Goal: Transaction & Acquisition: Purchase product/service

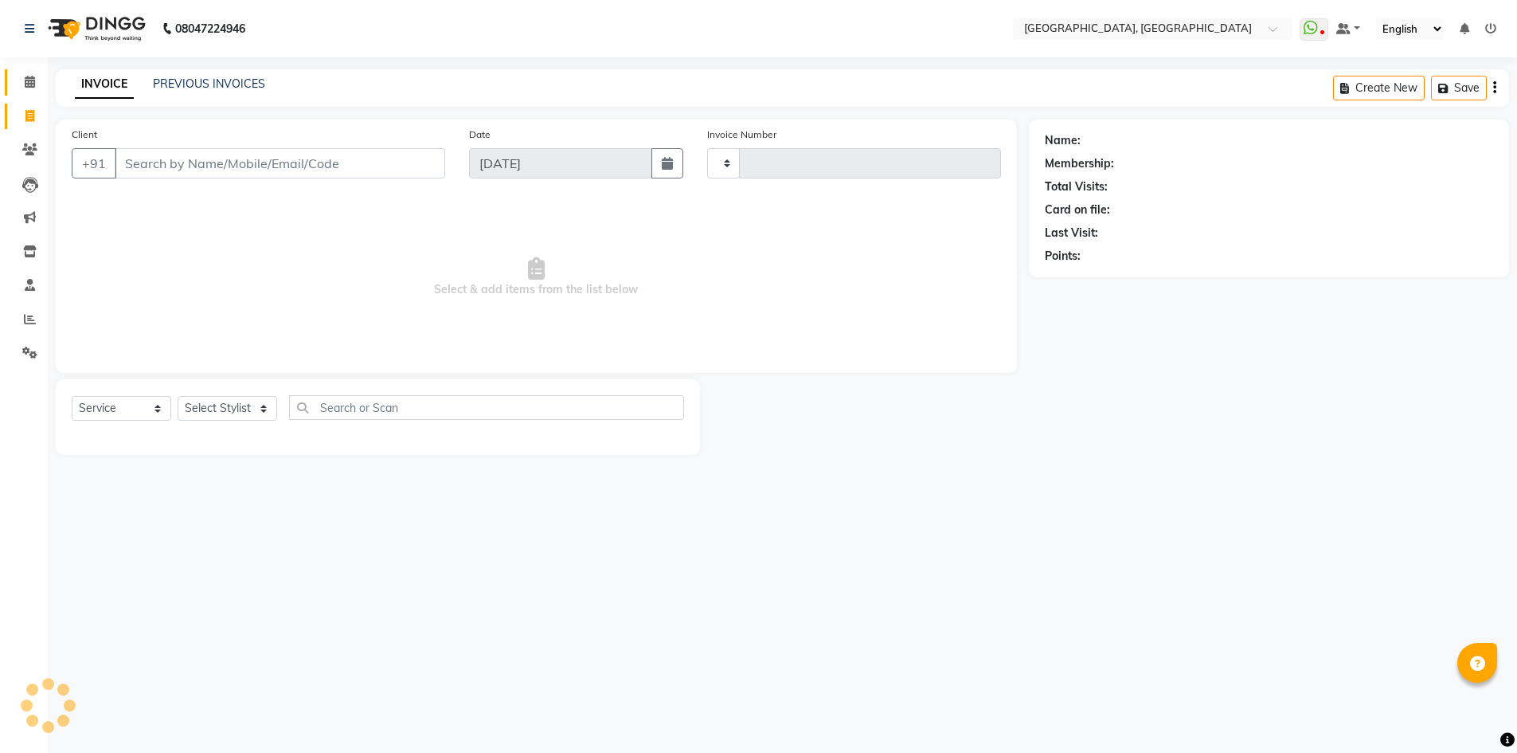
click at [15, 76] on link "Calendar" at bounding box center [24, 82] width 38 height 26
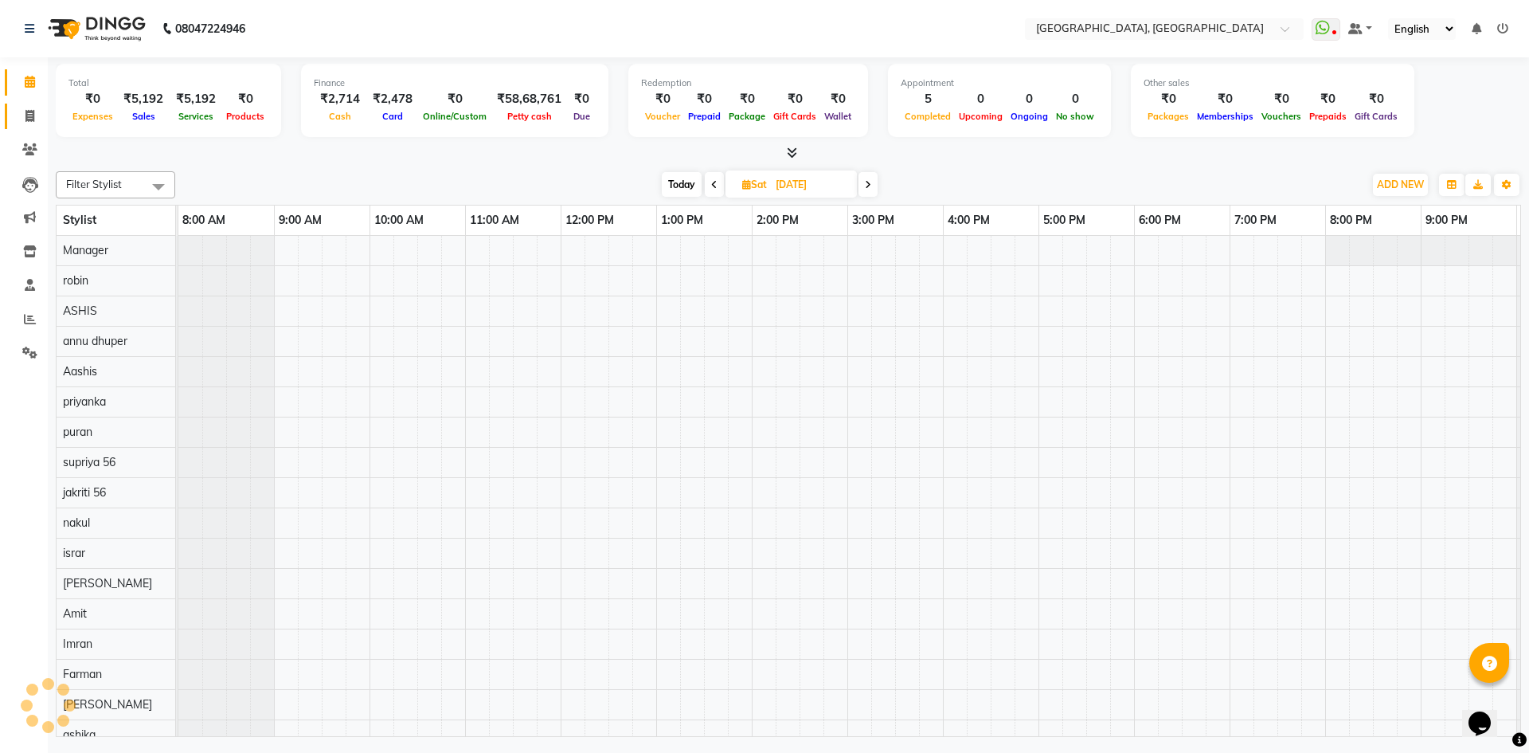
click at [11, 108] on link "Invoice" at bounding box center [24, 117] width 38 height 26
select select "service"
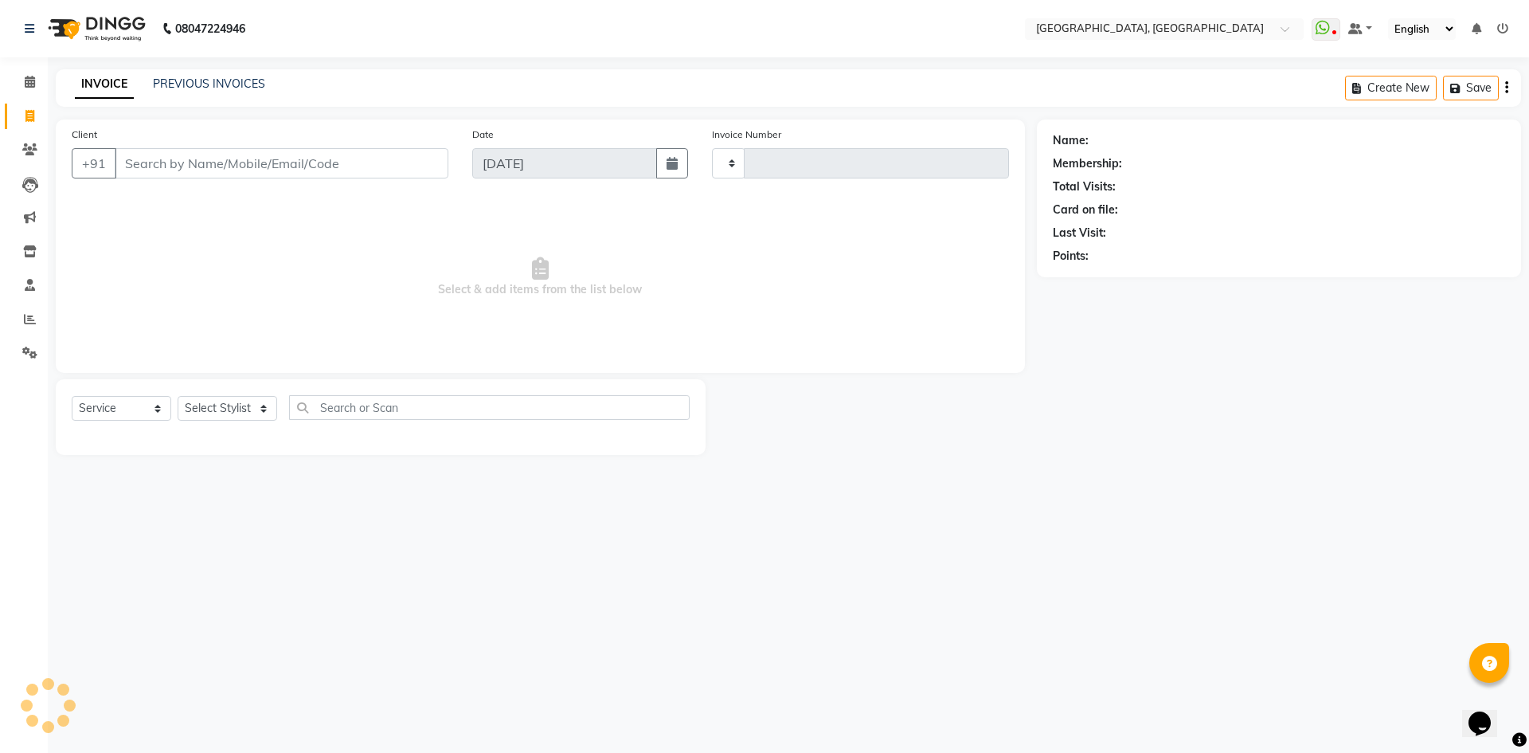
type input "2782"
select select "3948"
click at [207, 405] on select "Select Stylist [PERSON_NAME] vihar [PERSON_NAME] makeup Amit annu [PERSON_NAME]…" at bounding box center [228, 408] width 100 height 25
select select "63756"
click at [178, 396] on select "Select Stylist [PERSON_NAME] vihar [PERSON_NAME] makeup Amit annu [PERSON_NAME]…" at bounding box center [228, 408] width 100 height 25
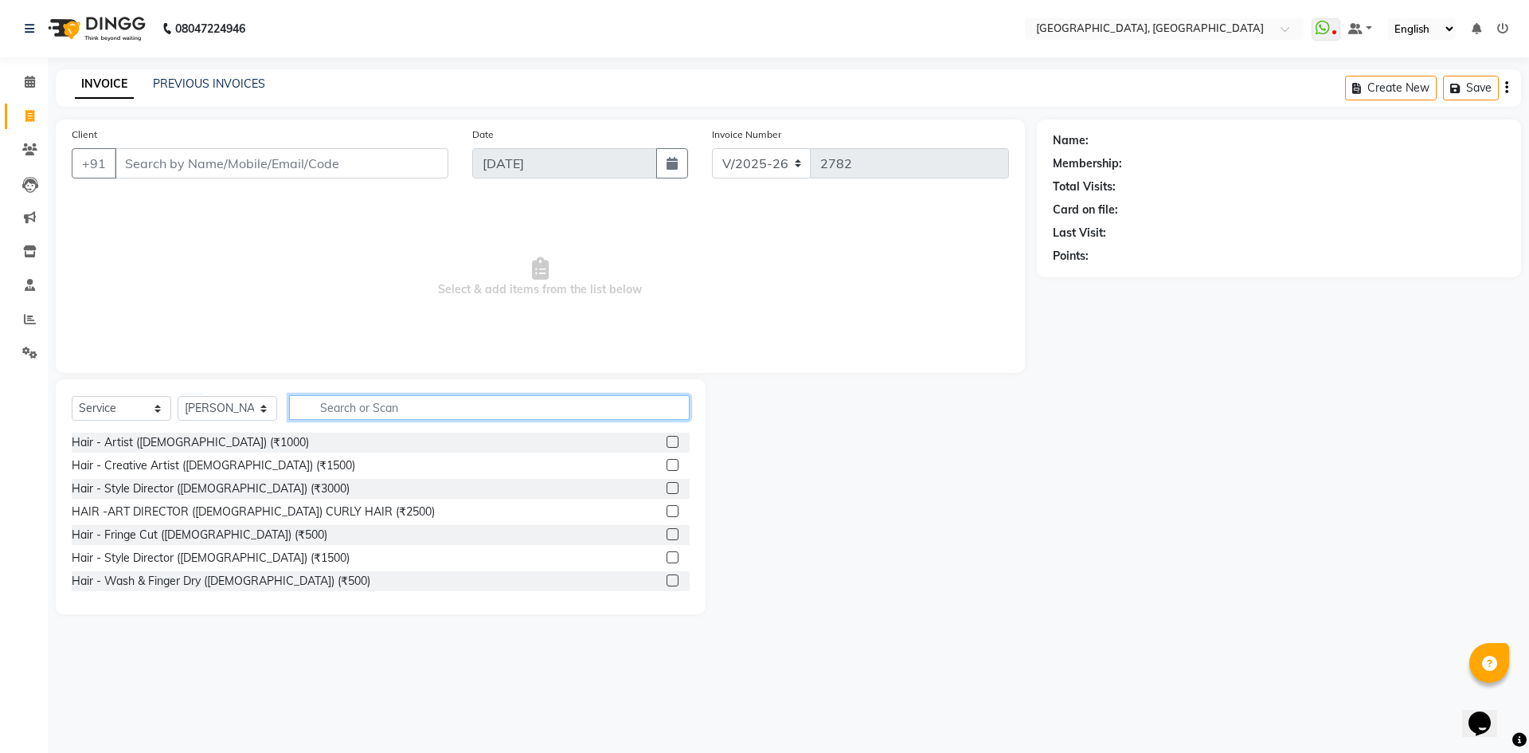
click at [381, 409] on input "text" at bounding box center [489, 407] width 401 height 25
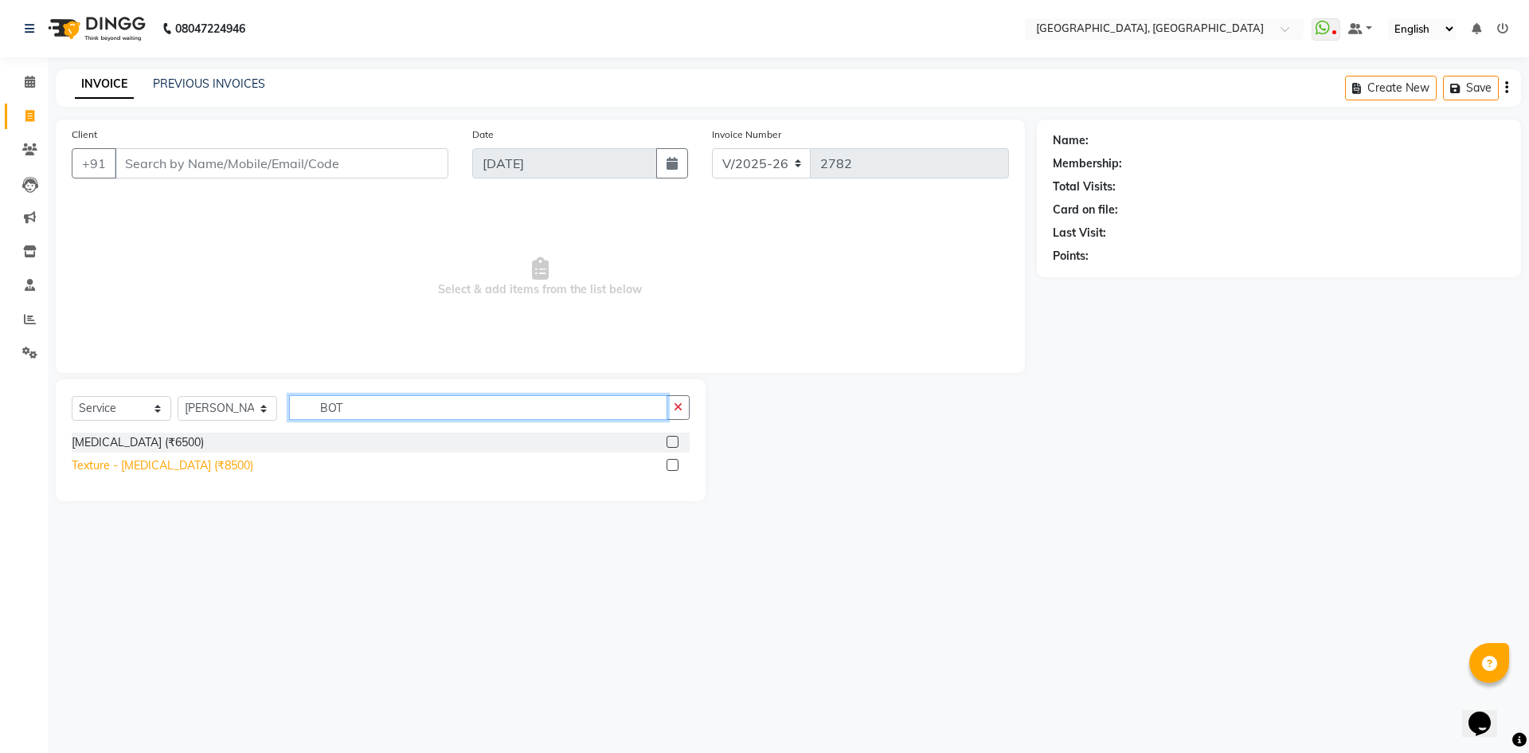
type input "BOT"
click at [122, 469] on div "Texture - [MEDICAL_DATA] (₹8500)" at bounding box center [163, 465] width 182 height 17
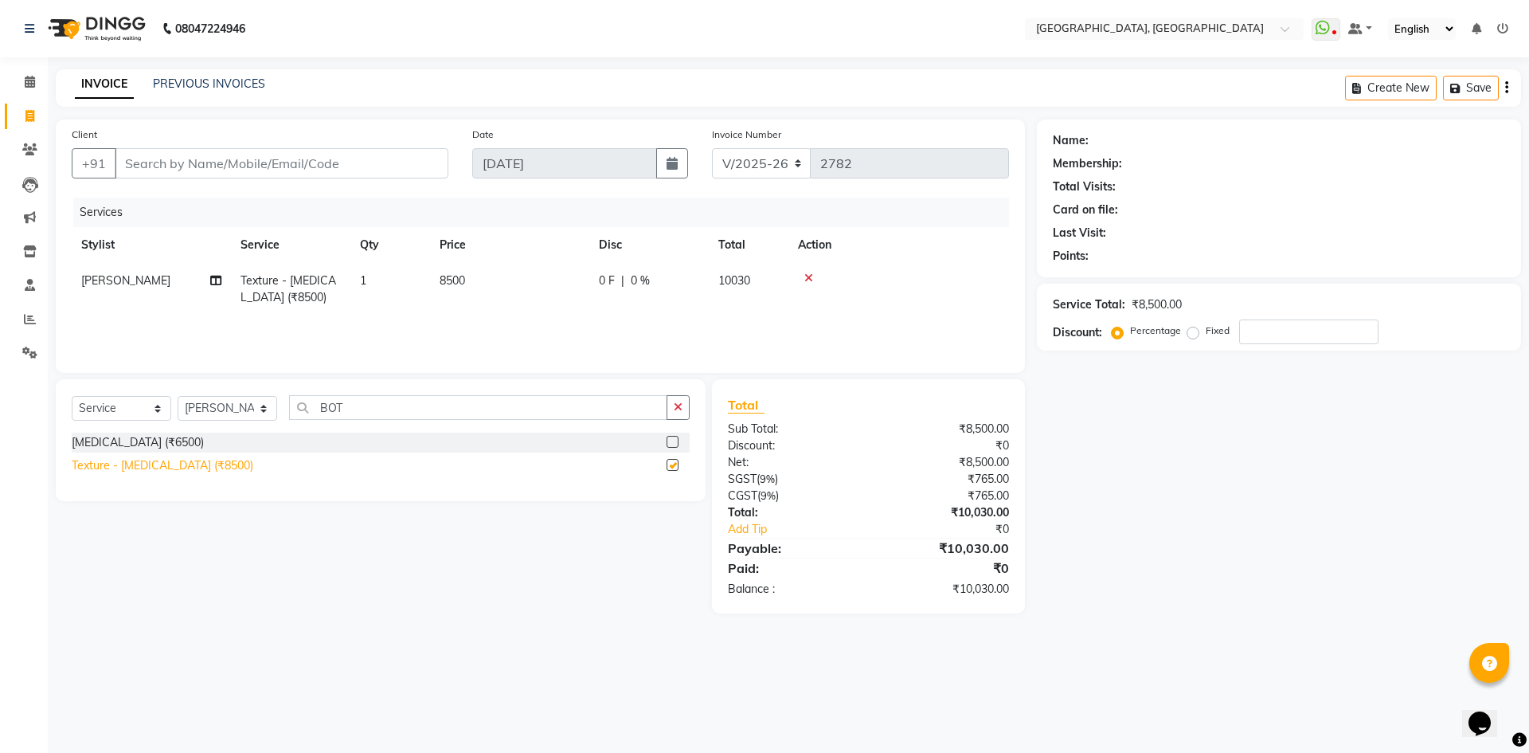
checkbox input "false"
click at [174, 135] on div "Client +91" at bounding box center [260, 158] width 401 height 65
click at [170, 142] on div "Client +91" at bounding box center [260, 158] width 401 height 65
drag, startPoint x: 234, startPoint y: 408, endPoint x: 229, endPoint y: 336, distance: 71.8
click at [229, 336] on div "Client +91 Date 03-09-2025 Invoice Number V/2025 V/2025-26 2782 Services Stylis…" at bounding box center [540, 366] width 993 height 494
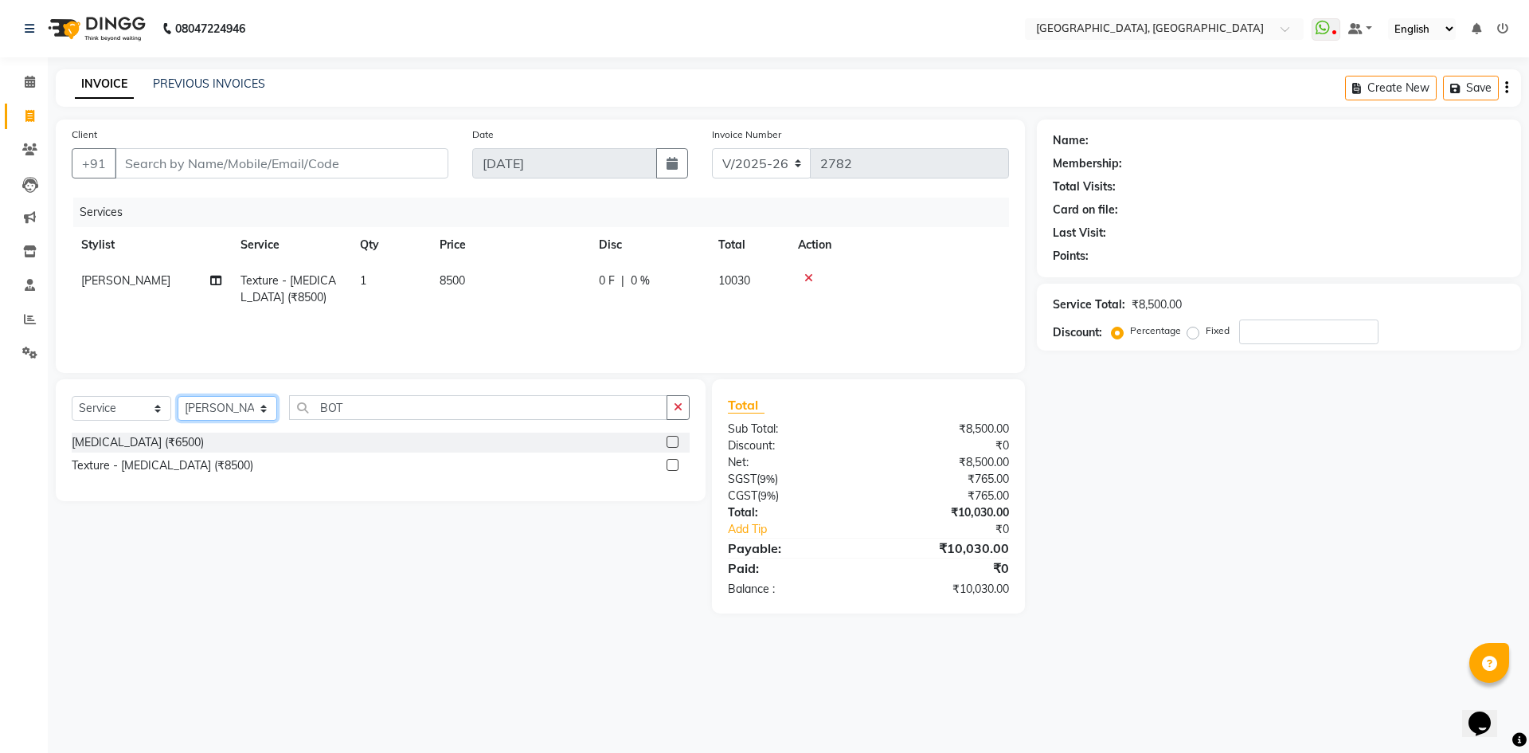
select select "87275"
click at [178, 396] on select "Select Stylist [PERSON_NAME] vihar [PERSON_NAME] makeup Amit annu [PERSON_NAME]…" at bounding box center [228, 408] width 100 height 25
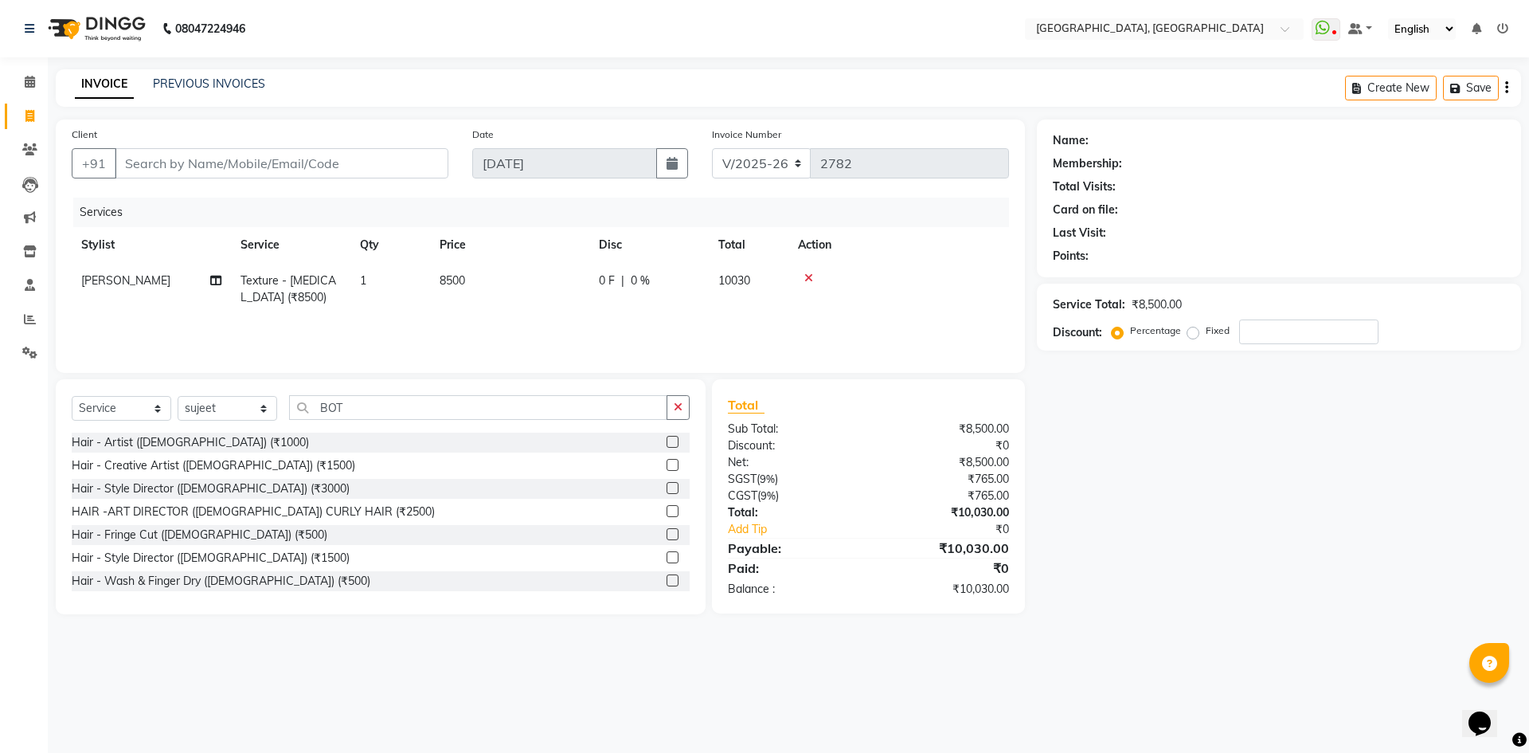
click at [475, 426] on div "Select Service Product Membership Package Voucher Prepaid Gift Card Select Styl…" at bounding box center [381, 413] width 618 height 37
click at [476, 413] on input "BOT" at bounding box center [478, 407] width 378 height 25
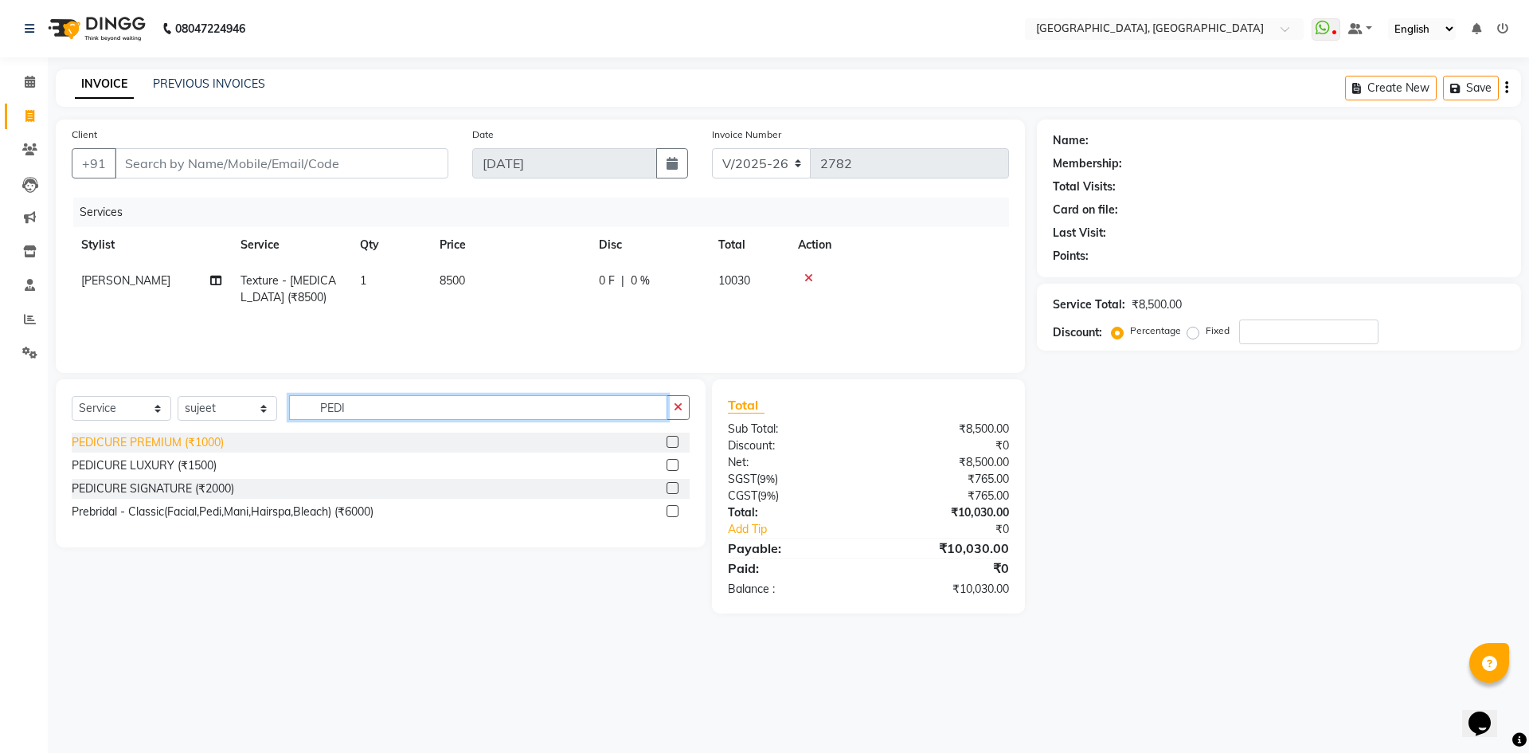
type input "PEDI"
click at [142, 437] on div "PEDICURE PREMIUM (₹1000)" at bounding box center [148, 442] width 152 height 17
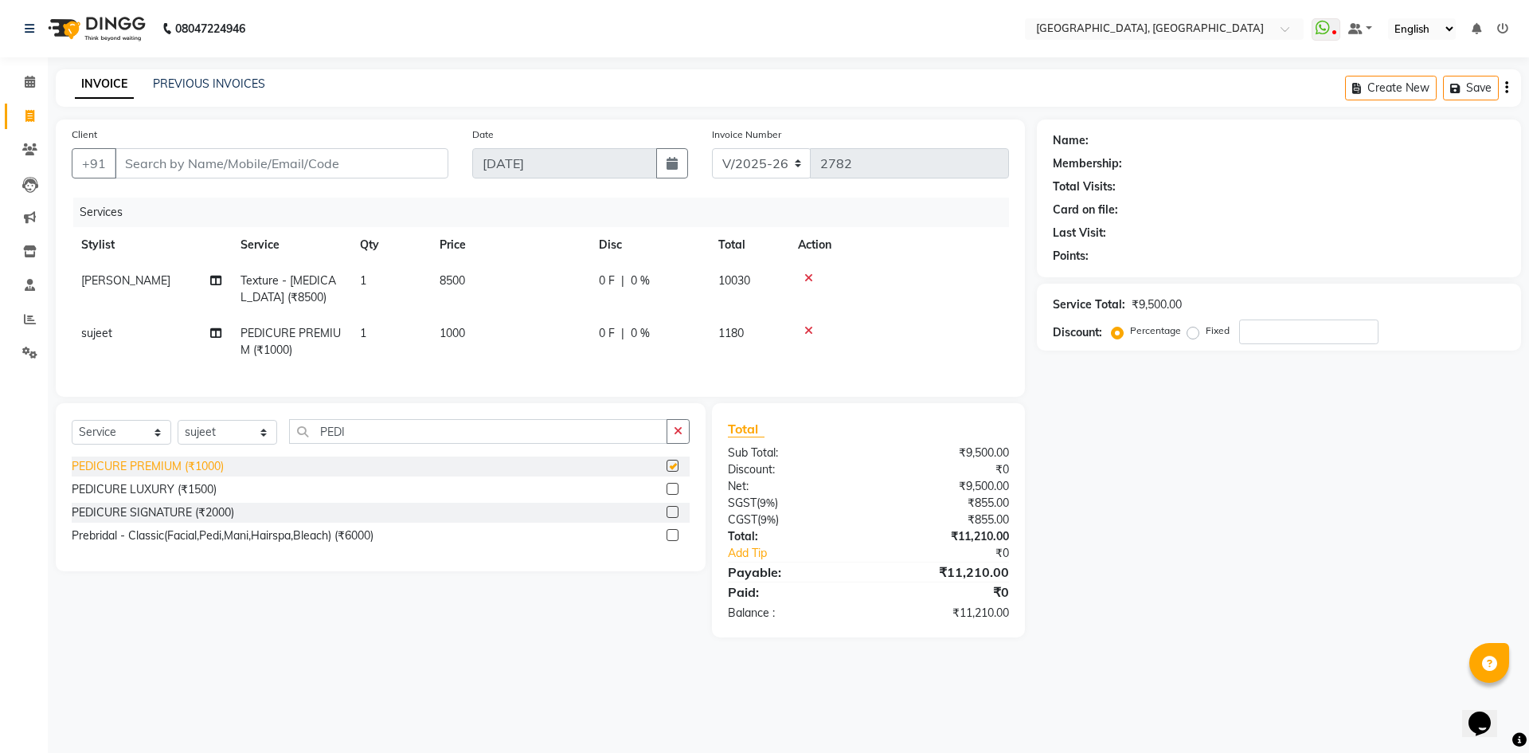
checkbox input "false"
click at [126, 440] on select "Select Service Product Membership Package Voucher Prepaid Gift Card" at bounding box center [122, 432] width 100 height 25
select select "product"
click at [72, 432] on select "Select Service Product Membership Package Voucher Prepaid Gift Card" at bounding box center [122, 432] width 100 height 25
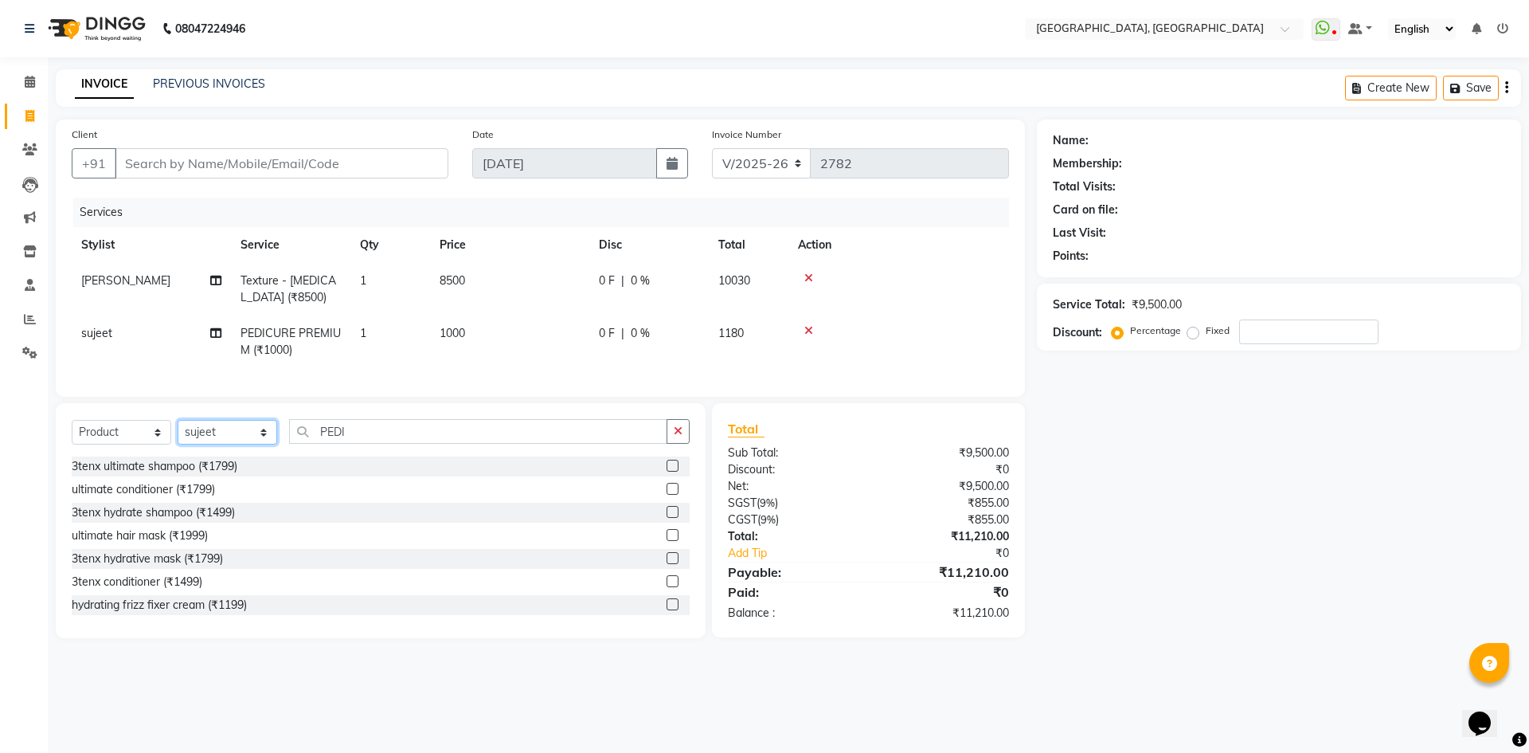
click at [223, 444] on select "Select Stylist [PERSON_NAME] vihar [PERSON_NAME] makeup Amit annu [PERSON_NAME]…" at bounding box center [228, 432] width 100 height 25
select select "63756"
click at [178, 432] on select "Select Stylist [PERSON_NAME] vihar [PERSON_NAME] makeup Amit annu [PERSON_NAME]…" at bounding box center [228, 432] width 100 height 25
click at [424, 456] on div "Select Service Product Membership Package Voucher Prepaid Gift Card Select Styl…" at bounding box center [381, 437] width 618 height 37
click at [430, 443] on input "PEDI" at bounding box center [478, 431] width 378 height 25
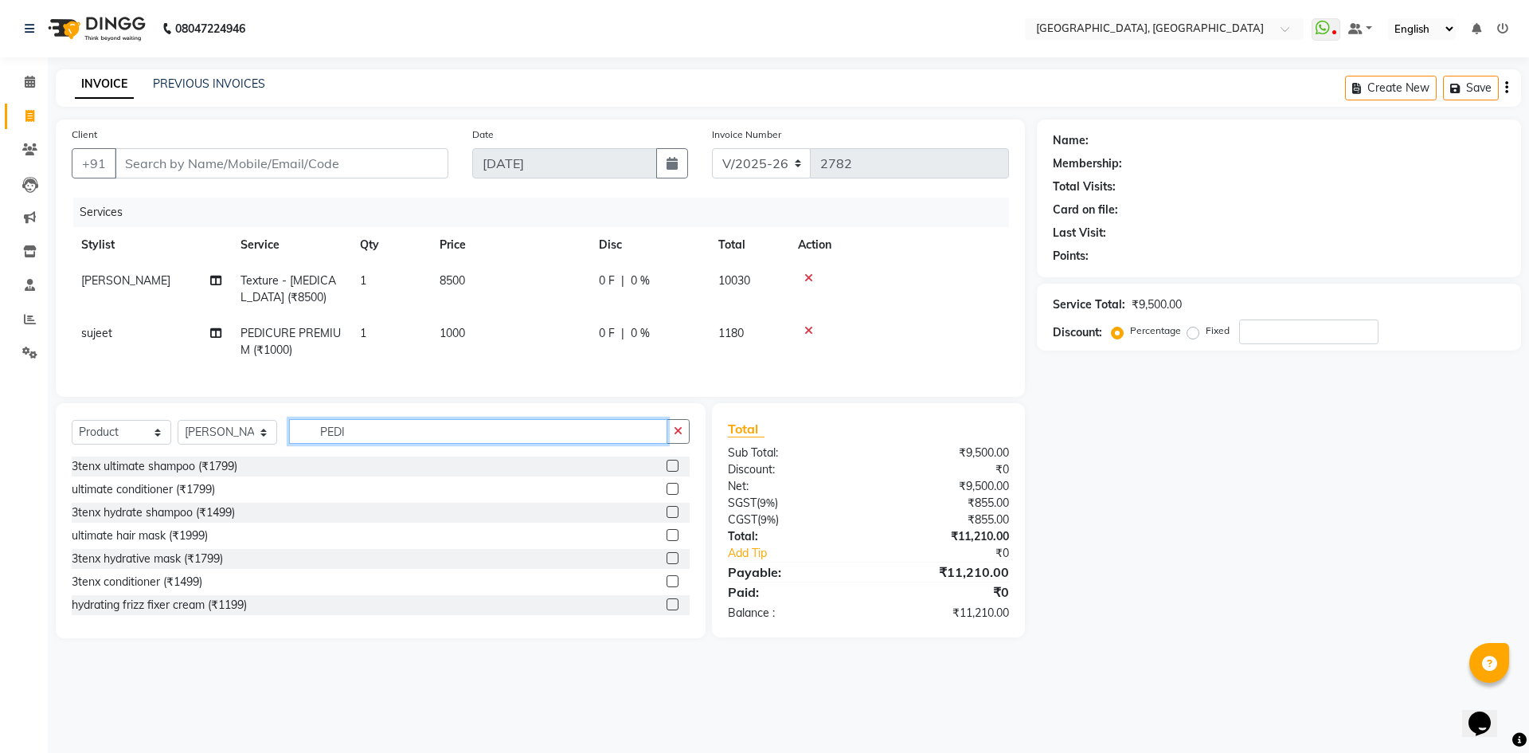
click at [430, 443] on input "PEDI" at bounding box center [478, 431] width 378 height 25
type input "HYDR"
click at [206, 475] on div "3tenx hydrate shampoo (₹1499)" at bounding box center [153, 466] width 163 height 17
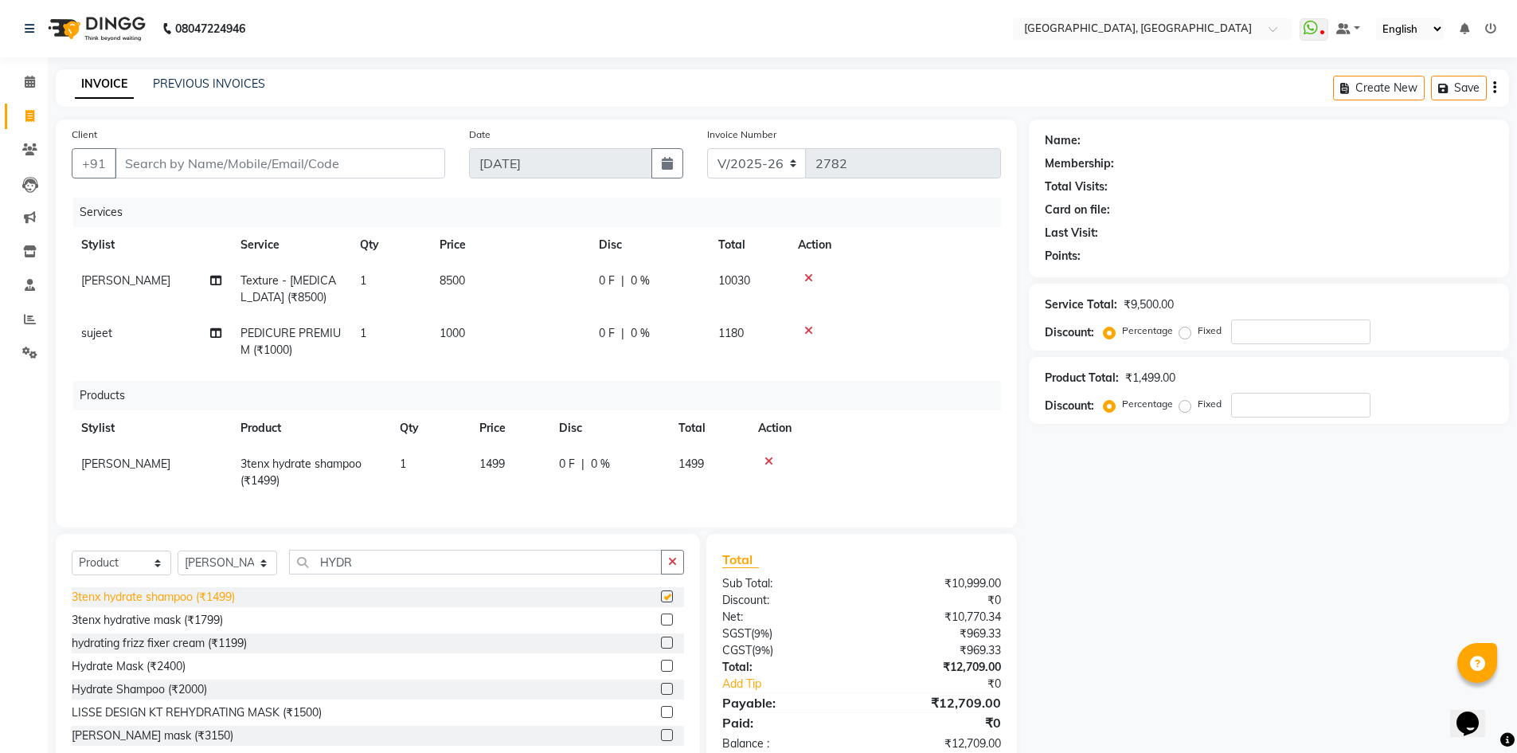
checkbox input "false"
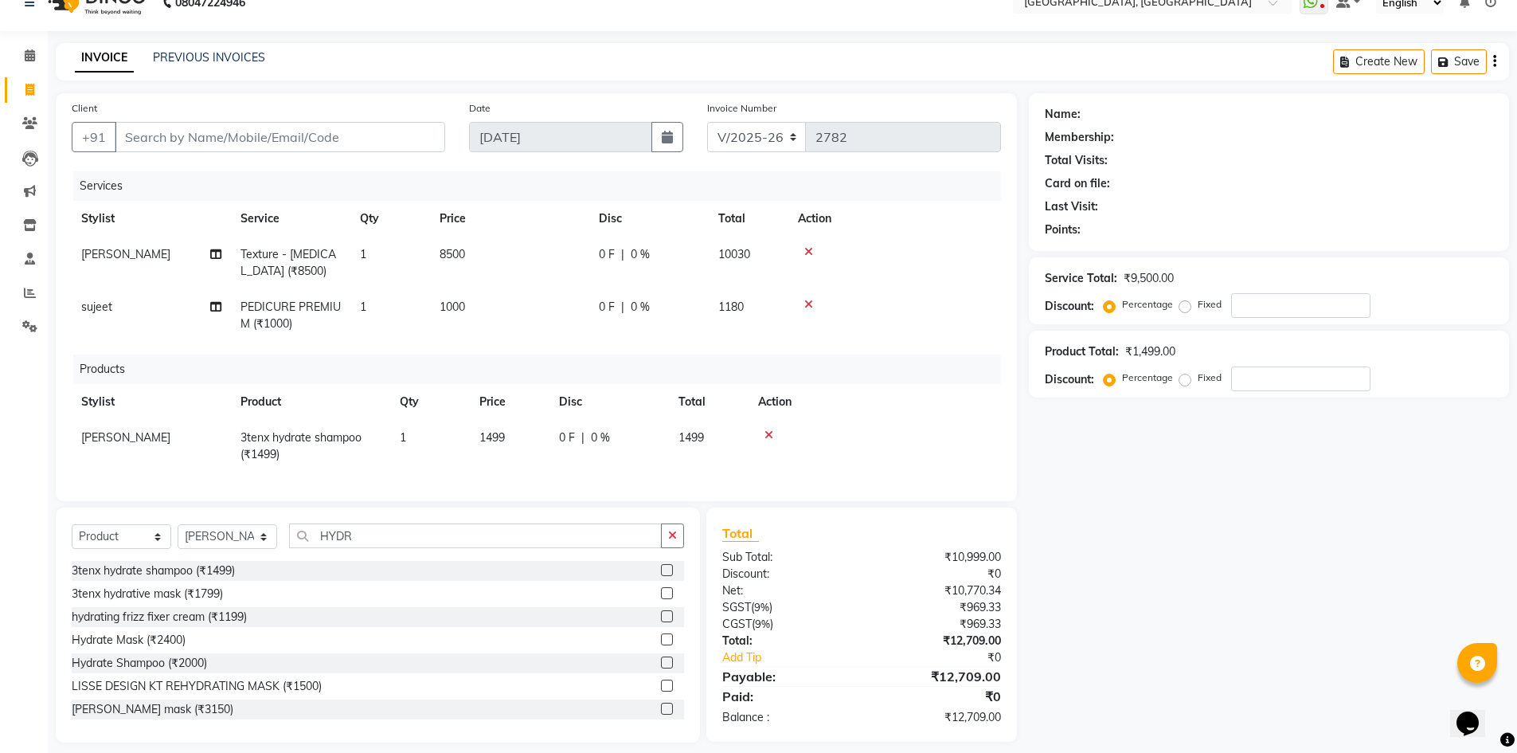
scroll to position [52, 0]
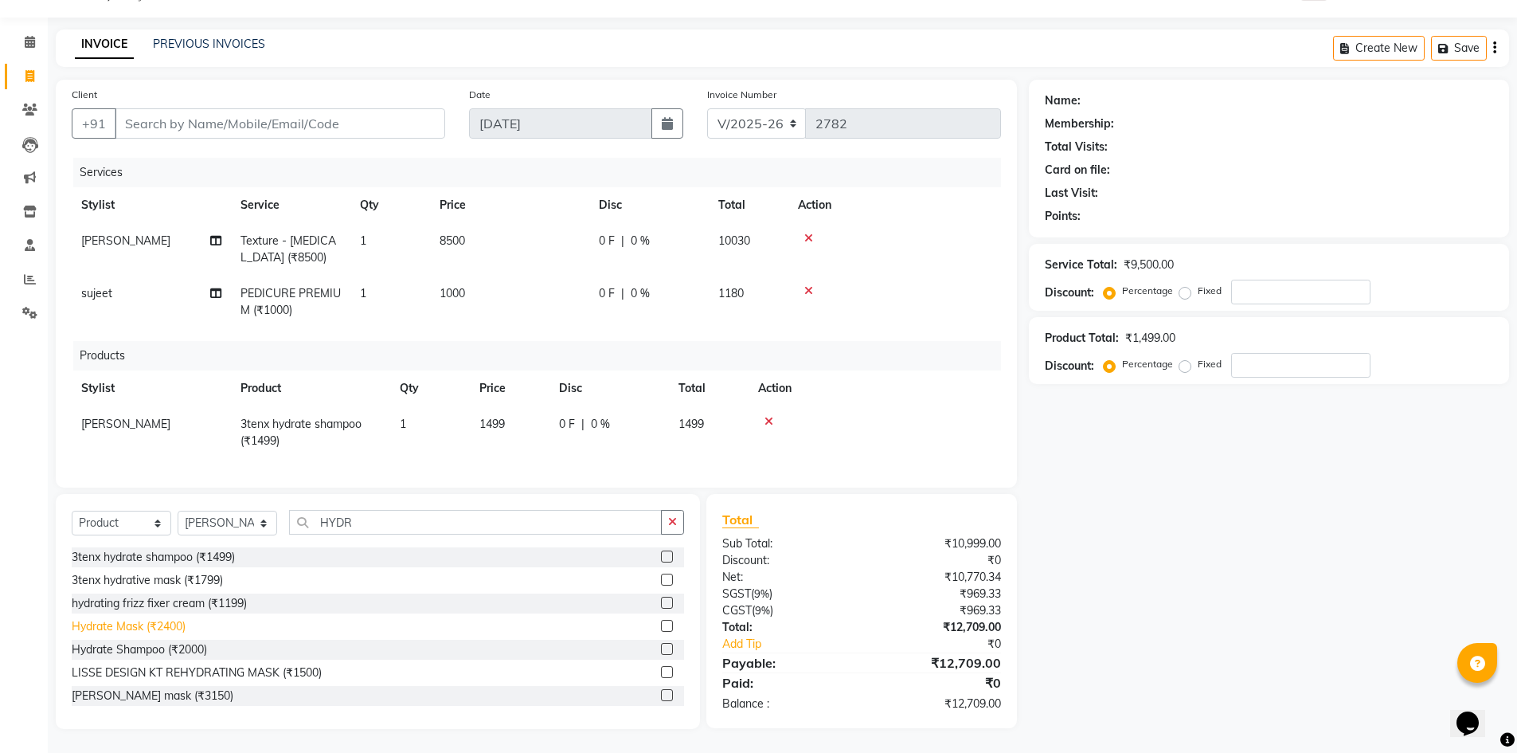
click at [147, 626] on div "Hydrate Mask (₹2400)" at bounding box center [129, 626] width 114 height 17
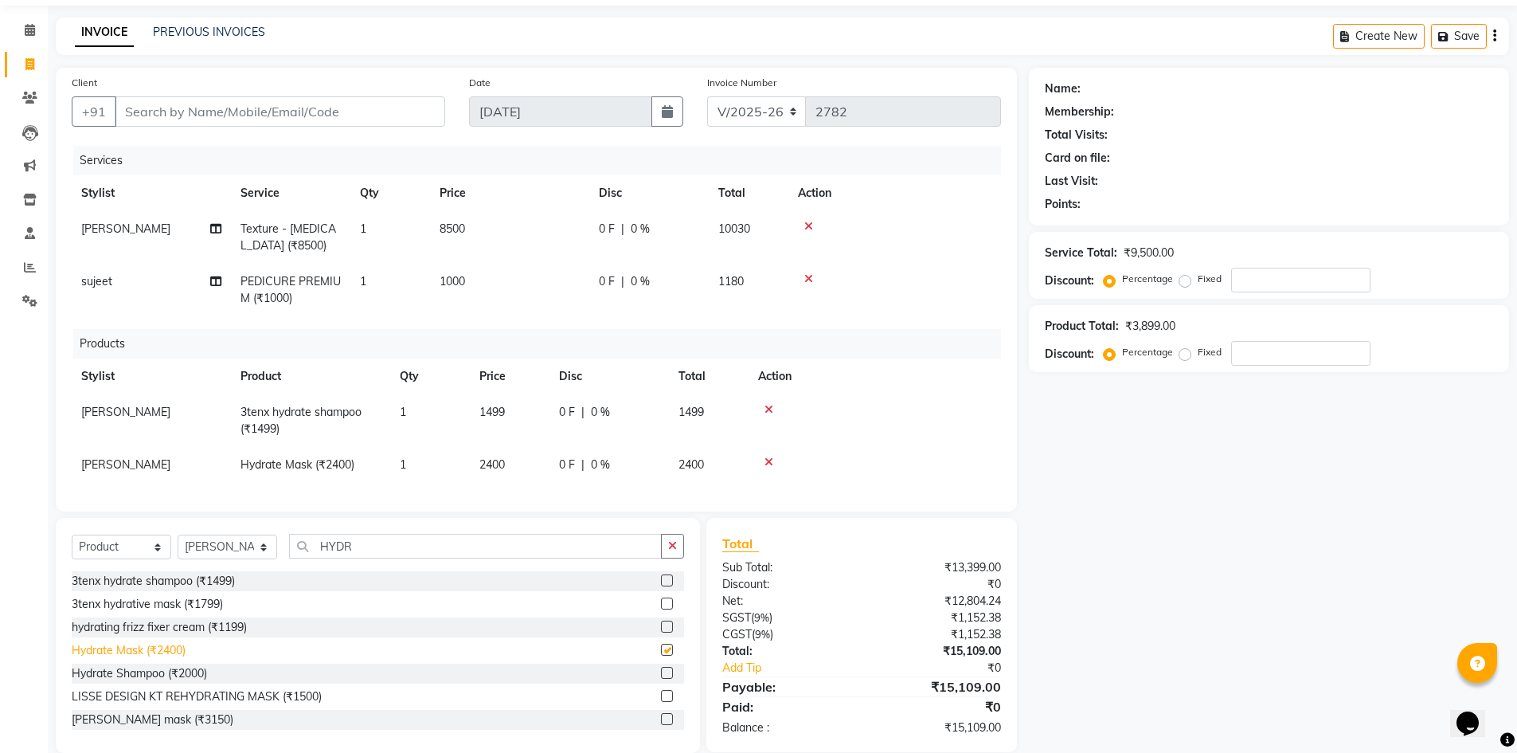
checkbox input "false"
click at [345, 558] on input "HYDR" at bounding box center [475, 546] width 373 height 25
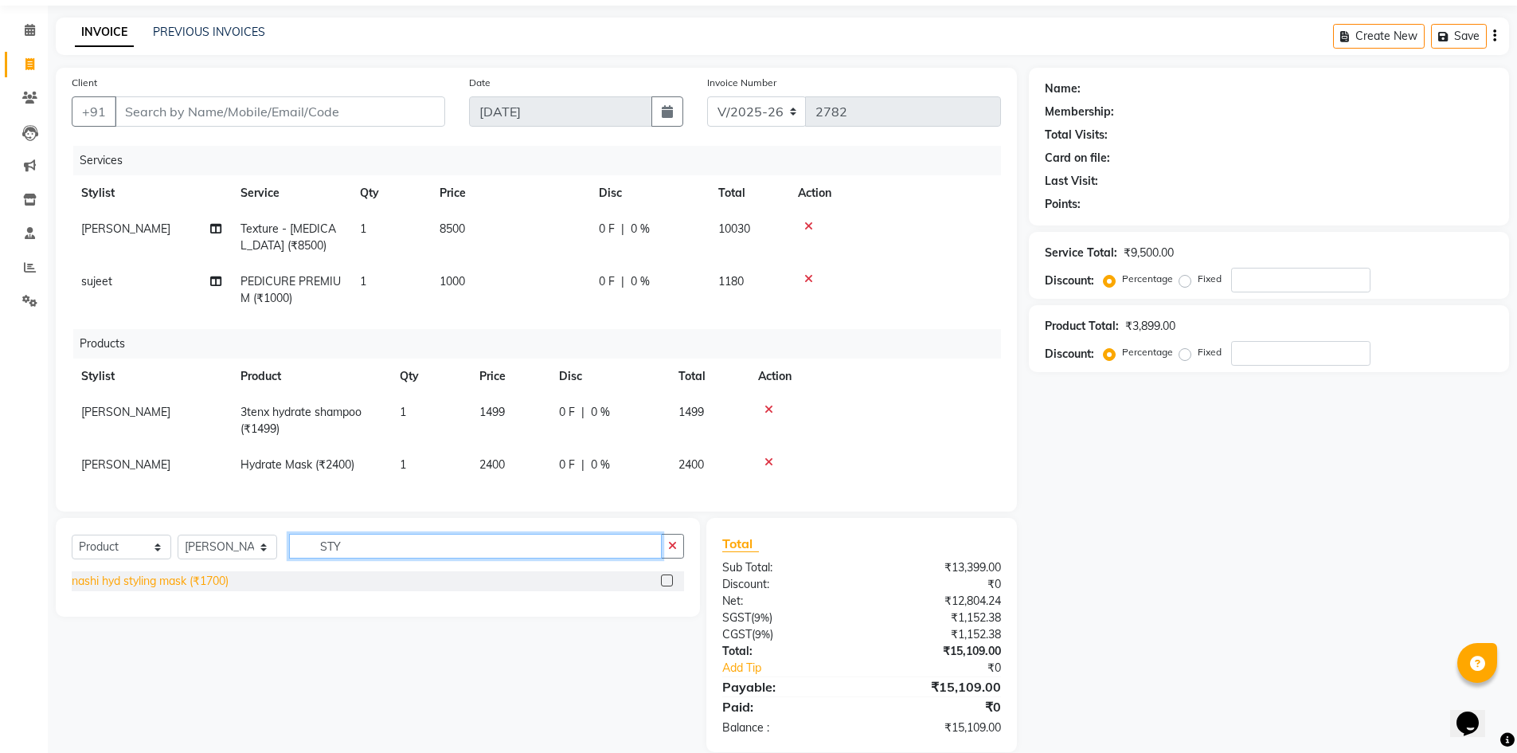
type input "STY"
click at [193, 589] on div "nashi hyd styling mask (₹1700)" at bounding box center [150, 581] width 157 height 17
checkbox input "false"
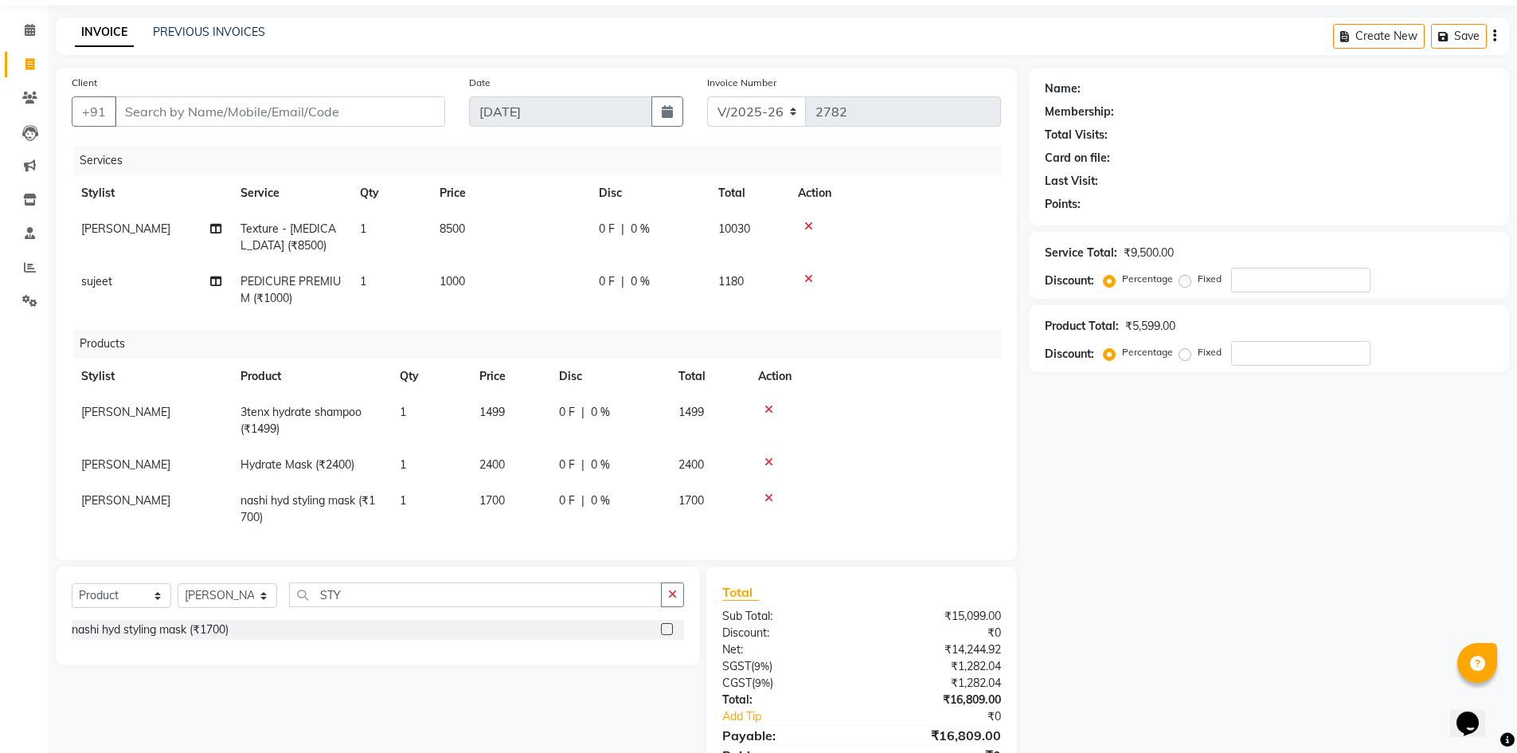
click at [485, 463] on span "2400" at bounding box center [491, 464] width 25 height 14
select select "63756"
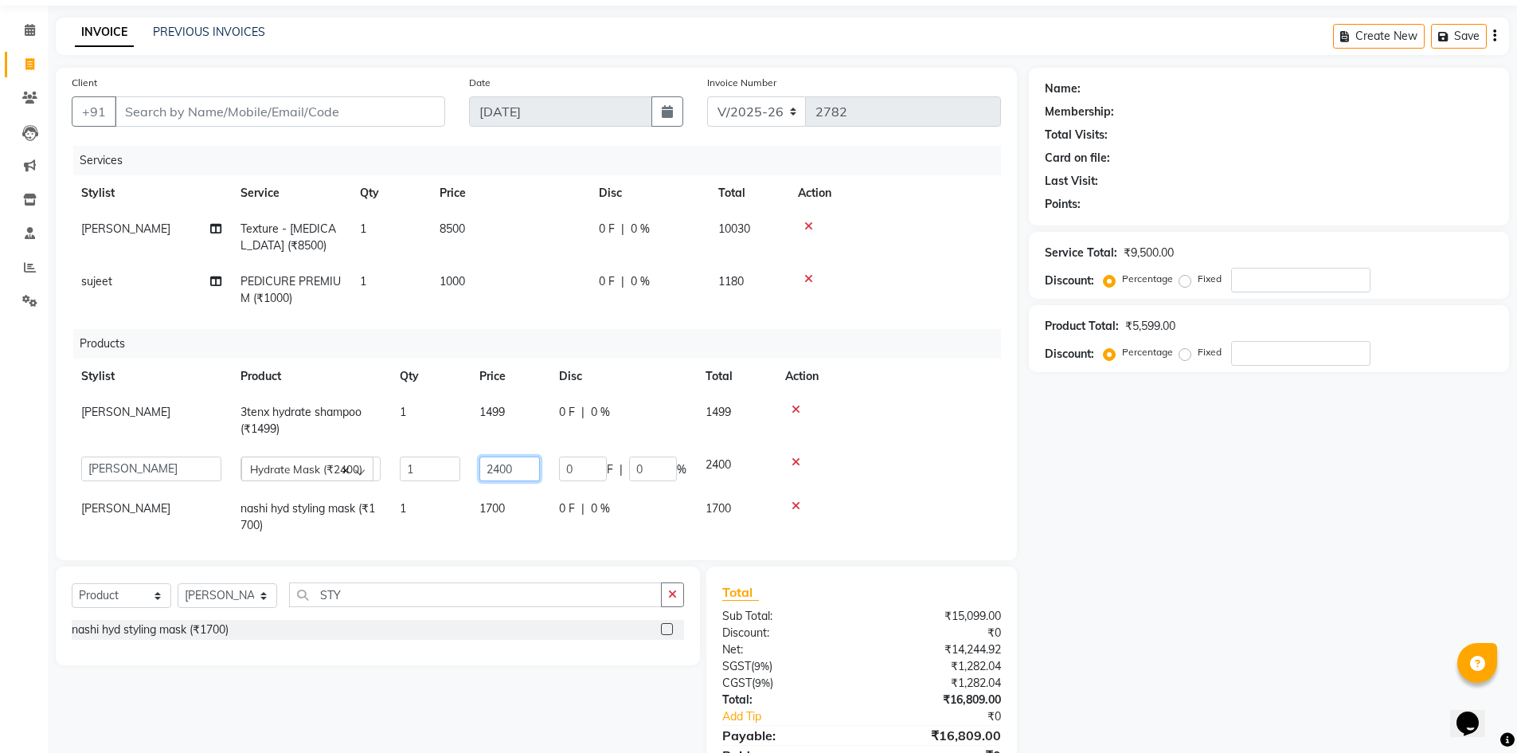
click at [506, 467] on input "2400" at bounding box center [509, 468] width 61 height 25
type input "1499"
click at [508, 409] on td "1499" at bounding box center [510, 420] width 80 height 53
select select "63756"
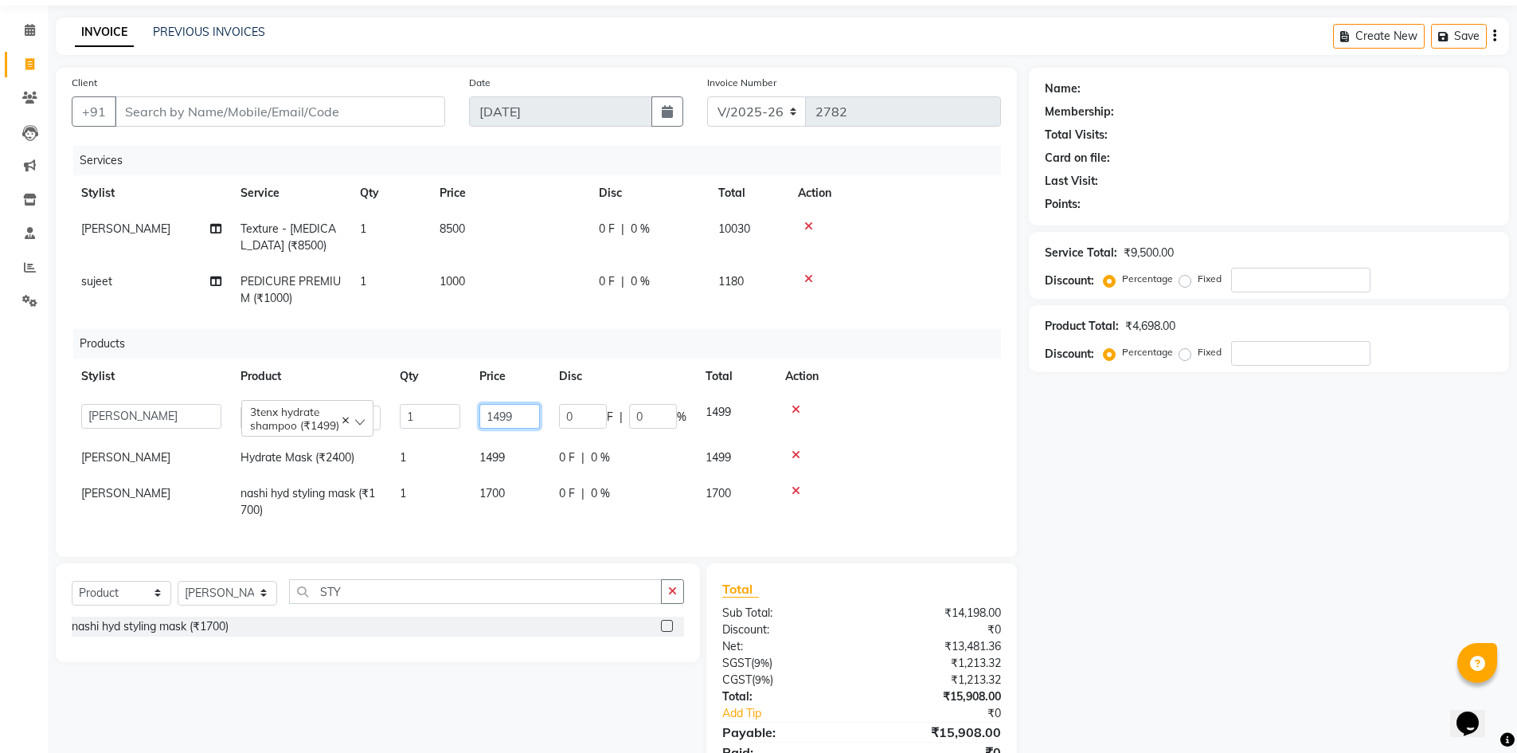
click at [530, 414] on input "1499" at bounding box center [509, 416] width 61 height 25
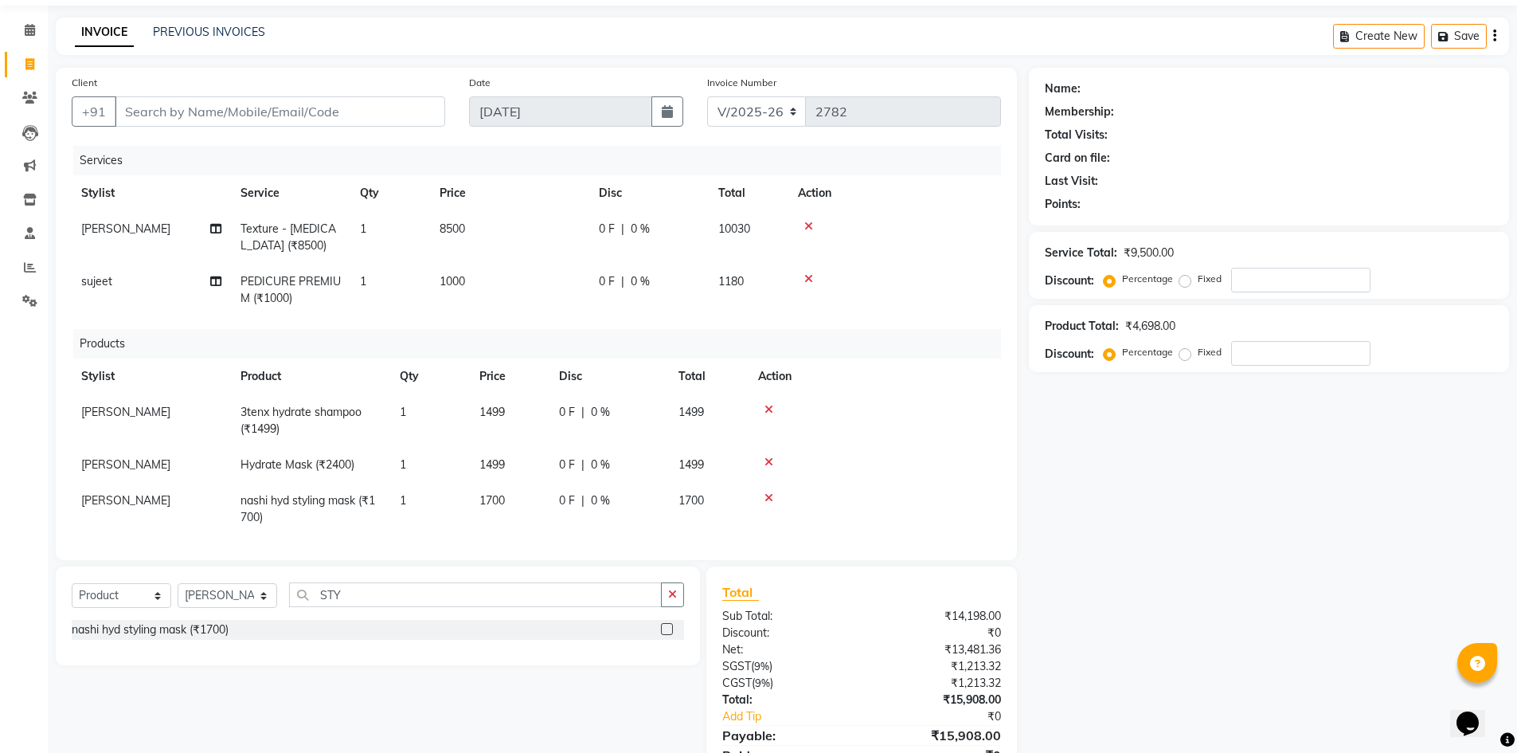
click at [511, 498] on td "1700" at bounding box center [510, 509] width 80 height 53
select select "63756"
click at [515, 500] on input "1700" at bounding box center [509, 504] width 61 height 25
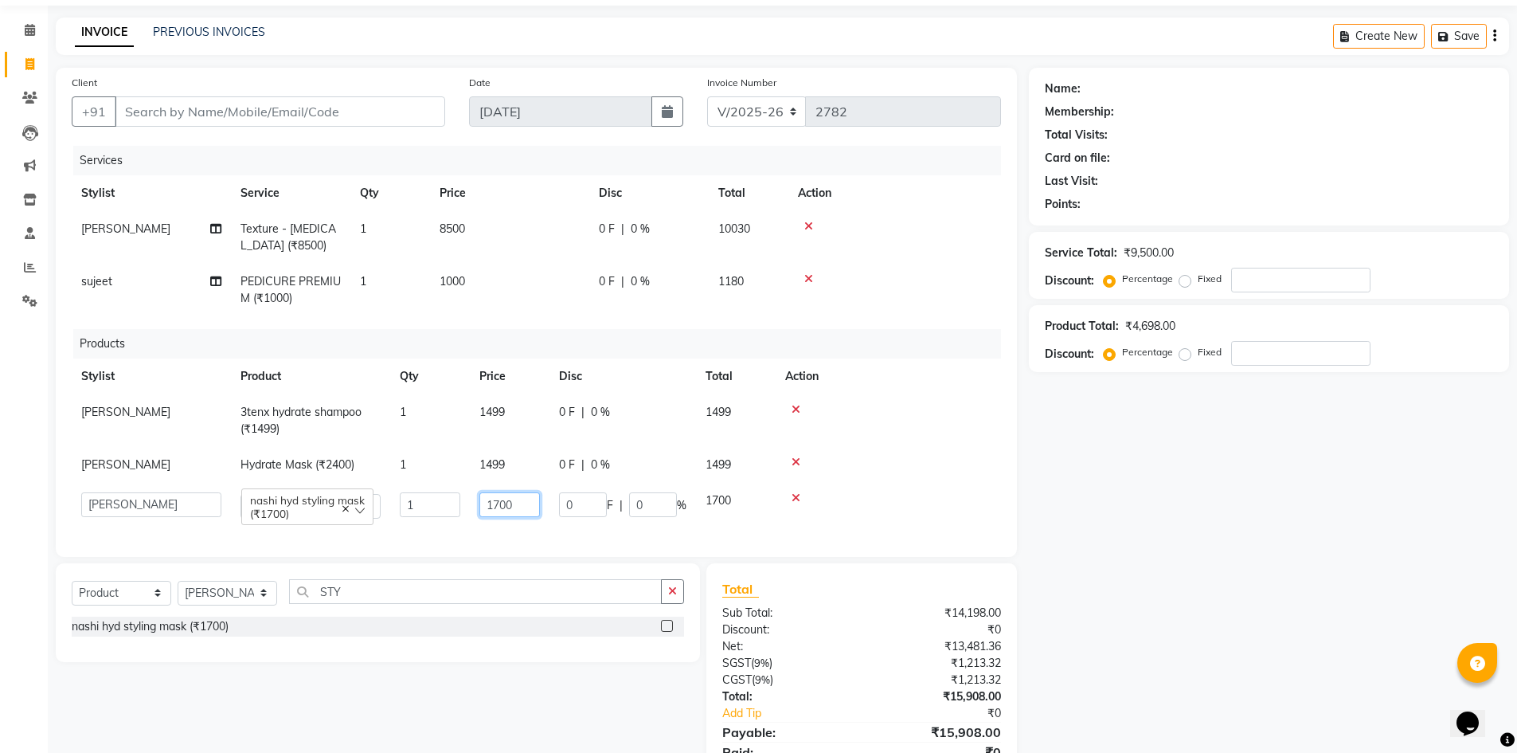
click at [515, 500] on input "1700" at bounding box center [509, 504] width 61 height 25
click at [511, 508] on input "1700" at bounding box center [509, 504] width 61 height 25
click at [499, 504] on input "1700" at bounding box center [509, 504] width 61 height 25
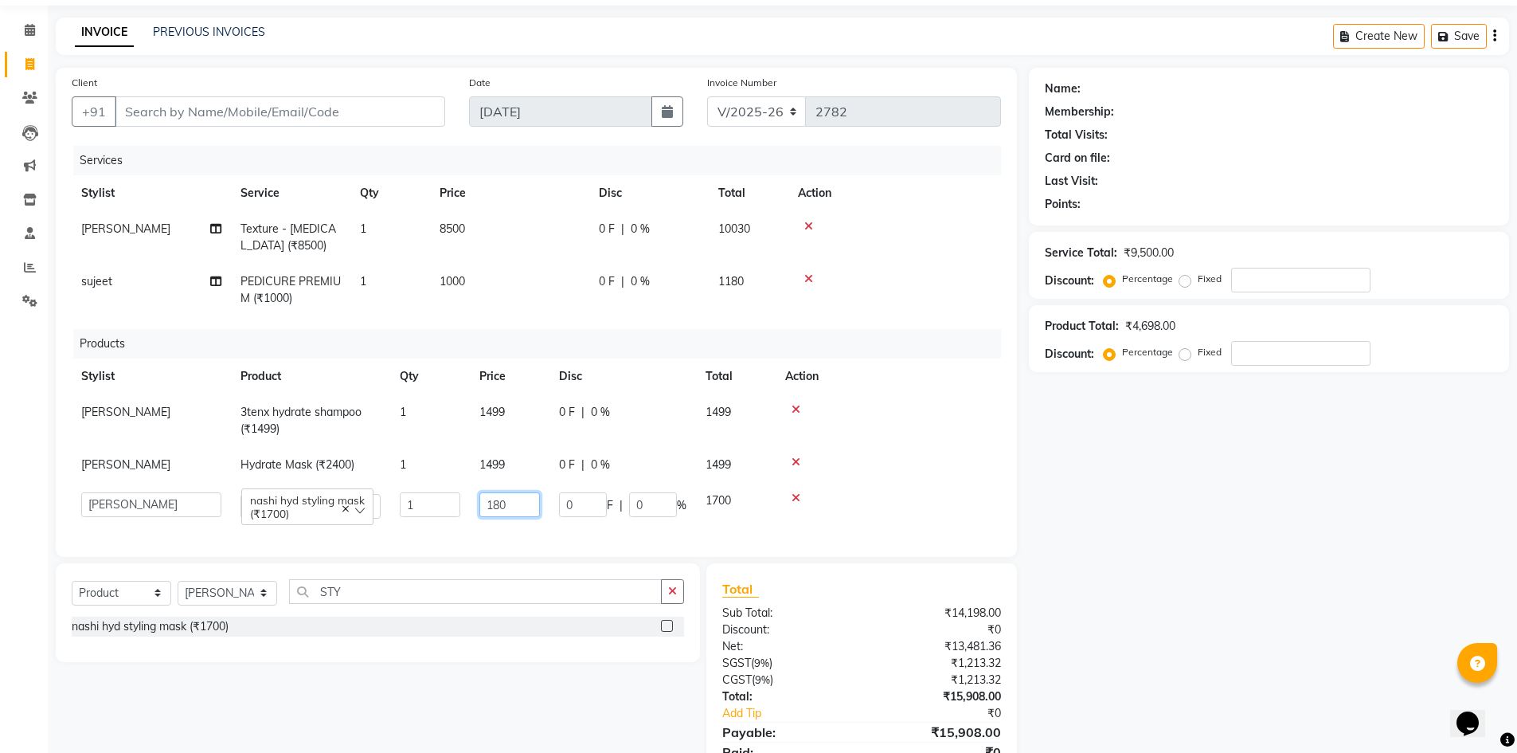
type input "1800"
click at [552, 539] on div "Services Stylist Service Qty Price Disc Total Action Rashid Texture - Botox (₹8…" at bounding box center [536, 343] width 929 height 395
click at [275, 111] on input "Client" at bounding box center [280, 111] width 330 height 30
type input "9"
type input "0"
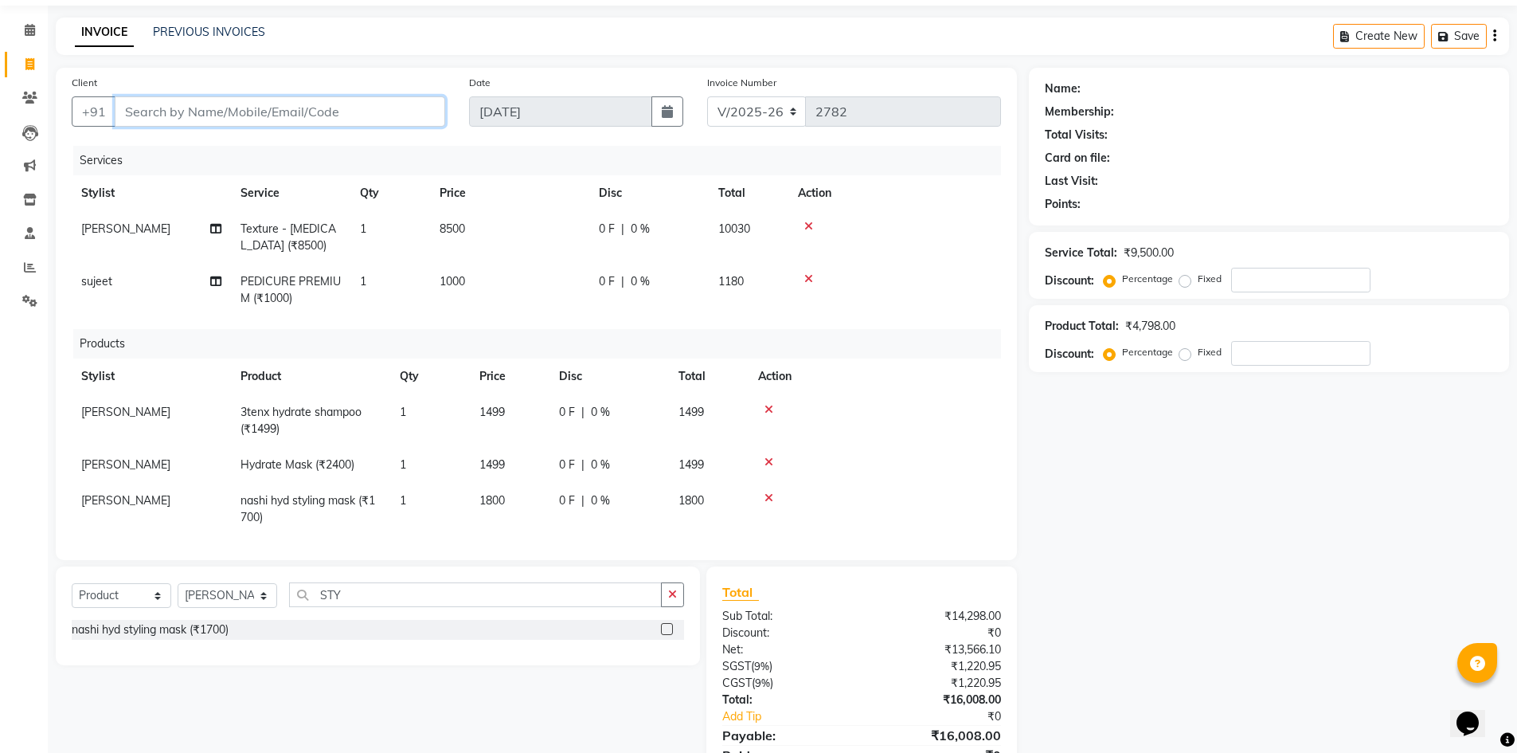
type input "0"
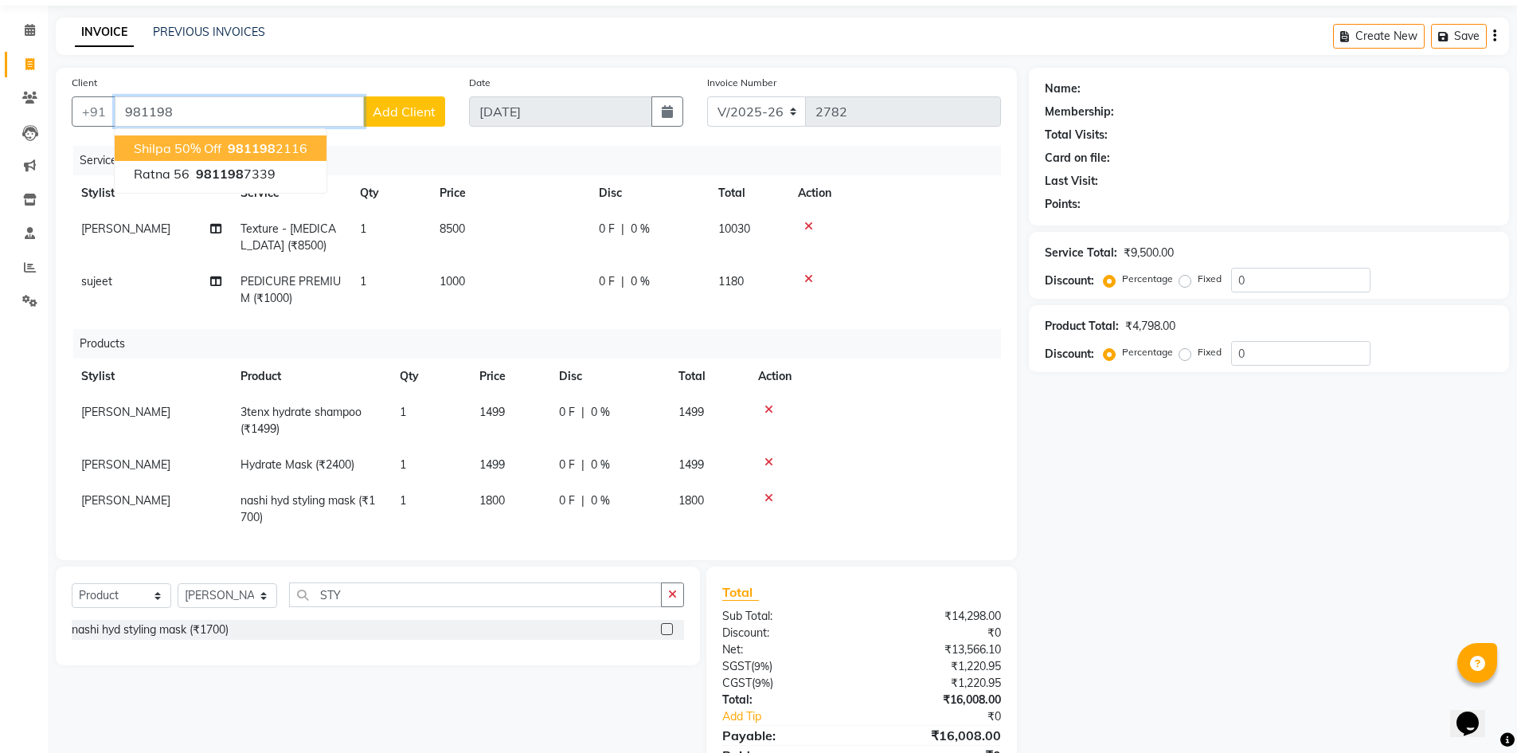
click at [238, 153] on span "981198" at bounding box center [252, 148] width 48 height 16
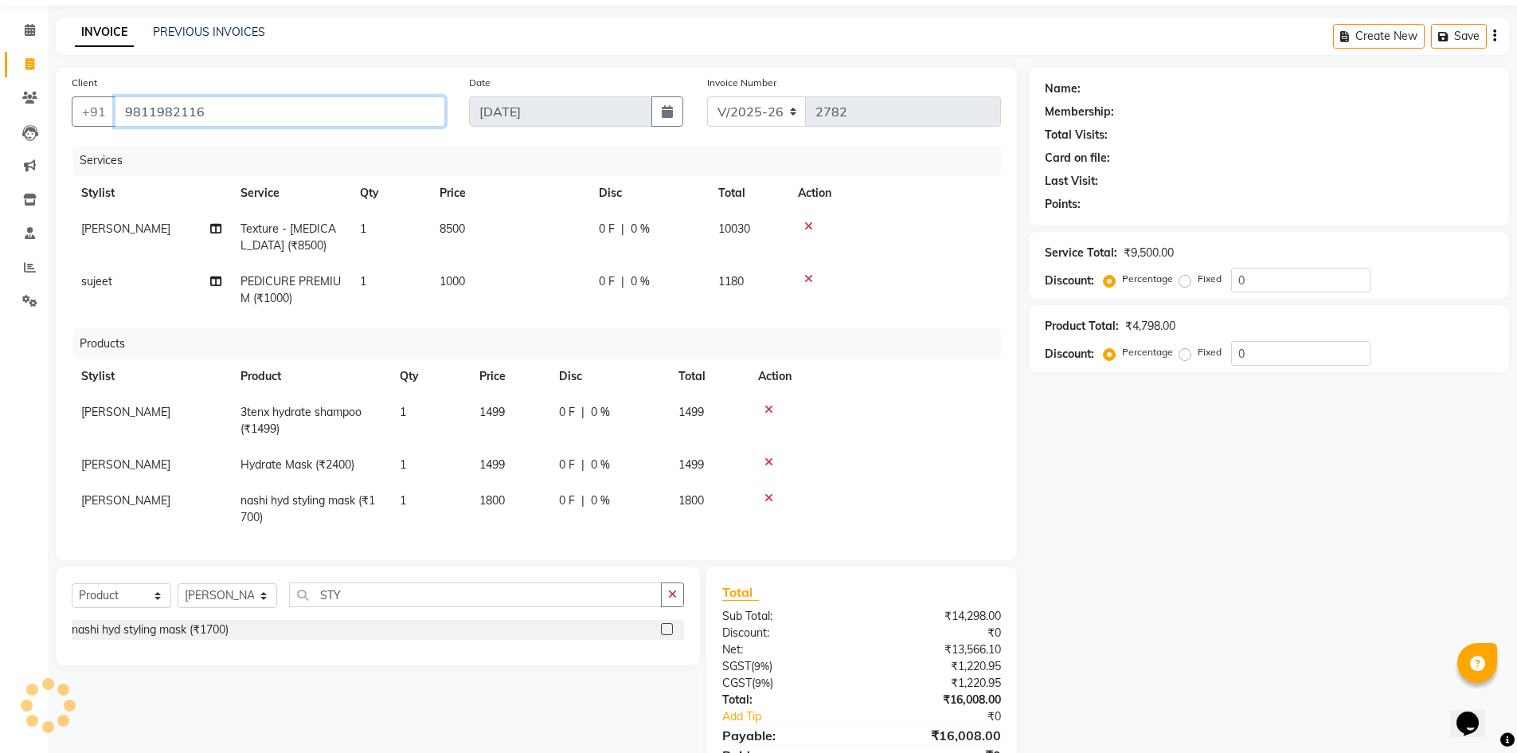
type input "9811982116"
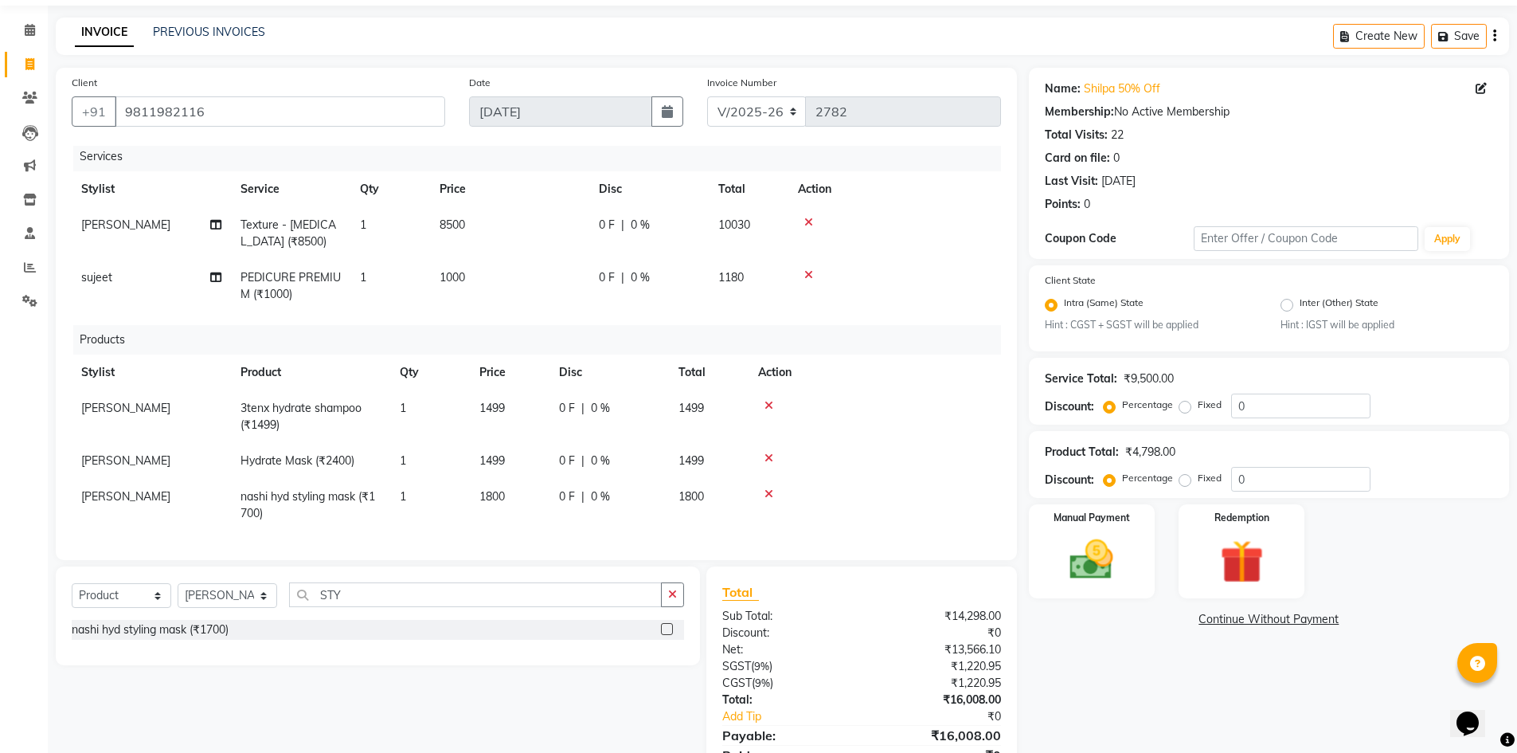
click at [448, 217] on span "8500" at bounding box center [452, 224] width 25 height 14
select select "63756"
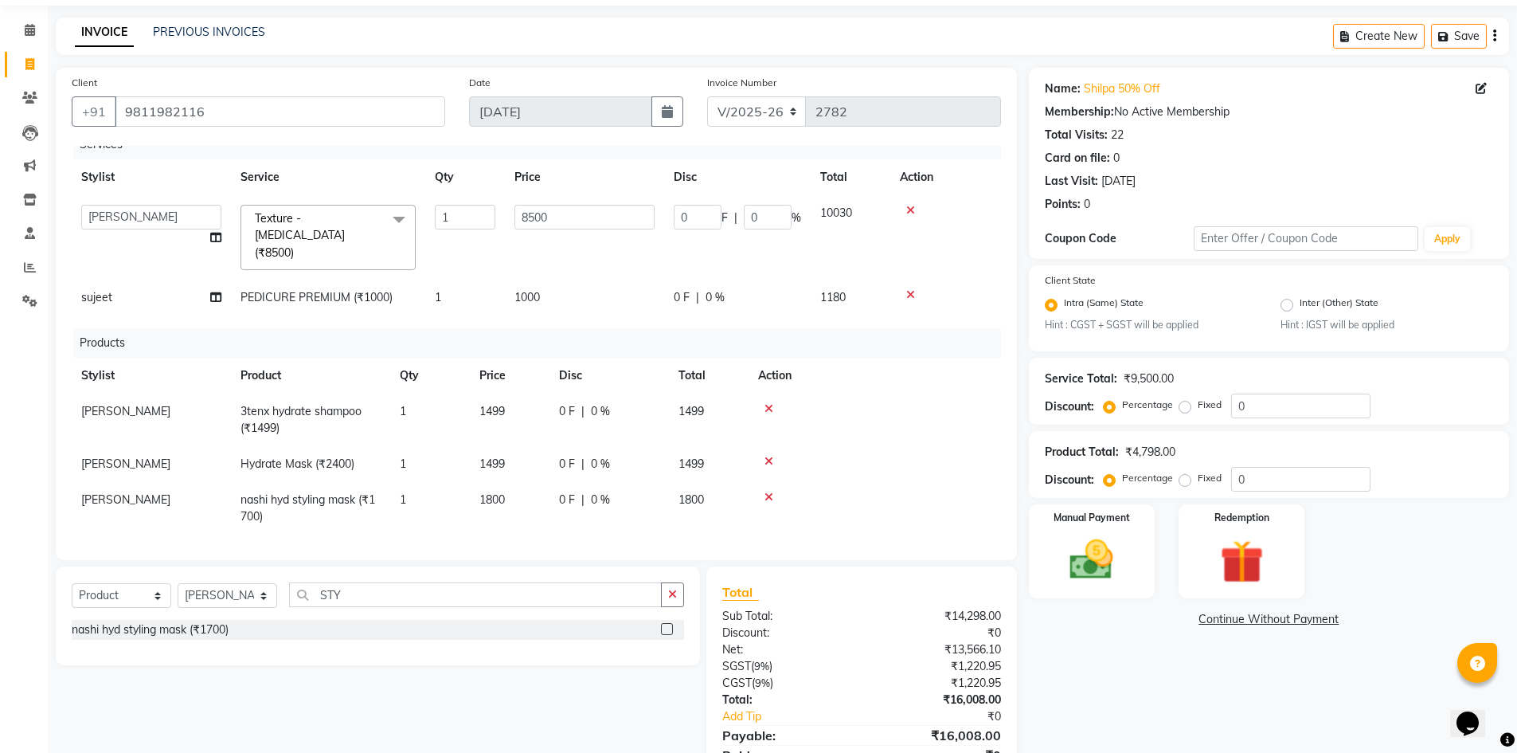
scroll to position [14, 0]
click at [585, 227] on input "8500" at bounding box center [584, 218] width 140 height 25
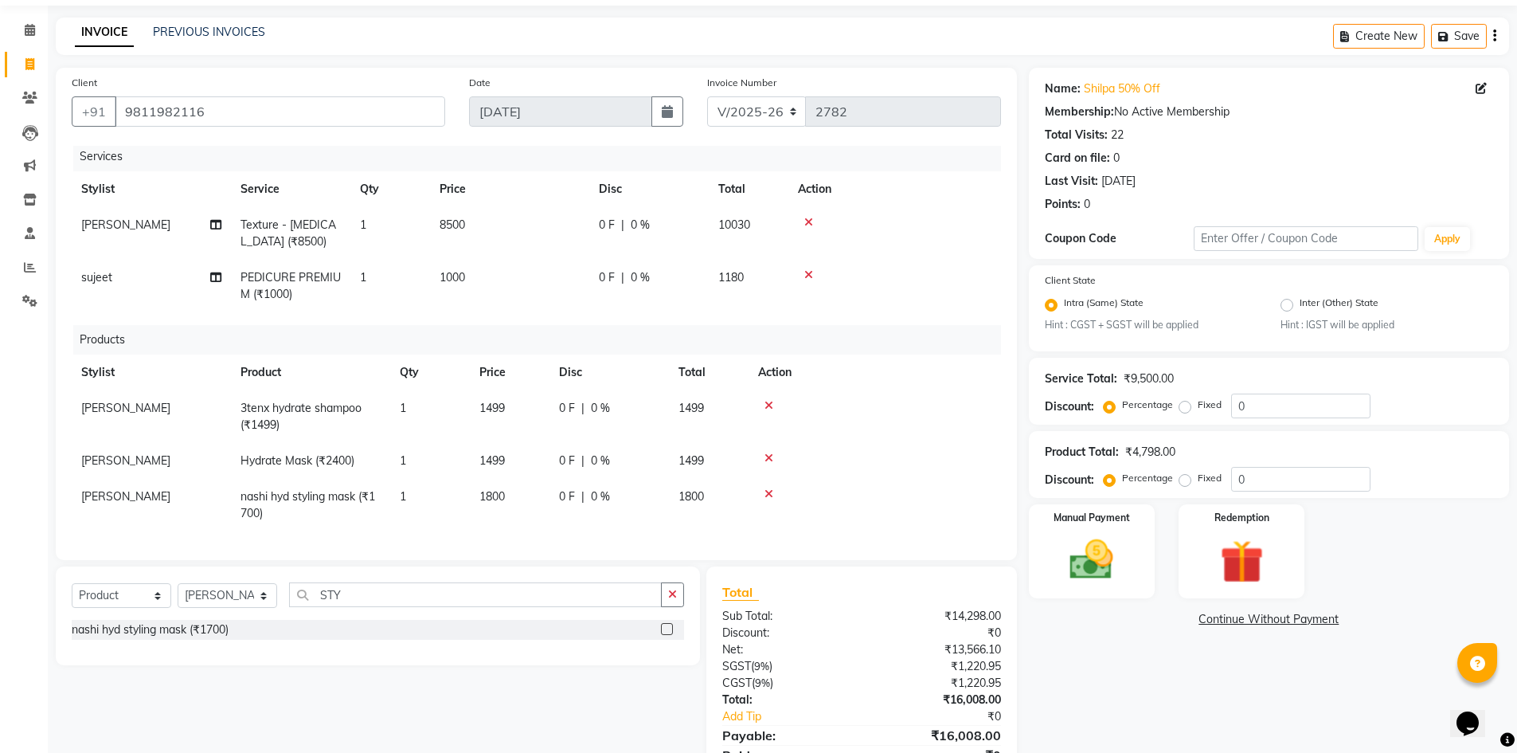
click at [546, 299] on td "1000" at bounding box center [509, 286] width 159 height 53
select select "87275"
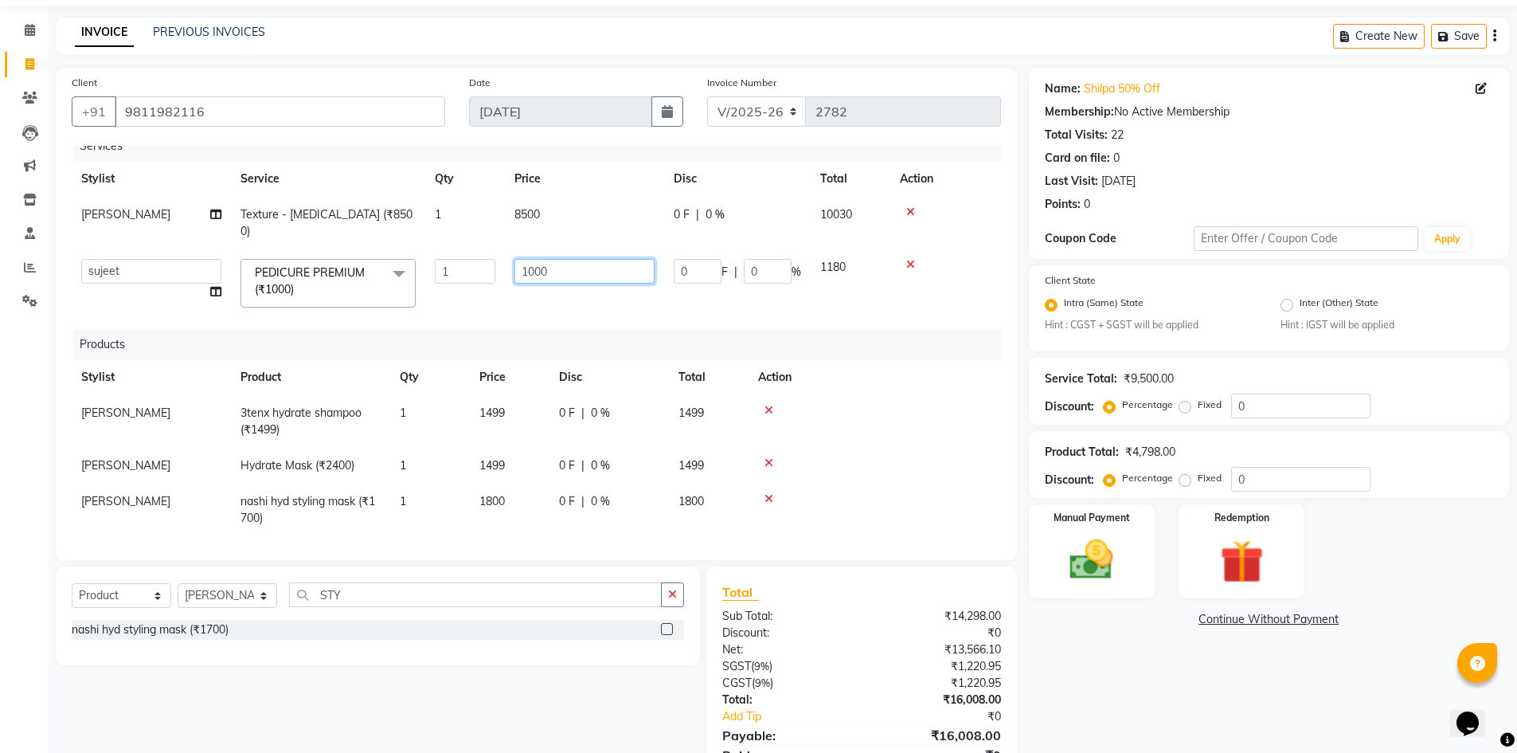
click at [581, 264] on input "1000" at bounding box center [584, 271] width 140 height 25
click at [560, 303] on div "Services Stylist Service Qty Price Disc Total Action Rashid Texture - Botox (₹8…" at bounding box center [536, 345] width 929 height 398
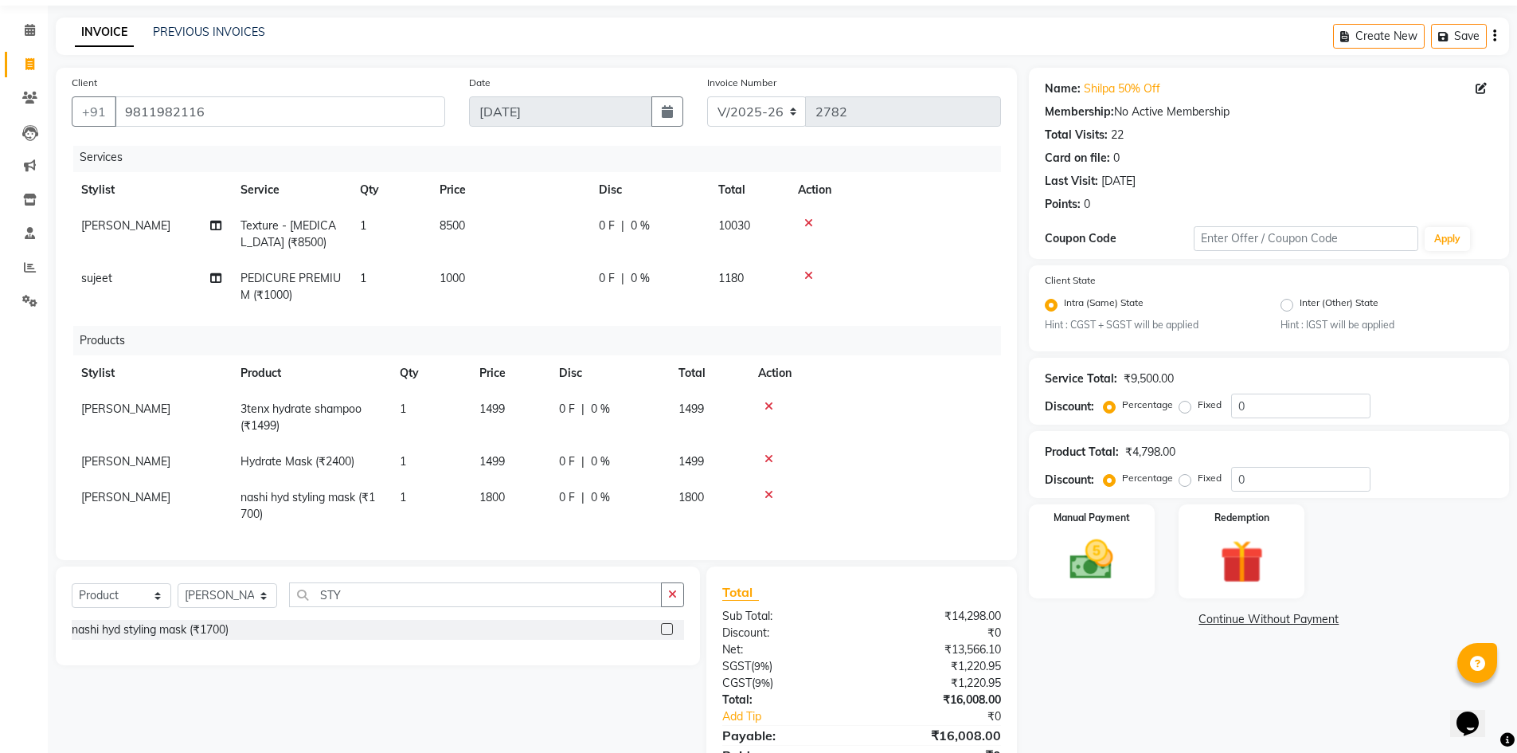
scroll to position [0, 0]
click at [504, 233] on td "8500" at bounding box center [509, 233] width 159 height 53
select select "63756"
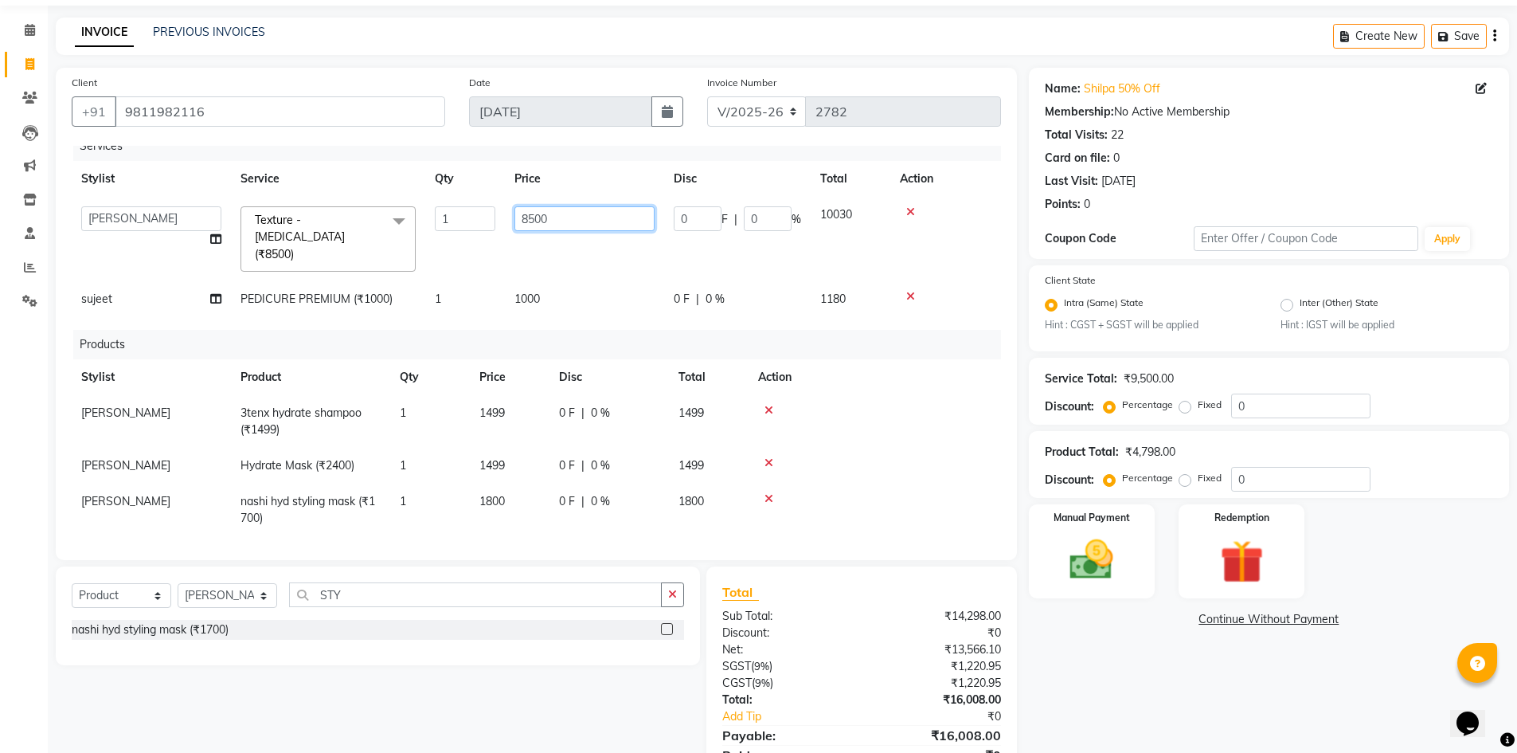
click at [569, 213] on input "8500" at bounding box center [584, 218] width 140 height 25
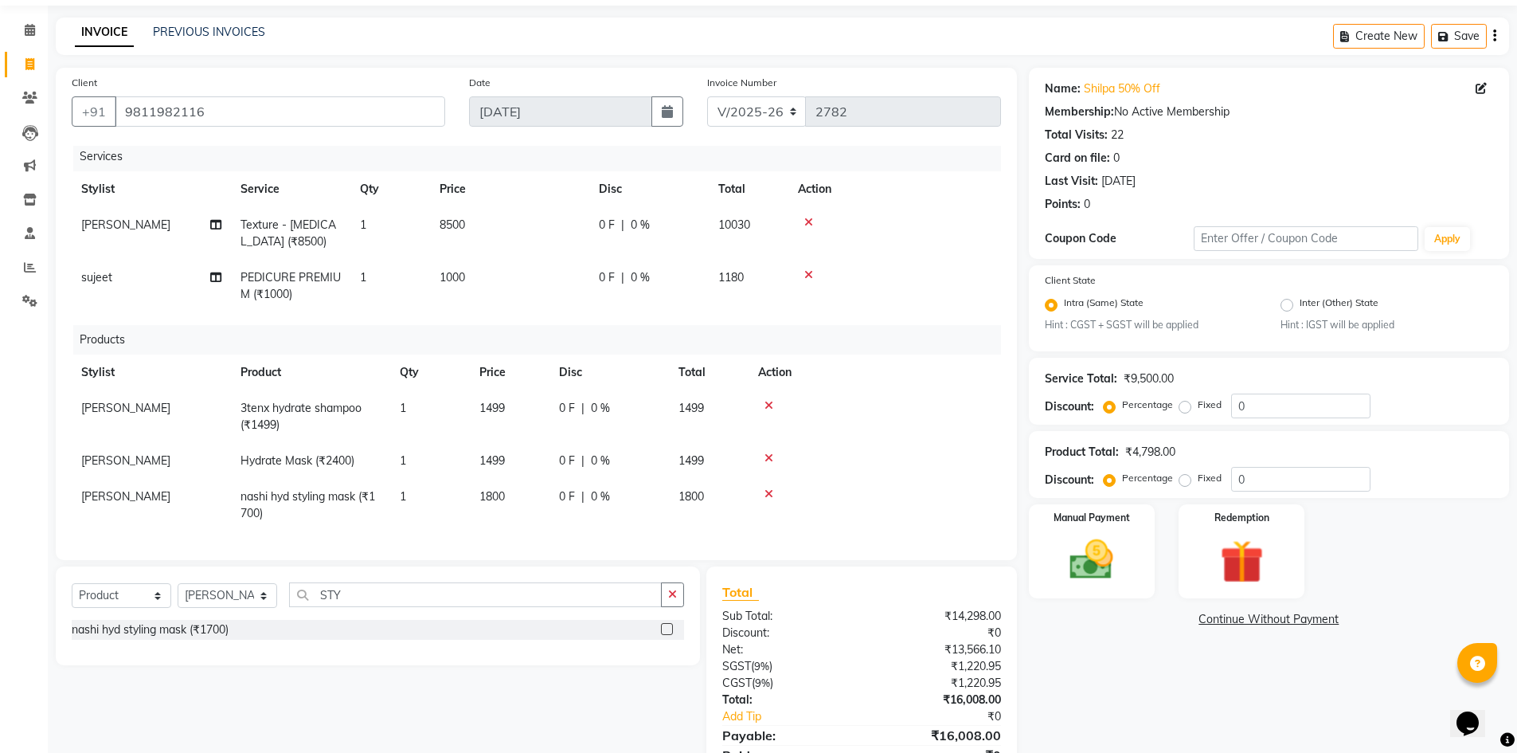
click at [561, 307] on div "Services Stylist Service Qty Price Disc Total Action Rashid Texture - Botox (₹8…" at bounding box center [536, 345] width 929 height 398
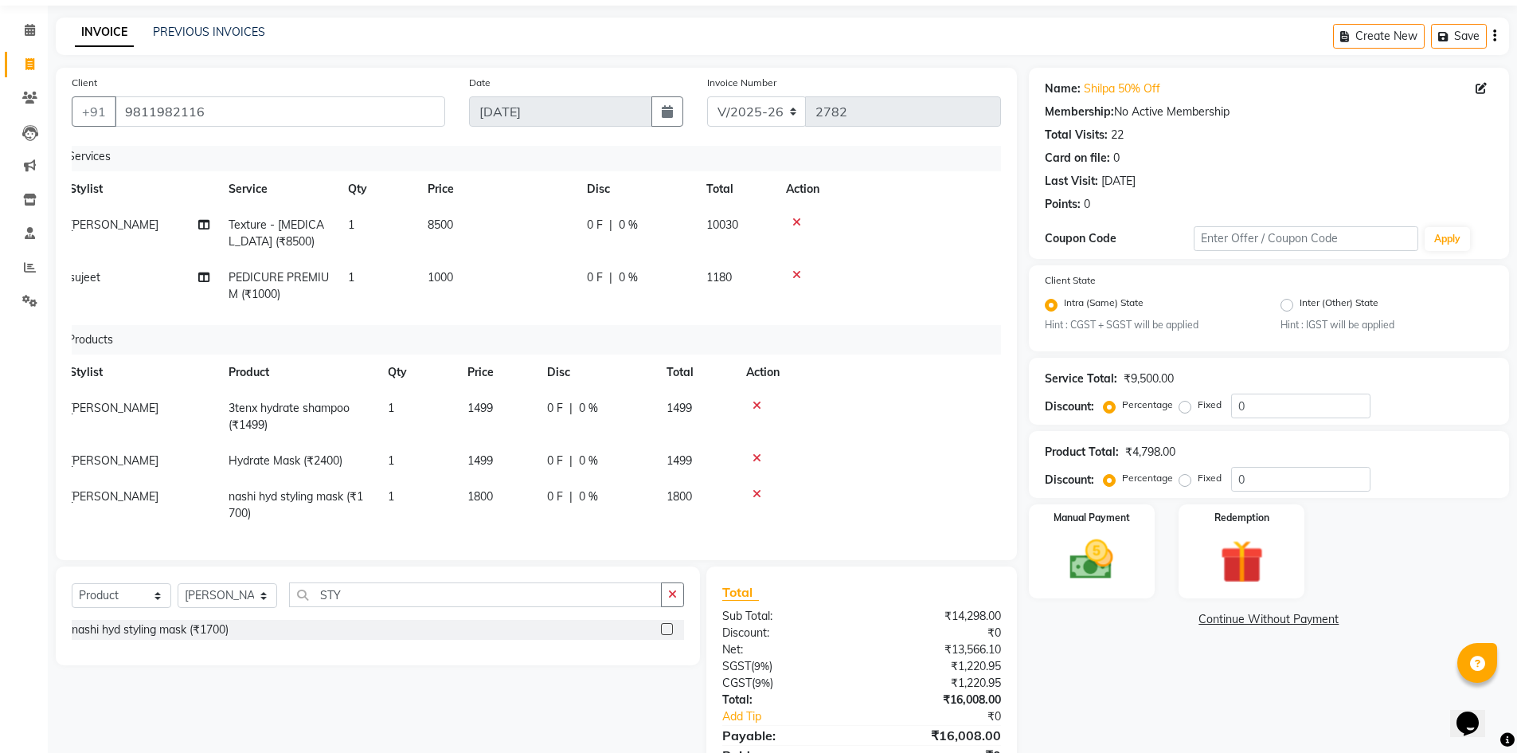
scroll to position [16, 0]
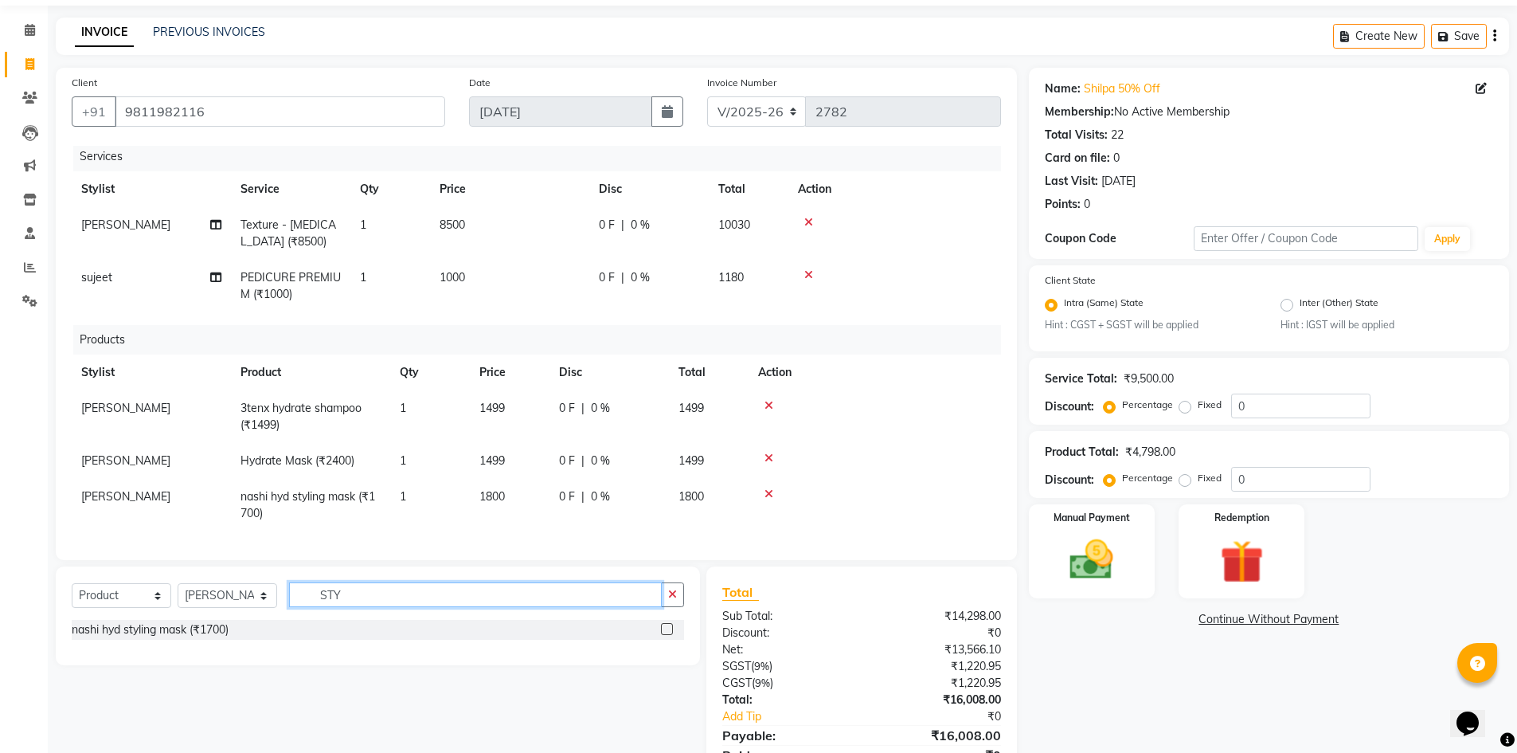
click at [385, 591] on input "STY" at bounding box center [475, 594] width 373 height 25
click at [698, 594] on div "Select Service Product Membership Package Voucher Prepaid Gift Card Select Styl…" at bounding box center [378, 615] width 644 height 99
click at [346, 595] on input "STY" at bounding box center [475, 594] width 373 height 25
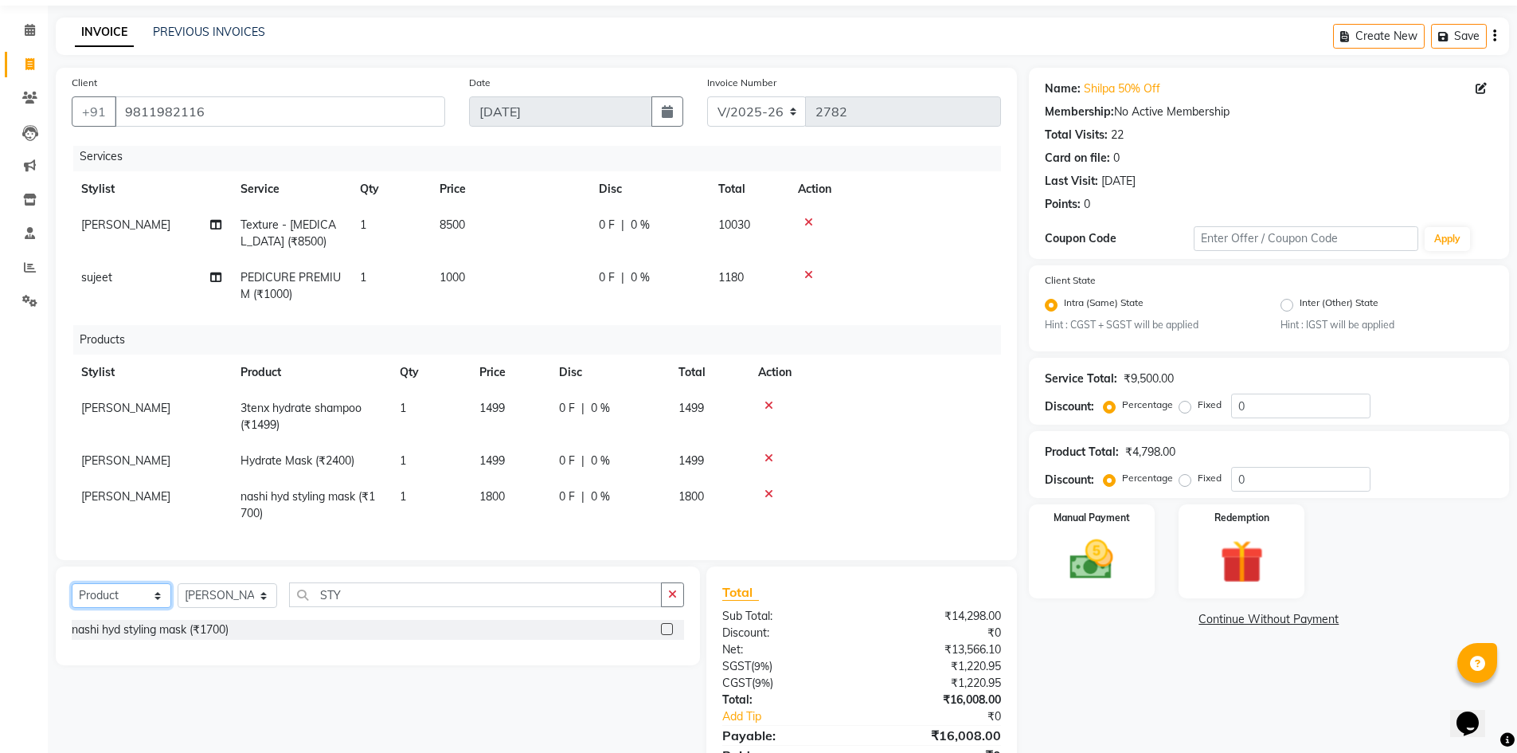
click at [100, 601] on select "Select Service Product Membership Package Voucher Prepaid Gift Card" at bounding box center [122, 595] width 100 height 25
select select "service"
click at [72, 583] on select "Select Service Product Membership Package Voucher Prepaid Gift Card" at bounding box center [122, 595] width 100 height 25
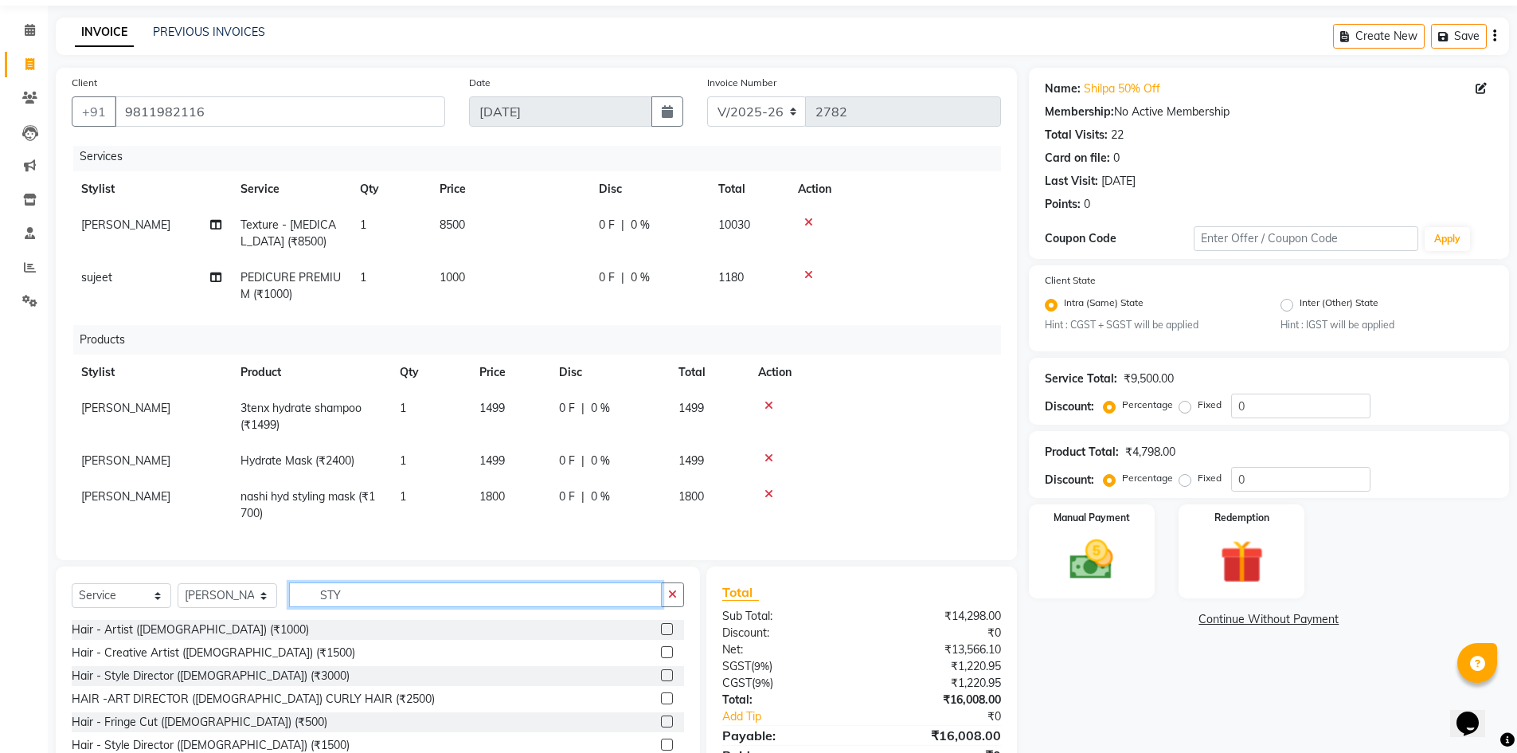
click at [396, 592] on input "STY" at bounding box center [475, 594] width 373 height 25
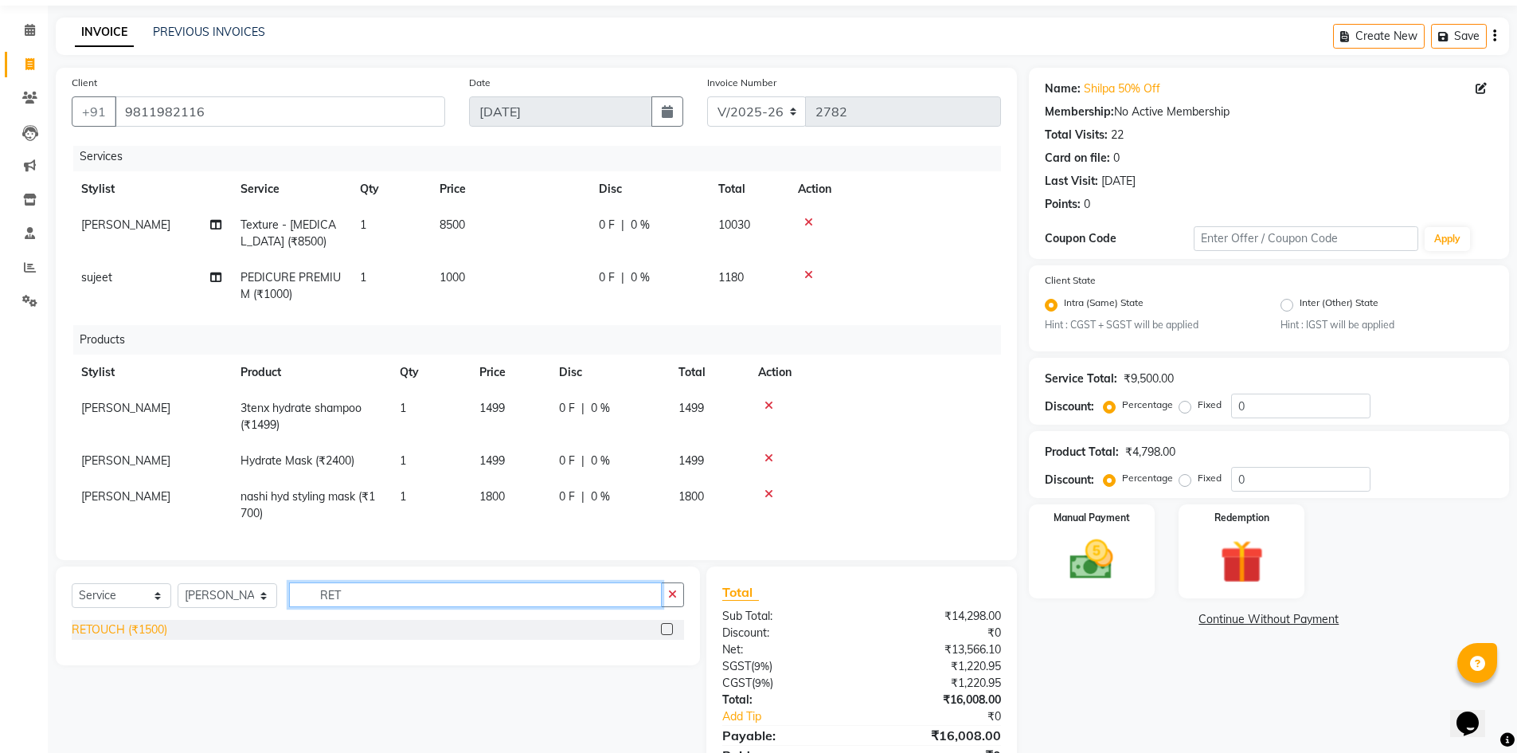
type input "RET"
click at [111, 637] on div "RETOUCH (₹1500)" at bounding box center [120, 629] width 96 height 17
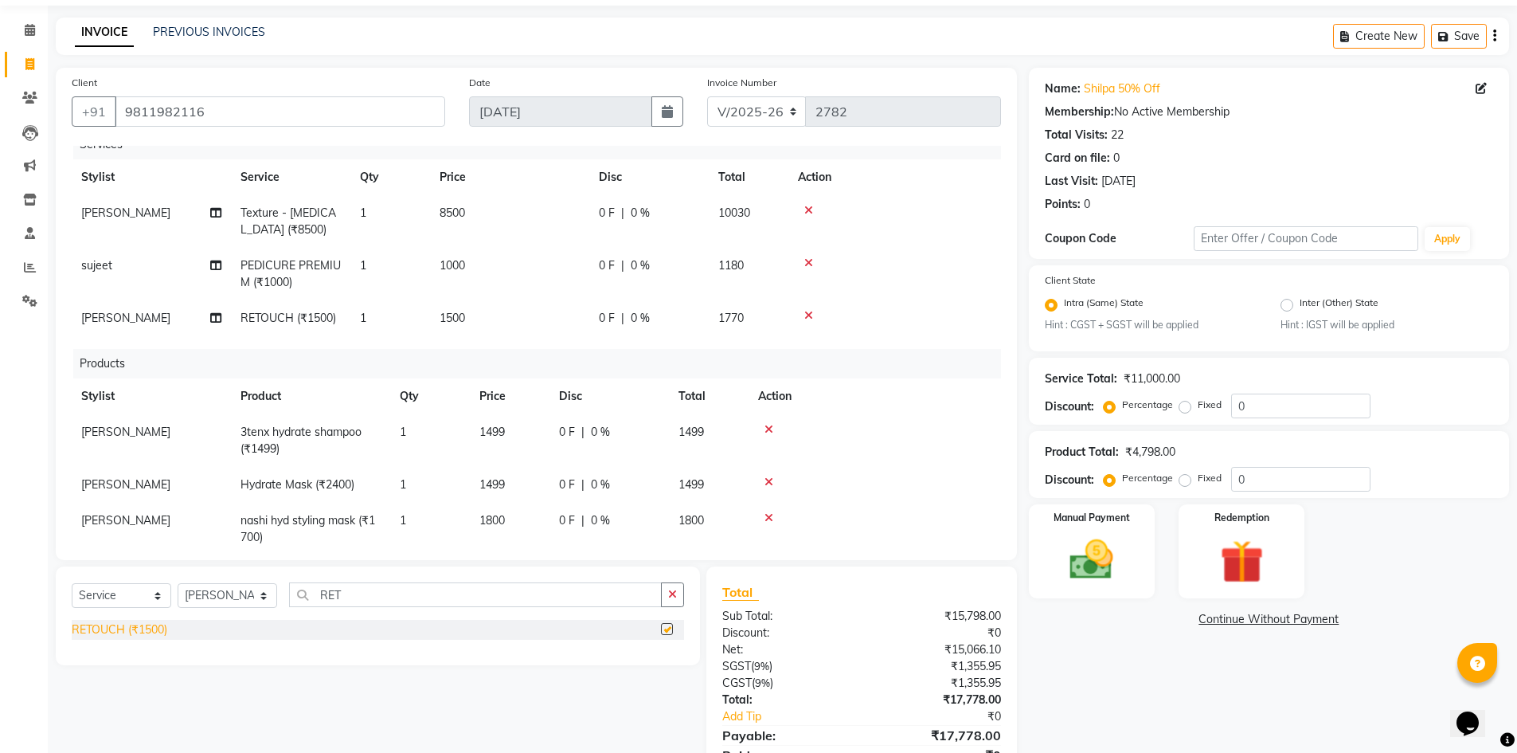
checkbox input "false"
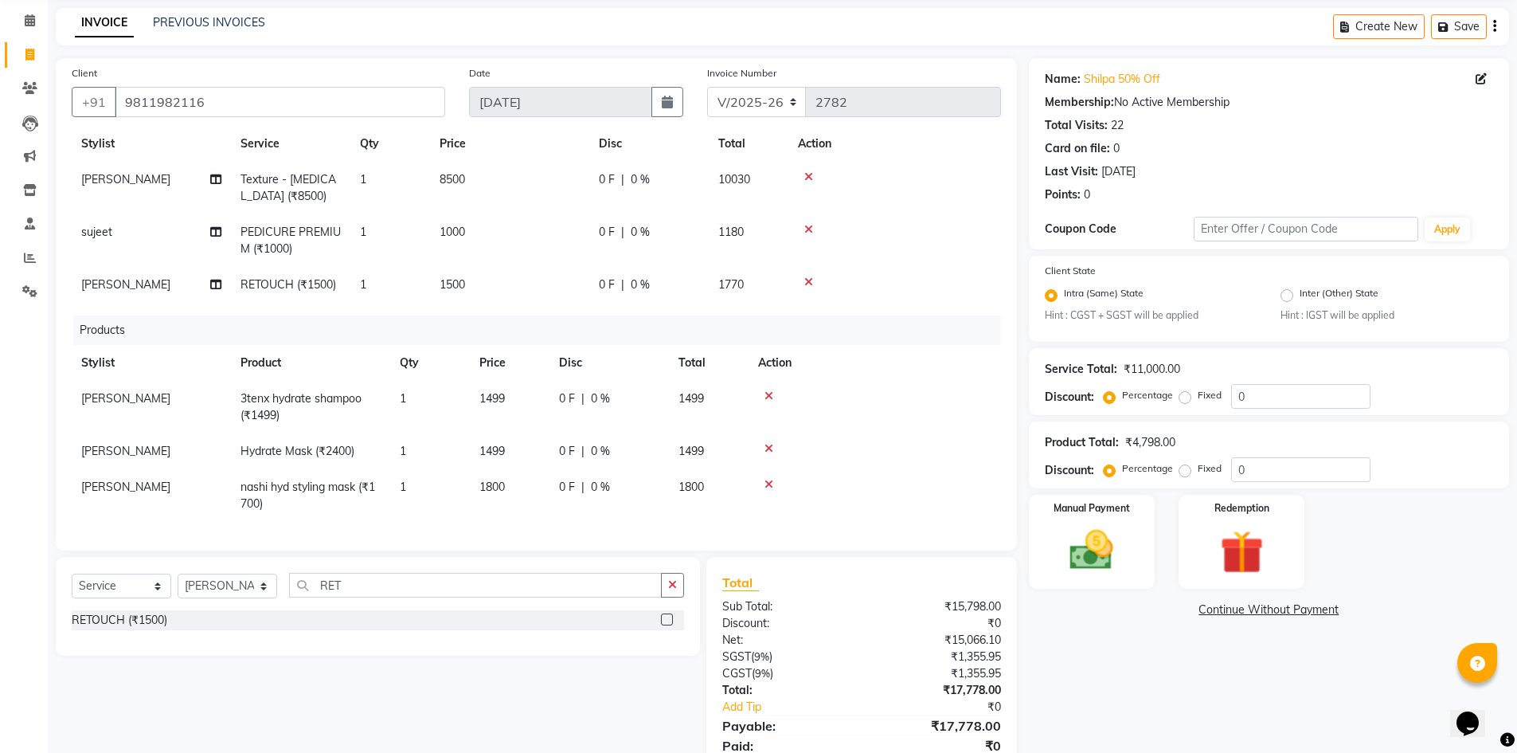
scroll to position [123, 0]
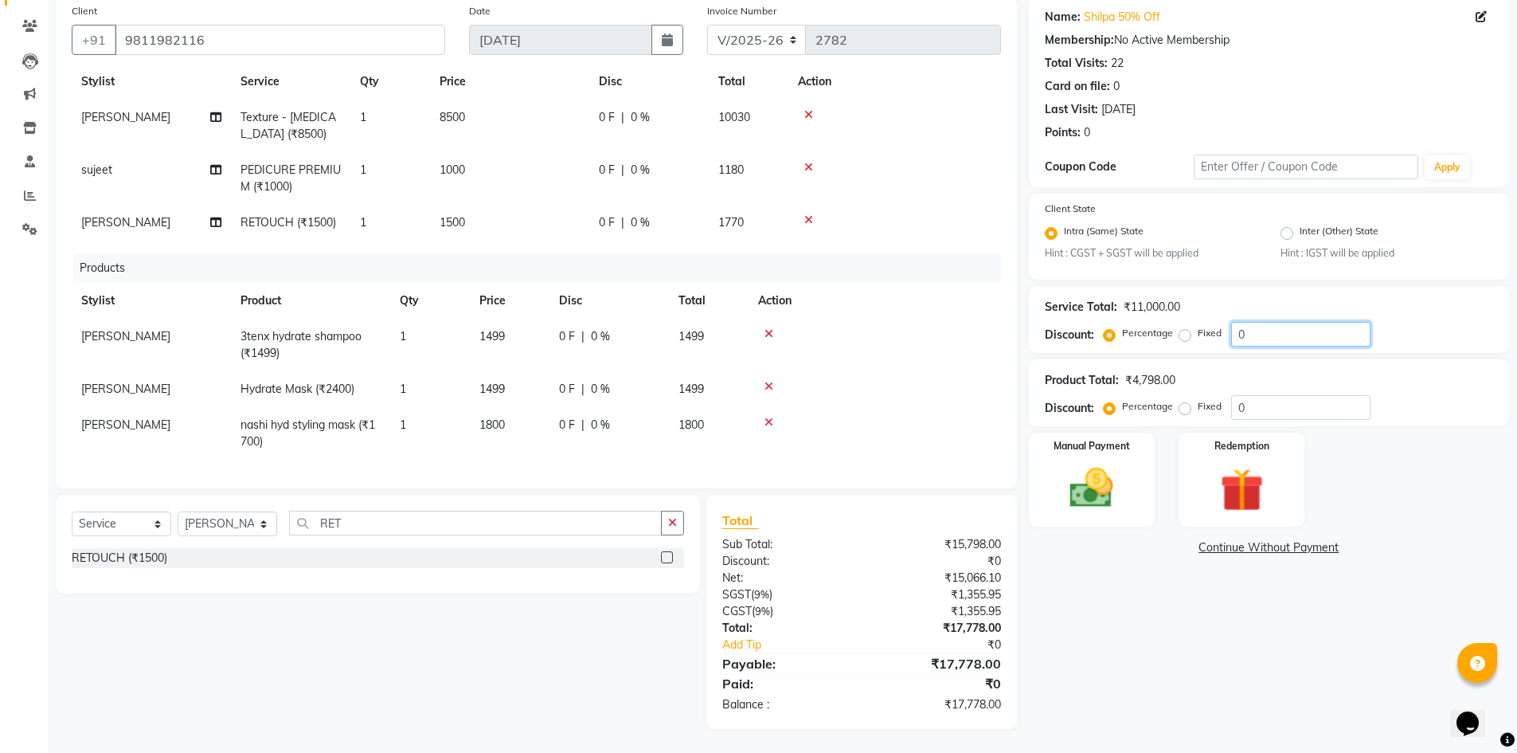
click at [1263, 333] on input "0" at bounding box center [1300, 334] width 139 height 25
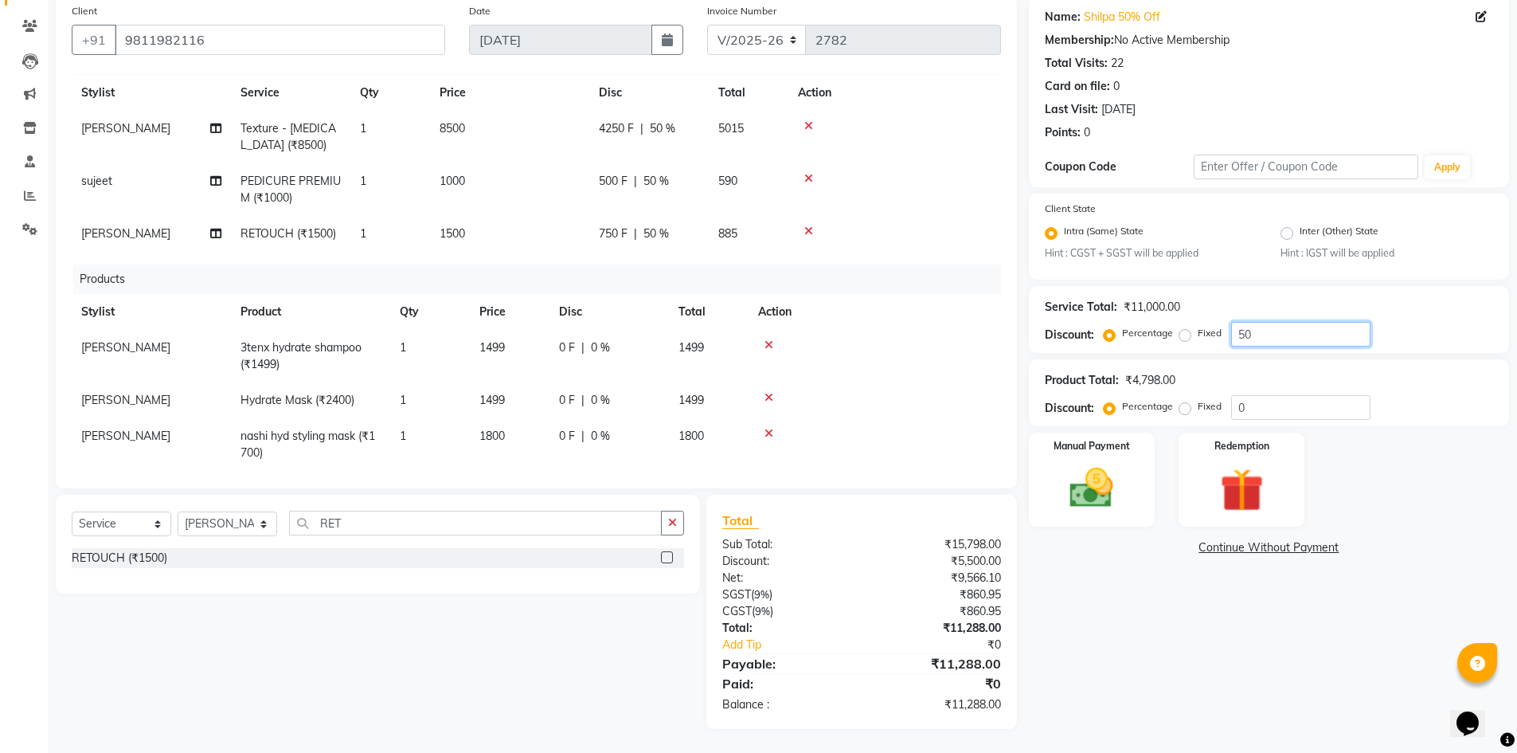
scroll to position [52, 0]
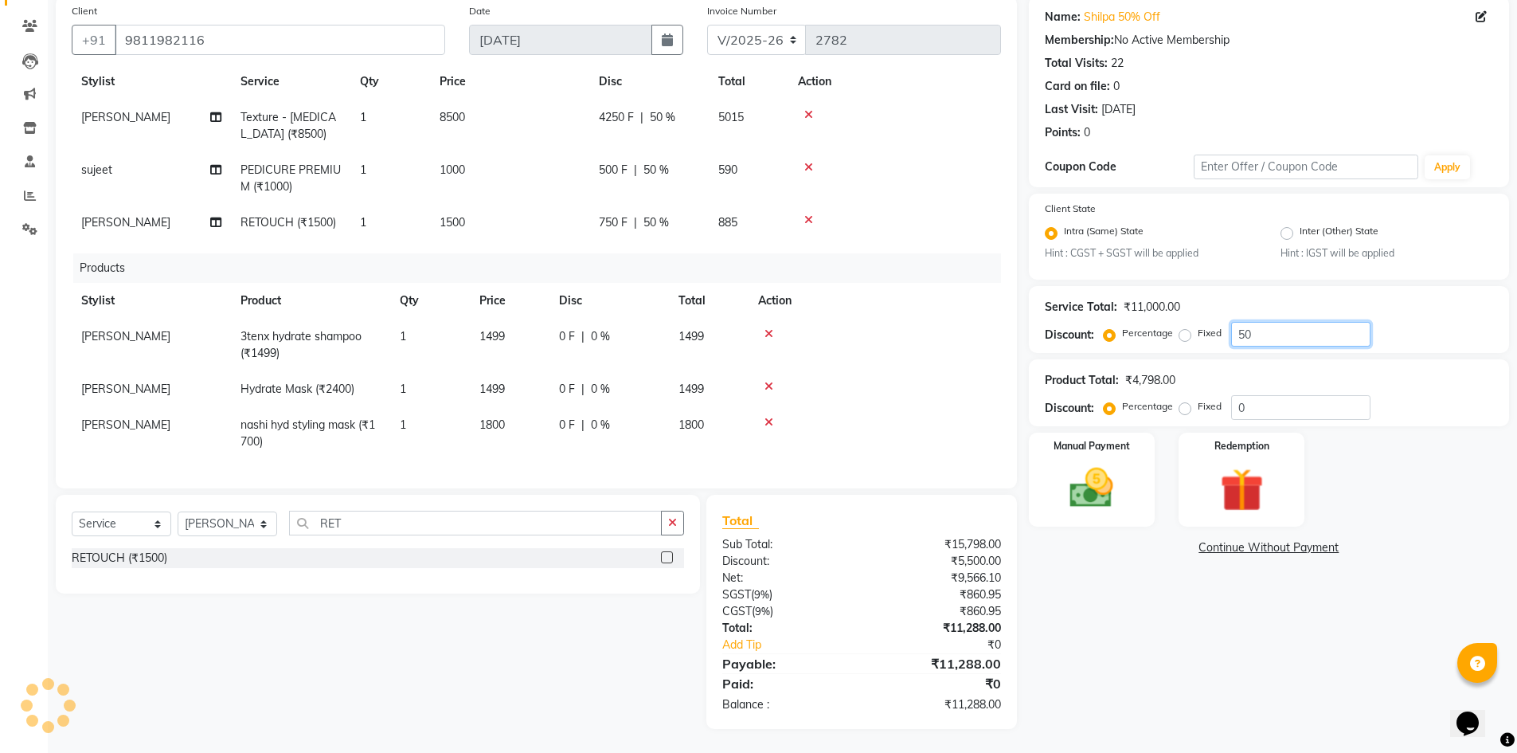
type input "50"
click at [901, 518] on div "Total" at bounding box center [861, 519] width 278 height 19
click at [1114, 483] on img at bounding box center [1091, 489] width 73 height 52
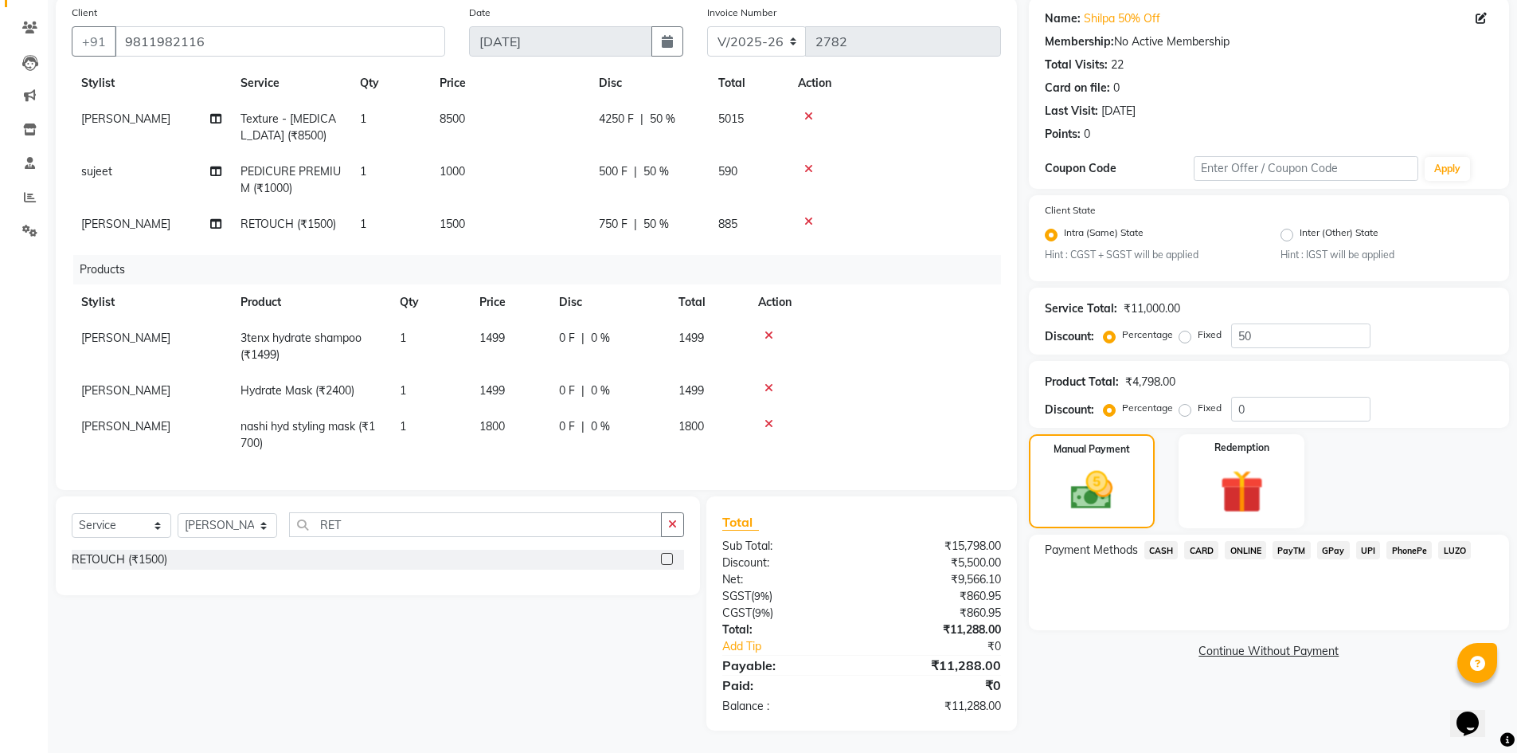
scroll to position [123, 0]
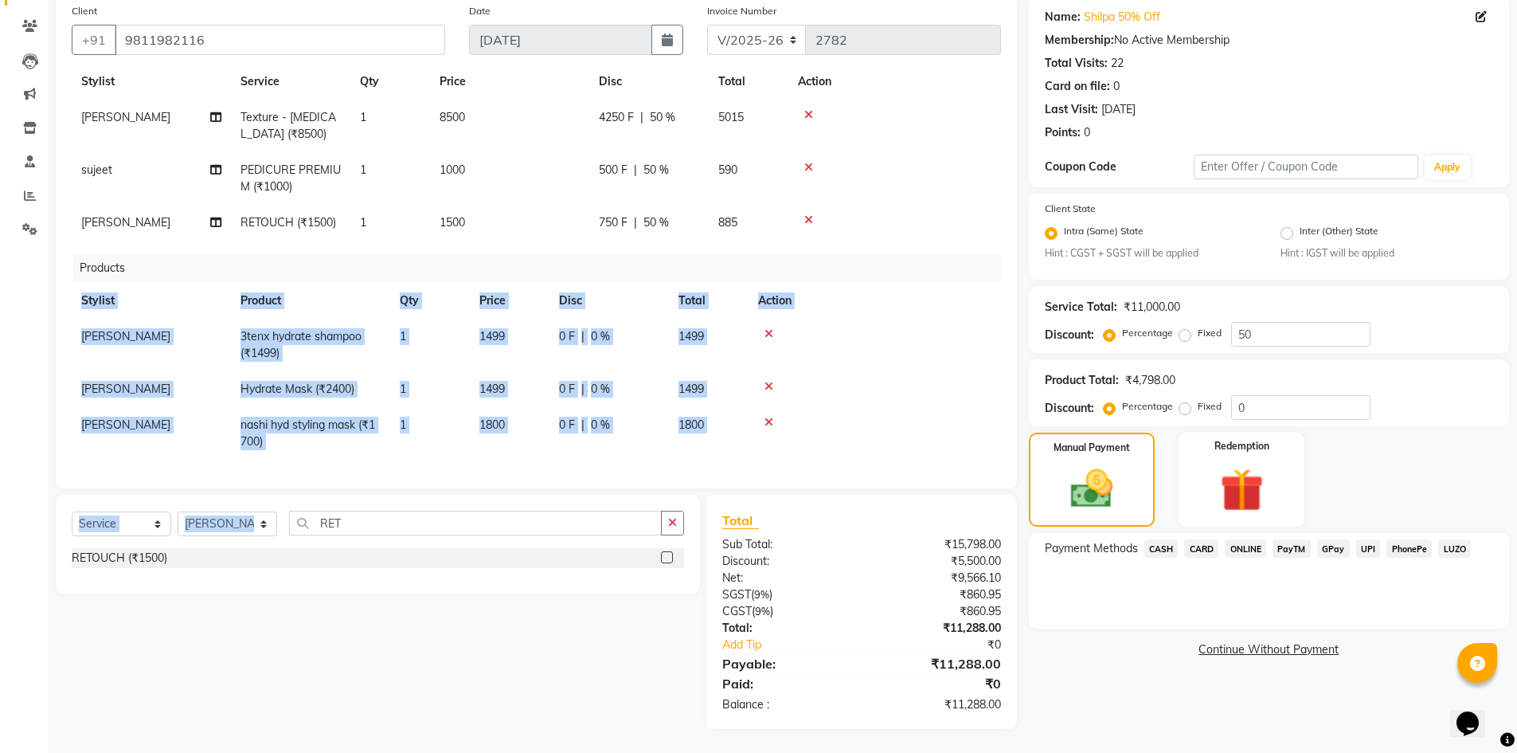
drag, startPoint x: 853, startPoint y: 474, endPoint x: 593, endPoint y: 491, distance: 261.0
click at [601, 495] on div "Client +91 9811982116 Date 03-09-2025 Invoice Number V/2025 V/2025-26 2782 Serv…" at bounding box center [536, 362] width 985 height 733
click at [670, 519] on icon "button" at bounding box center [672, 522] width 9 height 11
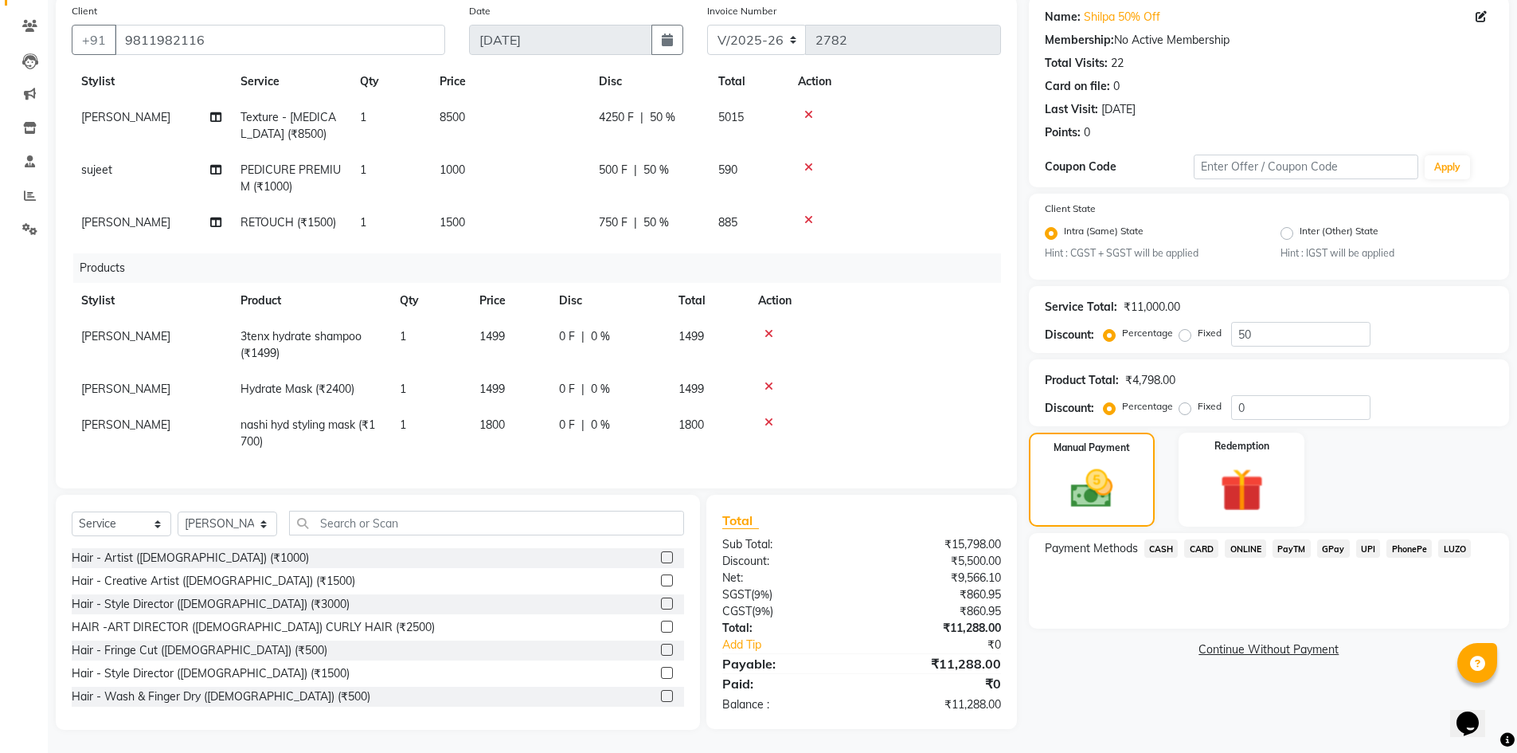
click at [663, 491] on div "Client +91 9811982116 Date 03-09-2025 Invoice Number V/2025 V/2025-26 2782 Serv…" at bounding box center [536, 362] width 985 height 733
click at [622, 487] on div "Client +91 9811982116 Date 03-09-2025 Invoice Number V/2025 V/2025-26 2782 Serv…" at bounding box center [536, 242] width 961 height 492
click at [942, 511] on div "Total" at bounding box center [861, 519] width 278 height 19
click at [1140, 538] on div "Payment Methods CASH CARD ONLINE PayTM GPay UPI PhonePe LUZO" at bounding box center [1269, 581] width 480 height 96
click at [1156, 549] on span "CASH" at bounding box center [1161, 548] width 34 height 18
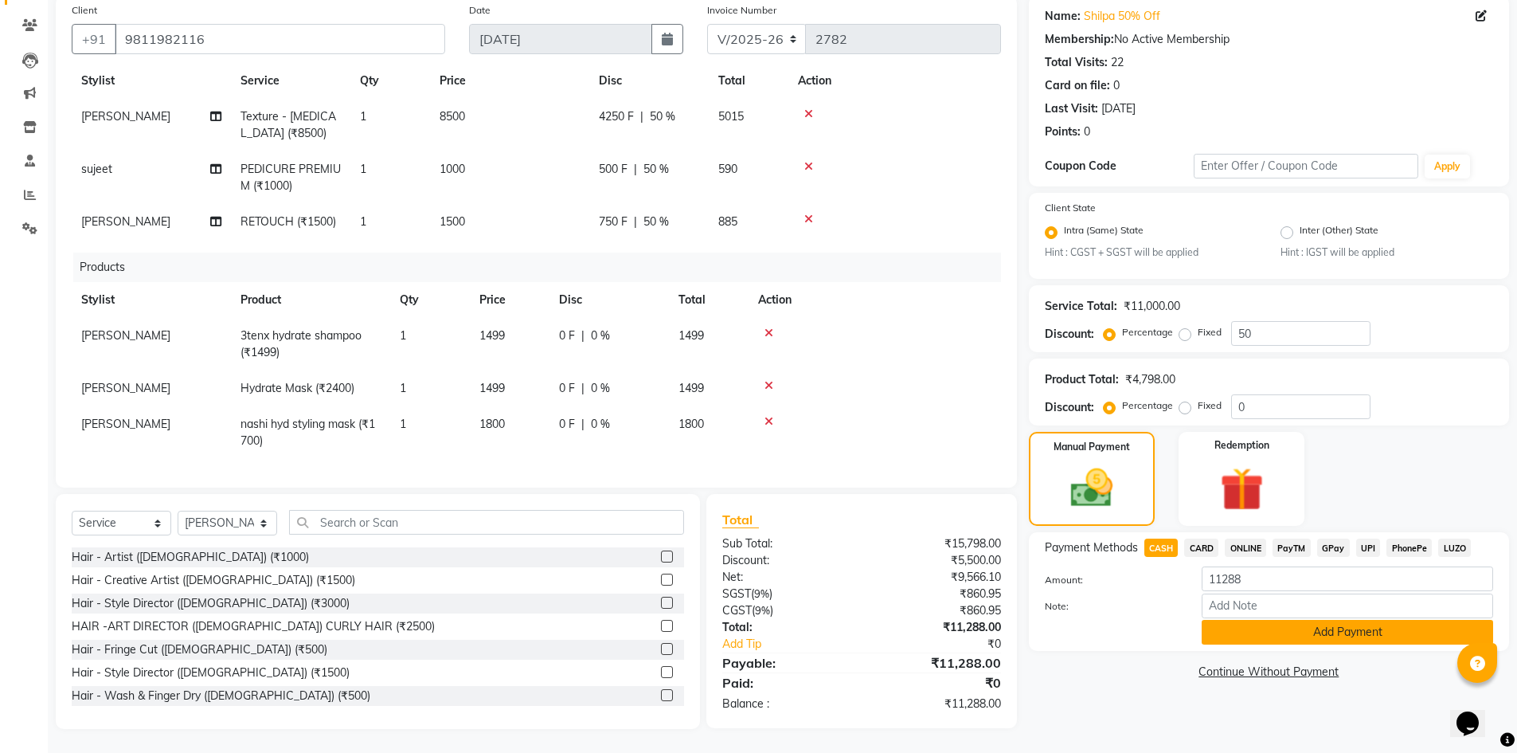
click at [1254, 625] on button "Add Payment" at bounding box center [1347, 632] width 291 height 25
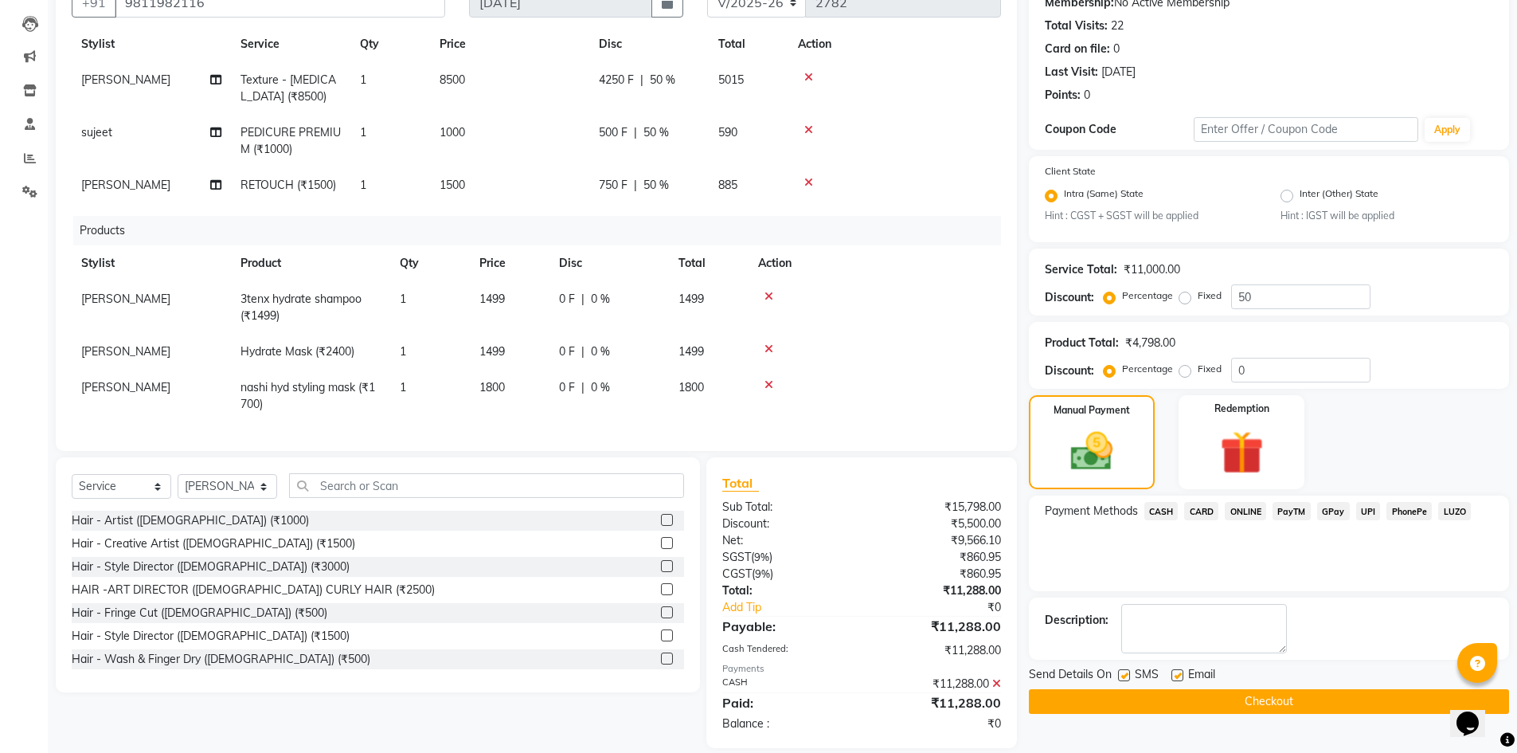
scroll to position [180, 0]
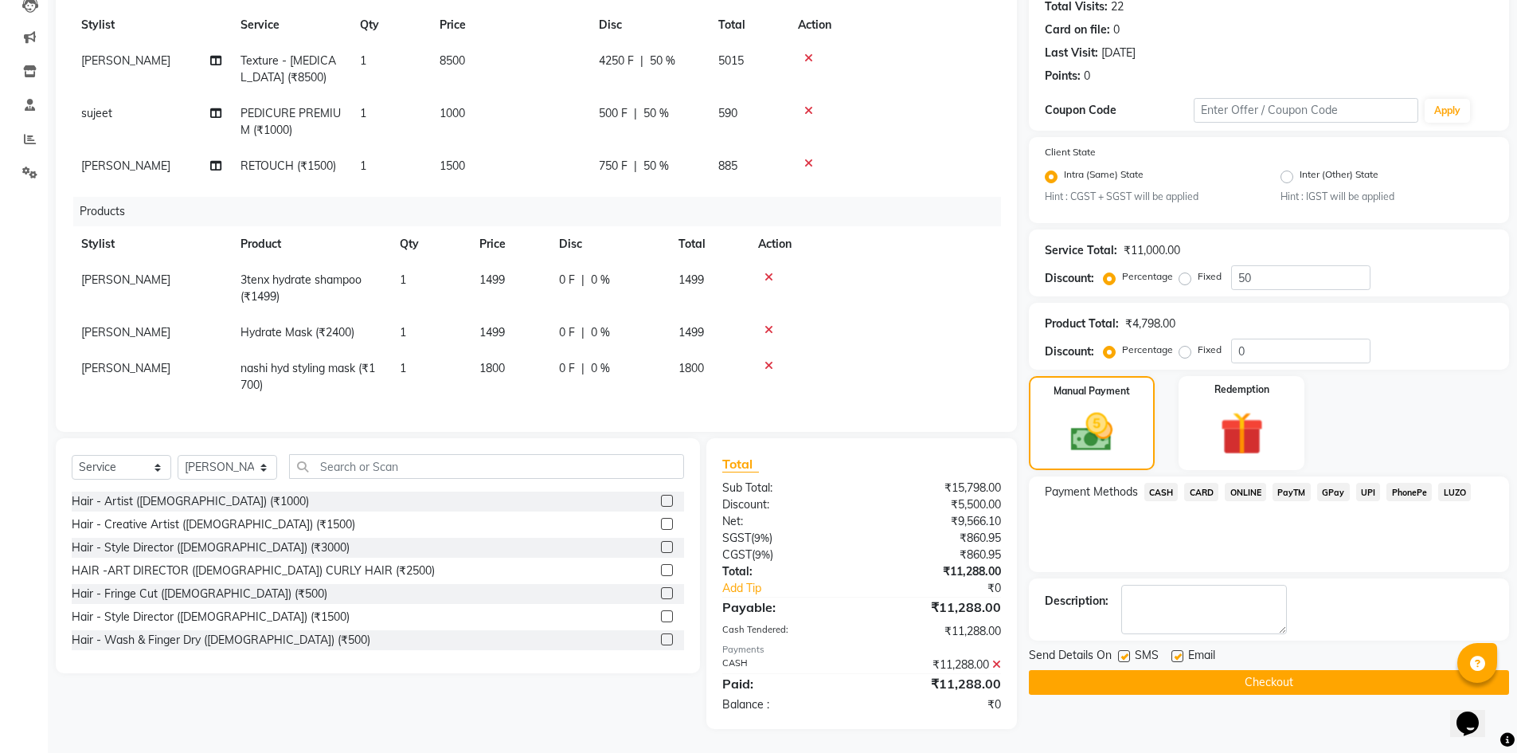
click at [1109, 683] on button "Checkout" at bounding box center [1269, 682] width 480 height 25
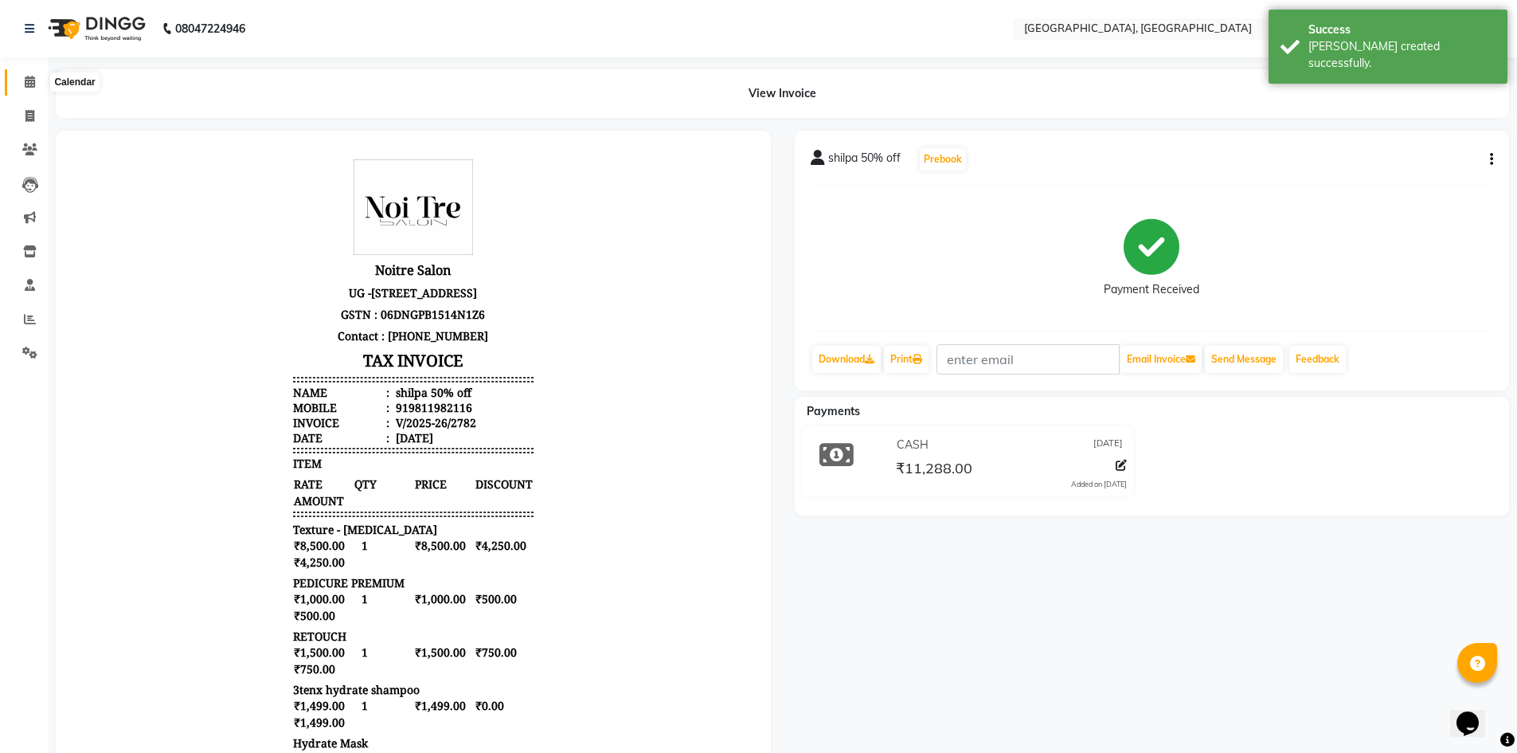
click at [29, 83] on icon at bounding box center [30, 82] width 10 height 12
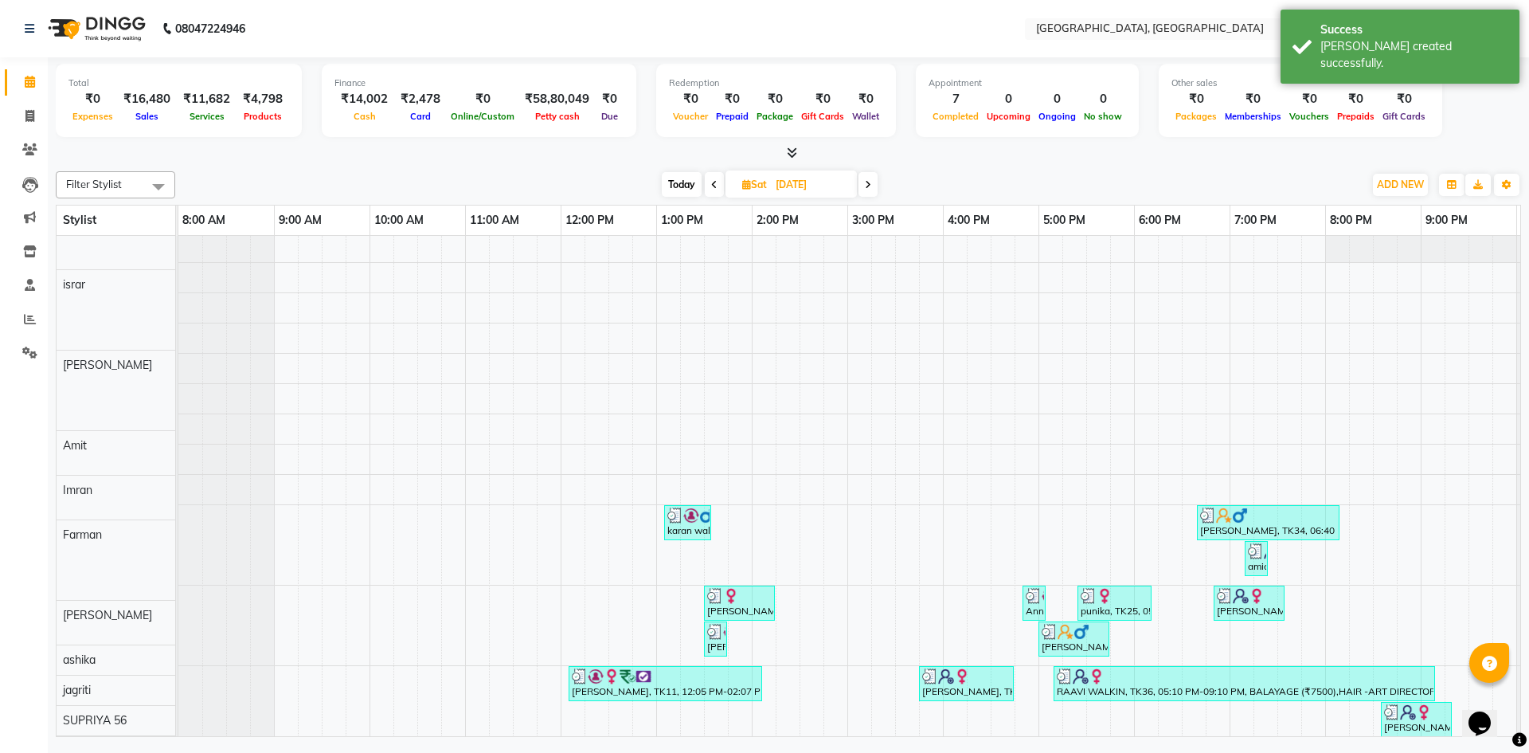
scroll to position [319, 0]
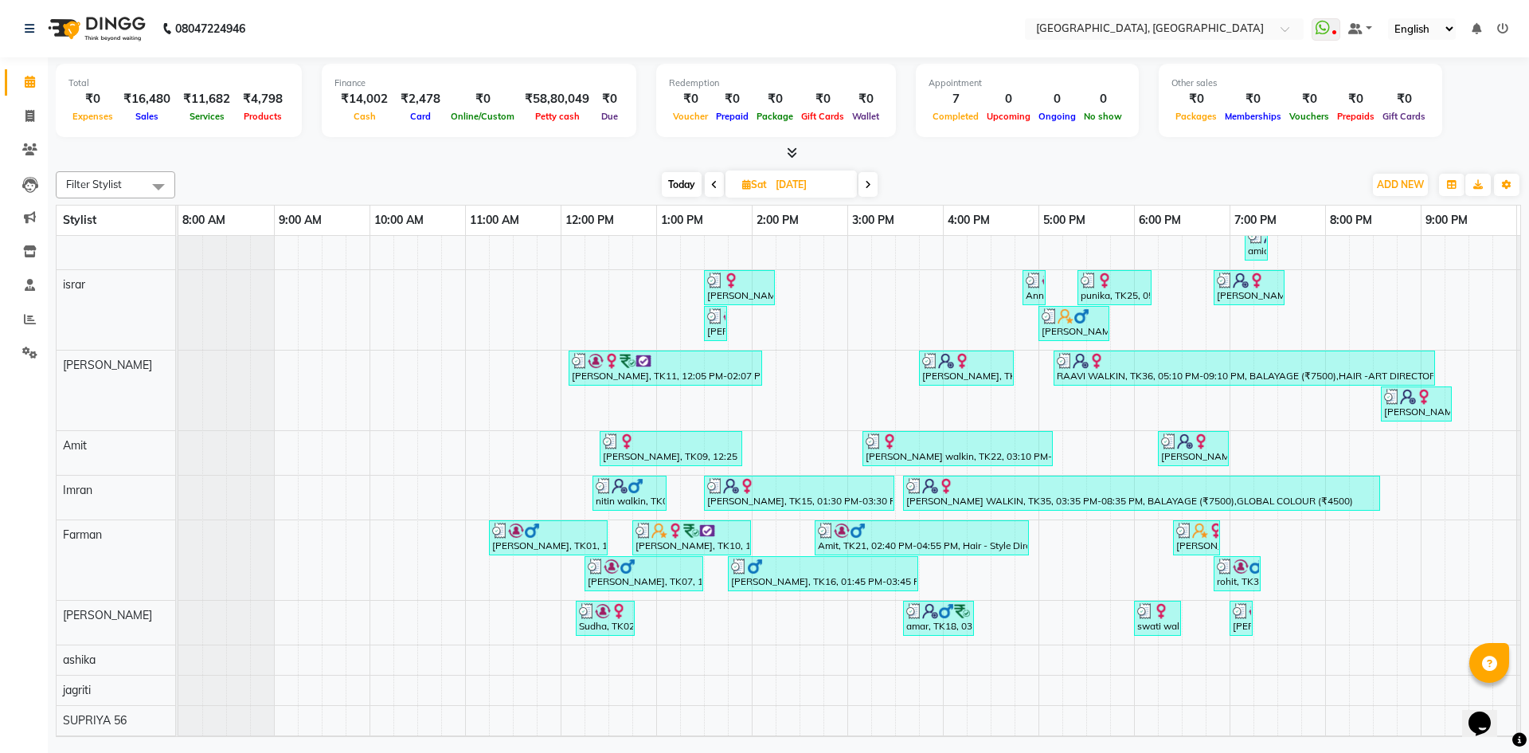
click at [789, 148] on icon at bounding box center [792, 153] width 10 height 12
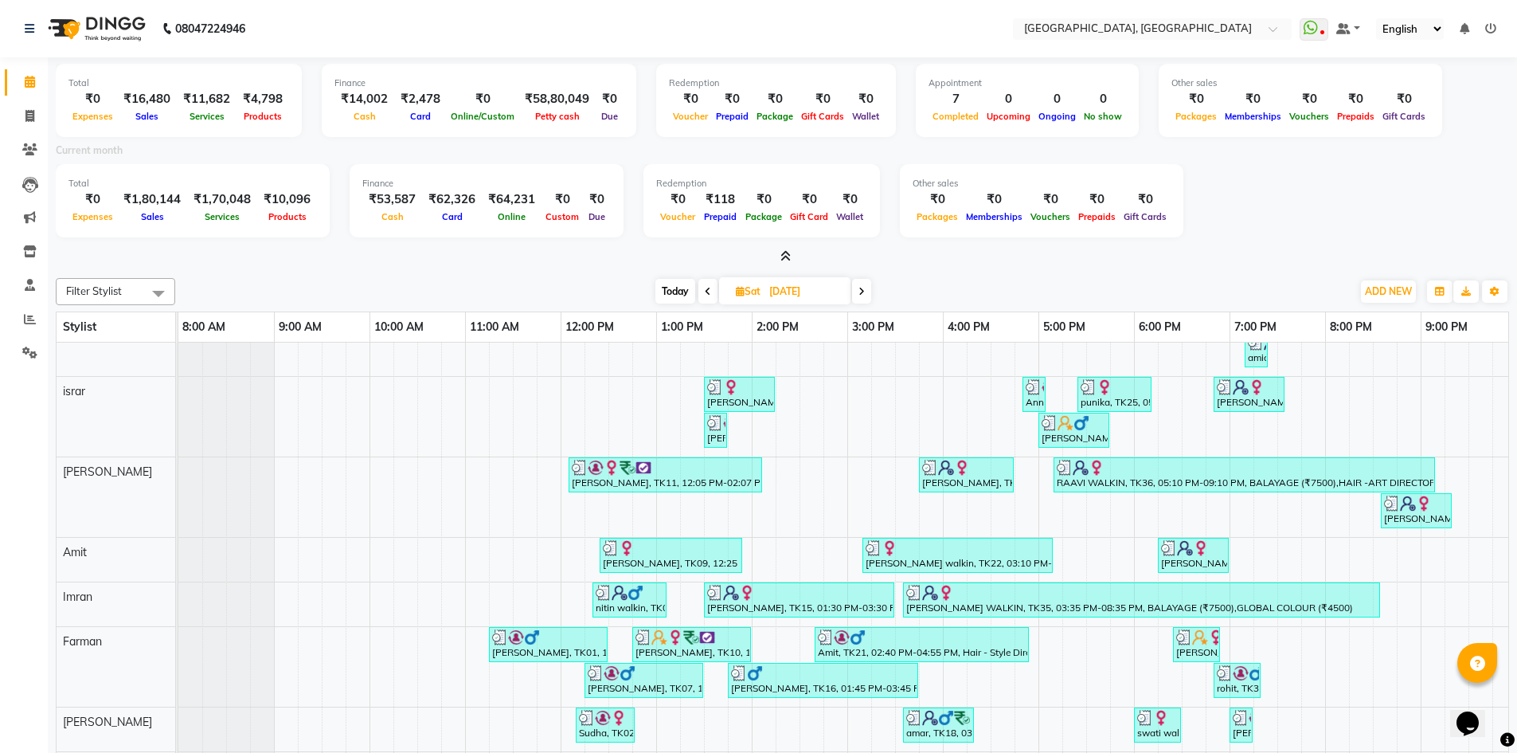
click at [780, 248] on div "Total ₹0 Expenses ₹16,480 Sales ₹11,682 Services ₹4,798 Products Finance ₹14,00…" at bounding box center [782, 161] width 1453 height 208
click at [782, 248] on div "Total ₹0 Expenses ₹16,480 Sales ₹11,682 Services ₹4,798 Products Finance ₹14,00…" at bounding box center [782, 161] width 1453 height 208
click at [778, 253] on span at bounding box center [782, 256] width 17 height 17
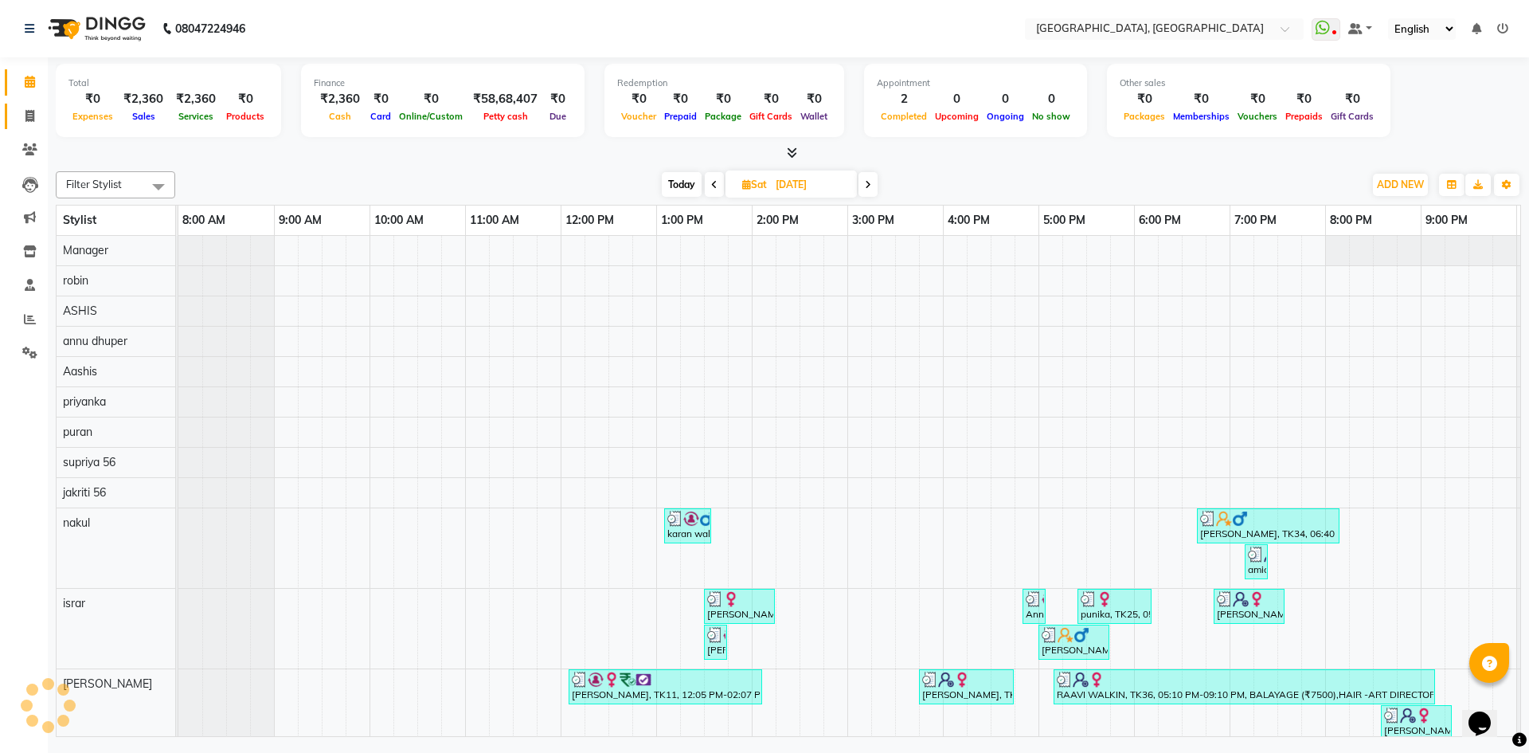
click at [14, 109] on link "Invoice" at bounding box center [24, 117] width 38 height 26
select select "3948"
select select "service"
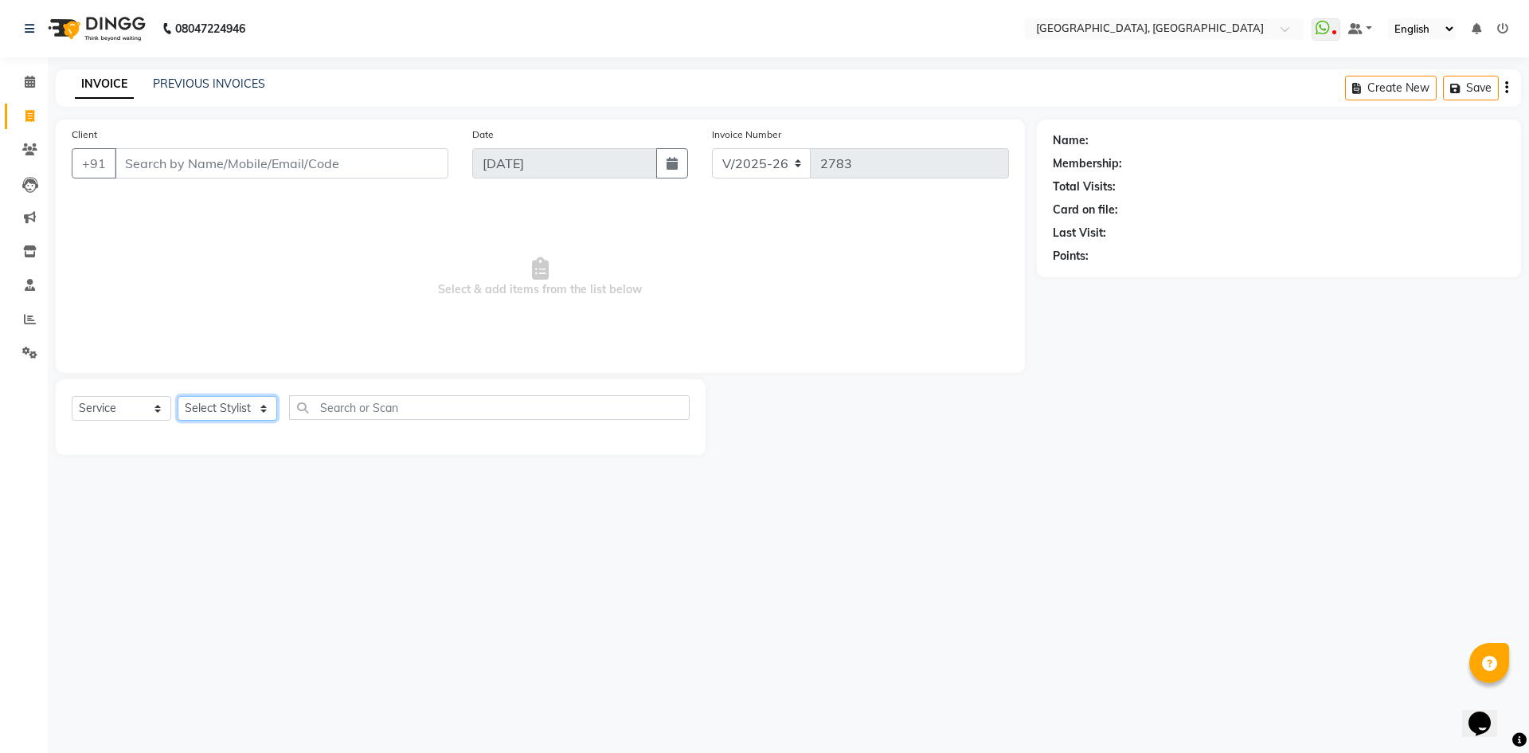
click at [200, 397] on select "Select Stylist [PERSON_NAME] vihar [PERSON_NAME] makeup Amit annu [PERSON_NAME]…" at bounding box center [228, 408] width 100 height 25
click at [509, 221] on span "Select & add items from the list below" at bounding box center [540, 277] width 937 height 159
click at [19, 313] on span at bounding box center [30, 320] width 28 height 18
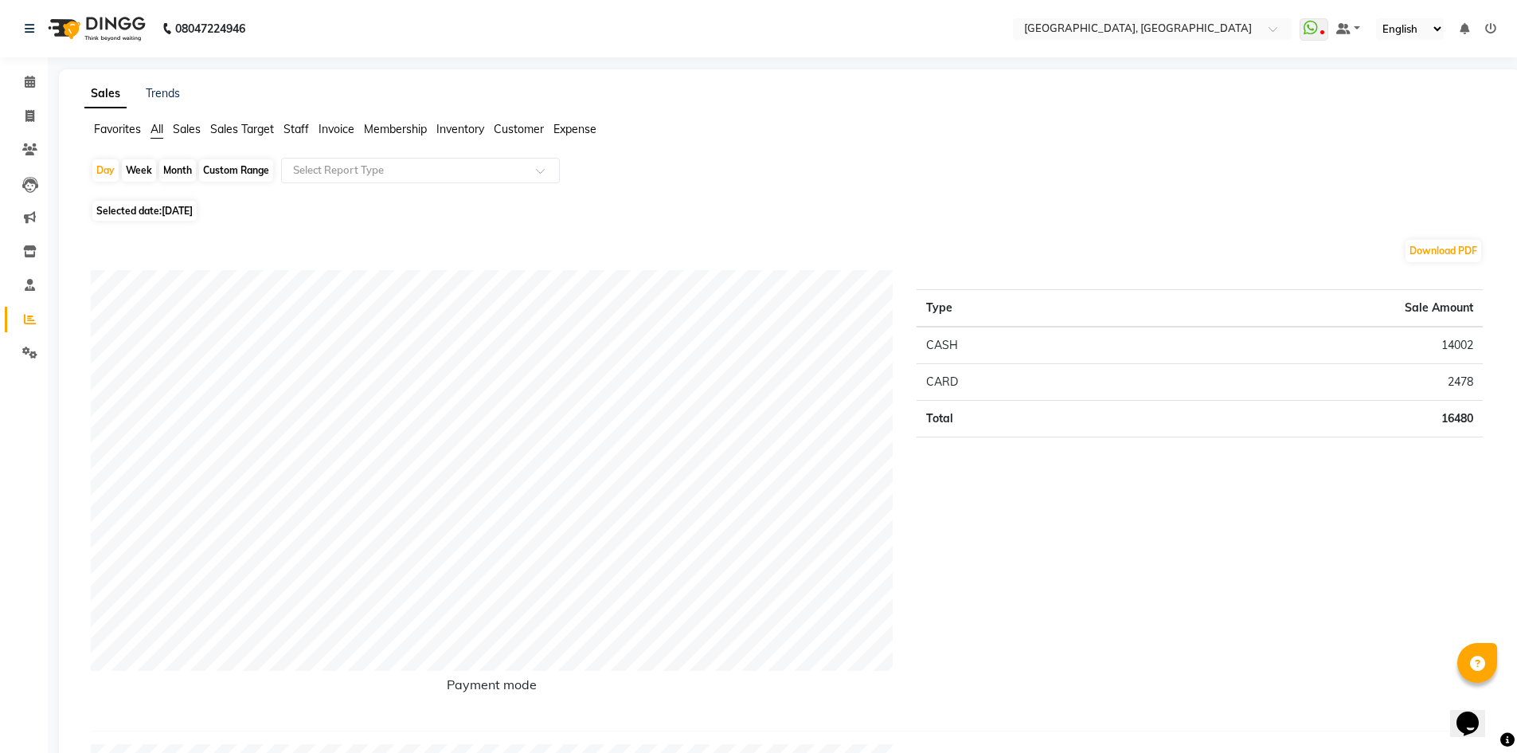
click at [290, 130] on span "Staff" at bounding box center [296, 129] width 25 height 14
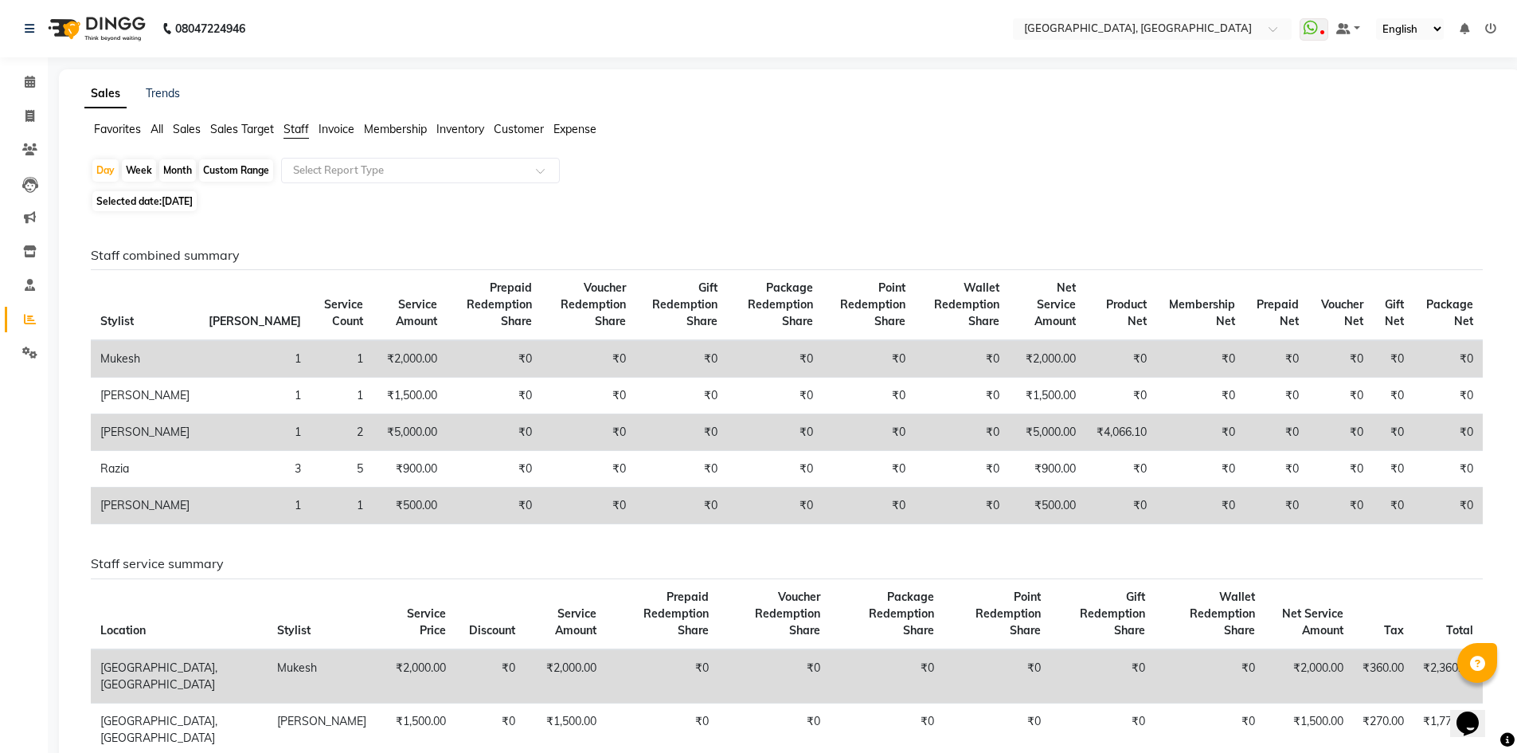
click at [170, 165] on div "Month" at bounding box center [177, 170] width 37 height 22
select select "9"
select select "2025"
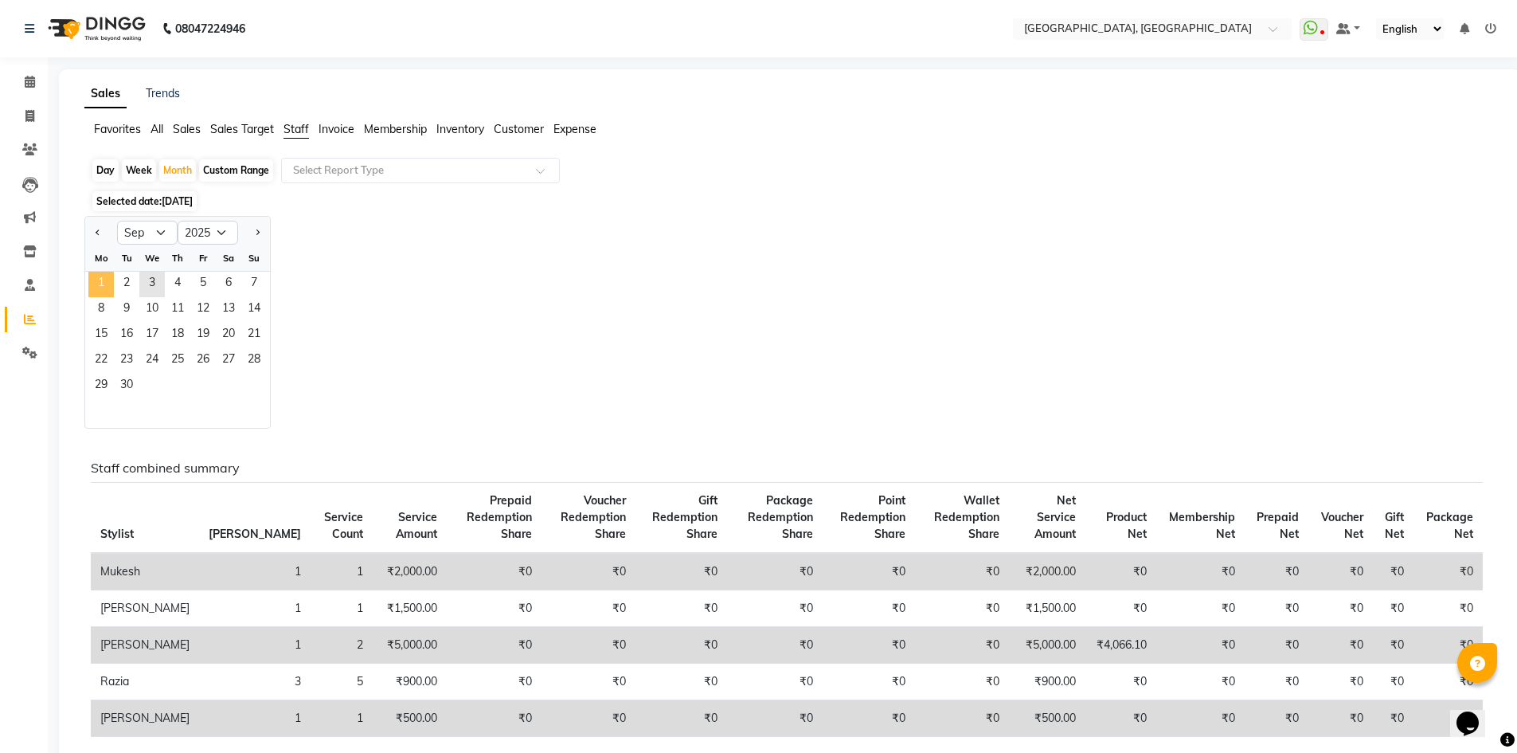
click at [103, 281] on span "1" at bounding box center [100, 284] width 25 height 25
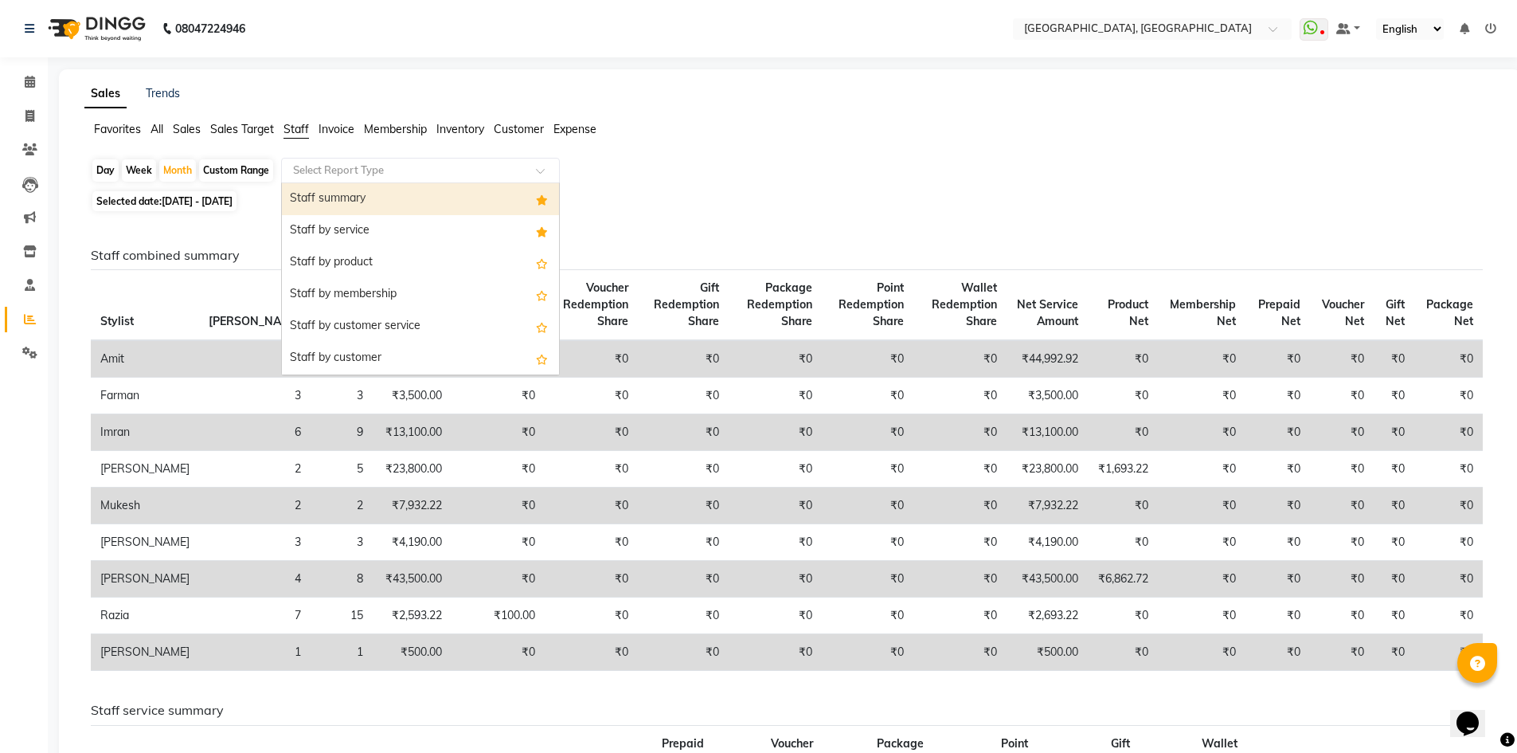
click at [446, 166] on input "text" at bounding box center [404, 170] width 229 height 16
click at [428, 199] on div "Staff summary" at bounding box center [420, 199] width 277 height 32
select select "full_report"
select select "csv"
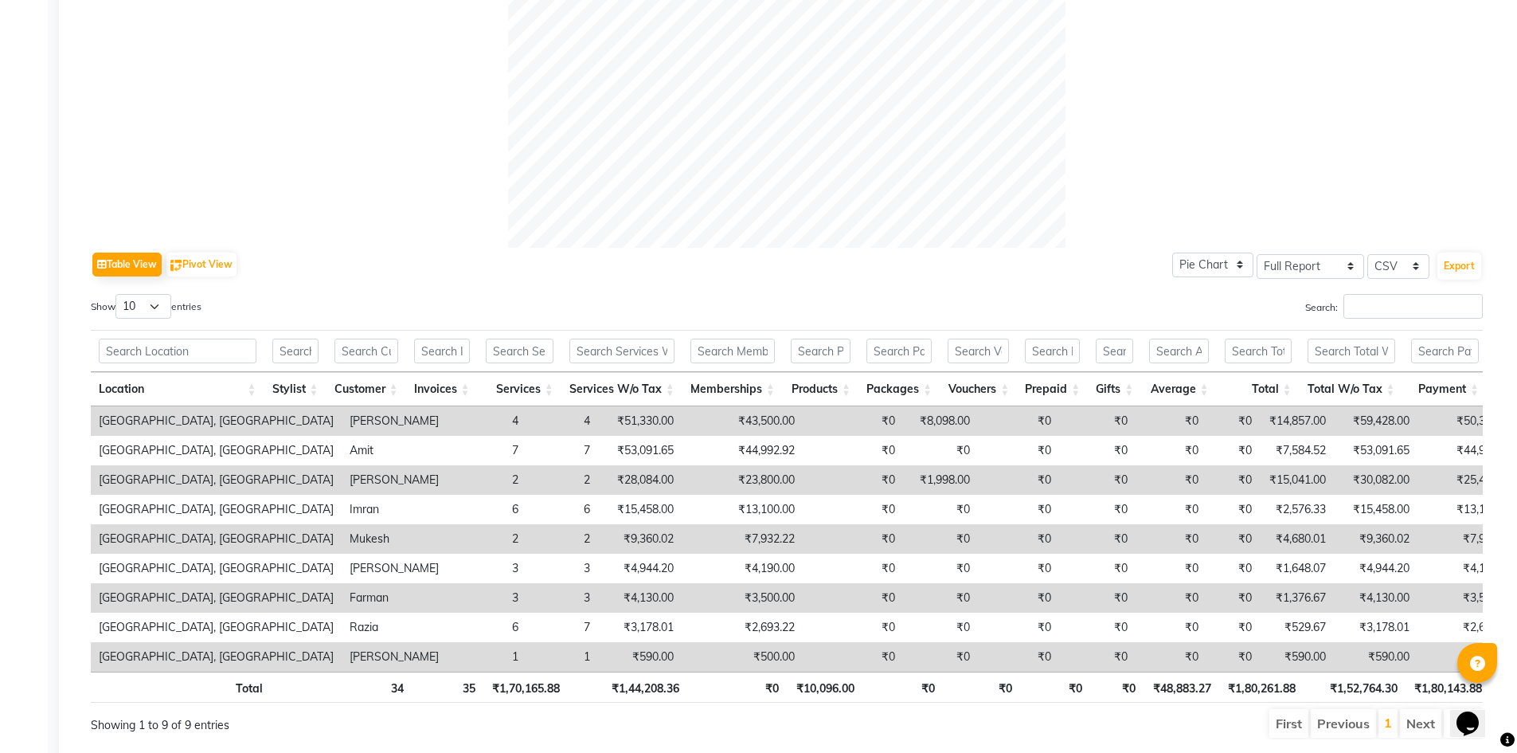
scroll to position [620, 0]
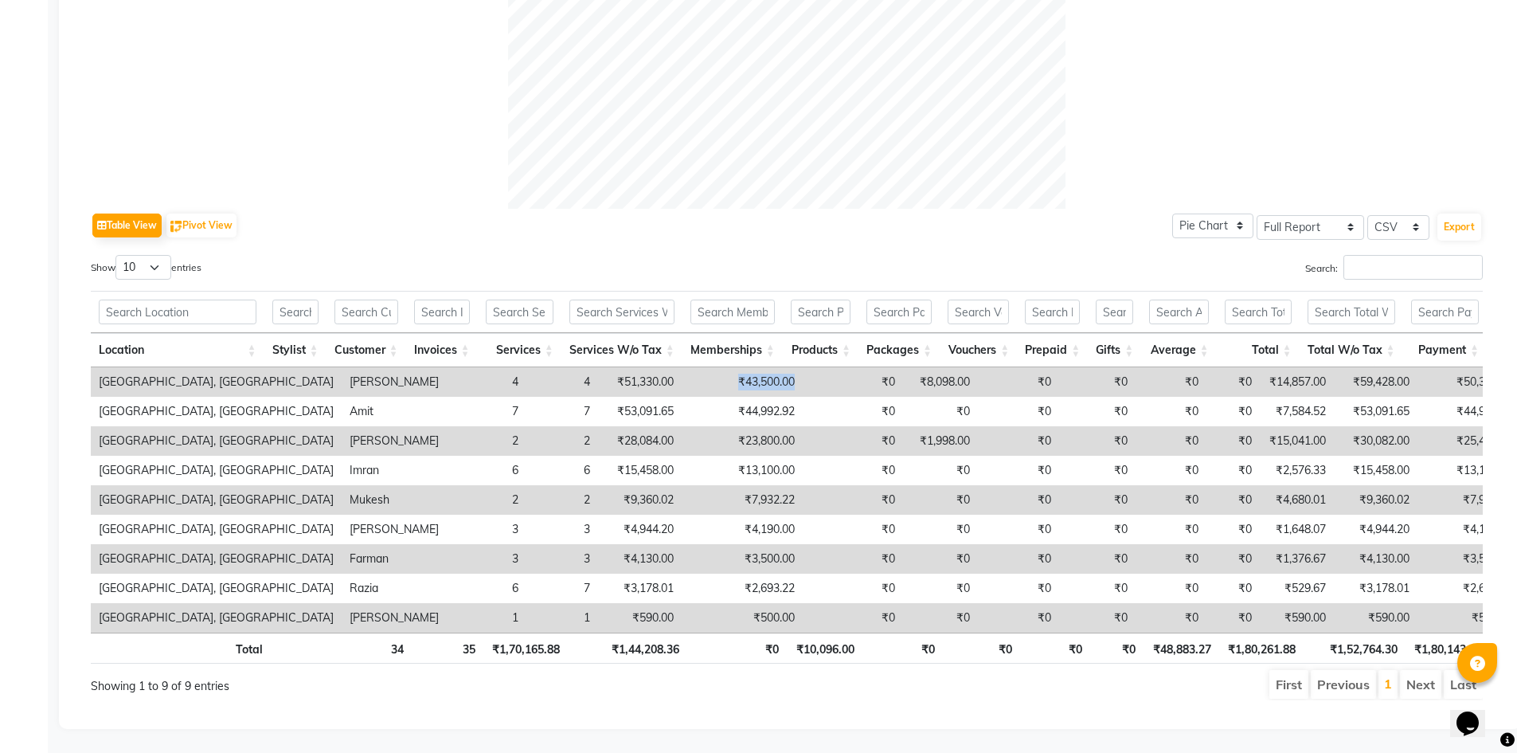
drag, startPoint x: 592, startPoint y: 353, endPoint x: 719, endPoint y: 370, distance: 128.6
click at [719, 370] on tr "Noi Tre Salon, Golf Course Road Rashid 4 4 ₹51,330.00 ₹43,500.00 ₹0 ₹8,098.00 ₹…" at bounding box center [1001, 381] width 1820 height 29
click at [803, 367] on td "₹0" at bounding box center [853, 381] width 100 height 29
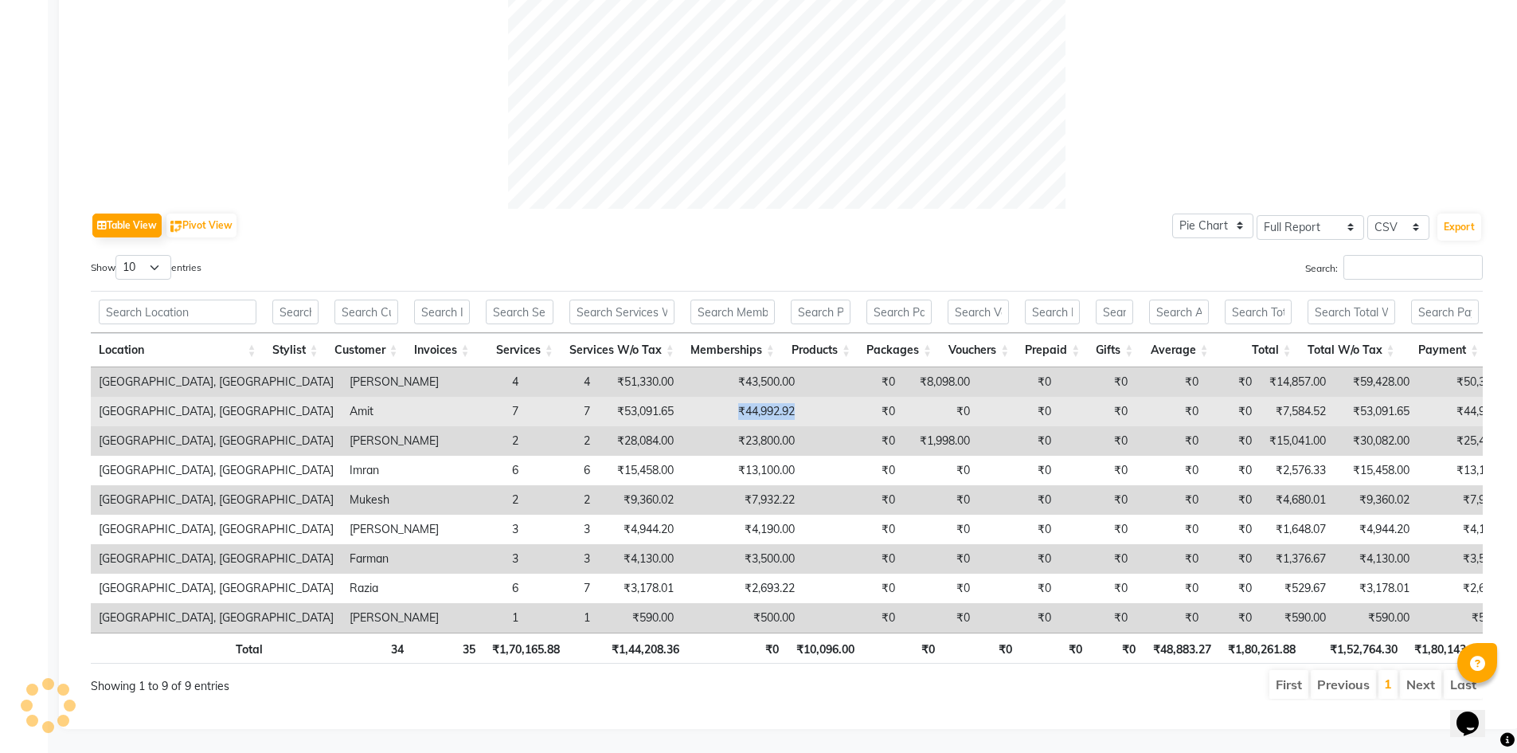
drag, startPoint x: 690, startPoint y: 395, endPoint x: 616, endPoint y: 389, distance: 75.1
click at [616, 397] on tr "Noi Tre Salon, Golf Course Road Amit 7 7 ₹53,091.65 ₹44,992.92 ₹0 ₹0 ₹0 ₹0 ₹0 ₹…" at bounding box center [1001, 411] width 1820 height 29
click at [682, 397] on td "₹44,992.92" at bounding box center [742, 411] width 121 height 29
drag, startPoint x: 616, startPoint y: 385, endPoint x: 749, endPoint y: 397, distance: 133.5
click at [749, 397] on tr "Noi Tre Salon, Golf Course Road Amit 7 7 ₹53,091.65 ₹44,992.92 ₹0 ₹0 ₹0 ₹0 ₹0 ₹…" at bounding box center [1001, 411] width 1820 height 29
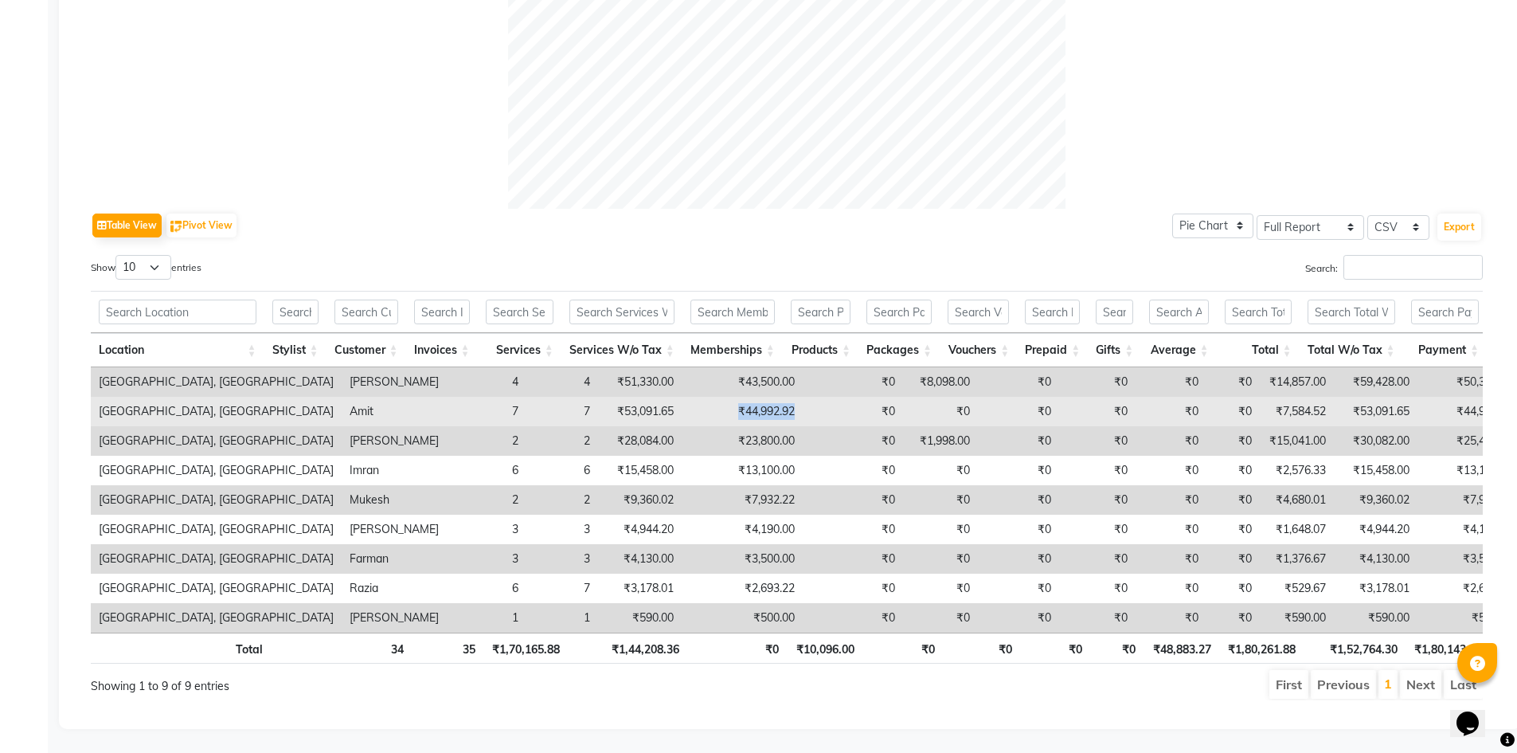
click at [803, 397] on td "₹0" at bounding box center [853, 411] width 100 height 29
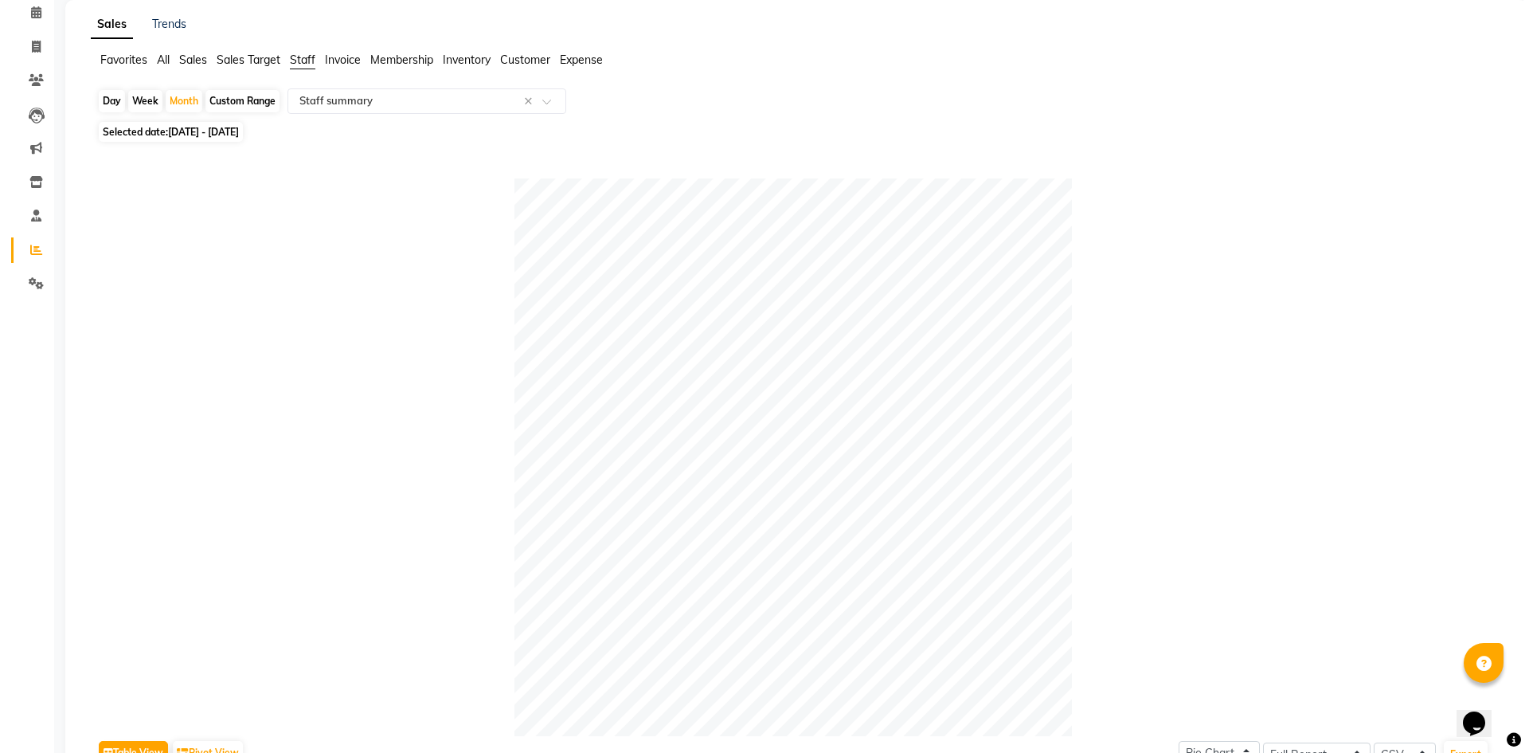
scroll to position [0, 0]
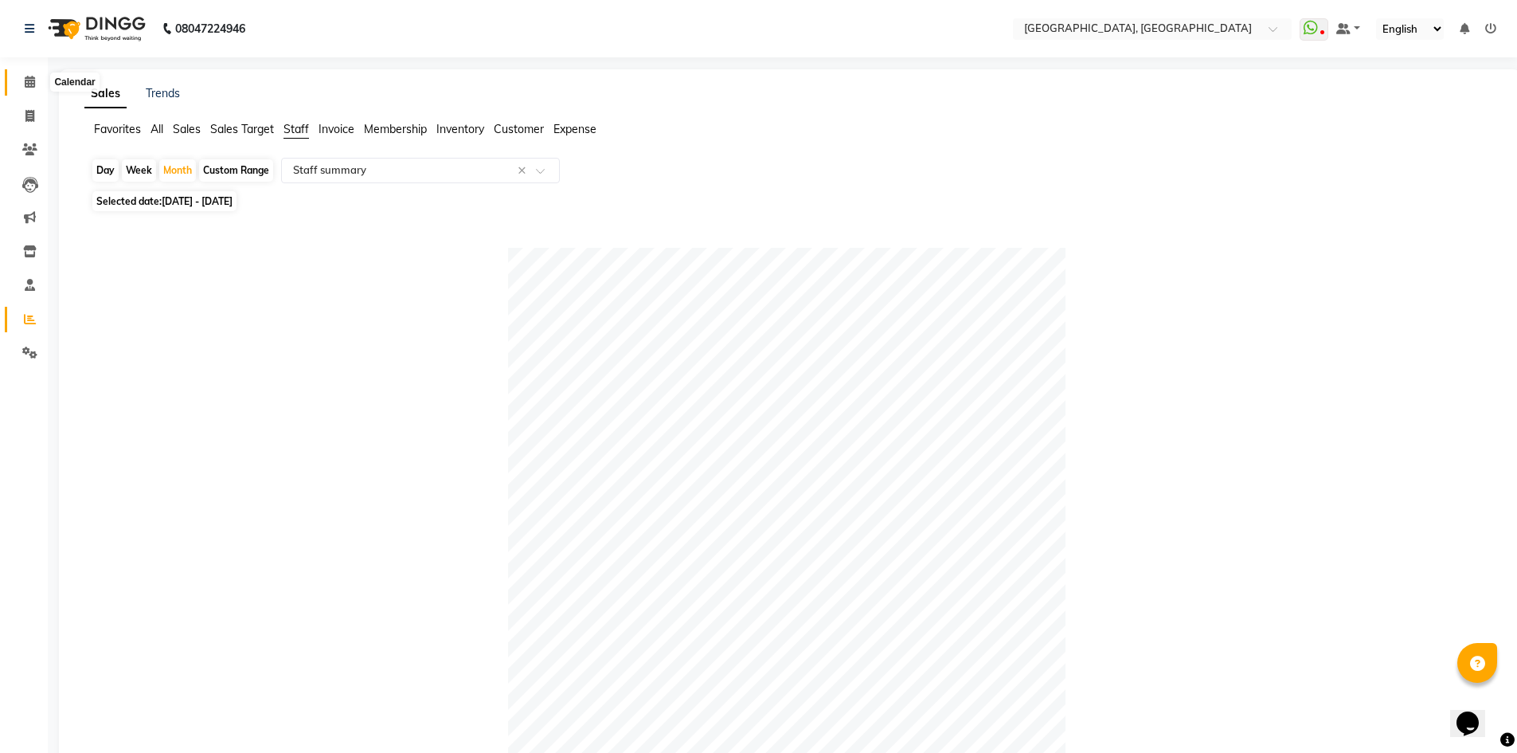
click at [25, 81] on icon at bounding box center [30, 82] width 10 height 12
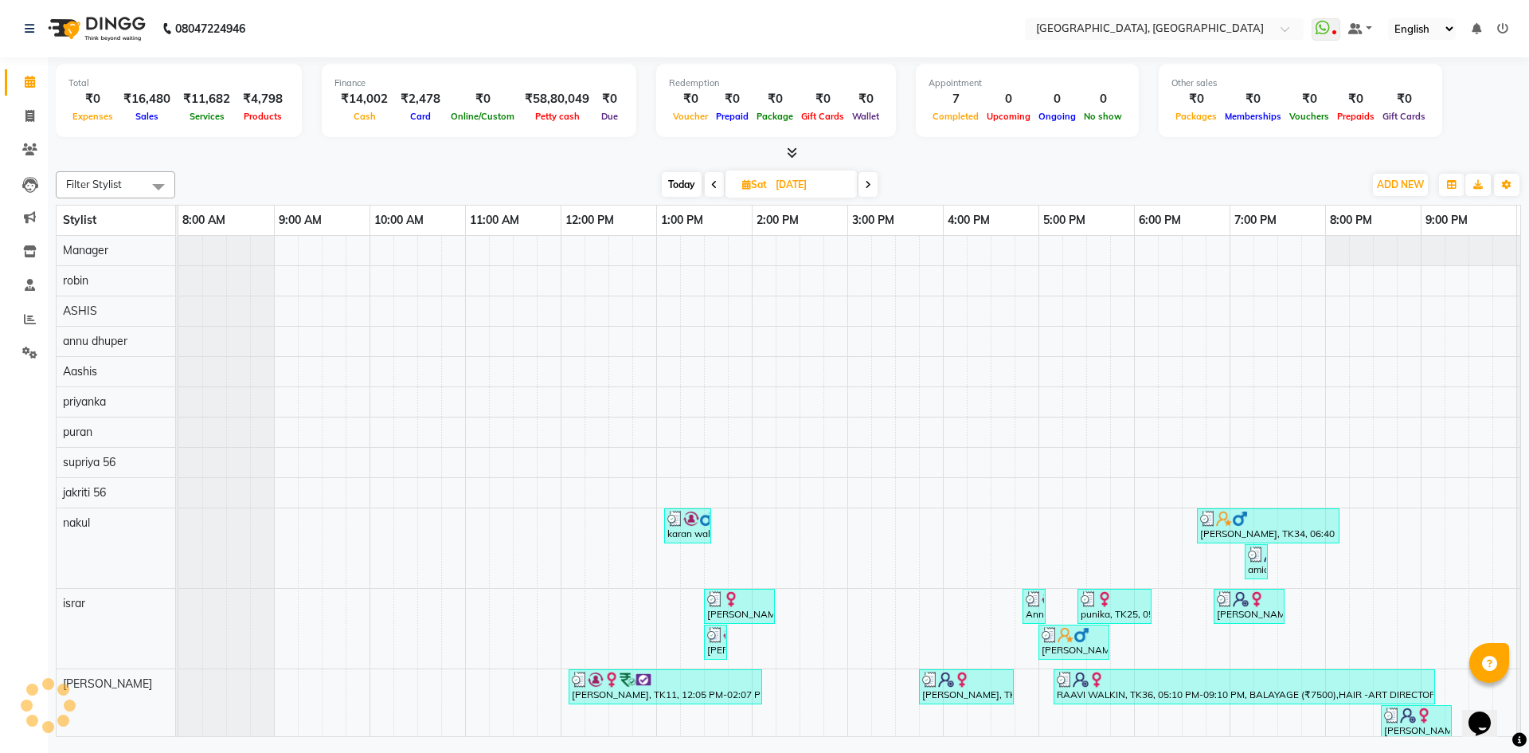
click at [354, 180] on div "Today Sat 30-08-2025" at bounding box center [769, 185] width 1172 height 24
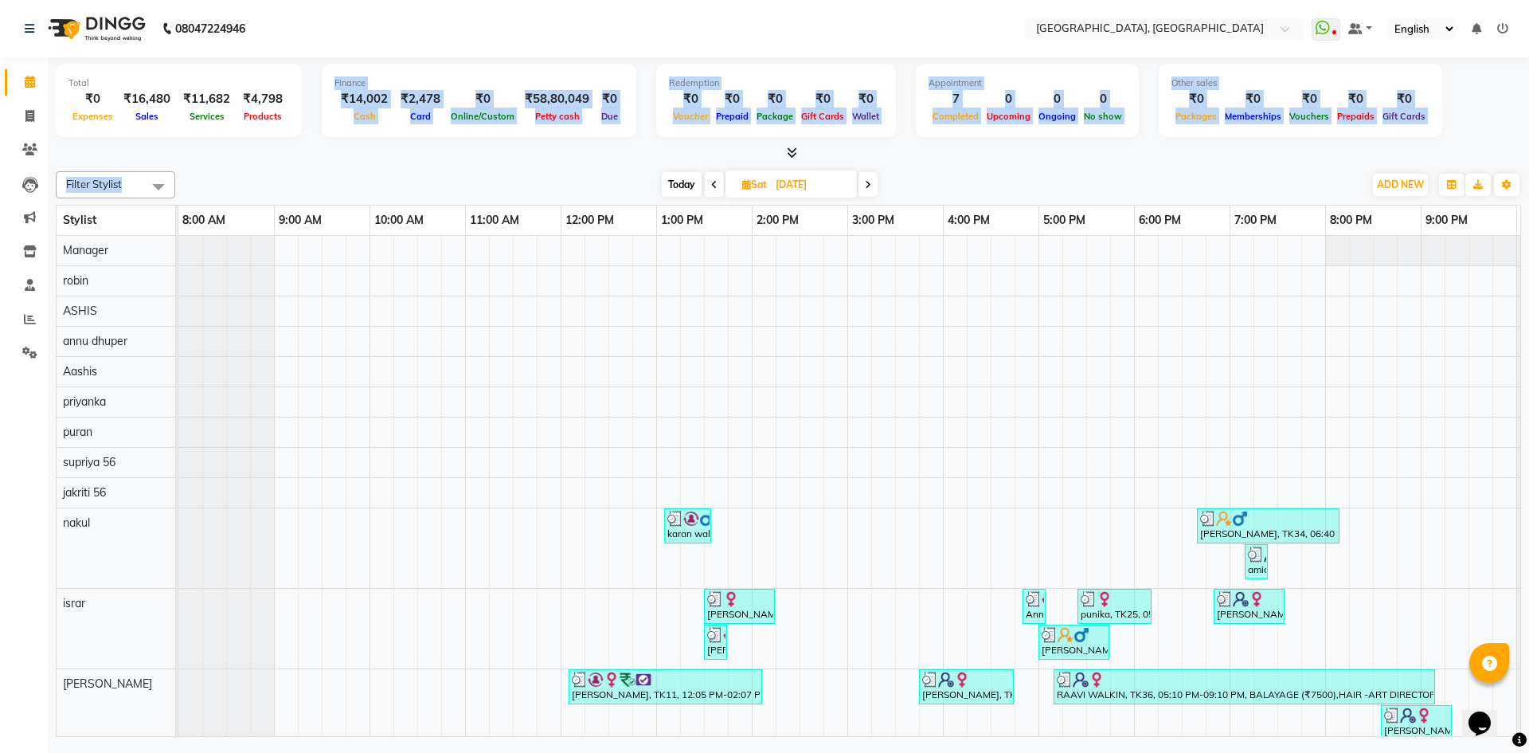
drag, startPoint x: 324, startPoint y: 79, endPoint x: 479, endPoint y: 186, distance: 188.9
click at [479, 186] on div "Total ₹0 Expenses ₹16,480 Sales ₹11,682 Services ₹4,798 Products Finance ₹14,00…" at bounding box center [788, 398] width 1481 height 683
click at [327, 78] on div "Finance ₹14,002 Cash ₹2,478 Card ₹0 Online/Custom ₹58,80,049 Petty cash ₹0 Due" at bounding box center [479, 100] width 315 height 73
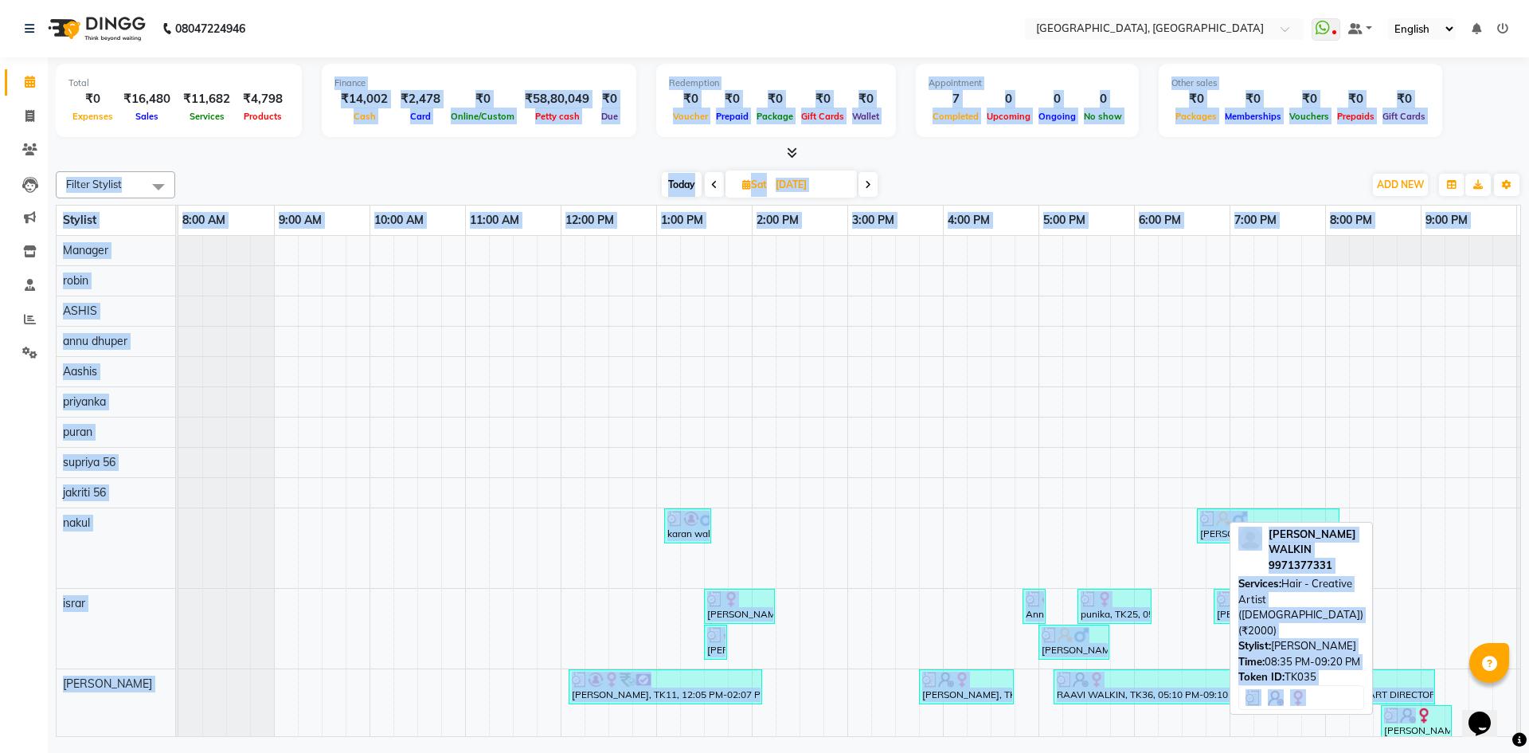
drag, startPoint x: 330, startPoint y: 78, endPoint x: 1433, endPoint y: 704, distance: 1268.2
click at [1433, 704] on div "Total ₹0 Expenses ₹16,480 Sales ₹11,682 Services ₹4,798 Products Finance ₹14,00…" at bounding box center [788, 398] width 1481 height 683
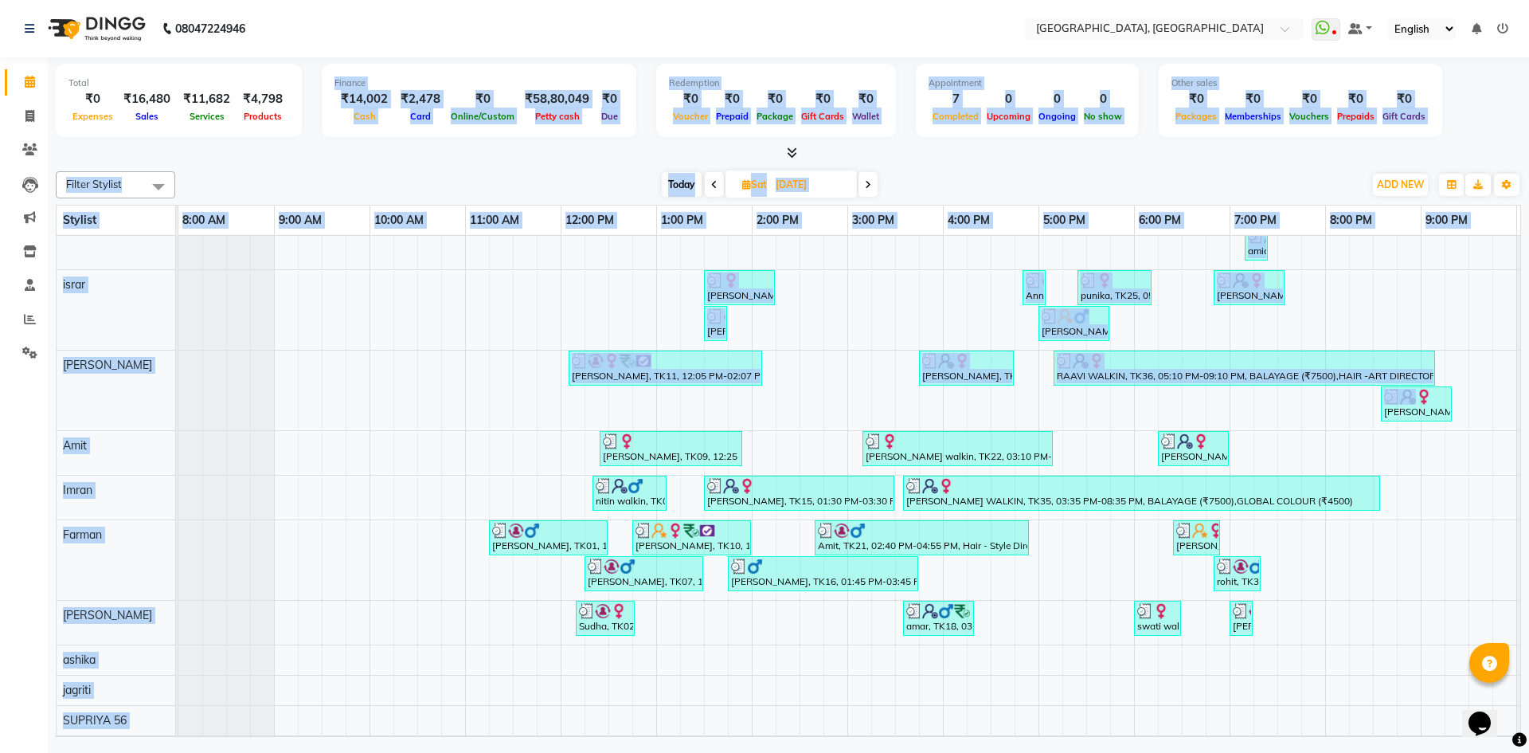
scroll to position [626, 0]
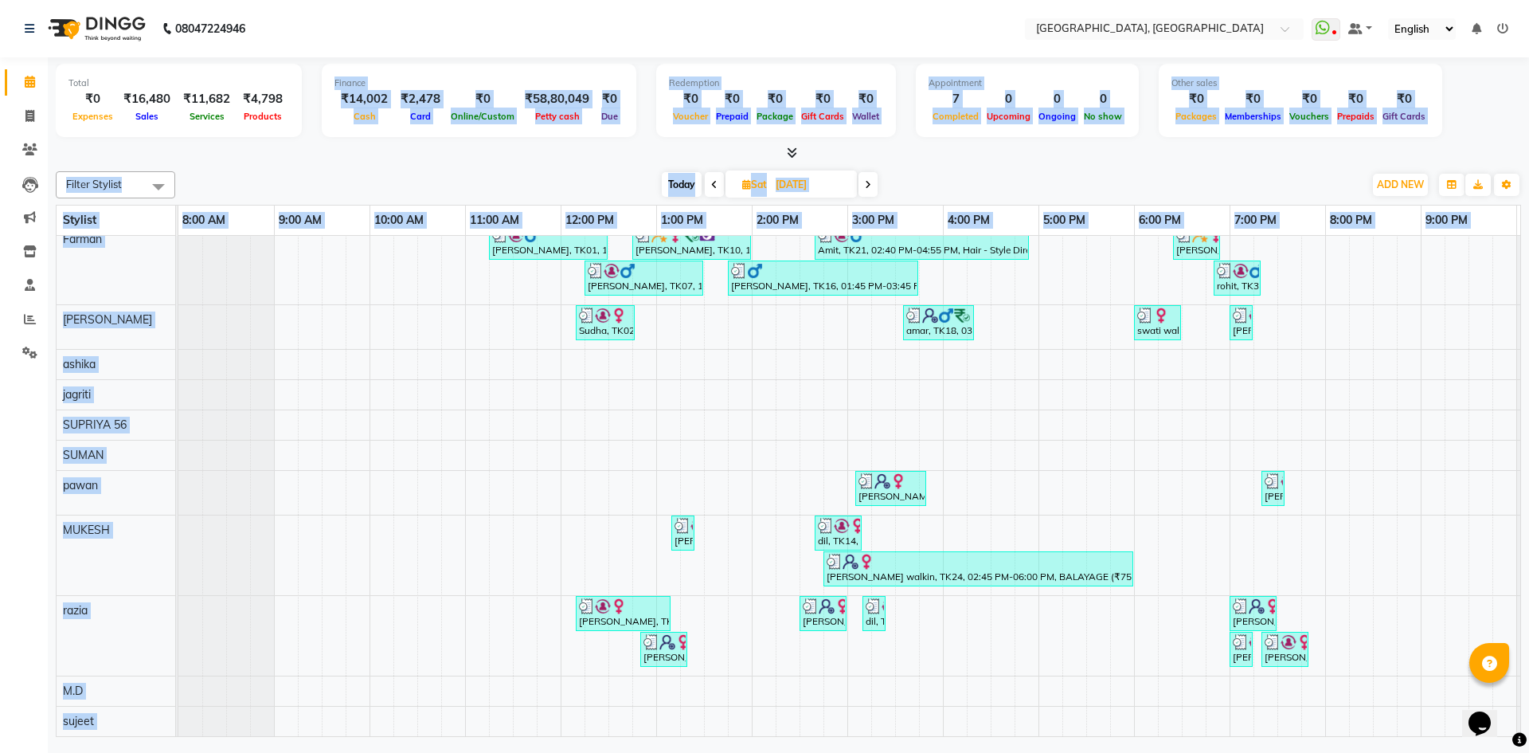
click at [913, 147] on div at bounding box center [788, 153] width 1465 height 17
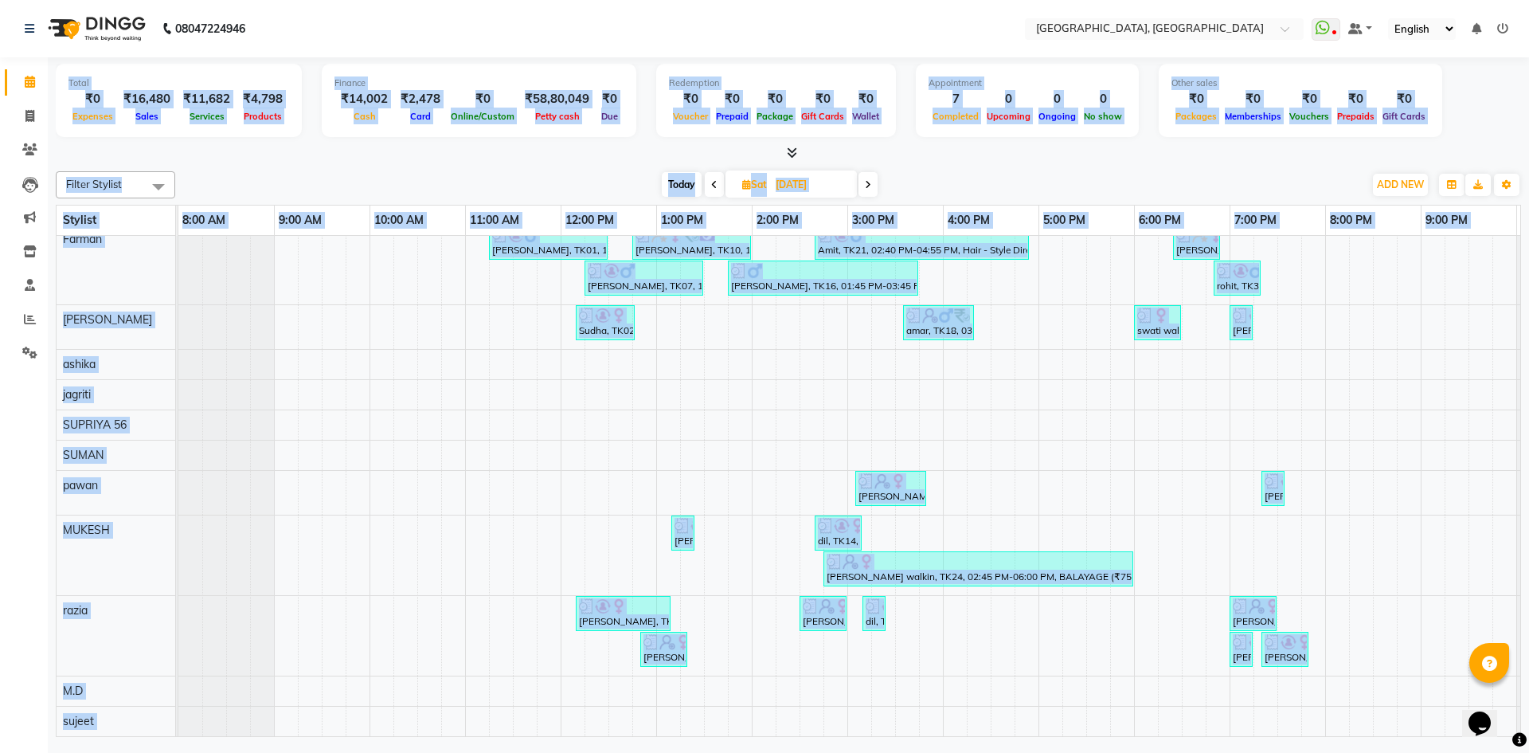
drag, startPoint x: 90, startPoint y: 93, endPoint x: 1308, endPoint y: 647, distance: 1338.3
click at [1308, 647] on div "Total ₹0 Expenses ₹16,480 Sales ₹11,682 Services ₹4,798 Products Finance ₹14,00…" at bounding box center [788, 398] width 1481 height 683
click at [467, 186] on div "Today Sat 30-08-2025" at bounding box center [769, 185] width 1172 height 24
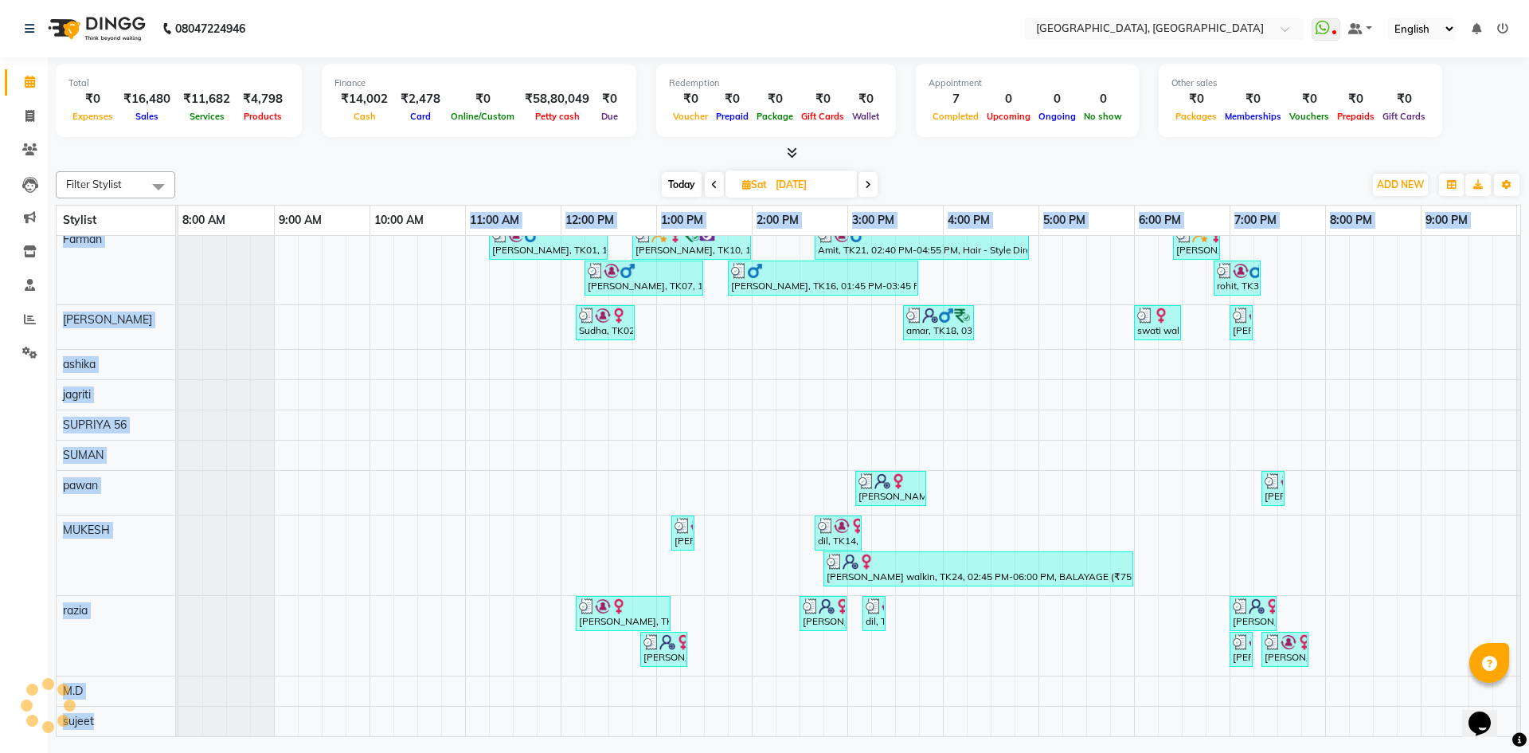
drag, startPoint x: 471, startPoint y: 216, endPoint x: 1308, endPoint y: 653, distance: 945.0
click at [1310, 664] on table "Stylist 8:00 AM 9:00 AM 10:00 AM 11:00 AM 12:00 PM 1:00 PM 2:00 PM 3:00 PM 4:00…" at bounding box center [788, 471] width 1465 height 532
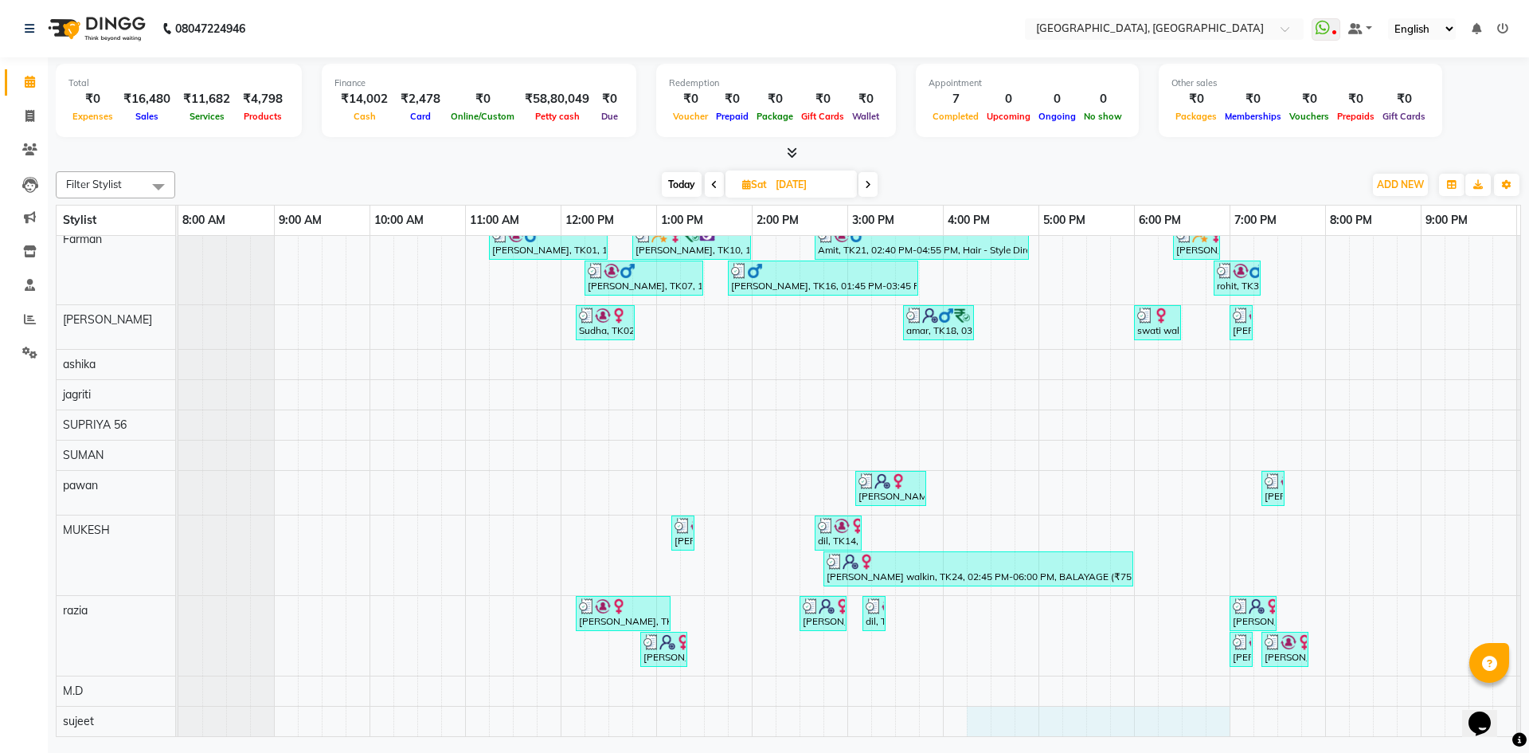
drag, startPoint x: 978, startPoint y: 723, endPoint x: 1210, endPoint y: 718, distance: 231.8
click at [1216, 717] on div "karan walkin, TK08, 01:05 PM-01:35 PM, Hair - Beard Trim (₹500) ravinder pandey…" at bounding box center [894, 179] width 1433 height 1114
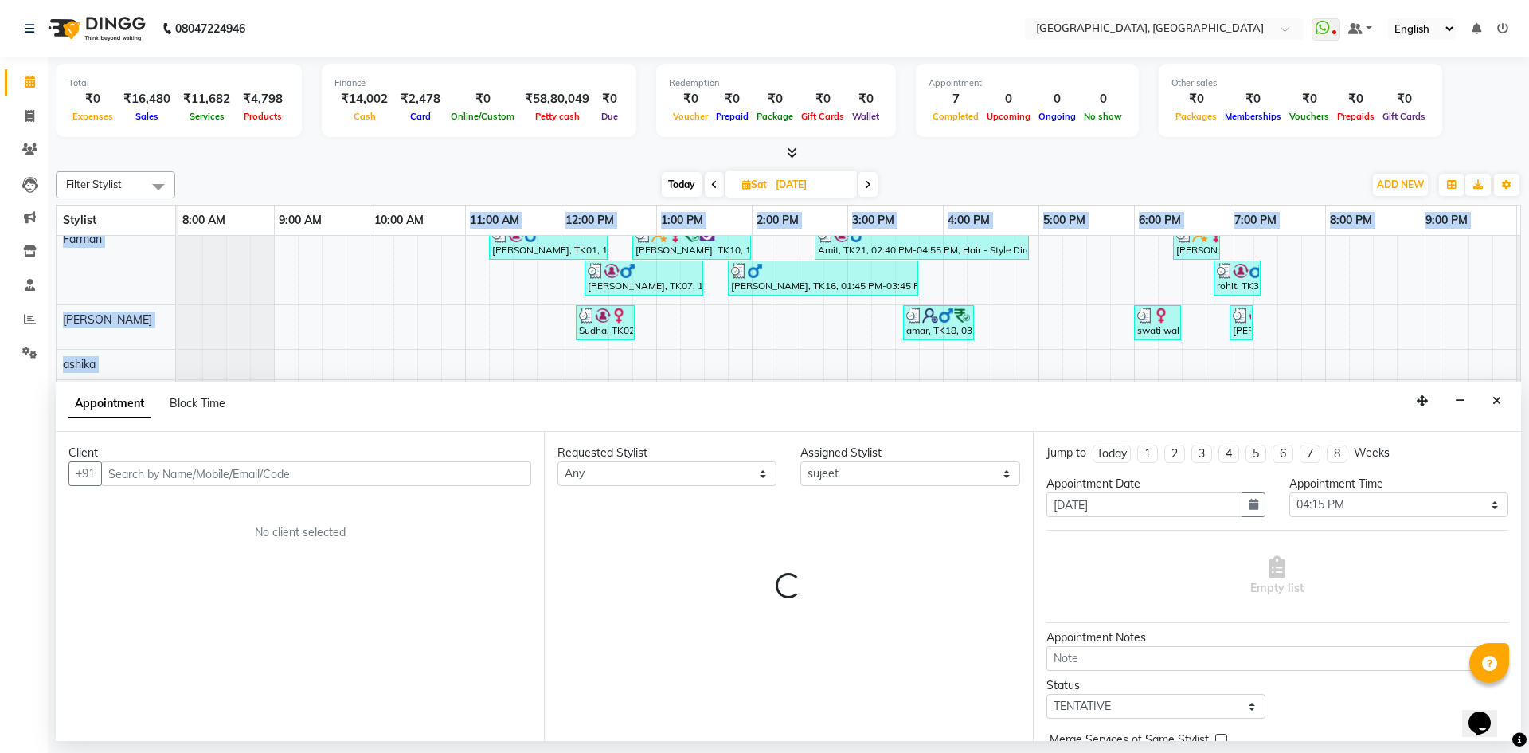
click at [1496, 401] on icon "Close" at bounding box center [1496, 400] width 9 height 11
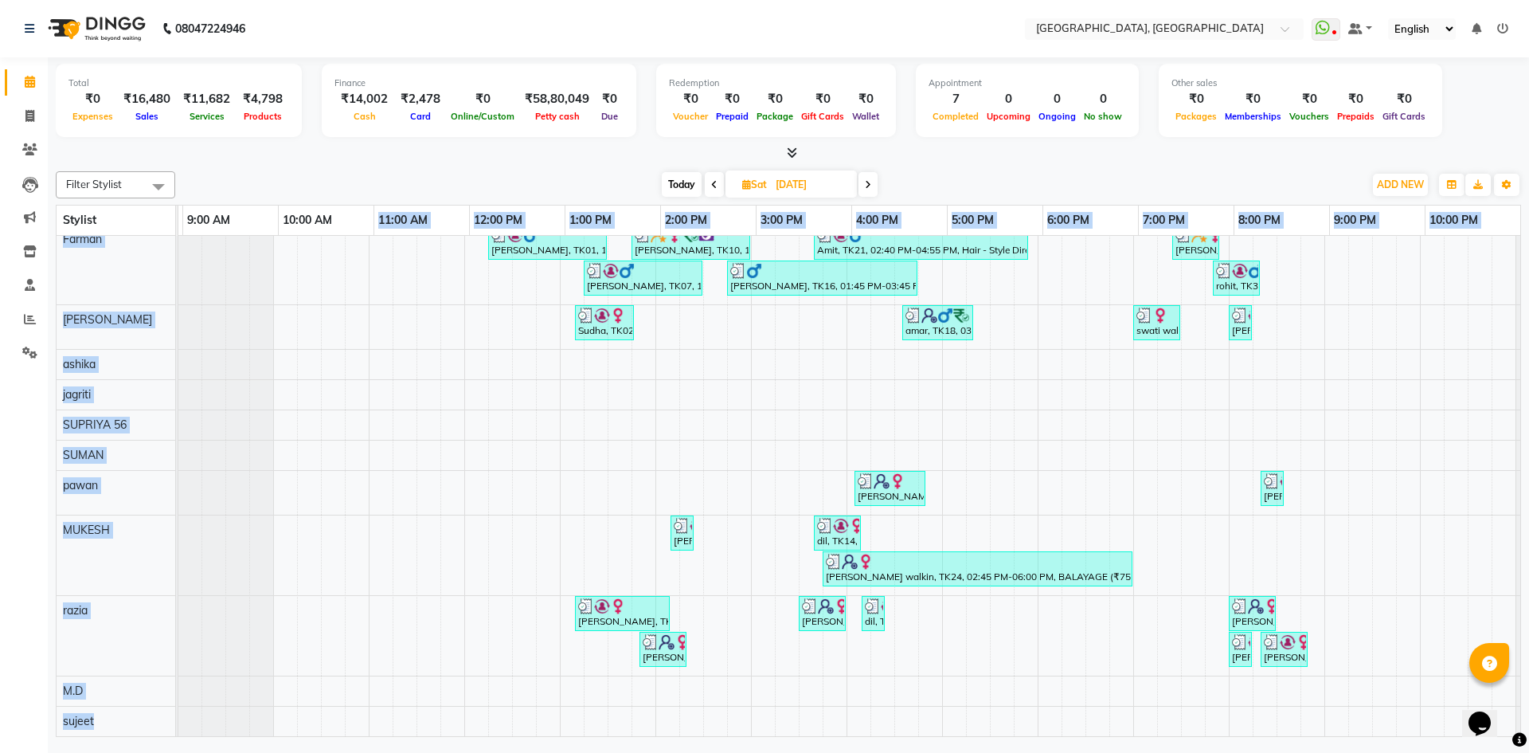
scroll to position [0, 0]
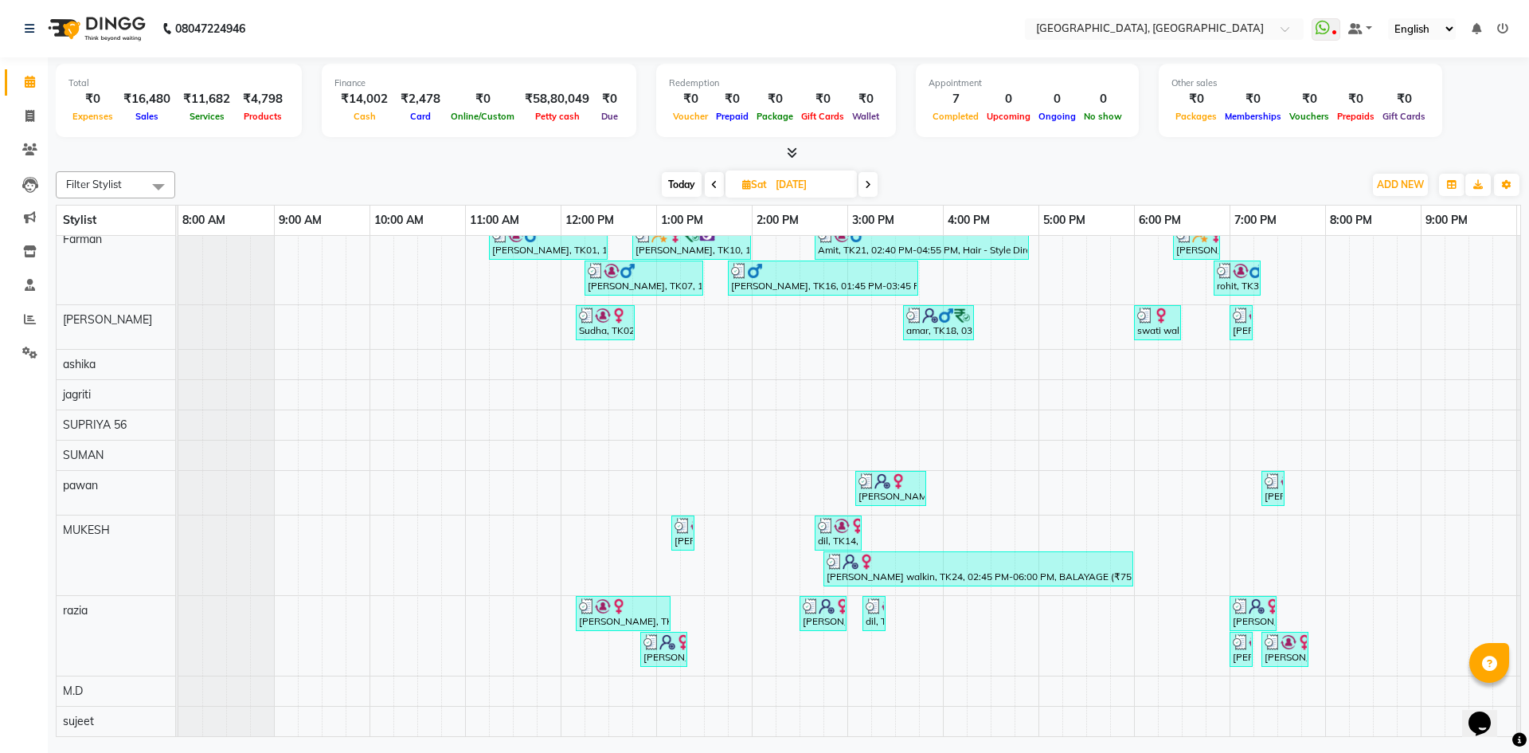
click at [349, 165] on div "Filter Stylist Select All Aashis Amit annu dhuper ashika ASHIS Farman Imran isr…" at bounding box center [788, 451] width 1465 height 572
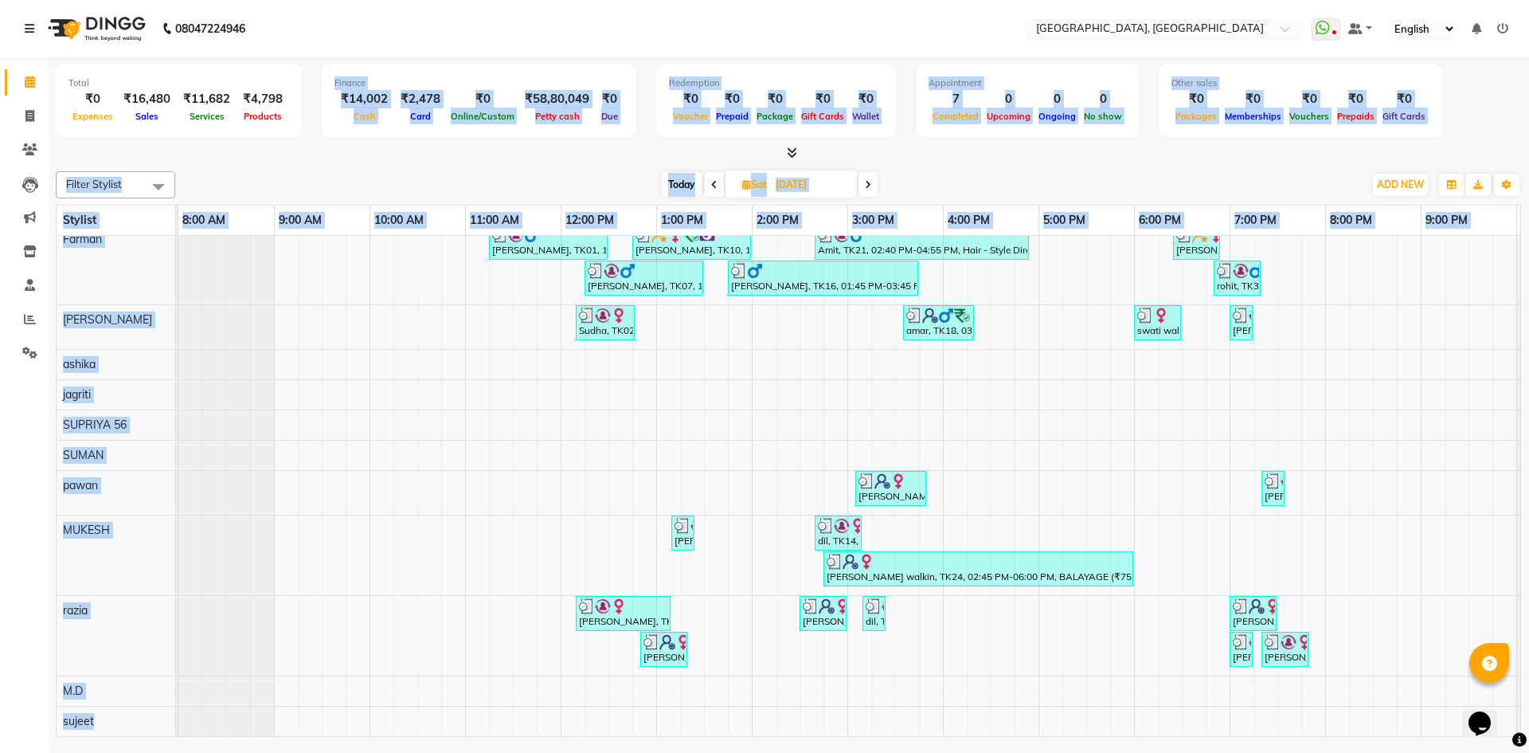
drag, startPoint x: 325, startPoint y: 78, endPoint x: 1310, endPoint y: 649, distance: 1138.6
click at [1310, 649] on div "Total ₹0 Expenses ₹16,480 Sales ₹11,682 Services ₹4,798 Products Finance ₹14,00…" at bounding box center [788, 398] width 1481 height 683
click at [389, 154] on div at bounding box center [788, 153] width 1465 height 17
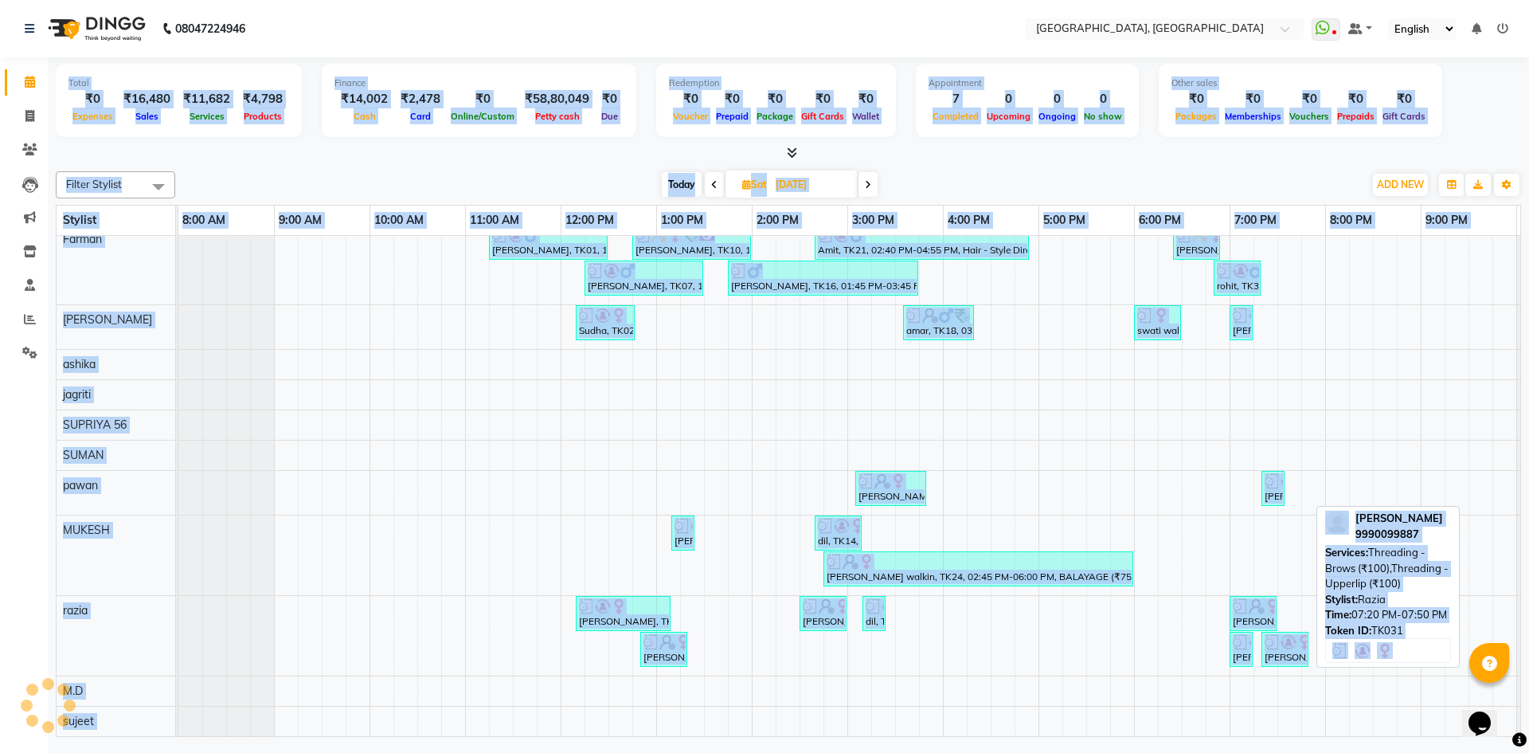
drag, startPoint x: 53, startPoint y: 70, endPoint x: 1307, endPoint y: 641, distance: 1377.4
click at [1307, 641] on div "Total ₹0 Expenses ₹16,480 Sales ₹11,682 Services ₹4,798 Products Finance ₹14,00…" at bounding box center [788, 398] width 1481 height 683
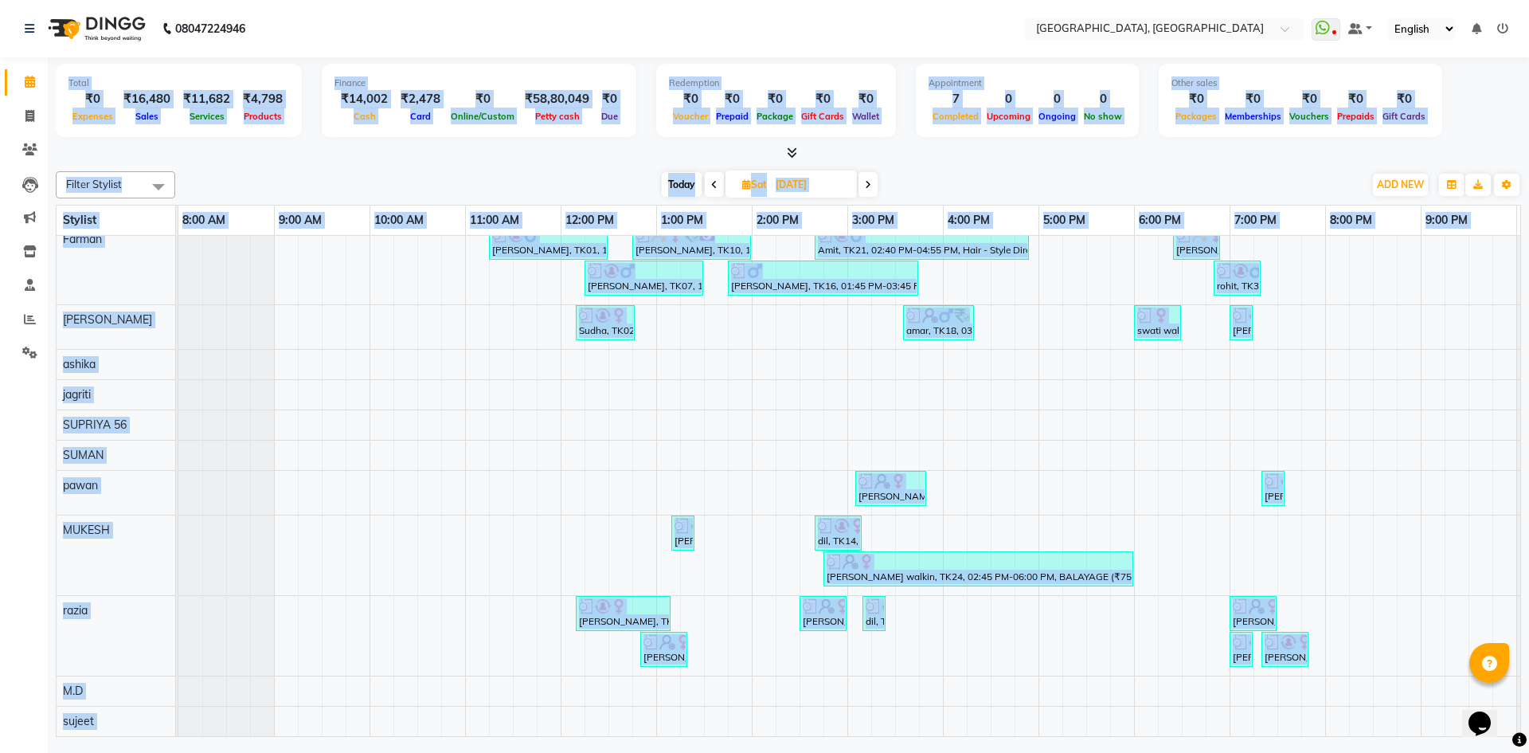
click at [481, 173] on div "Today Sat 30-08-2025" at bounding box center [769, 185] width 1172 height 24
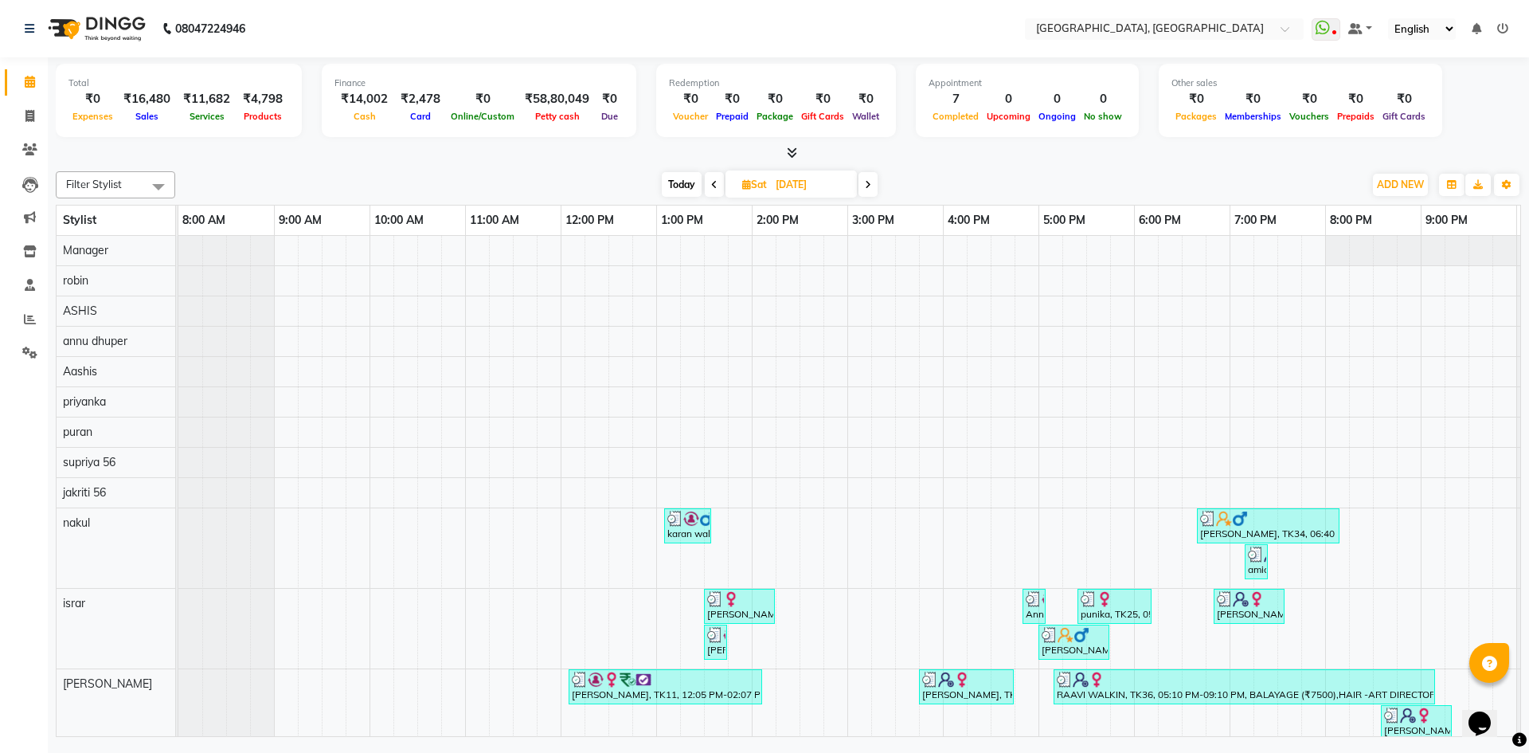
scroll to position [478, 0]
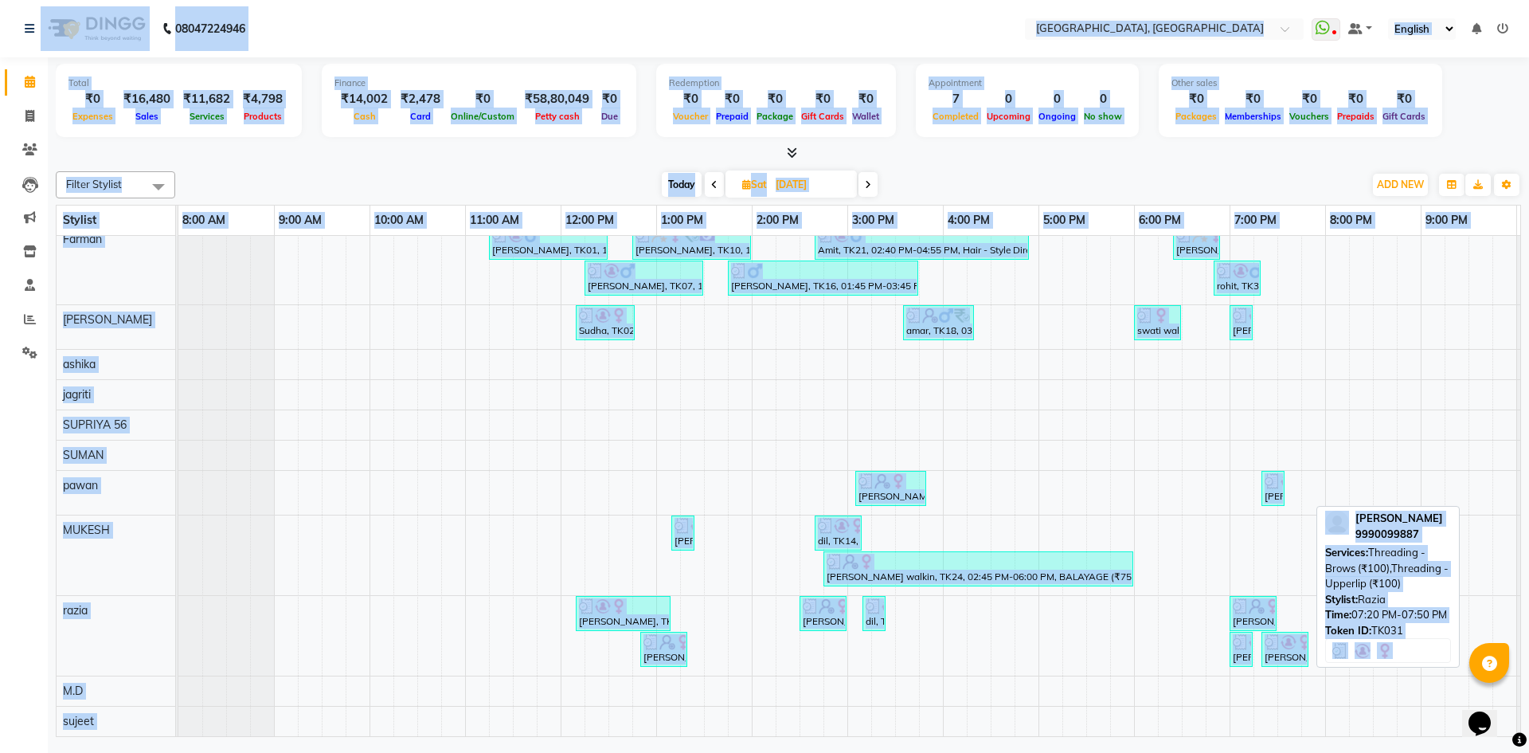
drag, startPoint x: 3, startPoint y: 12, endPoint x: 1308, endPoint y: 648, distance: 1451.4
click at [1308, 648] on app-home "08047224946 Select Location × Noi Tre Salon, Golf Course Road WhatsApp Status ✕…" at bounding box center [764, 370] width 1529 height 741
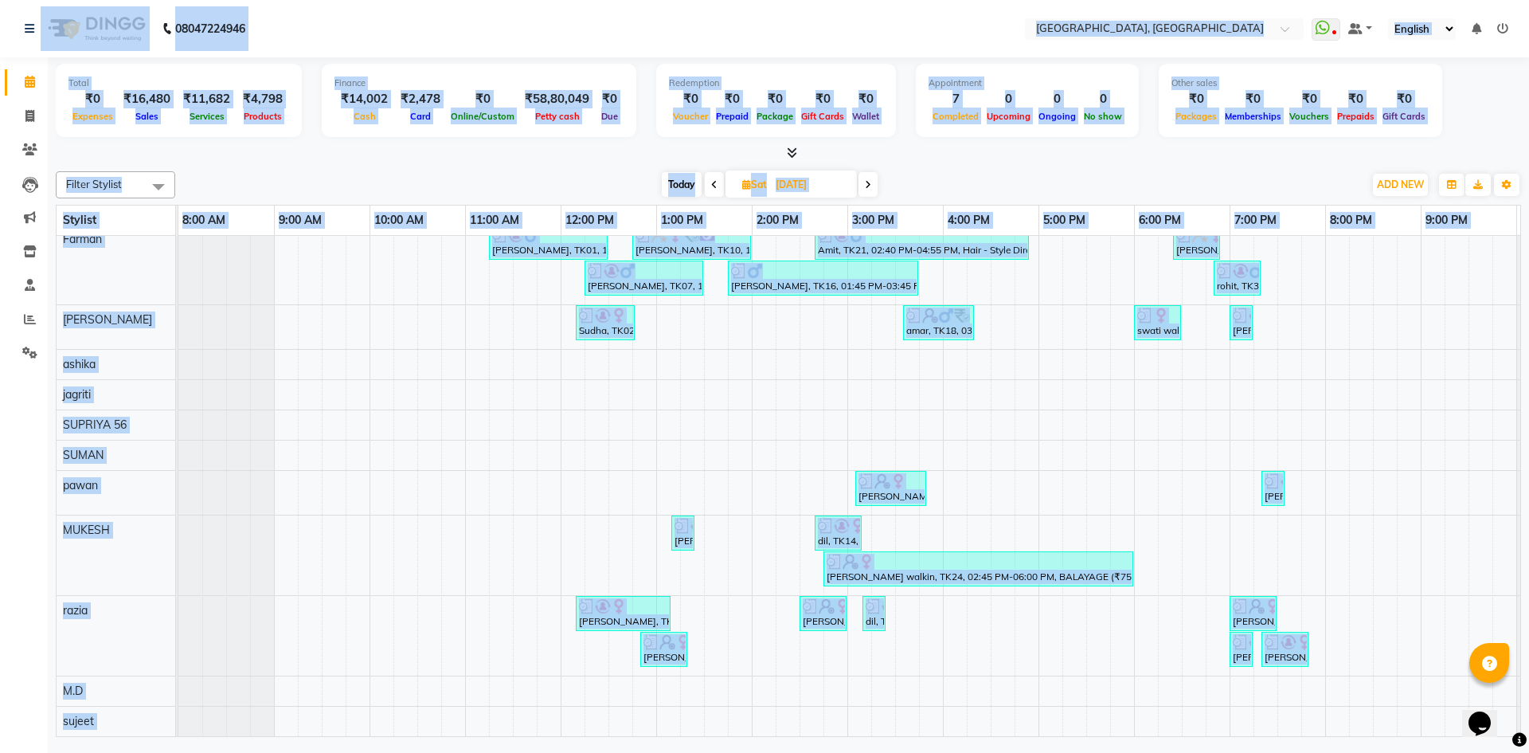
click at [356, 182] on div "Today Sat 30-08-2025" at bounding box center [769, 185] width 1172 height 24
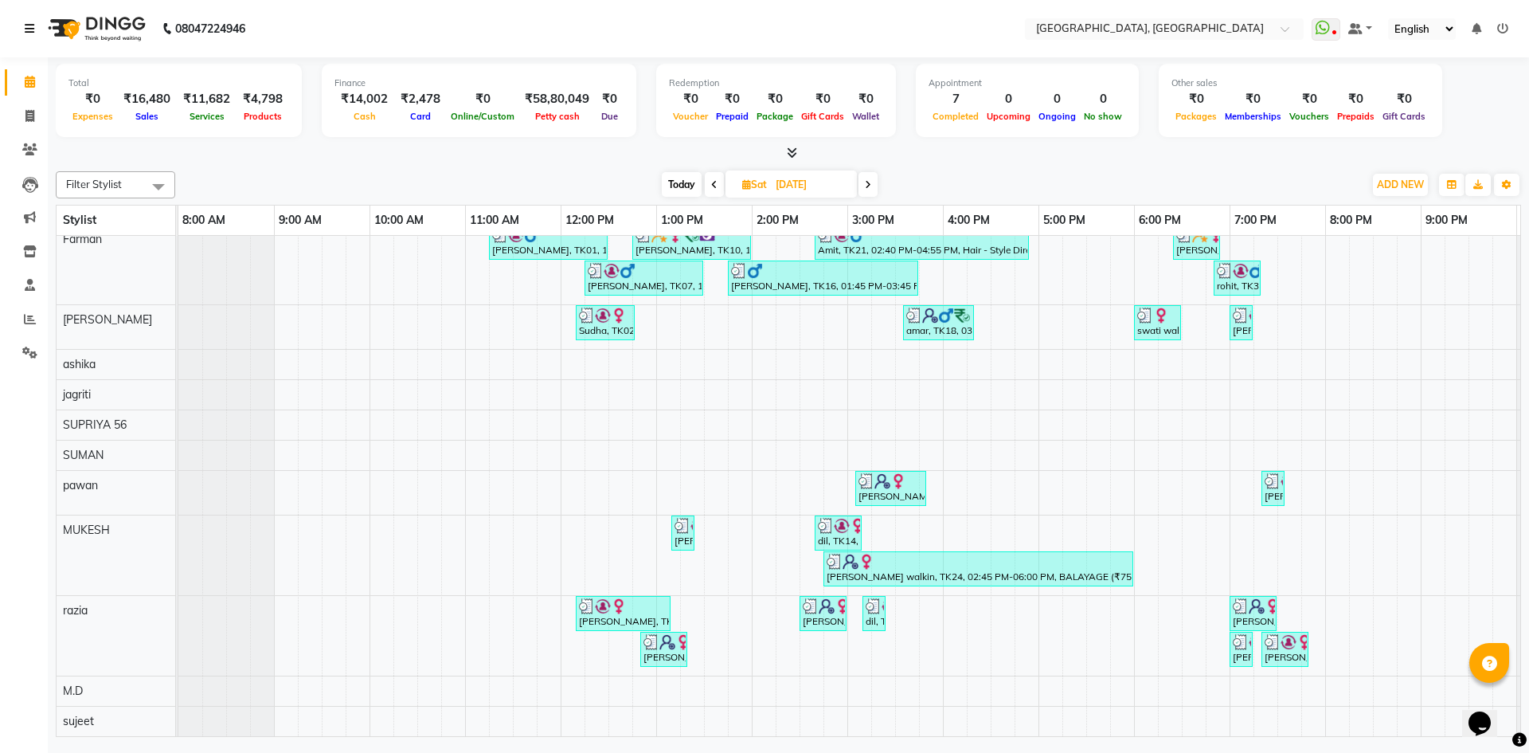
click at [28, 25] on icon at bounding box center [30, 28] width 10 height 11
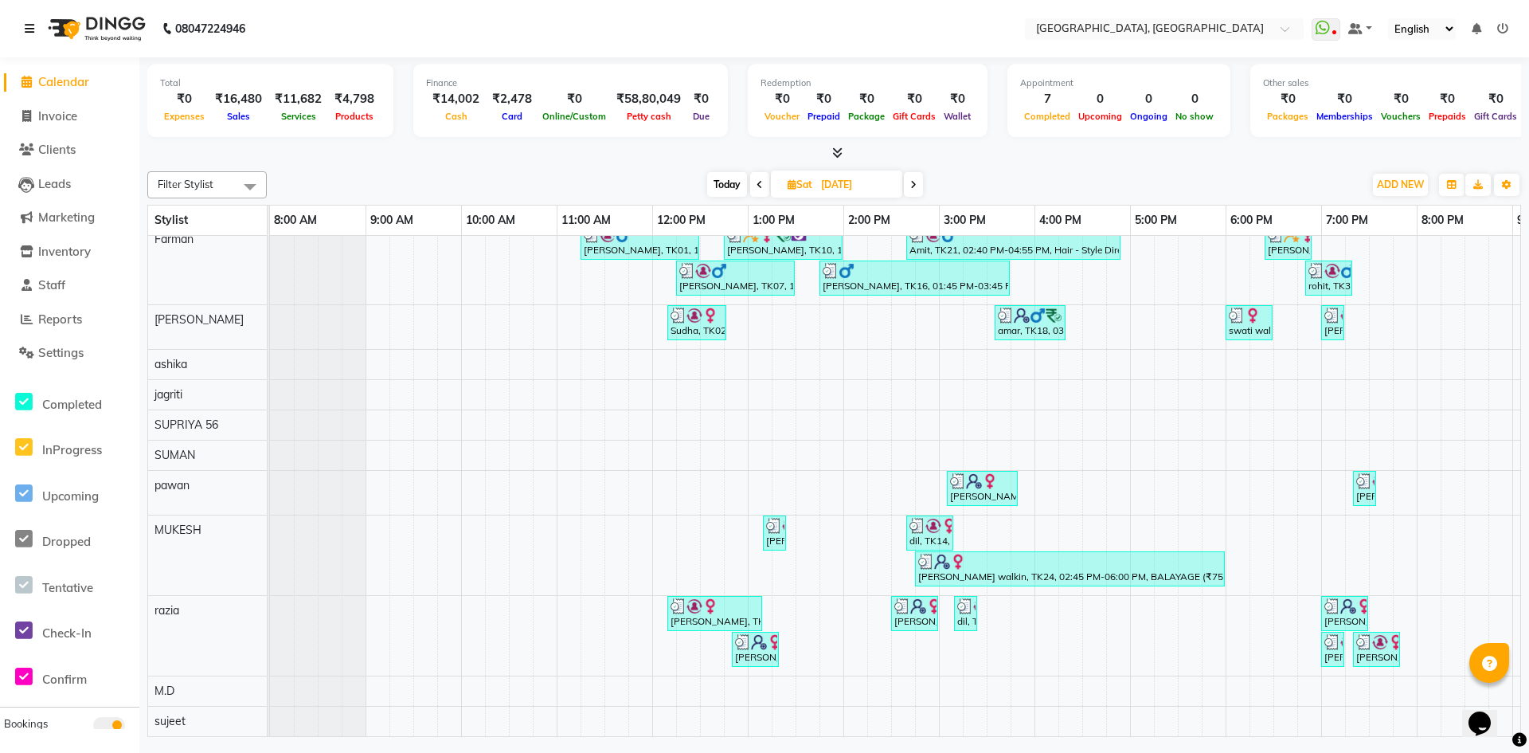
click at [26, 26] on icon at bounding box center [30, 28] width 10 height 11
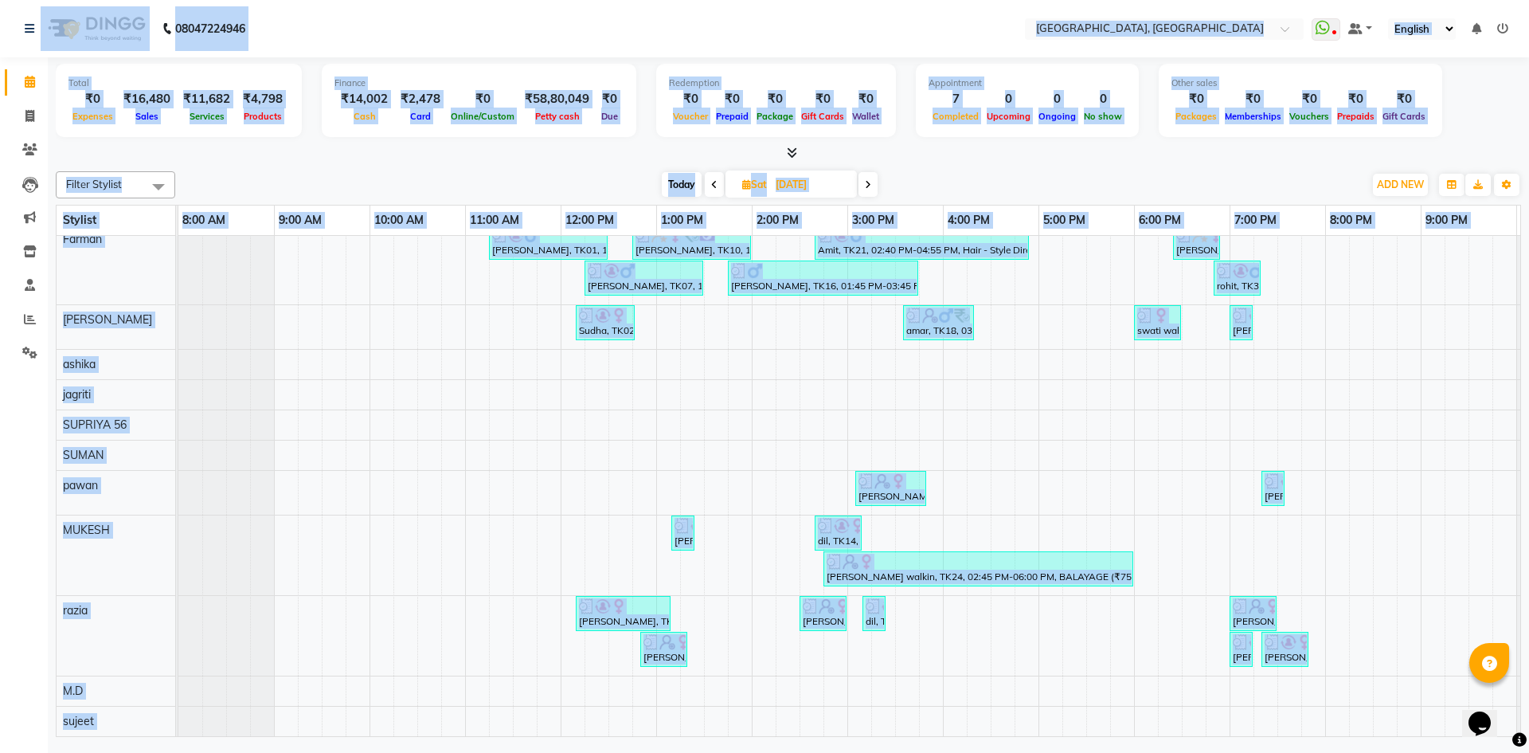
drag, startPoint x: 14, startPoint y: 16, endPoint x: 1308, endPoint y: 647, distance: 1440.0
click at [1308, 647] on app-home "08047224946 Select Location × Noi Tre Salon, Golf Course Road WhatsApp Status ✕…" at bounding box center [764, 370] width 1529 height 741
click at [227, 178] on div "Today Sat 30-08-2025" at bounding box center [769, 185] width 1172 height 24
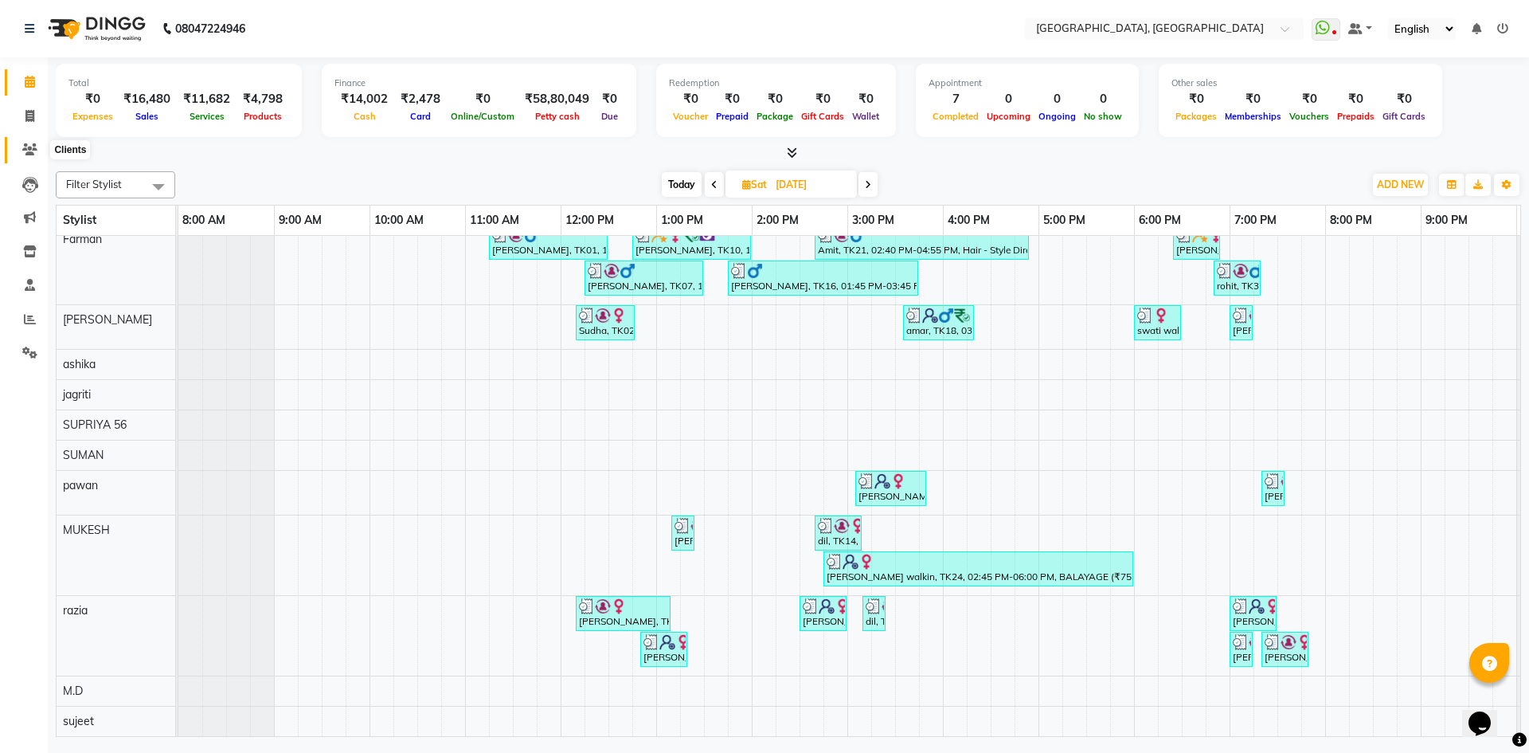
click at [26, 156] on span at bounding box center [30, 150] width 28 height 18
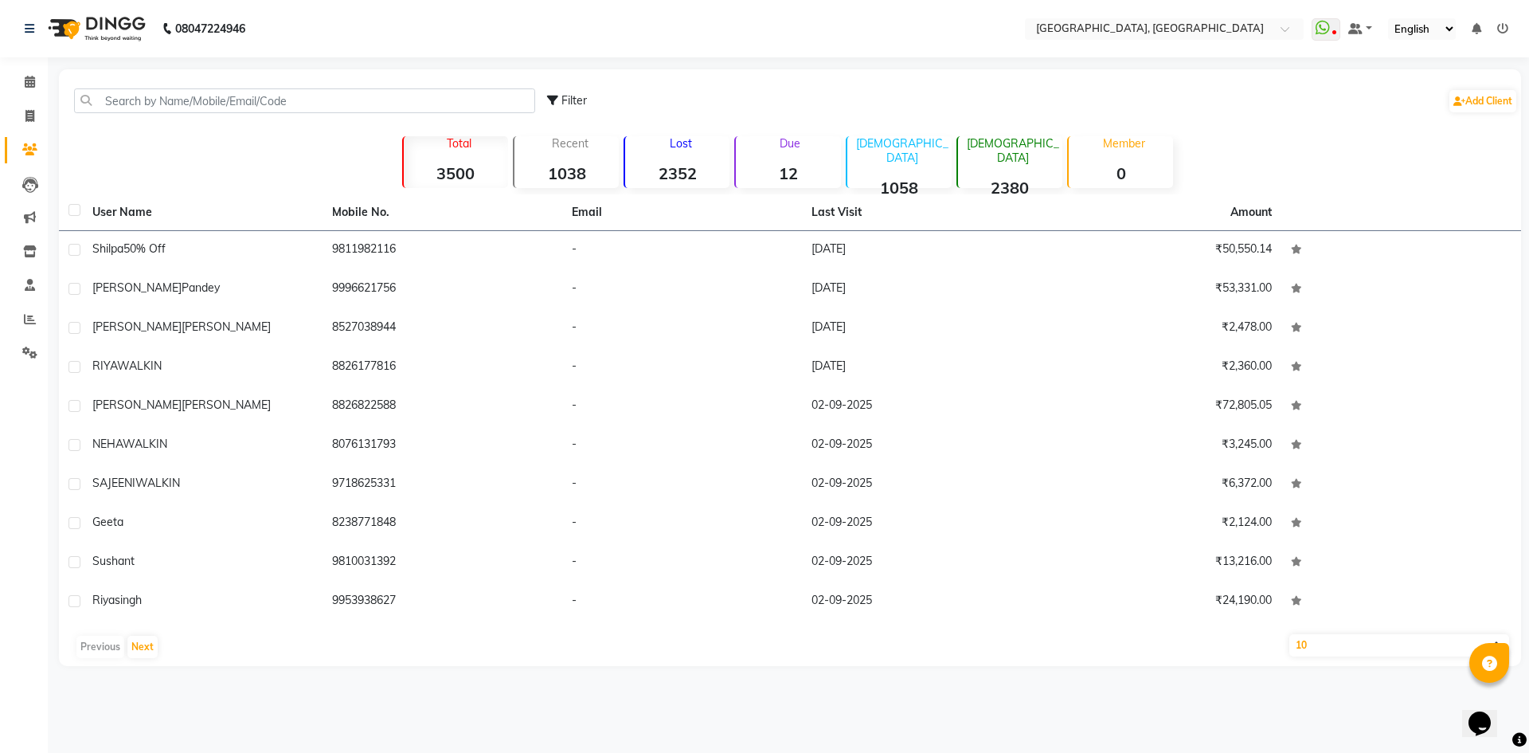
click at [178, 87] on div "Filter Add Client" at bounding box center [790, 101] width 1456 height 50
click at [182, 97] on input "text" at bounding box center [304, 100] width 461 height 25
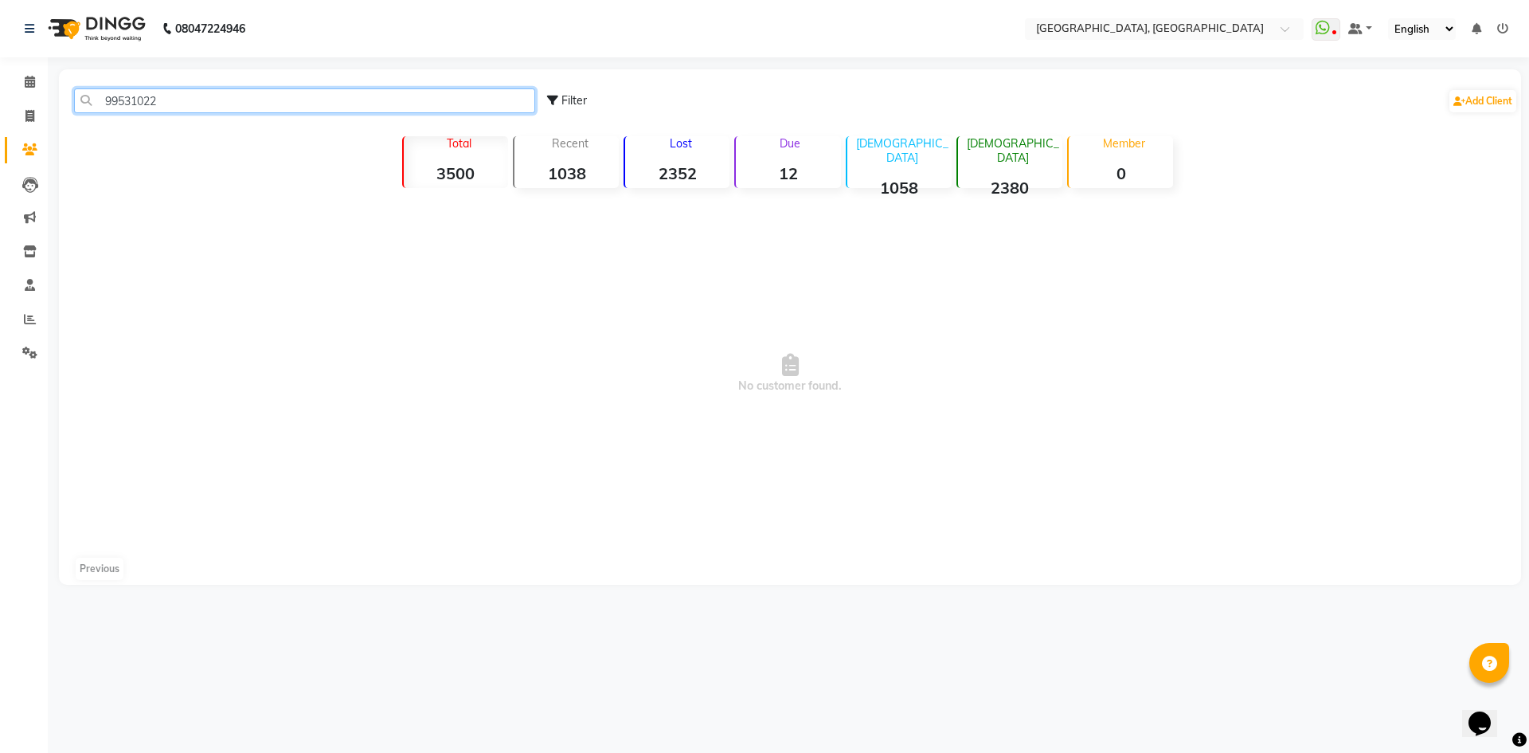
type input "99531022"
click at [28, 80] on icon at bounding box center [30, 82] width 10 height 12
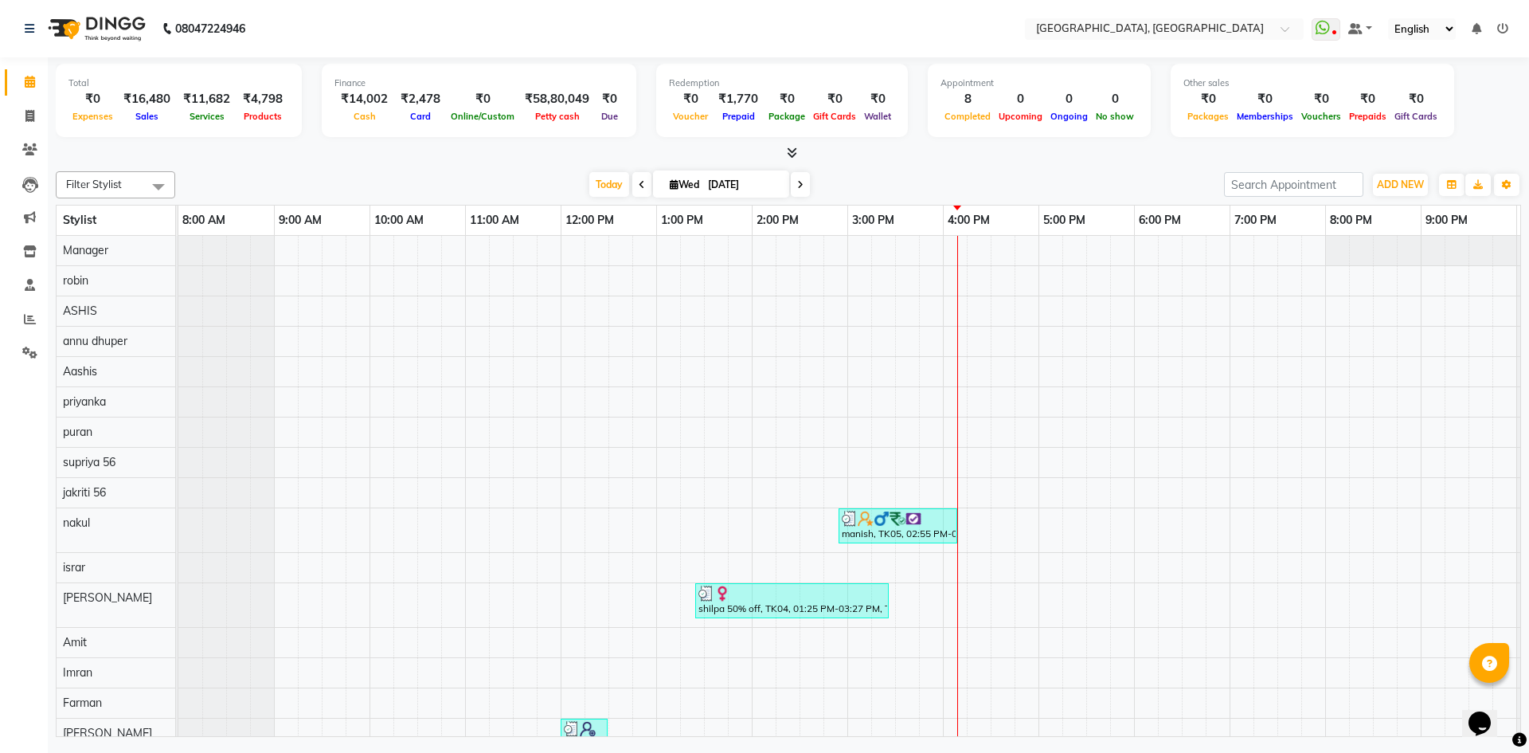
click at [221, 137] on div "Total ₹0 Expenses ₹16,480 Sales ₹11,682 Services ₹4,798 Products Finance ₹14,00…" at bounding box center [788, 103] width 1465 height 78
drag, startPoint x: 221, startPoint y: 78, endPoint x: 887, endPoint y: 609, distance: 852.3
click at [887, 609] on div "Total ₹0 Expenses ₹16,480 Sales ₹11,682 Services ₹4,798 Products Finance ₹14,00…" at bounding box center [788, 398] width 1481 height 683
click at [432, 153] on div at bounding box center [788, 153] width 1465 height 17
click at [14, 119] on link "Invoice" at bounding box center [24, 117] width 38 height 26
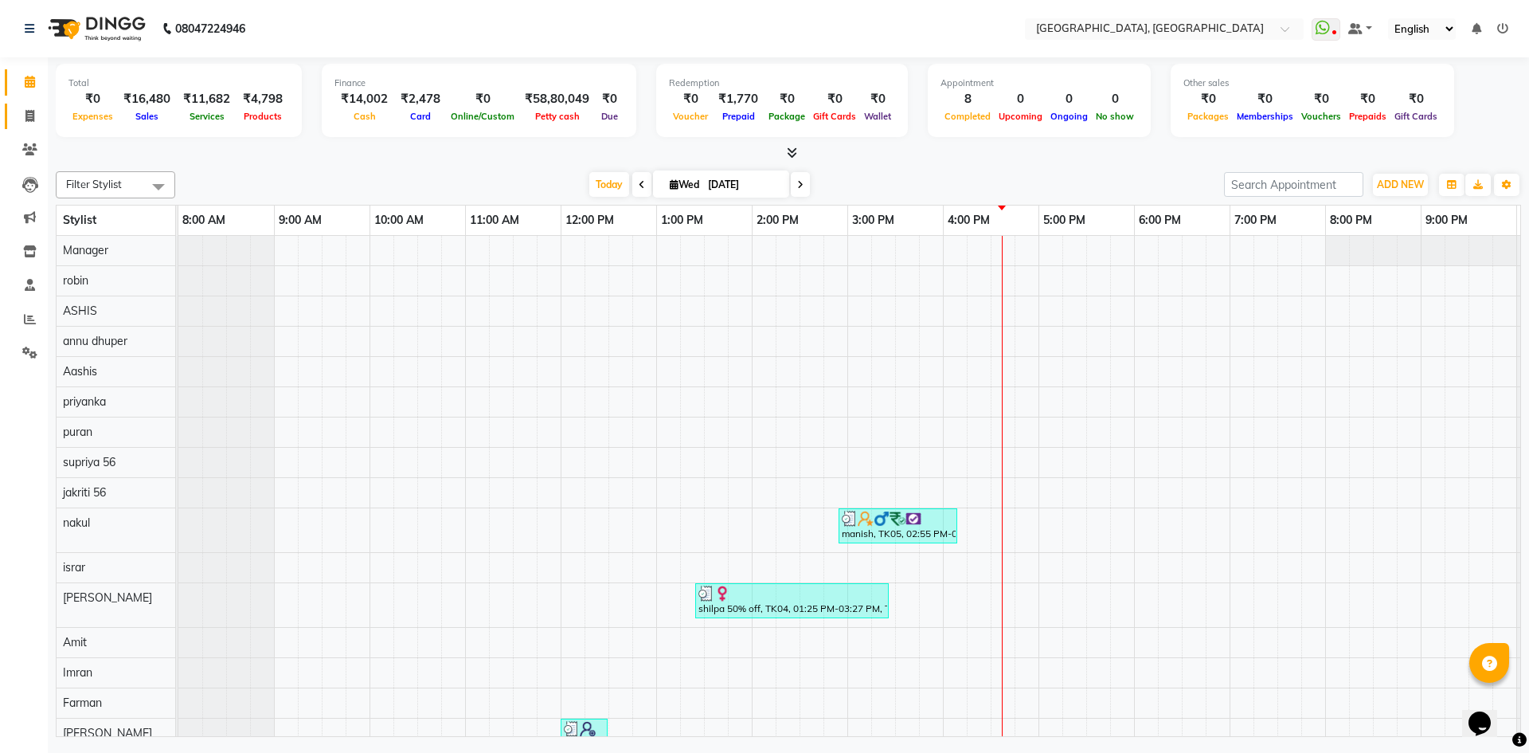
select select "service"
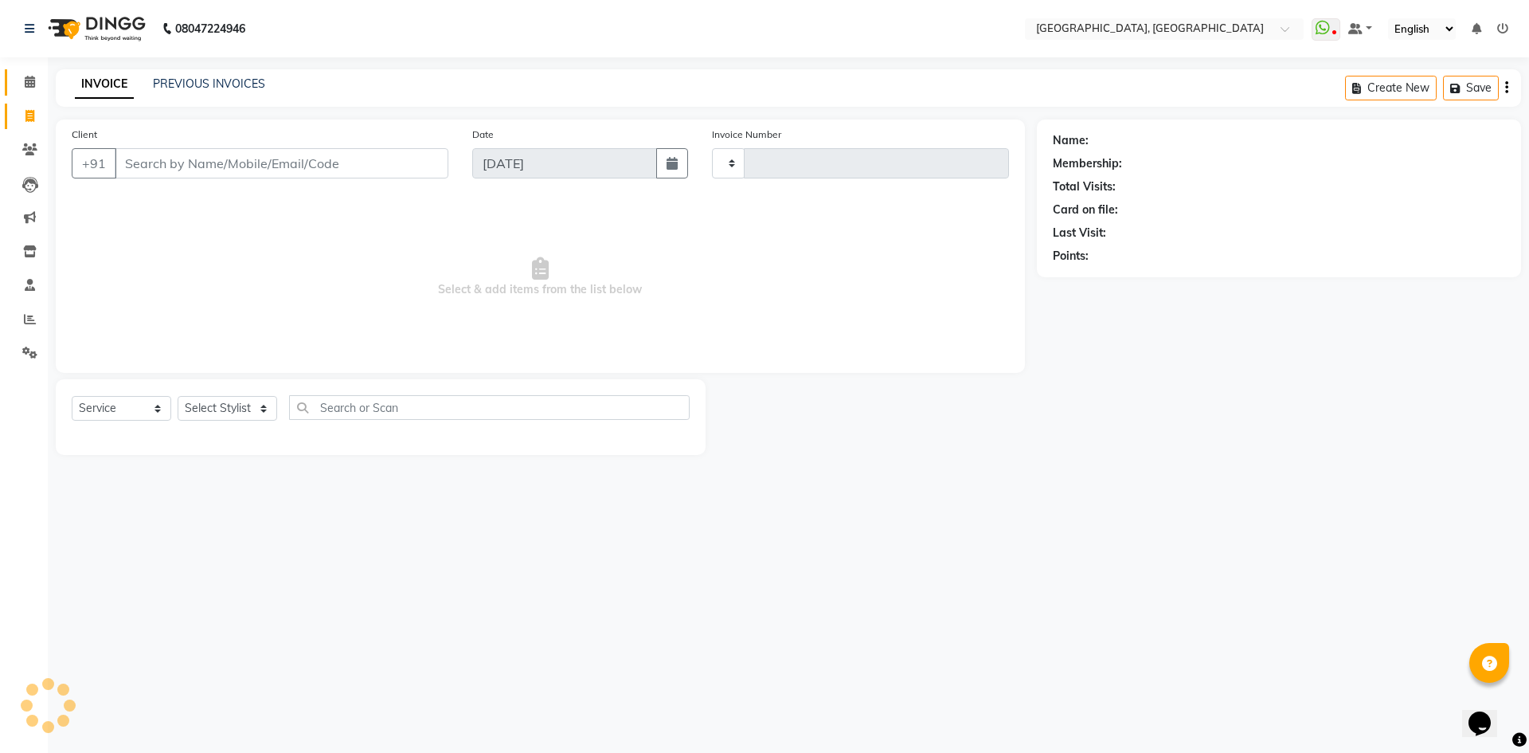
type input "2784"
select select "3948"
click at [33, 79] on icon at bounding box center [30, 82] width 10 height 12
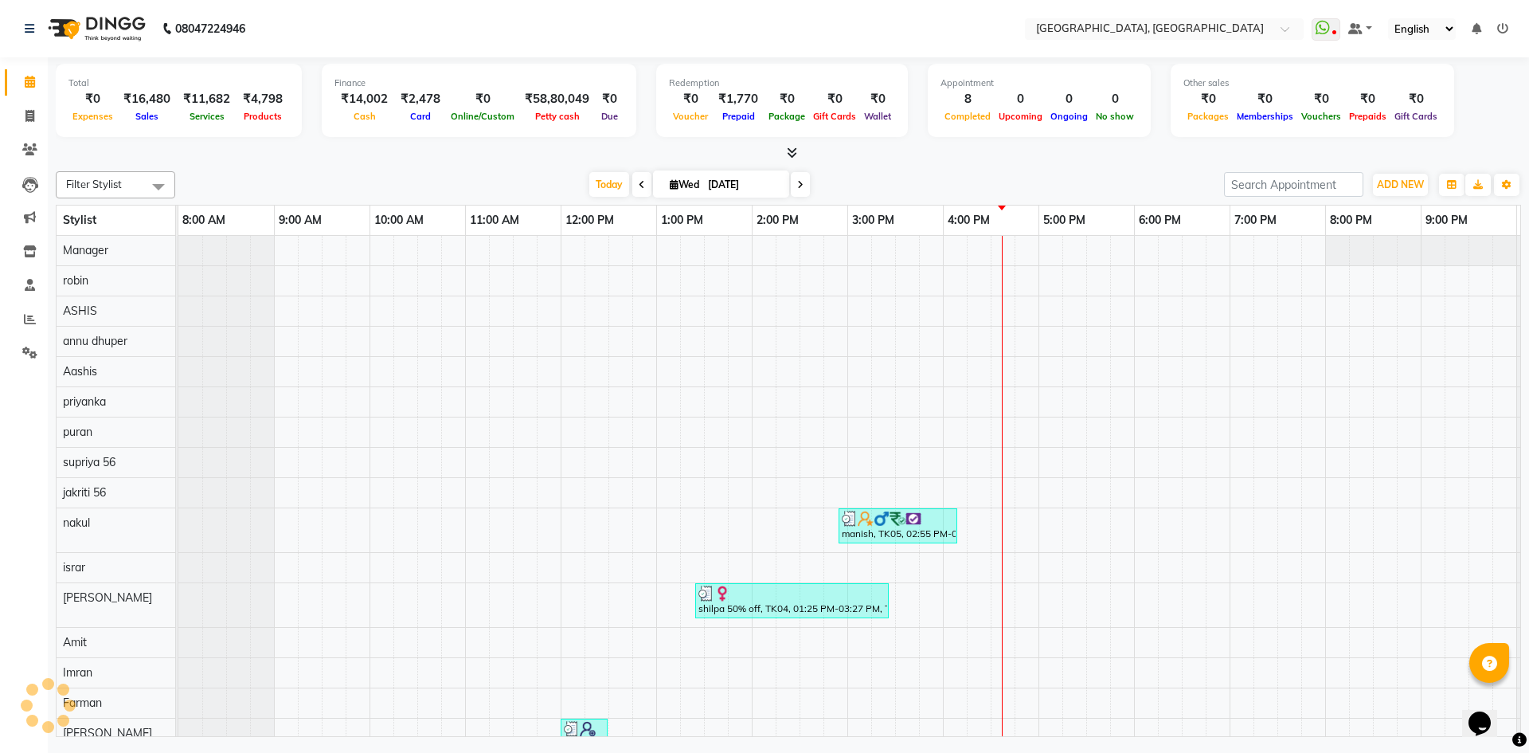
click at [319, 161] on div at bounding box center [788, 153] width 1465 height 17
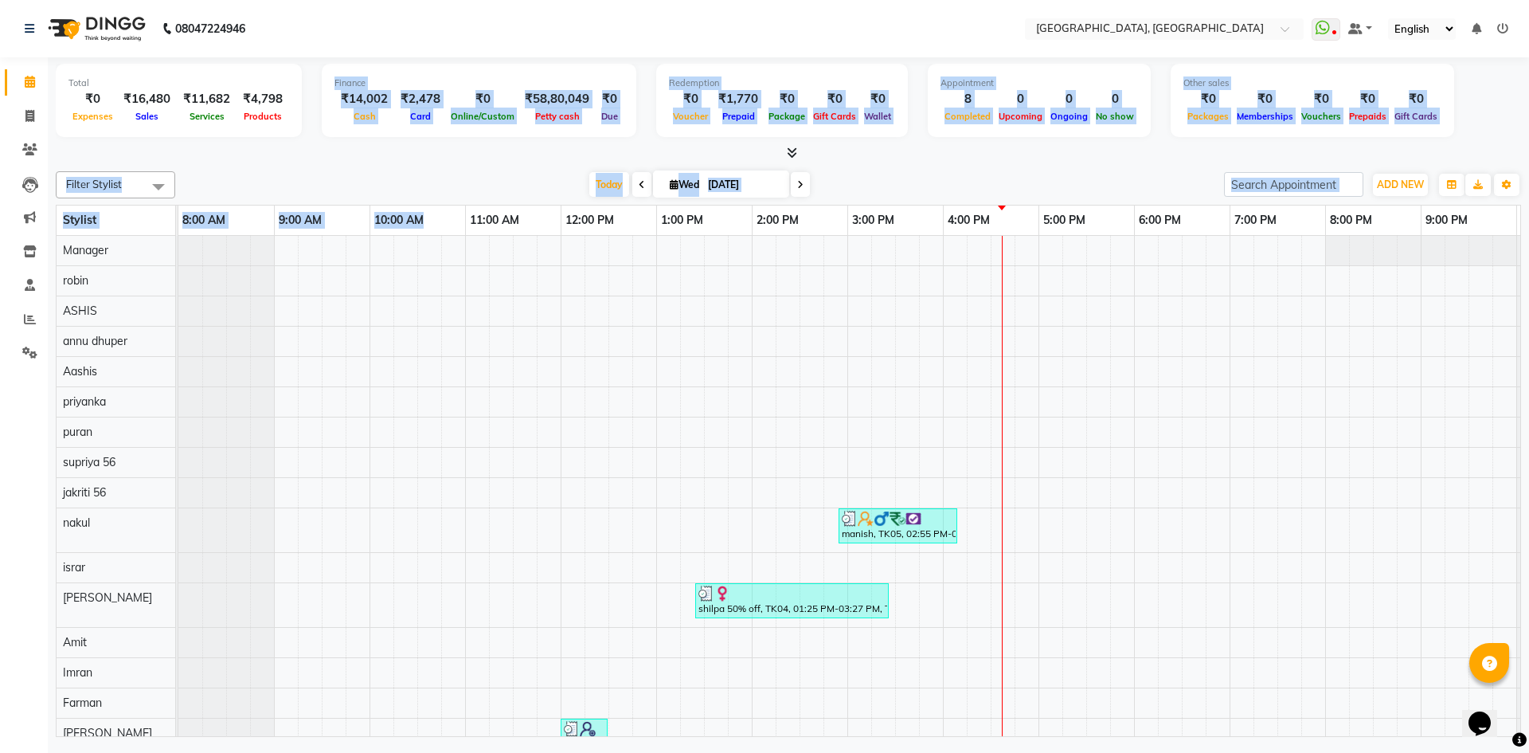
drag, startPoint x: 330, startPoint y: 65, endPoint x: 460, endPoint y: 225, distance: 206.1
click at [460, 225] on div "Total ₹0 Expenses ₹16,480 Sales ₹11,682 Services ₹4,798 Products Finance ₹14,00…" at bounding box center [788, 398] width 1481 height 683
click at [479, 192] on div "[DATE] [DATE]" at bounding box center [699, 185] width 1033 height 24
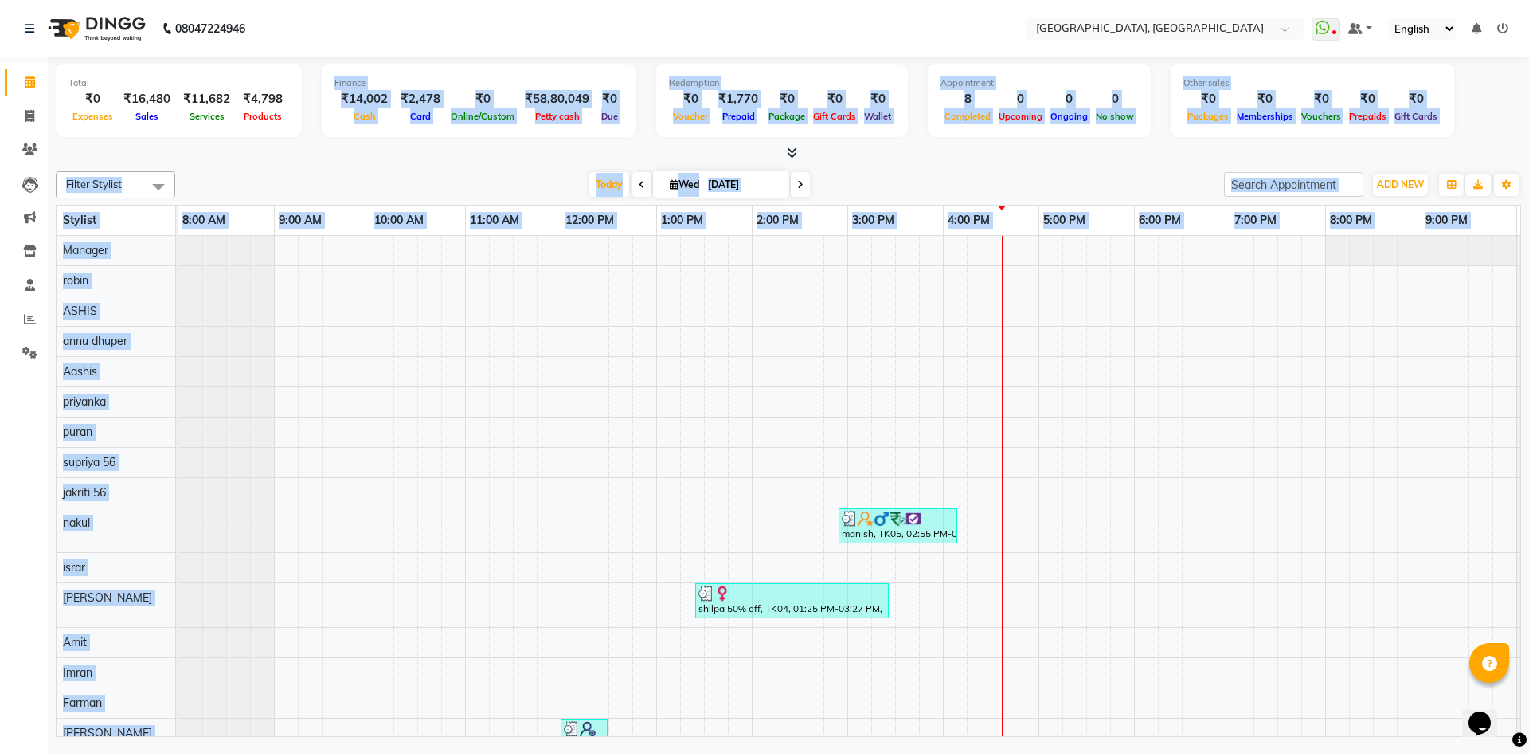
drag, startPoint x: 319, startPoint y: 72, endPoint x: 569, endPoint y: 385, distance: 400.1
click at [569, 385] on div "Total ₹0 Expenses ₹16,480 Sales ₹11,682 Services ₹4,798 Products Finance ₹14,00…" at bounding box center [788, 398] width 1481 height 683
click at [555, 182] on div "[DATE] [DATE]" at bounding box center [699, 185] width 1033 height 24
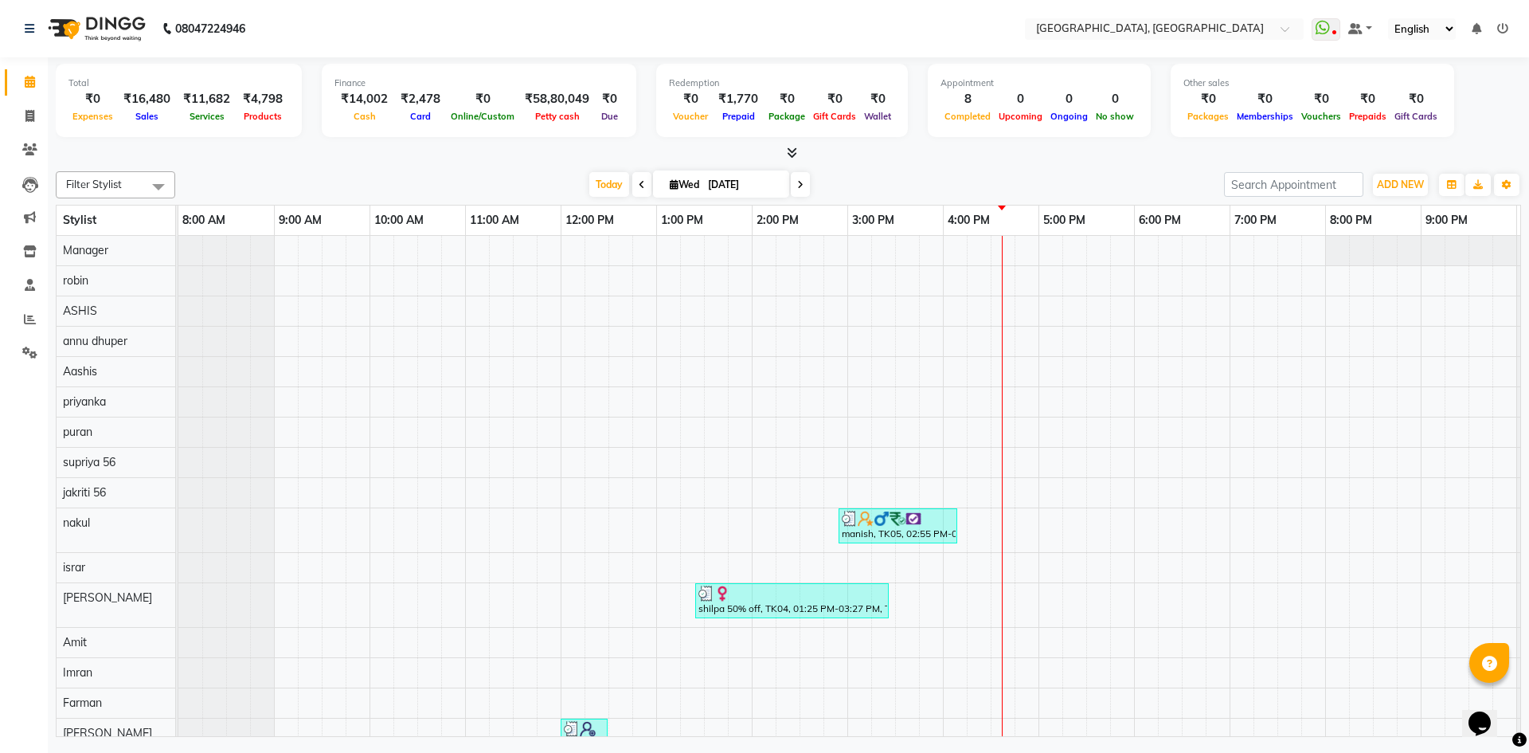
click at [794, 147] on icon at bounding box center [792, 153] width 10 height 12
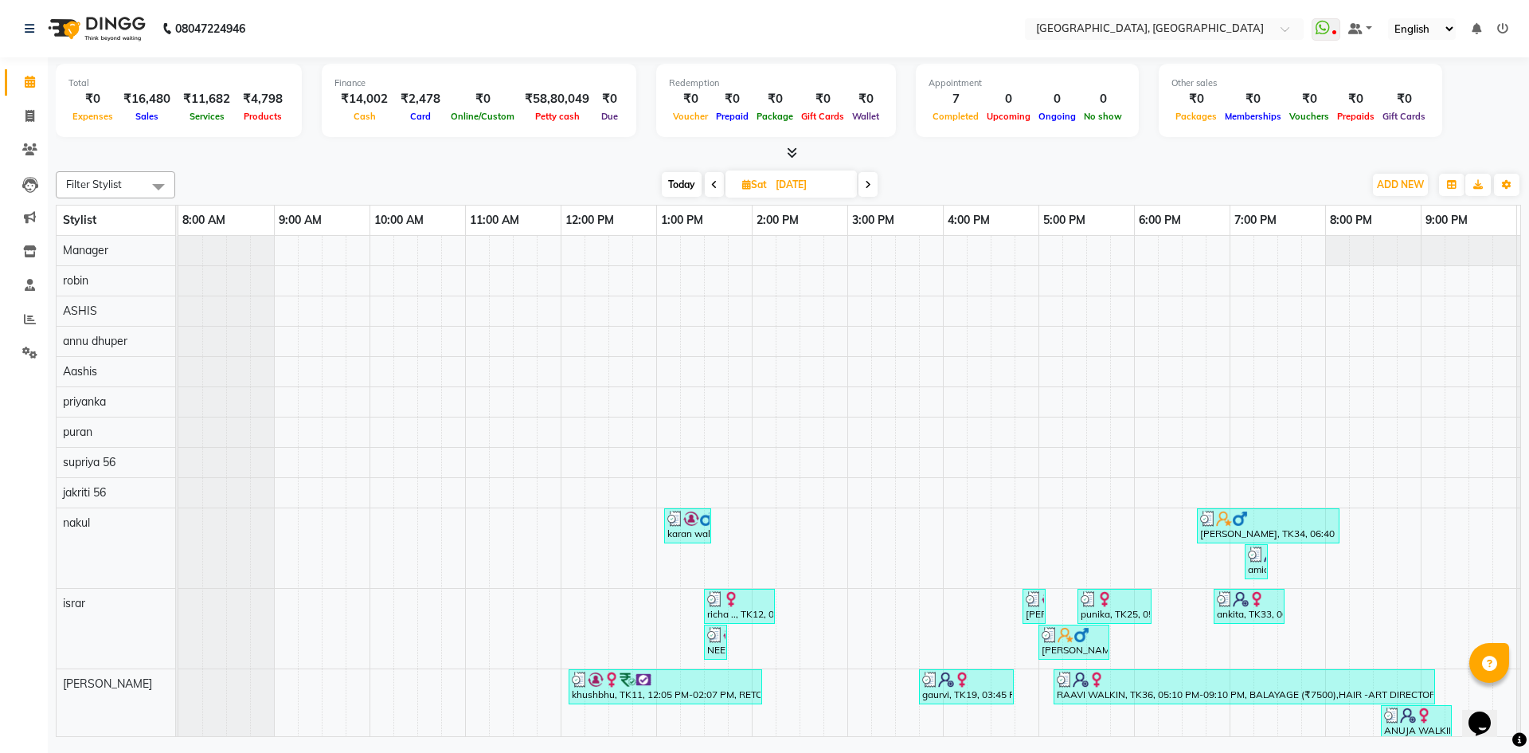
scroll to position [319, 0]
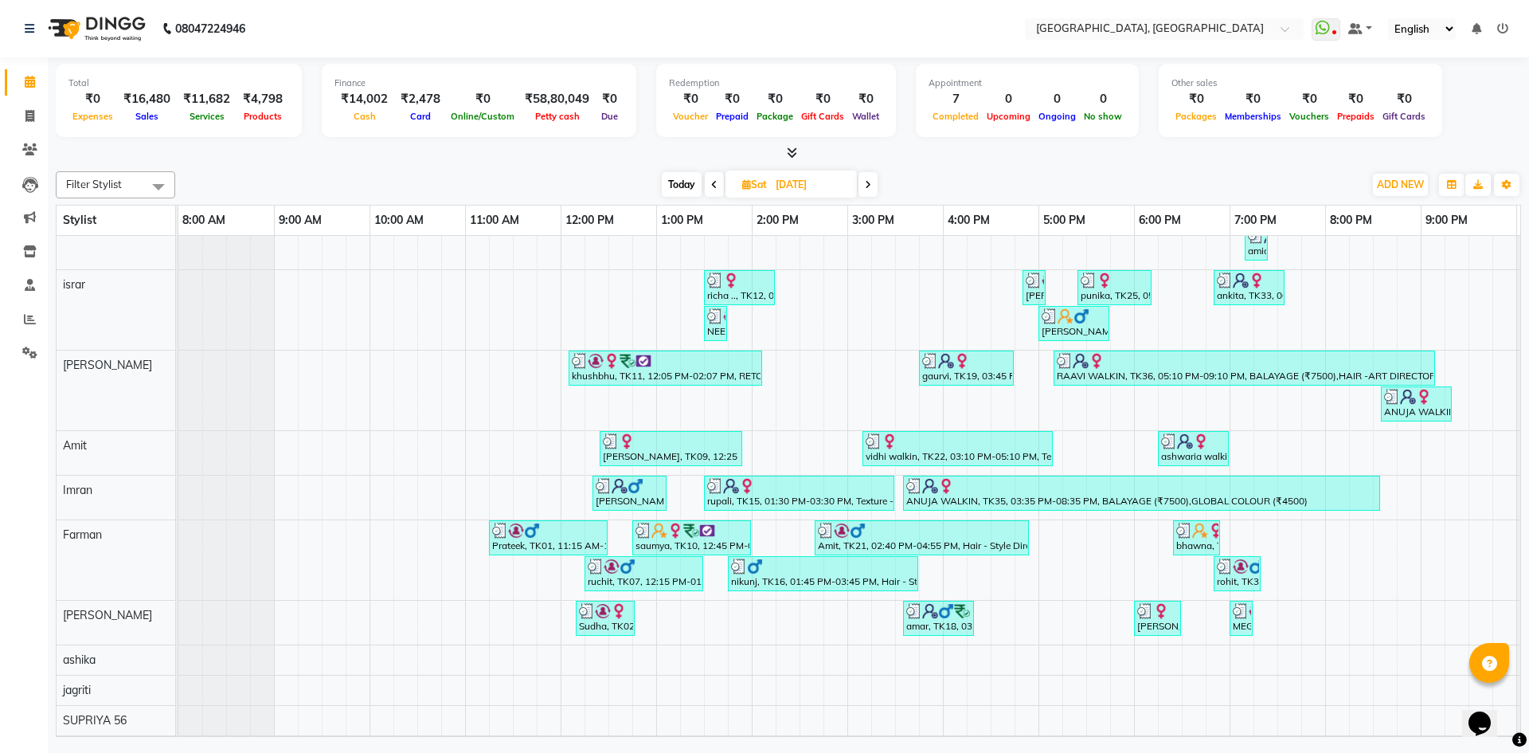
click at [694, 189] on span "Today" at bounding box center [682, 184] width 40 height 25
type input "[DATE]"
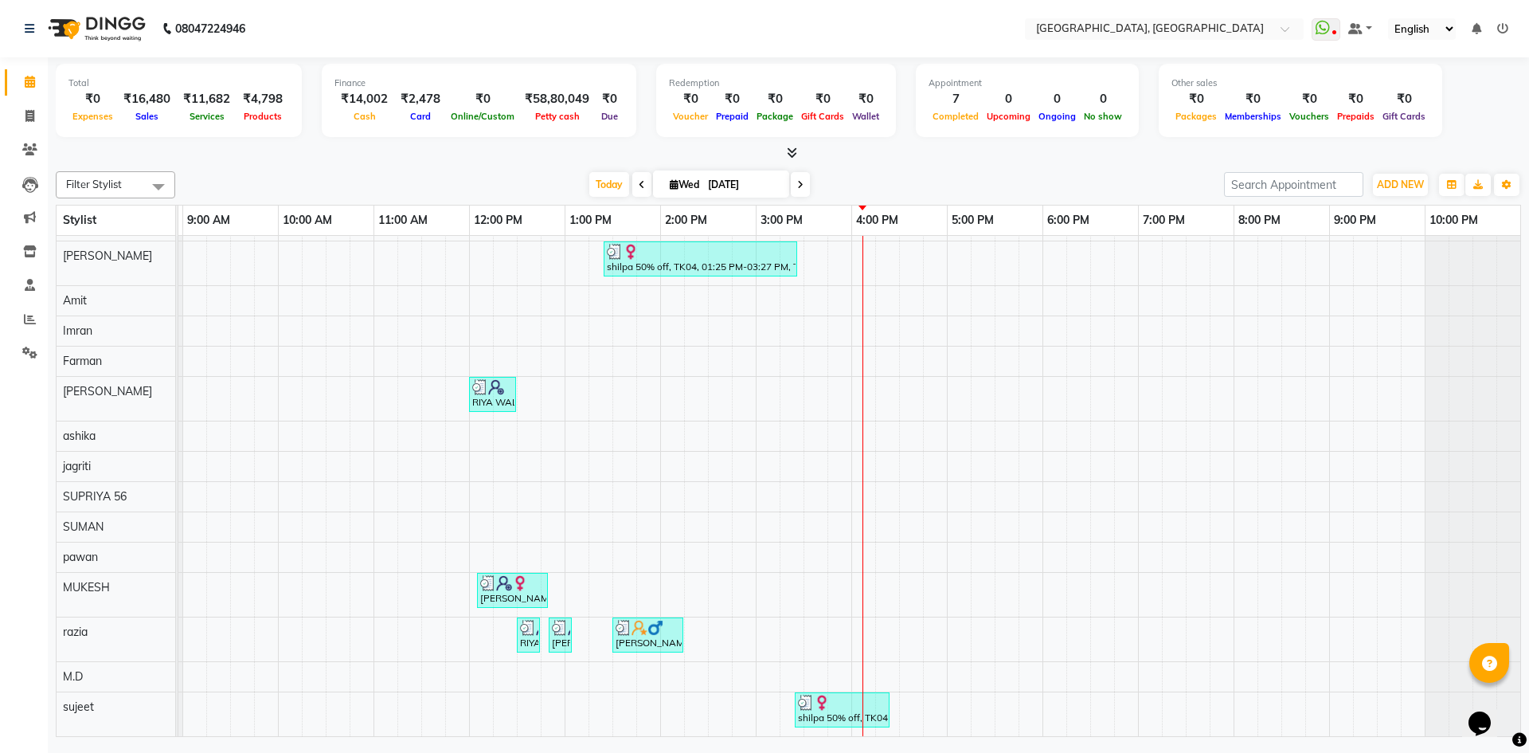
scroll to position [339, 0]
click at [24, 116] on span at bounding box center [30, 117] width 28 height 18
select select "service"
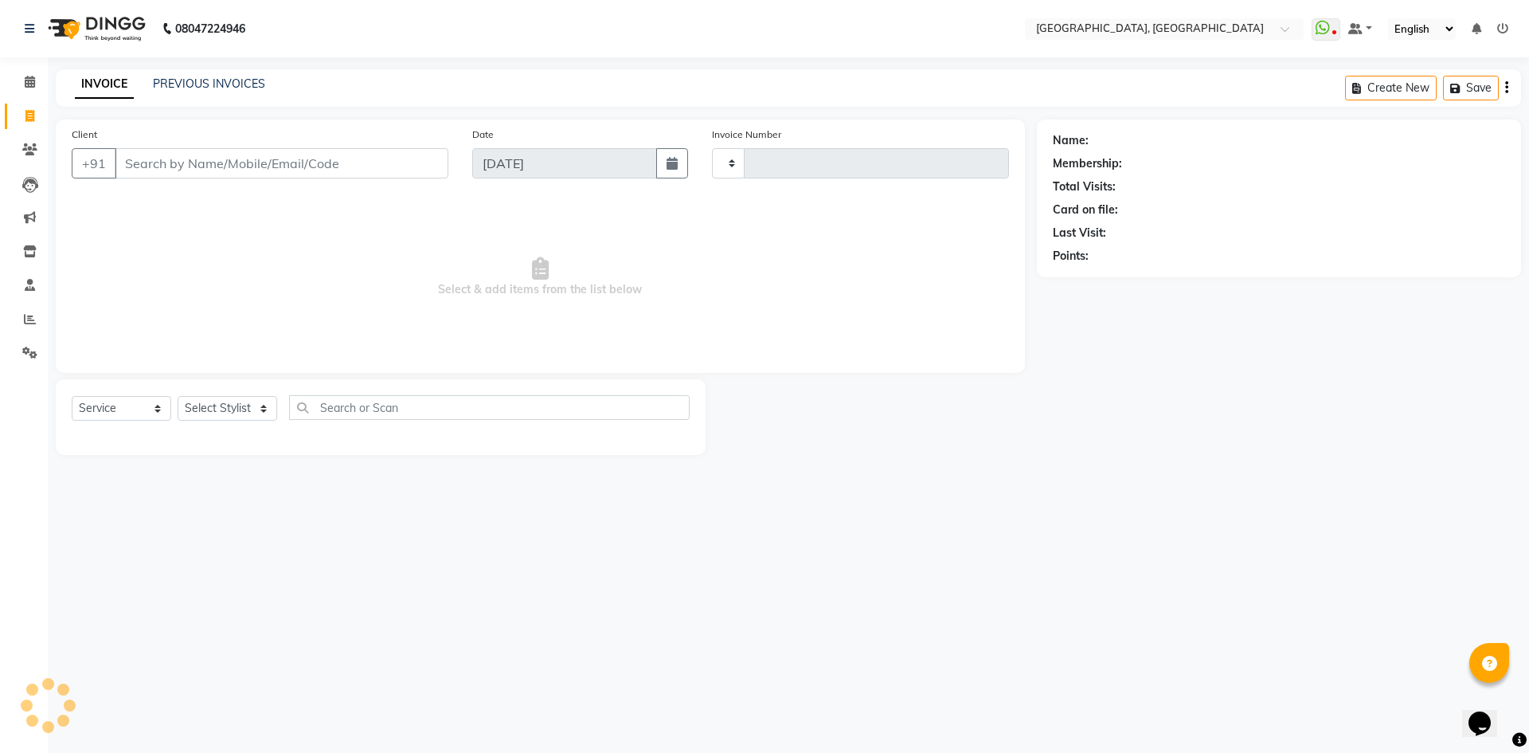
type input "2783"
select select "3948"
click at [227, 416] on select "Select Stylist" at bounding box center [228, 408] width 100 height 25
click at [331, 173] on input "Client" at bounding box center [282, 163] width 334 height 30
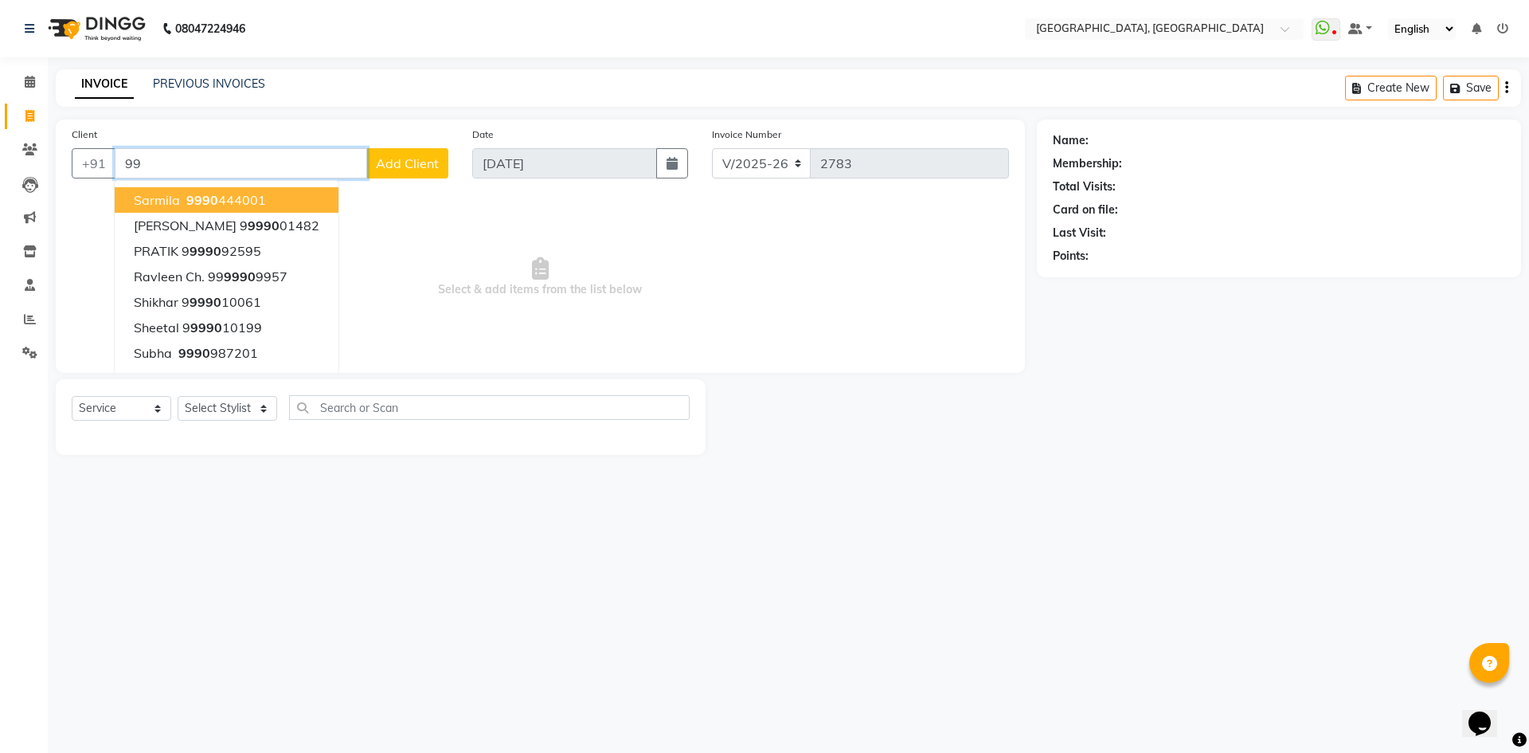
type input "9"
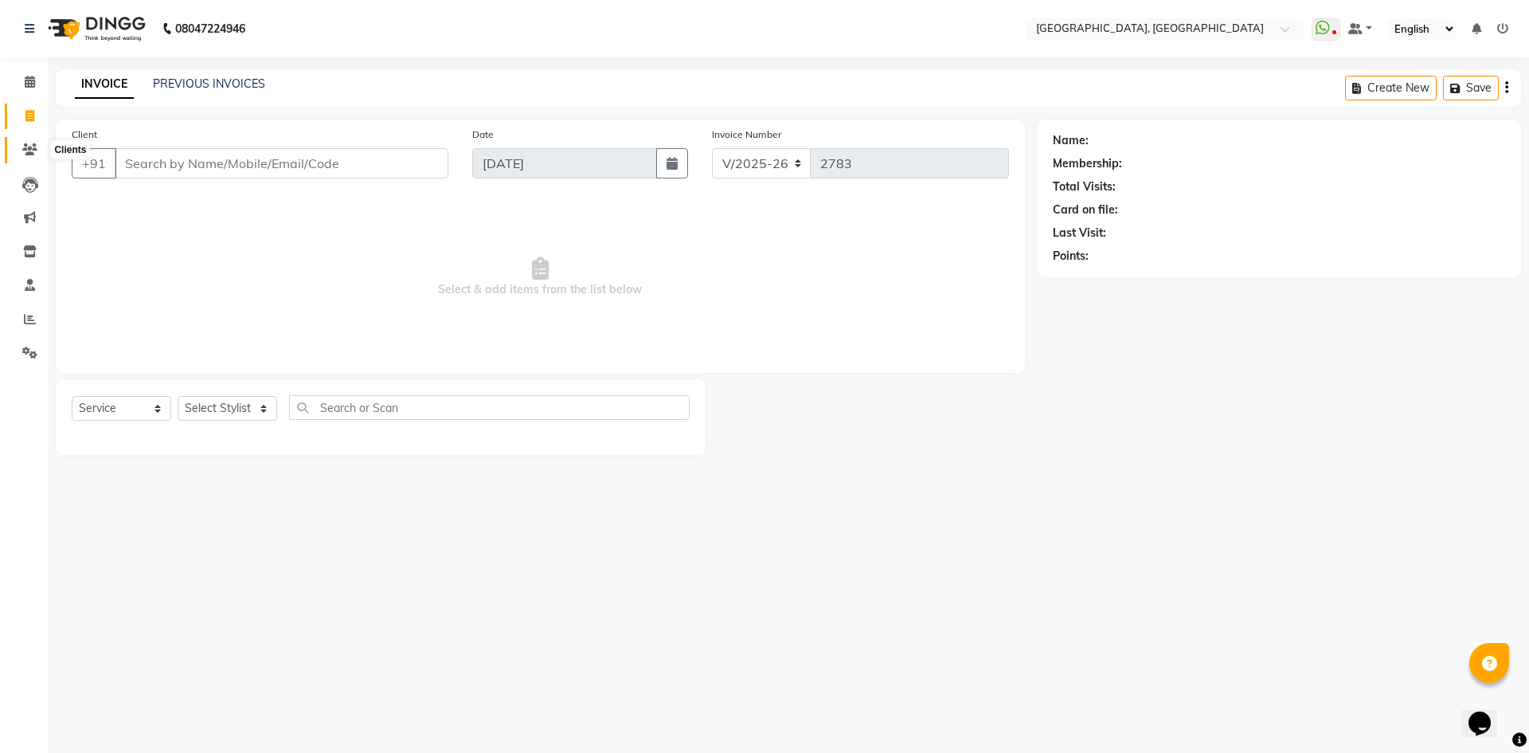
click at [24, 155] on span at bounding box center [30, 150] width 28 height 18
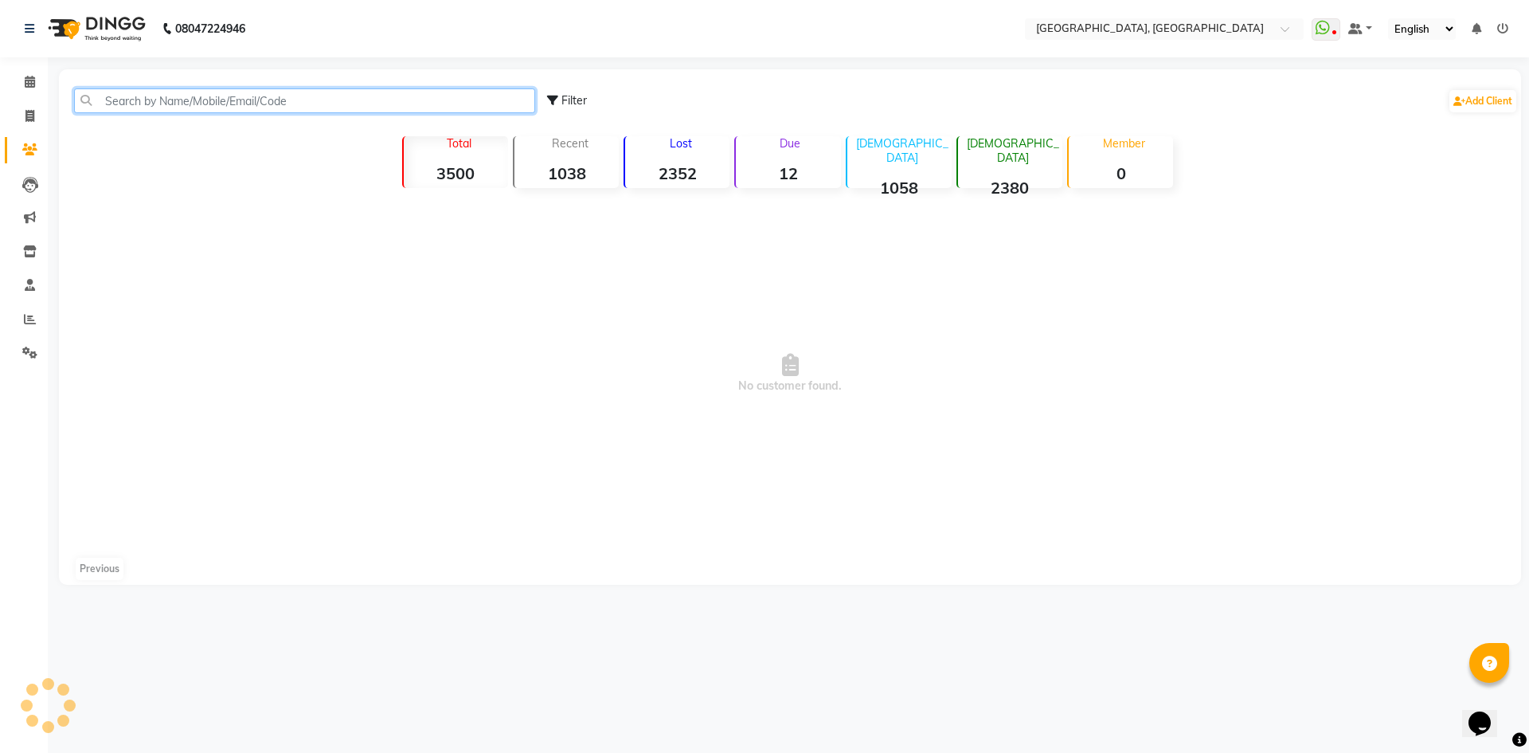
click at [269, 103] on input "text" at bounding box center [304, 100] width 461 height 25
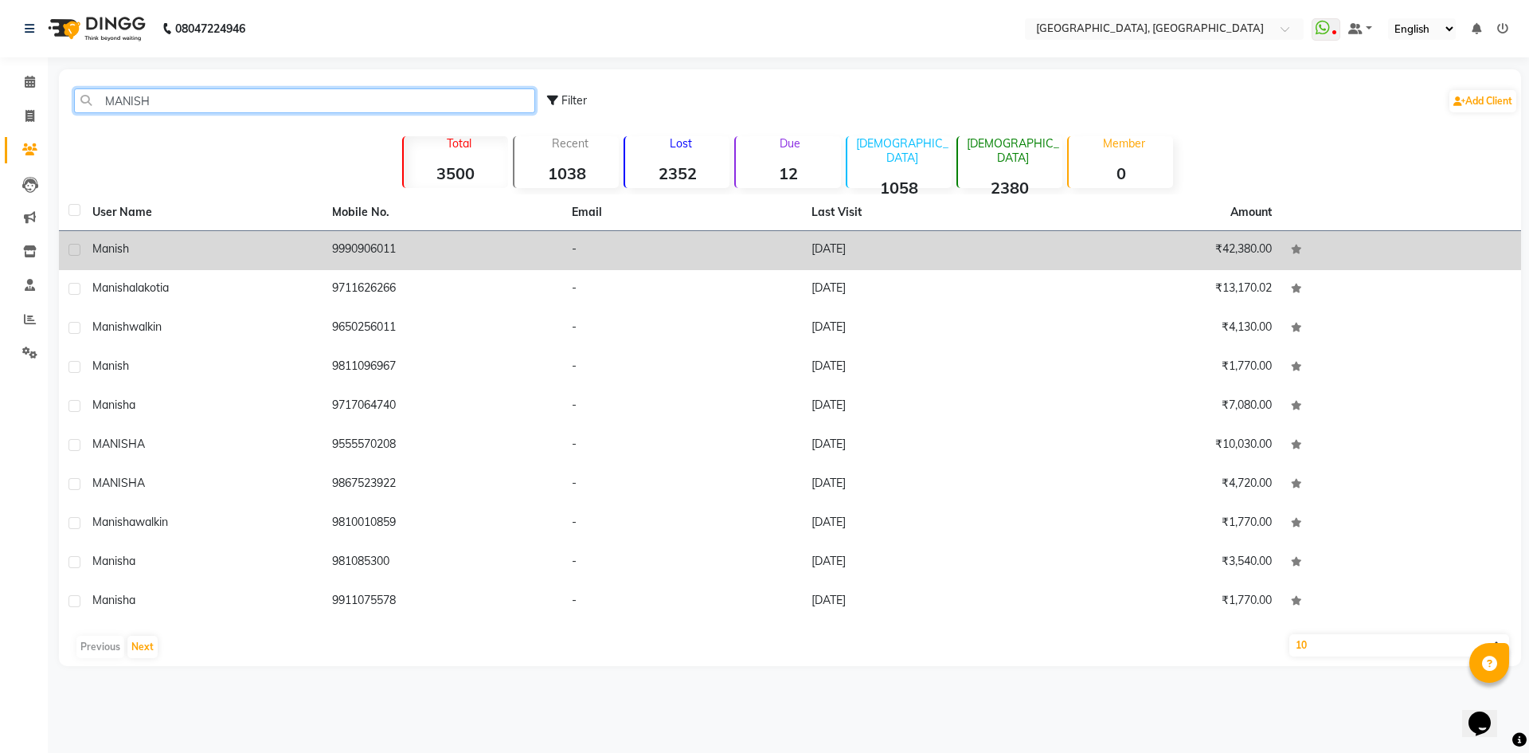
type input "MANISH"
click at [279, 241] on div "manish" at bounding box center [202, 249] width 221 height 17
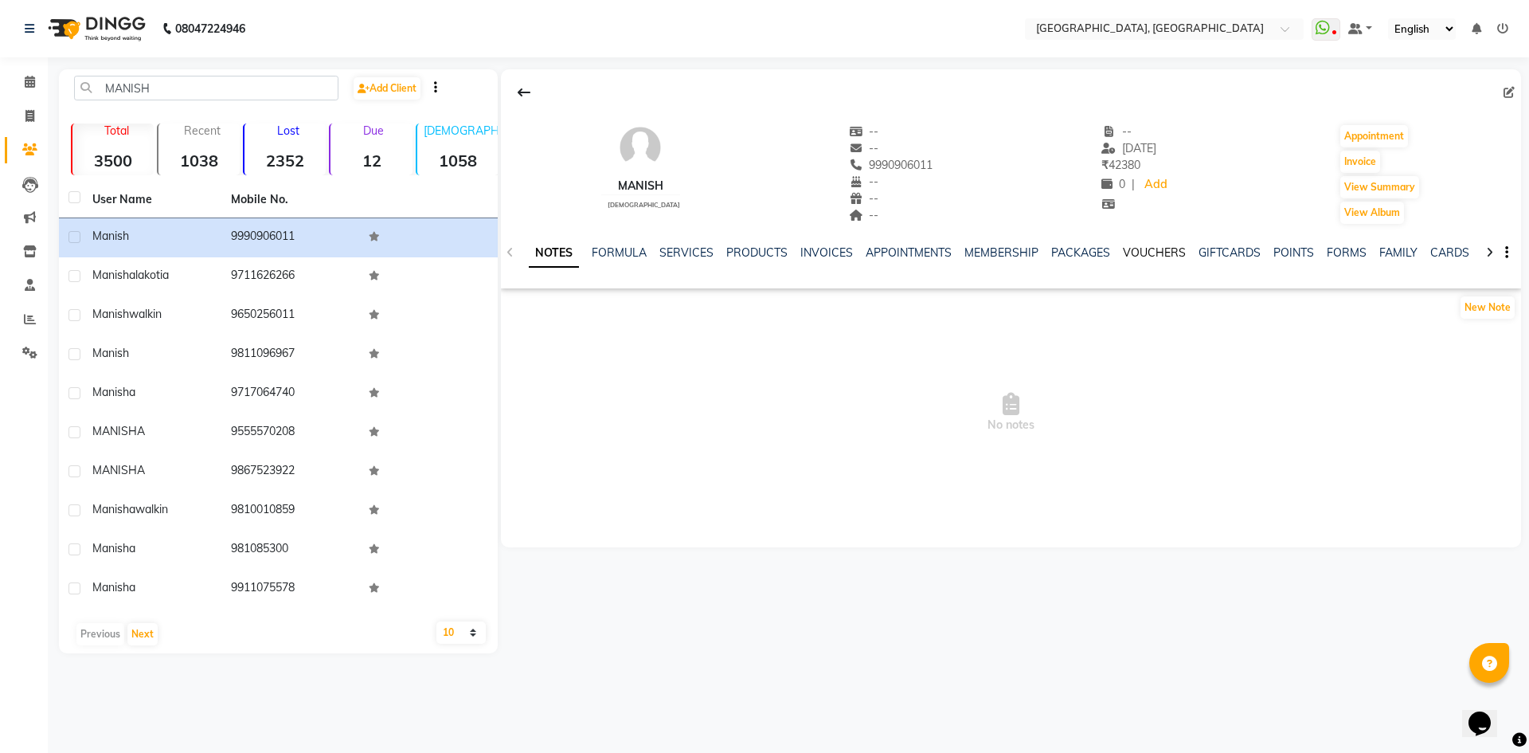
click at [1168, 252] on link "VOUCHERS" at bounding box center [1154, 252] width 63 height 14
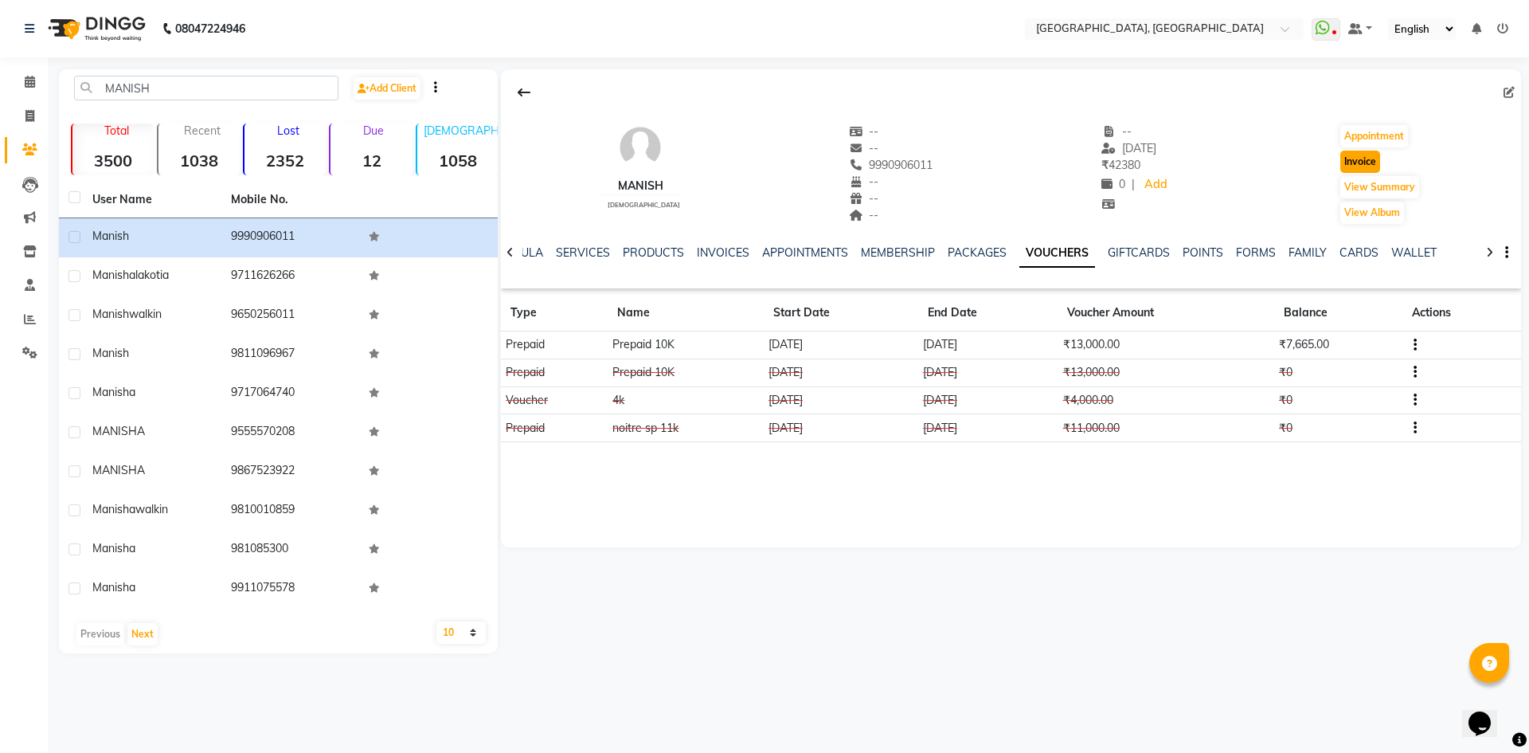
click at [1351, 161] on button "Invoice" at bounding box center [1360, 162] width 40 height 22
select select "service"
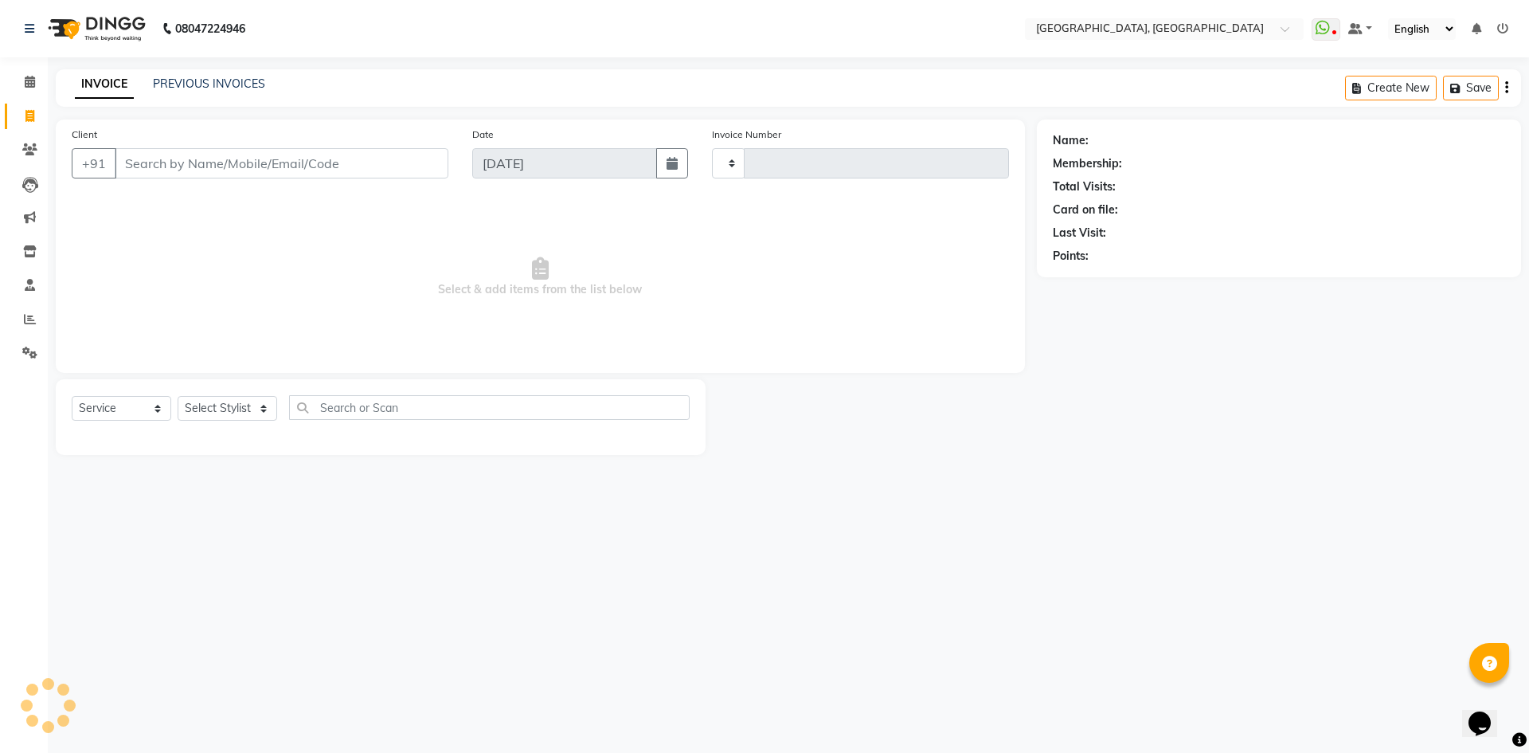
type input "2783"
select select "3948"
type input "9990906011"
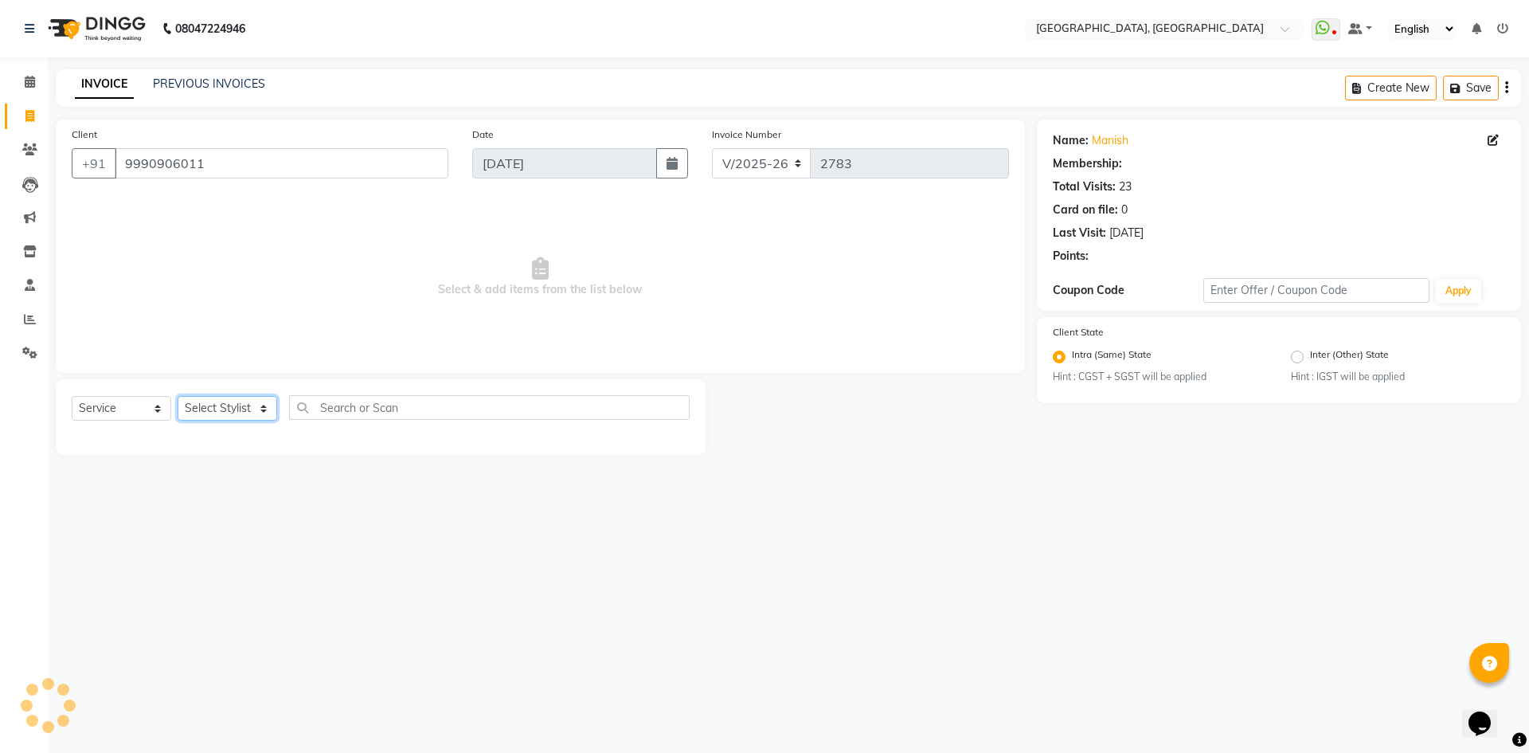
click at [228, 409] on select "Select Stylist [PERSON_NAME] vihar [PERSON_NAME] makeup Amit annu [PERSON_NAME]…" at bounding box center [228, 408] width 100 height 25
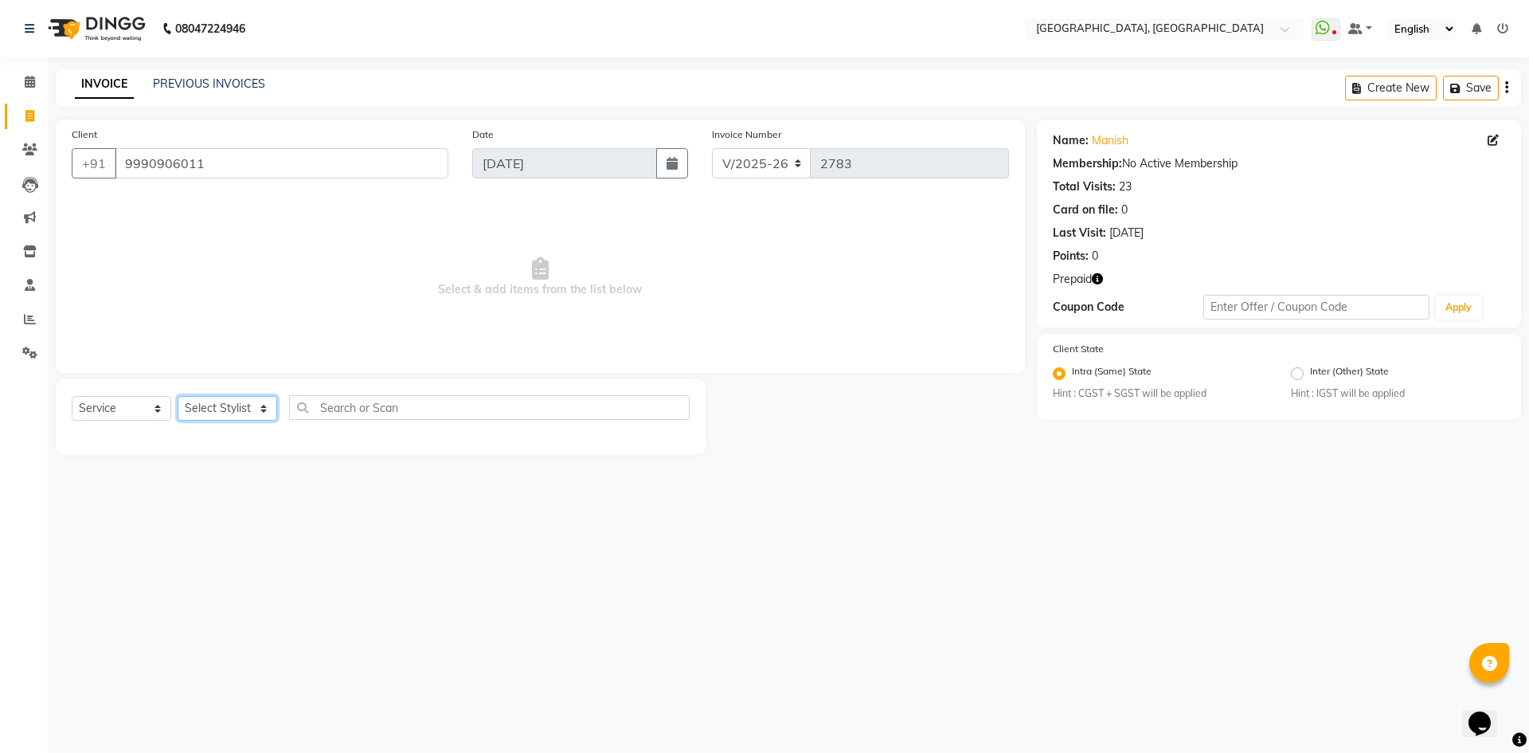
select select "63753"
click at [178, 396] on select "Select Stylist [PERSON_NAME] vihar [PERSON_NAME] makeup Amit annu [PERSON_NAME]…" at bounding box center [228, 408] width 100 height 25
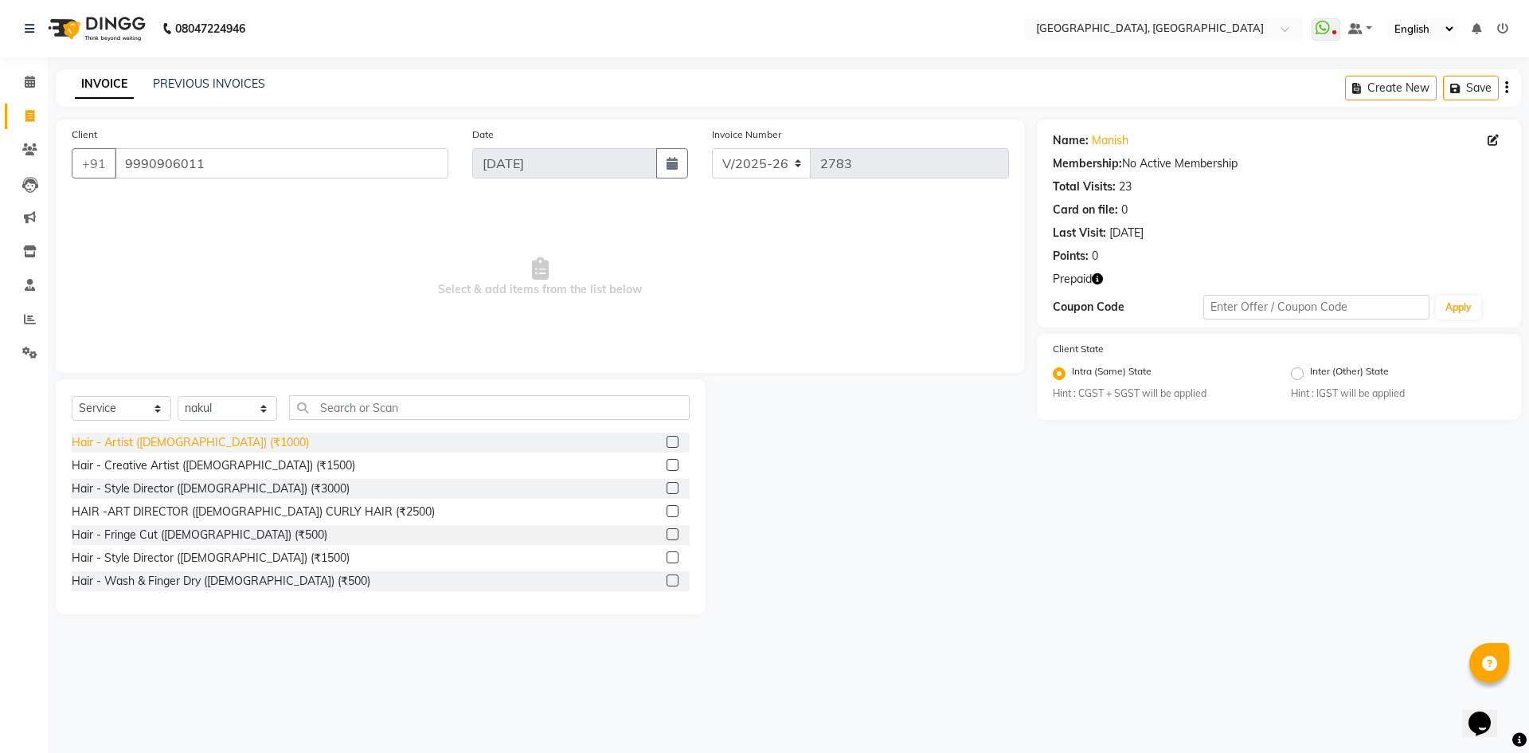
click at [171, 440] on div "Hair - Artist ([DEMOGRAPHIC_DATA]) (₹1000)" at bounding box center [190, 442] width 237 height 17
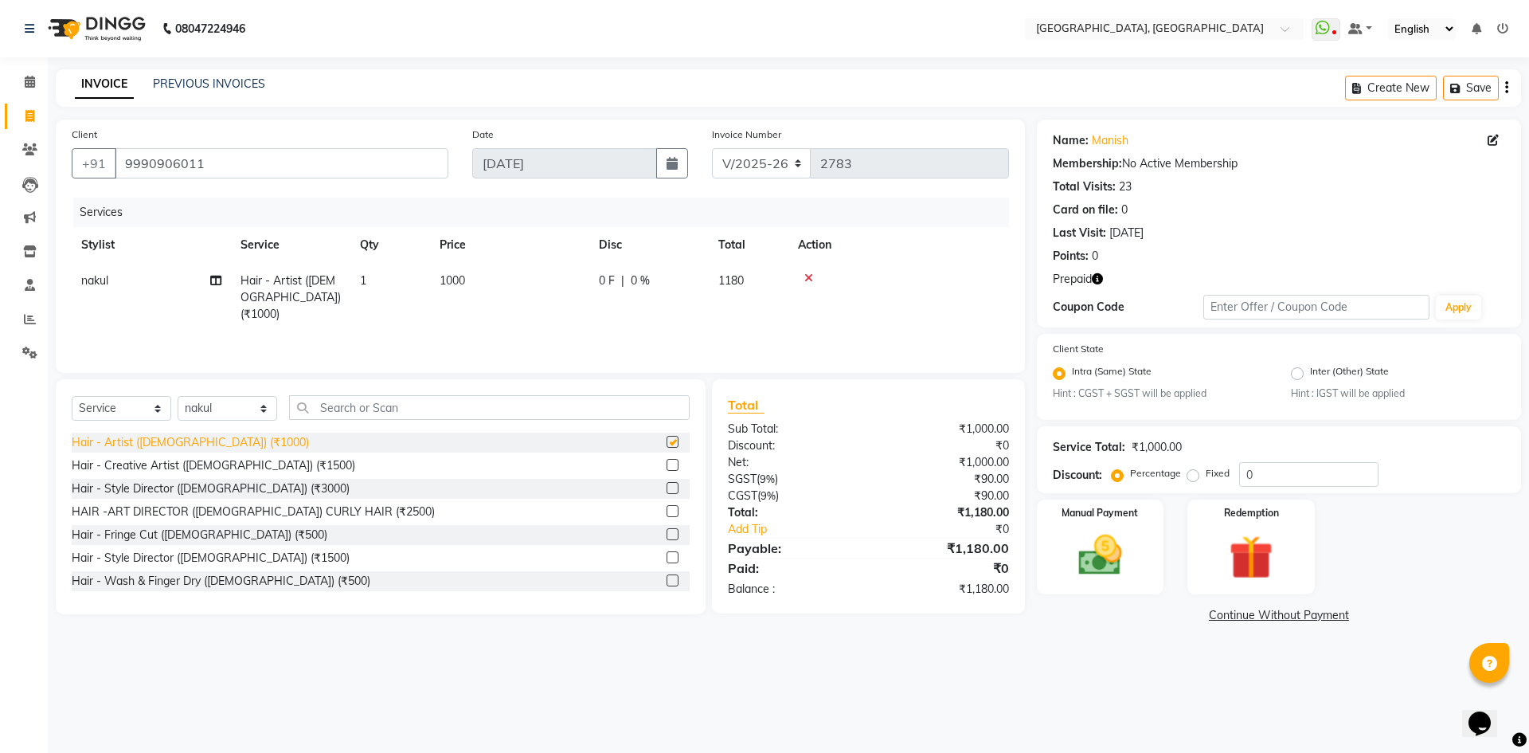
checkbox input "false"
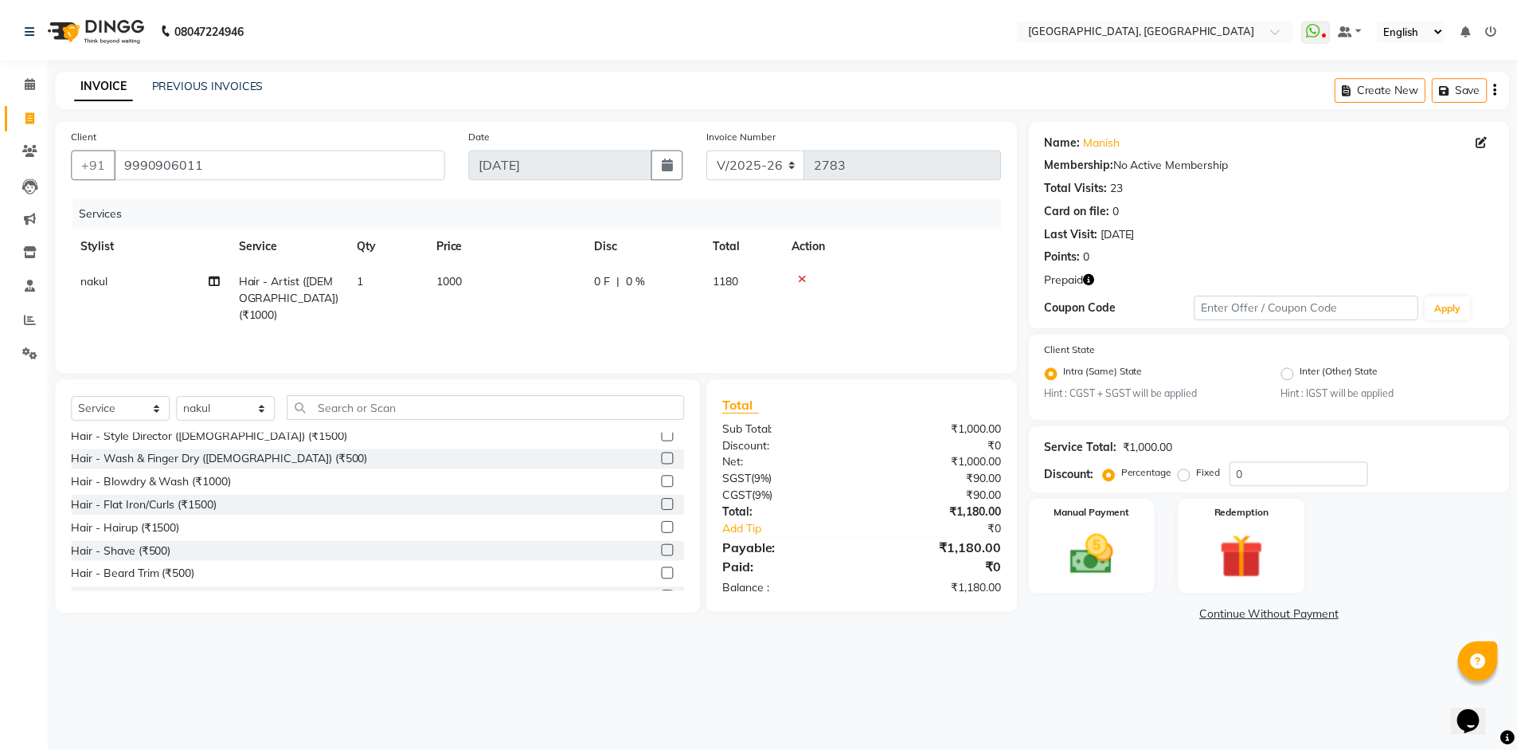
scroll to position [159, 0]
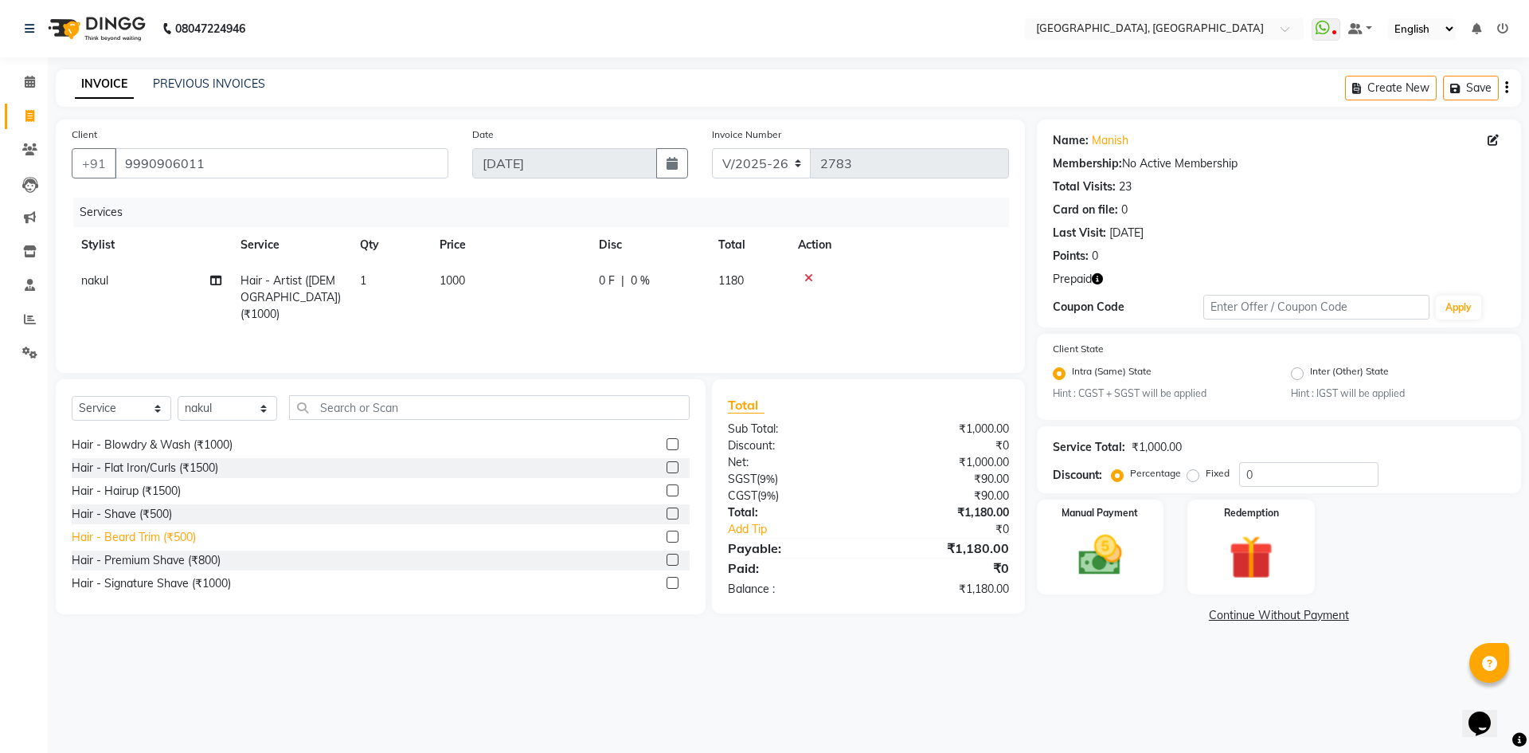
click at [131, 542] on div "Hair - Beard Trim (₹500)" at bounding box center [134, 537] width 124 height 17
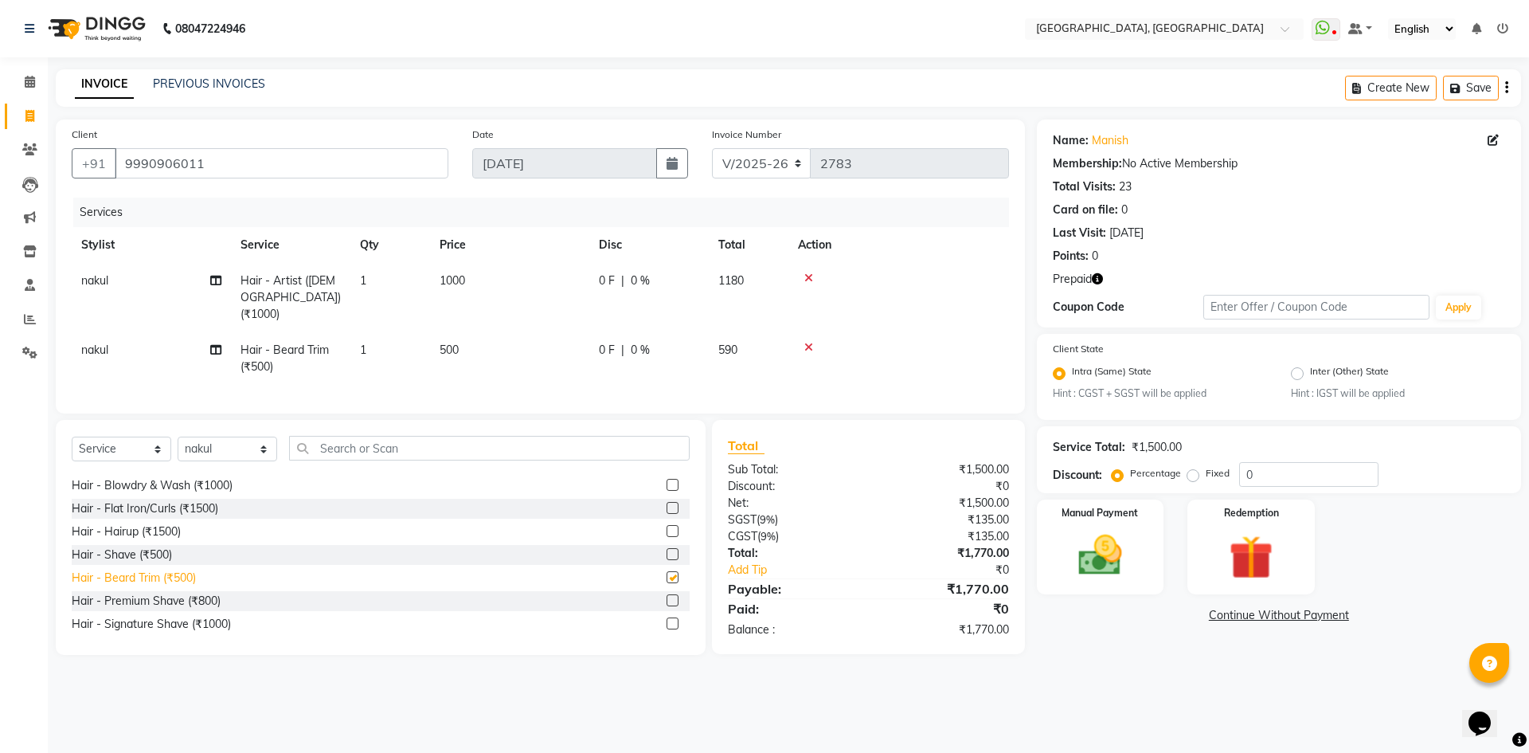
checkbox input "false"
click at [1157, 569] on div "Manual Payment" at bounding box center [1100, 547] width 132 height 98
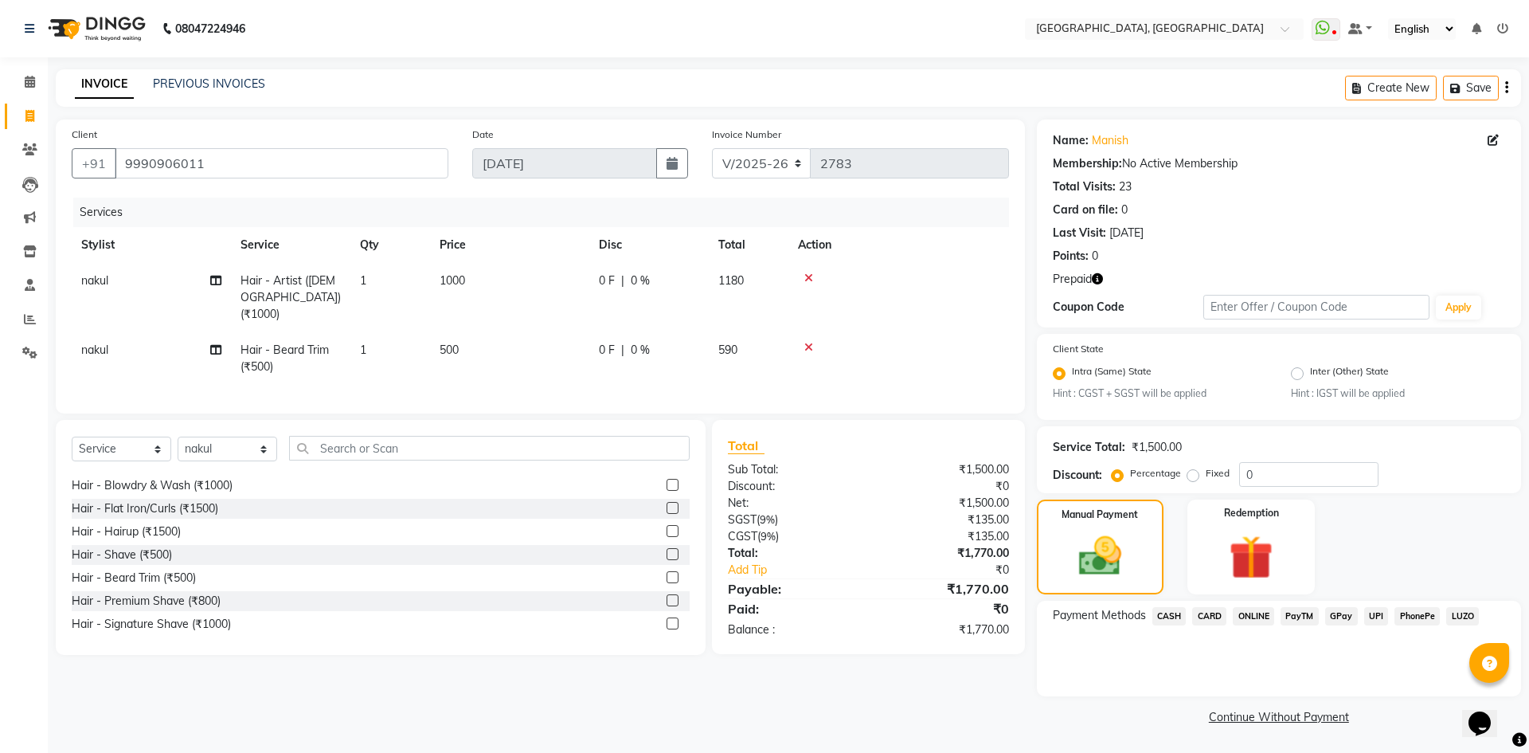
click at [1190, 617] on div "CARD" at bounding box center [1206, 618] width 41 height 22
click at [1269, 565] on img at bounding box center [1251, 558] width 74 height 57
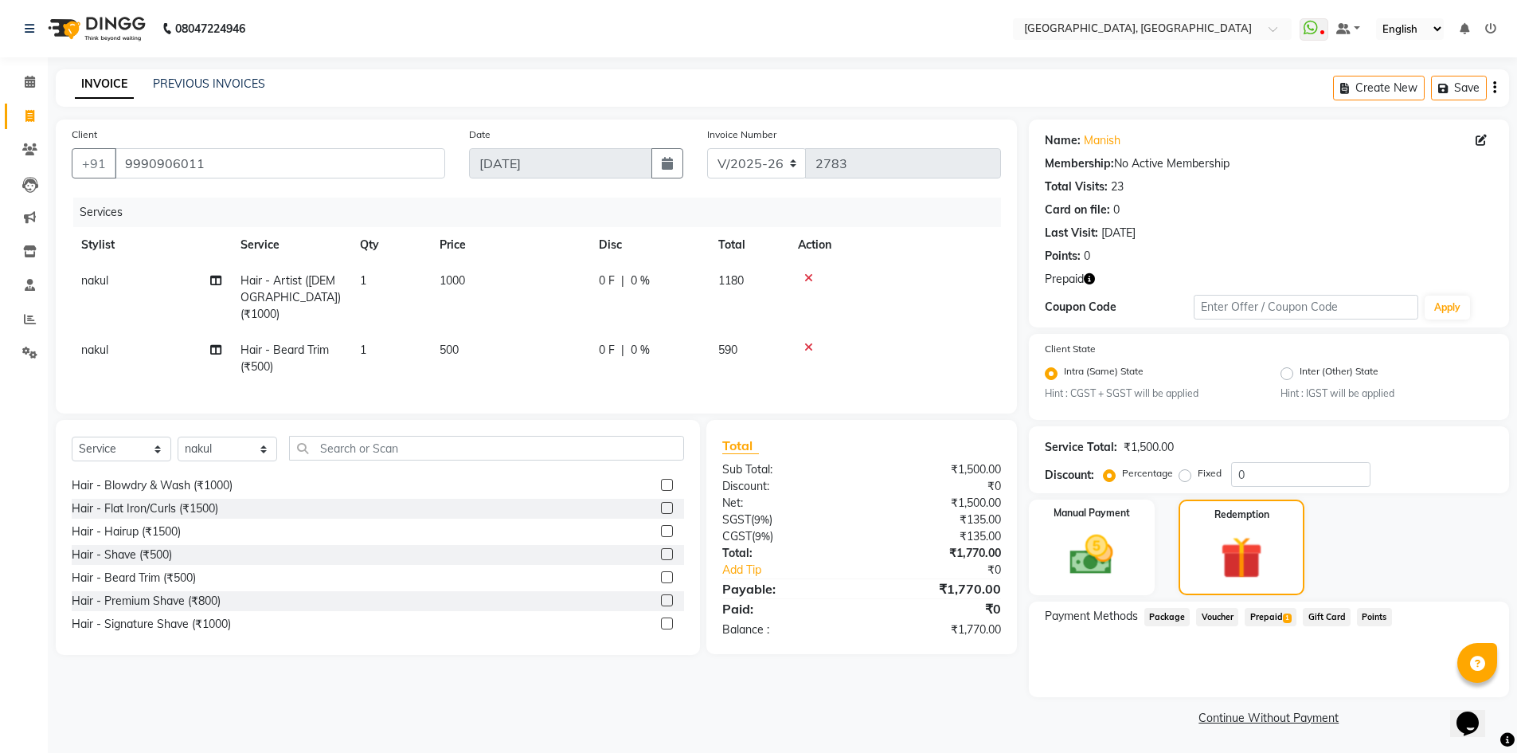
click at [1272, 610] on span "Prepaid 1" at bounding box center [1271, 617] width 52 height 18
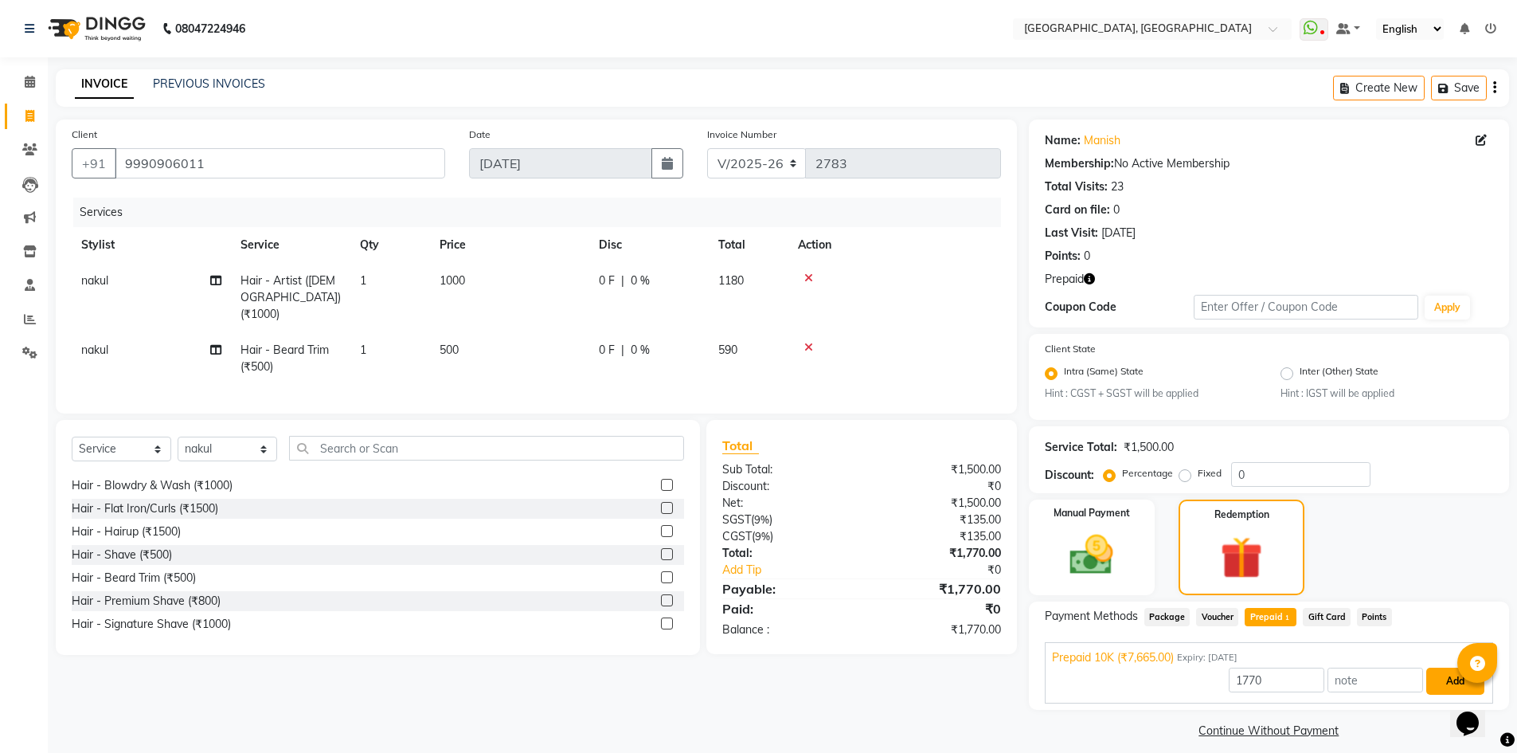
click at [1452, 674] on button "Add" at bounding box center [1455, 680] width 58 height 27
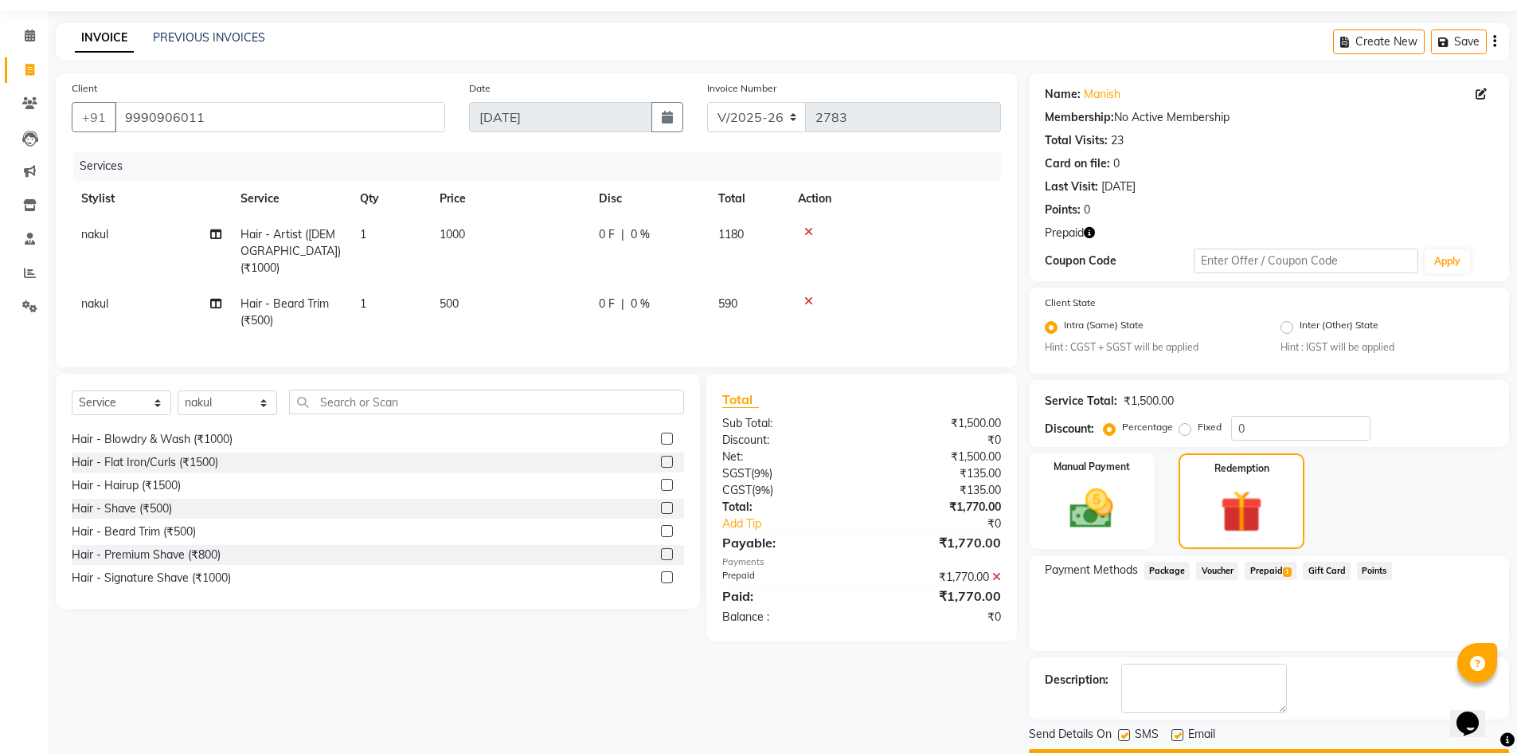
scroll to position [91, 0]
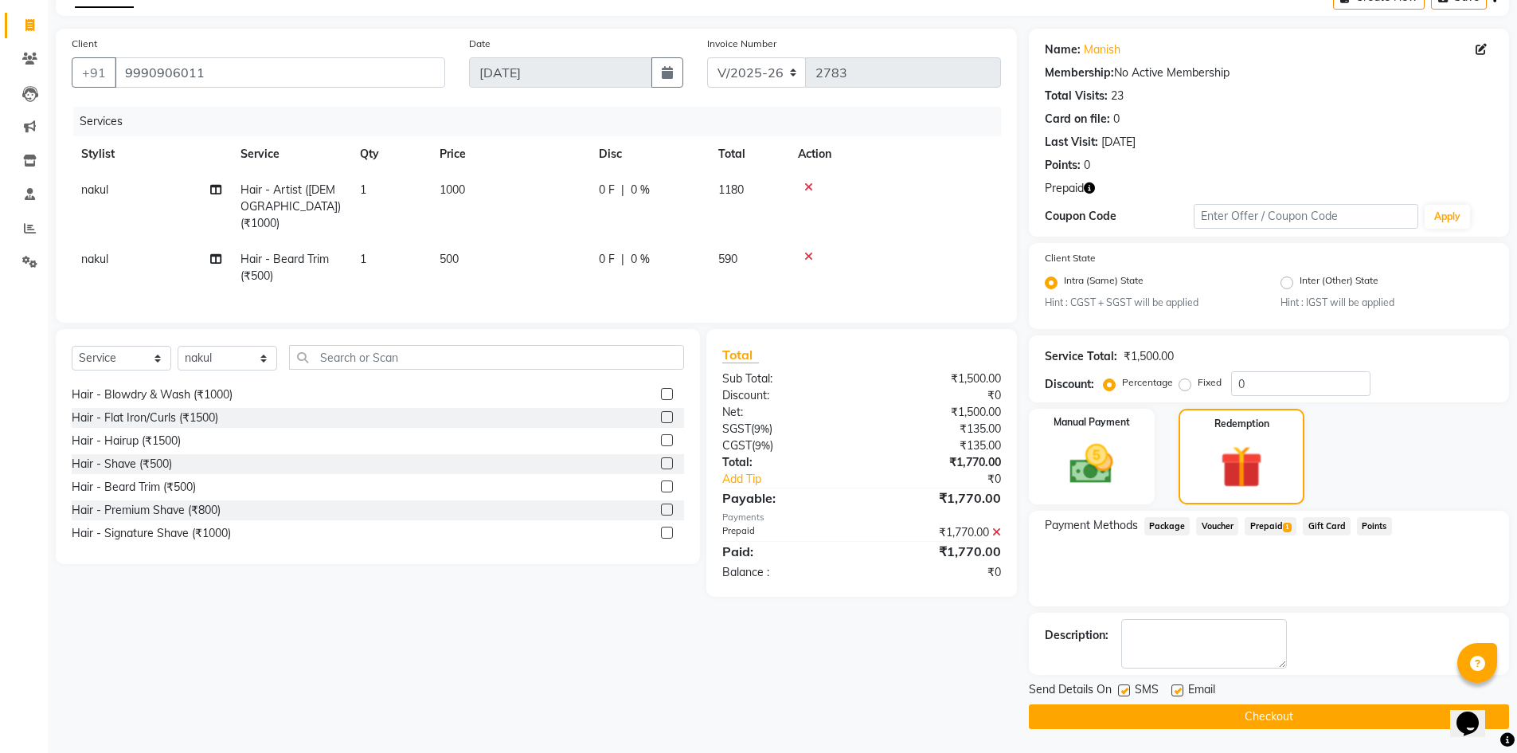
click at [1290, 715] on button "Checkout" at bounding box center [1269, 716] width 480 height 25
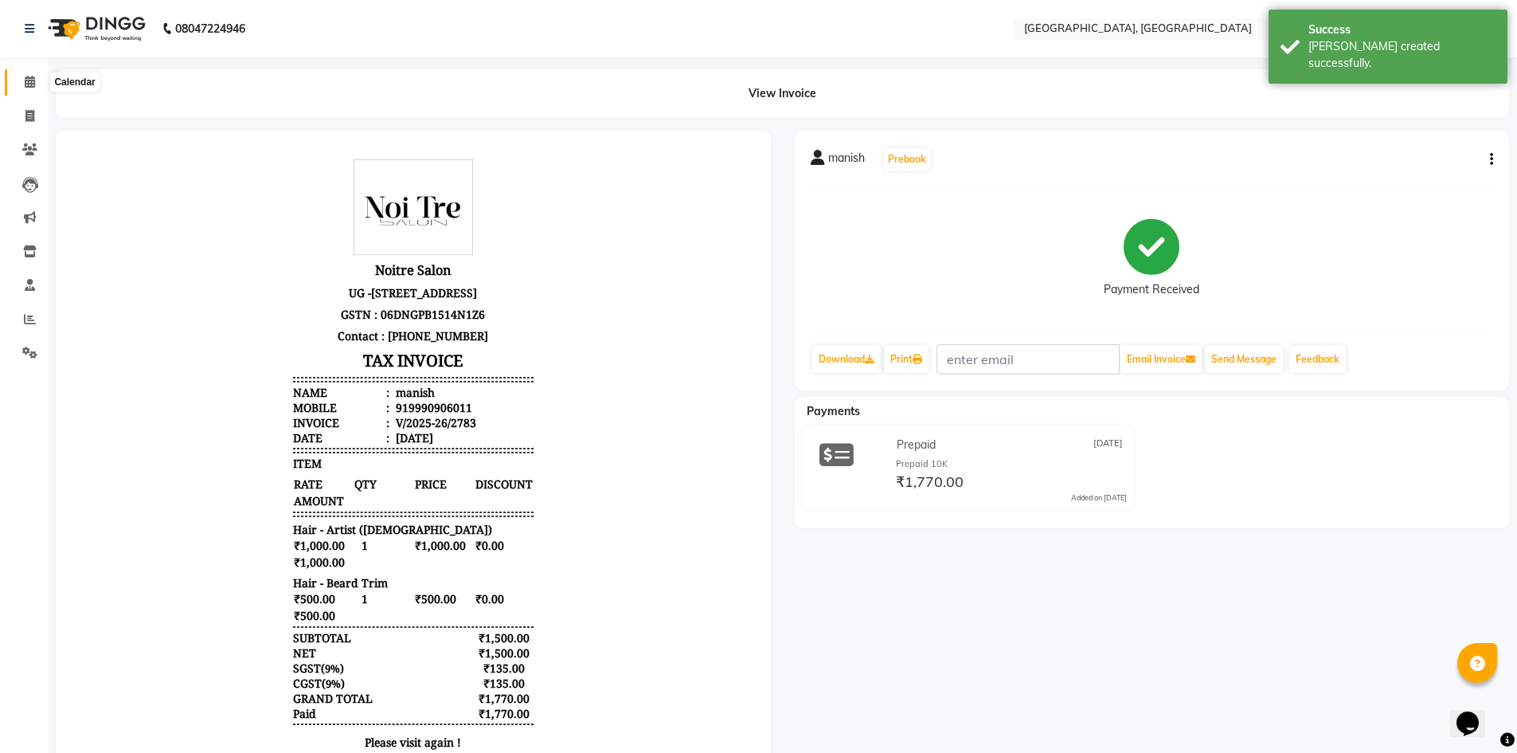
click at [16, 83] on span at bounding box center [30, 82] width 28 height 18
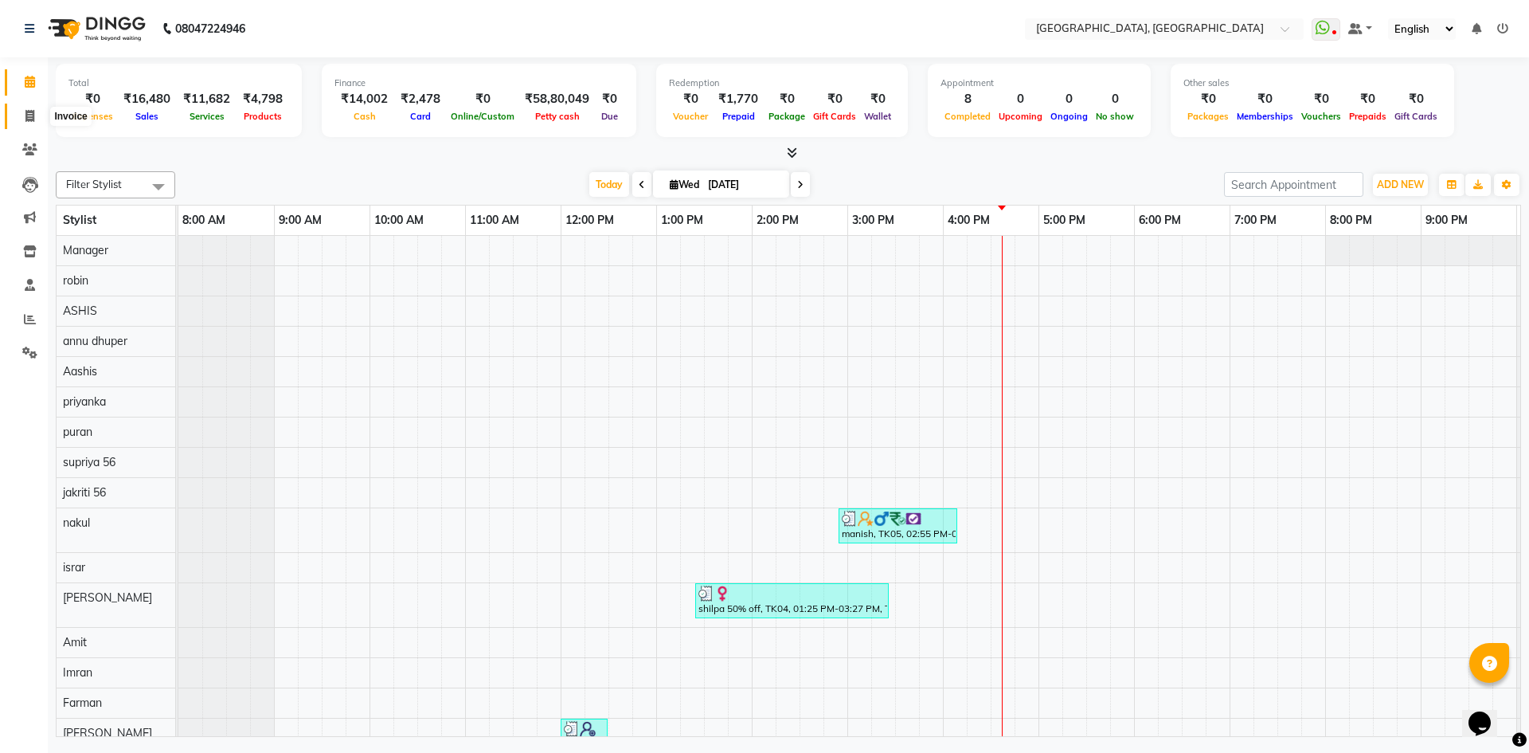
click at [29, 110] on icon at bounding box center [29, 116] width 9 height 12
select select "3948"
select select "service"
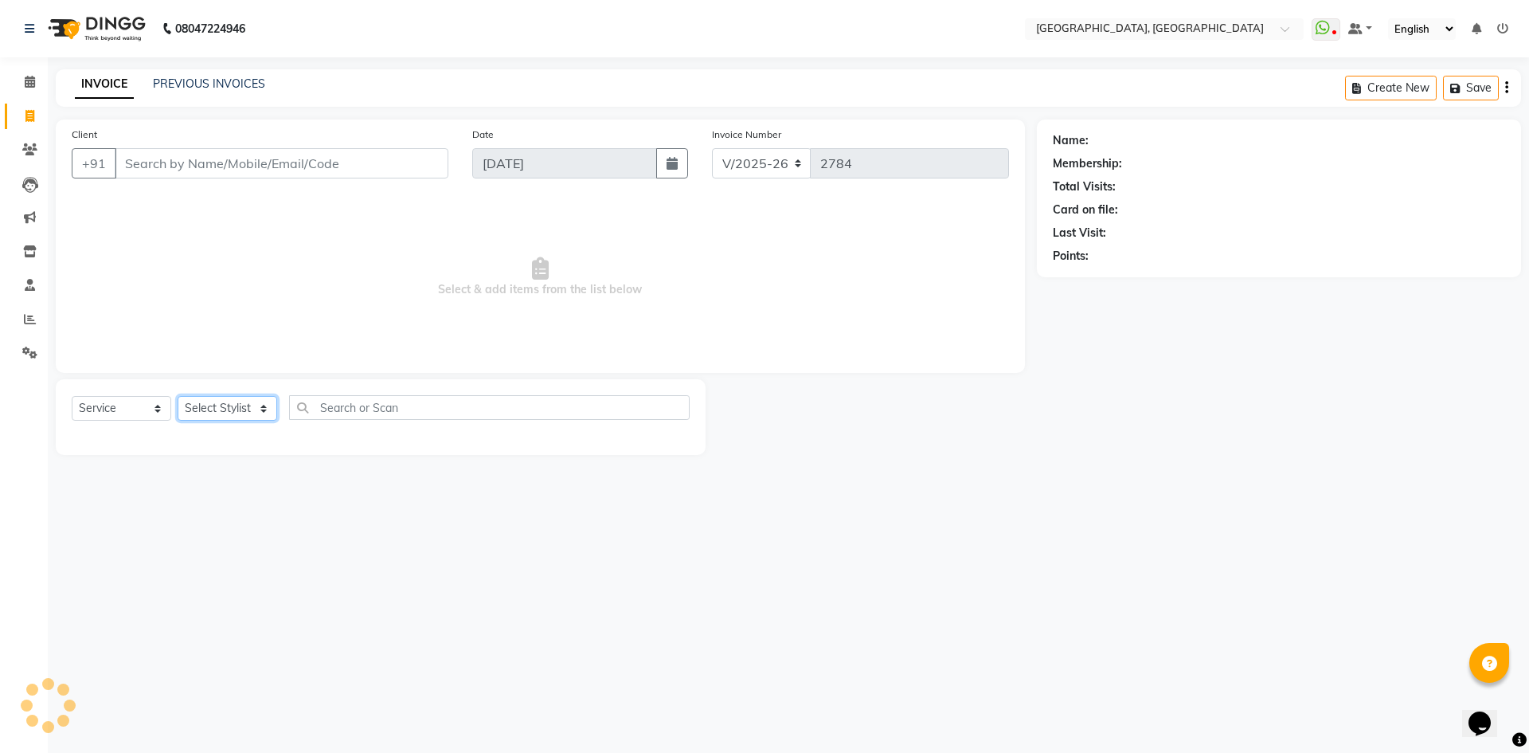
click at [206, 402] on select "Select Stylist" at bounding box center [228, 408] width 100 height 25
select select "63758"
click at [178, 396] on select "Select Stylist [PERSON_NAME] vihar [PERSON_NAME] makeup Amit annu [PERSON_NAME]…" at bounding box center [228, 408] width 100 height 25
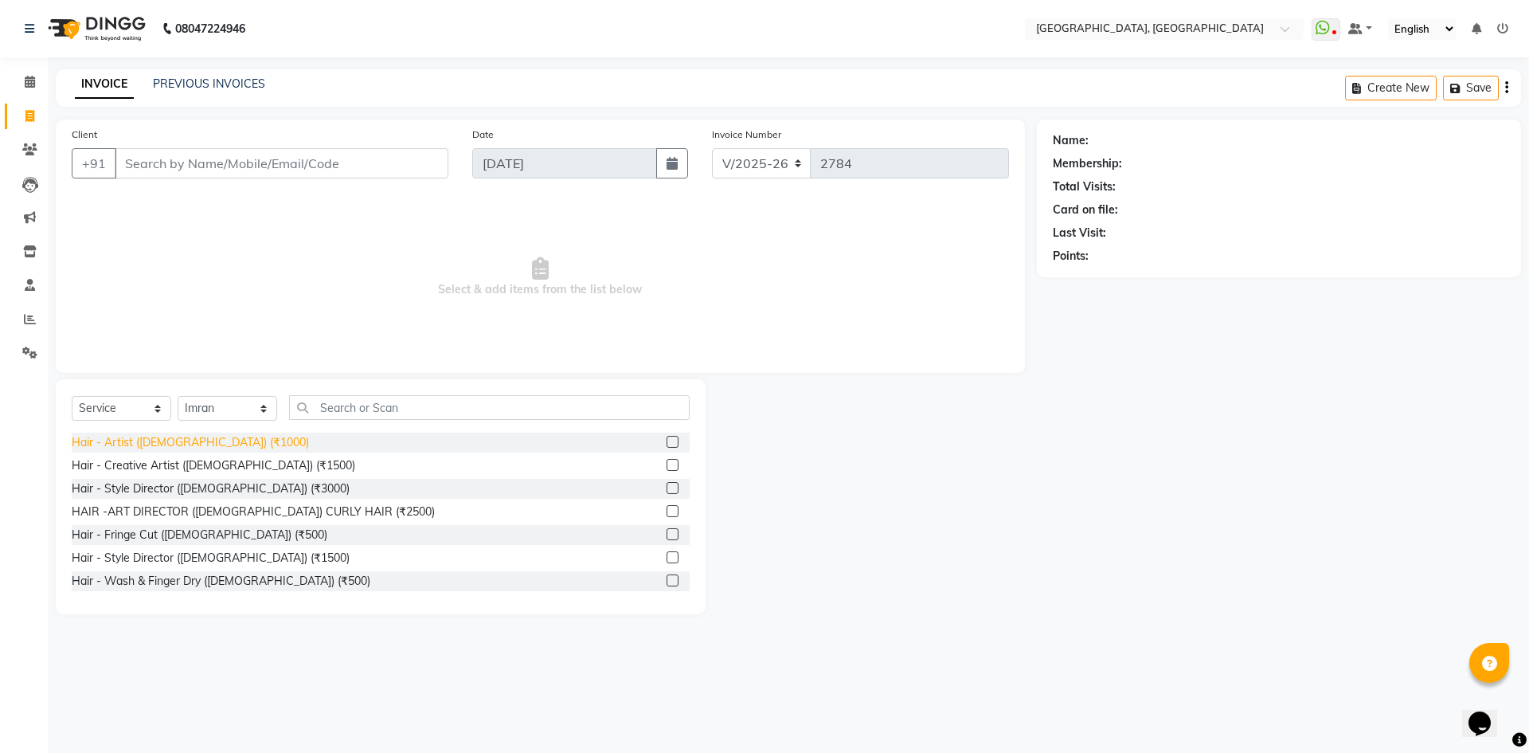
click at [162, 434] on div "Hair - Artist ([DEMOGRAPHIC_DATA]) (₹1000)" at bounding box center [190, 442] width 237 height 17
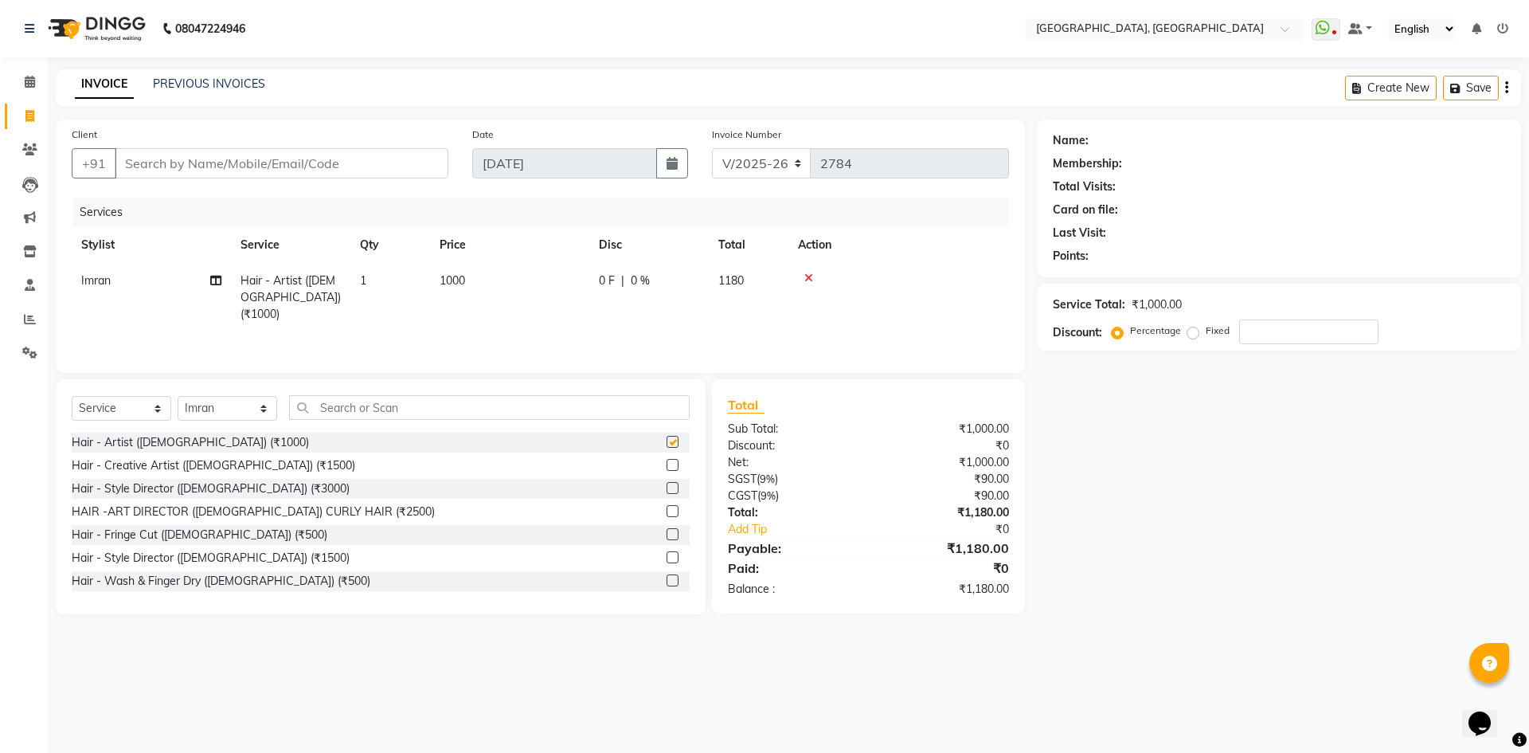
checkbox input "false"
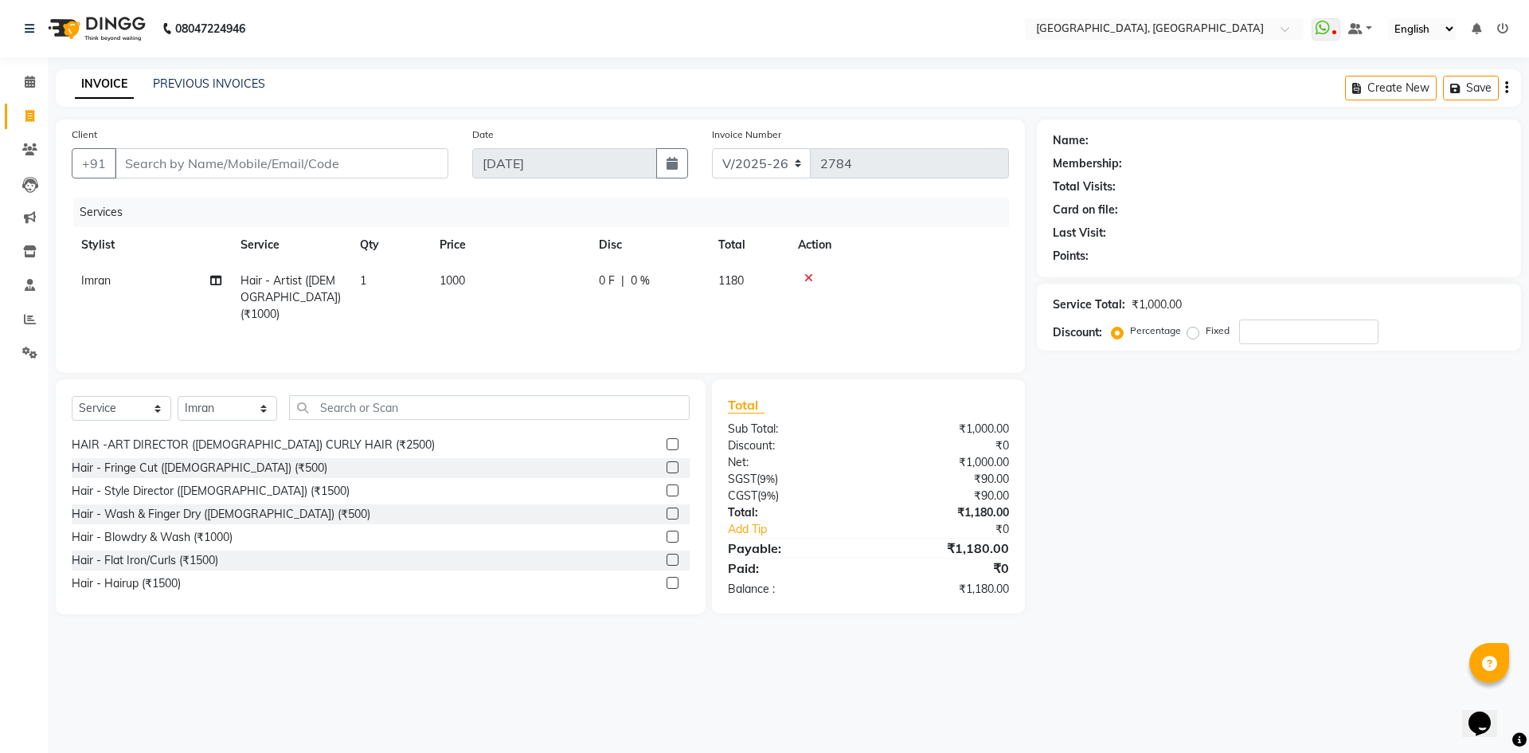
scroll to position [159, 0]
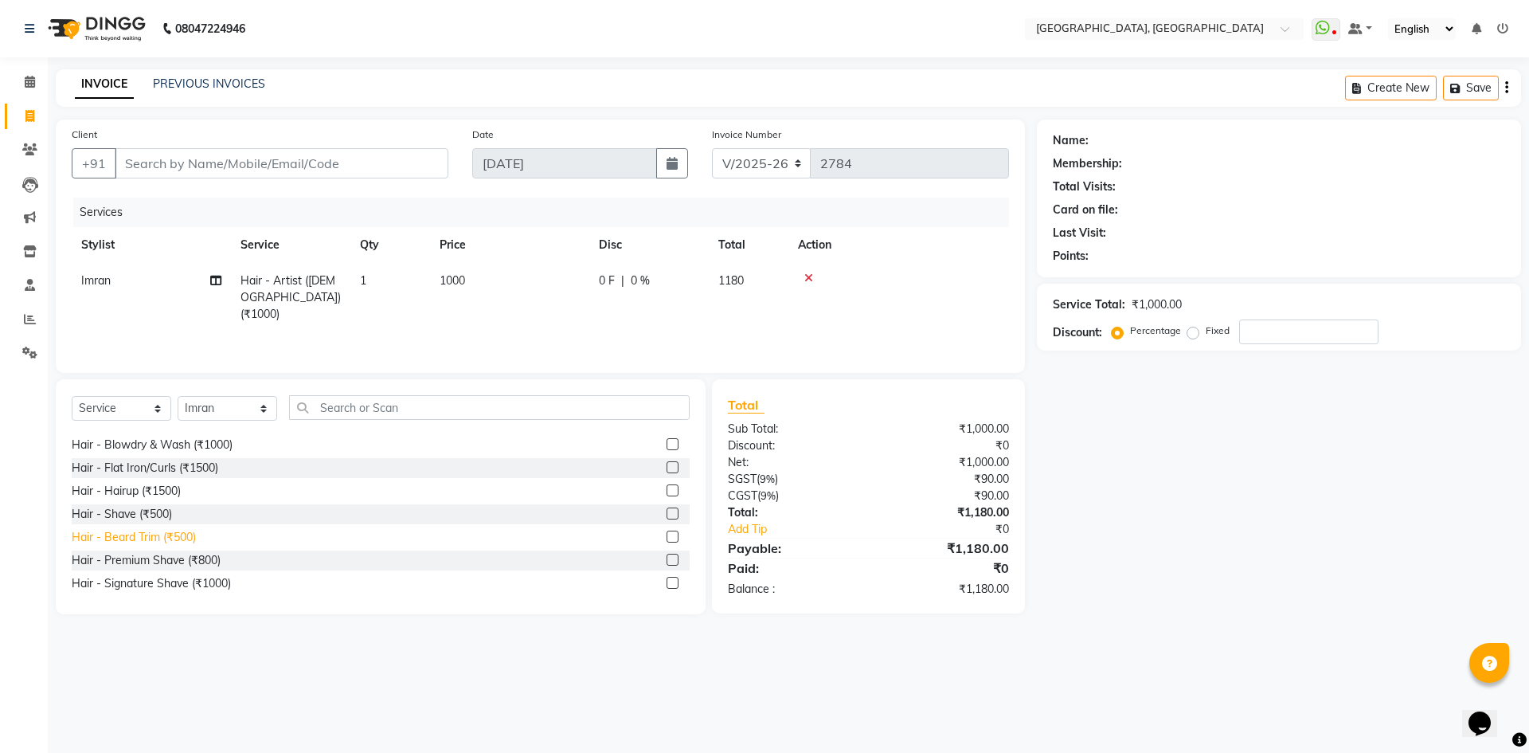
click at [194, 540] on div "Hair - Beard Trim (₹500)" at bounding box center [134, 537] width 124 height 17
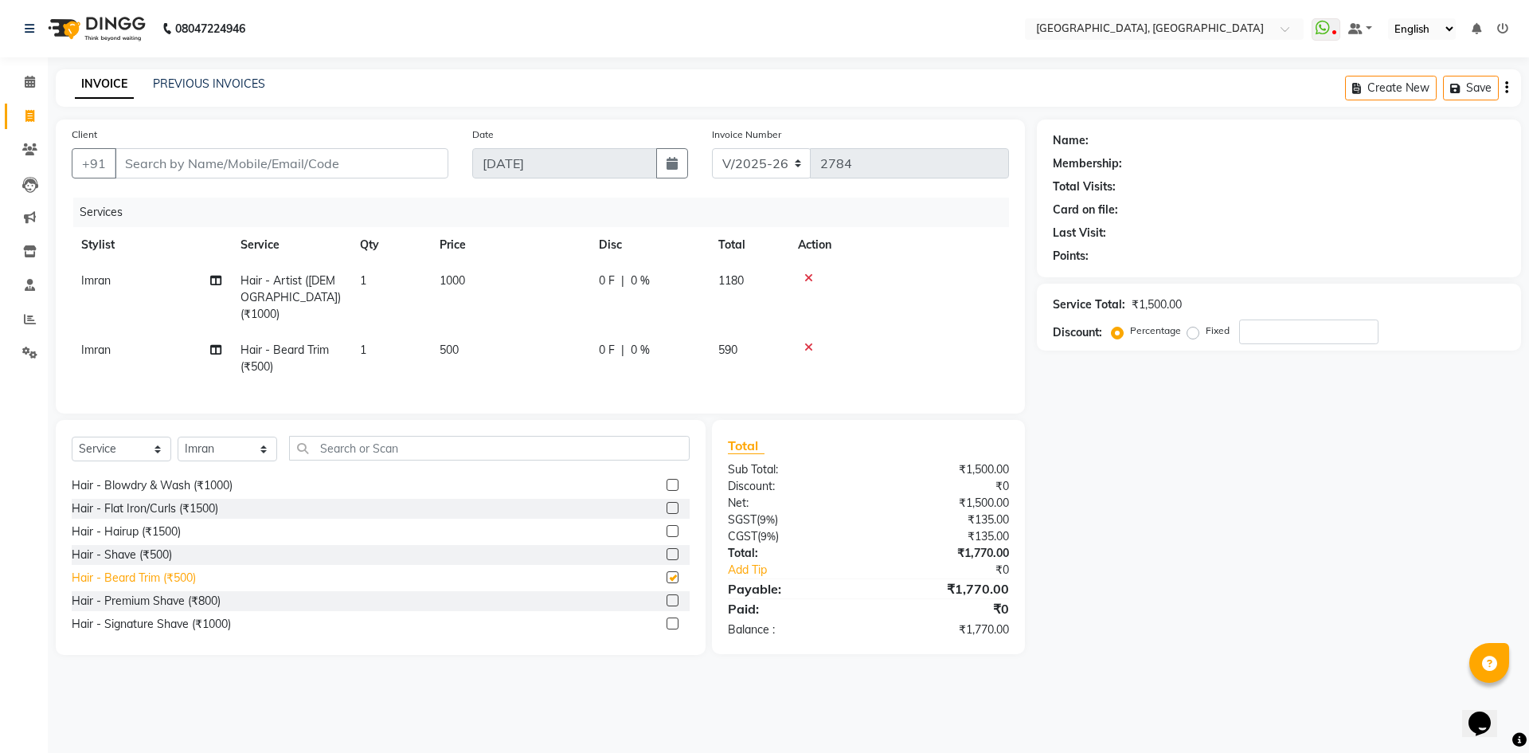
checkbox input "false"
click at [201, 444] on select "Select Stylist [PERSON_NAME] vihar [PERSON_NAME] makeup Amit annu [PERSON_NAME]…" at bounding box center [228, 448] width 100 height 25
click at [178, 436] on select "Select Stylist [PERSON_NAME] vihar [PERSON_NAME] makeup Amit annu [PERSON_NAME]…" at bounding box center [228, 448] width 100 height 25
click at [229, 440] on select "Select Stylist [PERSON_NAME] vihar [PERSON_NAME] makeup Amit annu [PERSON_NAME]…" at bounding box center [228, 448] width 100 height 25
select select "63761"
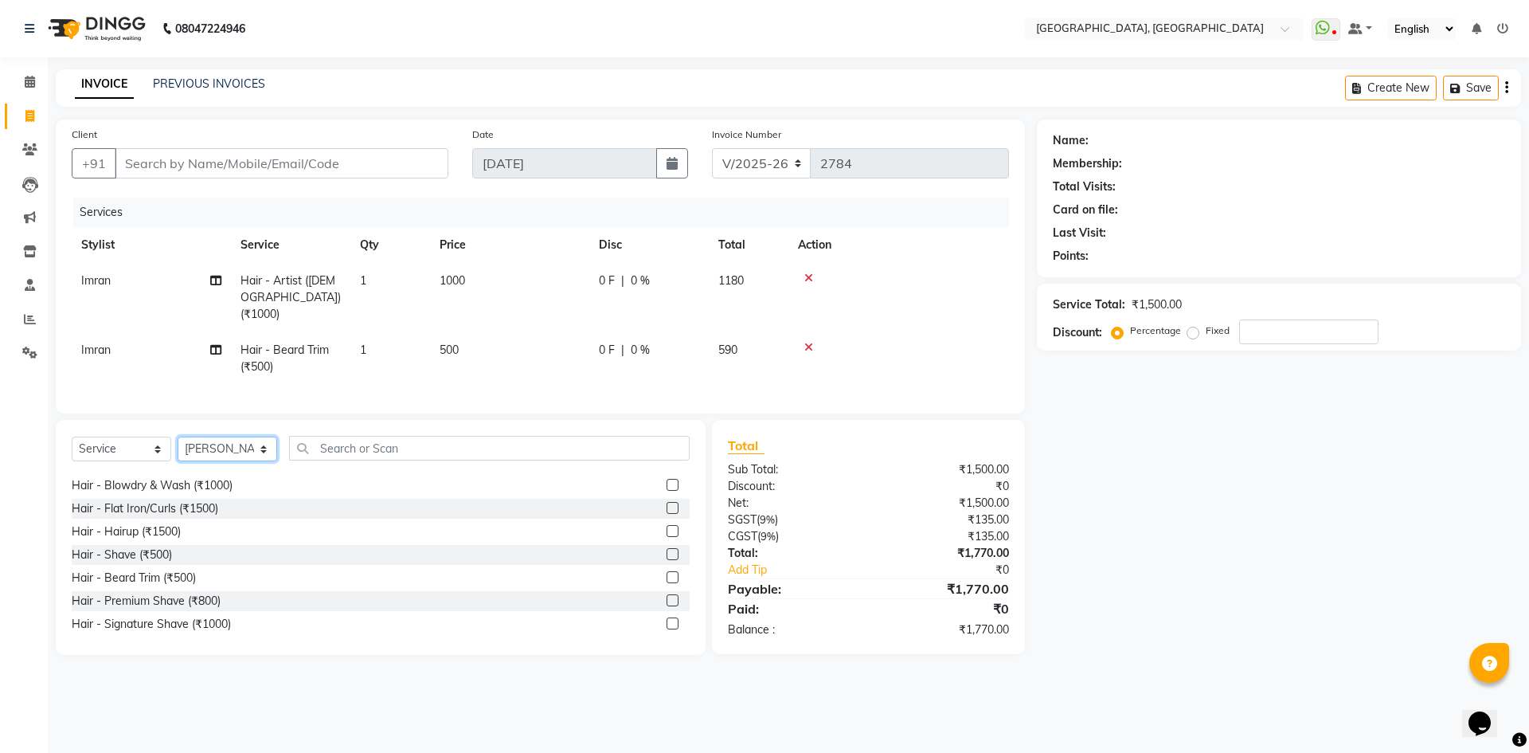
click at [178, 436] on select "Select Stylist [PERSON_NAME] vihar [PERSON_NAME] makeup Amit annu [PERSON_NAME]…" at bounding box center [228, 448] width 100 height 25
click at [368, 439] on input "text" at bounding box center [489, 448] width 401 height 25
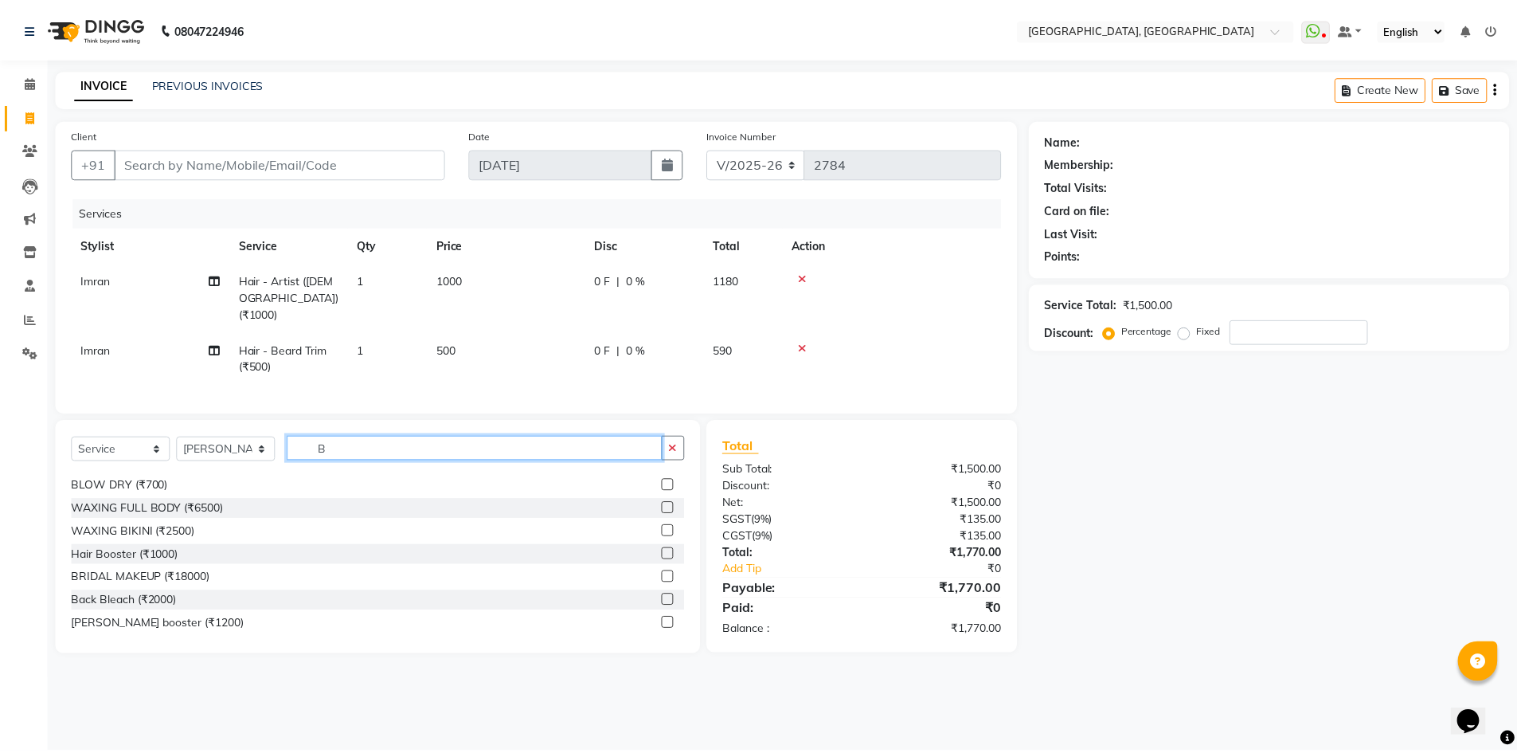
scroll to position [0, 0]
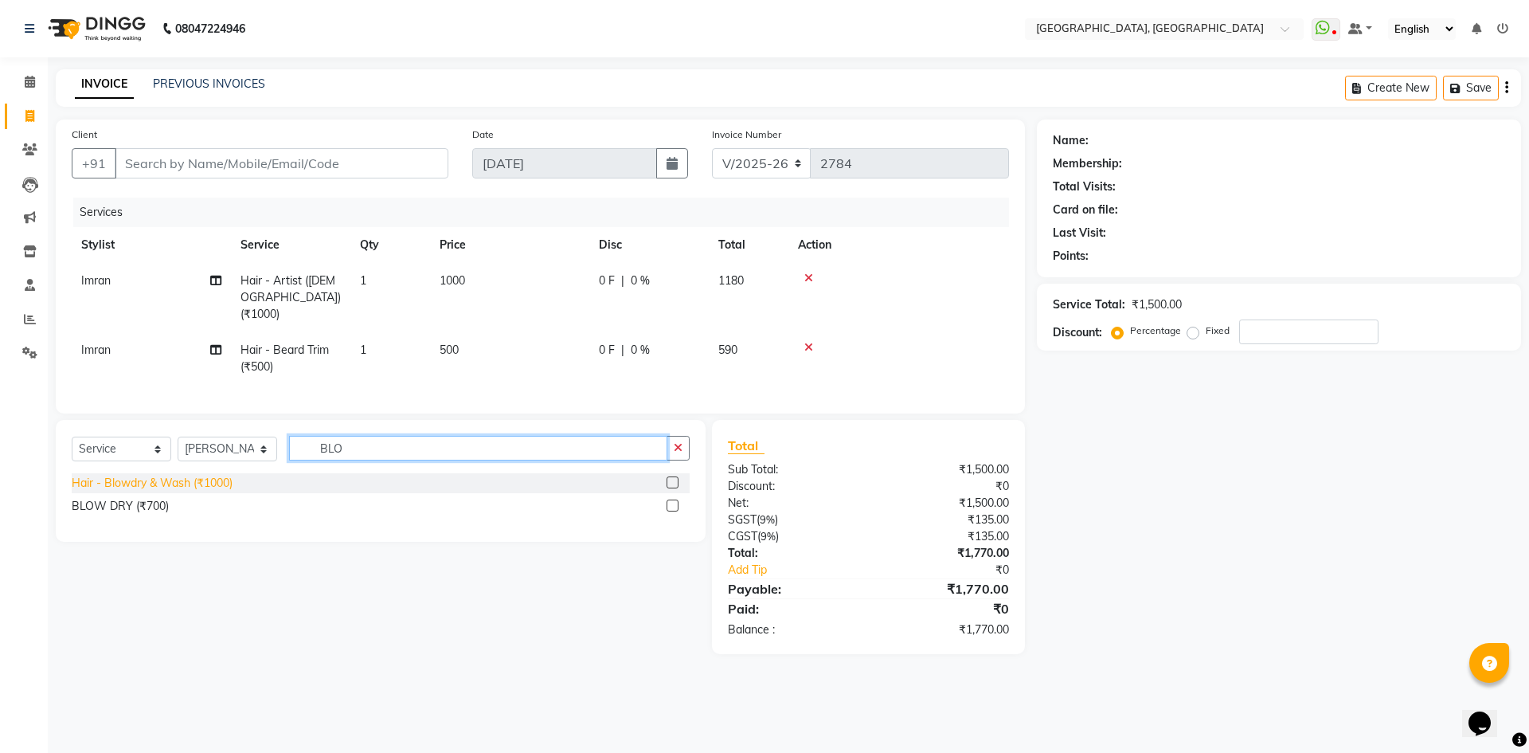
type input "BLO"
click at [157, 482] on div "Hair - Blowdry & Wash (₹1000)" at bounding box center [152, 483] width 161 height 17
checkbox input "false"
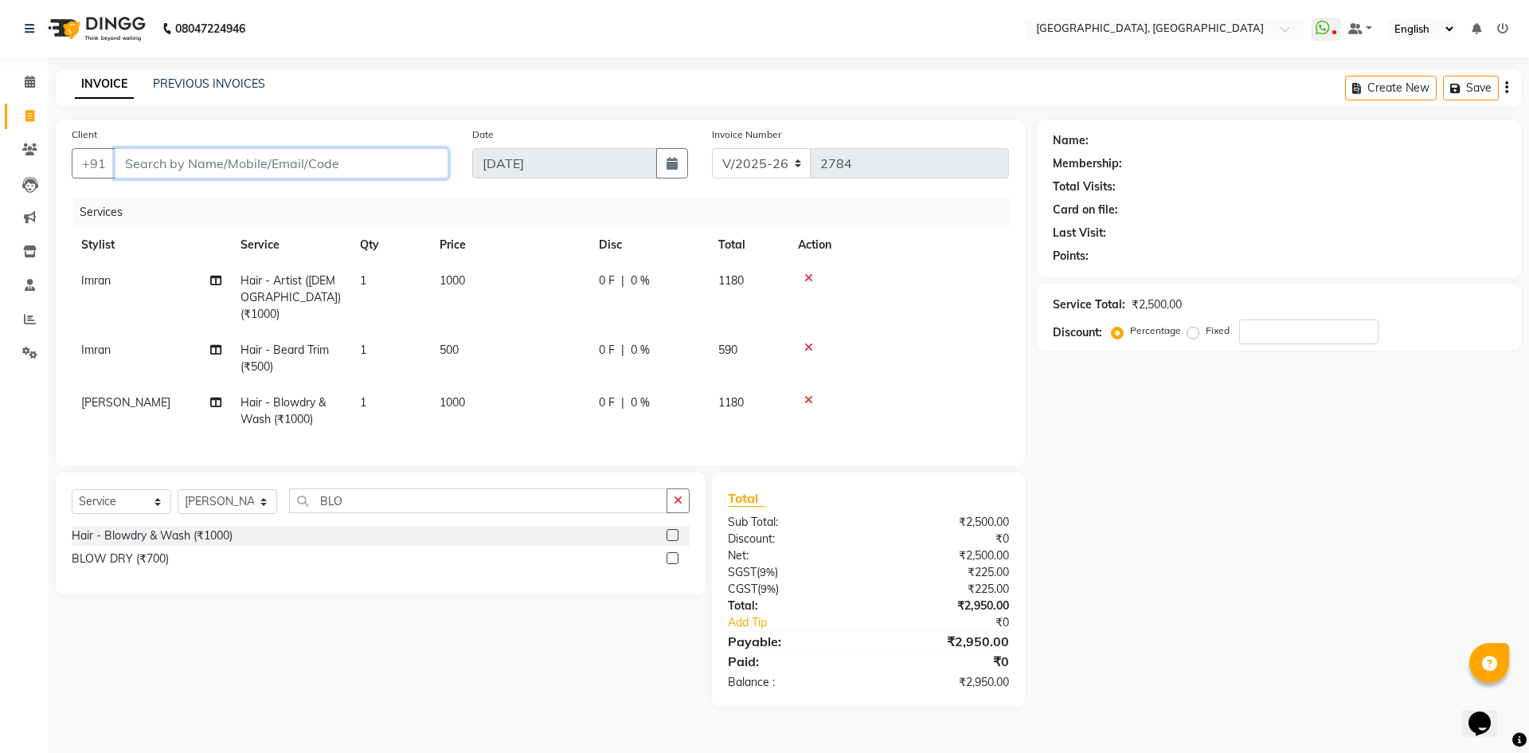
click at [225, 166] on input "Client" at bounding box center [282, 163] width 334 height 30
type input "7"
type input "0"
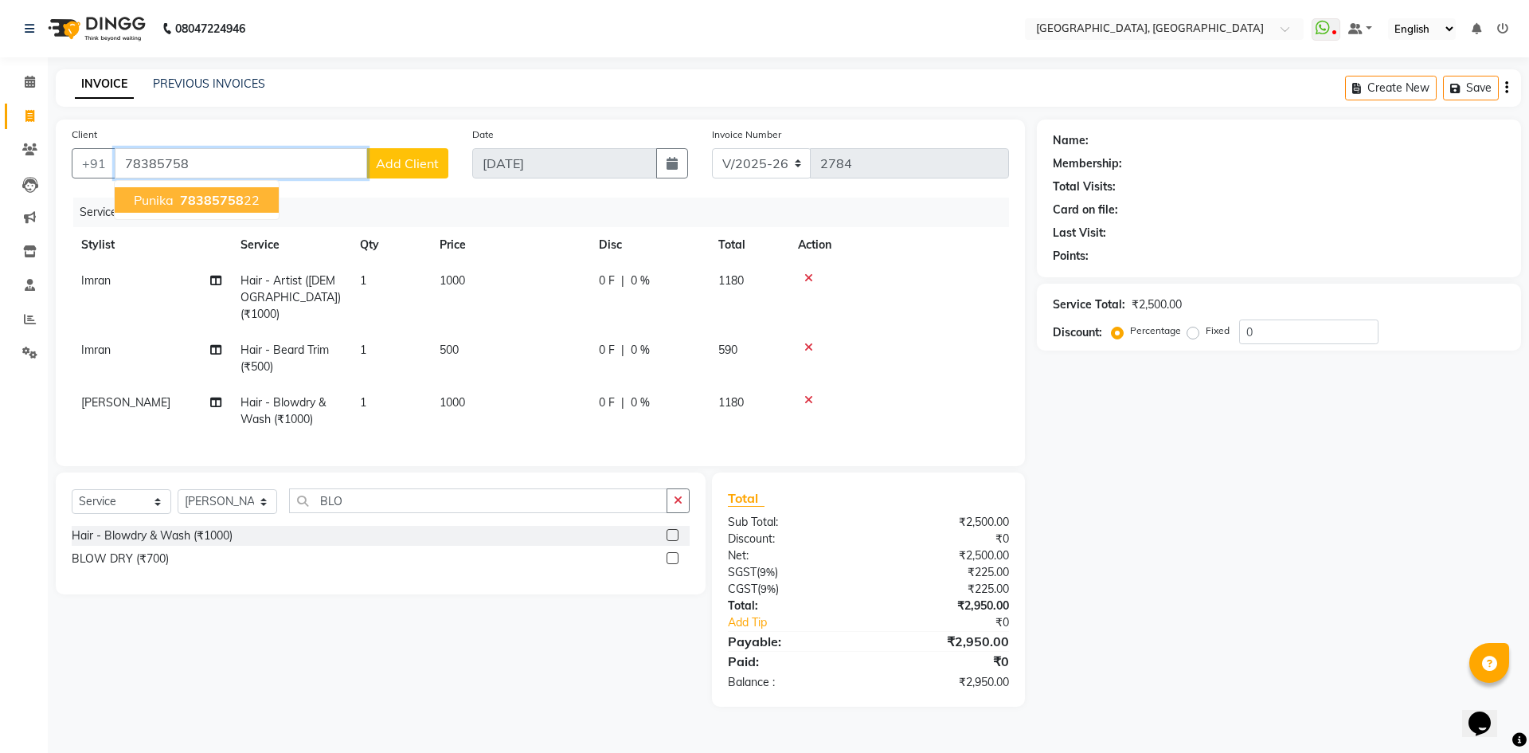
click at [194, 202] on span "78385758" at bounding box center [212, 200] width 64 height 16
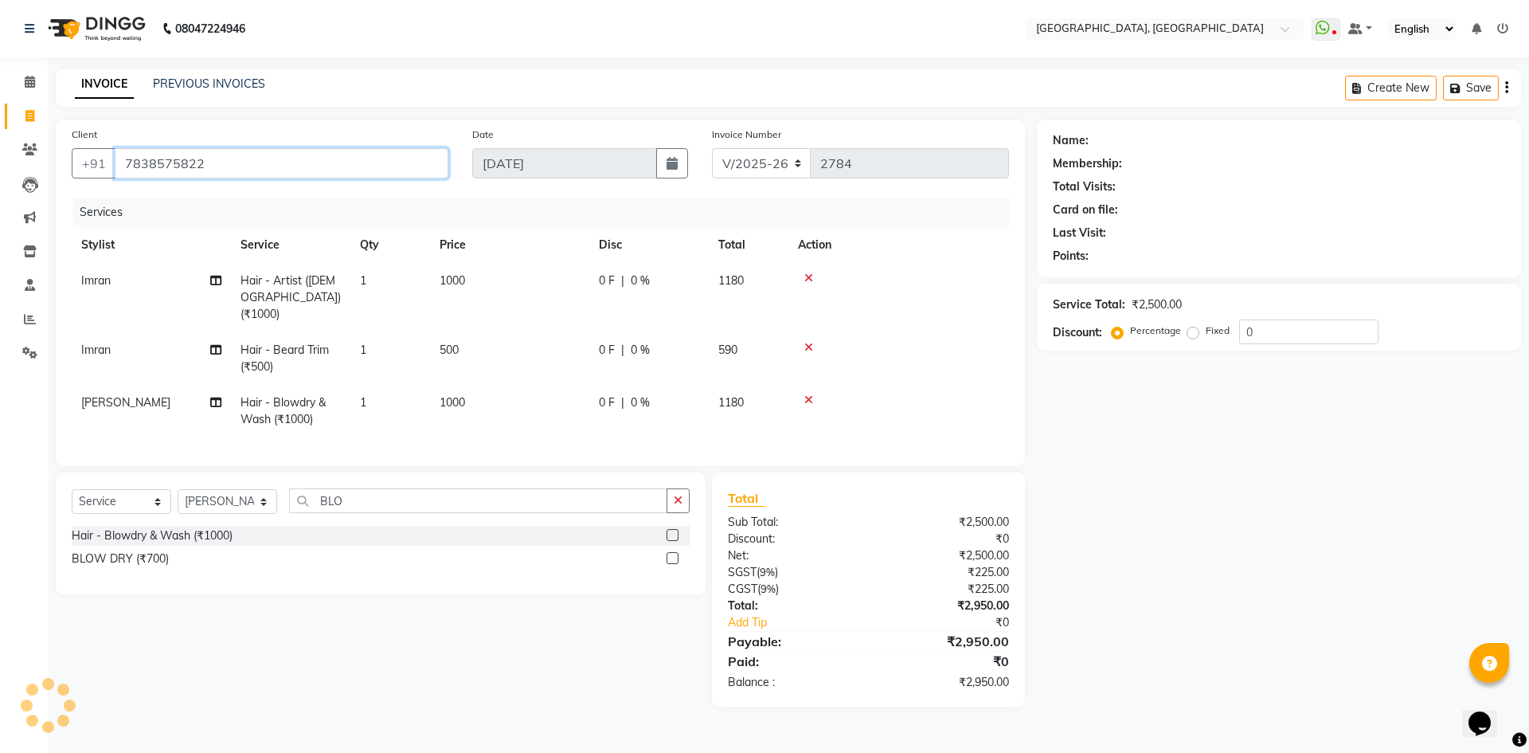
type input "7838575822"
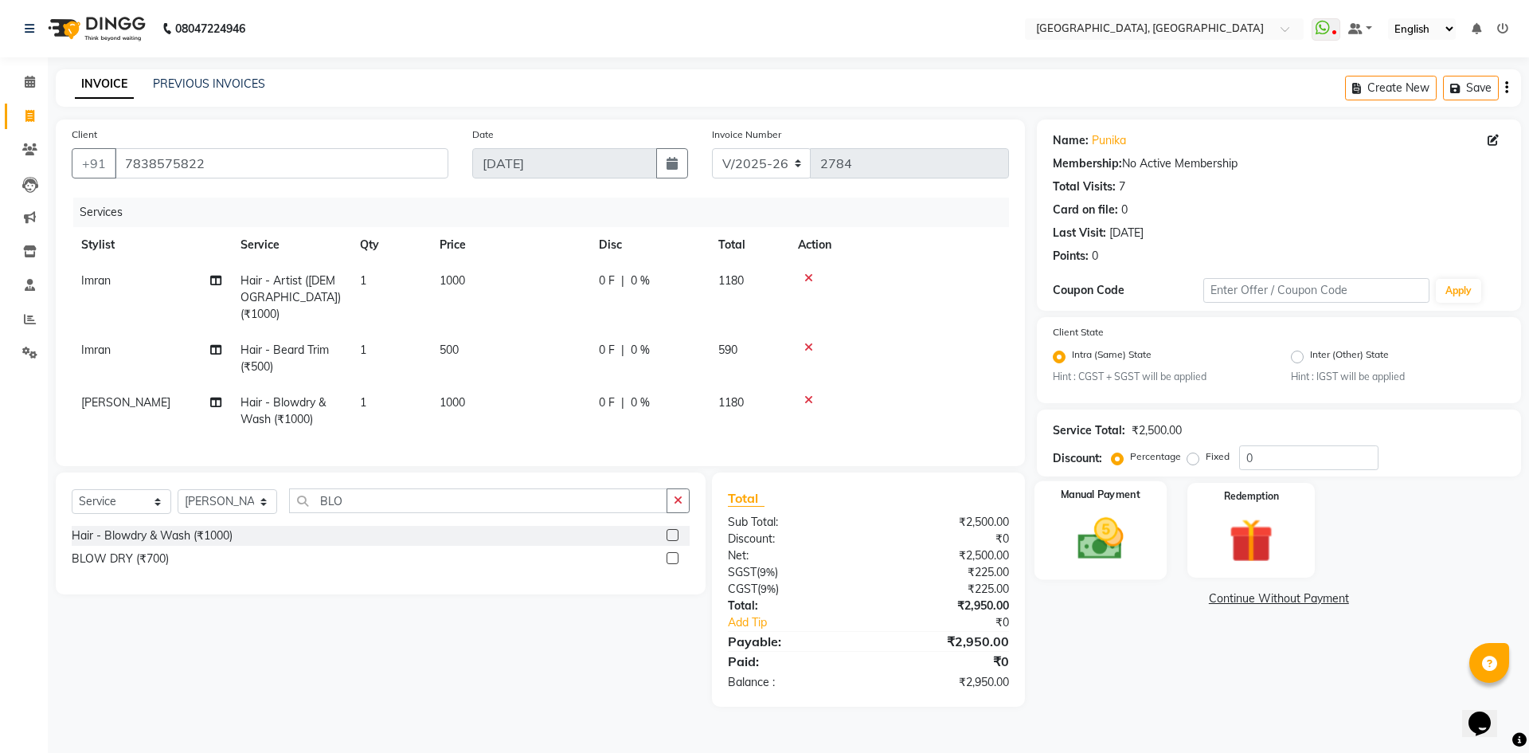
click at [1091, 526] on img at bounding box center [1100, 539] width 74 height 53
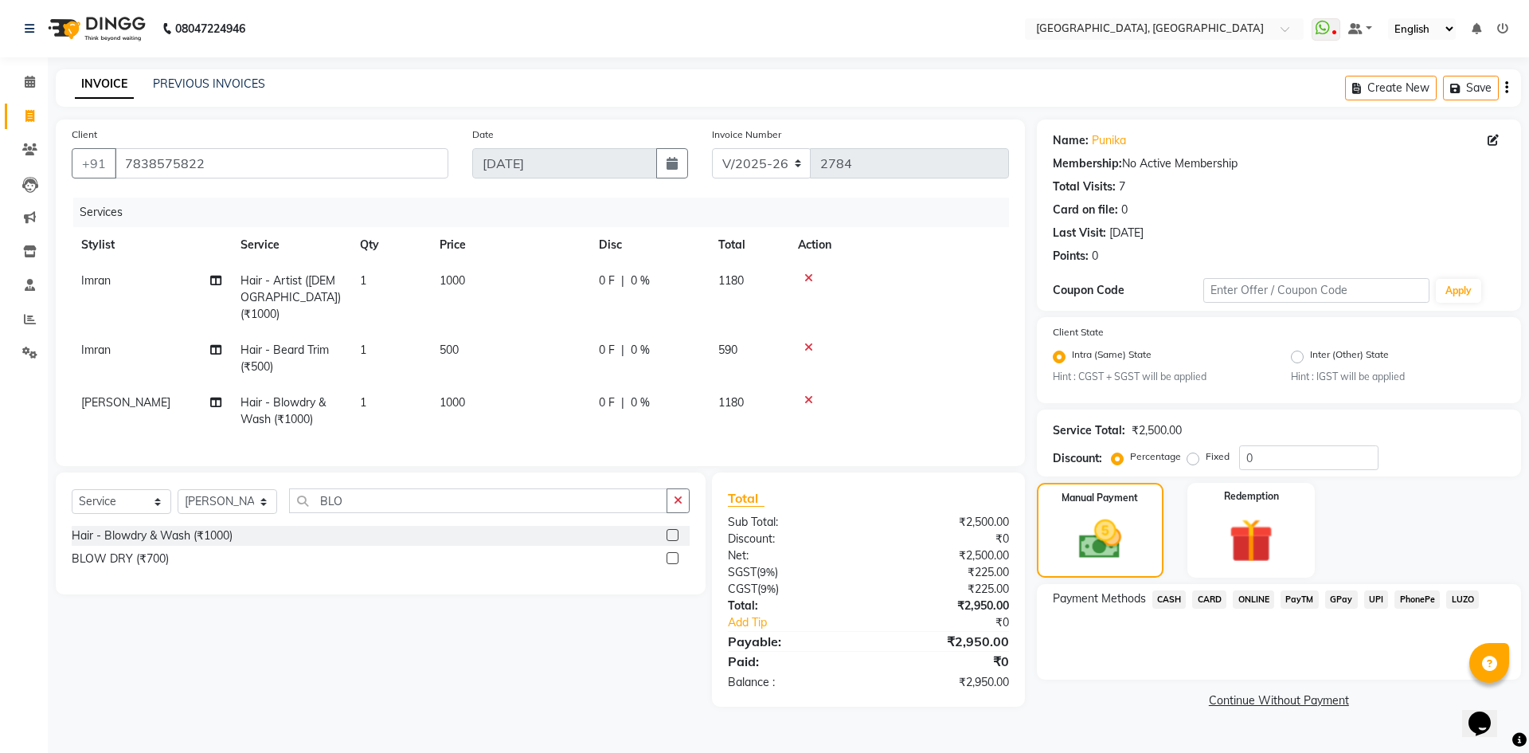
click at [1380, 597] on span "UPI" at bounding box center [1376, 599] width 25 height 18
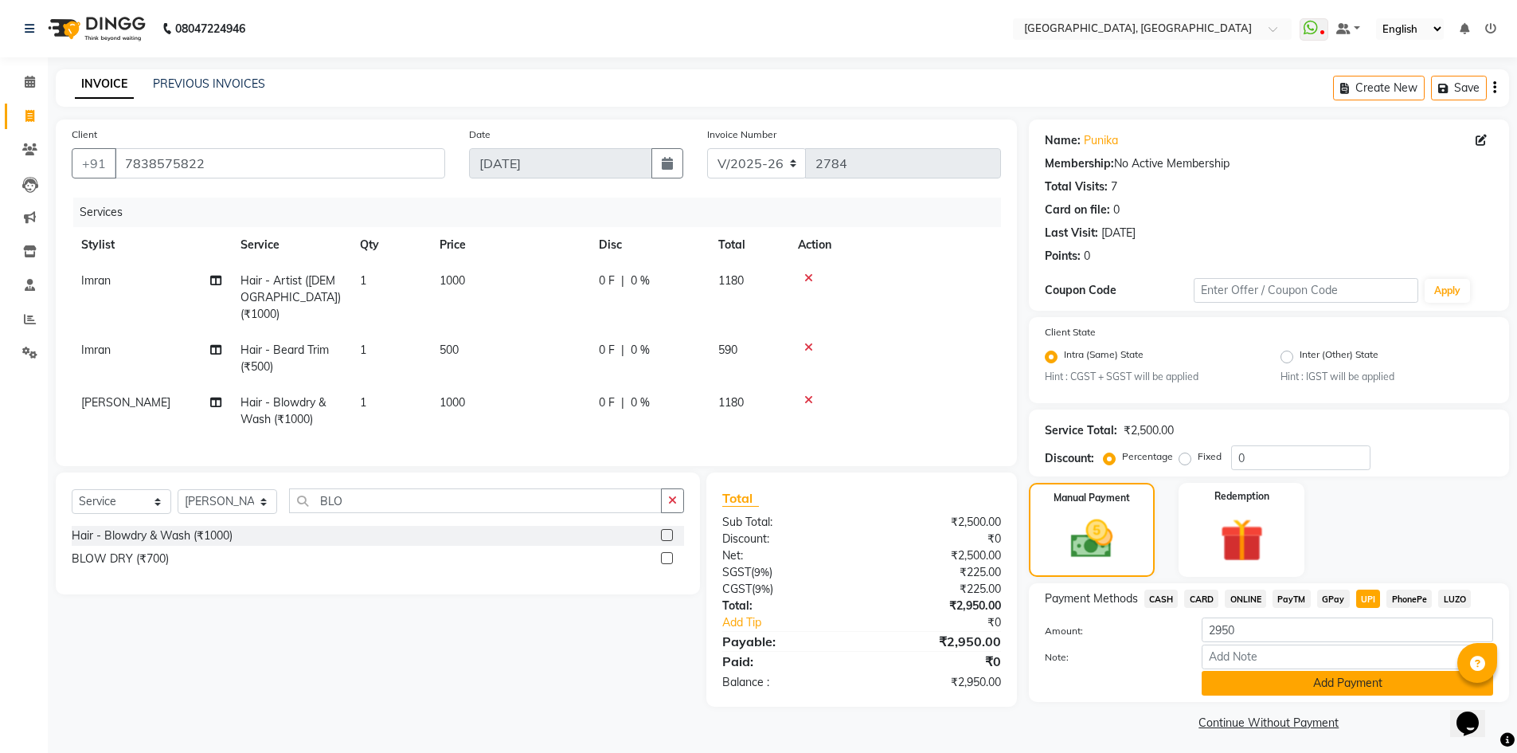
click at [1285, 685] on button "Add Payment" at bounding box center [1347, 683] width 291 height 25
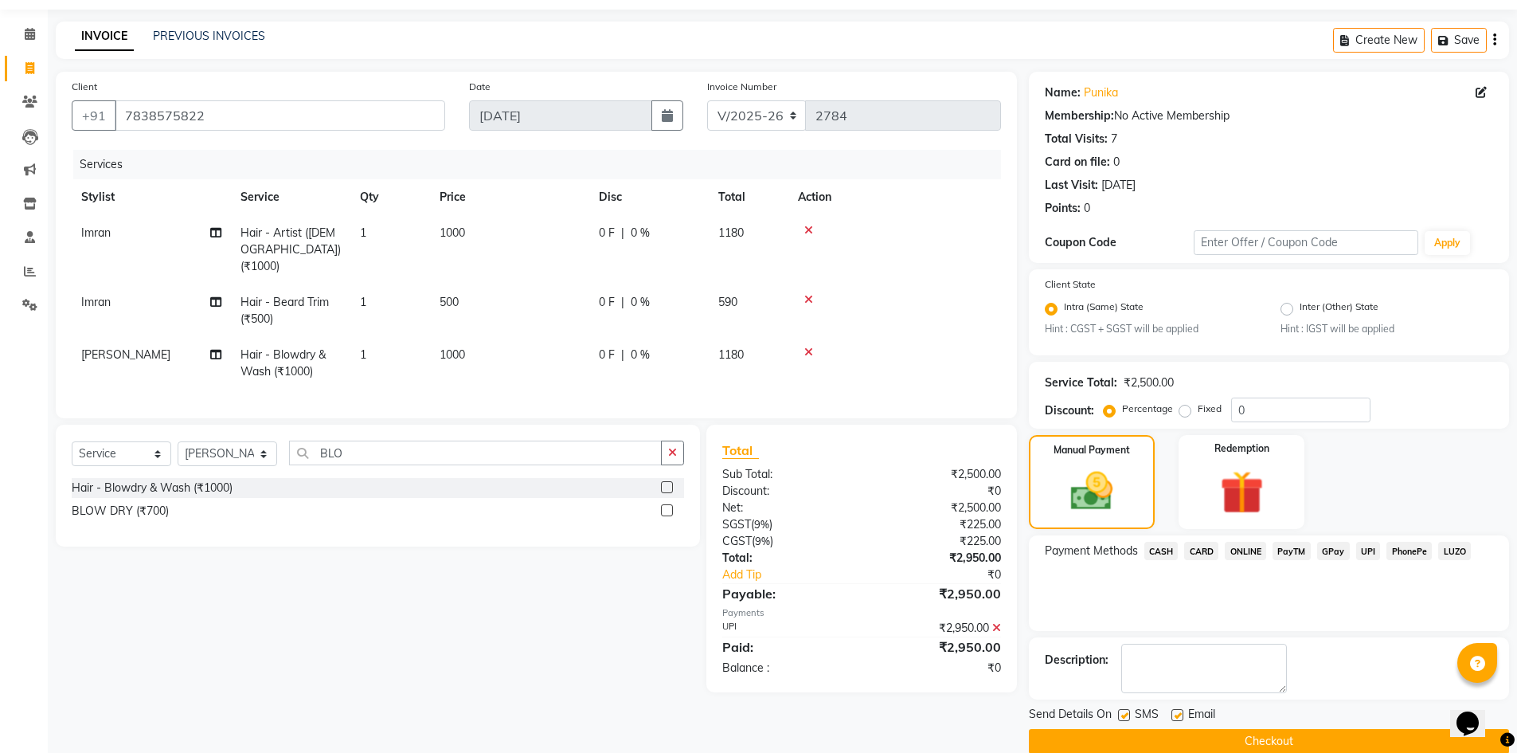
scroll to position [72, 0]
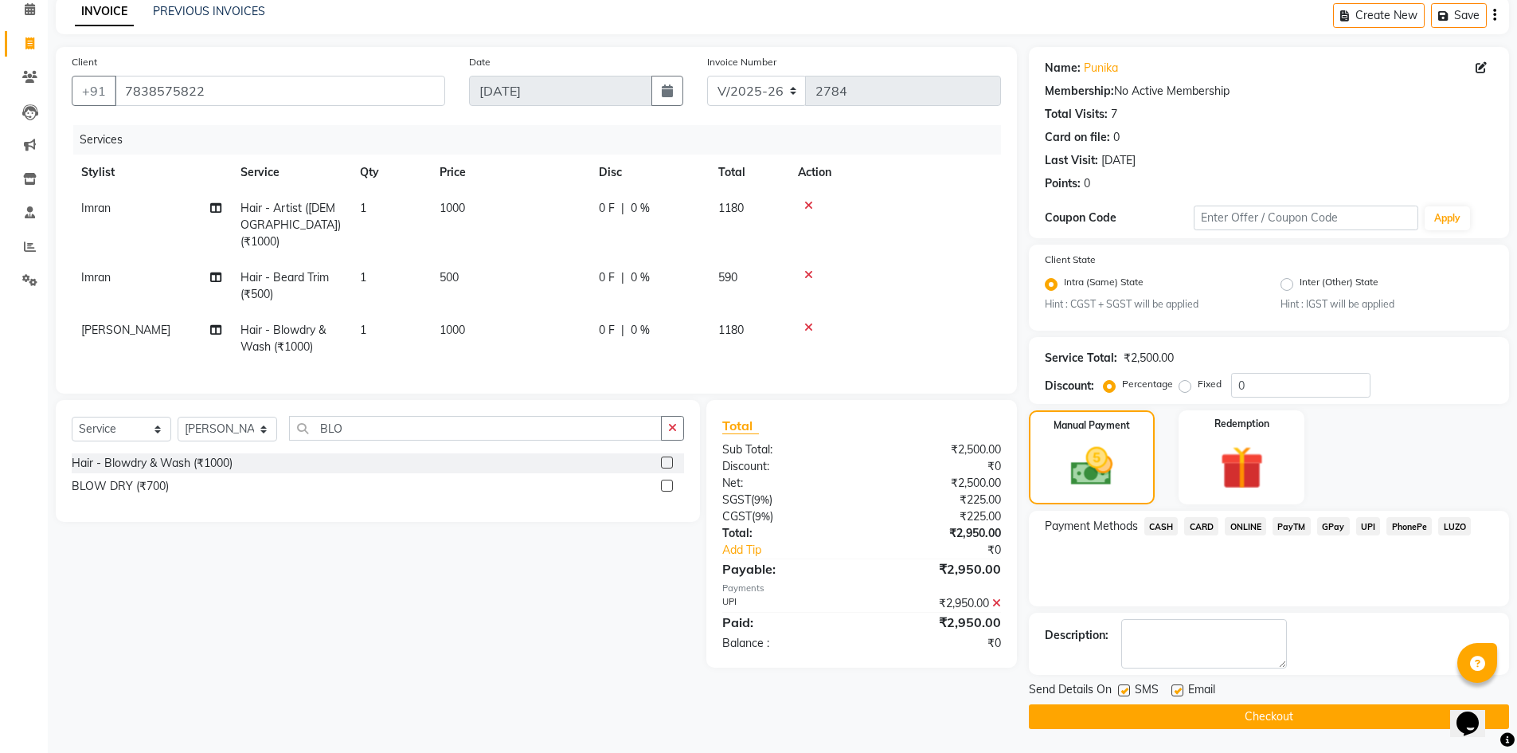
click at [1126, 716] on button "Checkout" at bounding box center [1269, 716] width 480 height 25
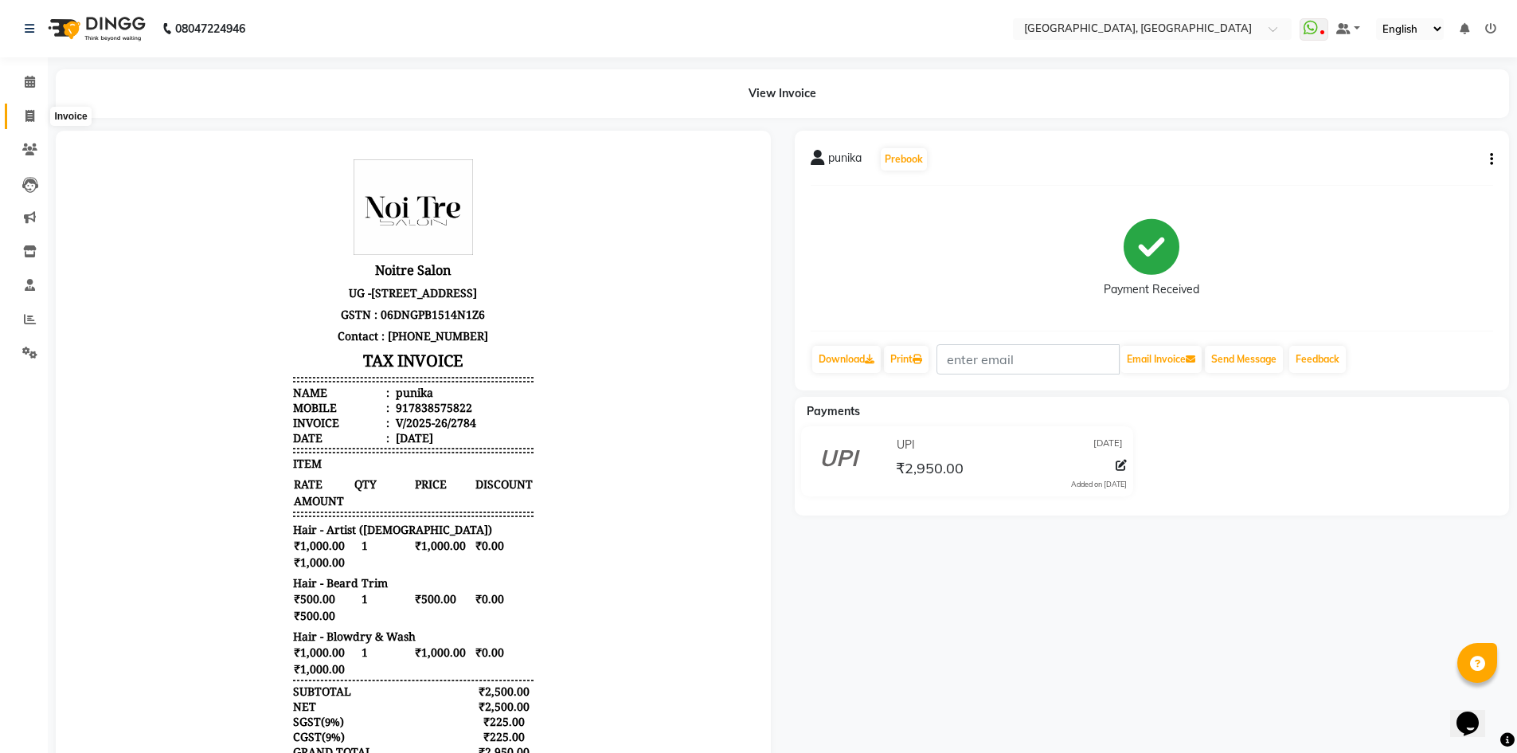
drag, startPoint x: 21, startPoint y: 114, endPoint x: 79, endPoint y: 106, distance: 58.7
click at [21, 114] on span at bounding box center [30, 117] width 28 height 18
select select "service"
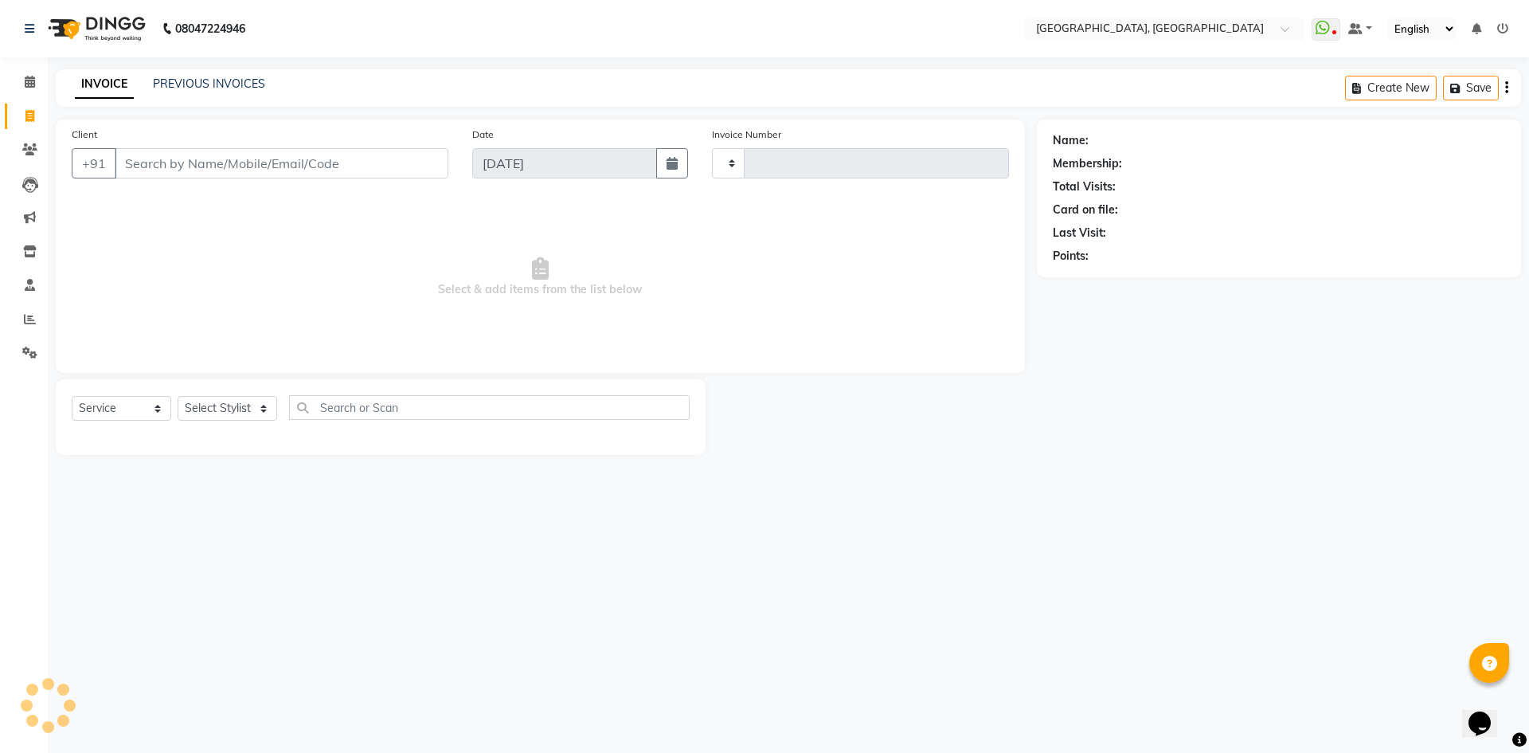
type input "2785"
select select "3948"
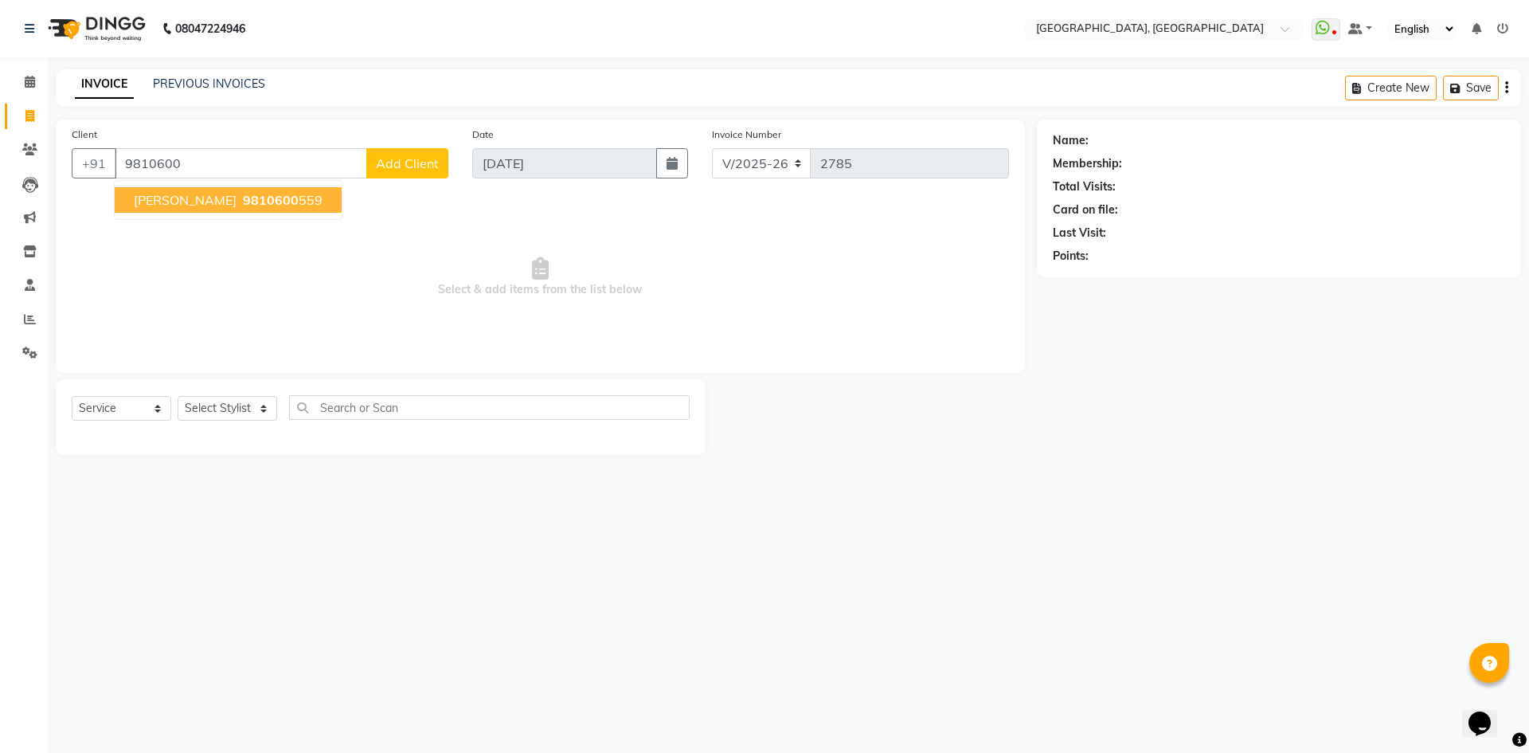
click at [237, 198] on button "sangeeta walkin 9810600 559" at bounding box center [228, 199] width 227 height 25
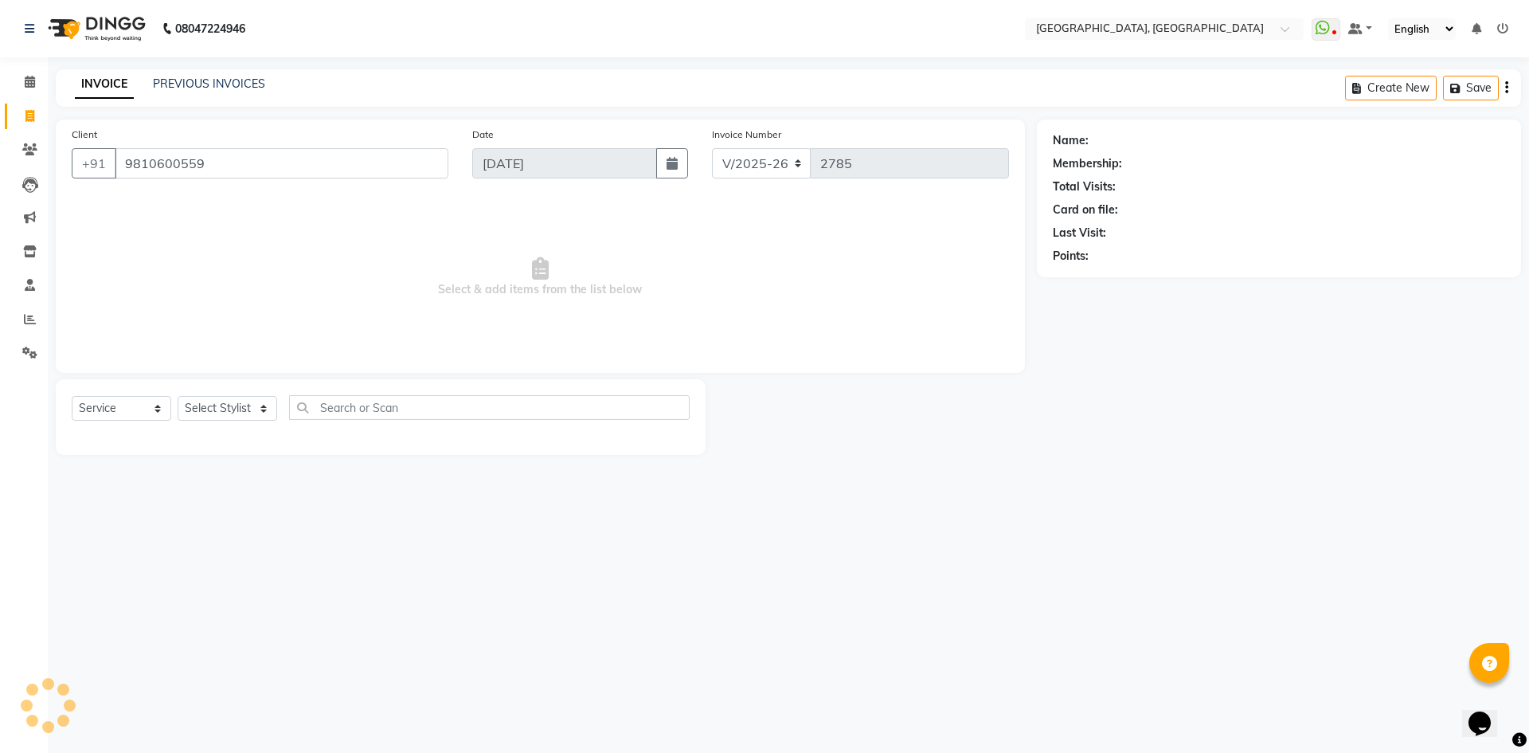
type input "9810600559"
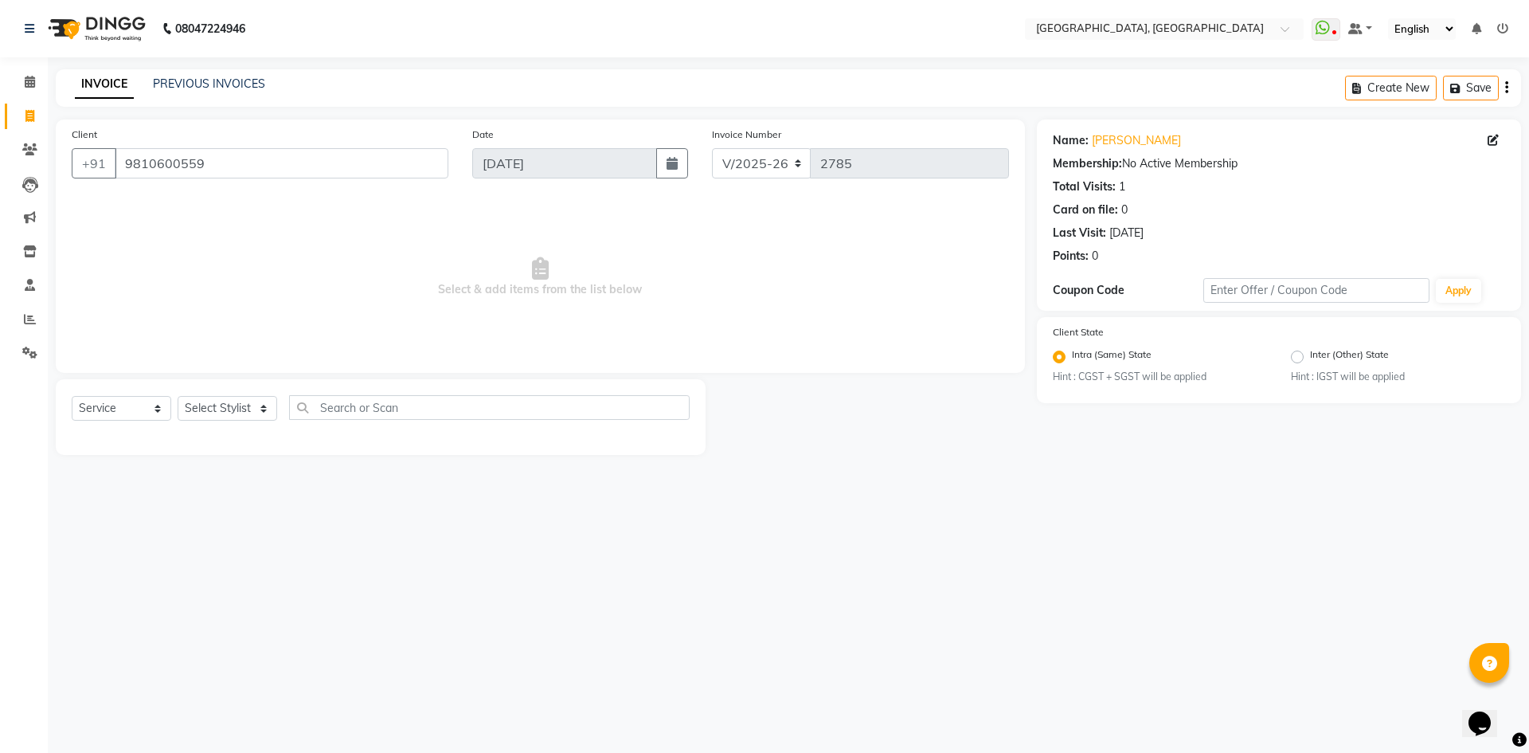
click at [205, 422] on div "Select Service Product Membership Package Voucher Prepaid Gift Card Select Styl…" at bounding box center [381, 413] width 618 height 37
click at [210, 413] on select "Select Stylist [PERSON_NAME] vihar [PERSON_NAME] makeup Amit annu [PERSON_NAME]…" at bounding box center [228, 408] width 100 height 25
select select "63761"
click at [178, 396] on select "Select Stylist [PERSON_NAME] vihar [PERSON_NAME] makeup Amit annu [PERSON_NAME]…" at bounding box center [228, 408] width 100 height 25
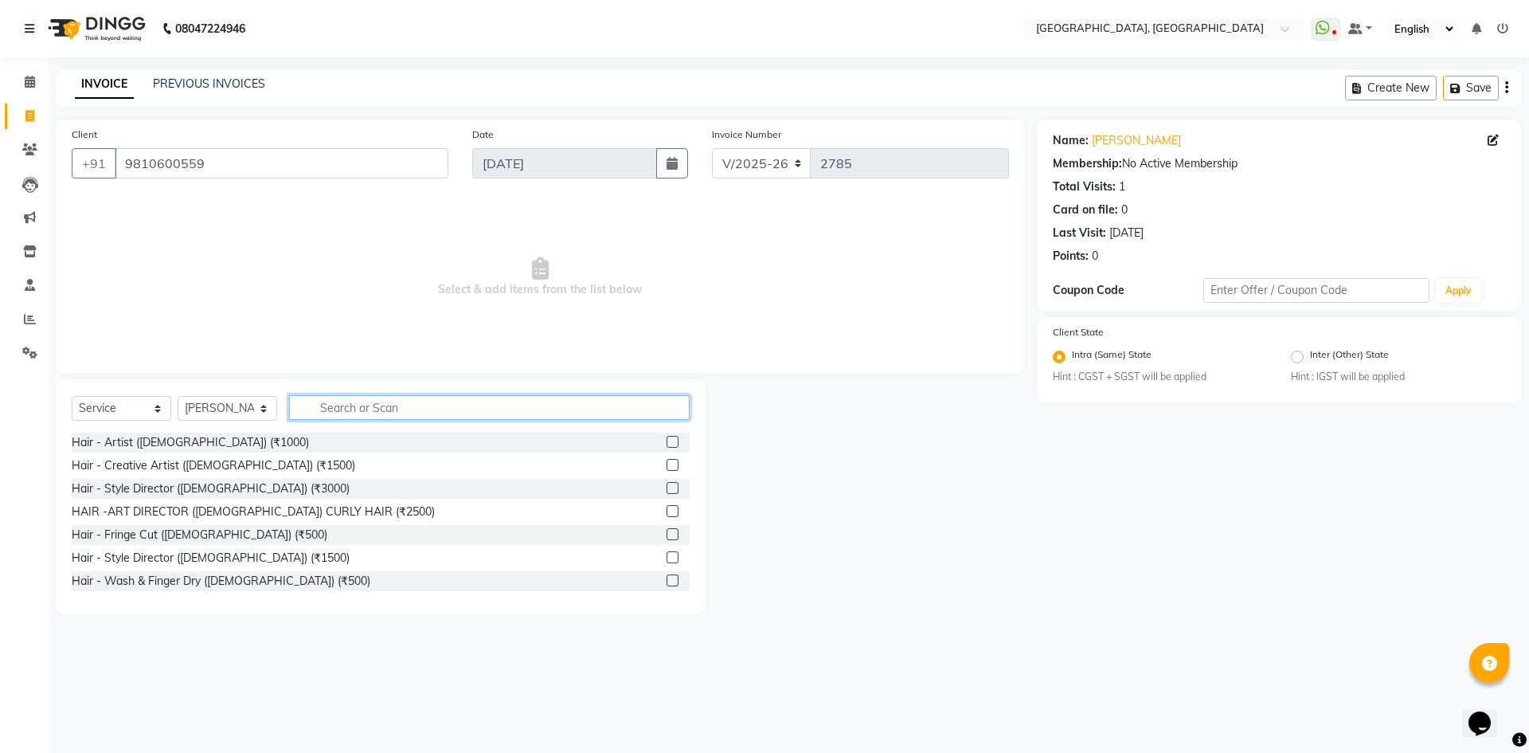
click at [409, 397] on input "text" at bounding box center [489, 407] width 401 height 25
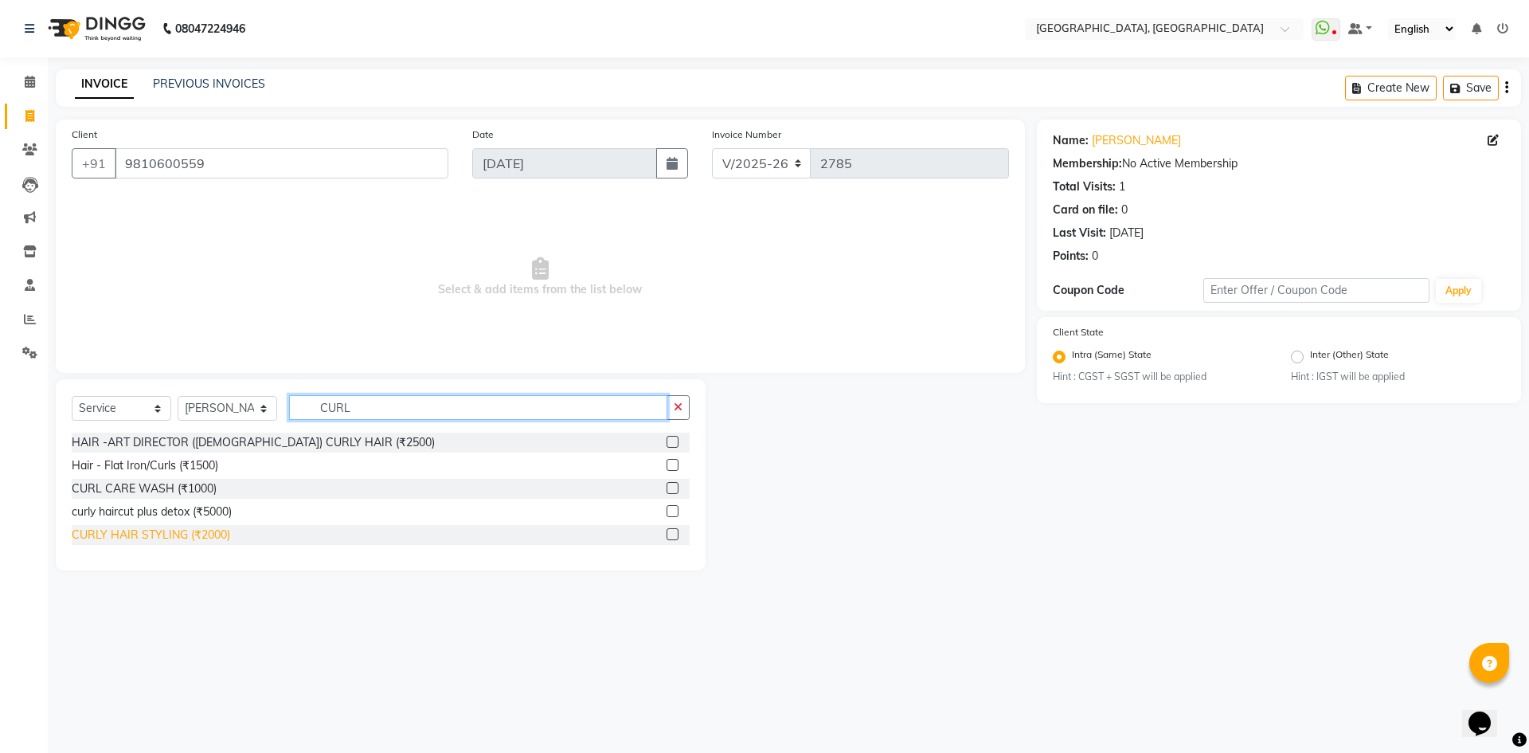
type input "CURL"
click at [186, 538] on div "CURLY HAIR STYLING (₹2000)" at bounding box center [151, 534] width 158 height 17
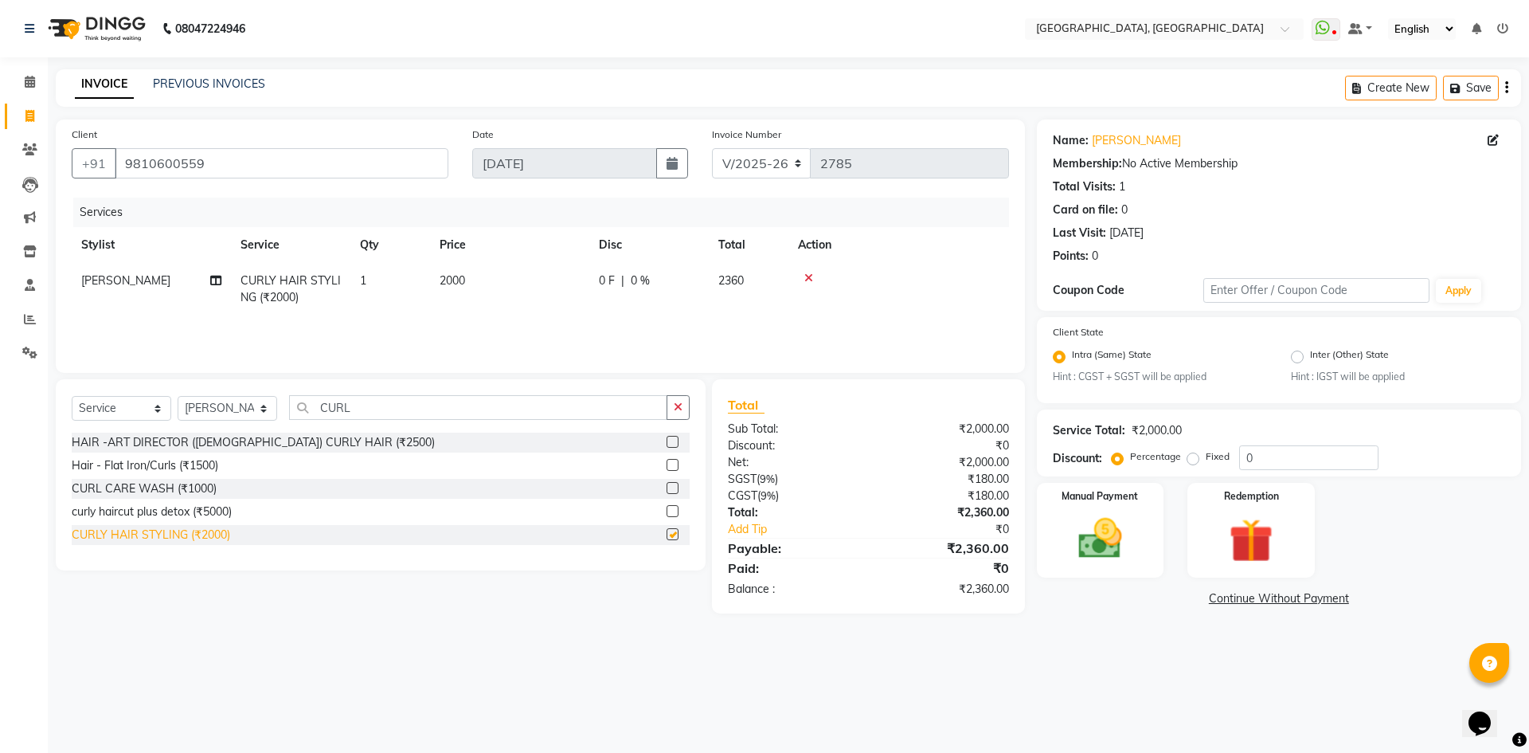
checkbox input "false"
click at [434, 273] on td "2000" at bounding box center [509, 289] width 159 height 53
select select "63761"
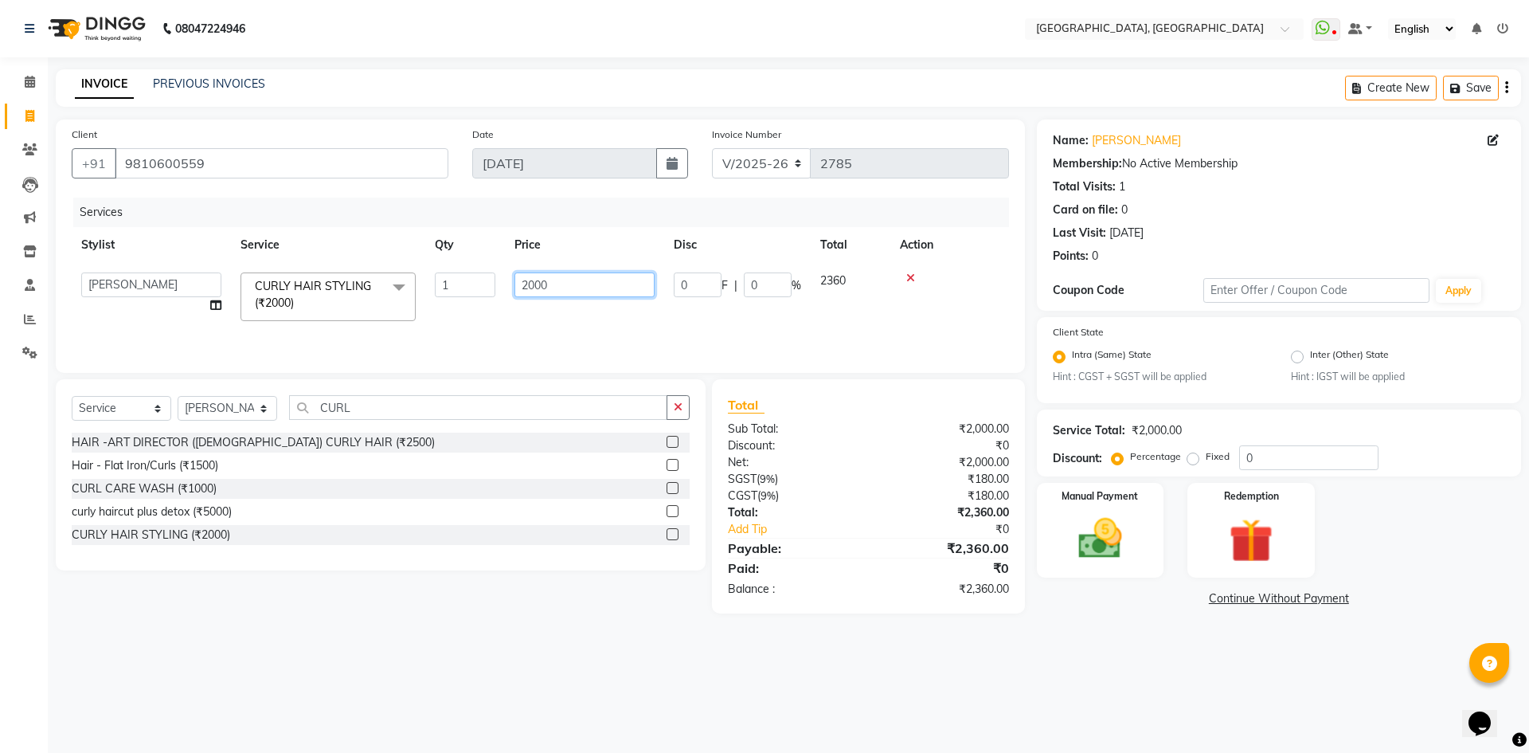
click at [537, 285] on input "2000" at bounding box center [584, 284] width 140 height 25
type input "1500"
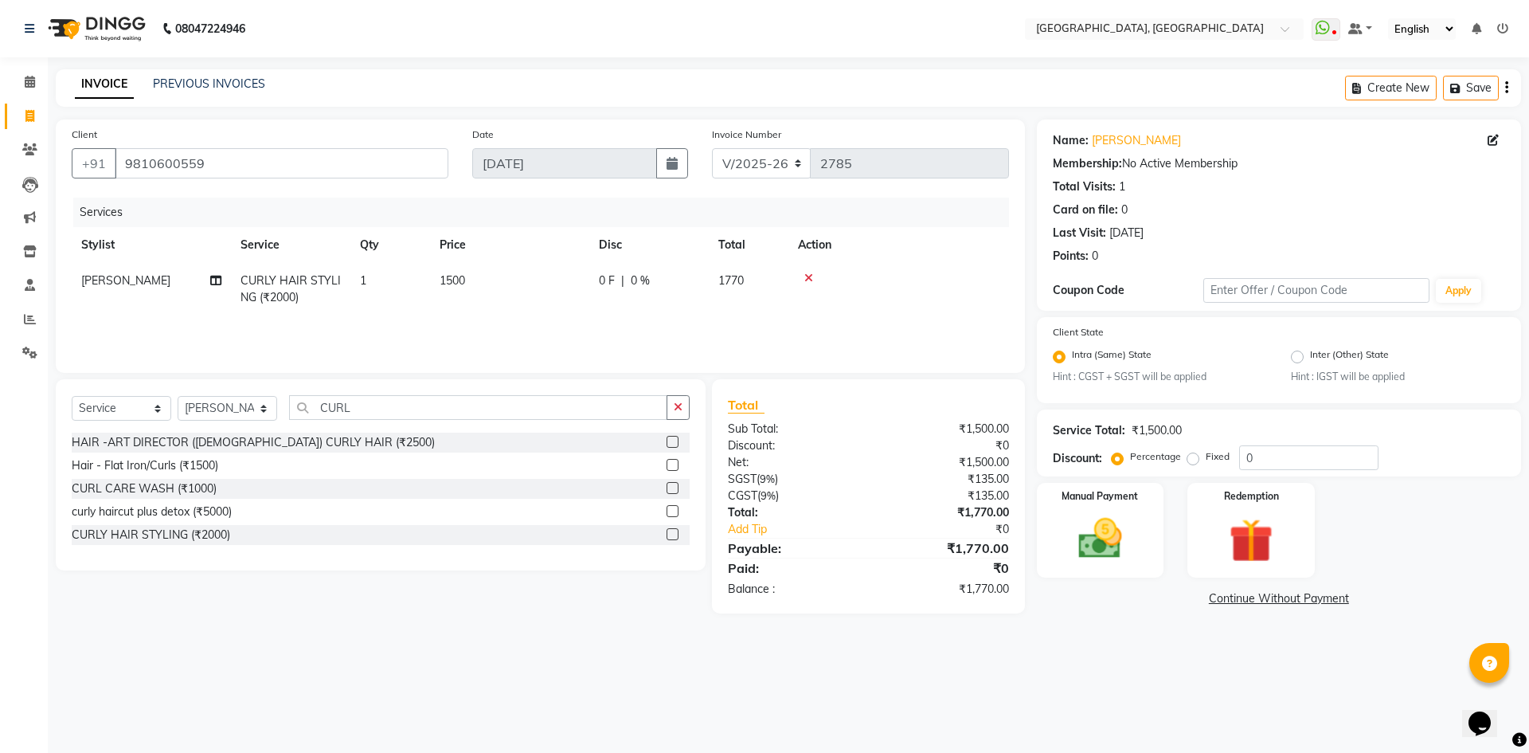
click at [536, 361] on div "Client +91 9810600559 Date 03-09-2025 Invoice Number V/2025 V/2025-26 2785 Serv…" at bounding box center [540, 245] width 969 height 253
click at [1121, 520] on img at bounding box center [1100, 539] width 74 height 53
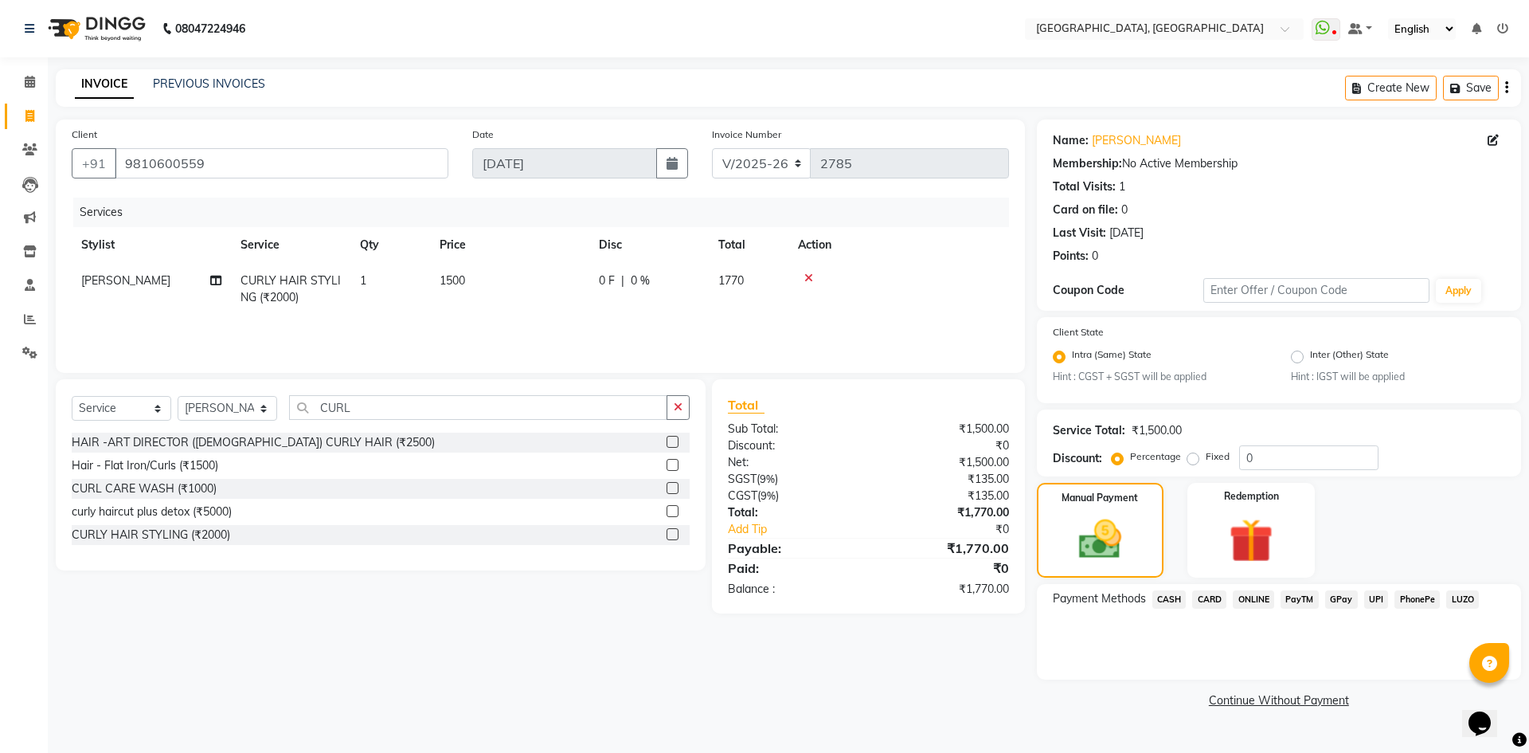
click at [1203, 597] on span "CARD" at bounding box center [1209, 599] width 34 height 18
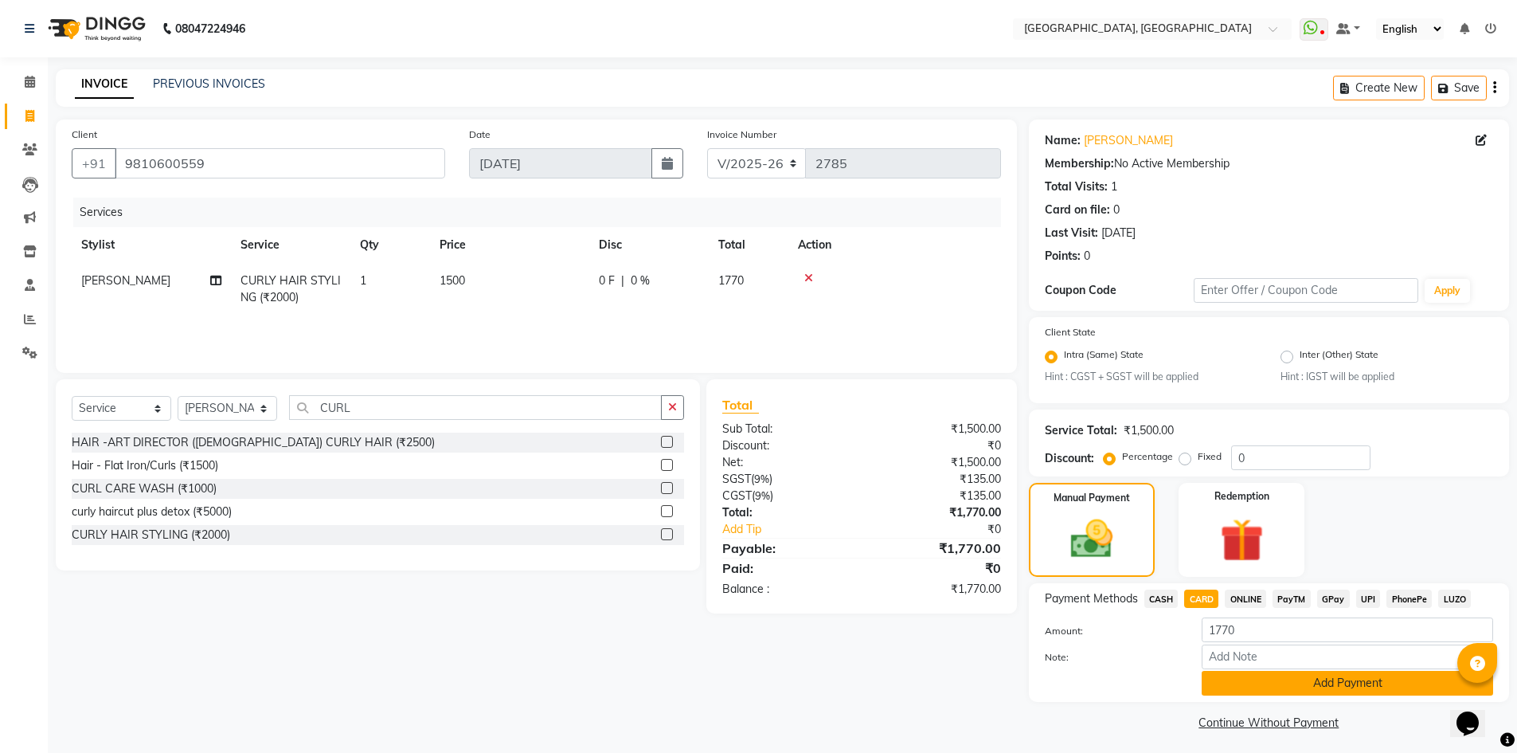
click at [1268, 679] on button "Add Payment" at bounding box center [1347, 683] width 291 height 25
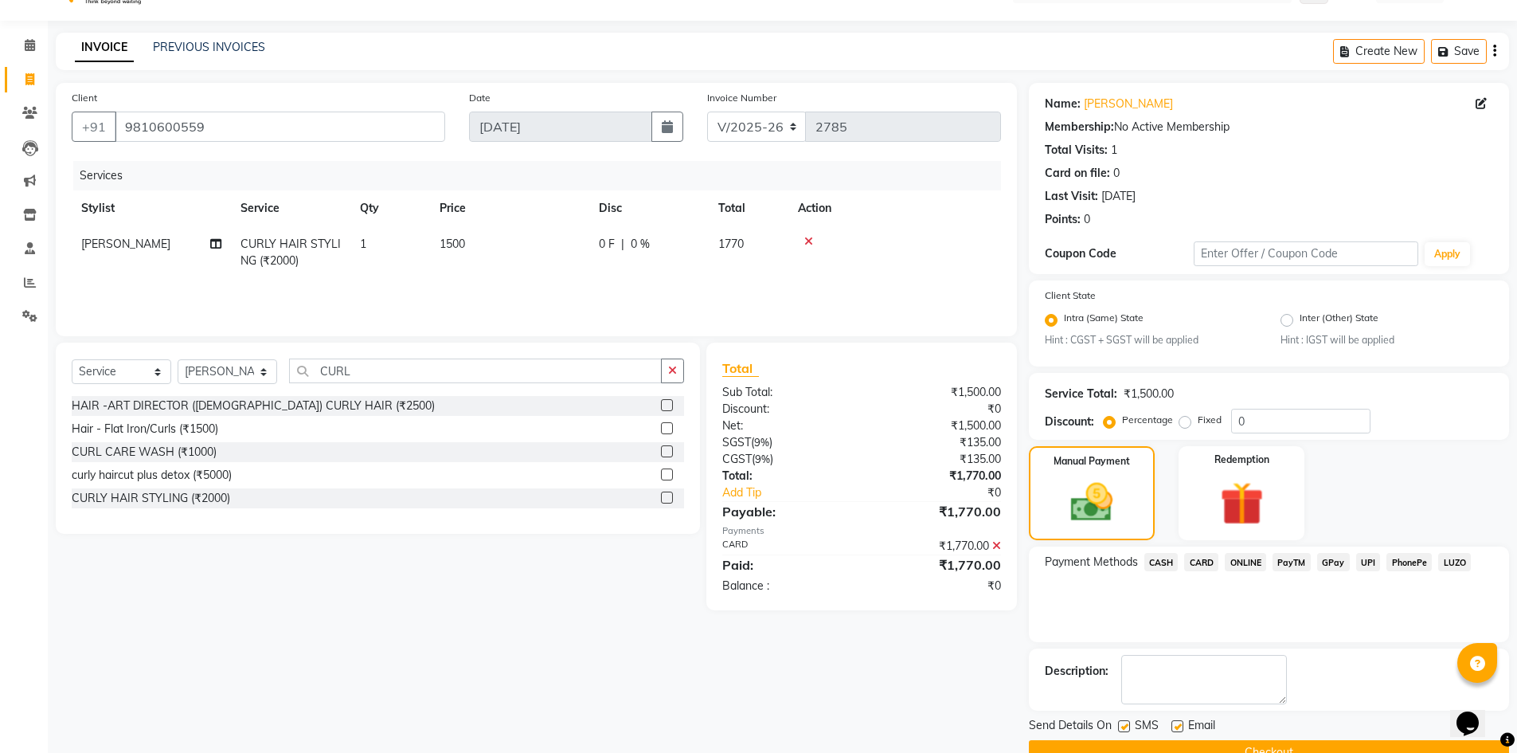
scroll to position [72, 0]
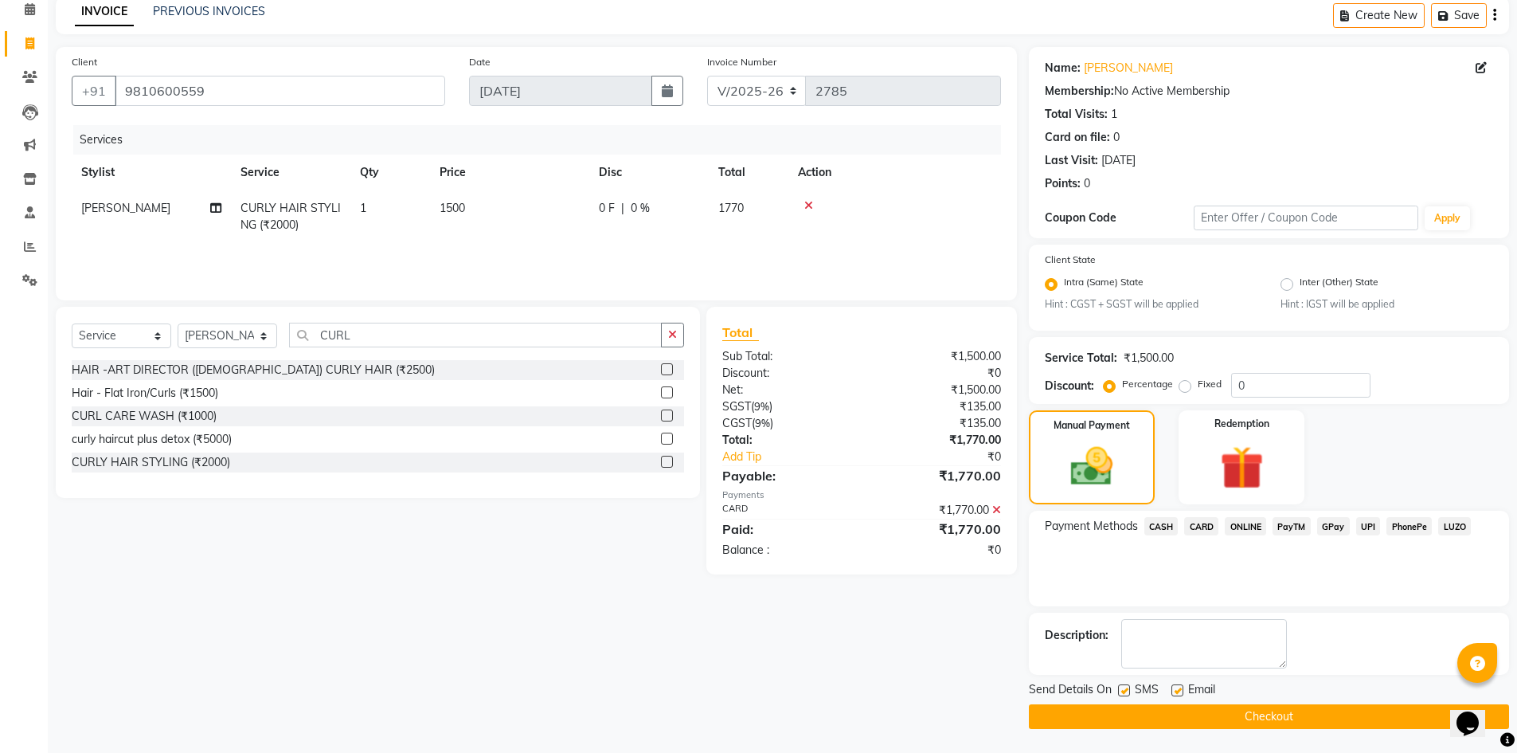
click at [1269, 702] on div "Send Details On SMS Email Checkout" at bounding box center [1269, 705] width 480 height 48
click at [1270, 718] on button "Checkout" at bounding box center [1269, 716] width 480 height 25
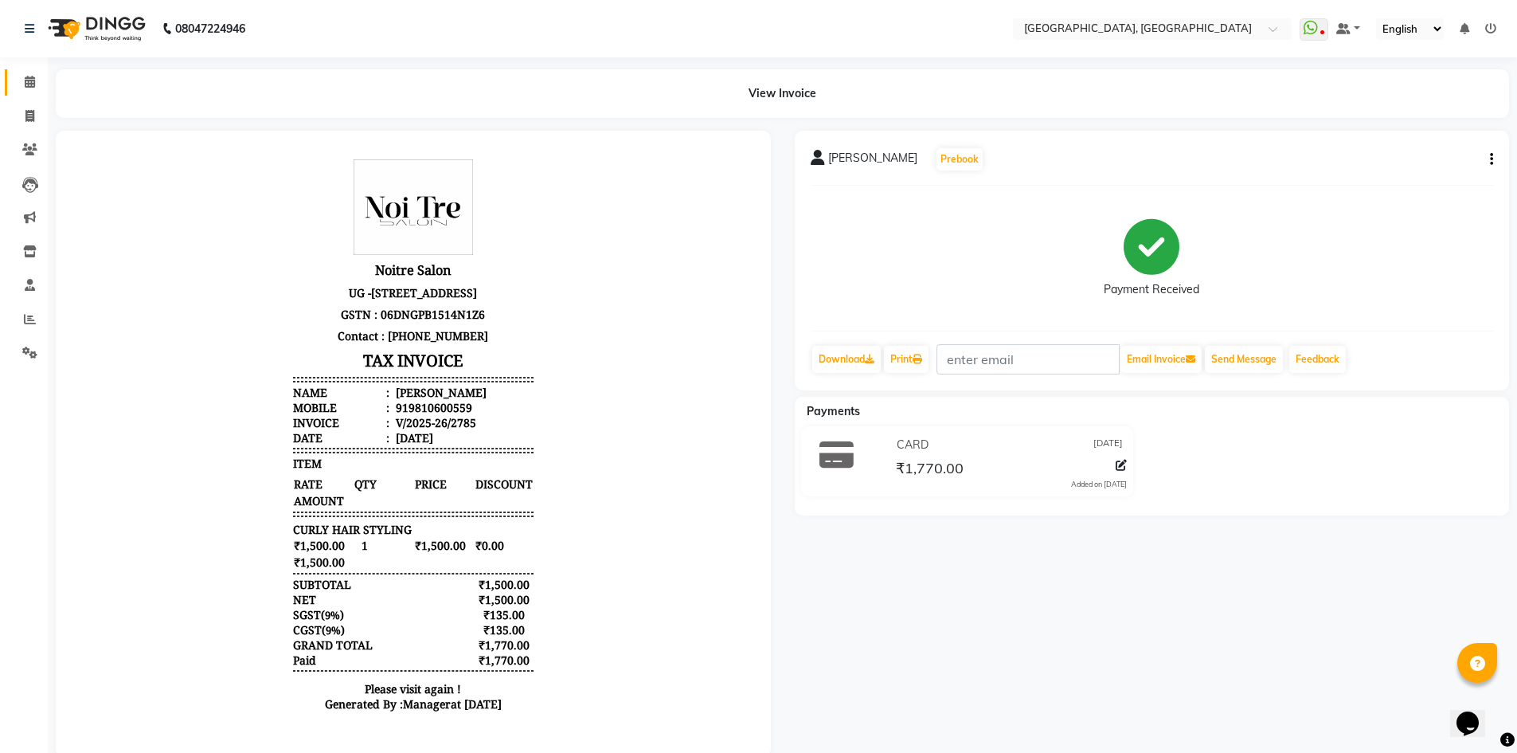
click at [15, 76] on link "Calendar" at bounding box center [24, 82] width 38 height 26
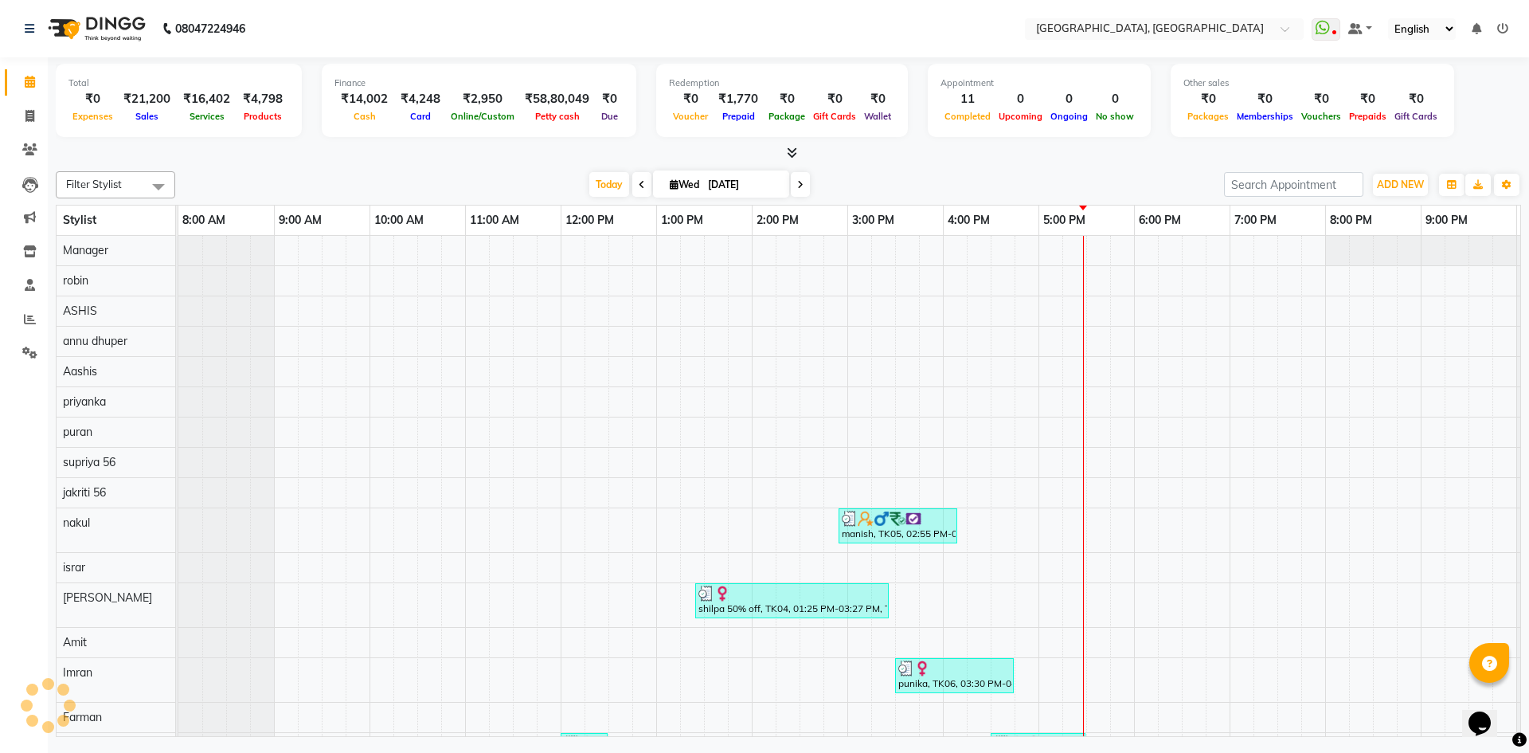
click at [298, 194] on div "[DATE] [DATE]" at bounding box center [699, 185] width 1033 height 24
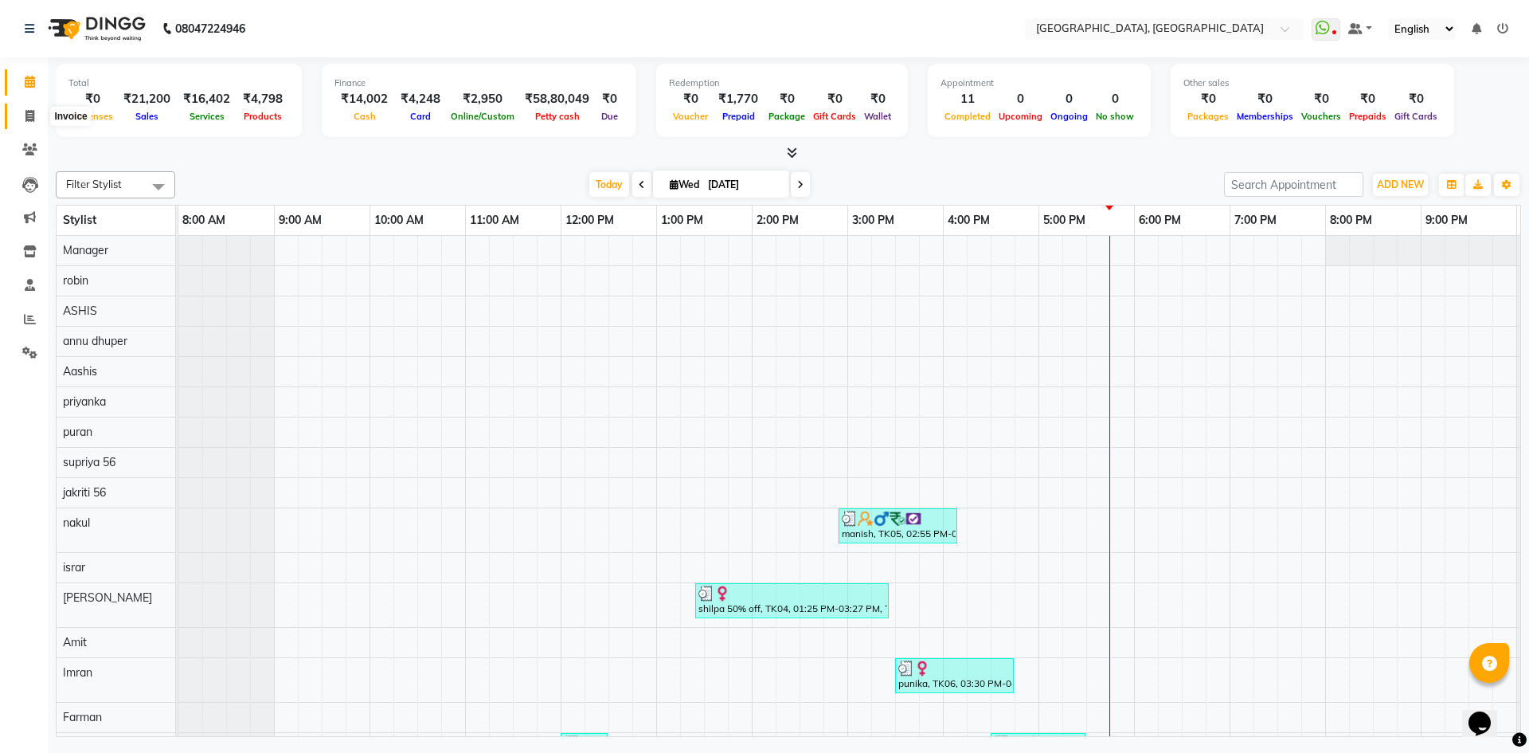
click at [26, 108] on span at bounding box center [30, 117] width 28 height 18
select select "service"
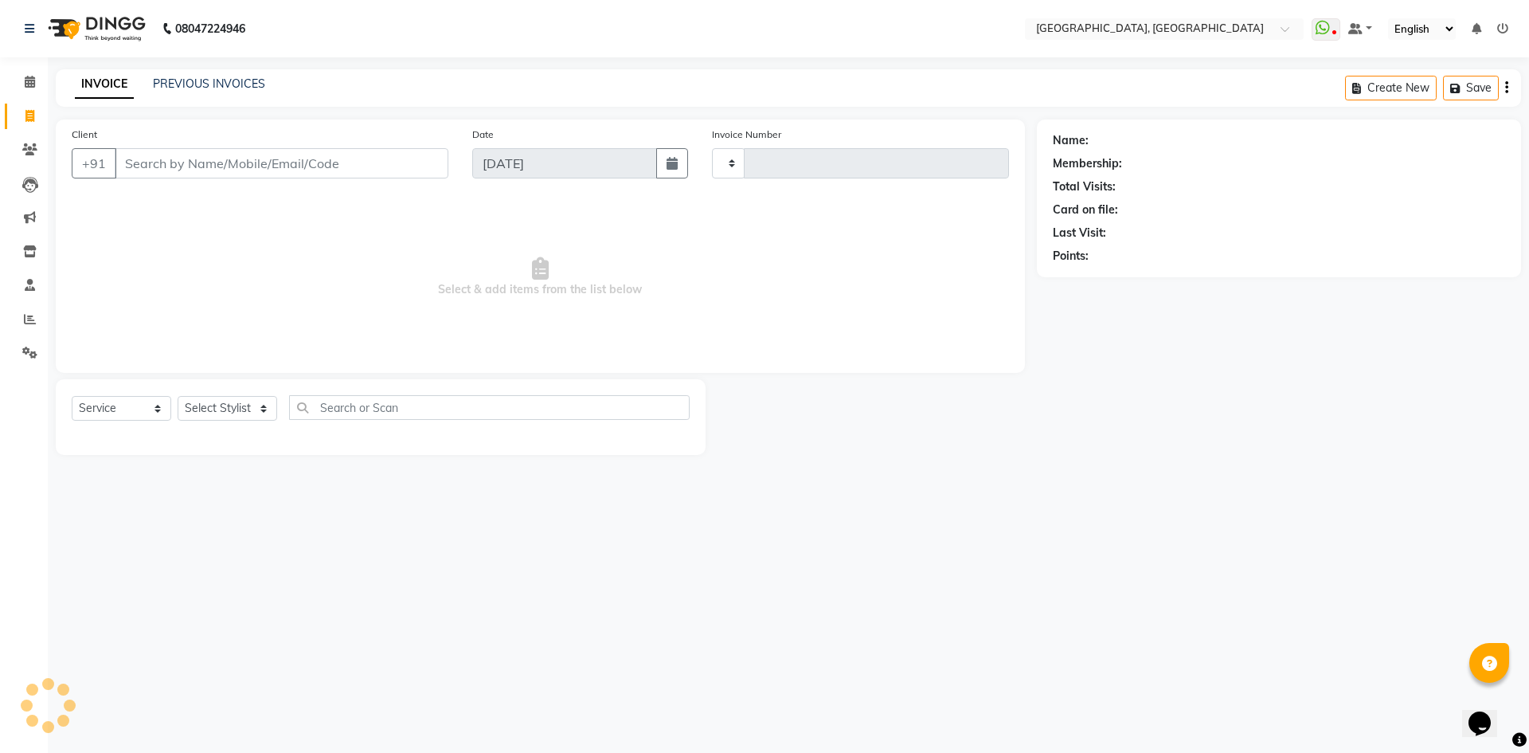
type input "2786"
select select "3948"
type input "9745606625"
click at [406, 157] on span "Add Client" at bounding box center [407, 163] width 63 height 16
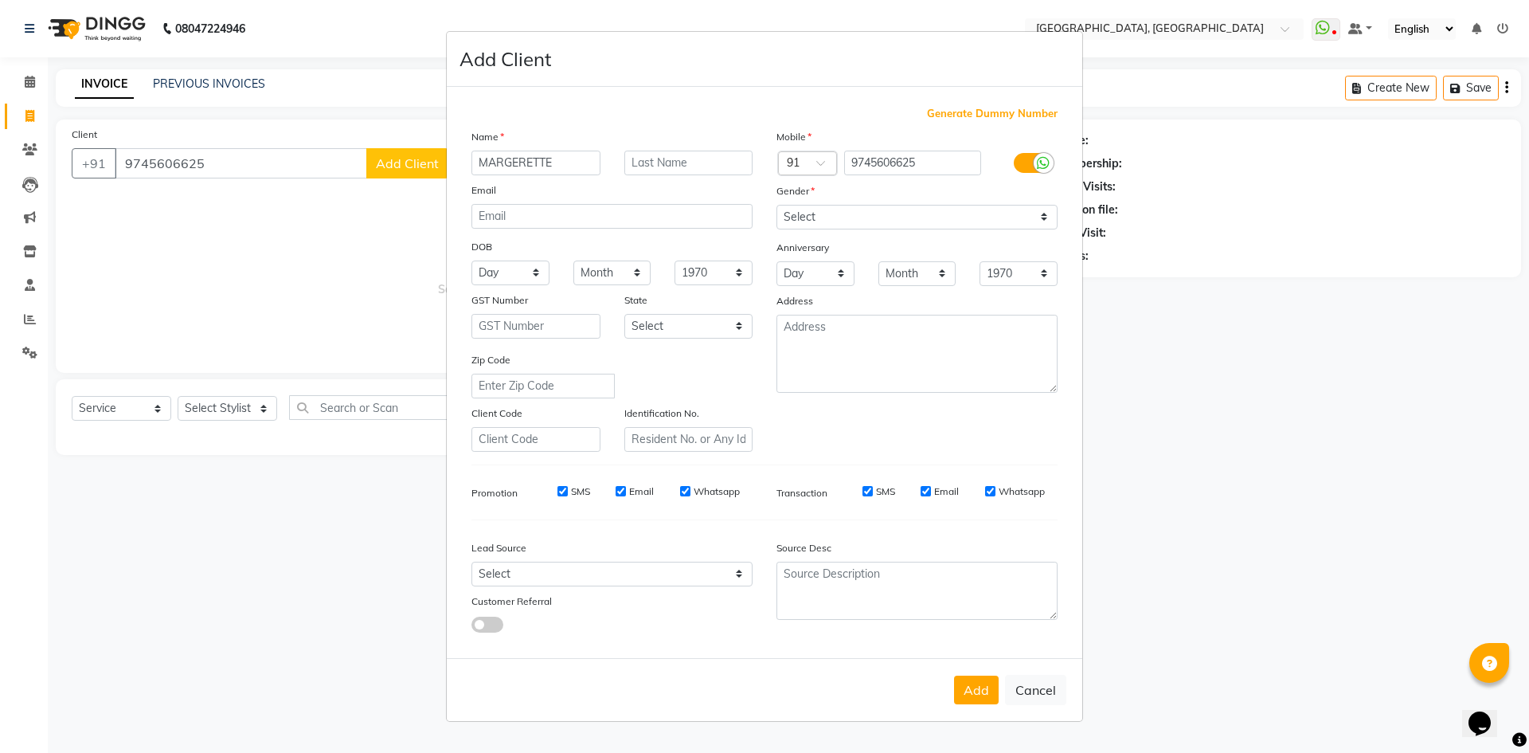
type input "MARGERETTE"
click at [723, 170] on input "text" at bounding box center [688, 163] width 129 height 25
type input "WALKIN"
click at [968, 207] on select "Select [DEMOGRAPHIC_DATA] [DEMOGRAPHIC_DATA] Other Prefer Not To Say" at bounding box center [916, 217] width 281 height 25
select select "[DEMOGRAPHIC_DATA]"
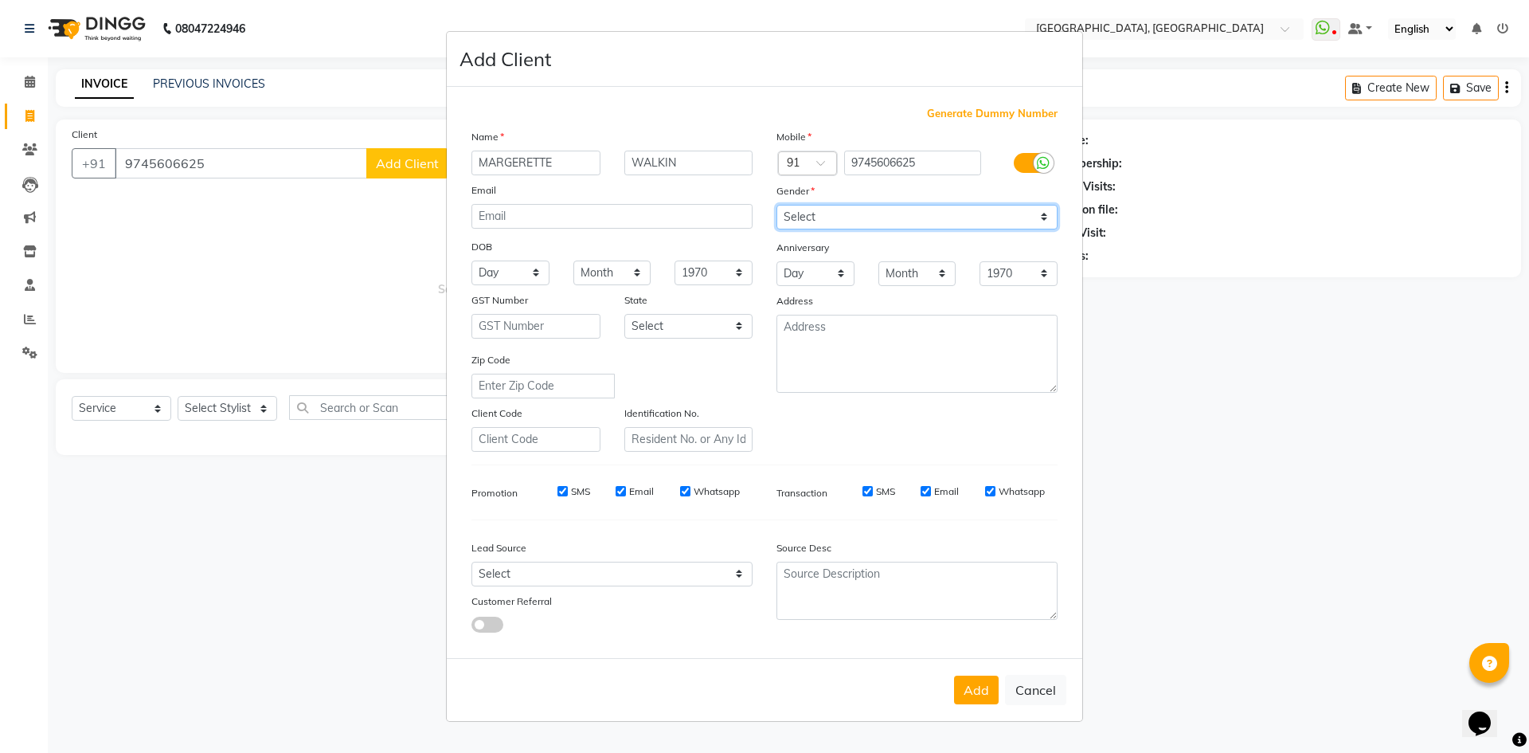
click at [776, 205] on select "Select [DEMOGRAPHIC_DATA] [DEMOGRAPHIC_DATA] Other Prefer Not To Say" at bounding box center [916, 217] width 281 height 25
click at [983, 686] on button "Add" at bounding box center [976, 689] width 45 height 29
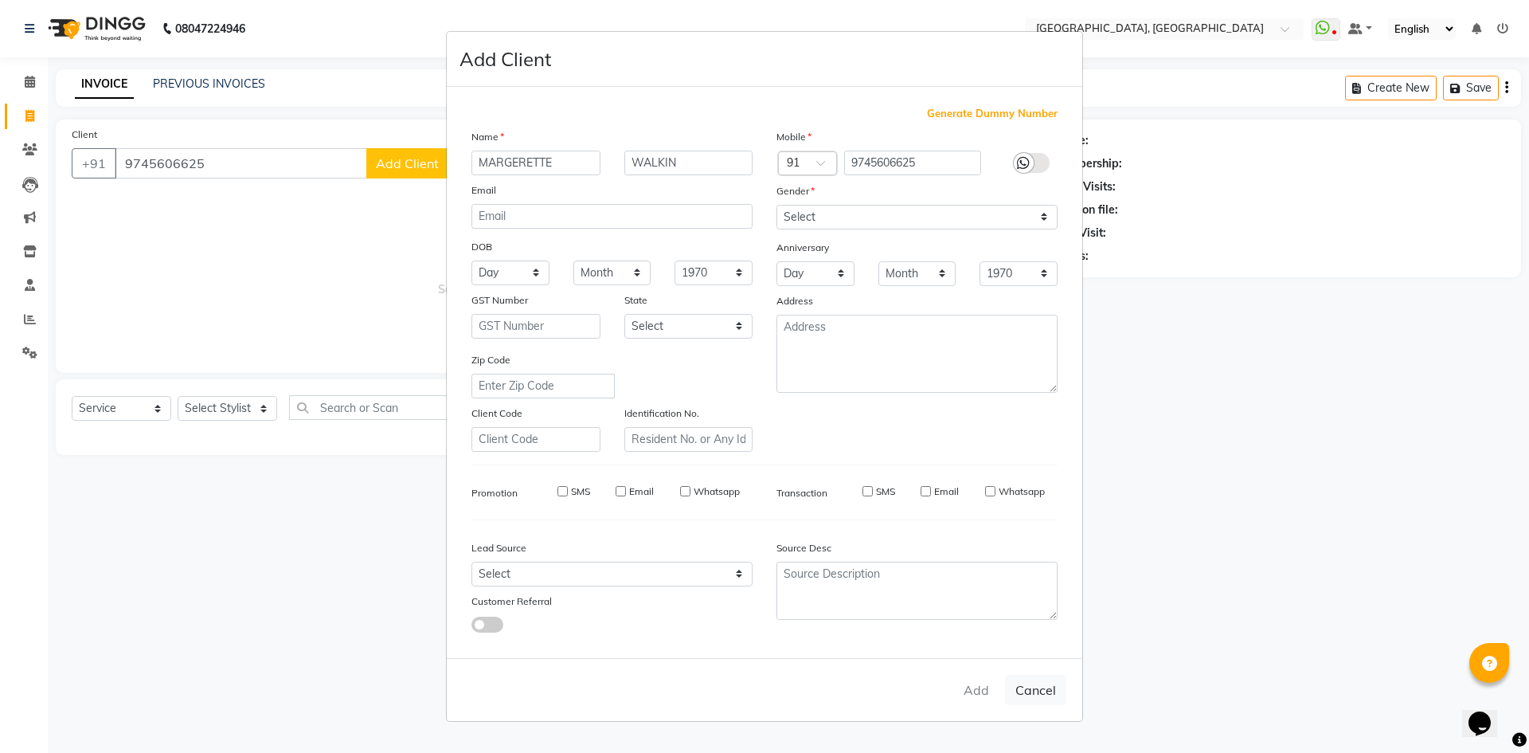
select select
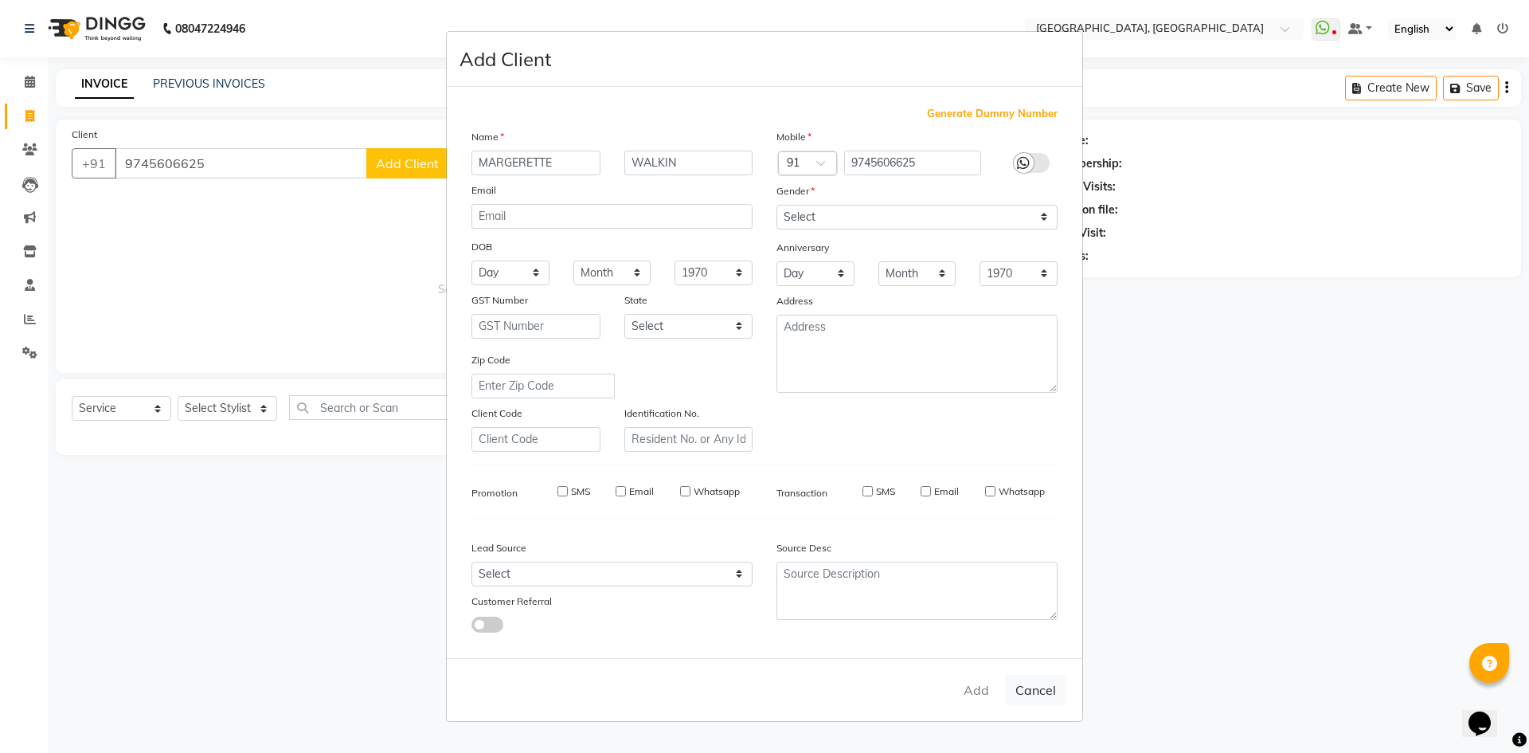
select select
checkbox input "false"
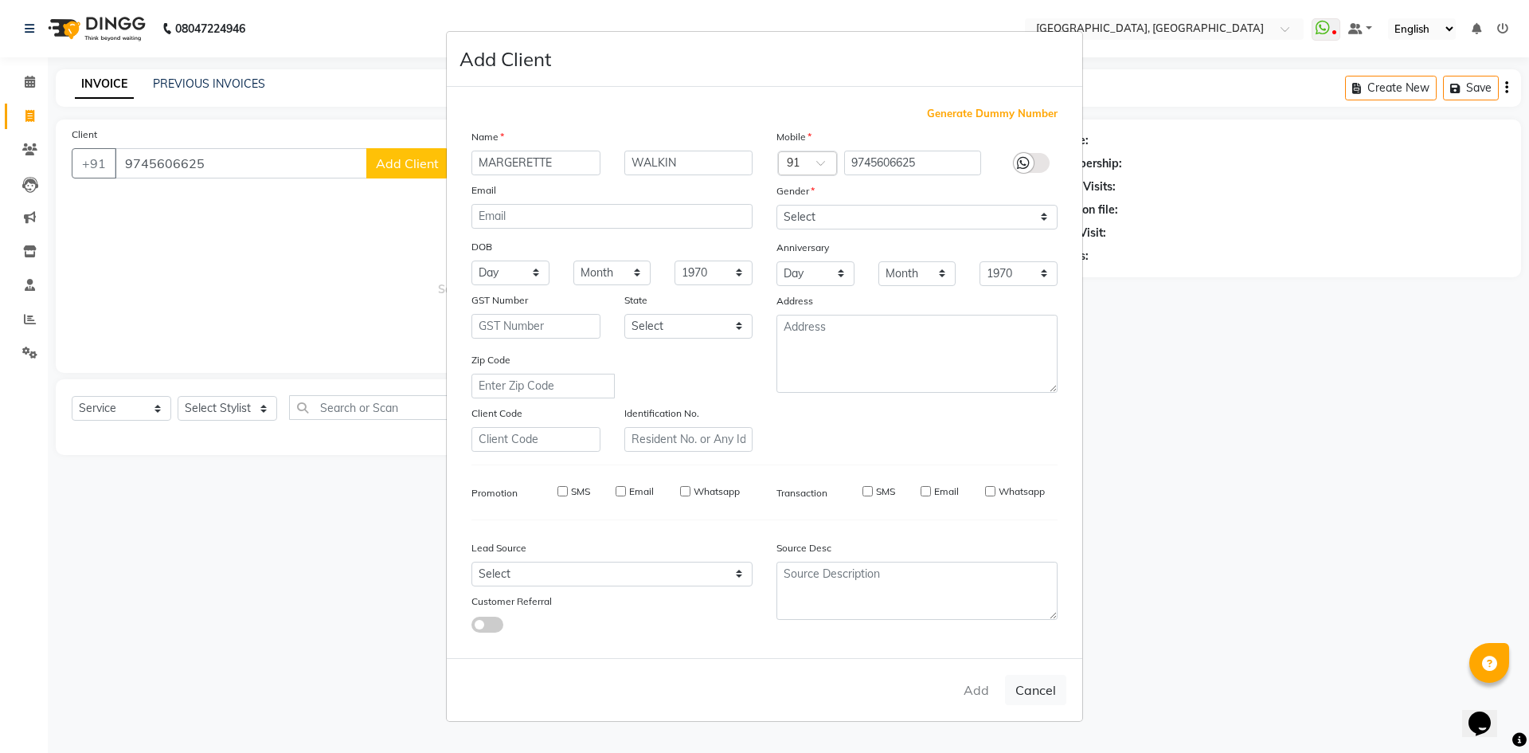
checkbox input "false"
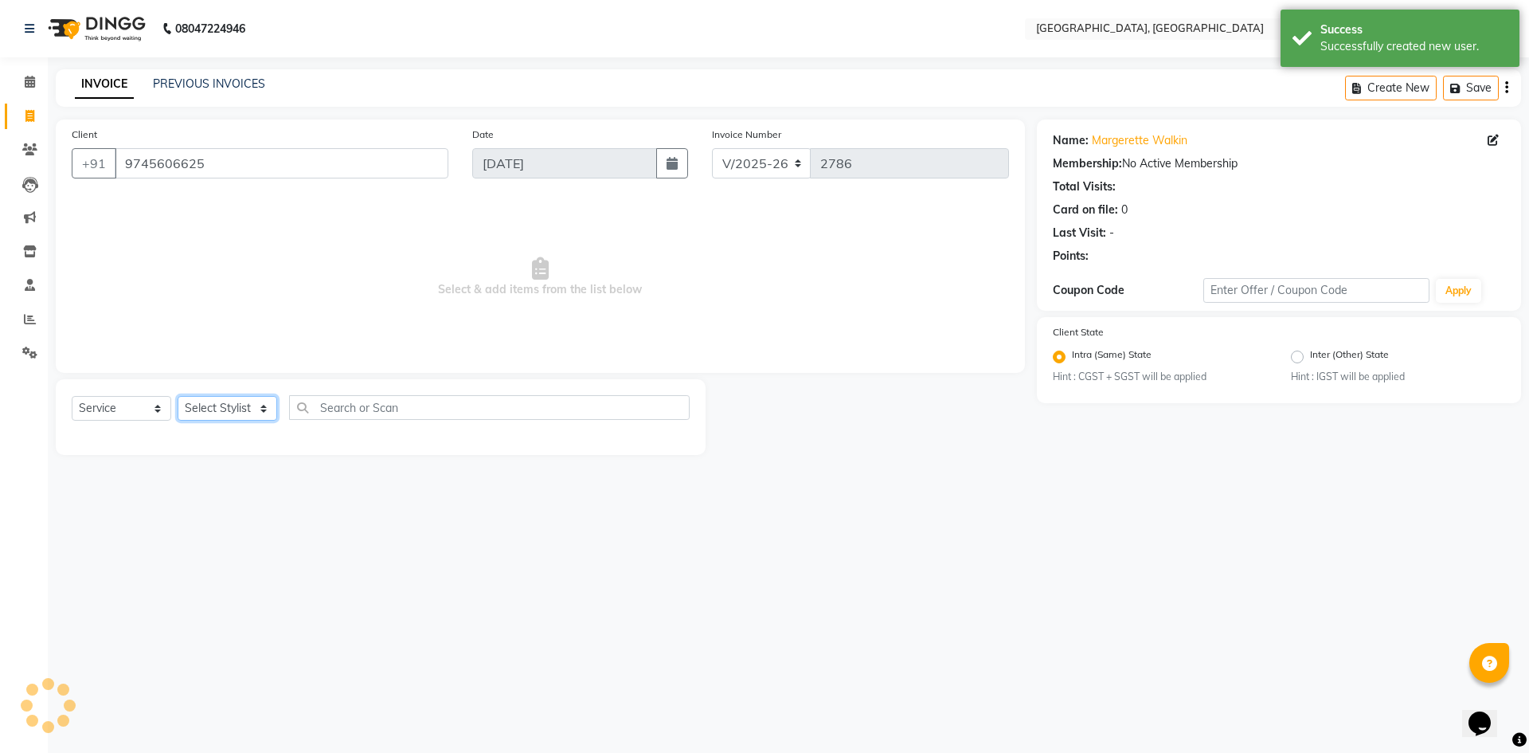
click at [232, 405] on select "Select Stylist [PERSON_NAME] vihar [PERSON_NAME] makeup Amit annu [PERSON_NAME]…" at bounding box center [228, 408] width 100 height 25
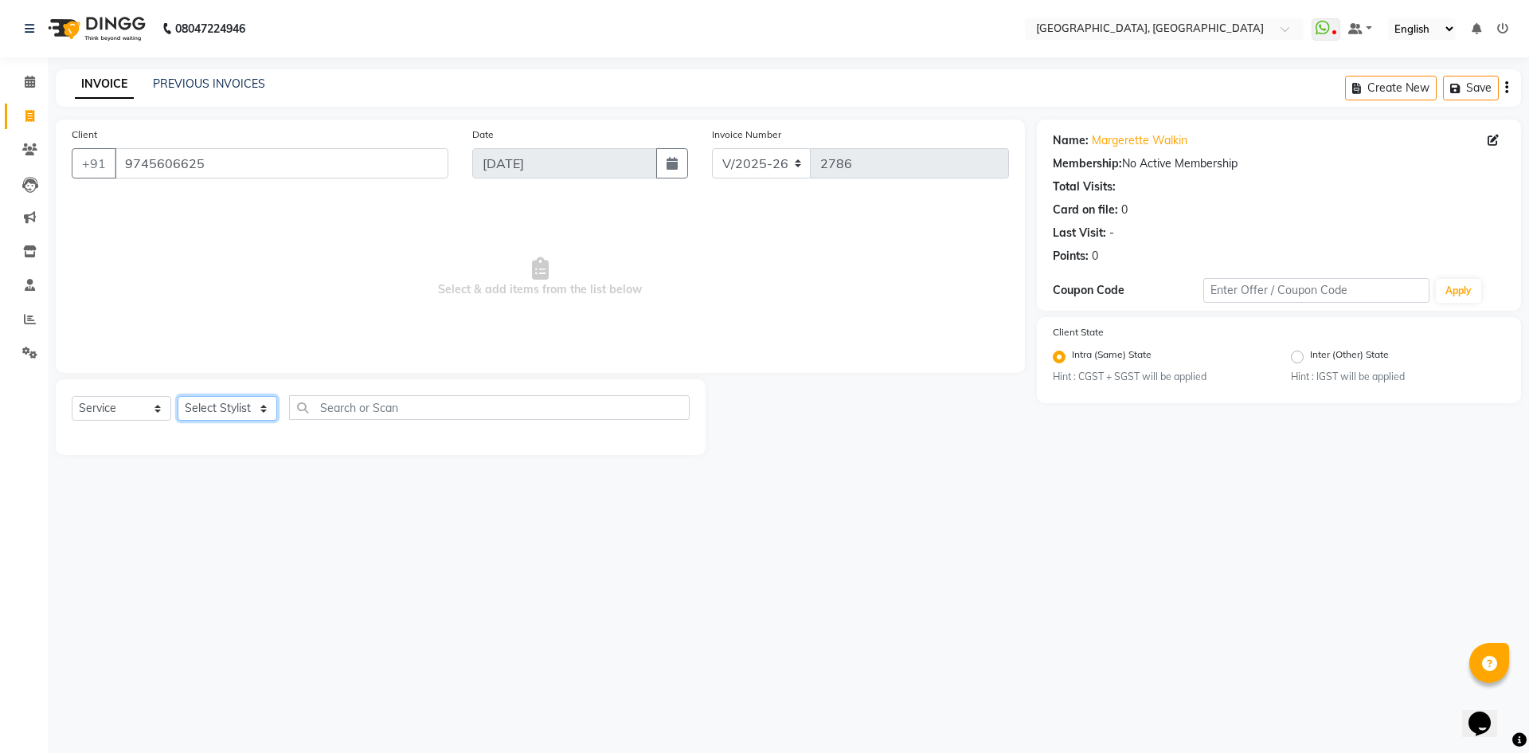
select select "63756"
click at [178, 396] on select "Select Stylist [PERSON_NAME] vihar [PERSON_NAME] makeup Amit annu [PERSON_NAME]…" at bounding box center [228, 408] width 100 height 25
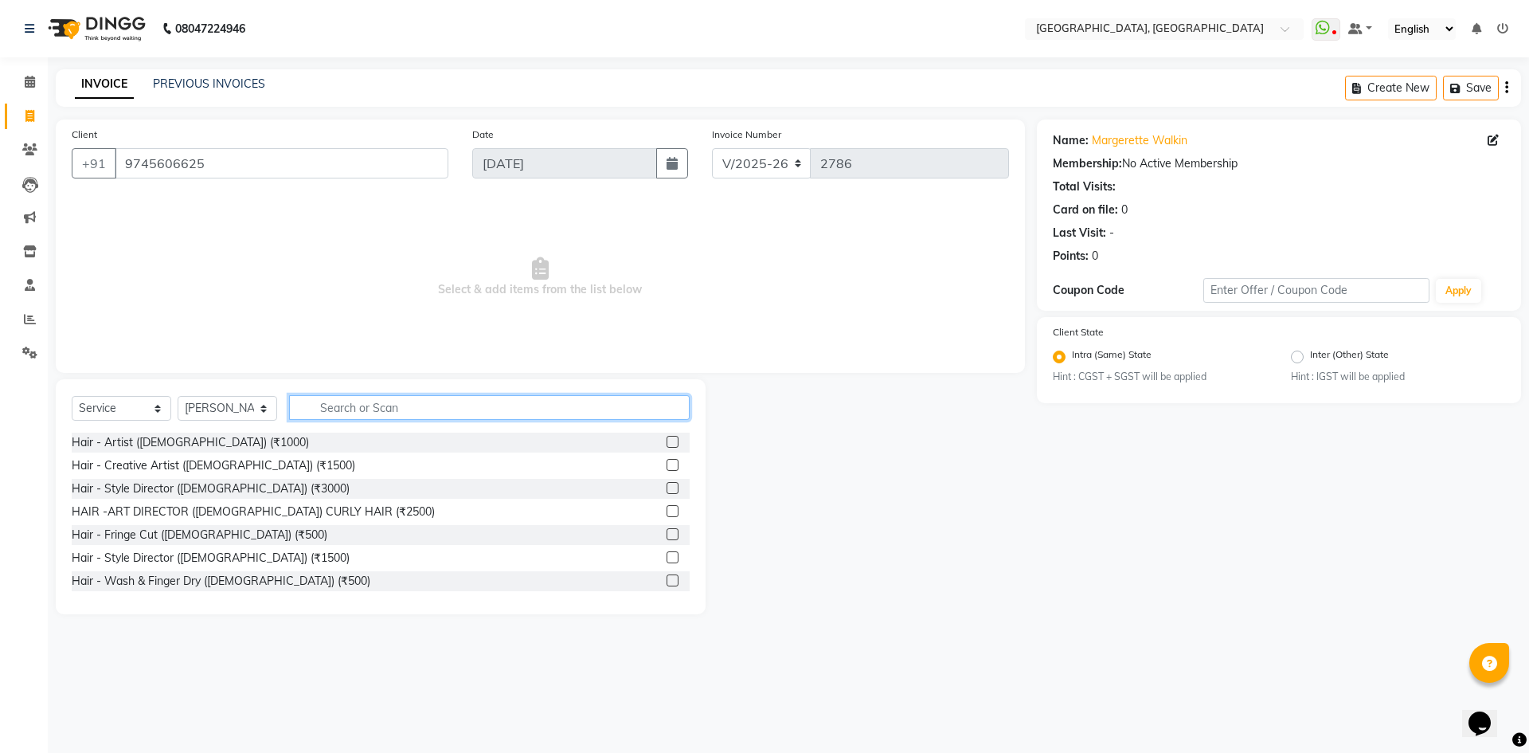
click at [428, 407] on input "text" at bounding box center [489, 407] width 401 height 25
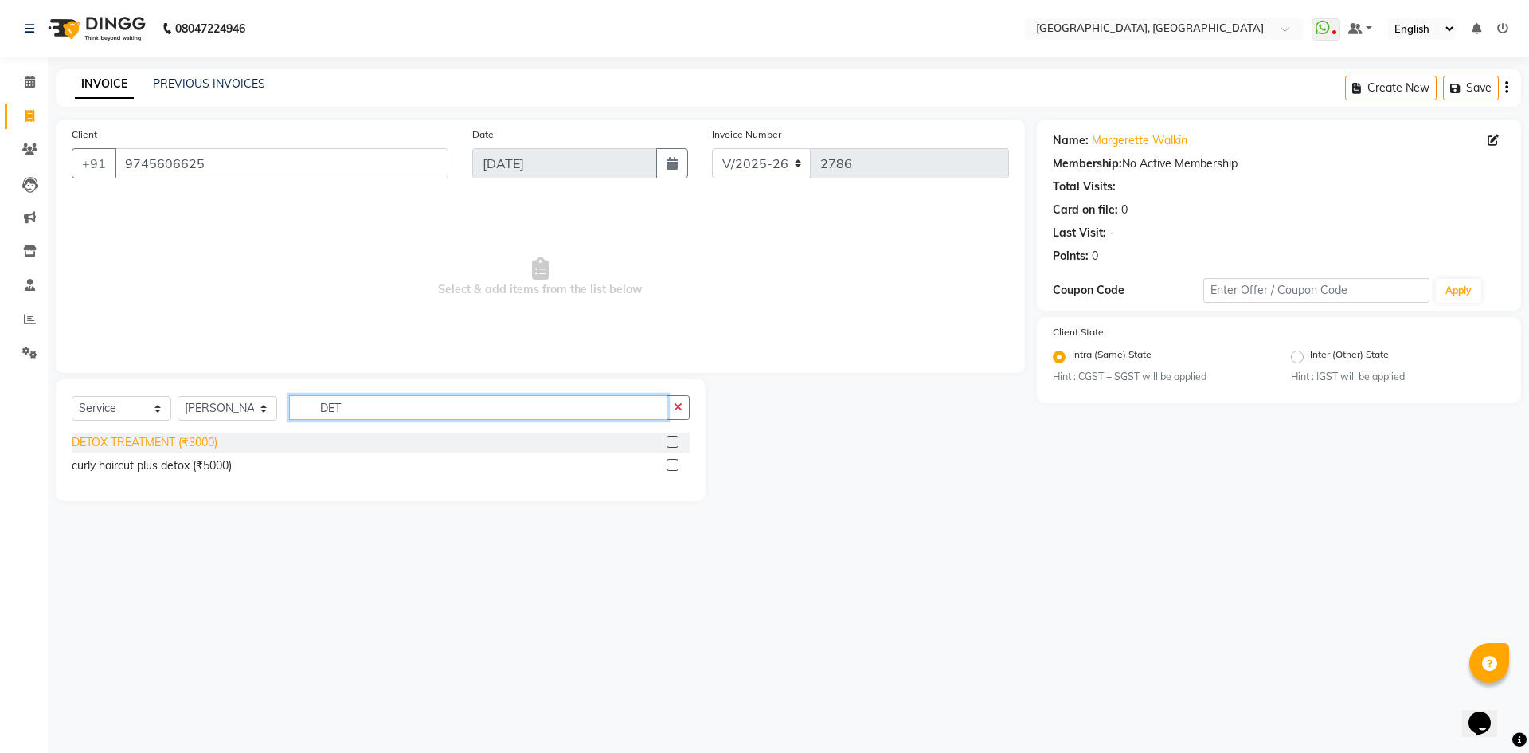
type input "DET"
click at [197, 437] on div "DETOX TREATMENT (₹3000)" at bounding box center [145, 442] width 146 height 17
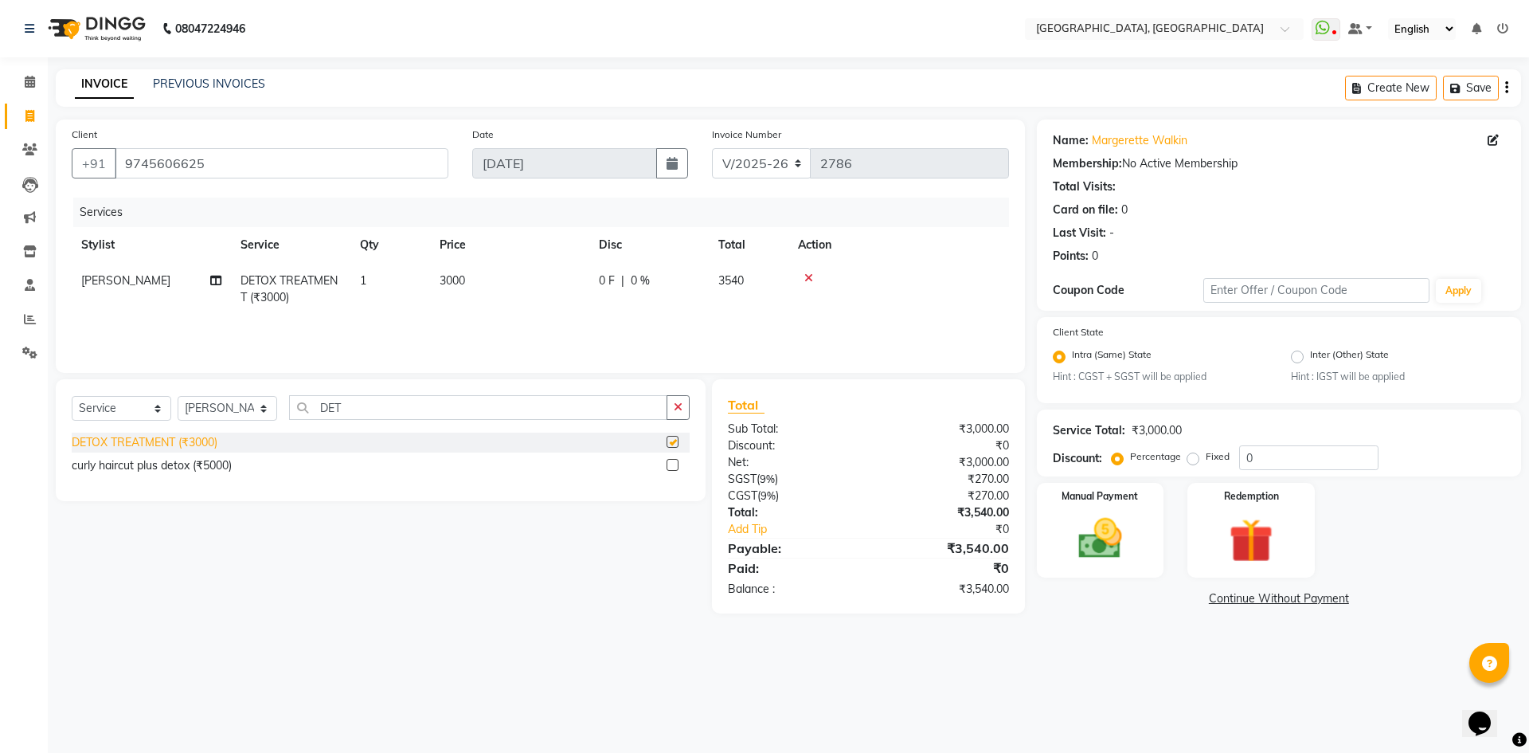
checkbox input "false"
click at [451, 283] on span "3000" at bounding box center [452, 280] width 25 height 14
select select "63756"
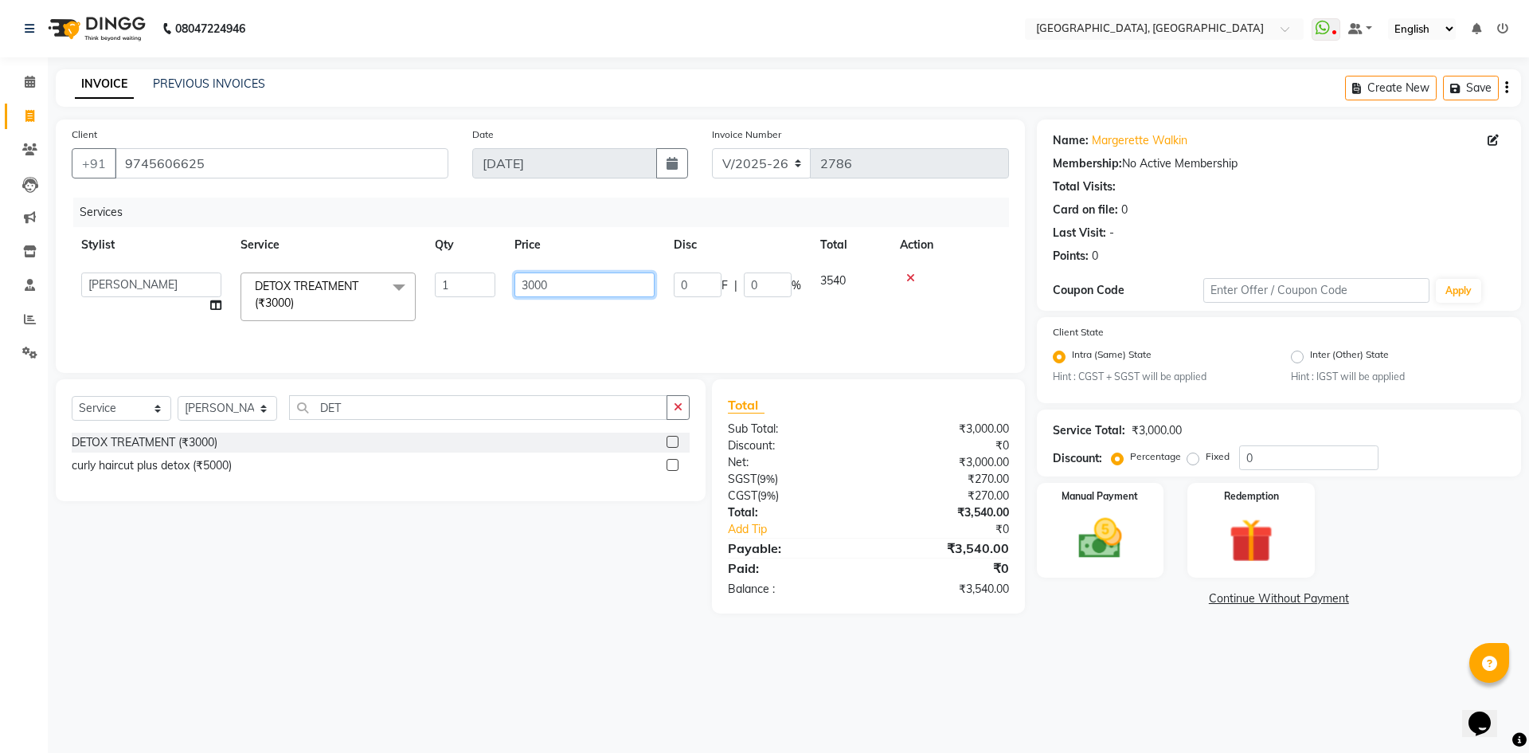
click at [544, 276] on input "3000" at bounding box center [584, 284] width 140 height 25
type input "3500"
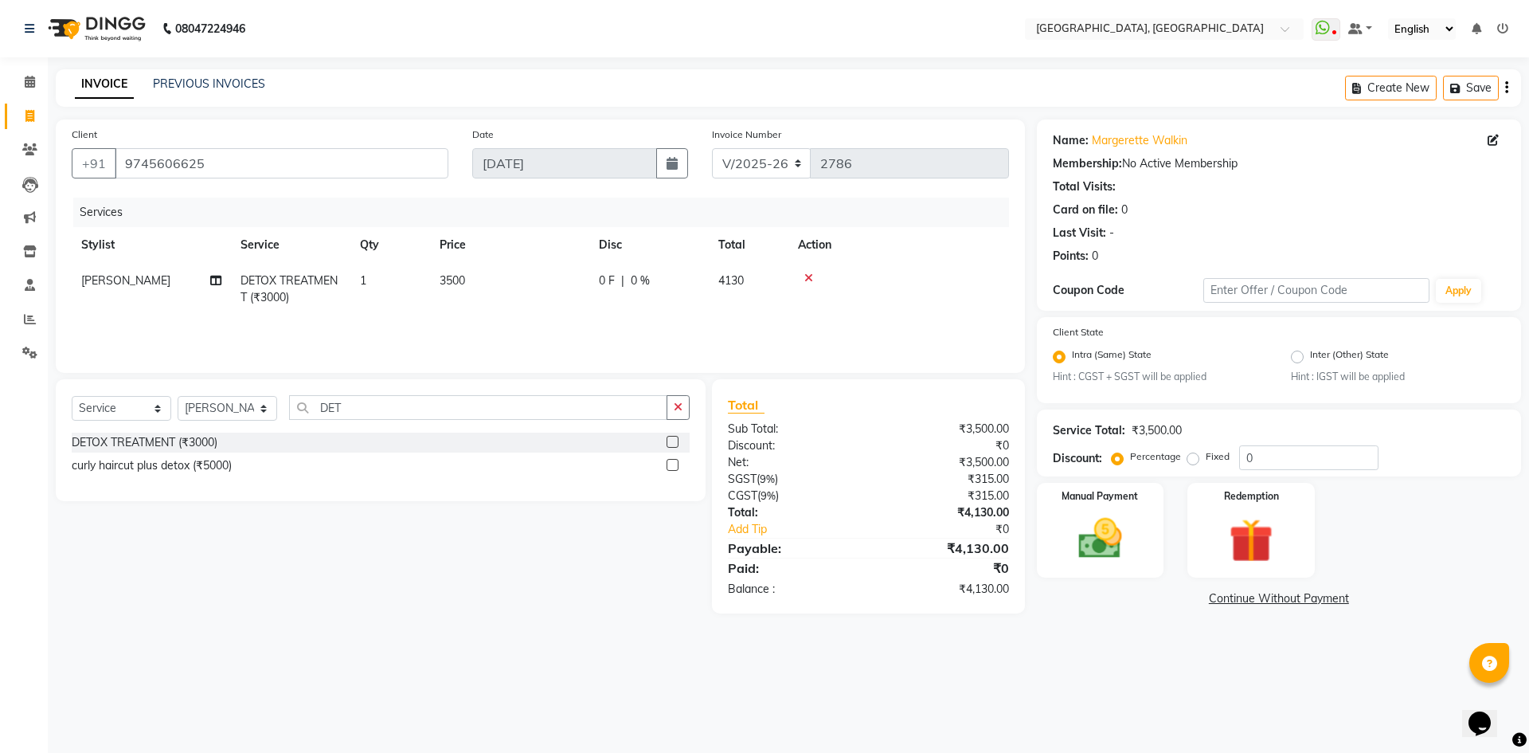
click at [522, 372] on div "Client +91 9745606625 Date 03-09-2025 Invoice Number V/2025 V/2025-26 2786 Serv…" at bounding box center [540, 245] width 969 height 253
click at [1066, 550] on img at bounding box center [1100, 539] width 74 height 53
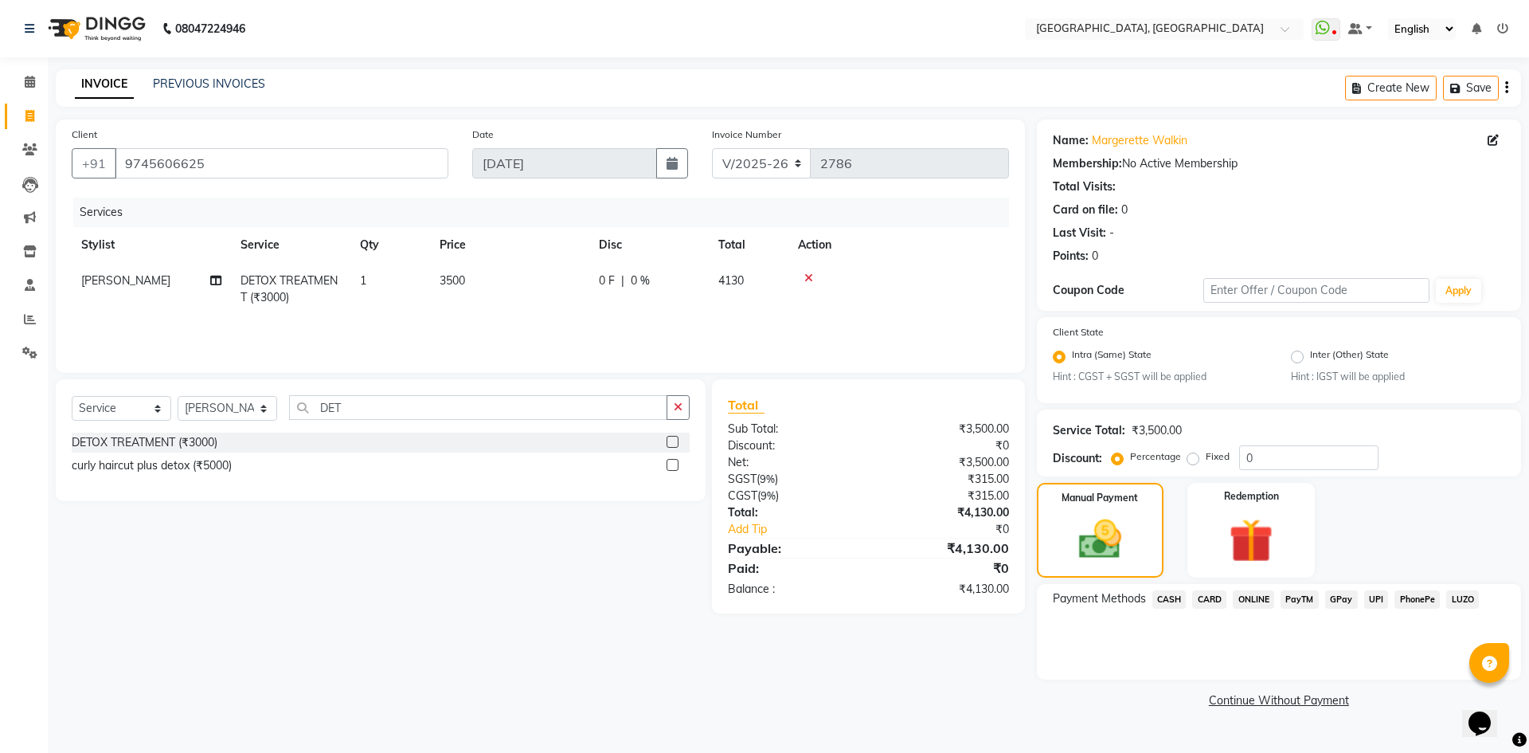
click at [1199, 600] on span "CARD" at bounding box center [1209, 599] width 34 height 18
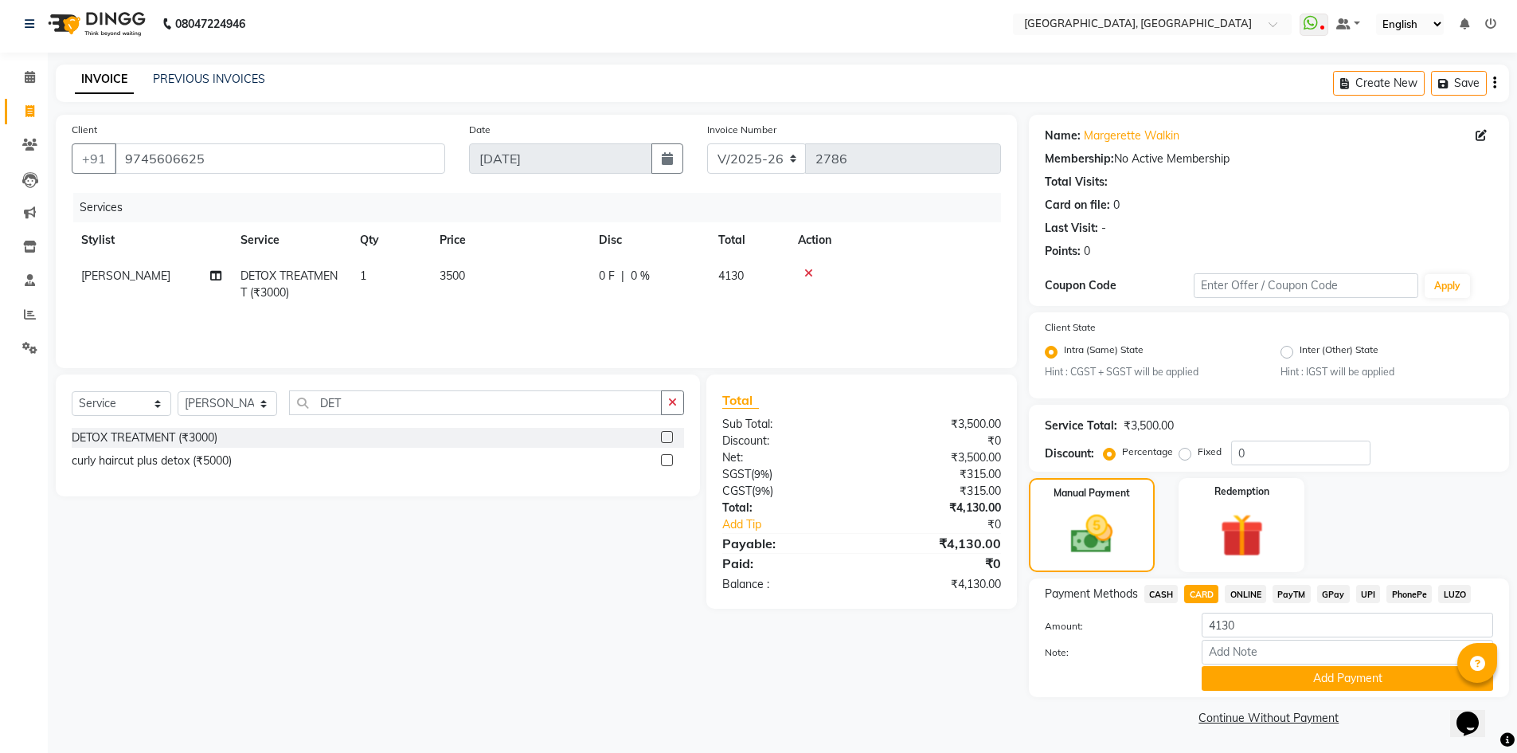
scroll to position [6, 0]
click at [1367, 584] on span "UPI" at bounding box center [1368, 593] width 25 height 18
click at [1322, 674] on button "Add Payment" at bounding box center [1347, 677] width 291 height 25
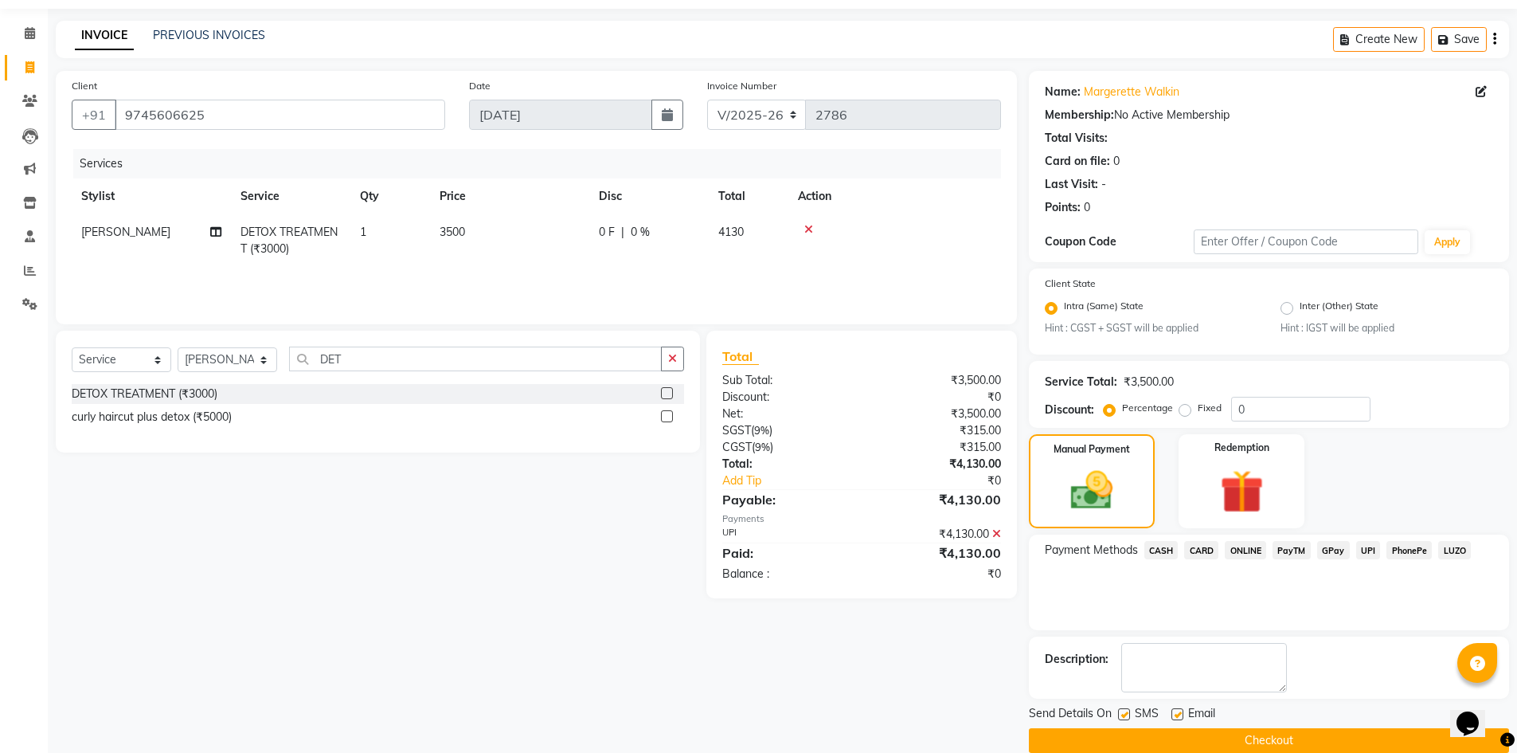
scroll to position [72, 0]
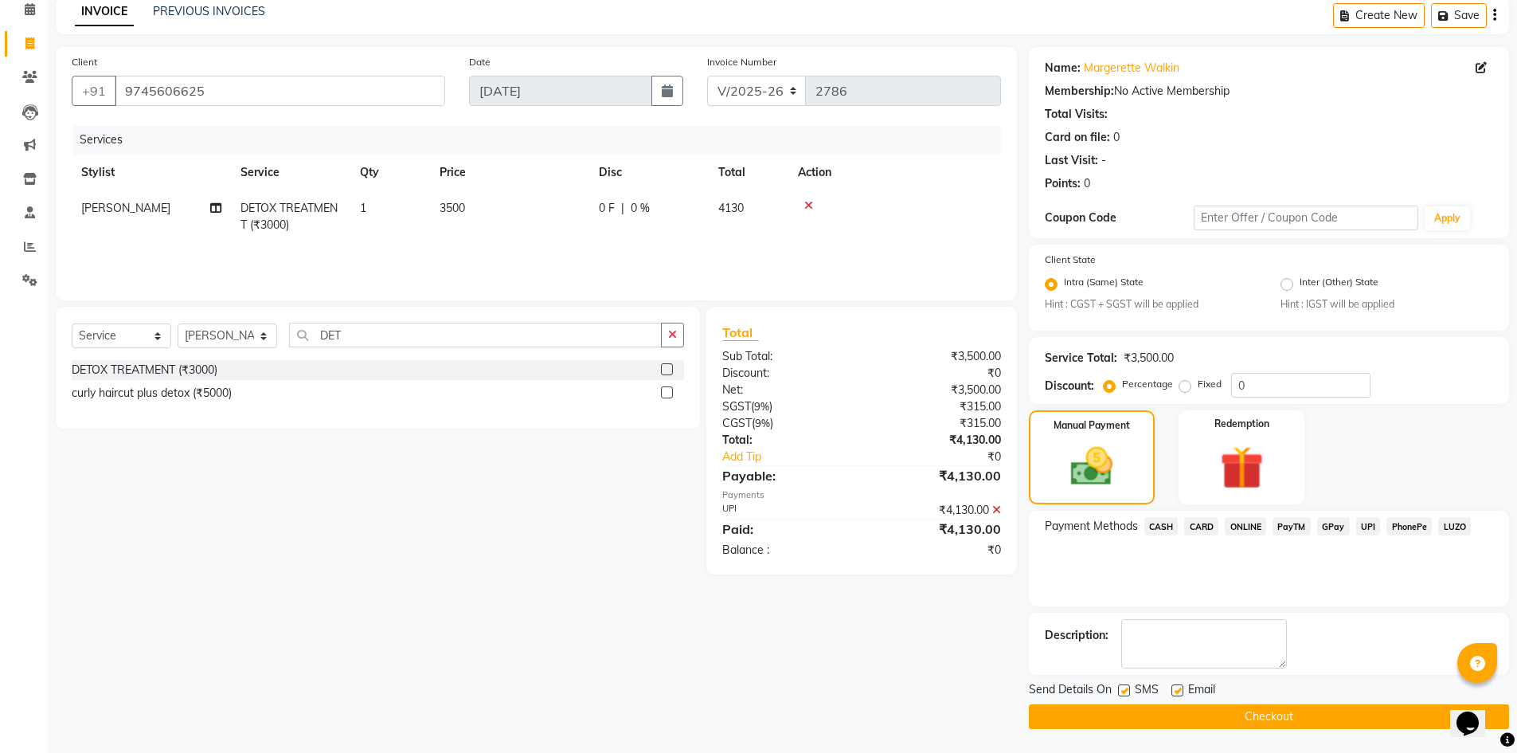
click at [369, 350] on div "Select Service Product Membership Package Voucher Prepaid Gift Card Select Styl…" at bounding box center [378, 341] width 612 height 37
click at [372, 338] on input "DET" at bounding box center [475, 335] width 373 height 25
click at [671, 338] on icon "button" at bounding box center [672, 334] width 9 height 11
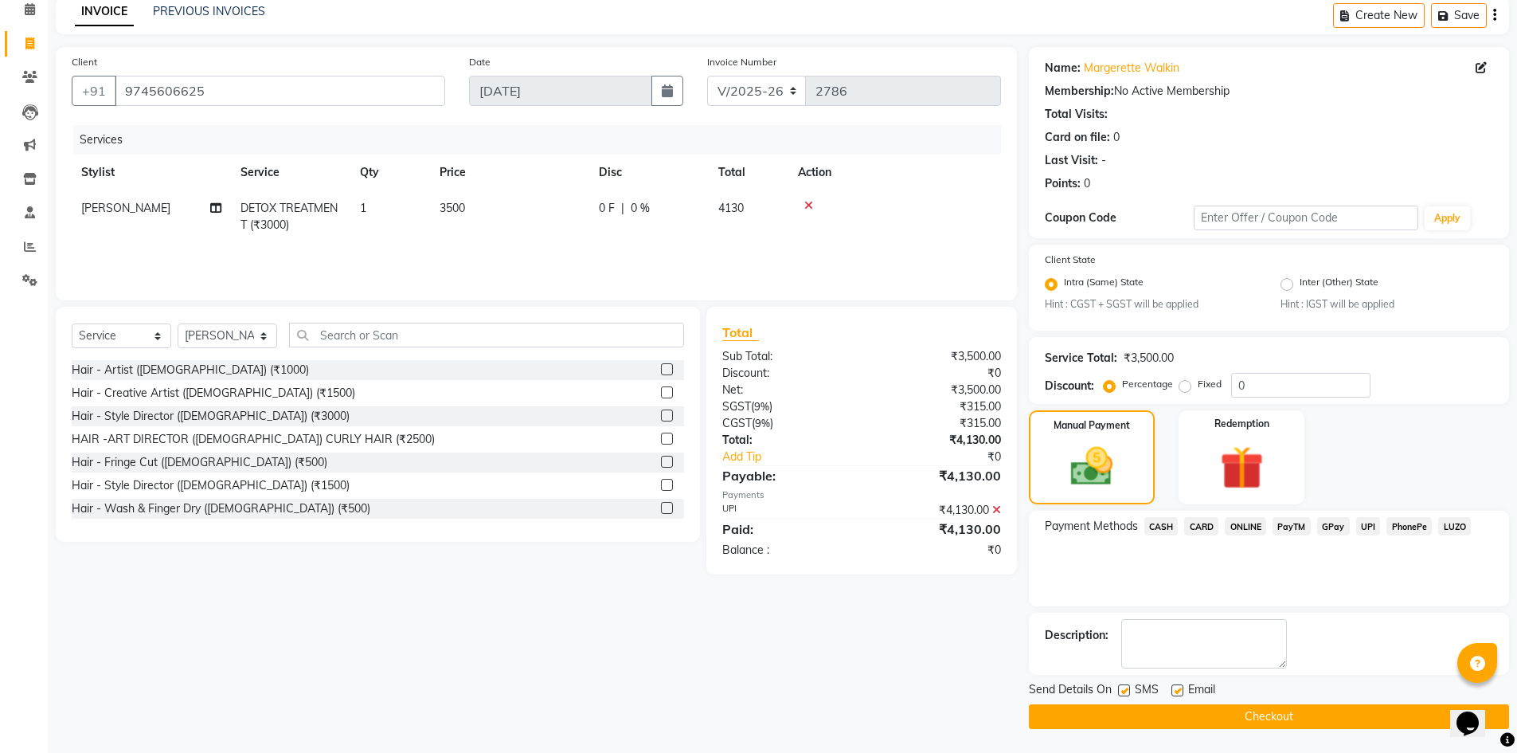
click at [231, 317] on div "Select Service Product Membership Package Voucher Prepaid Gift Card Select Styl…" at bounding box center [378, 424] width 644 height 235
click at [220, 330] on select "Select Stylist [PERSON_NAME] vihar [PERSON_NAME] makeup Amit annu [PERSON_NAME]…" at bounding box center [228, 335] width 100 height 25
click at [434, 289] on div "Client +91 9745606625 Date 03-09-2025 Invoice Number V/2025 V/2025-26 2786 Serv…" at bounding box center [536, 173] width 961 height 253
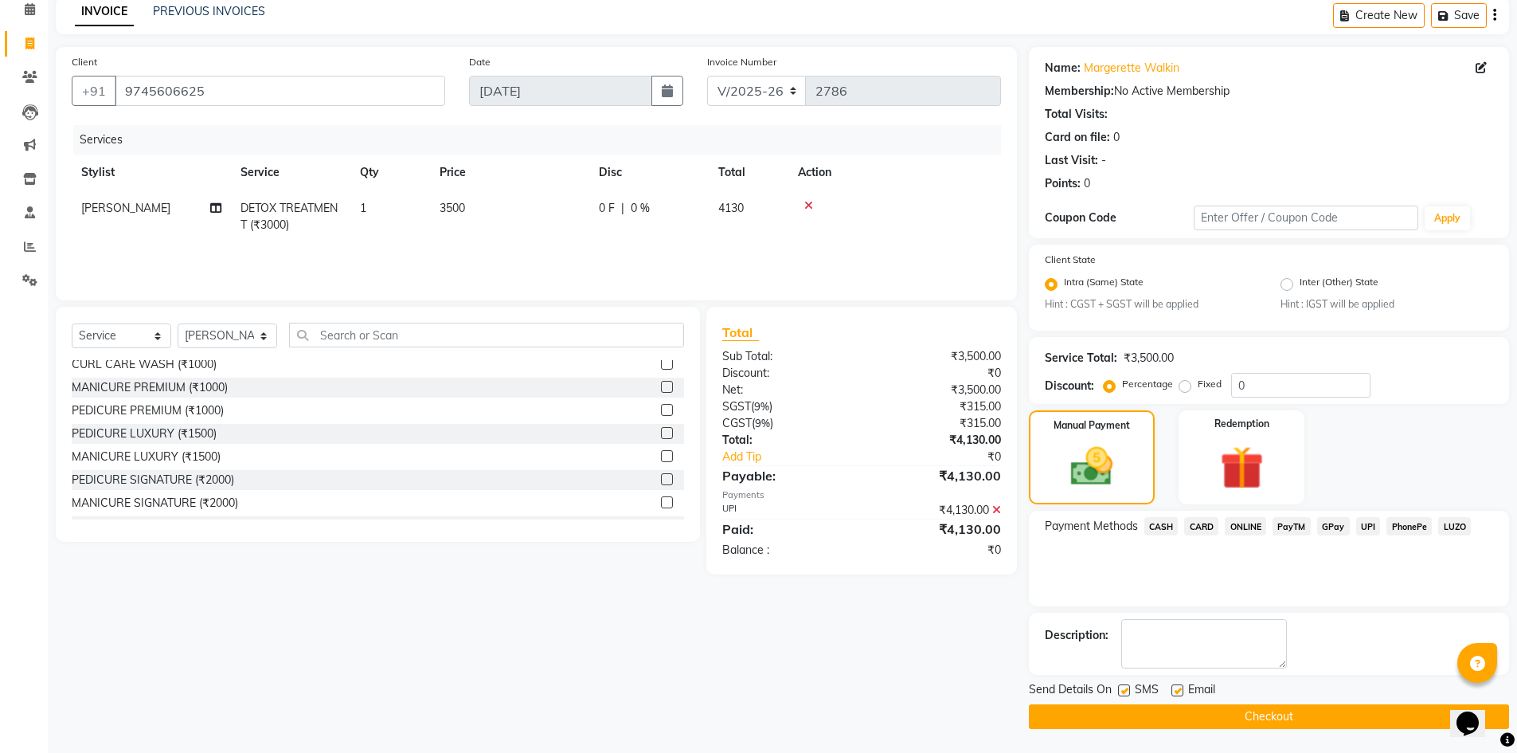
click at [1265, 708] on button "Checkout" at bounding box center [1269, 716] width 480 height 25
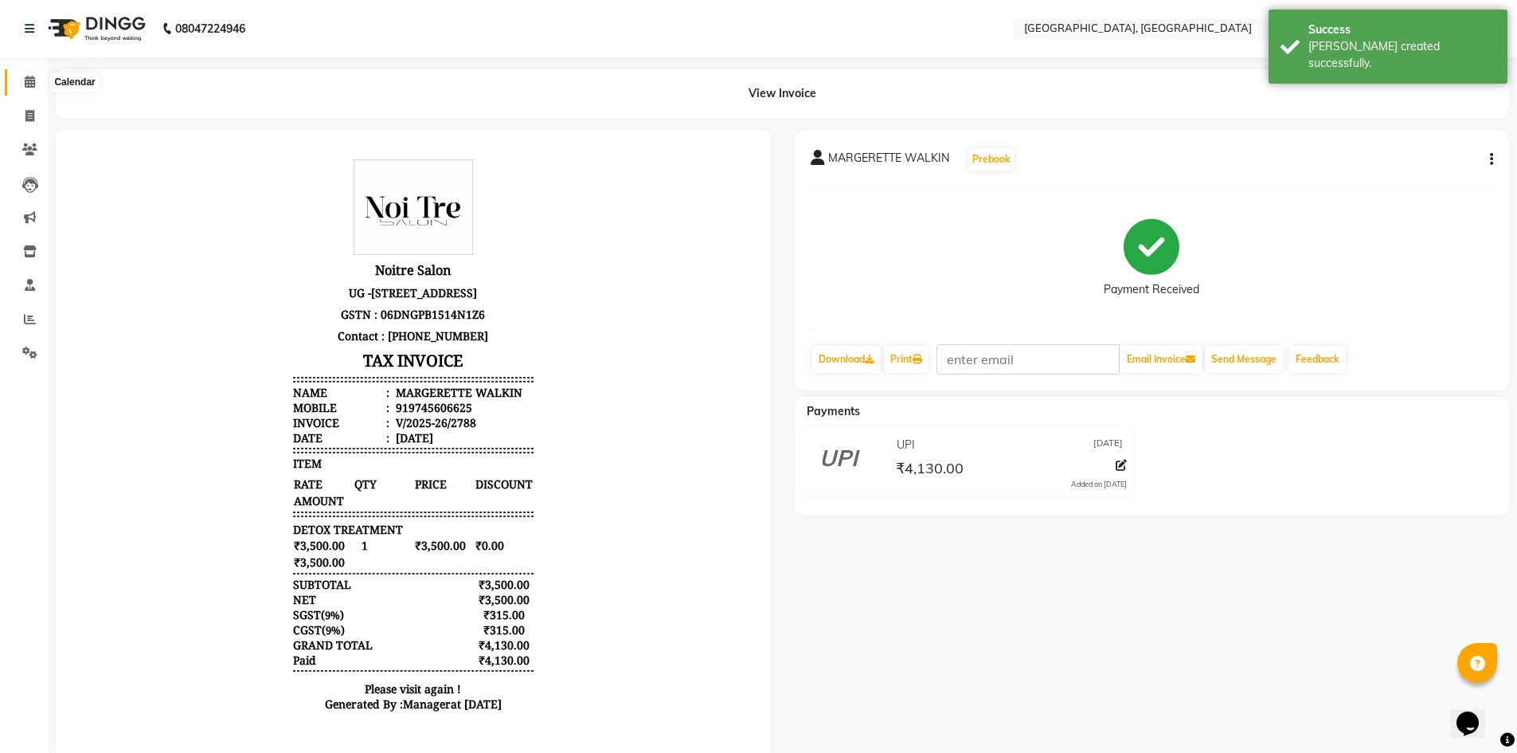
click at [39, 78] on span at bounding box center [30, 82] width 28 height 18
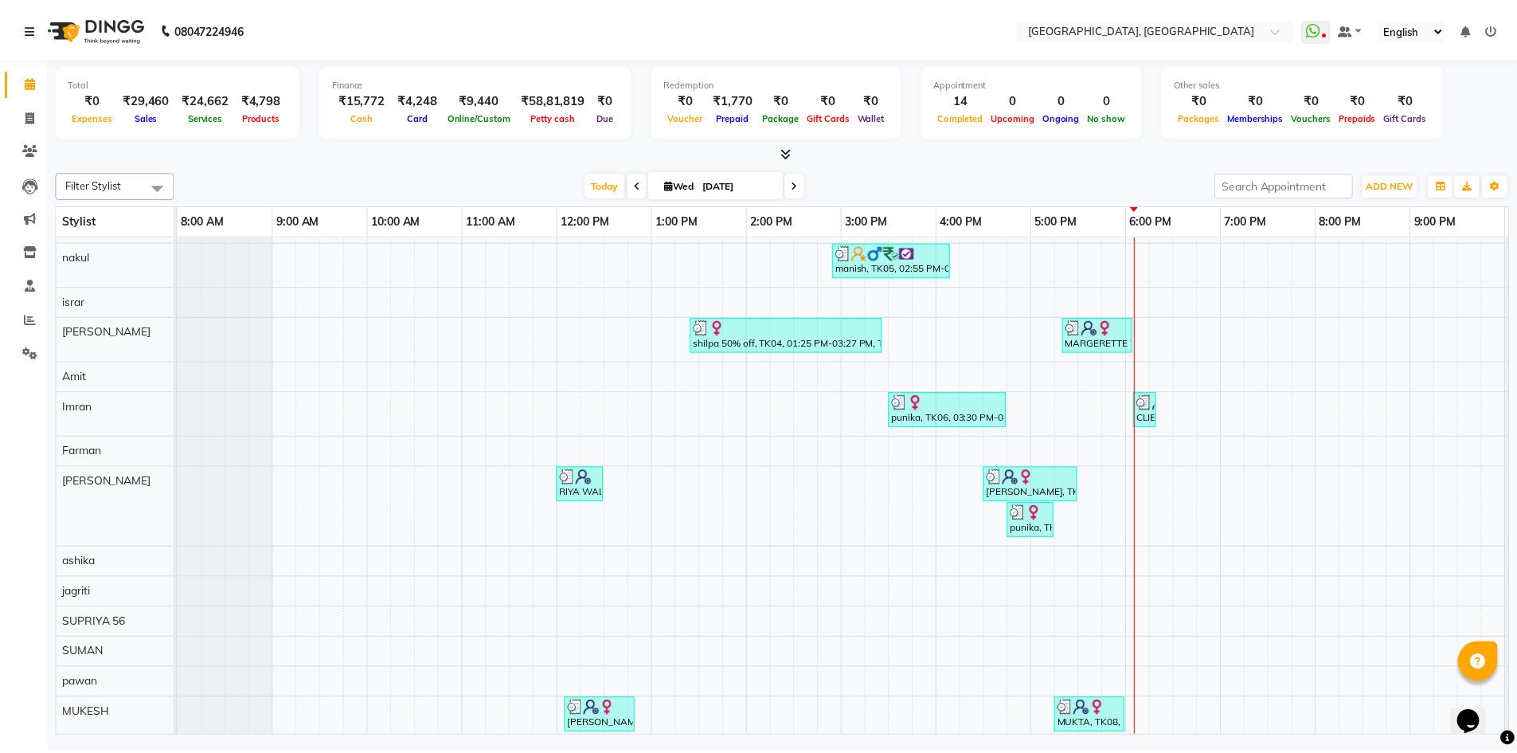
scroll to position [404, 0]
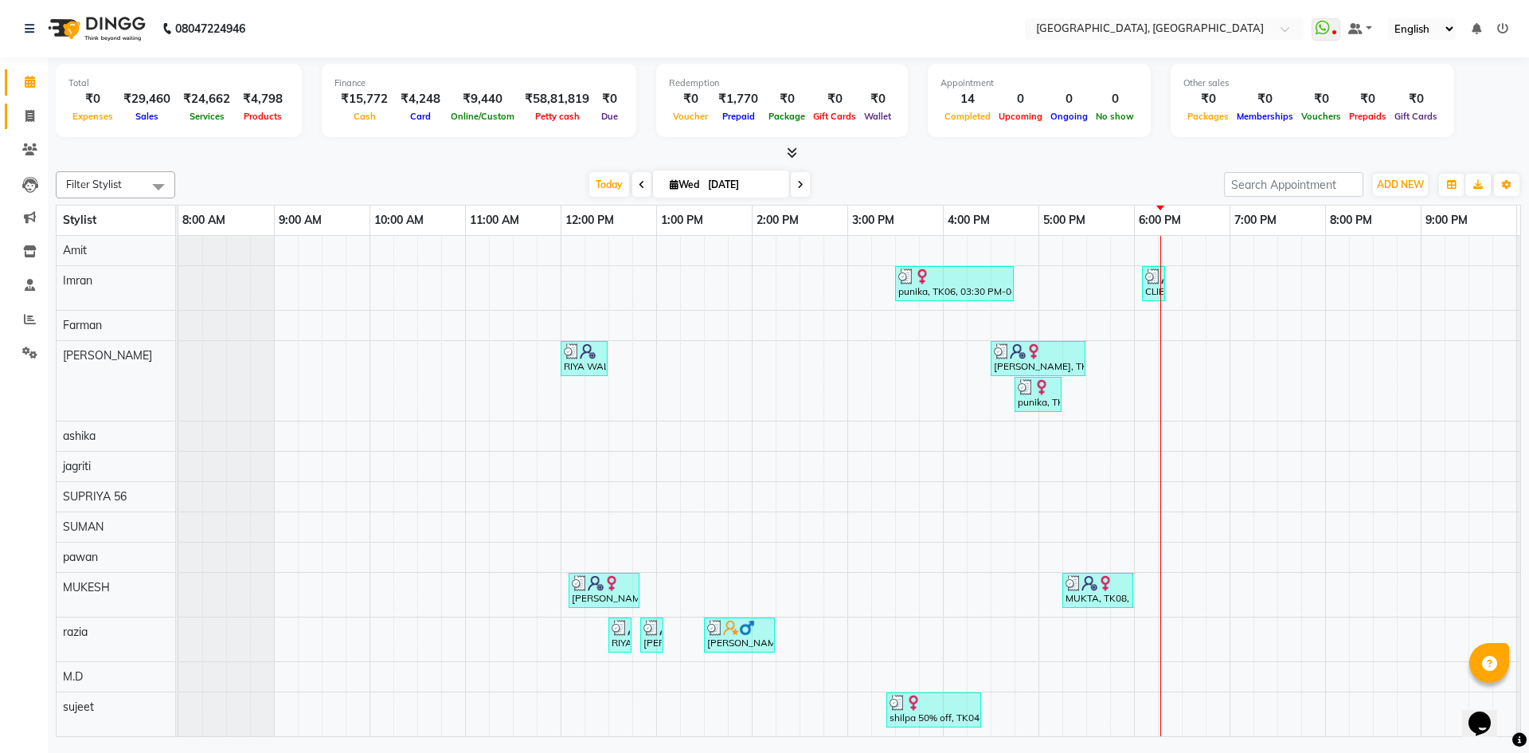
click at [8, 122] on link "Invoice" at bounding box center [24, 117] width 38 height 26
click at [35, 122] on span at bounding box center [30, 117] width 28 height 18
select select "service"
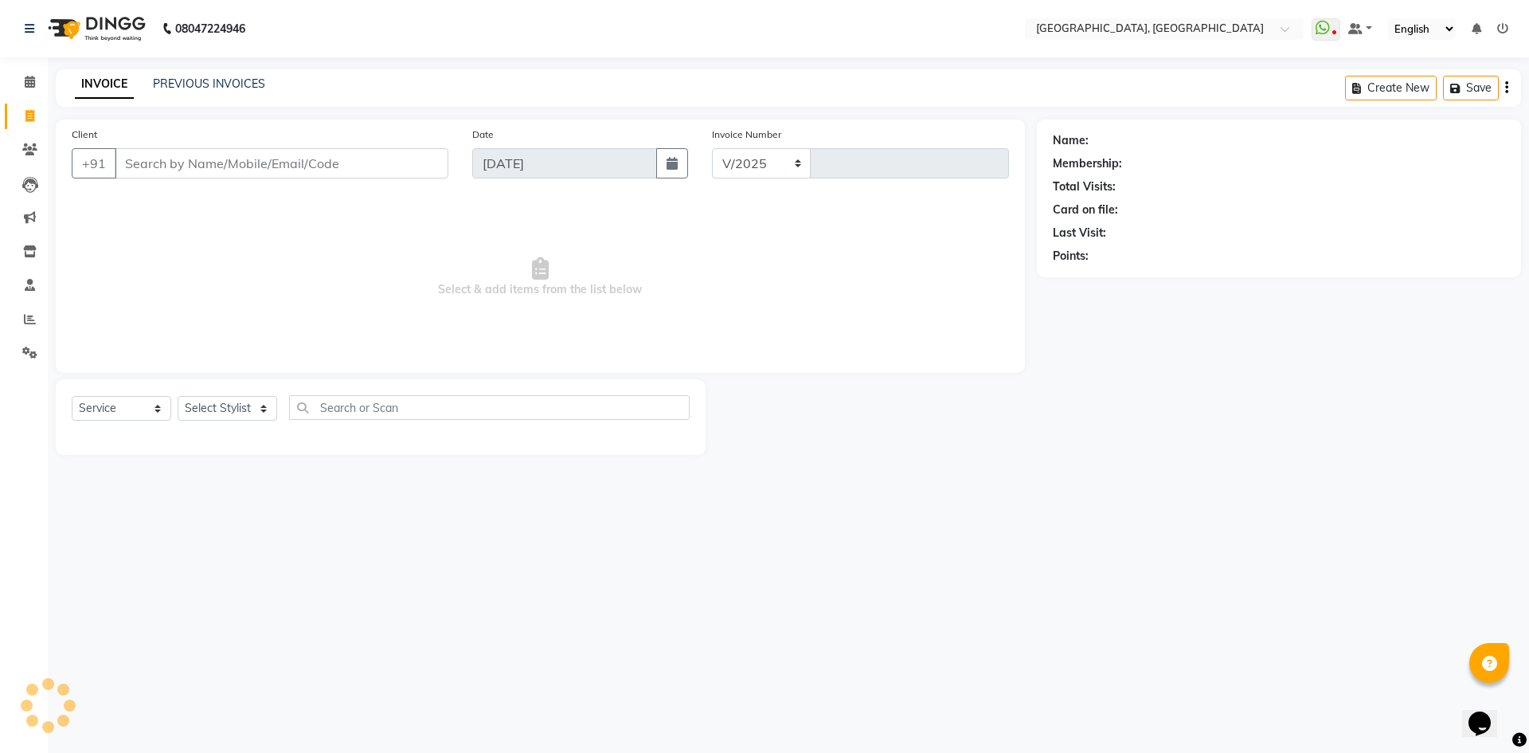
select select "3948"
type input "2789"
click at [224, 417] on select "Select Stylist" at bounding box center [228, 408] width 100 height 25
select select "86264"
click at [178, 396] on select "Select Stylist [PERSON_NAME] vihar [PERSON_NAME] makeup Amit annu [PERSON_NAME]…" at bounding box center [228, 408] width 100 height 25
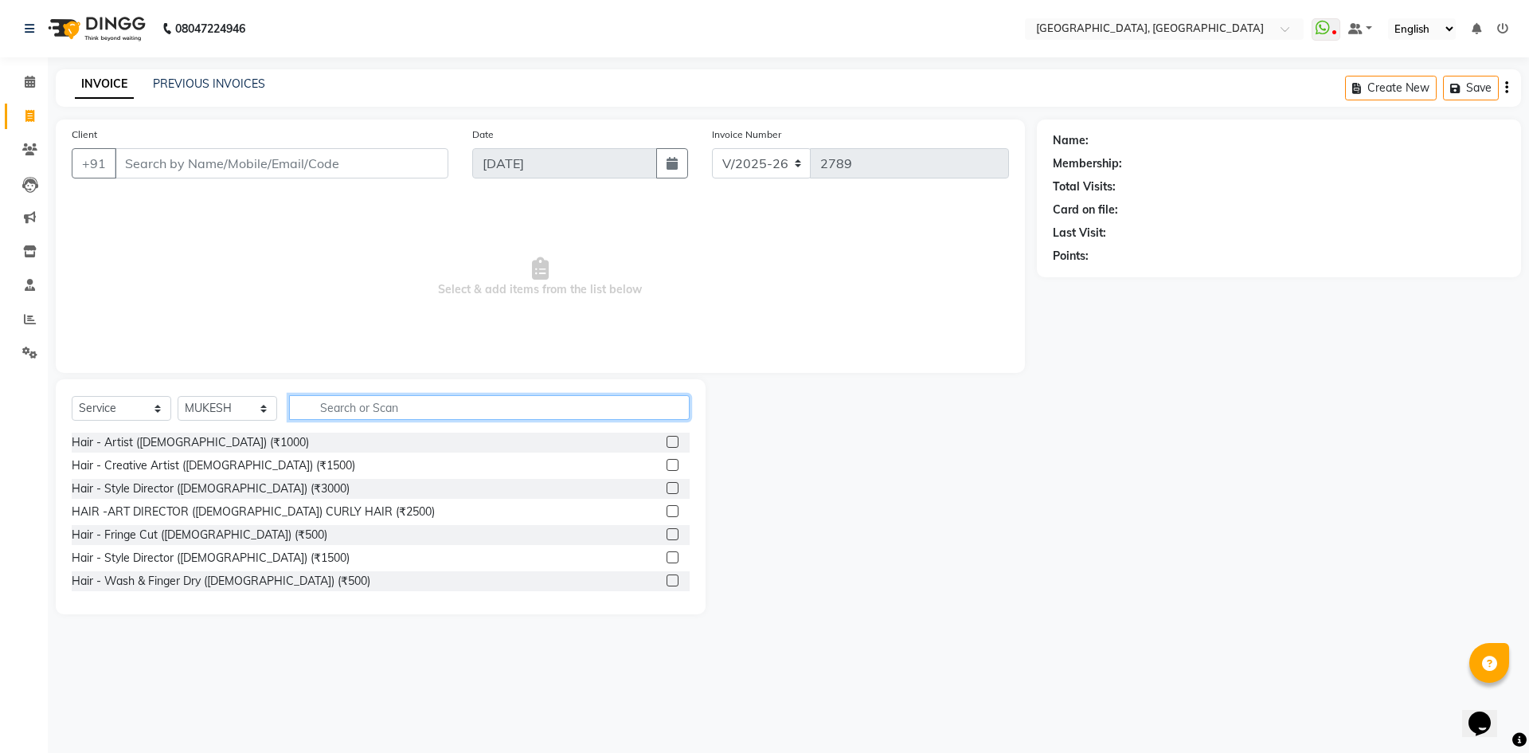
click at [347, 415] on input "text" at bounding box center [489, 407] width 401 height 25
click at [354, 407] on input "text" at bounding box center [489, 407] width 401 height 25
click at [322, 303] on span "Select & add items from the list below" at bounding box center [540, 277] width 937 height 159
click at [372, 416] on input "text" at bounding box center [489, 407] width 401 height 25
click at [374, 346] on span "Select & add items from the list below" at bounding box center [540, 277] width 937 height 159
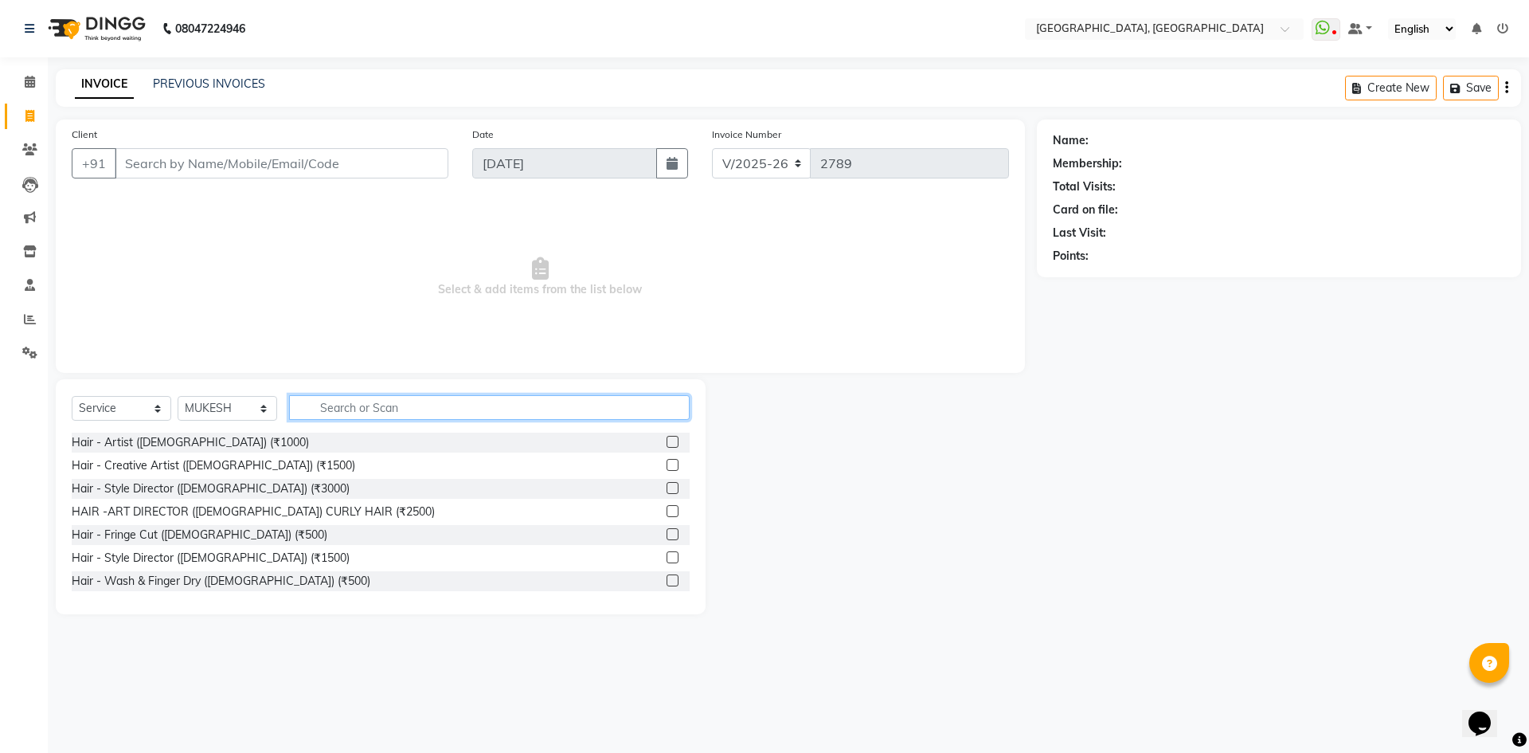
click at [386, 410] on input "text" at bounding box center [489, 407] width 401 height 25
click at [385, 342] on span "Select & add items from the list below" at bounding box center [540, 277] width 937 height 159
drag, startPoint x: 403, startPoint y: 405, endPoint x: 379, endPoint y: 316, distance: 92.3
click at [379, 316] on div "Client +91 Date 03-09-2025 Invoice Number V/2025 V/2025-26 2789 Select & add it…" at bounding box center [540, 366] width 993 height 495
click at [402, 407] on input "text" at bounding box center [489, 407] width 401 height 25
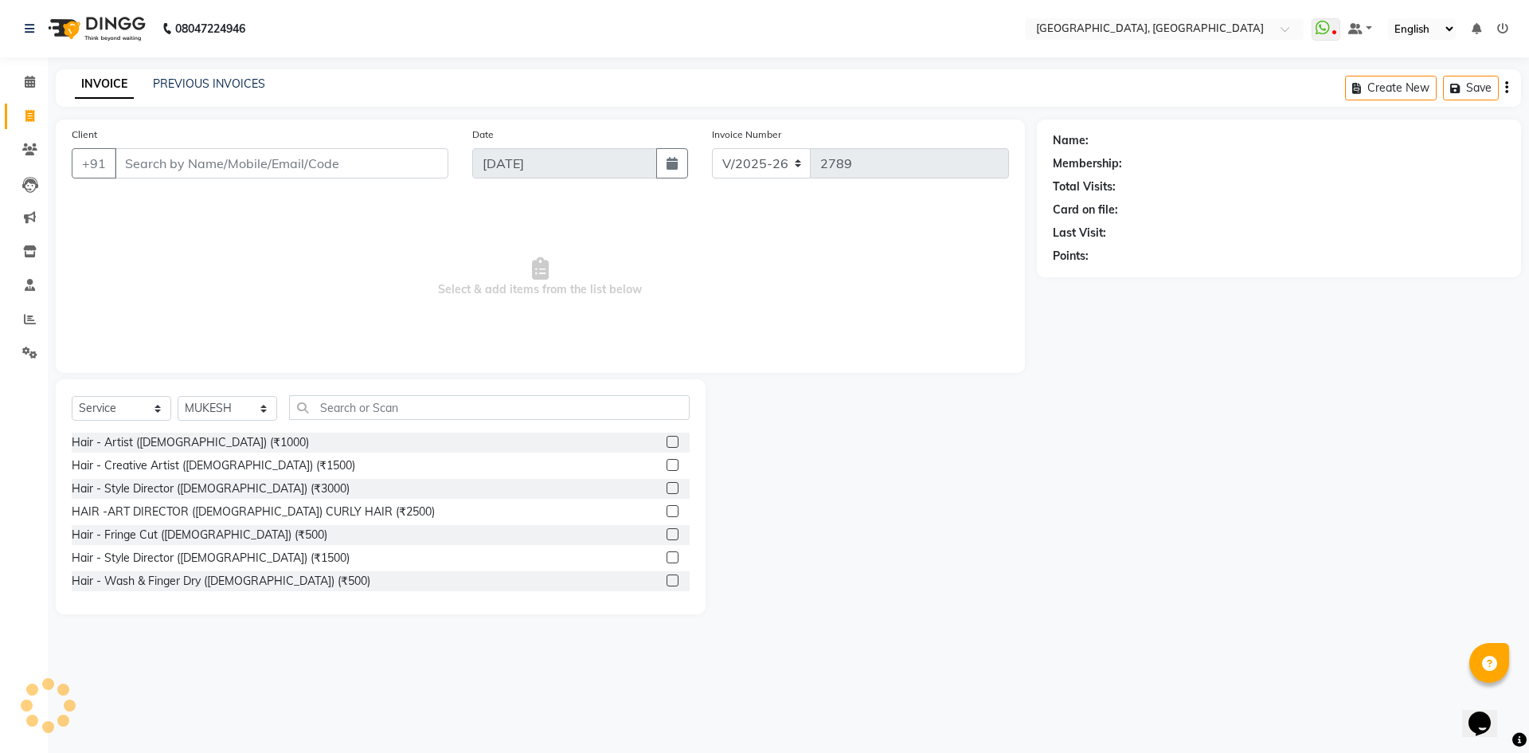
click at [394, 349] on span "Select & add items from the list below" at bounding box center [540, 277] width 937 height 159
click at [394, 413] on input "text" at bounding box center [489, 407] width 401 height 25
click at [407, 361] on div "Client +91 Date 03-09-2025 Invoice Number V/2025 V/2025-26 2789 Select & add it…" at bounding box center [540, 245] width 969 height 253
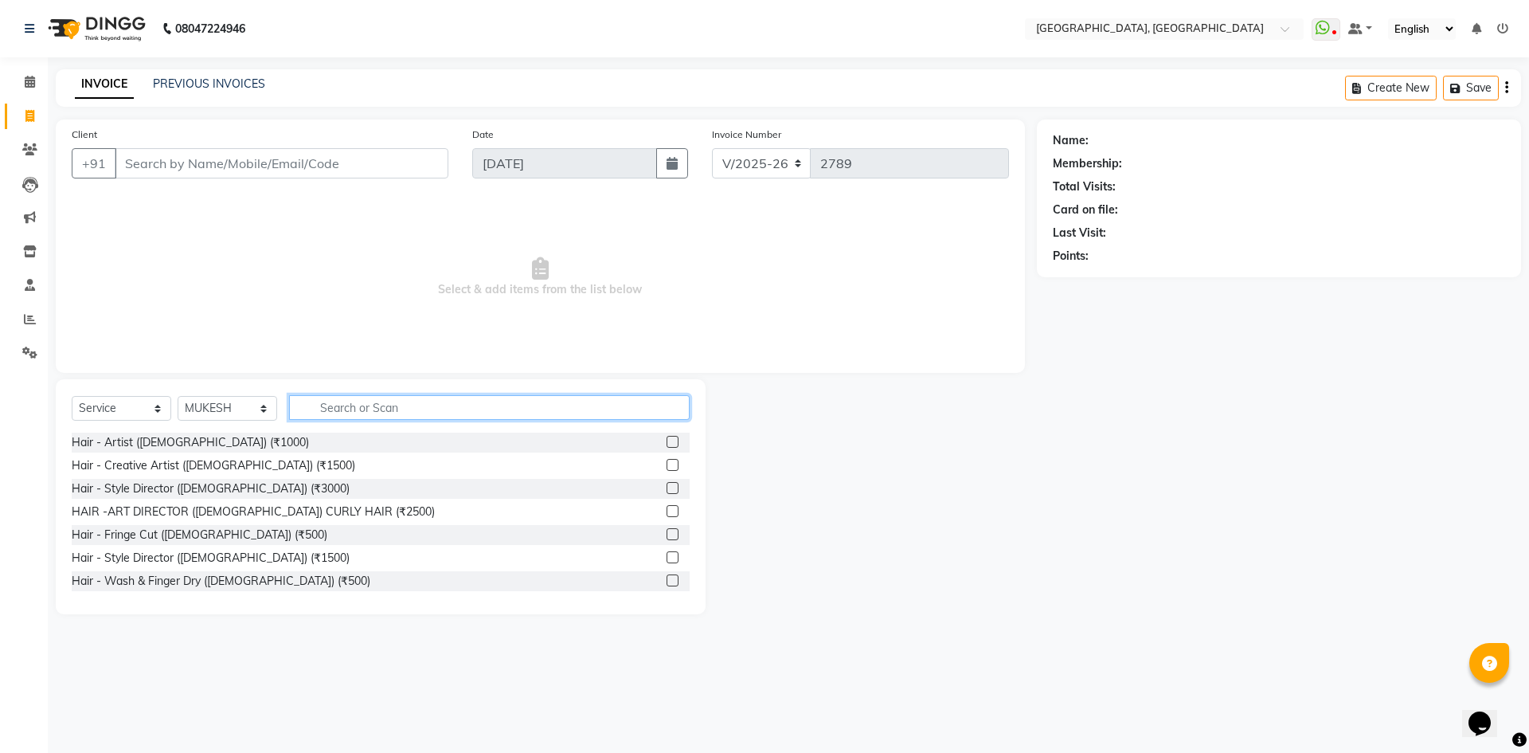
click at [413, 409] on input "text" at bounding box center [489, 407] width 401 height 25
click at [412, 338] on span "Select & add items from the list below" at bounding box center [540, 277] width 937 height 159
click at [452, 428] on div "Select Service Product Membership Package Voucher Prepaid Gift Card Select Styl…" at bounding box center [381, 413] width 618 height 37
click at [432, 401] on input "text" at bounding box center [489, 407] width 401 height 25
click at [426, 334] on span "Select & add items from the list below" at bounding box center [540, 277] width 937 height 159
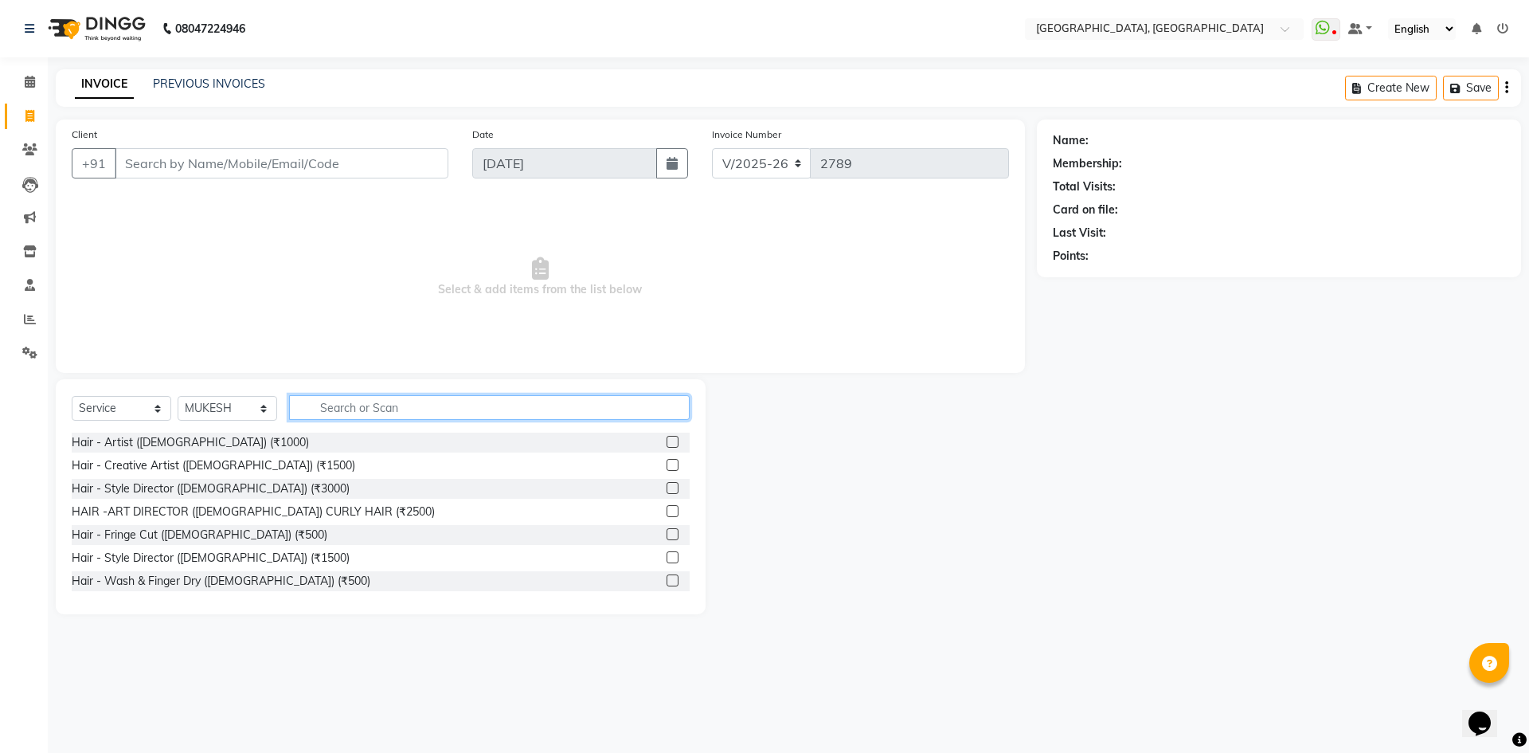
click at [438, 408] on input "text" at bounding box center [489, 407] width 401 height 25
click at [423, 334] on span "Select & add items from the list below" at bounding box center [540, 277] width 937 height 159
click at [420, 401] on input "text" at bounding box center [489, 407] width 401 height 25
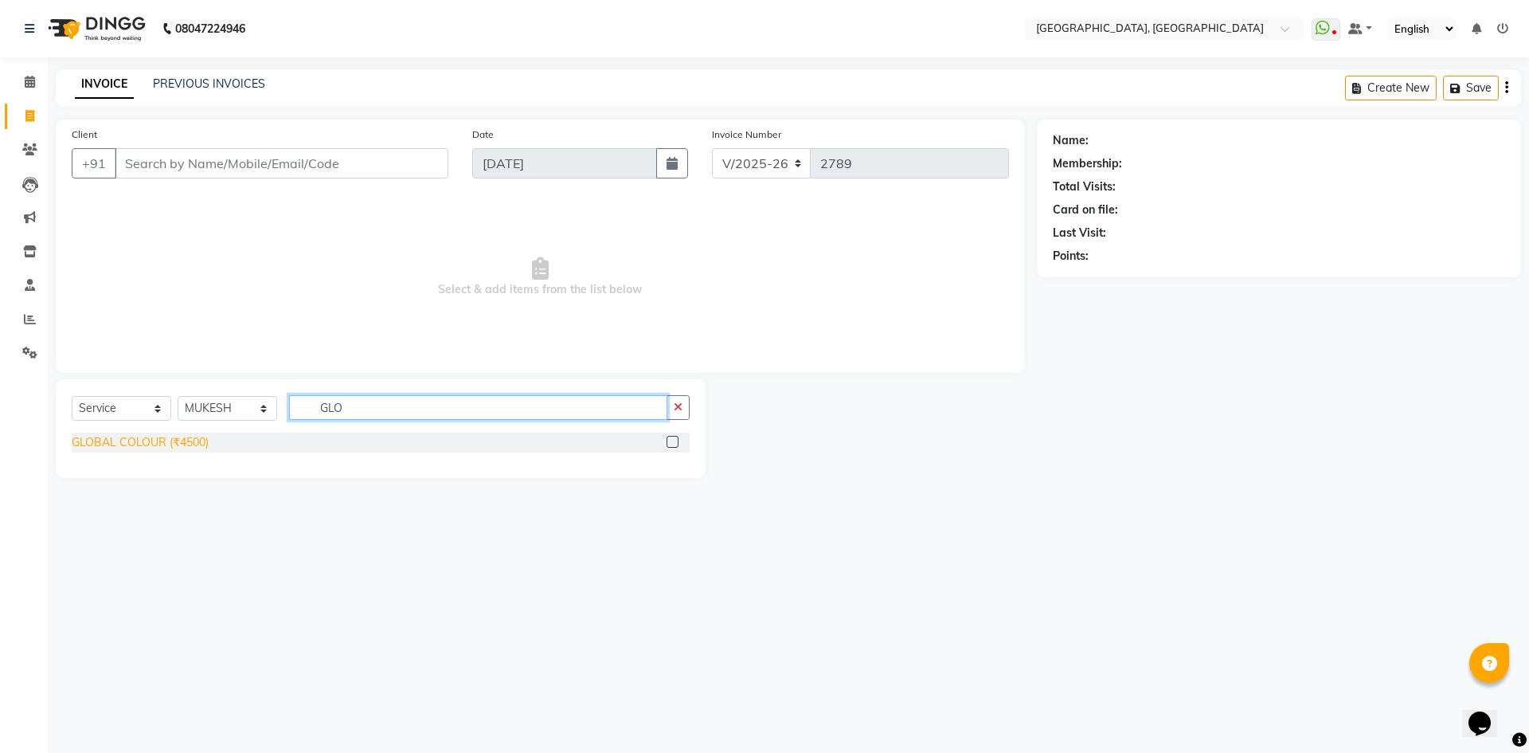
type input "GLO"
click at [148, 434] on div "GLOBAL COLOUR (₹4500)" at bounding box center [140, 442] width 137 height 17
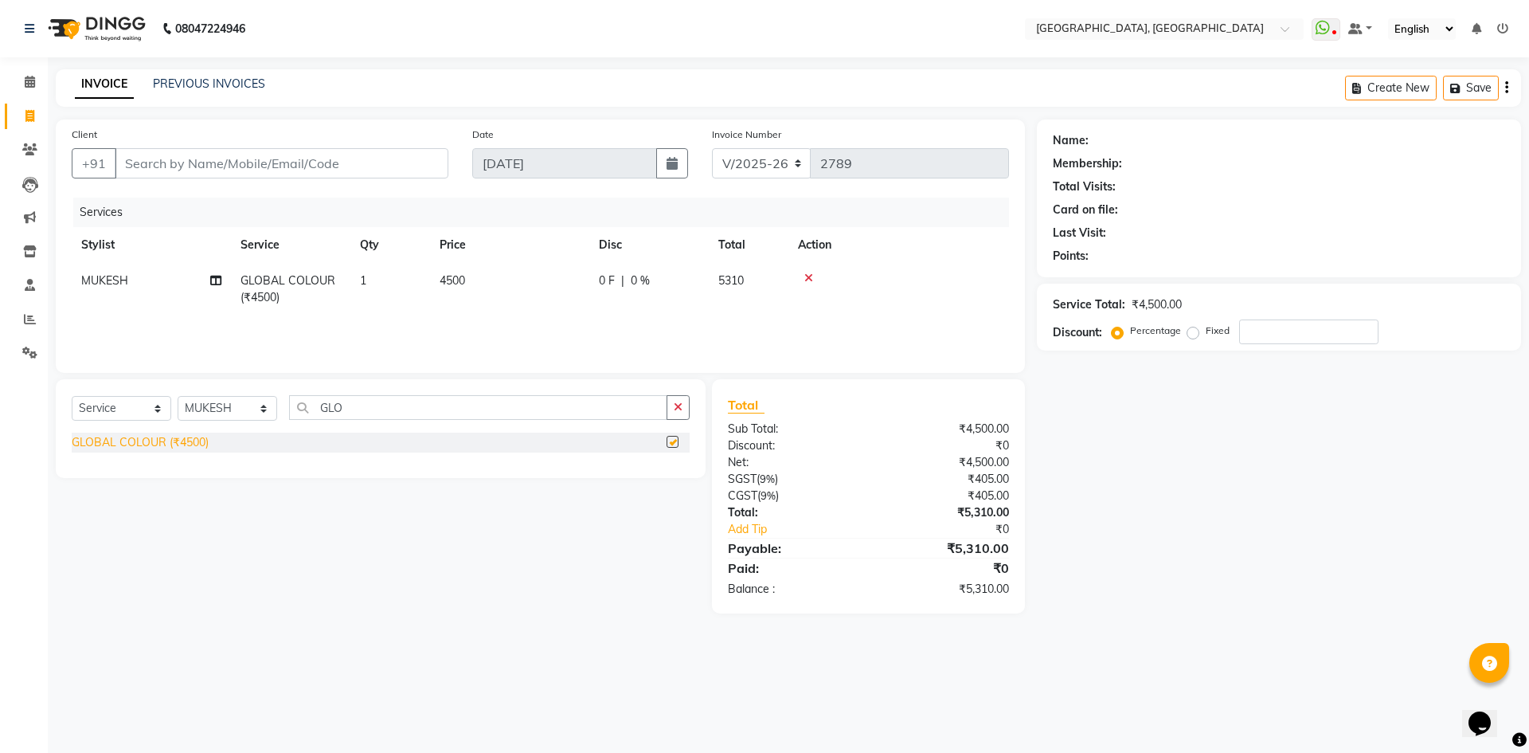
checkbox input "false"
click at [459, 267] on td "4500" at bounding box center [509, 289] width 159 height 53
select select "86264"
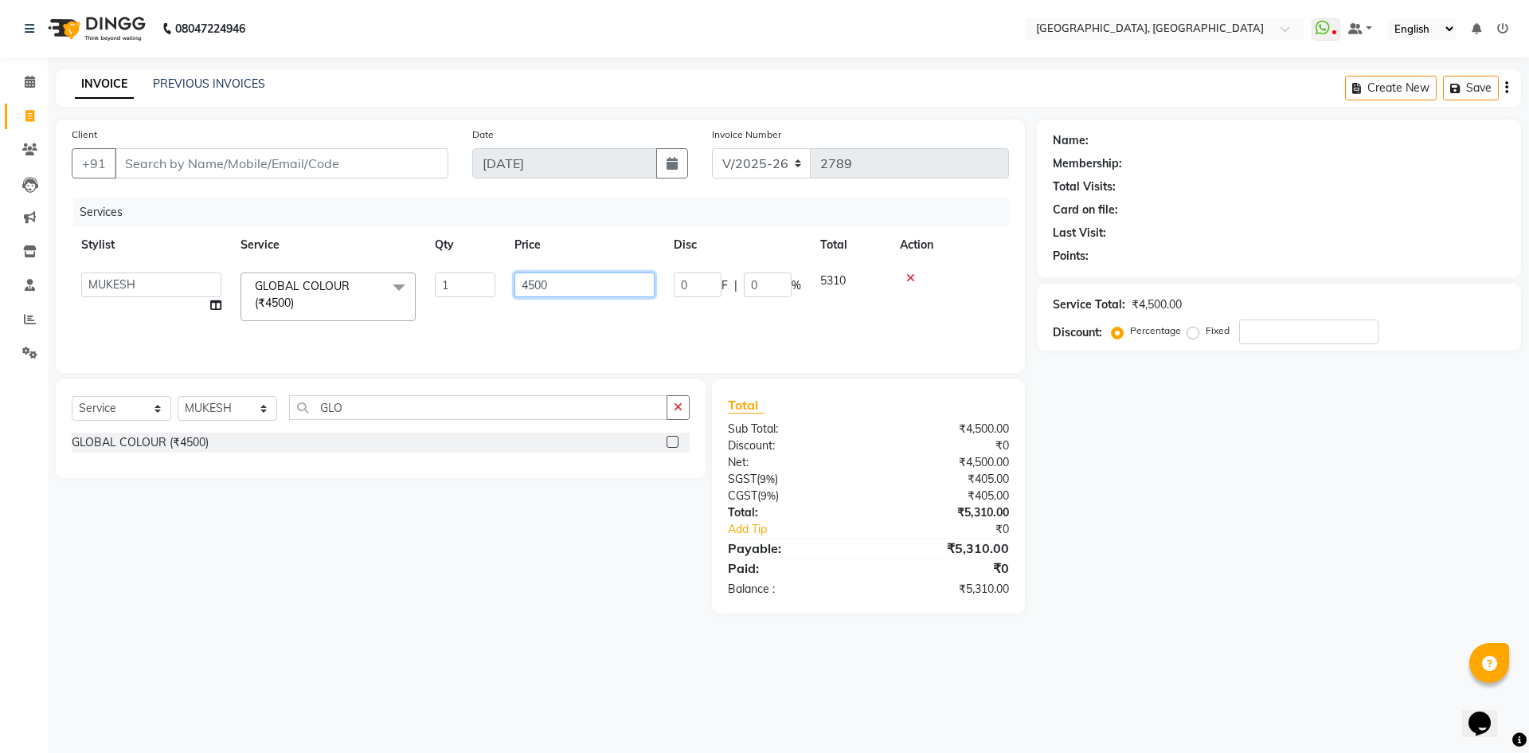
click at [527, 282] on input "4500" at bounding box center [584, 284] width 140 height 25
type input "5000"
click at [548, 385] on div "Select Service Product Membership Package Voucher Prepaid Gift Card Select Styl…" at bounding box center [381, 428] width 650 height 99
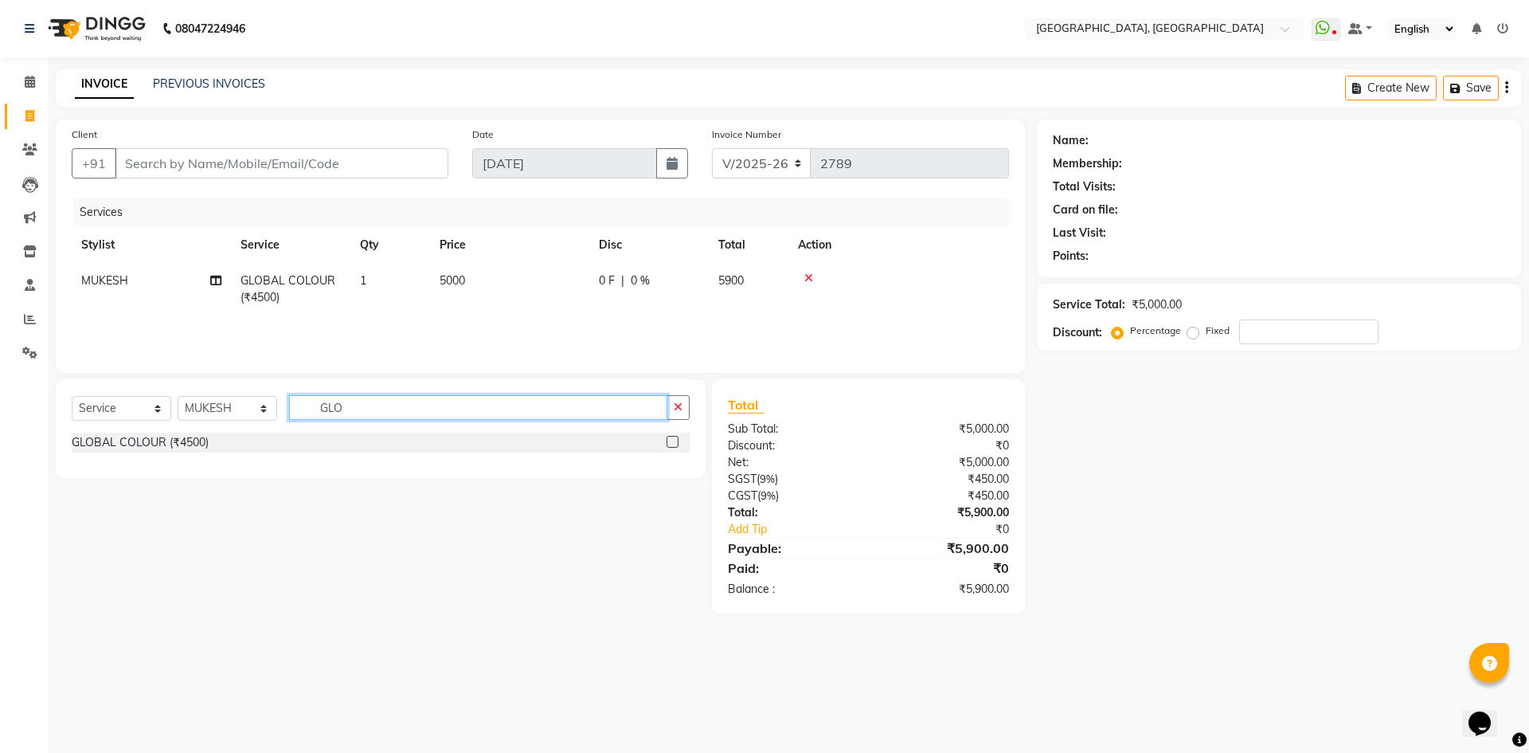
click at [401, 411] on input "GLO" at bounding box center [478, 407] width 378 height 25
click at [194, 406] on select "Select Stylist [PERSON_NAME] vihar [PERSON_NAME] makeup Amit annu [PERSON_NAME]…" at bounding box center [228, 408] width 100 height 25
select select "87275"
click at [178, 396] on select "Select Stylist [PERSON_NAME] vihar [PERSON_NAME] makeup Amit annu [PERSON_NAME]…" at bounding box center [228, 408] width 100 height 25
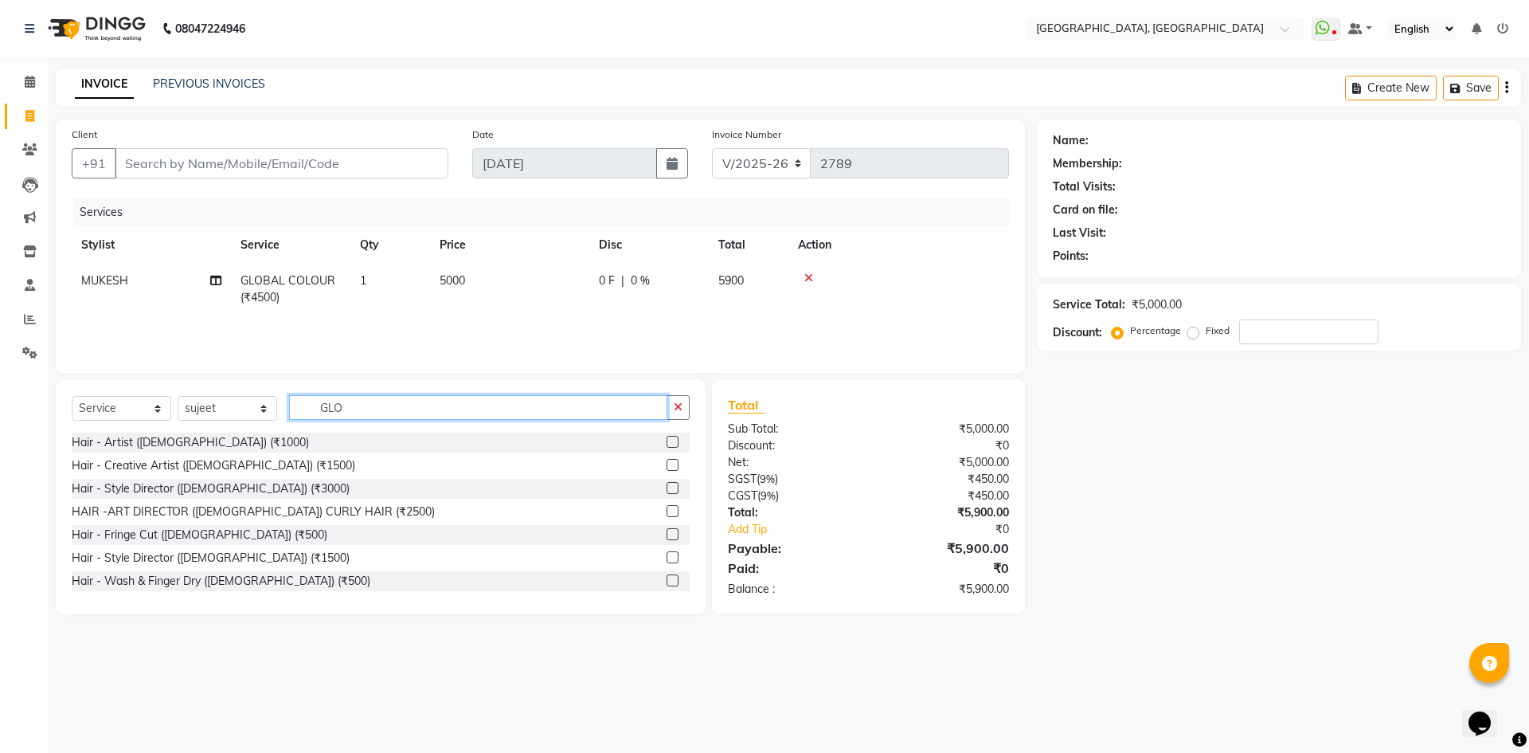
click at [391, 410] on input "GLO" at bounding box center [478, 407] width 378 height 25
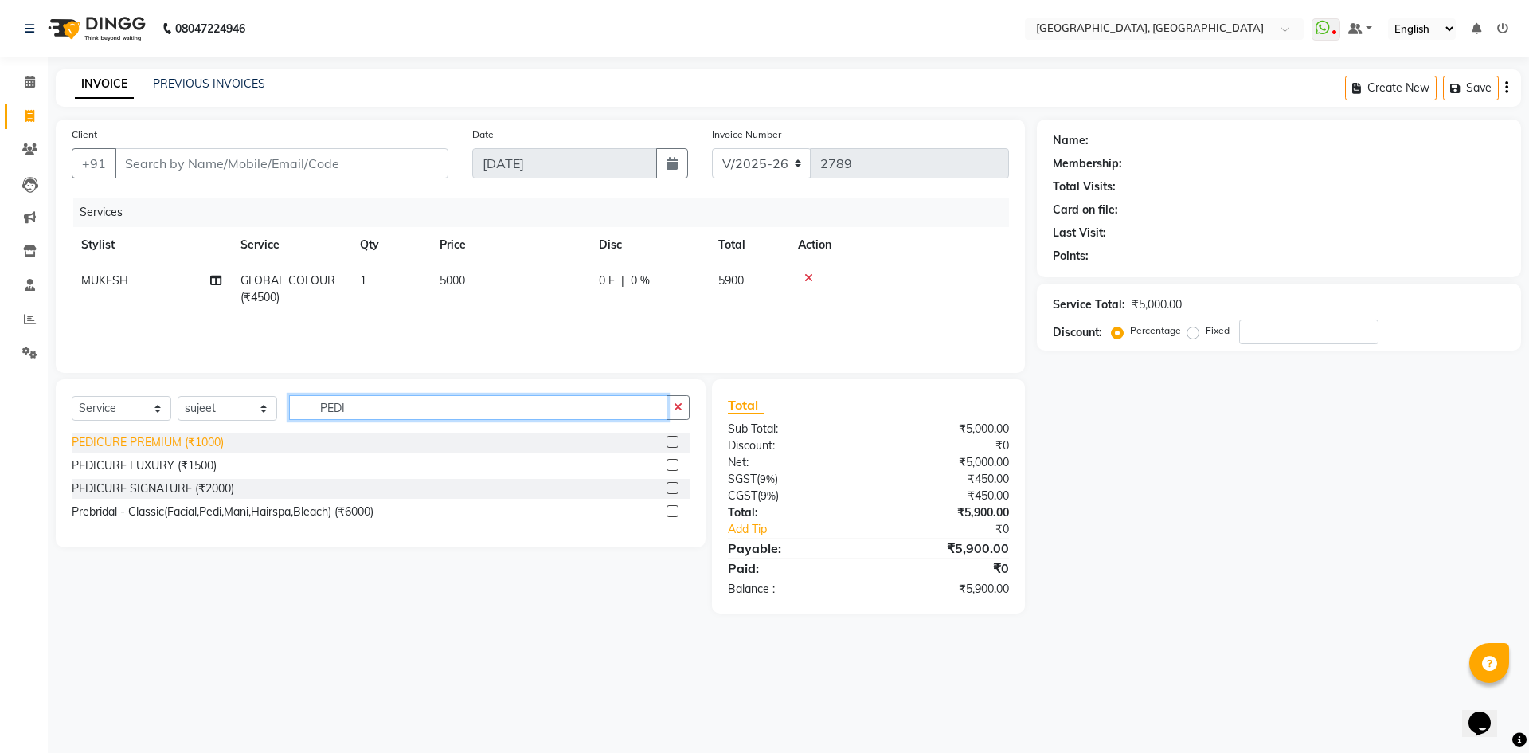
type input "PEDI"
click at [121, 435] on div "PEDICURE PREMIUM (₹1000)" at bounding box center [148, 442] width 152 height 17
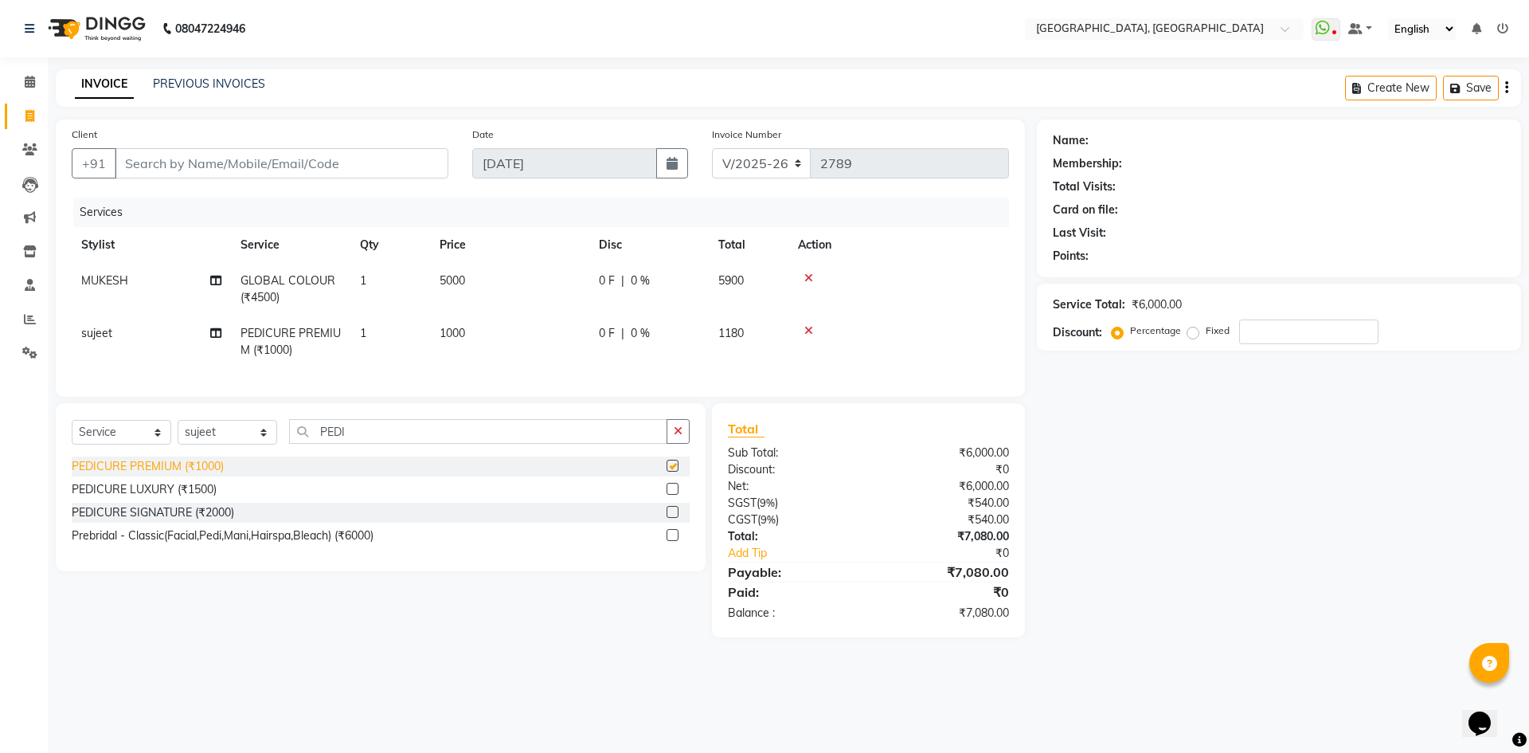
checkbox input "false"
click at [182, 186] on div "Client +91" at bounding box center [260, 158] width 401 height 65
click at [180, 159] on input "Client" at bounding box center [282, 163] width 334 height 30
type input "9"
type input "0"
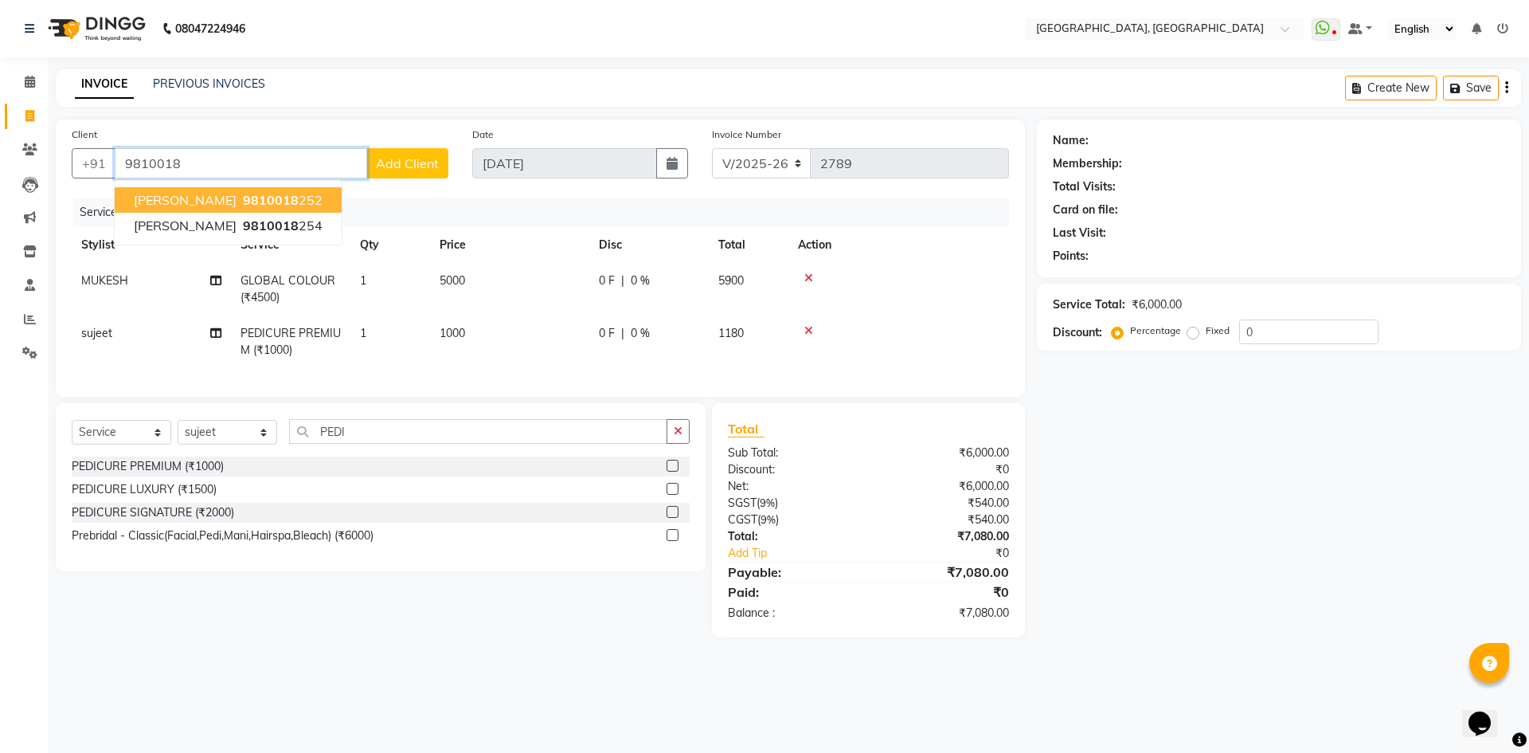
click at [204, 194] on span "[PERSON_NAME]" at bounding box center [185, 200] width 103 height 16
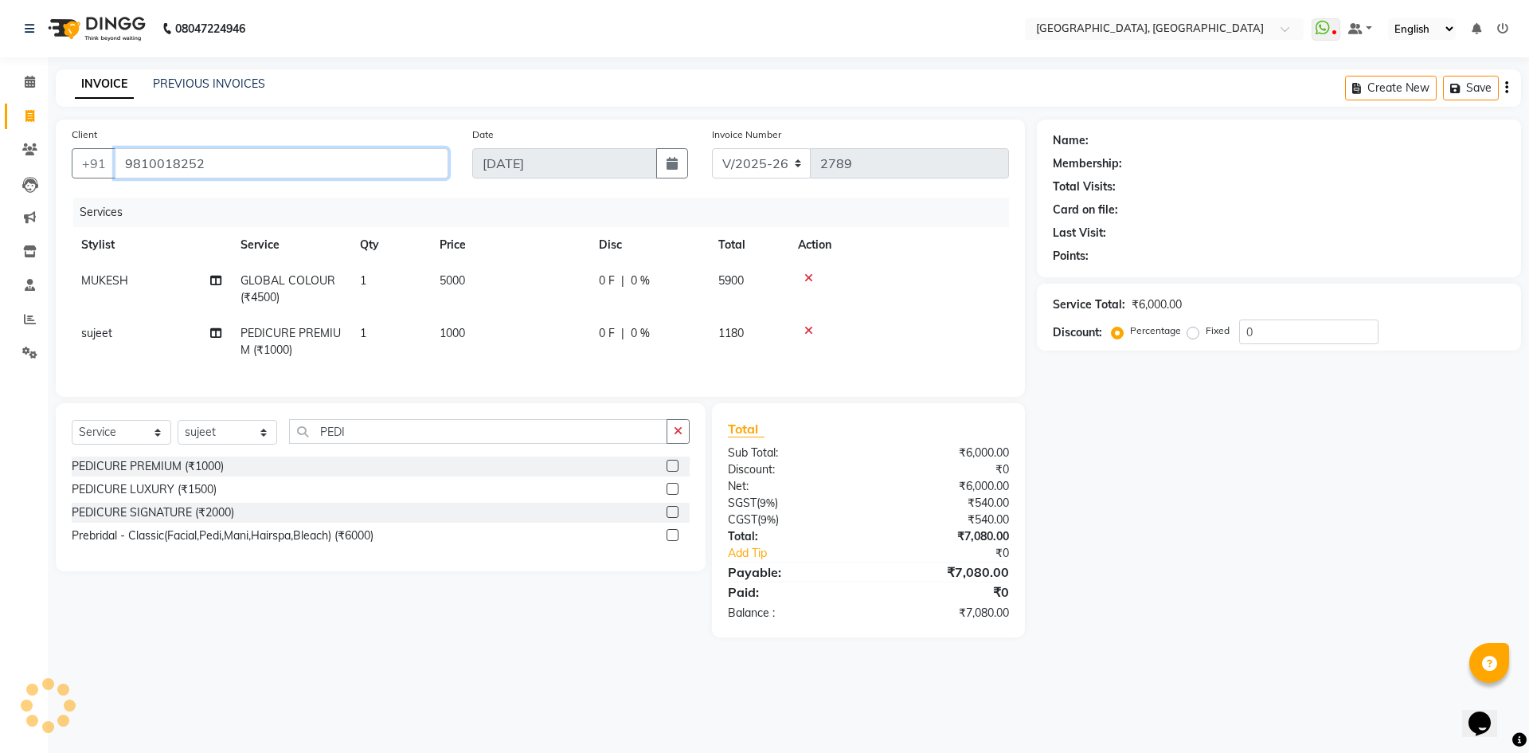
type input "9810018252"
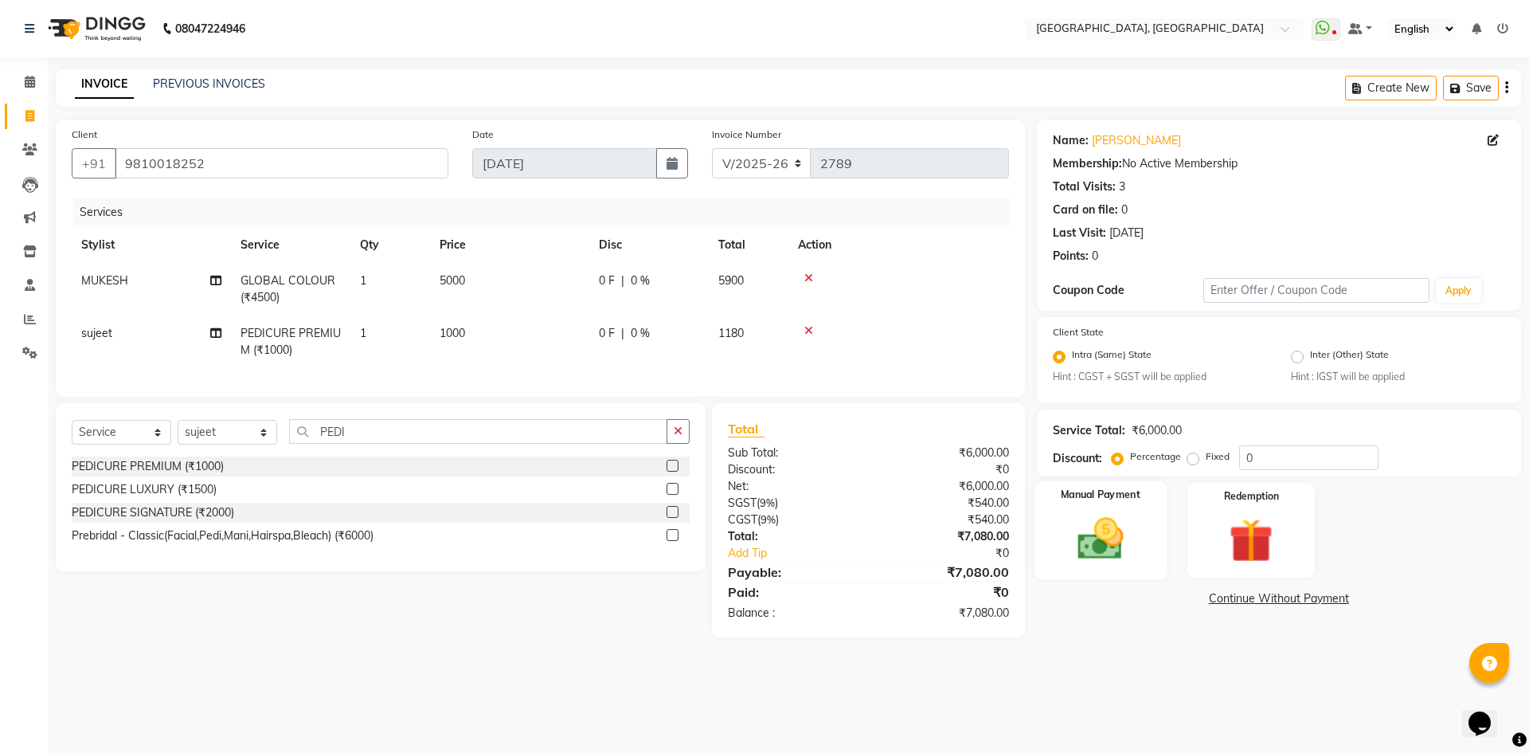
click at [1059, 508] on div "Manual Payment" at bounding box center [1100, 530] width 132 height 98
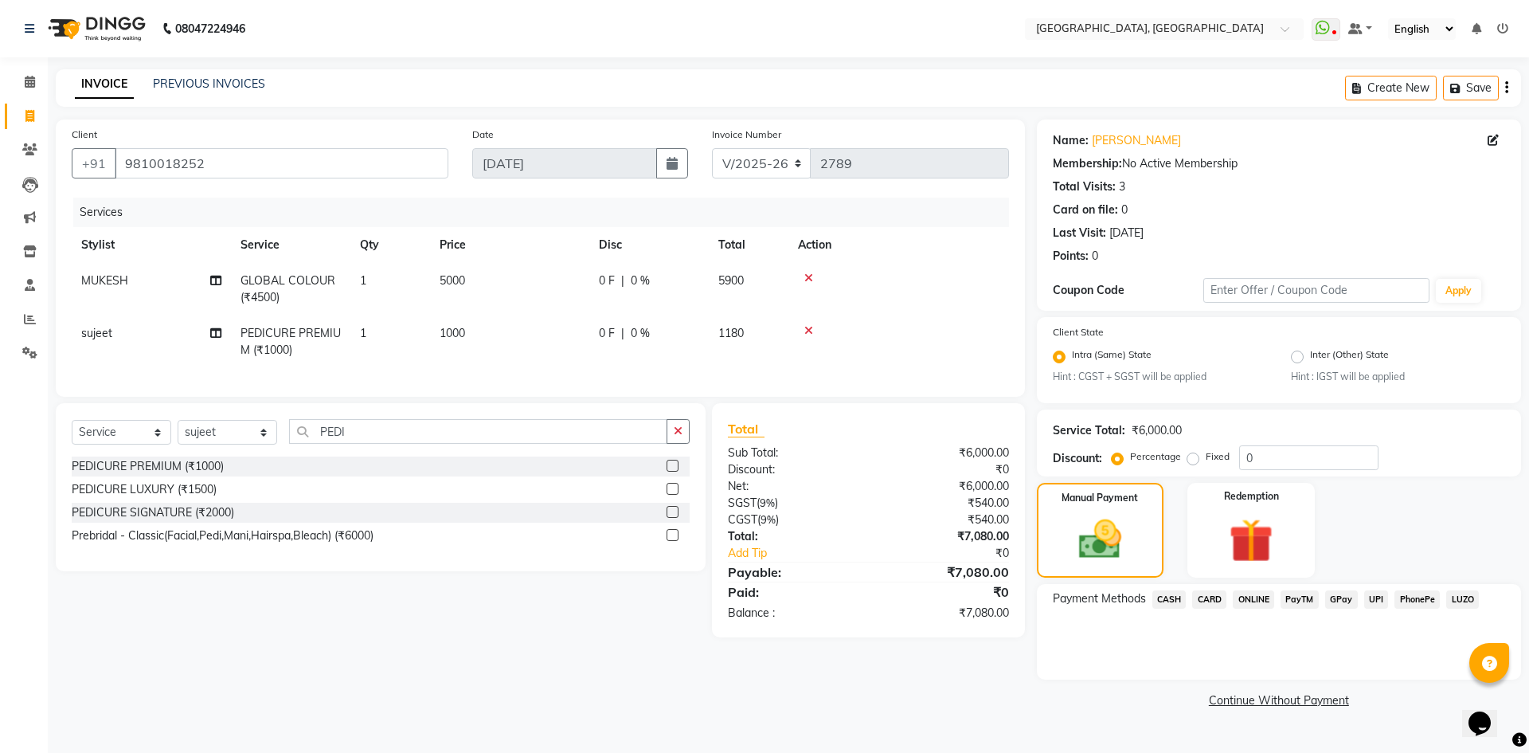
click at [1167, 600] on span "CASH" at bounding box center [1169, 599] width 34 height 18
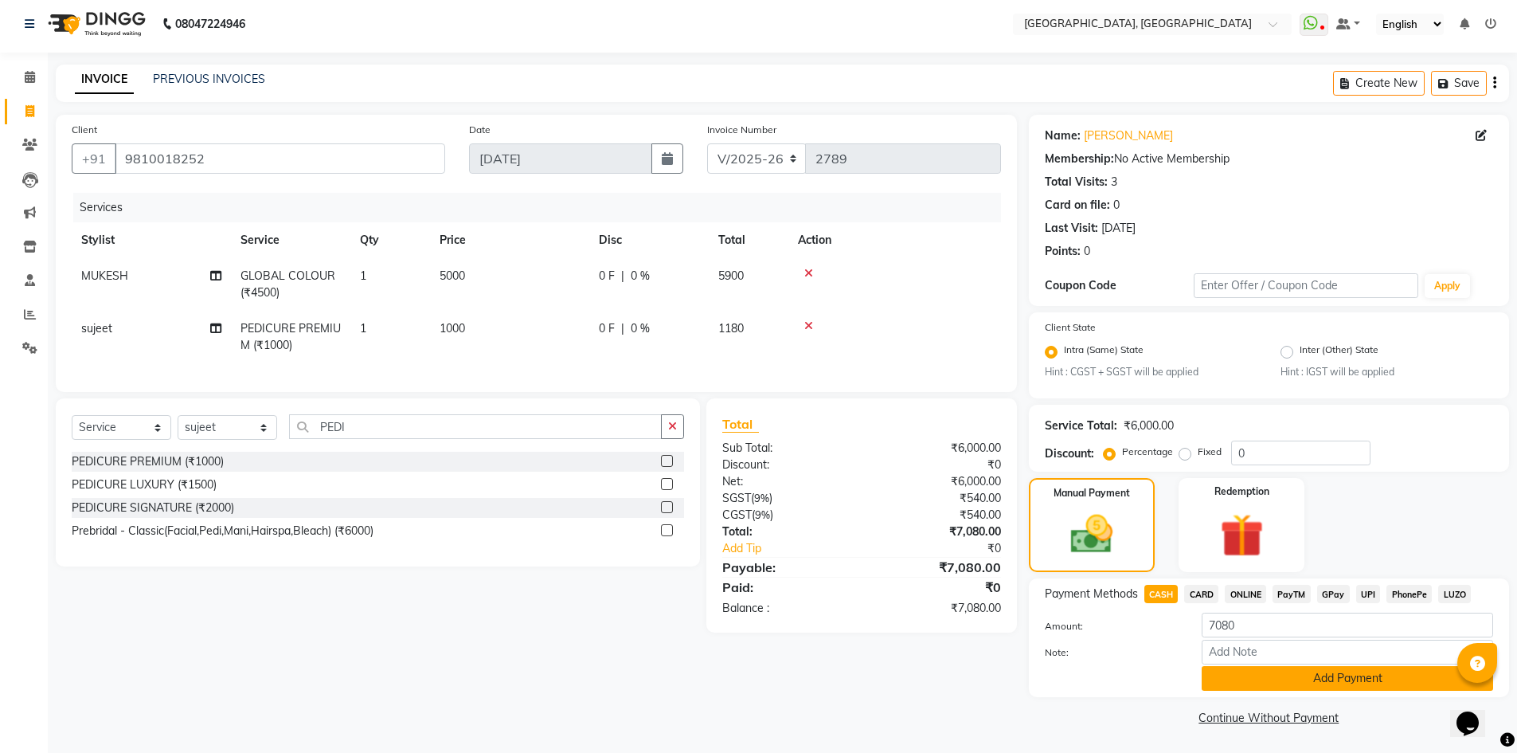
scroll to position [6, 0]
click at [1234, 669] on button "Add Payment" at bounding box center [1347, 677] width 291 height 25
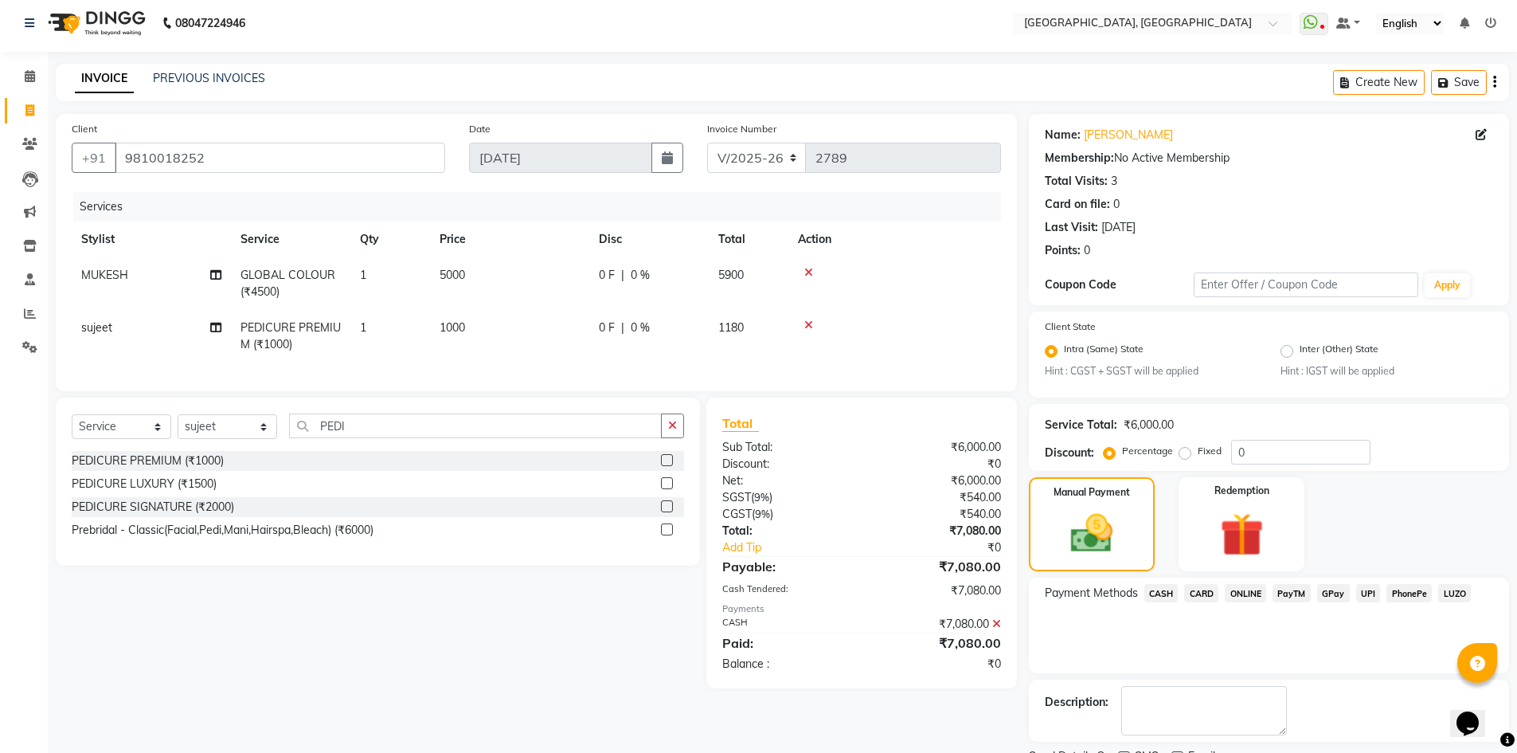
scroll to position [72, 0]
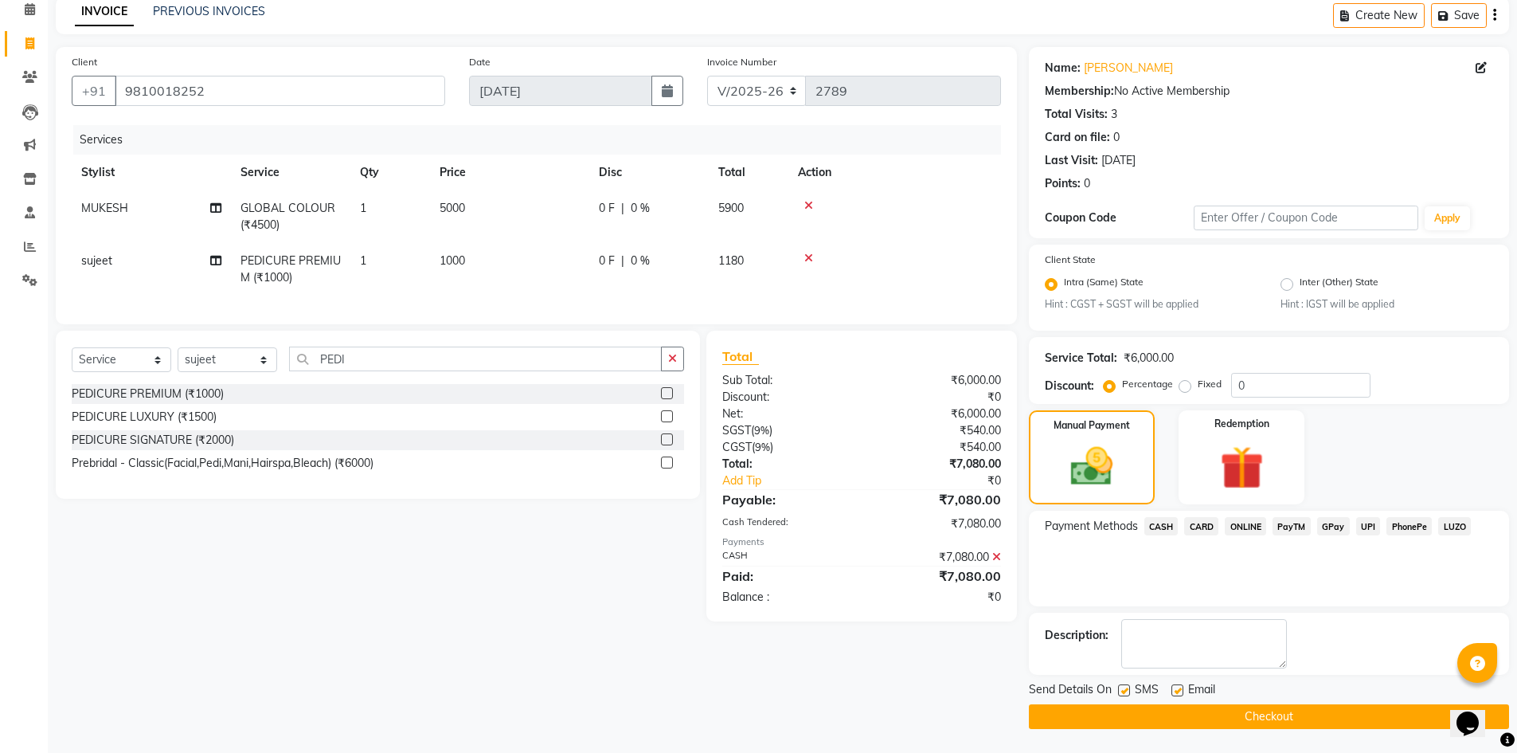
click at [1079, 718] on button "Checkout" at bounding box center [1269, 716] width 480 height 25
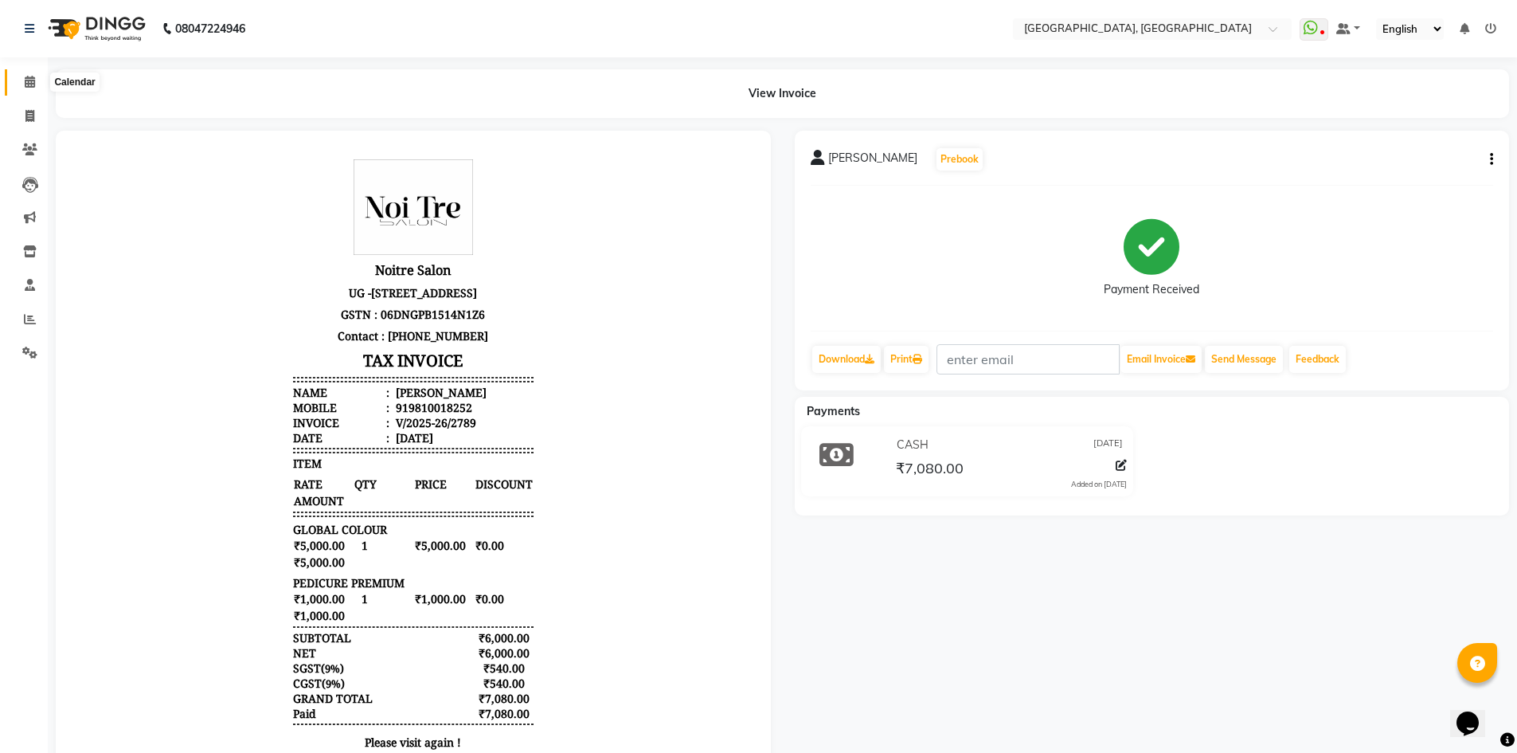
click at [18, 81] on span at bounding box center [30, 82] width 28 height 18
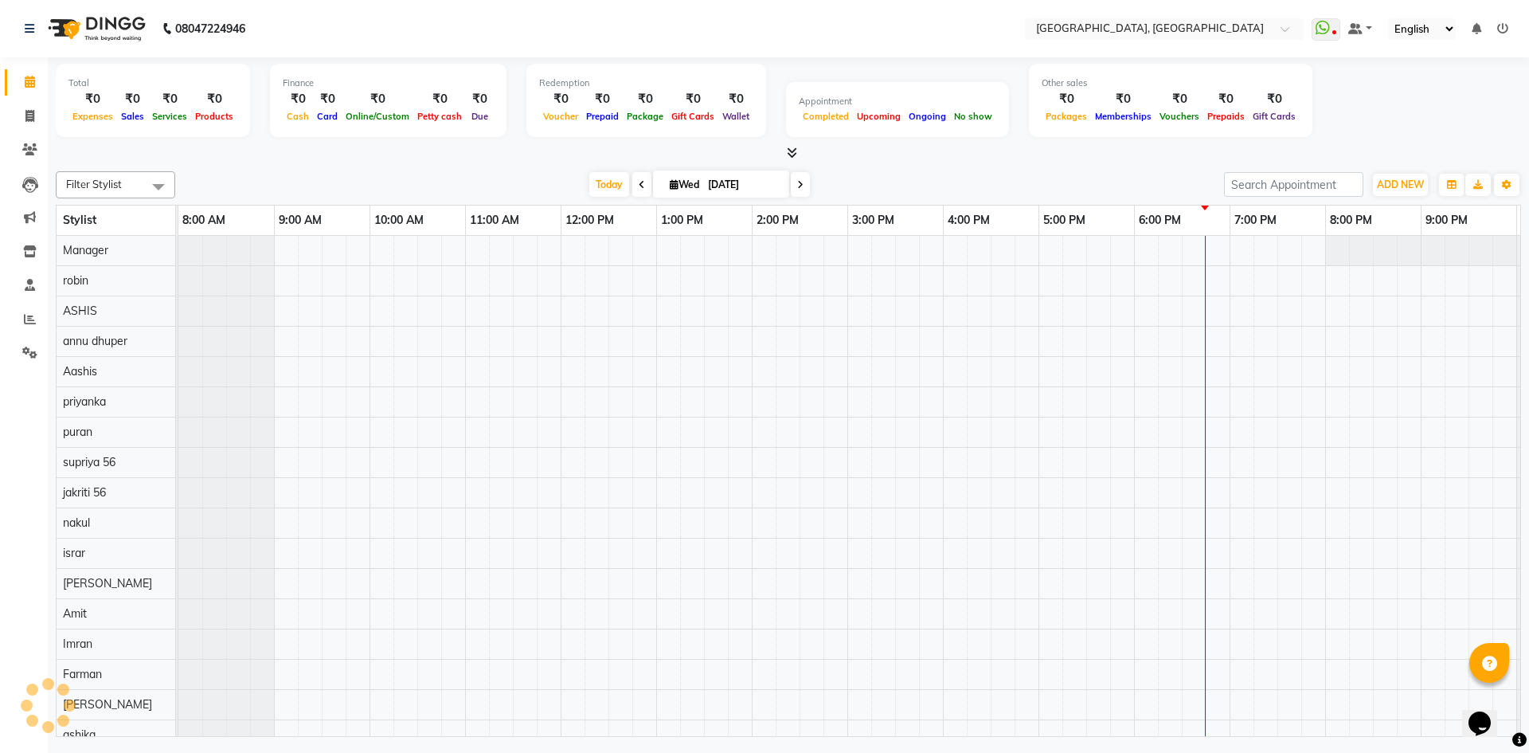
scroll to position [0, 92]
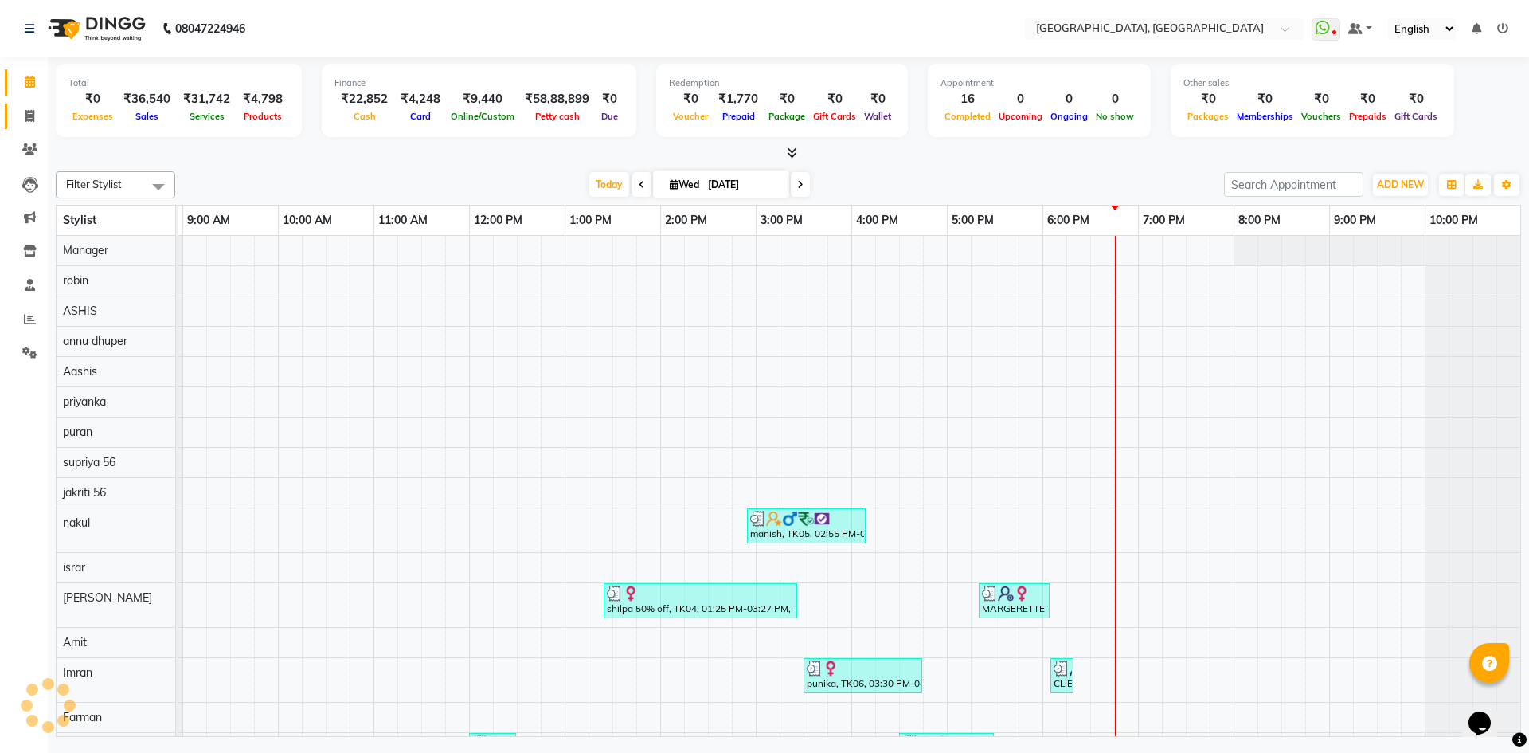
click at [33, 104] on link "Invoice" at bounding box center [24, 117] width 38 height 26
select select "service"
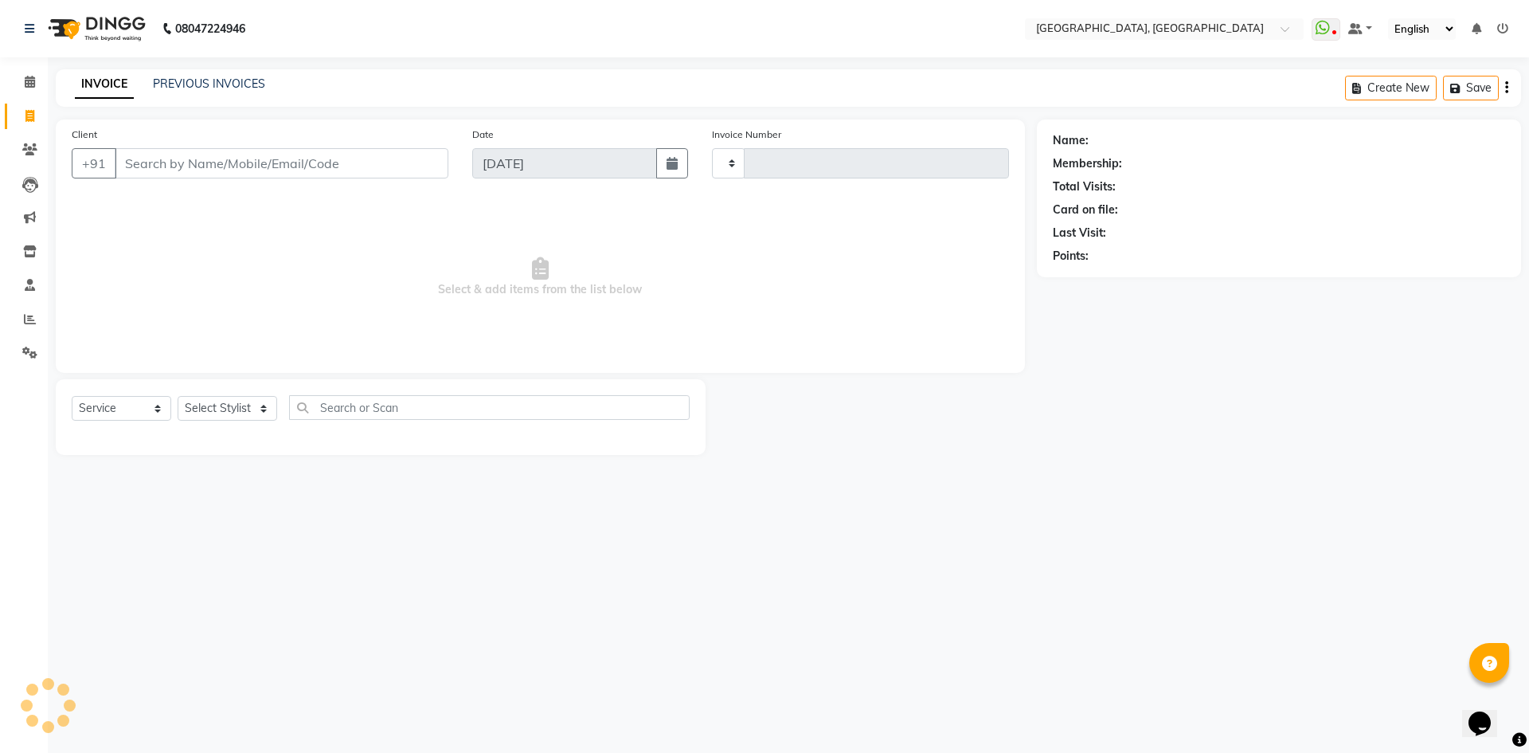
type input "2790"
select select "3948"
click at [44, 76] on li "Calendar" at bounding box center [24, 82] width 48 height 34
click at [25, 80] on icon at bounding box center [30, 82] width 10 height 12
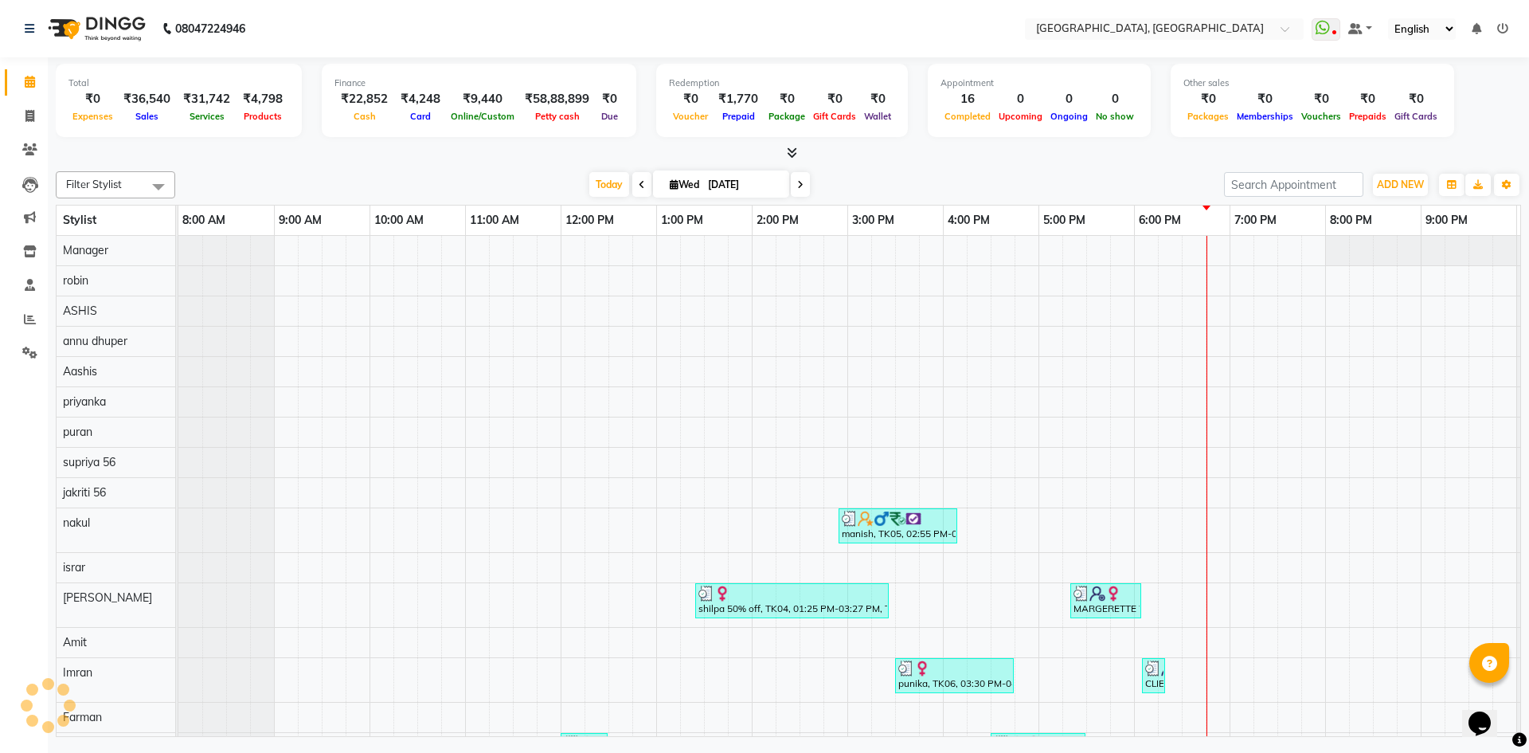
click at [290, 170] on div "Filter Stylist Select All Aashis Amit annu dhuper ashika ASHIS Farman Imran isr…" at bounding box center [788, 451] width 1465 height 572
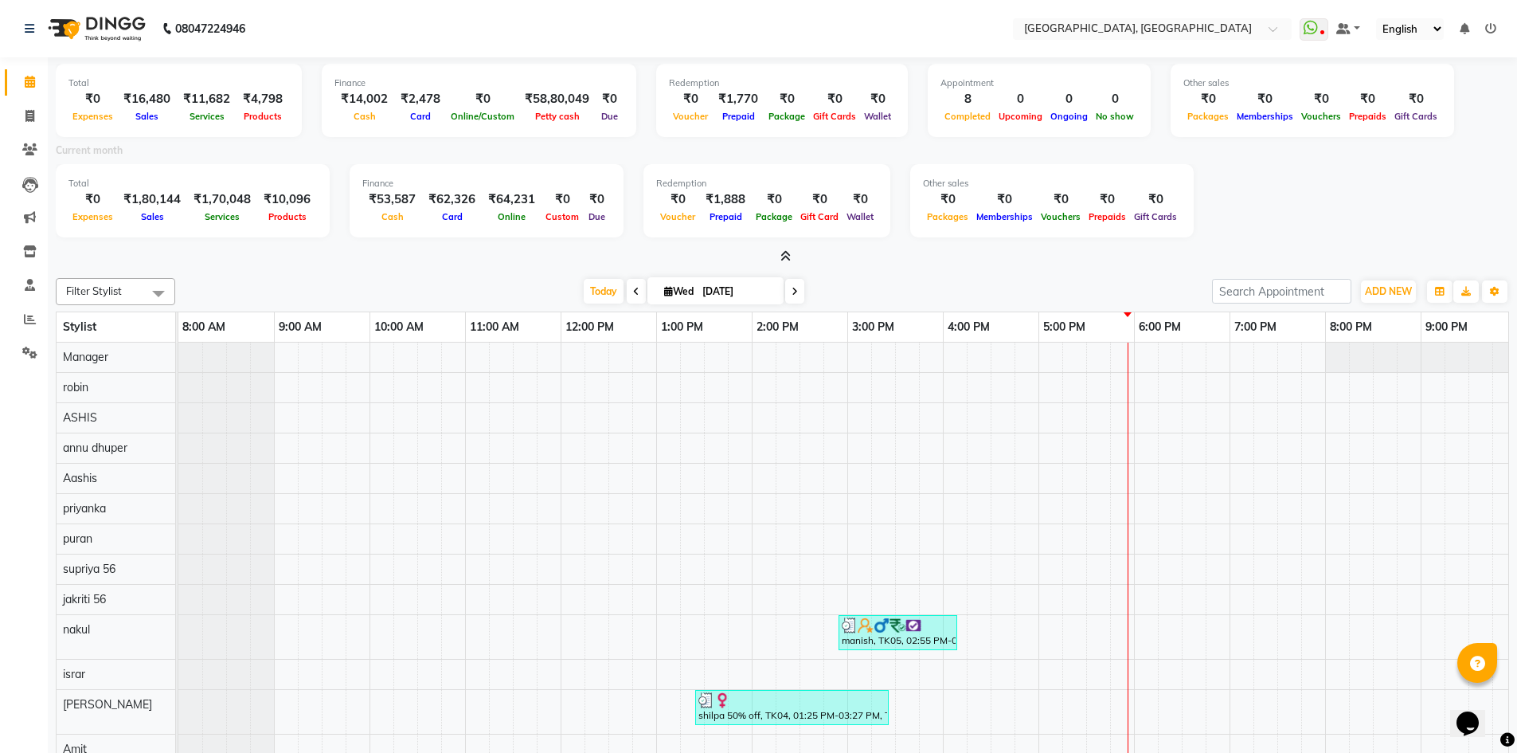
click at [788, 250] on icon at bounding box center [785, 256] width 10 height 12
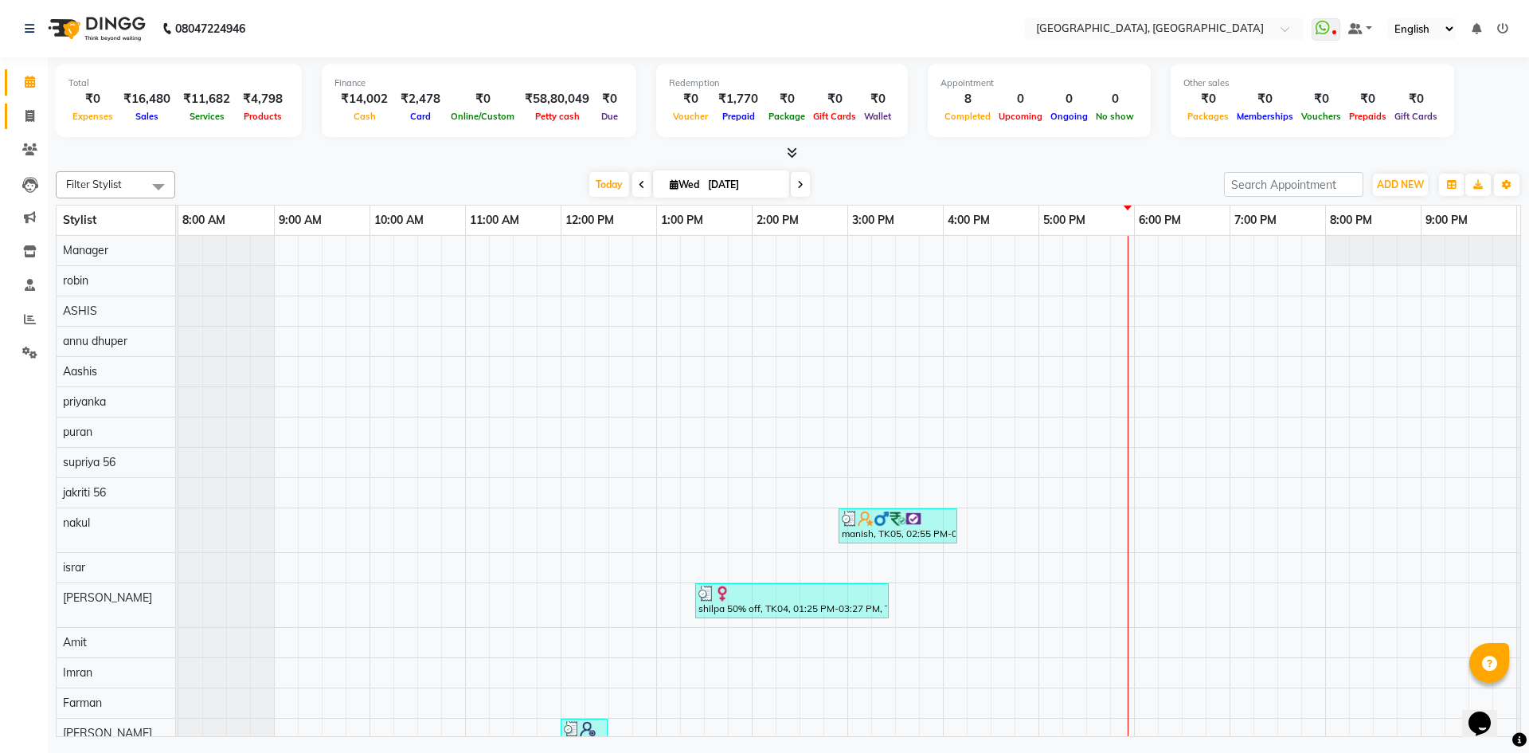
click at [14, 115] on link "Invoice" at bounding box center [24, 117] width 38 height 26
select select "3948"
select select "service"
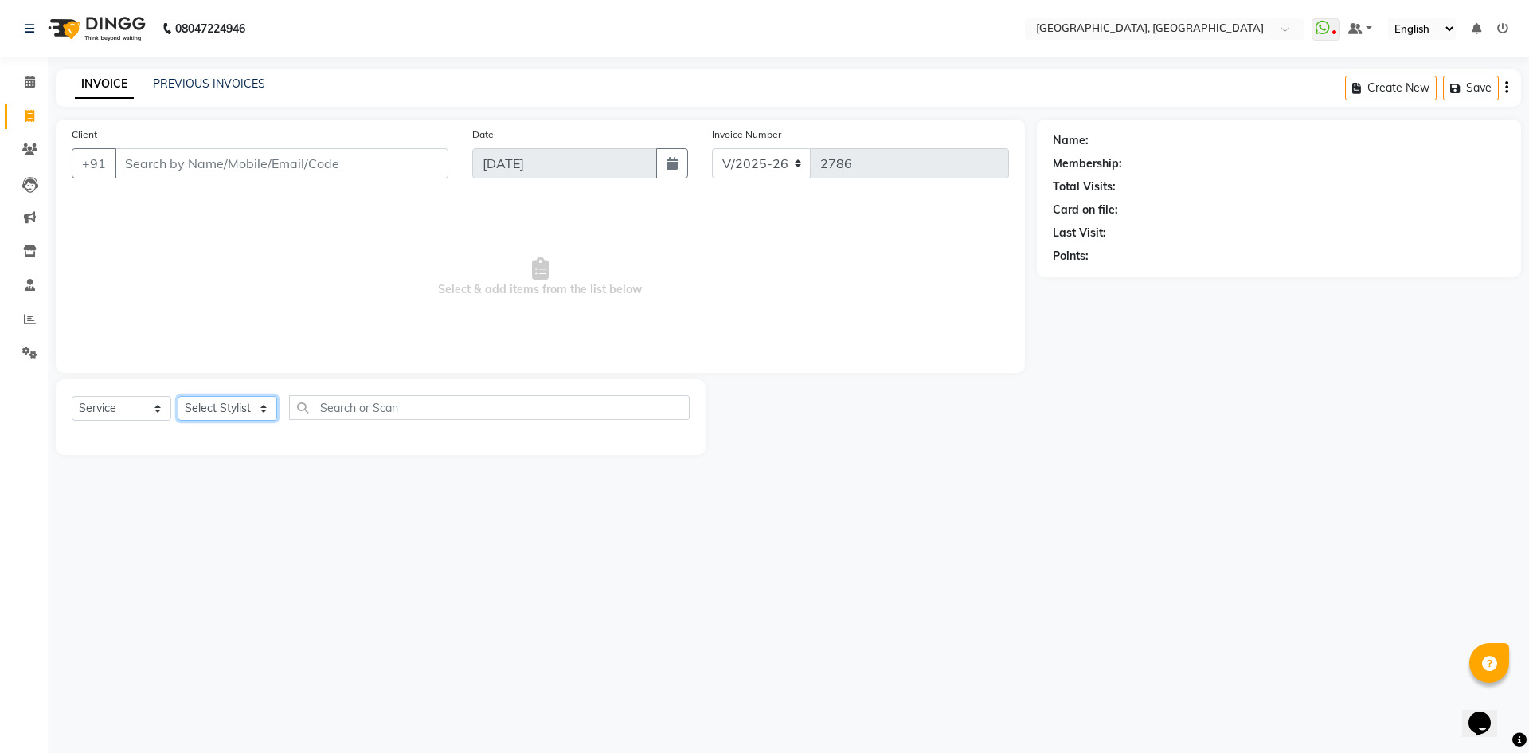
click at [221, 403] on select "Select Stylist [PERSON_NAME] vihar [PERSON_NAME] makeup Amit annu [PERSON_NAME]…" at bounding box center [228, 408] width 100 height 25
select select "86264"
click at [178, 396] on select "Select Stylist [PERSON_NAME] vihar [PERSON_NAME] makeup Amit annu [PERSON_NAME]…" at bounding box center [228, 408] width 100 height 25
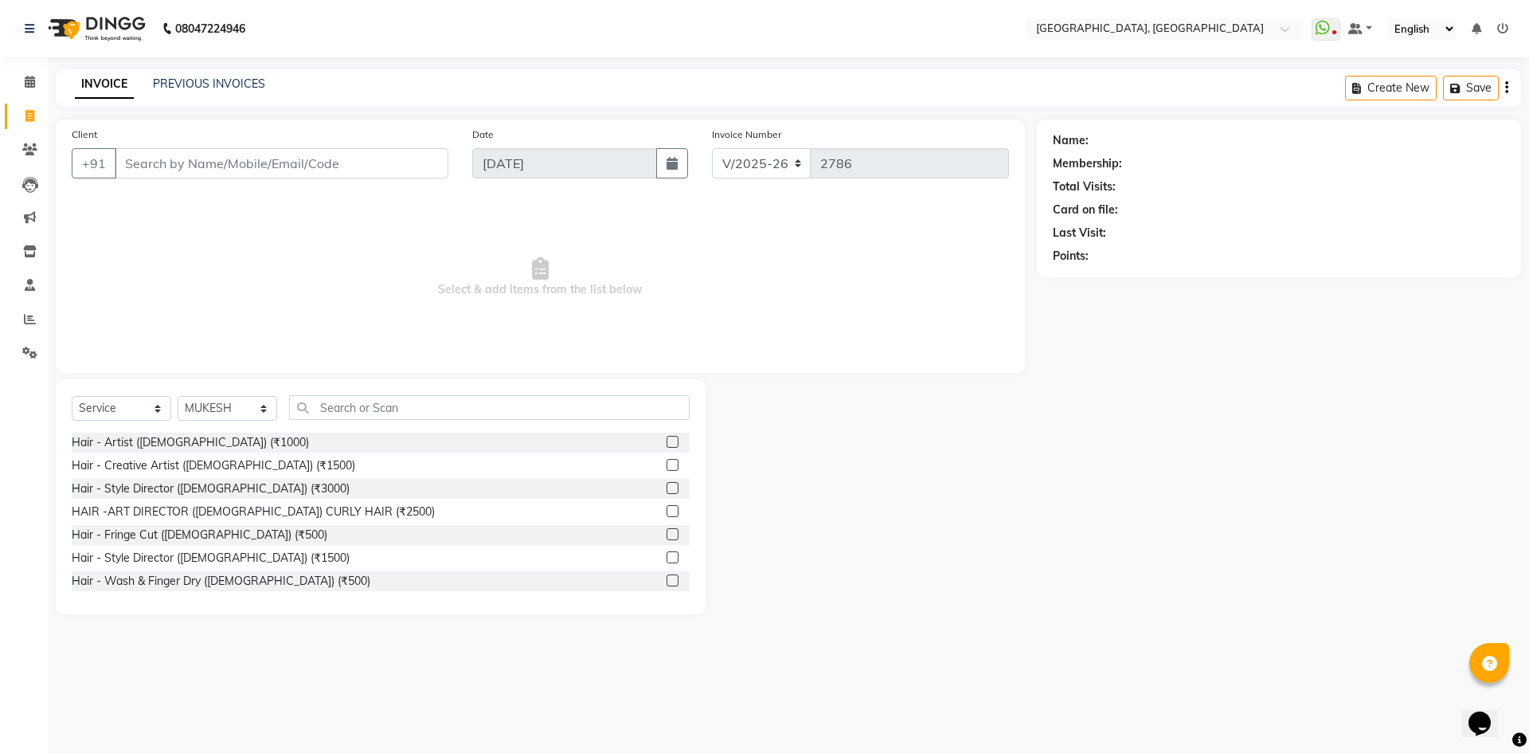
click at [440, 391] on div "Select Service Product Membership Package Voucher Prepaid Gift Card Select Styl…" at bounding box center [381, 496] width 650 height 235
click at [450, 401] on input "text" at bounding box center [489, 407] width 401 height 25
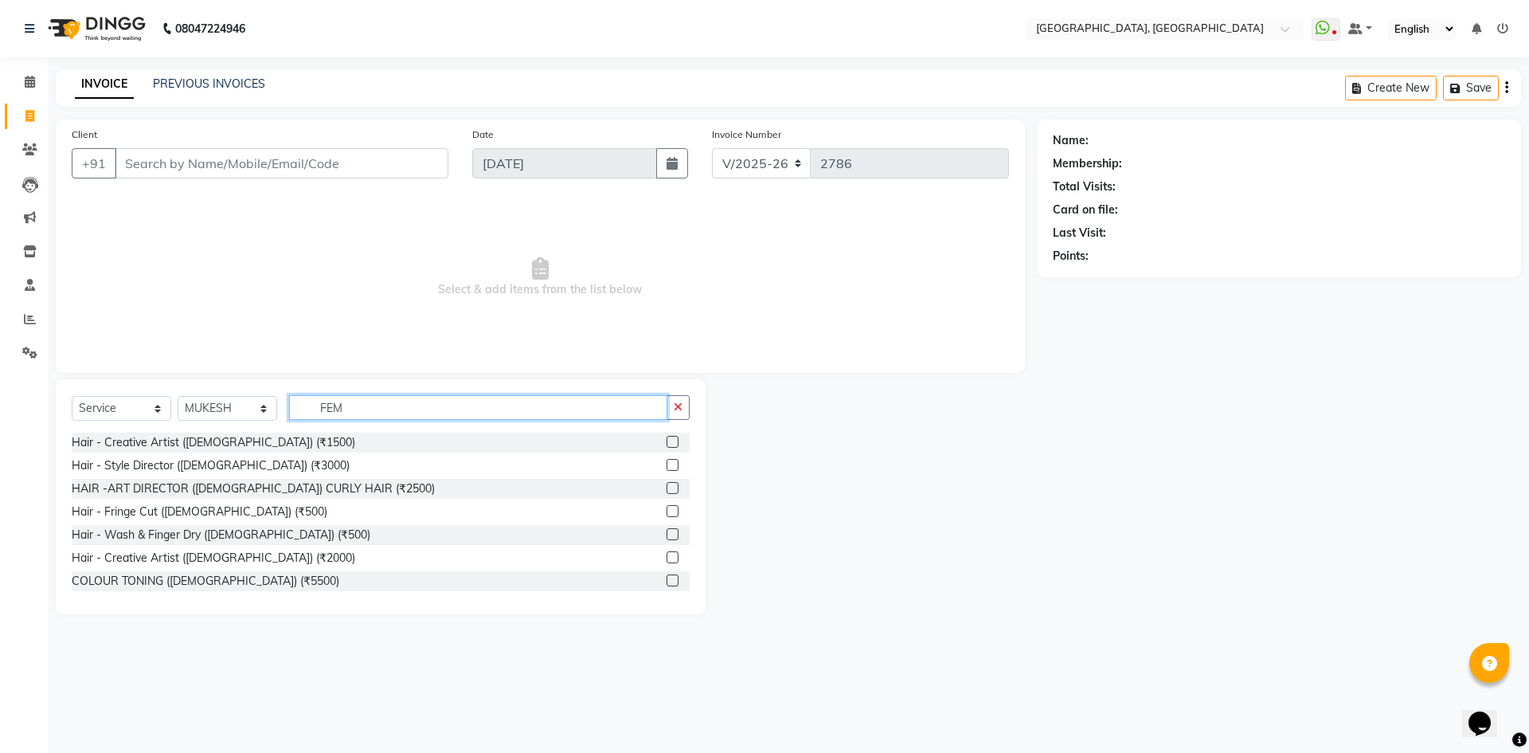
type input "FEM"
click at [189, 547] on div "Hair - Creative Artist ([DEMOGRAPHIC_DATA]) (₹1500) Hair - Style Director ([DEM…" at bounding box center [381, 511] width 618 height 159
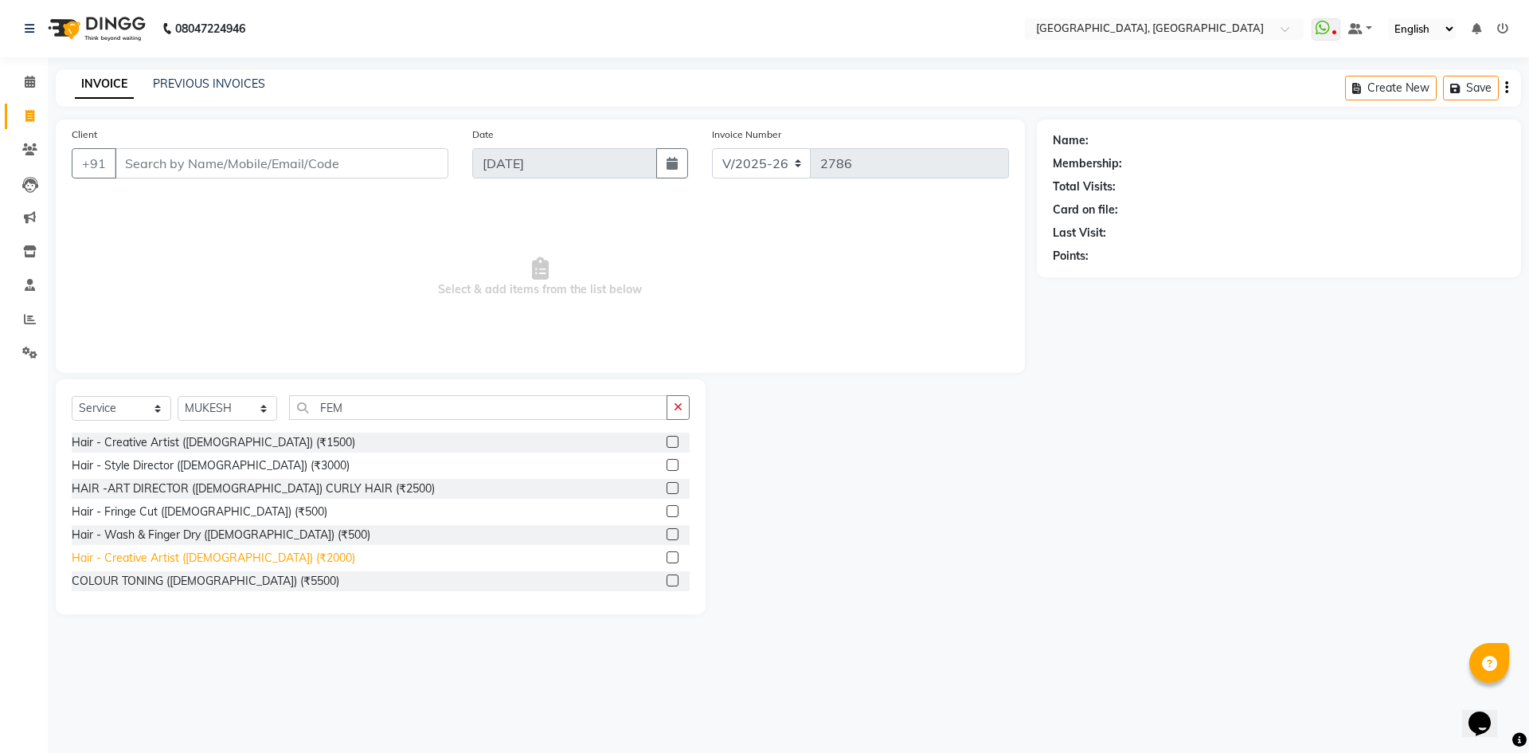
click at [205, 558] on div "Hair - Creative Artist ([DEMOGRAPHIC_DATA]) (₹2000)" at bounding box center [214, 557] width 284 height 17
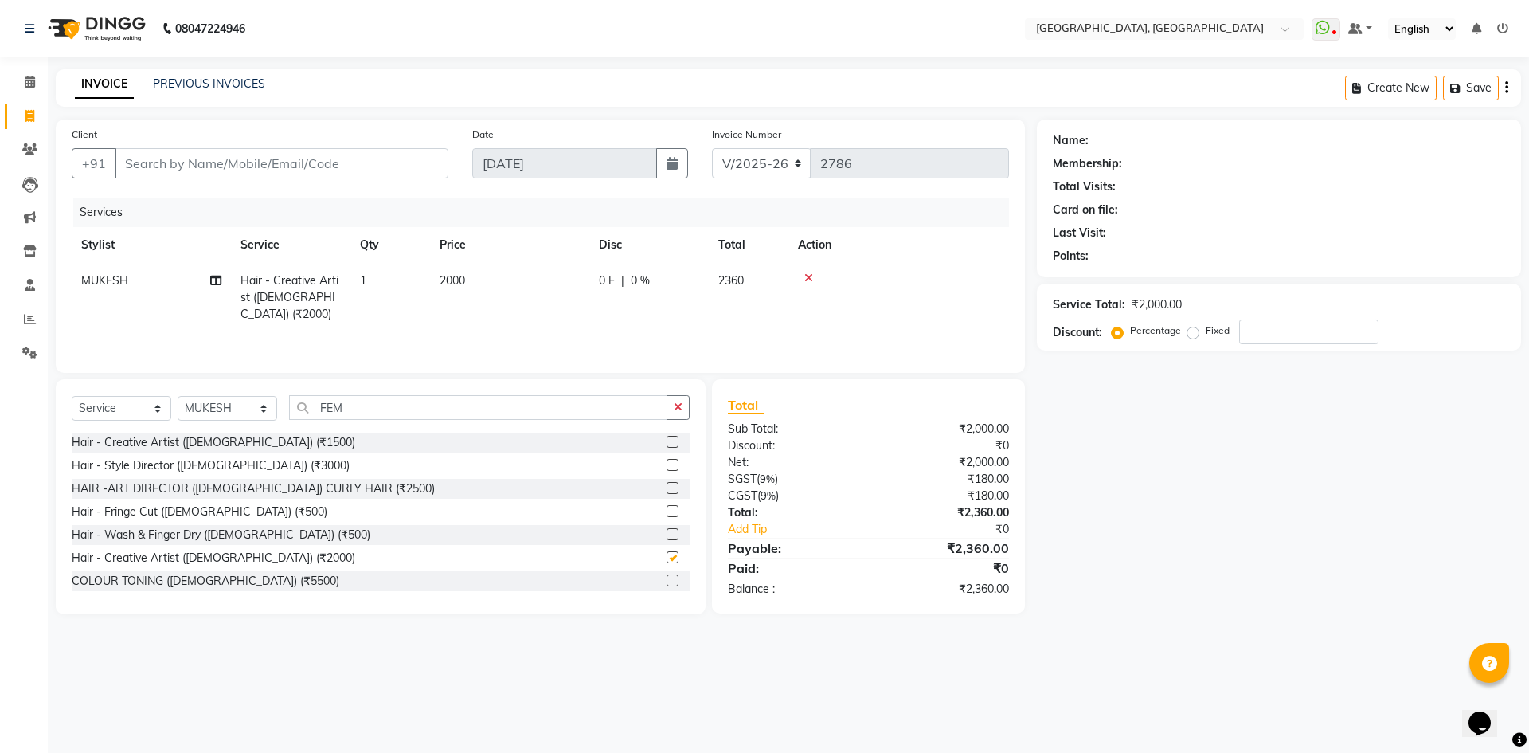
checkbox input "false"
click at [358, 157] on input "Client" at bounding box center [282, 163] width 334 height 30
type input "9"
type input "0"
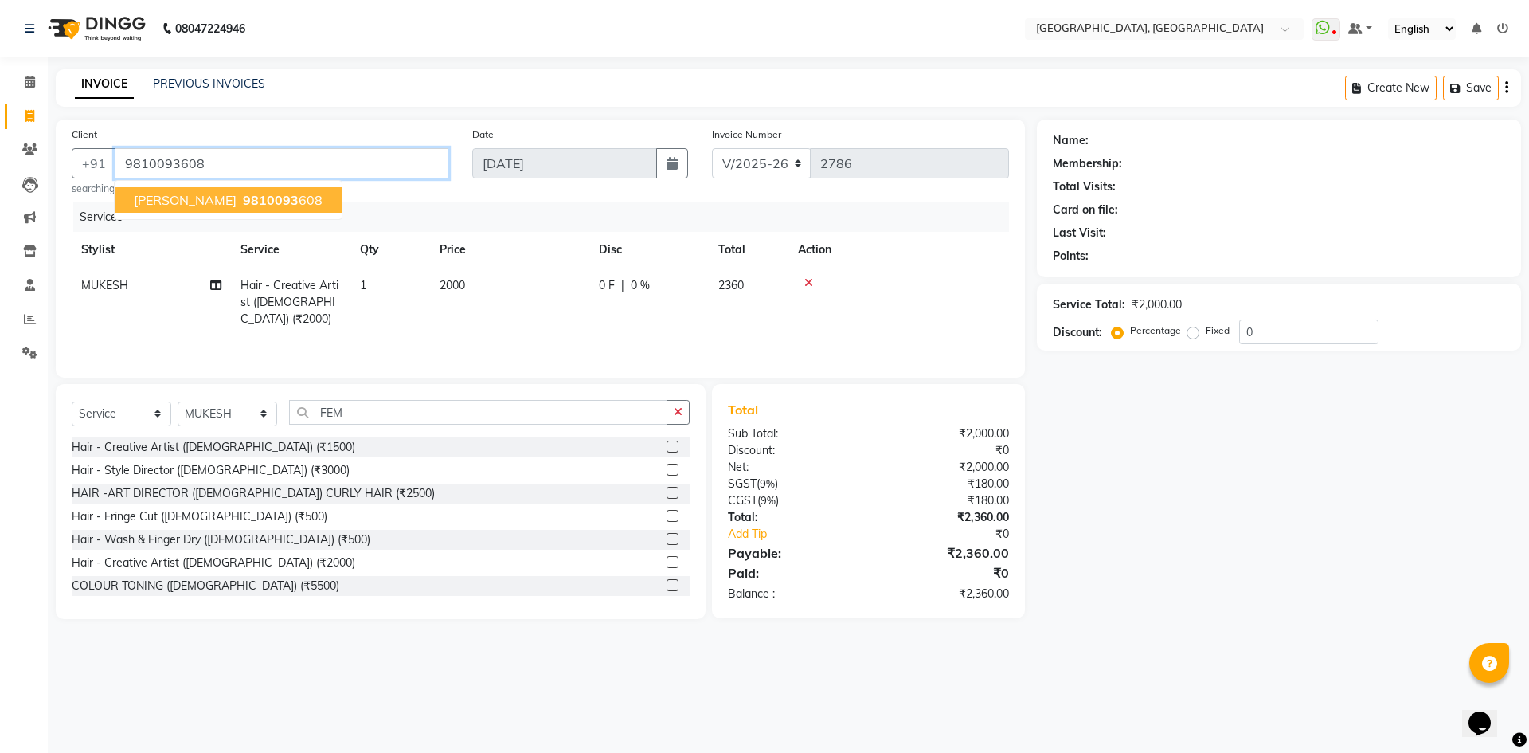
type input "9810093608"
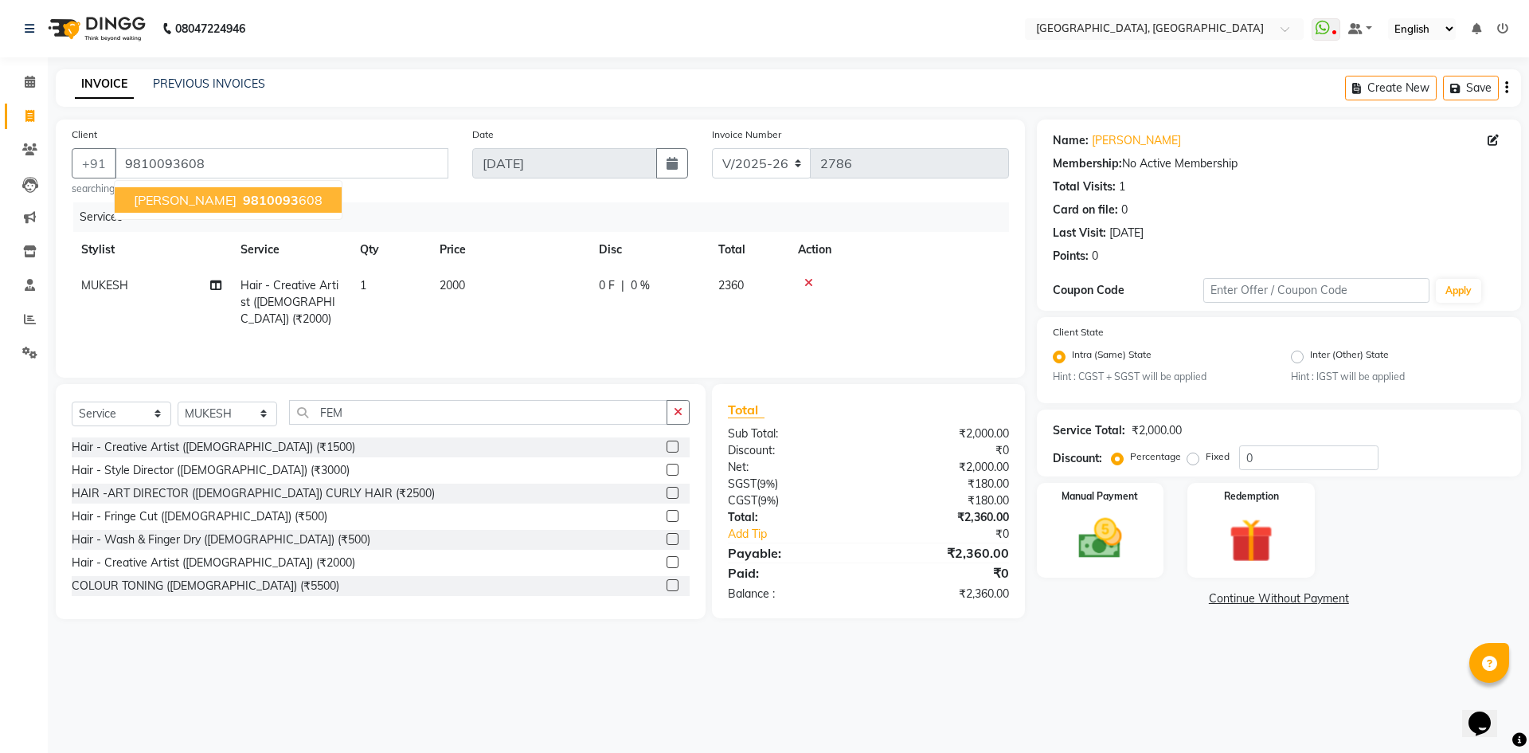
click at [222, 210] on button "[PERSON_NAME] 9810093 608" at bounding box center [228, 199] width 227 height 25
click at [1094, 548] on img at bounding box center [1100, 539] width 74 height 53
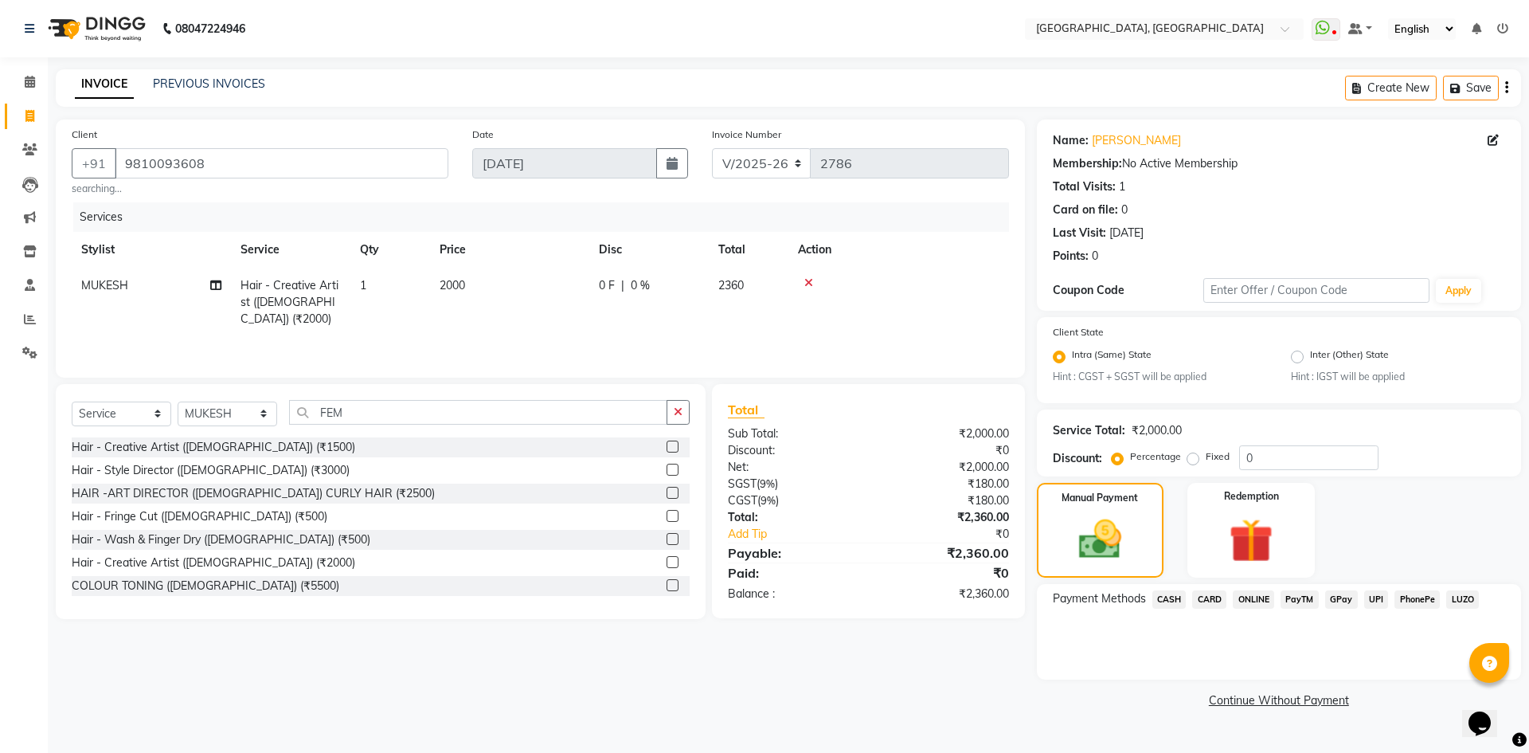
click at [1370, 597] on span "UPI" at bounding box center [1376, 599] width 25 height 18
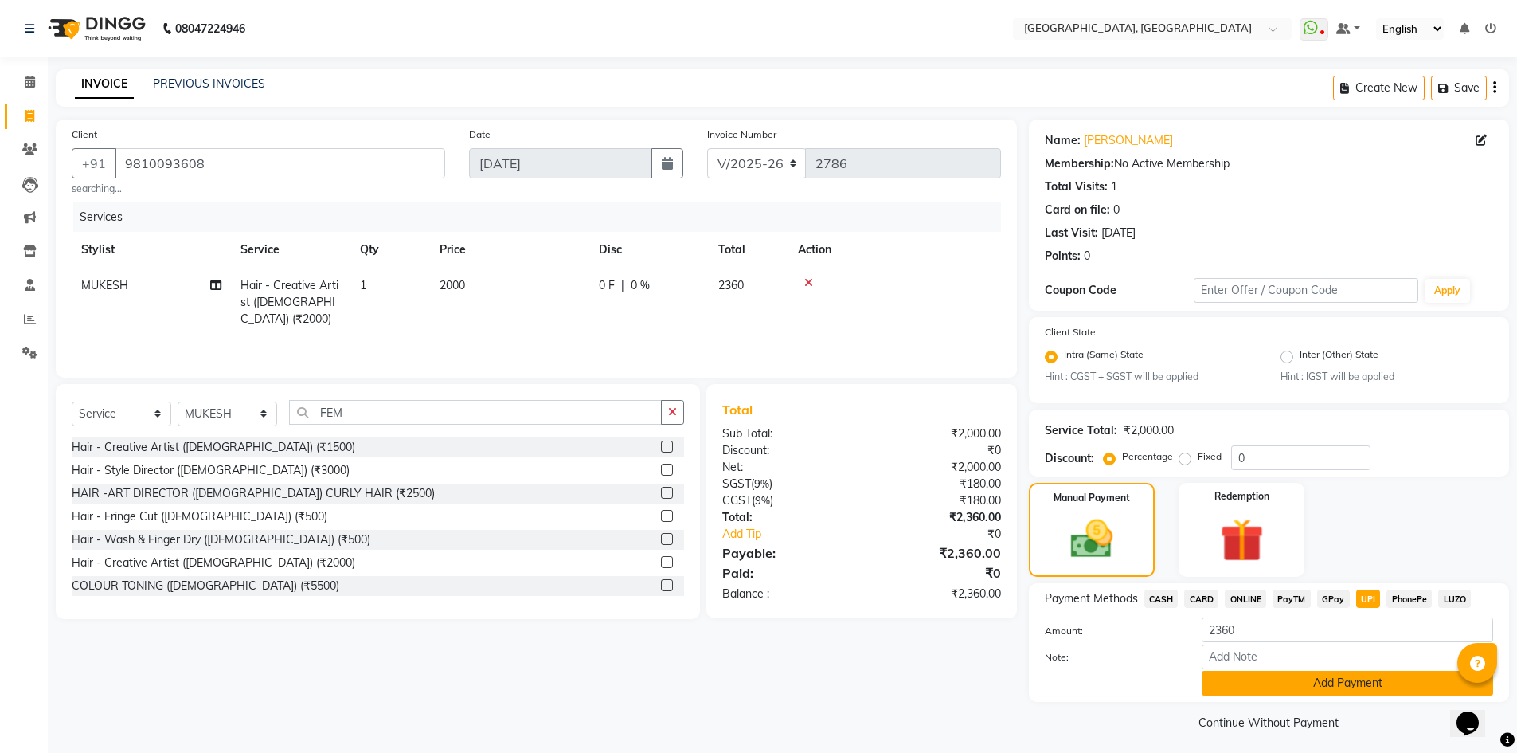
click at [1368, 684] on button "Add Payment" at bounding box center [1347, 683] width 291 height 25
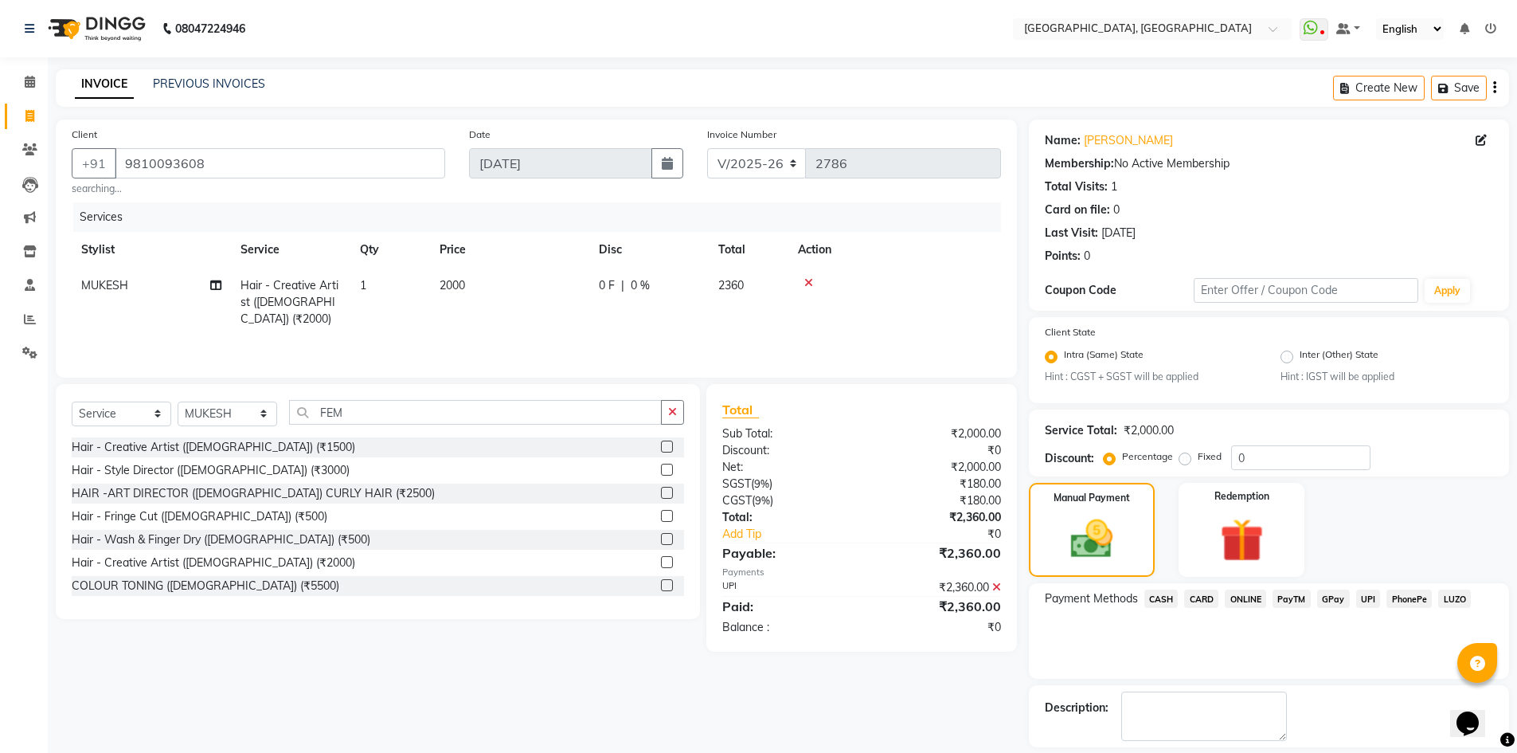
scroll to position [72, 0]
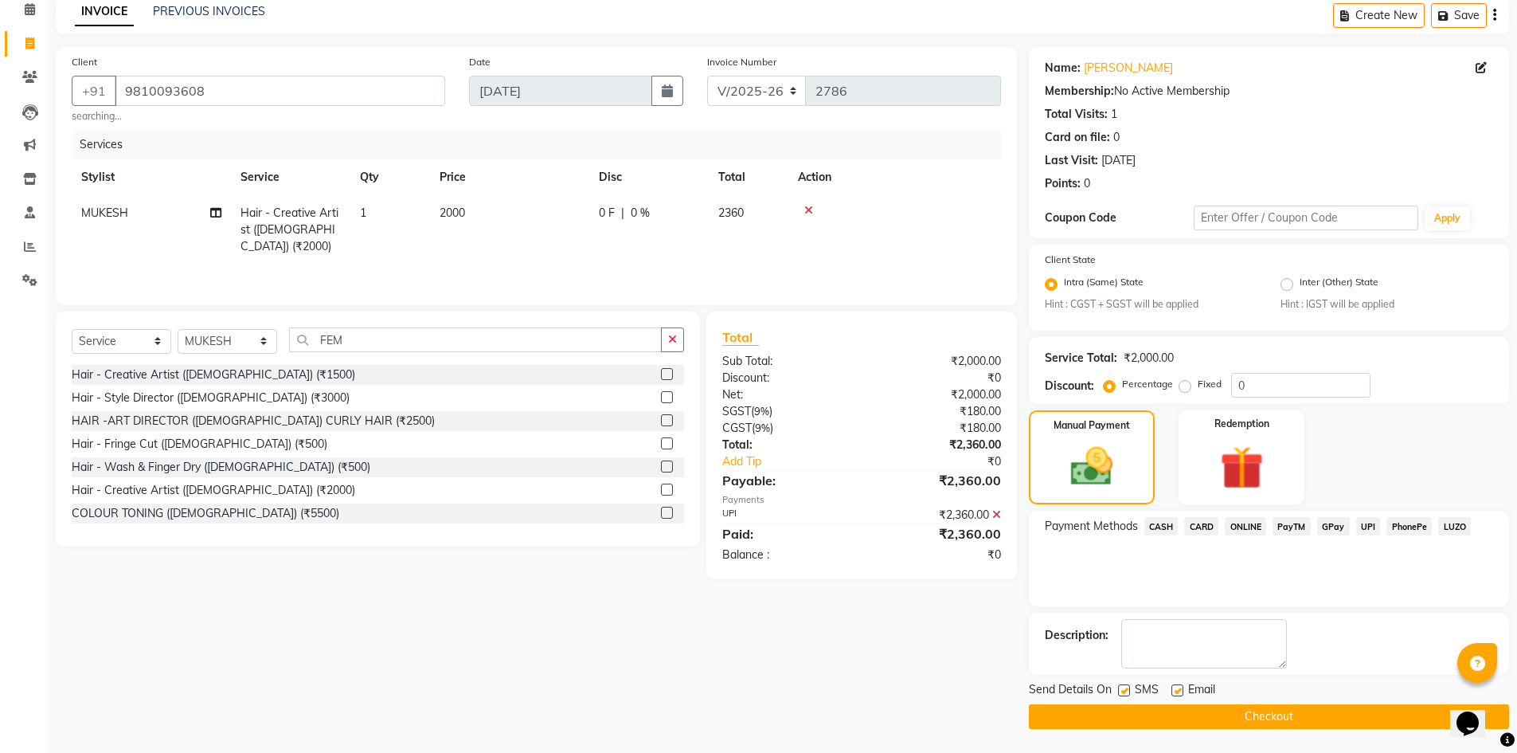
click at [1306, 717] on button "Checkout" at bounding box center [1269, 716] width 480 height 25
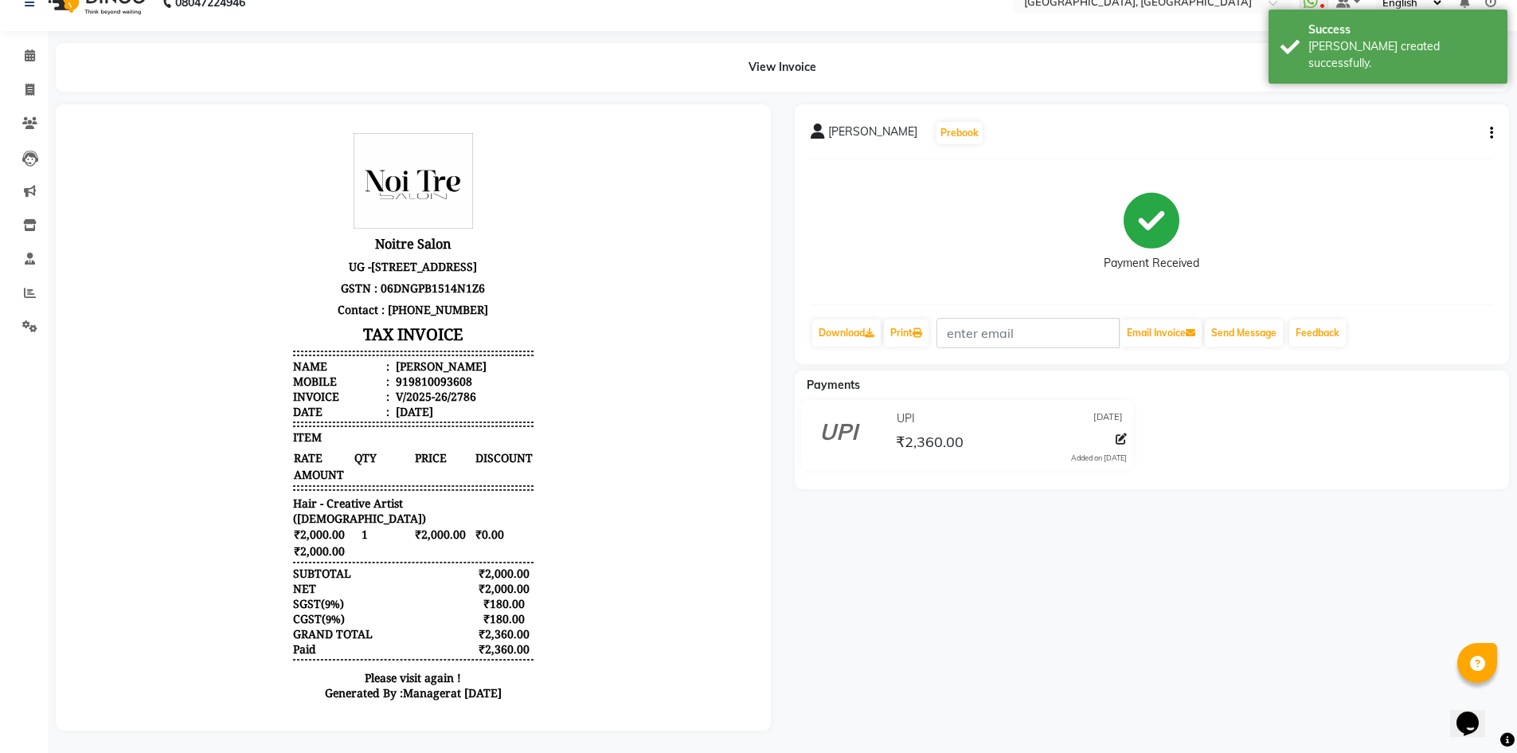
scroll to position [40, 0]
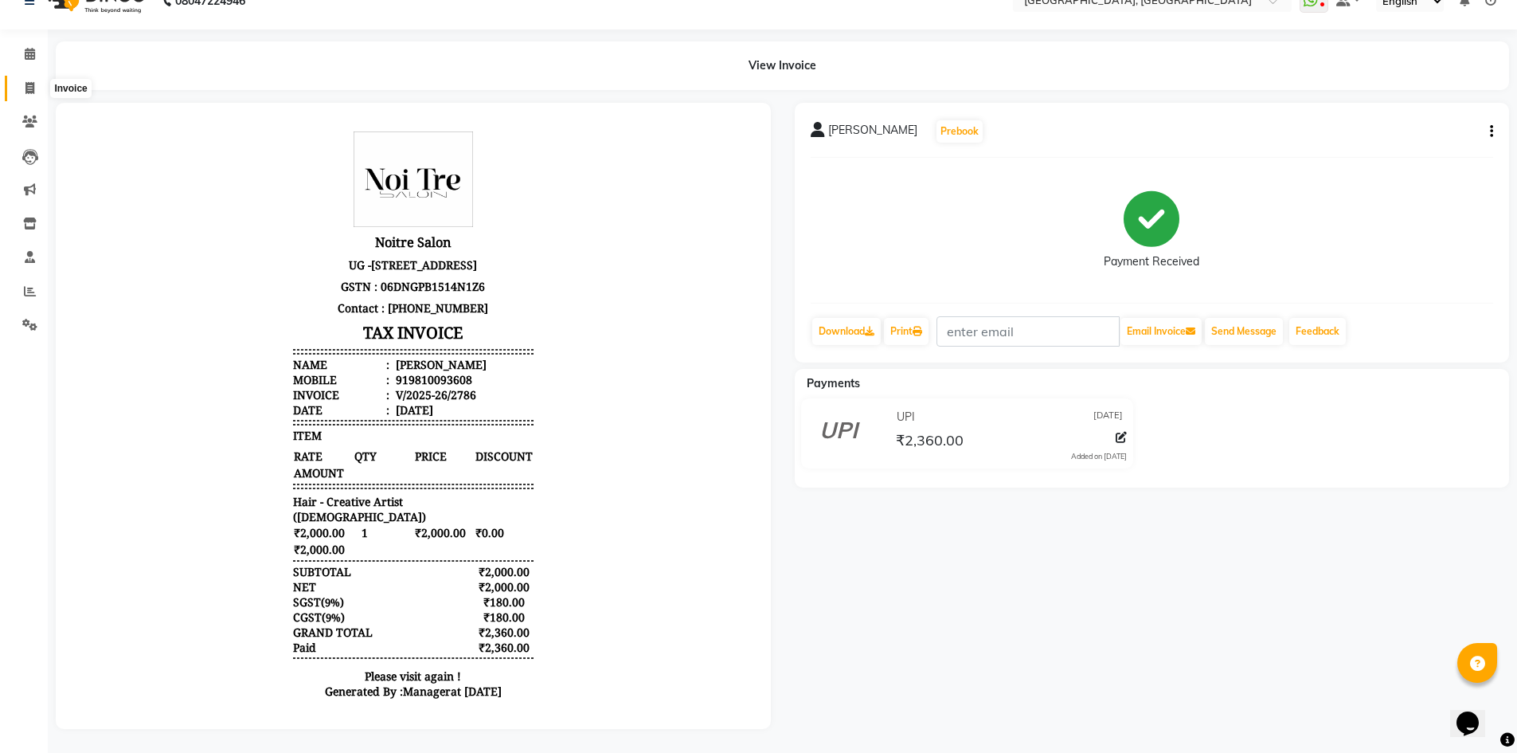
click at [18, 80] on span at bounding box center [30, 89] width 28 height 18
select select "service"
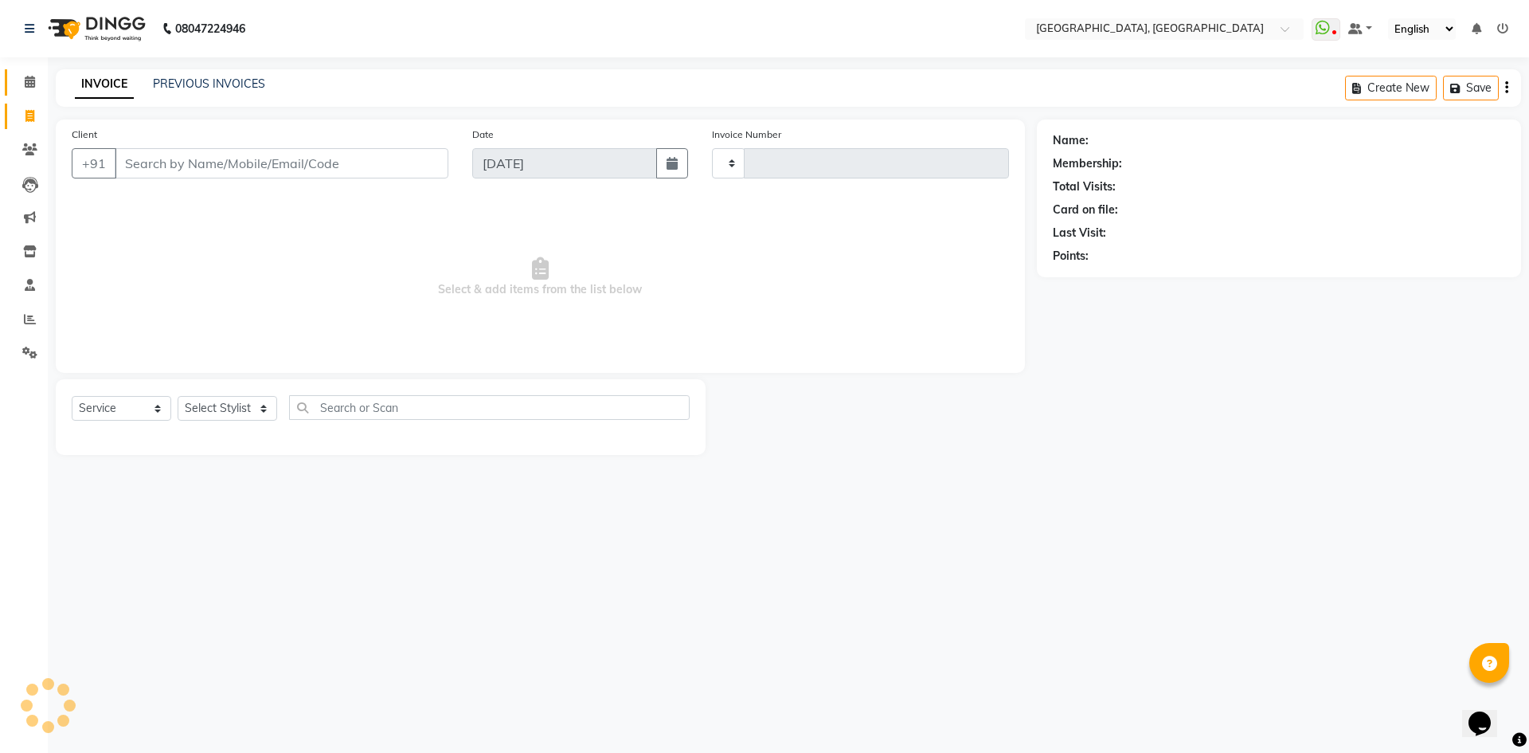
type input "2787"
select select "3948"
click at [222, 398] on select "Select Stylist" at bounding box center [228, 408] width 100 height 25
select select "63758"
click at [178, 396] on select "Select Stylist [PERSON_NAME] vihar [PERSON_NAME] makeup Amit annu [PERSON_NAME]…" at bounding box center [228, 408] width 100 height 25
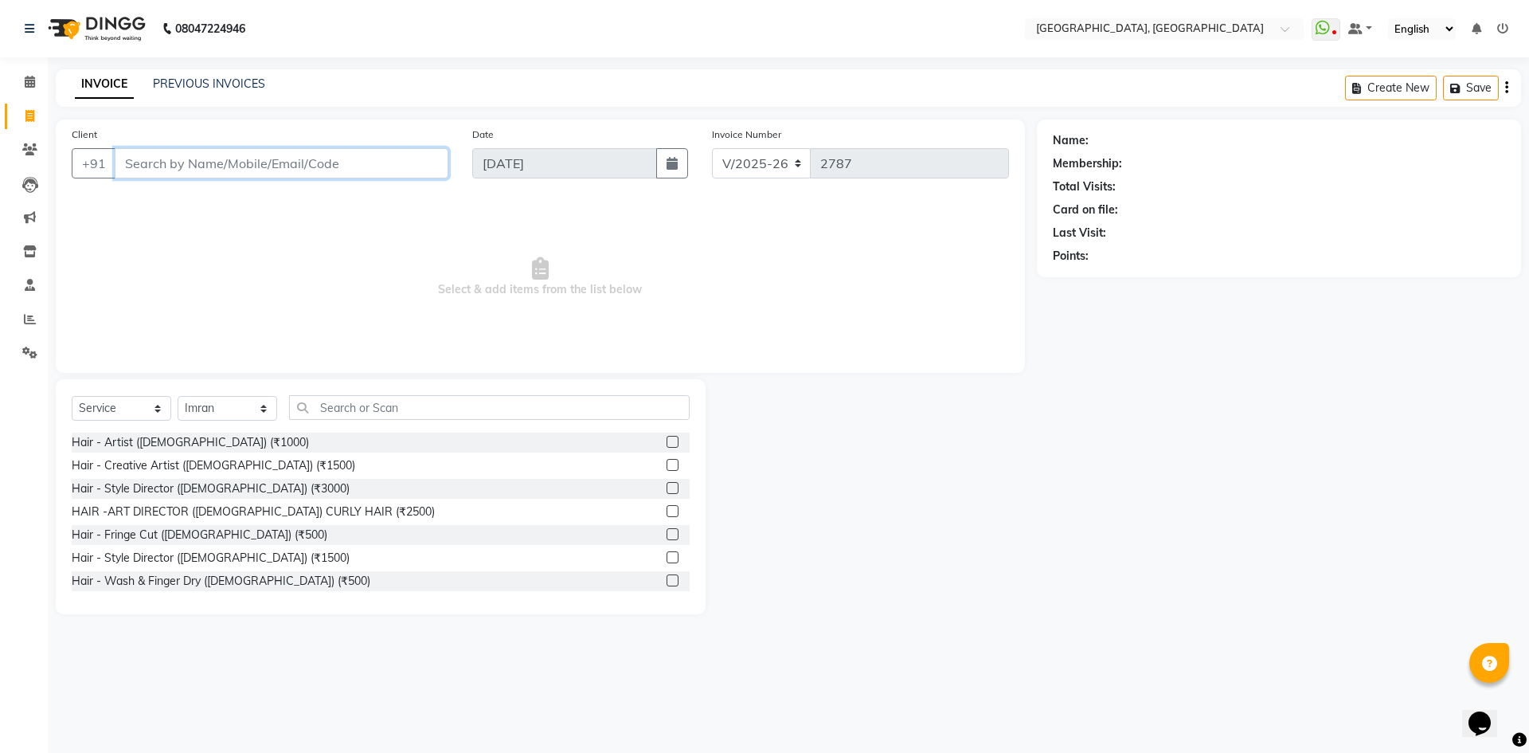
click at [319, 177] on input "Client" at bounding box center [282, 163] width 334 height 30
type input "9811888855"
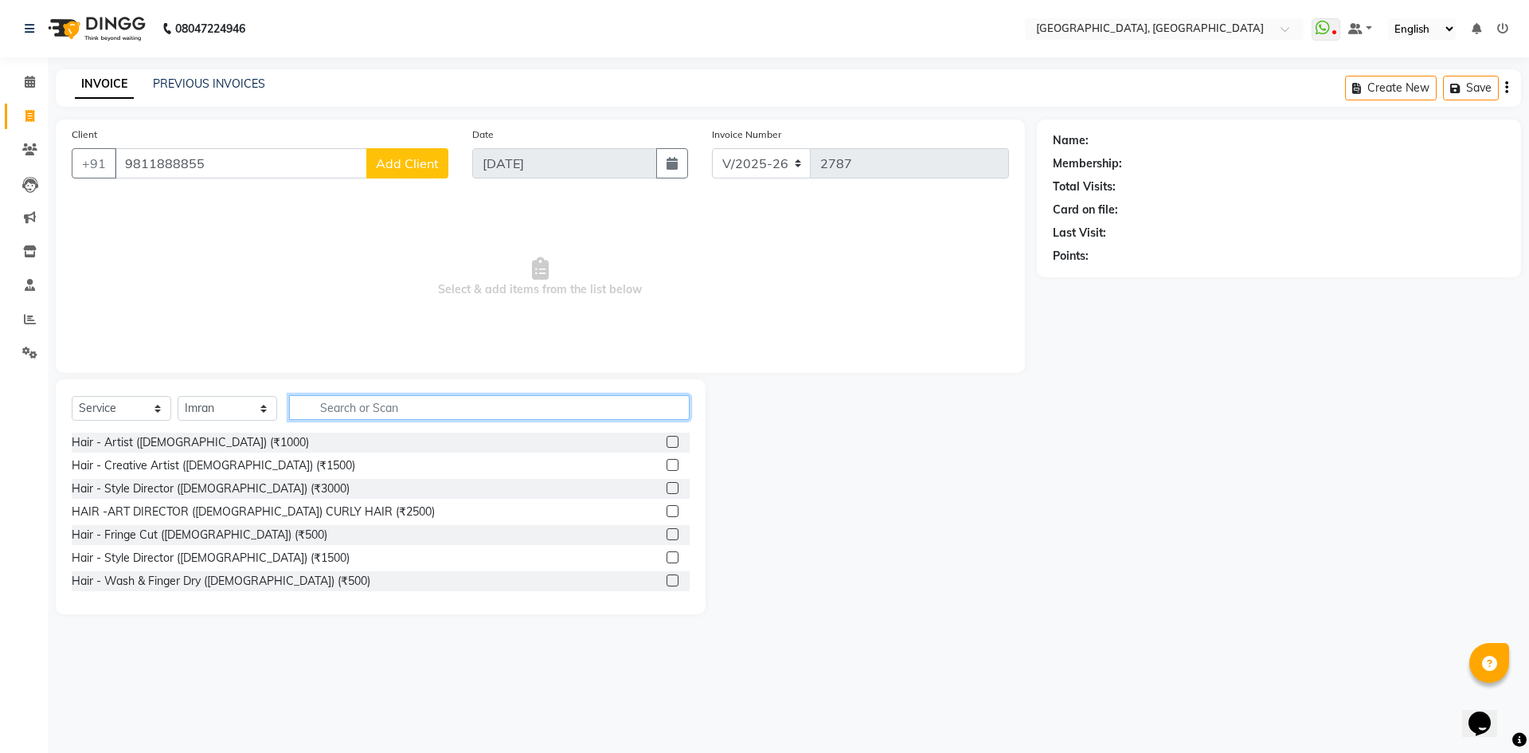
click at [299, 405] on input "text" at bounding box center [489, 407] width 401 height 25
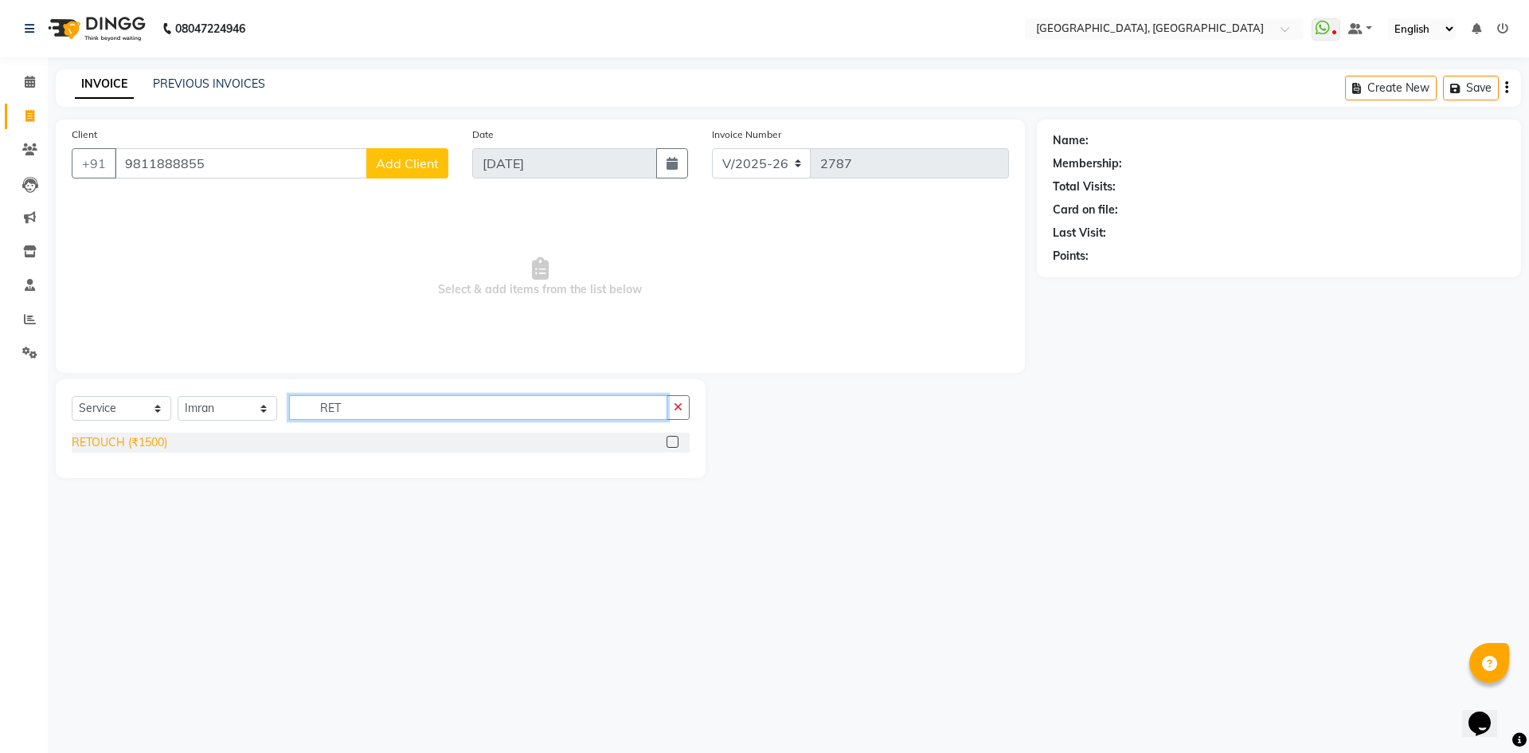
type input "RET"
click at [124, 443] on div "RETOUCH (₹1500)" at bounding box center [120, 442] width 96 height 17
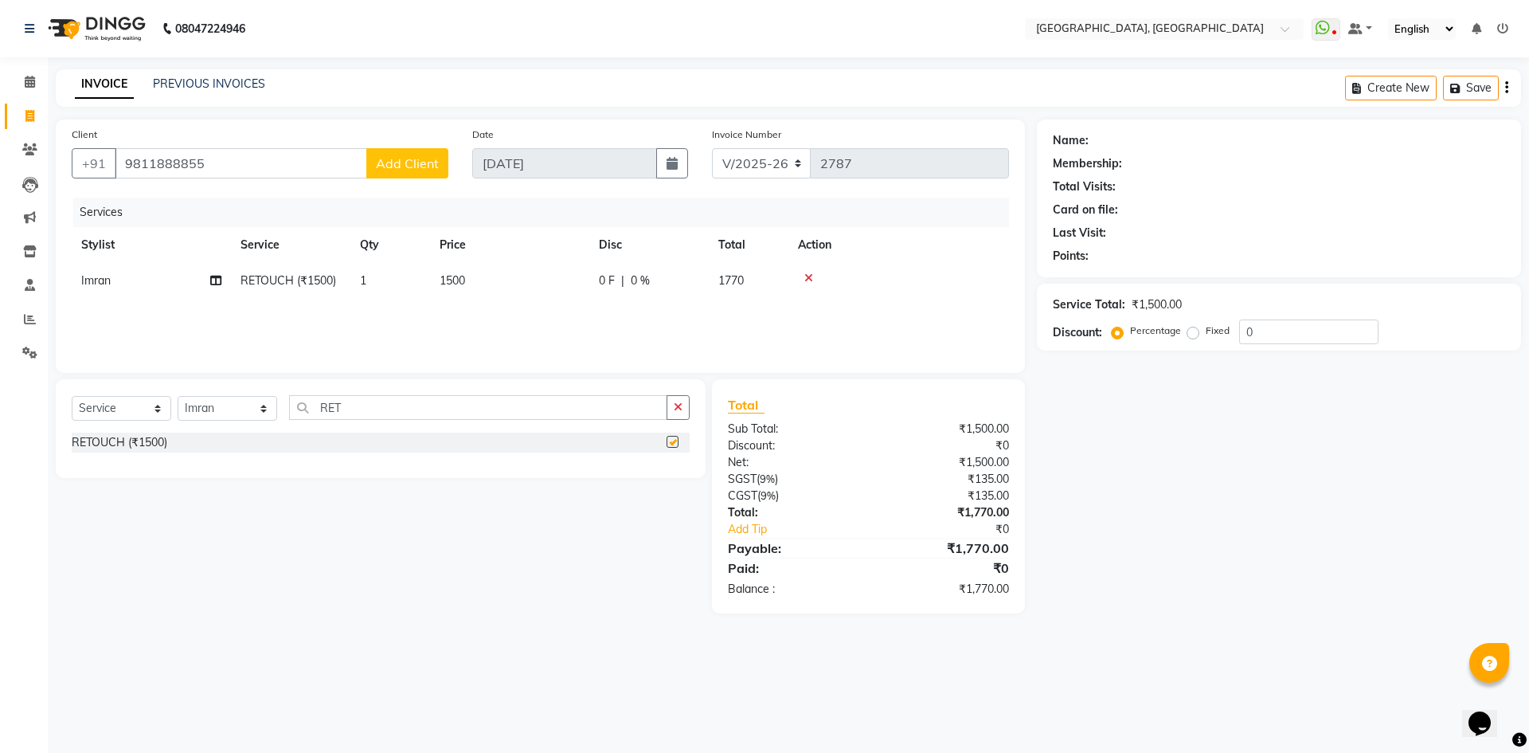
checkbox input "false"
click at [409, 157] on span "Add Client" at bounding box center [407, 163] width 63 height 16
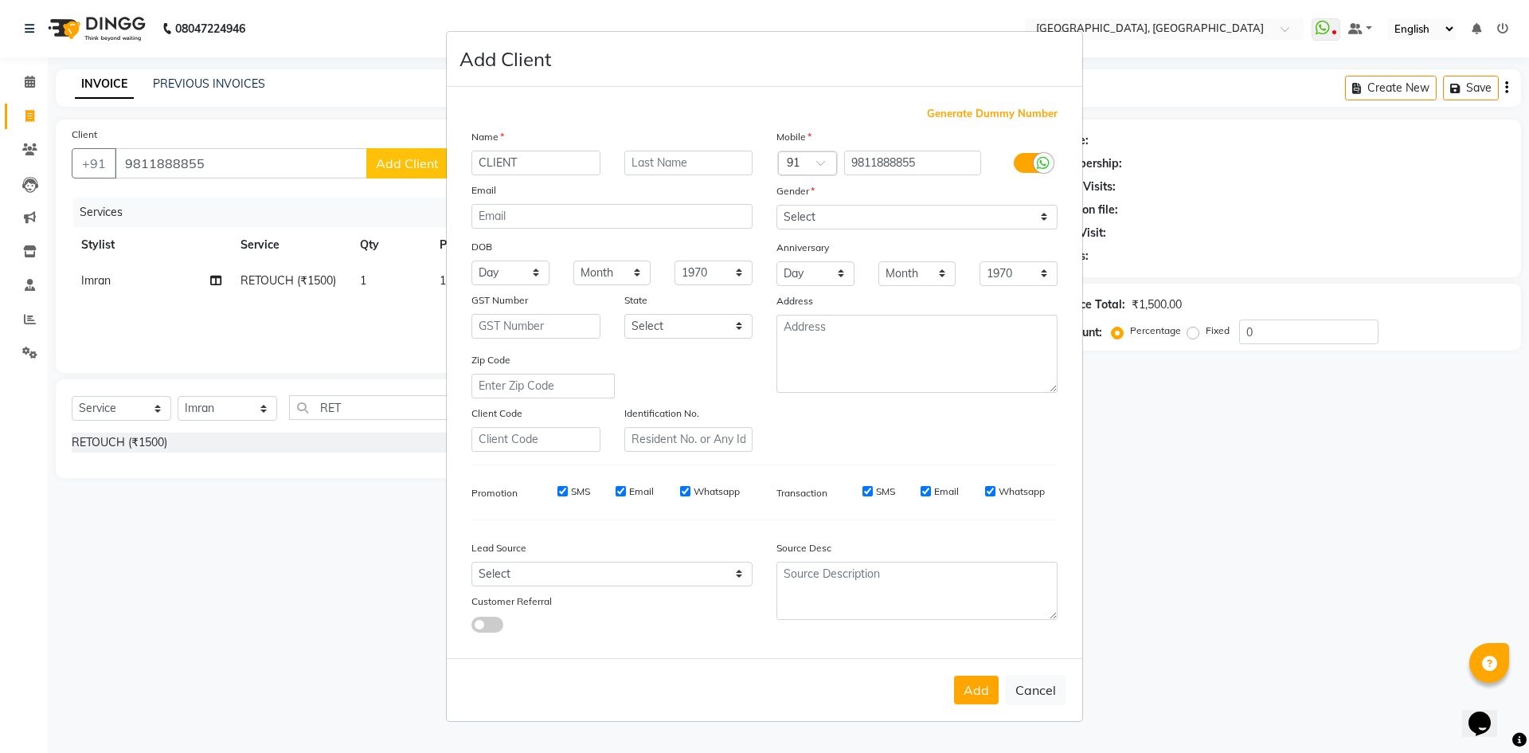
type input "CLIENT"
click at [922, 209] on select "Select [DEMOGRAPHIC_DATA] [DEMOGRAPHIC_DATA] Other Prefer Not To Say" at bounding box center [916, 217] width 281 height 25
select select "[DEMOGRAPHIC_DATA]"
click at [776, 205] on select "Select [DEMOGRAPHIC_DATA] [DEMOGRAPHIC_DATA] Other Prefer Not To Say" at bounding box center [916, 217] width 281 height 25
click at [989, 704] on div "Add Cancel" at bounding box center [765, 689] width 636 height 63
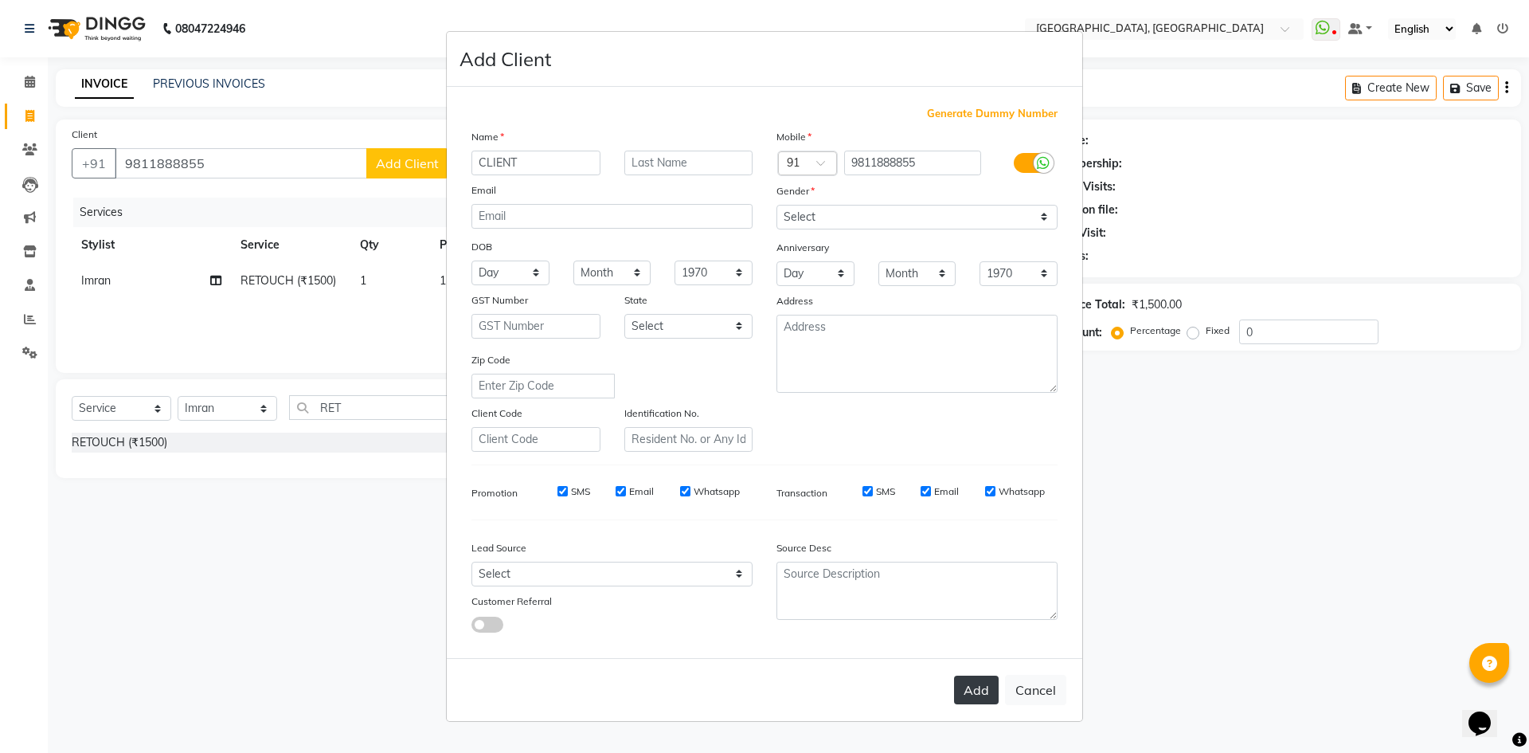
click at [980, 686] on button "Add" at bounding box center [976, 689] width 45 height 29
select select
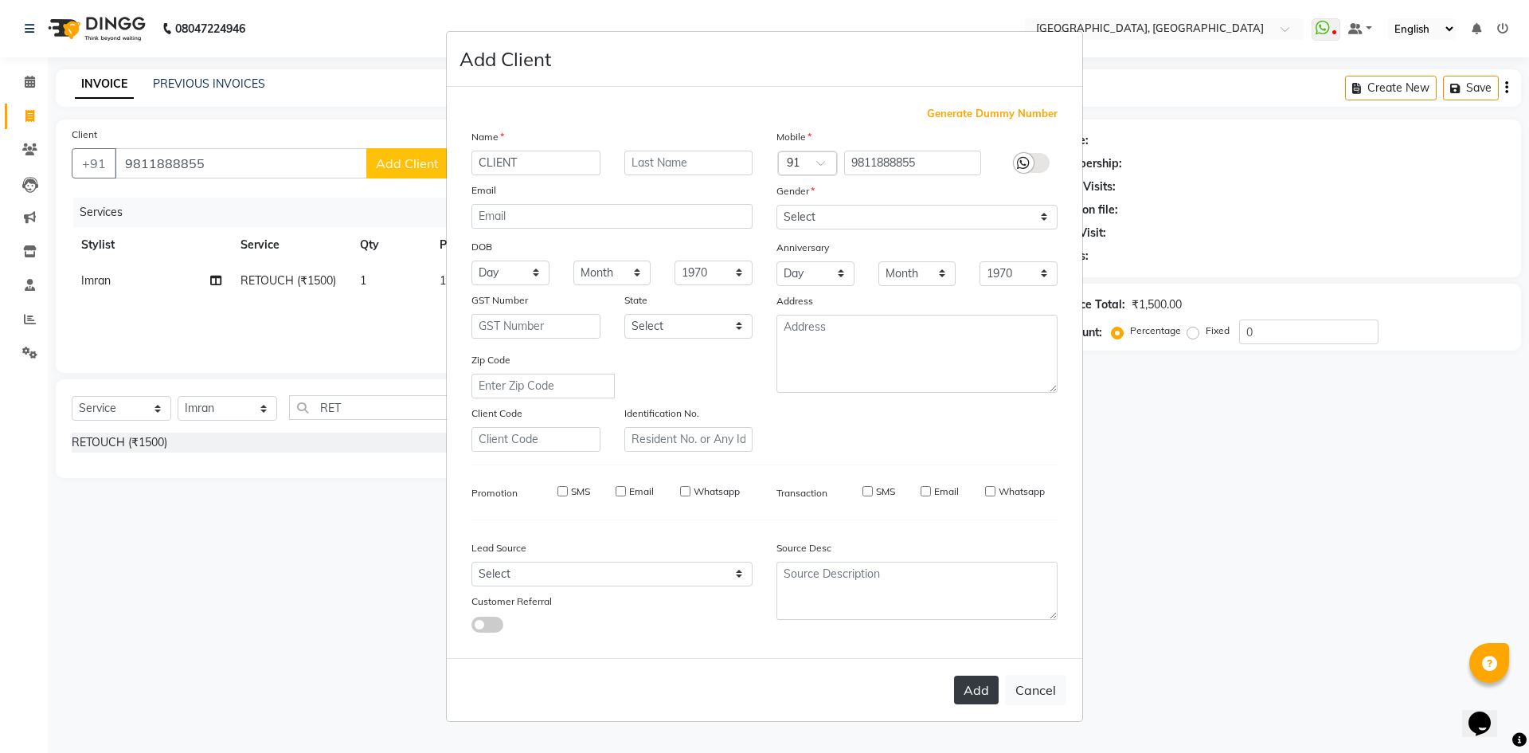
select select
checkbox input "false"
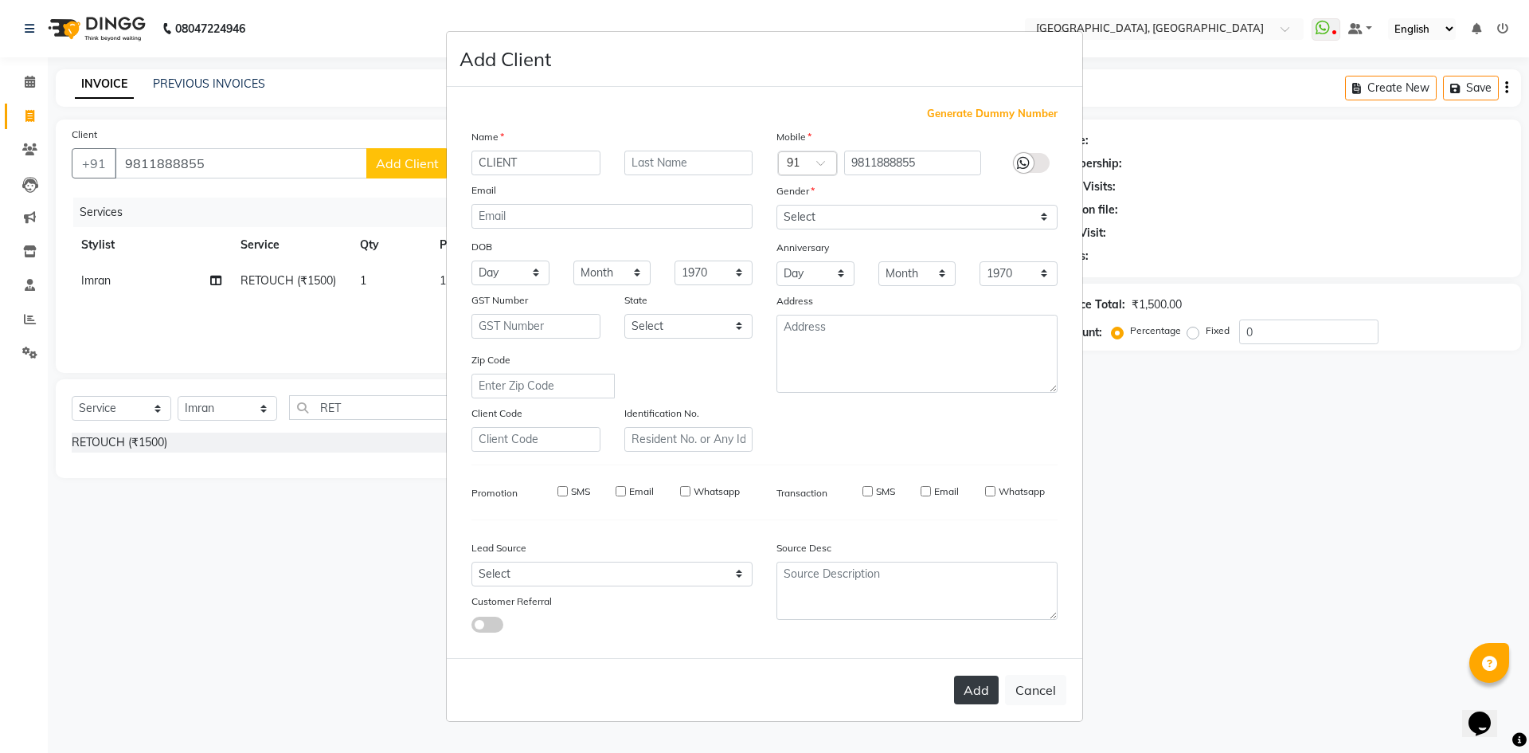
checkbox input "false"
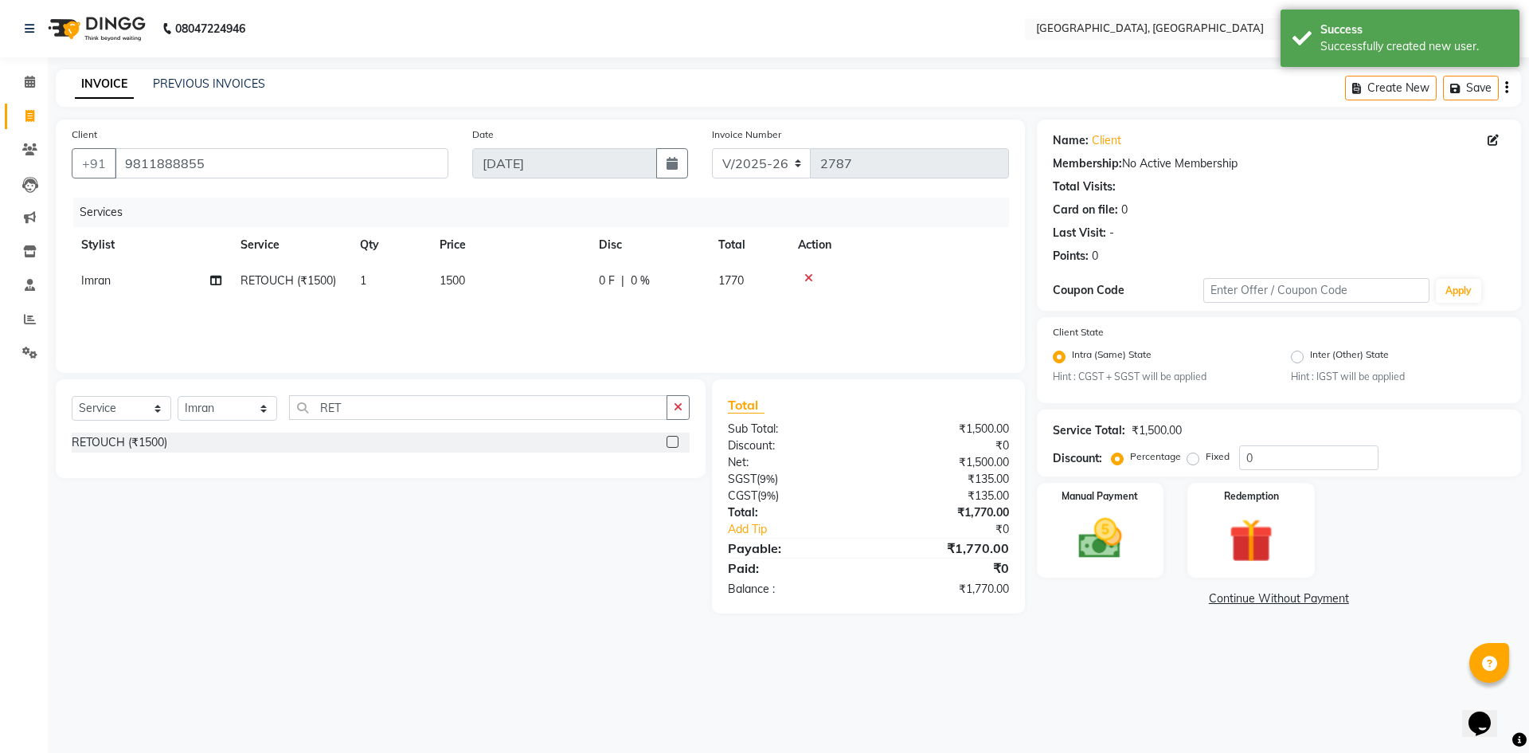
drag, startPoint x: 1041, startPoint y: 530, endPoint x: 1106, endPoint y: 595, distance: 91.8
click at [1099, 590] on div "Name: Client Membership: No Active Membership Total Visits: Card on file: 0 Las…" at bounding box center [1285, 366] width 496 height 494
click at [1105, 547] on img at bounding box center [1100, 539] width 74 height 53
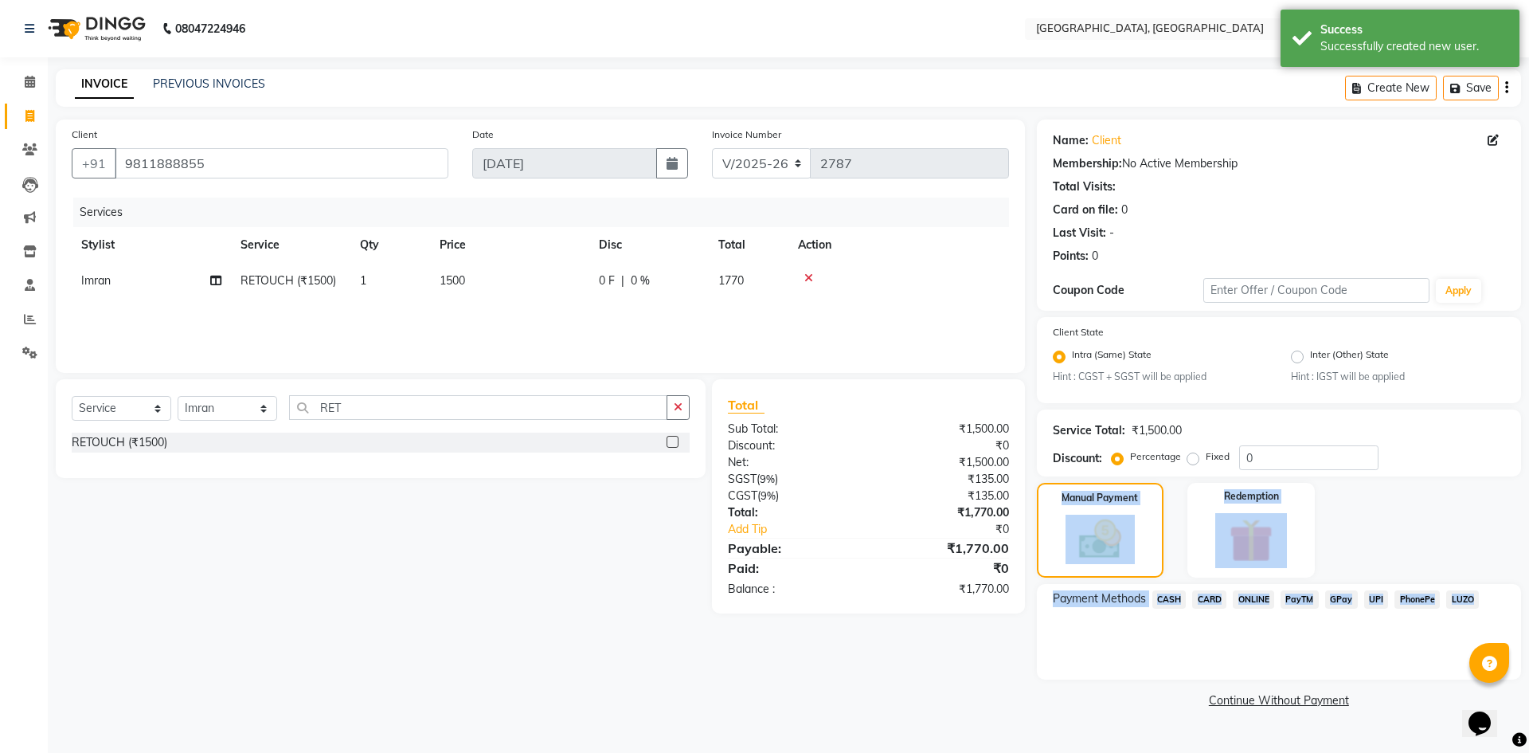
click at [1166, 602] on span "CASH" at bounding box center [1169, 599] width 34 height 18
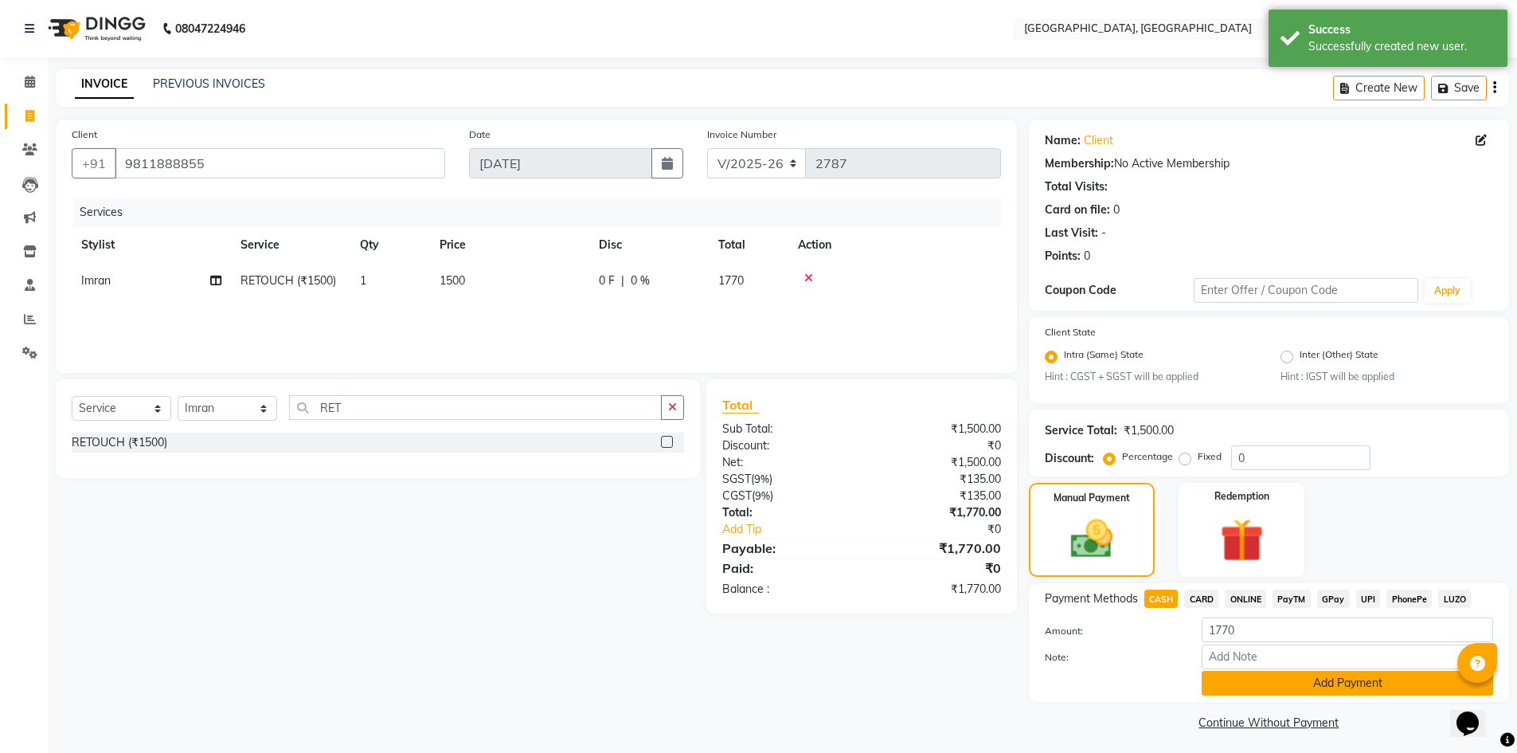
click at [1246, 683] on button "Add Payment" at bounding box center [1347, 683] width 291 height 25
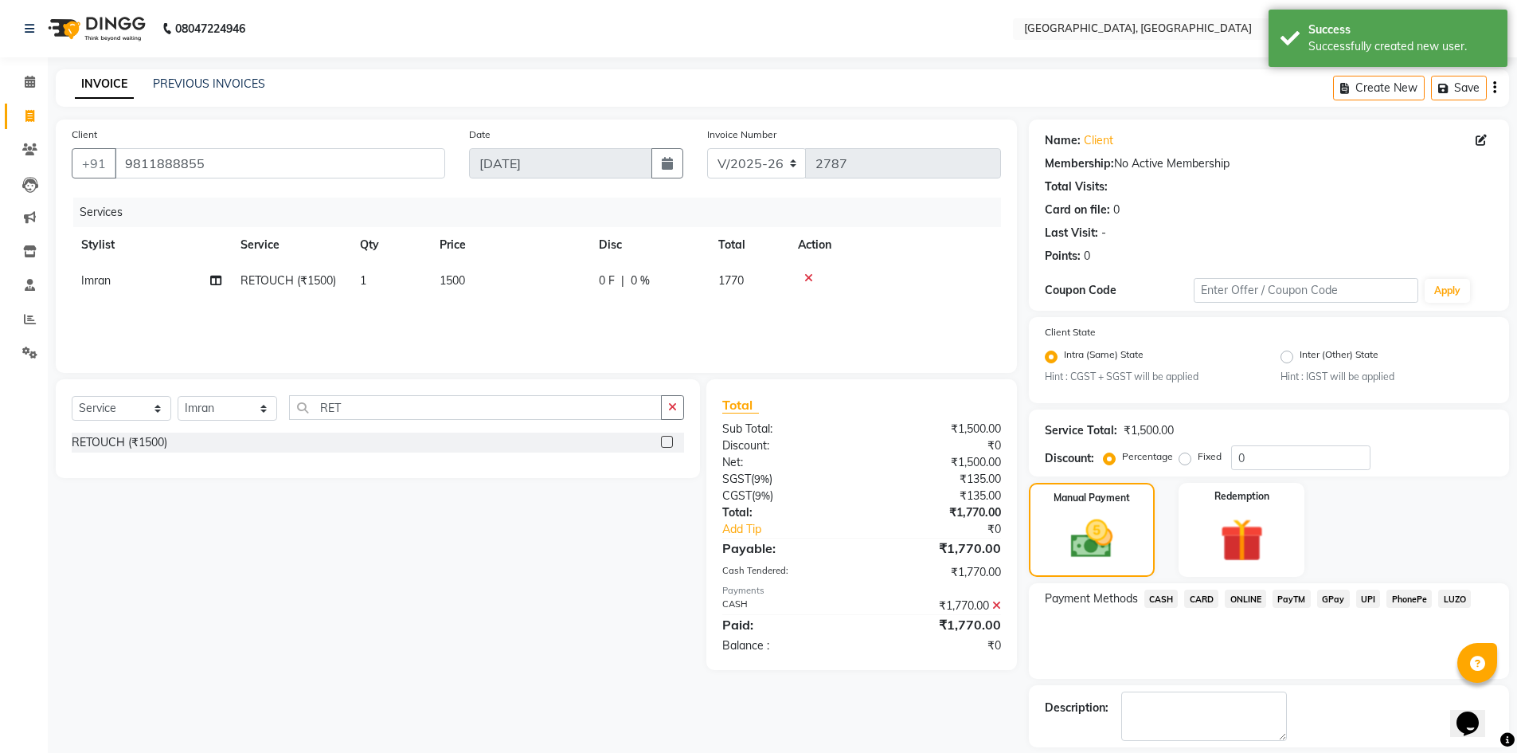
scroll to position [72, 0]
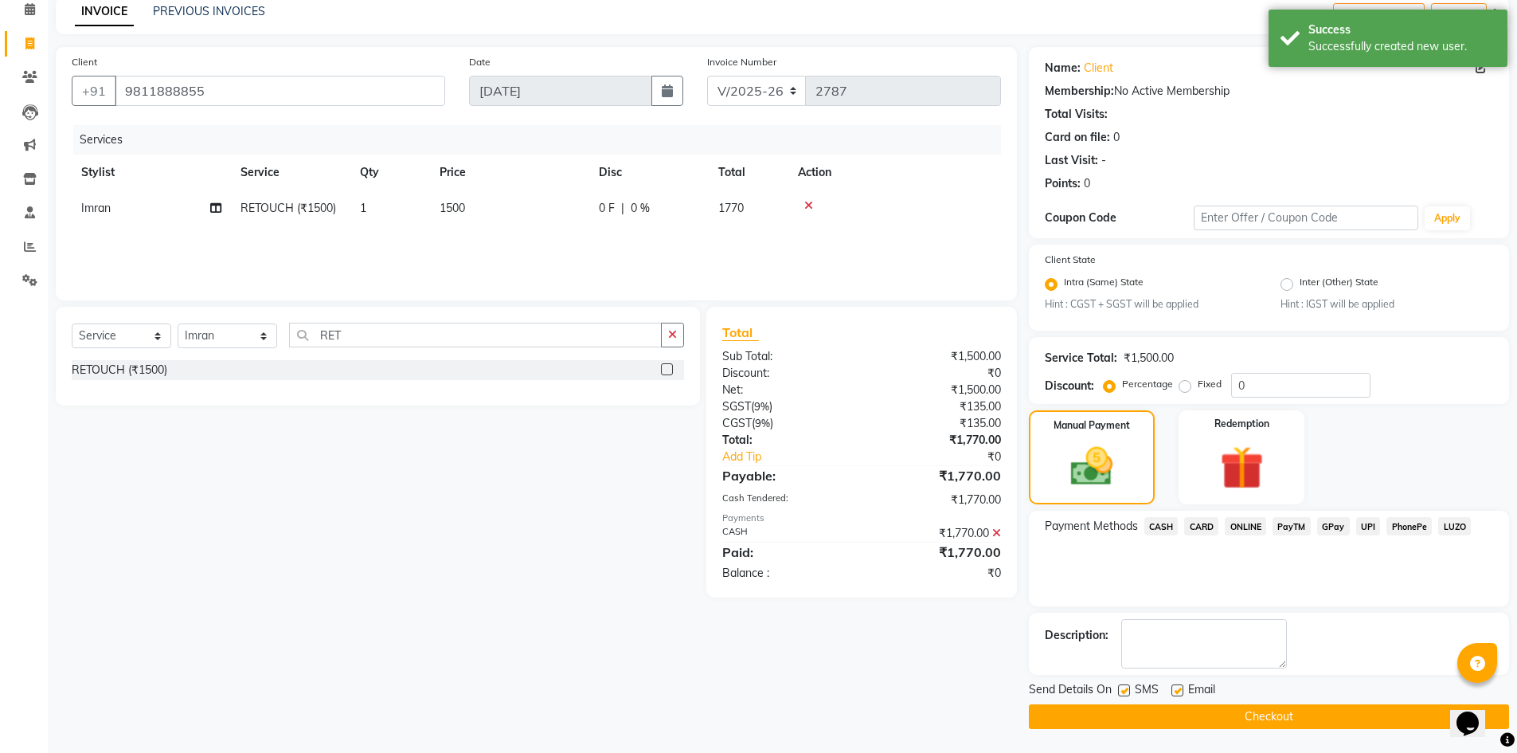
click at [1236, 724] on button "Checkout" at bounding box center [1269, 716] width 480 height 25
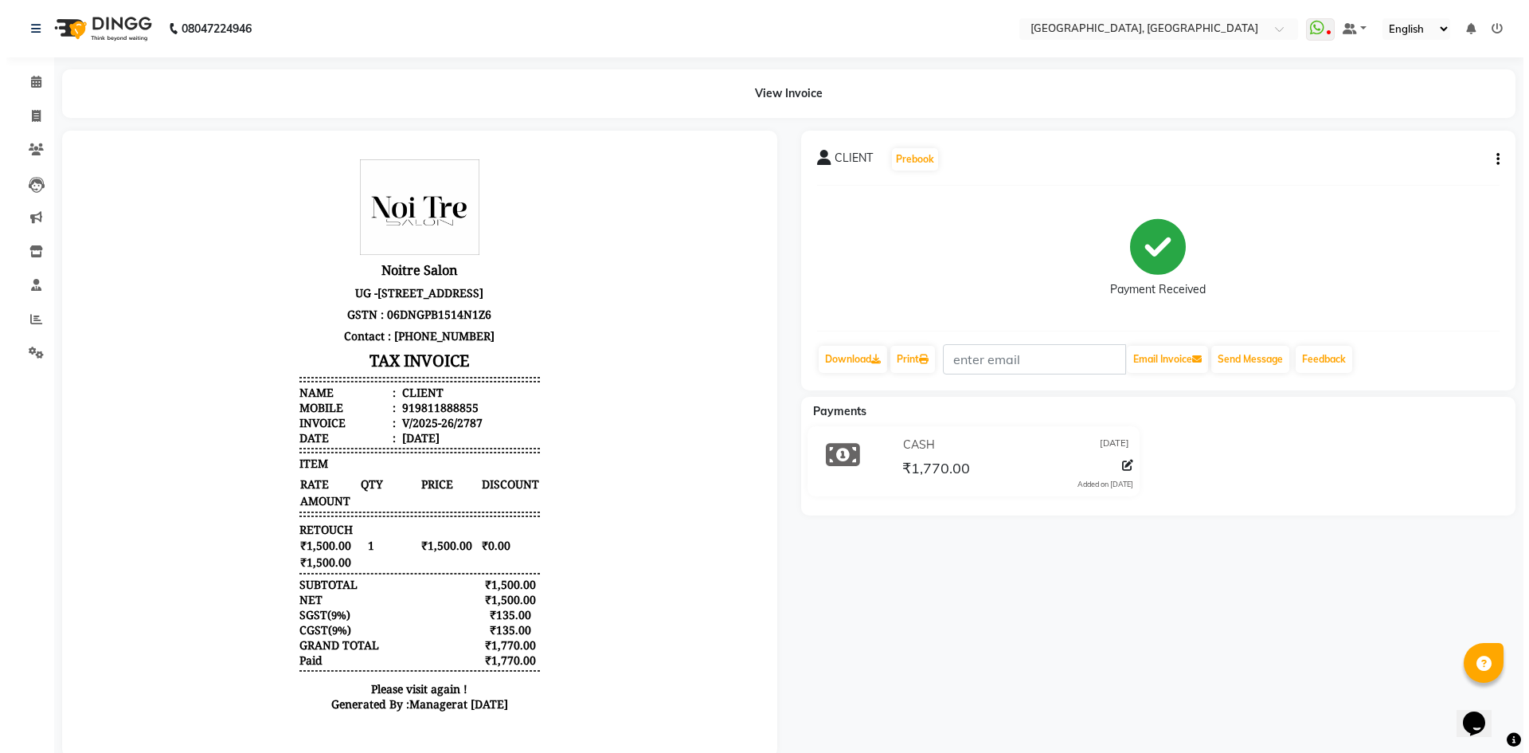
scroll to position [13, 0]
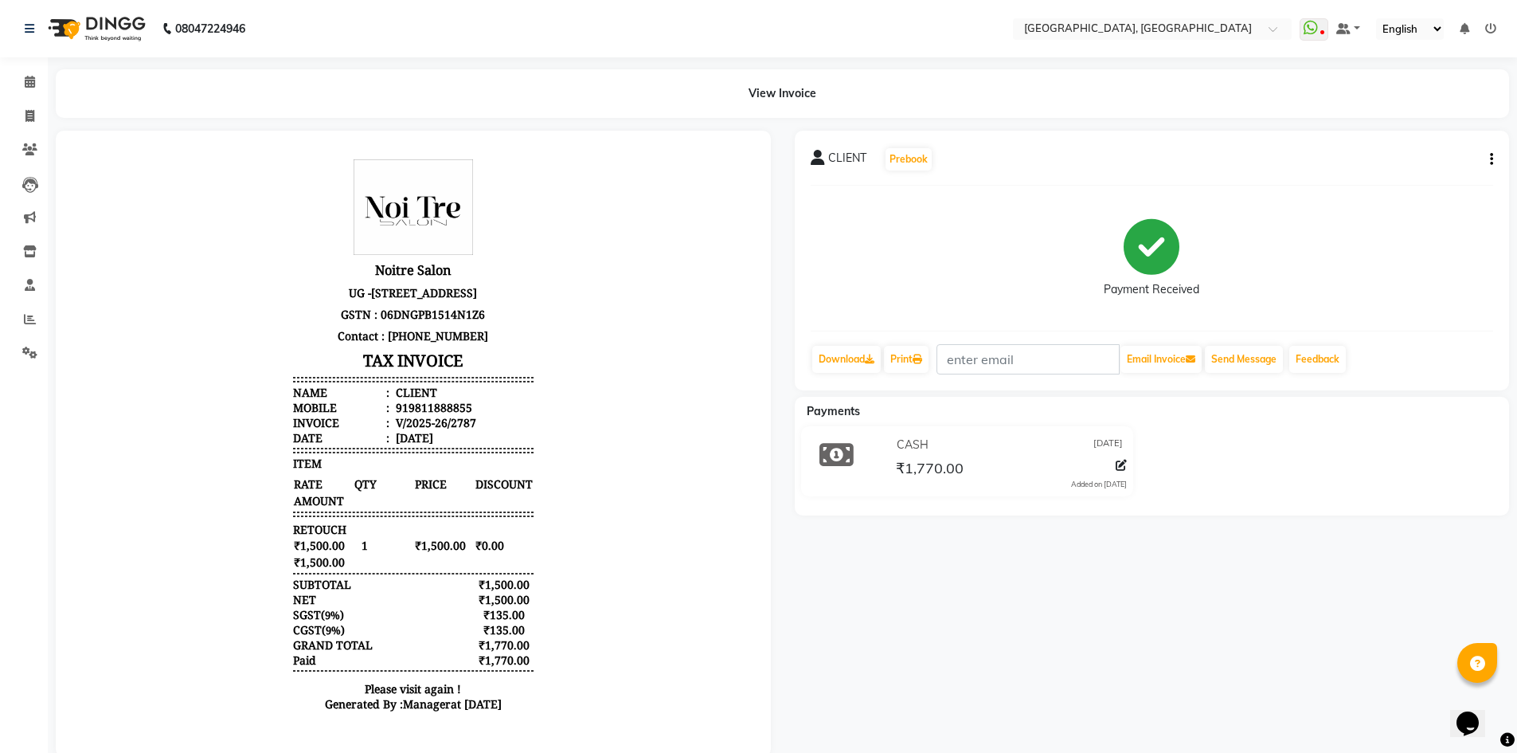
click at [4, 69] on li "Calendar" at bounding box center [24, 82] width 48 height 34
click at [27, 79] on icon at bounding box center [30, 82] width 10 height 12
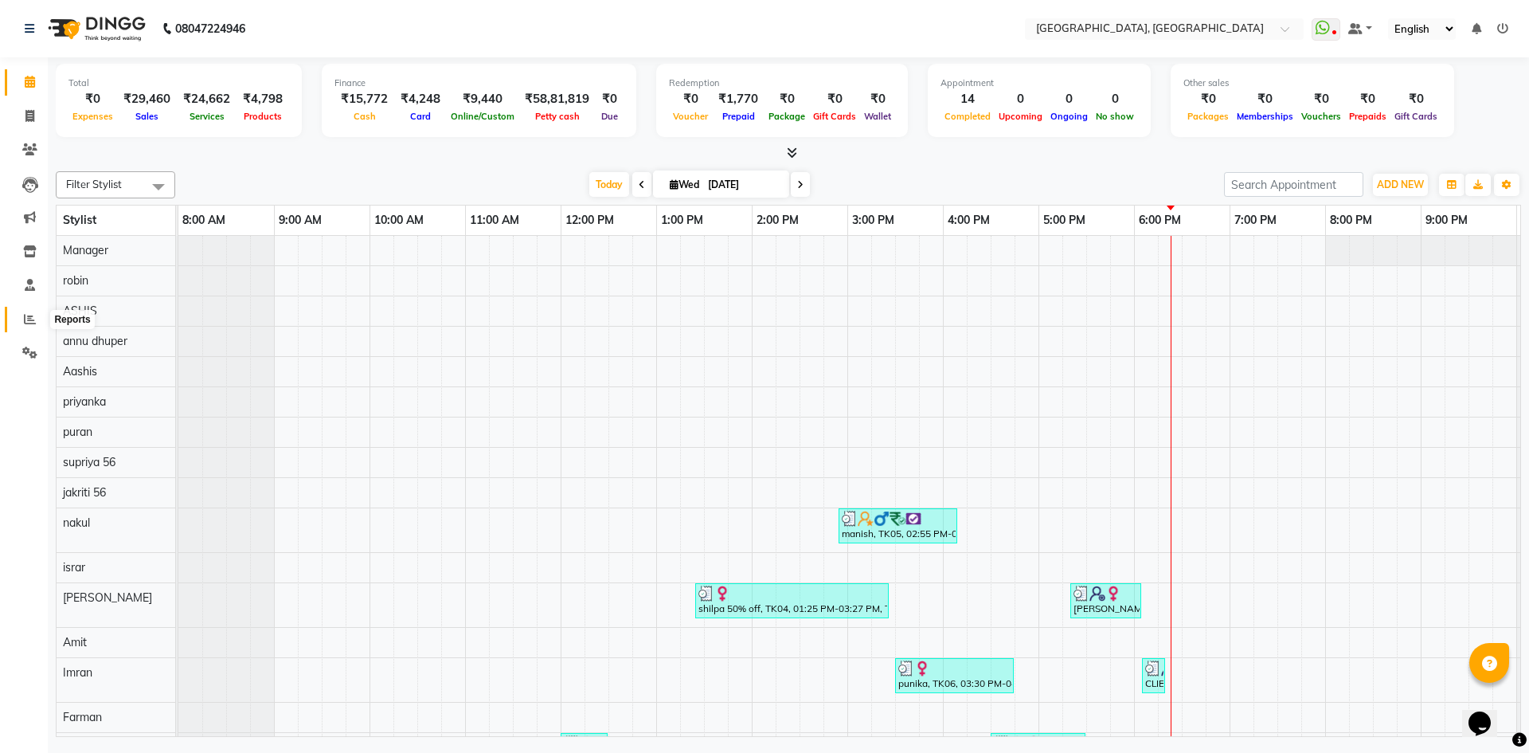
click at [20, 320] on span at bounding box center [30, 320] width 28 height 18
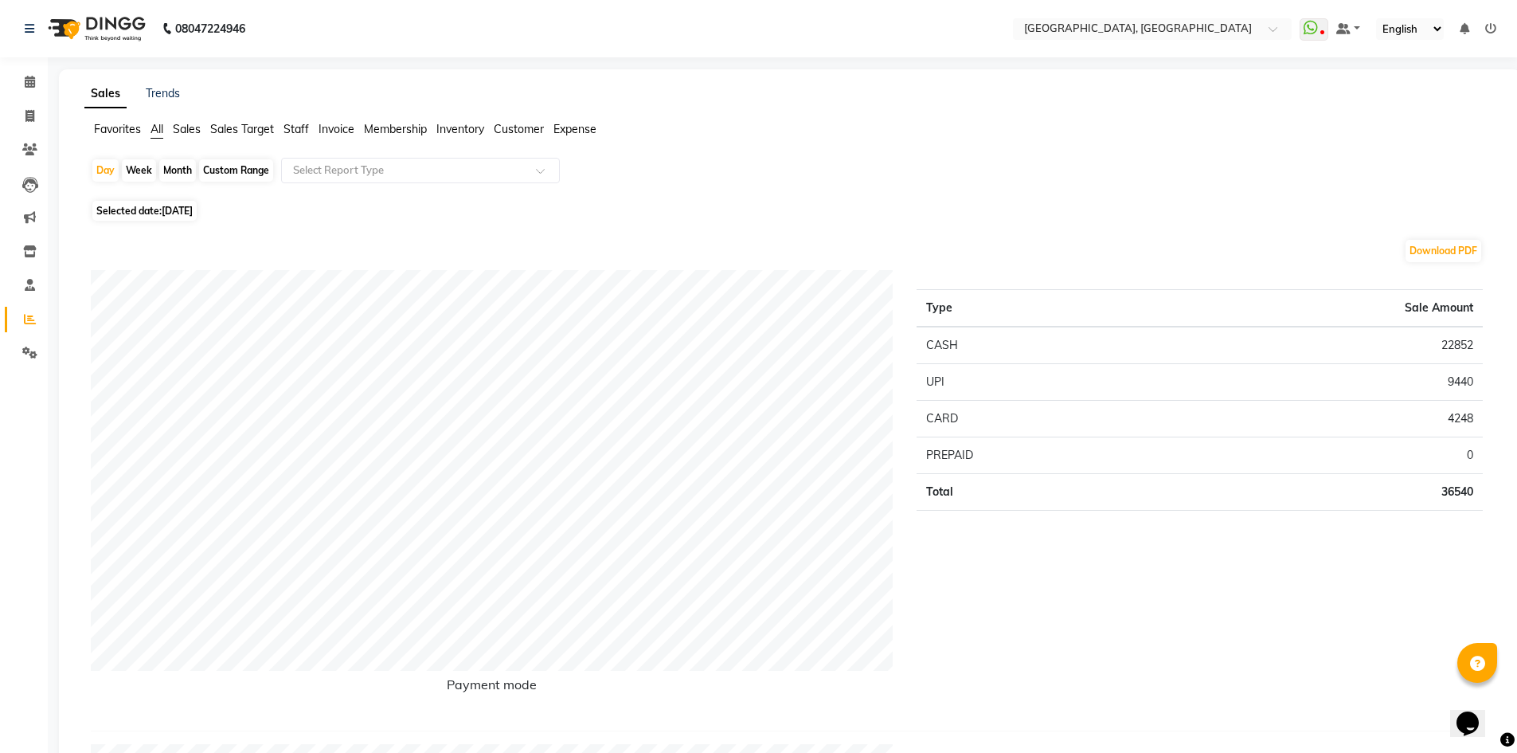
click at [167, 169] on div "Month" at bounding box center [177, 170] width 37 height 22
select select "9"
select select "2025"
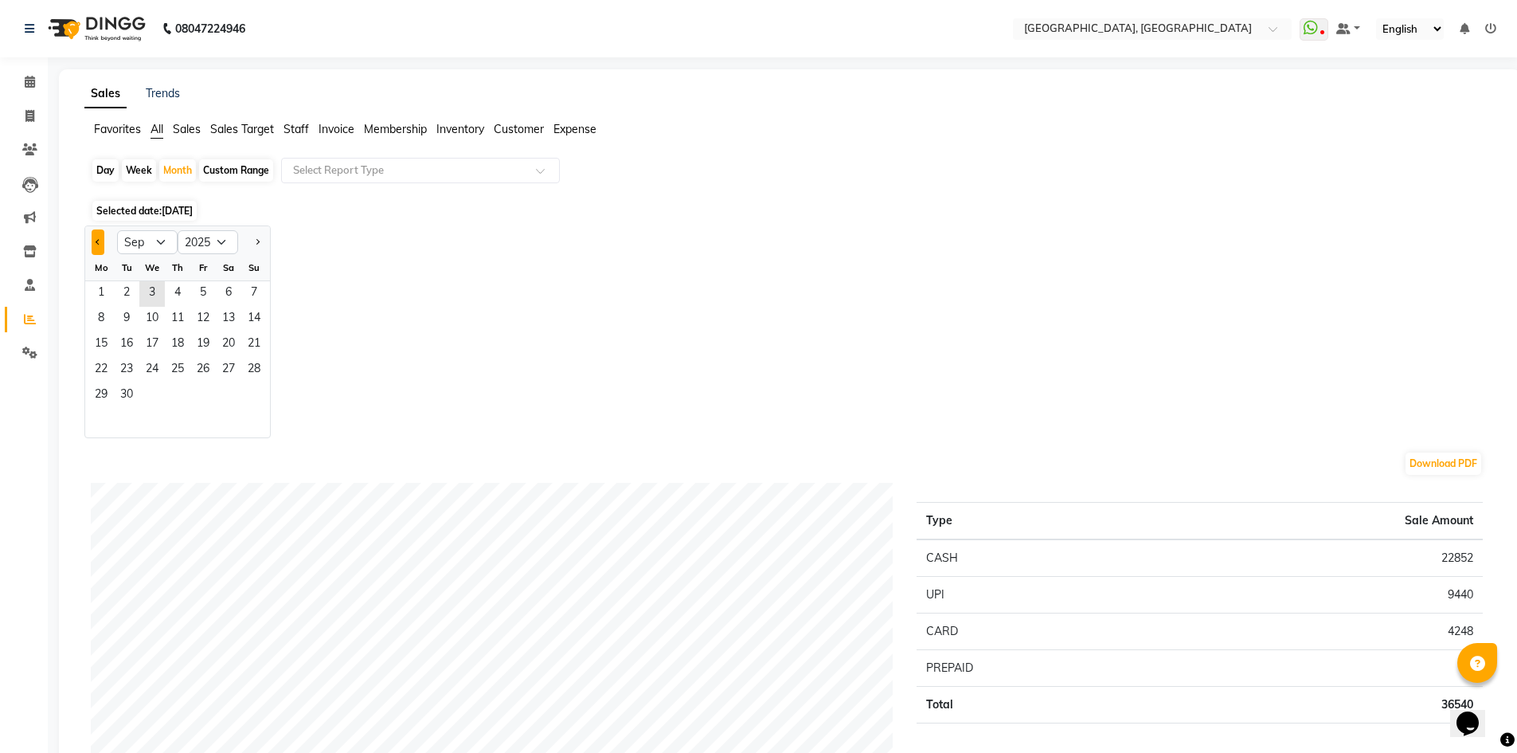
click at [93, 238] on button "Previous month" at bounding box center [98, 241] width 13 height 25
select select "8"
click at [198, 289] on span "1" at bounding box center [202, 293] width 25 height 25
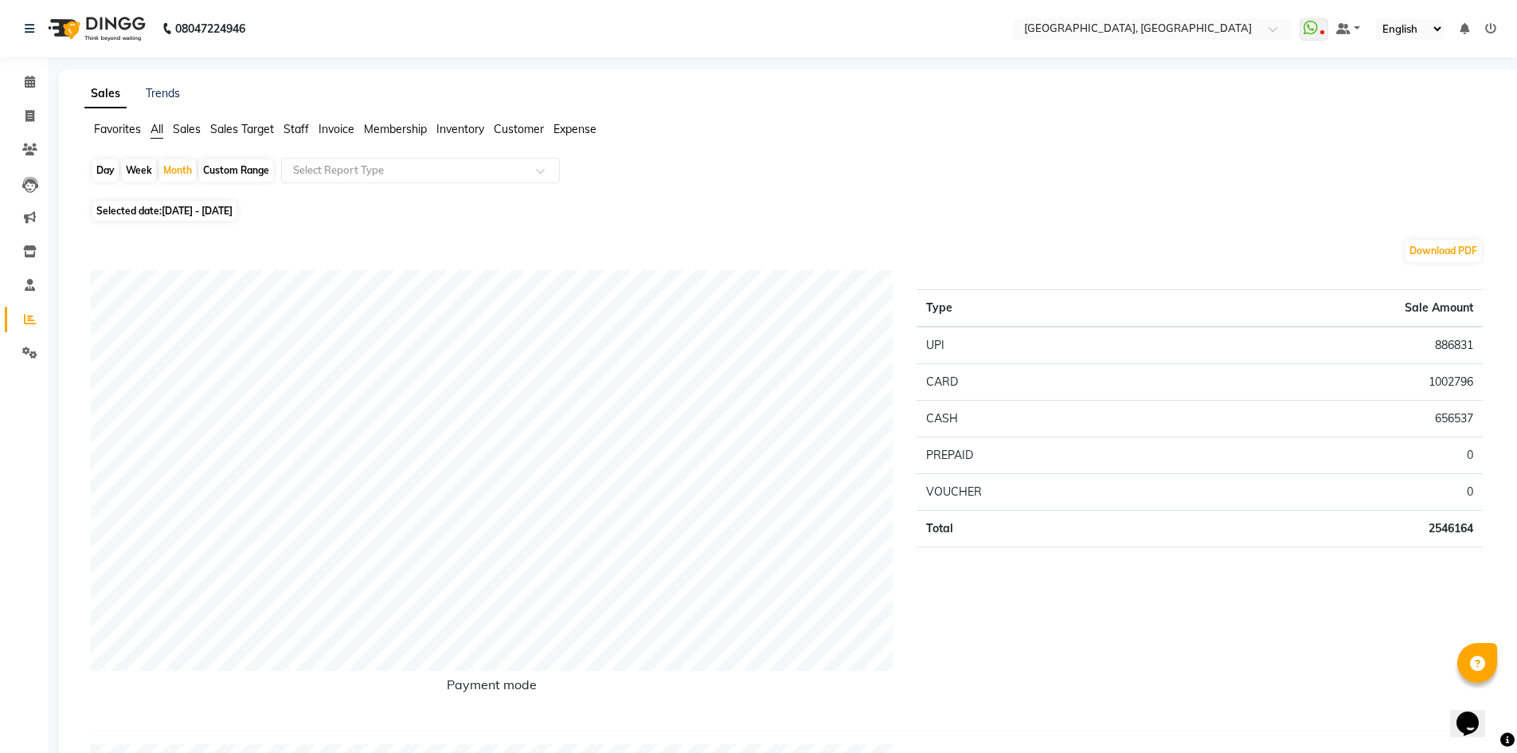
click at [305, 130] on span "Staff" at bounding box center [296, 129] width 25 height 14
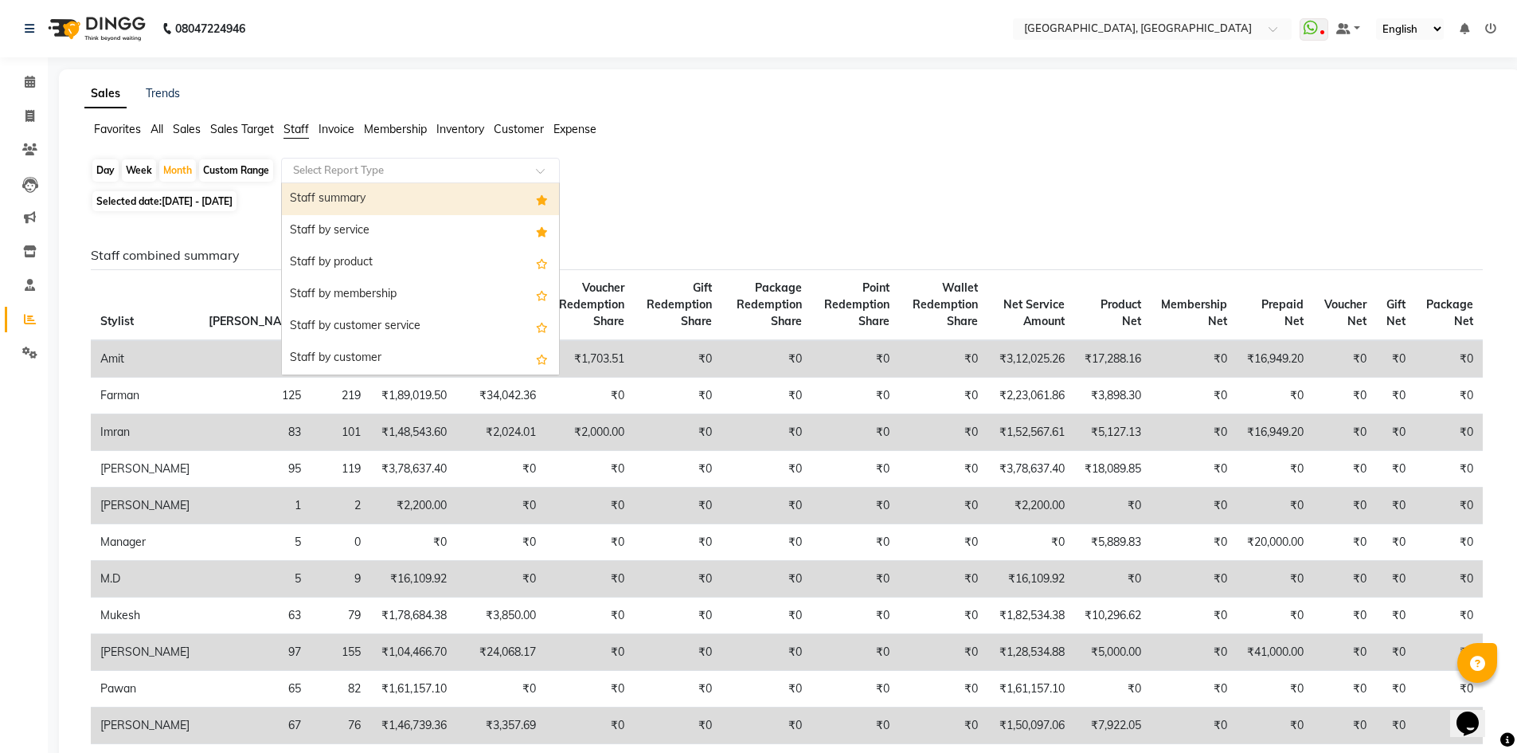
click at [328, 165] on input "text" at bounding box center [404, 170] width 229 height 16
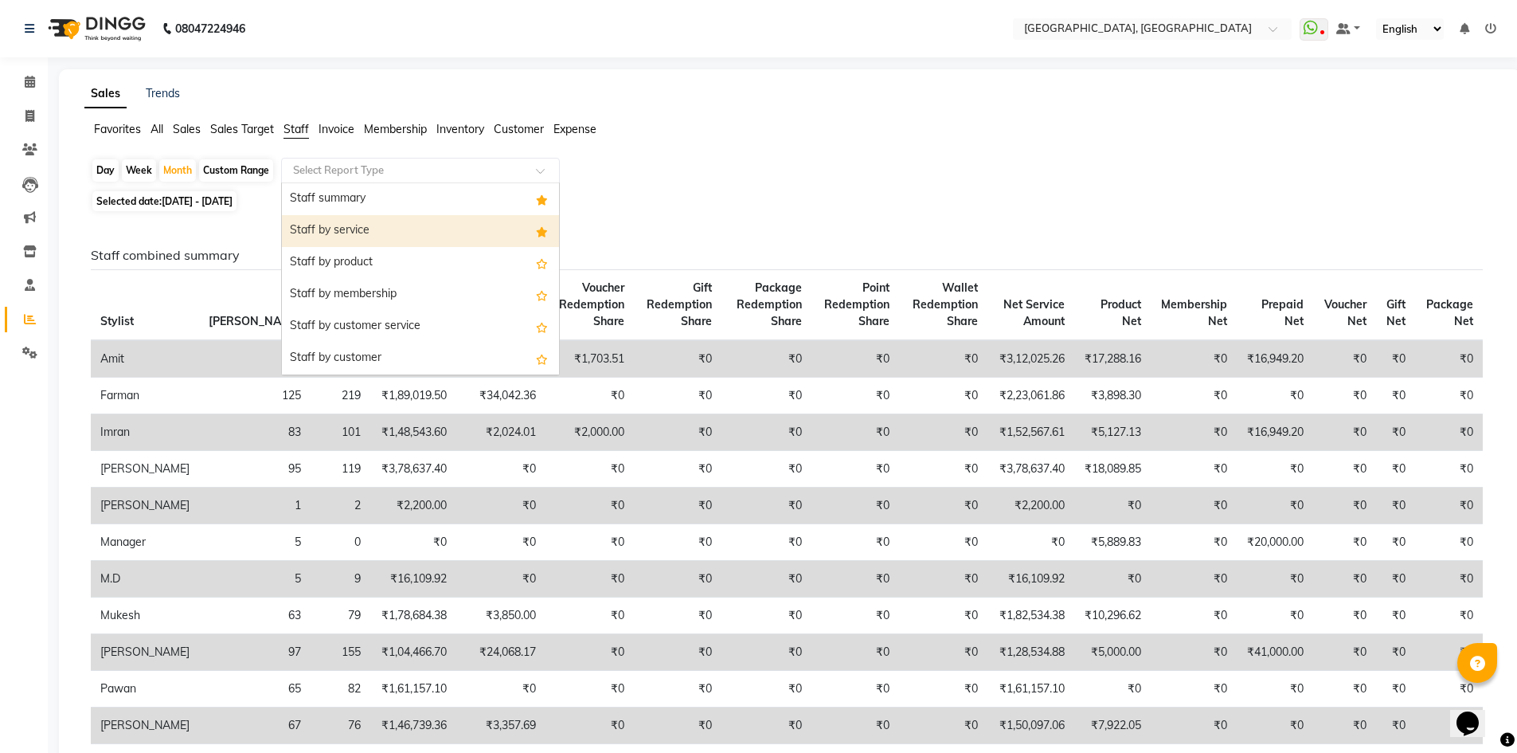
click at [368, 235] on div "Staff by service" at bounding box center [420, 231] width 277 height 32
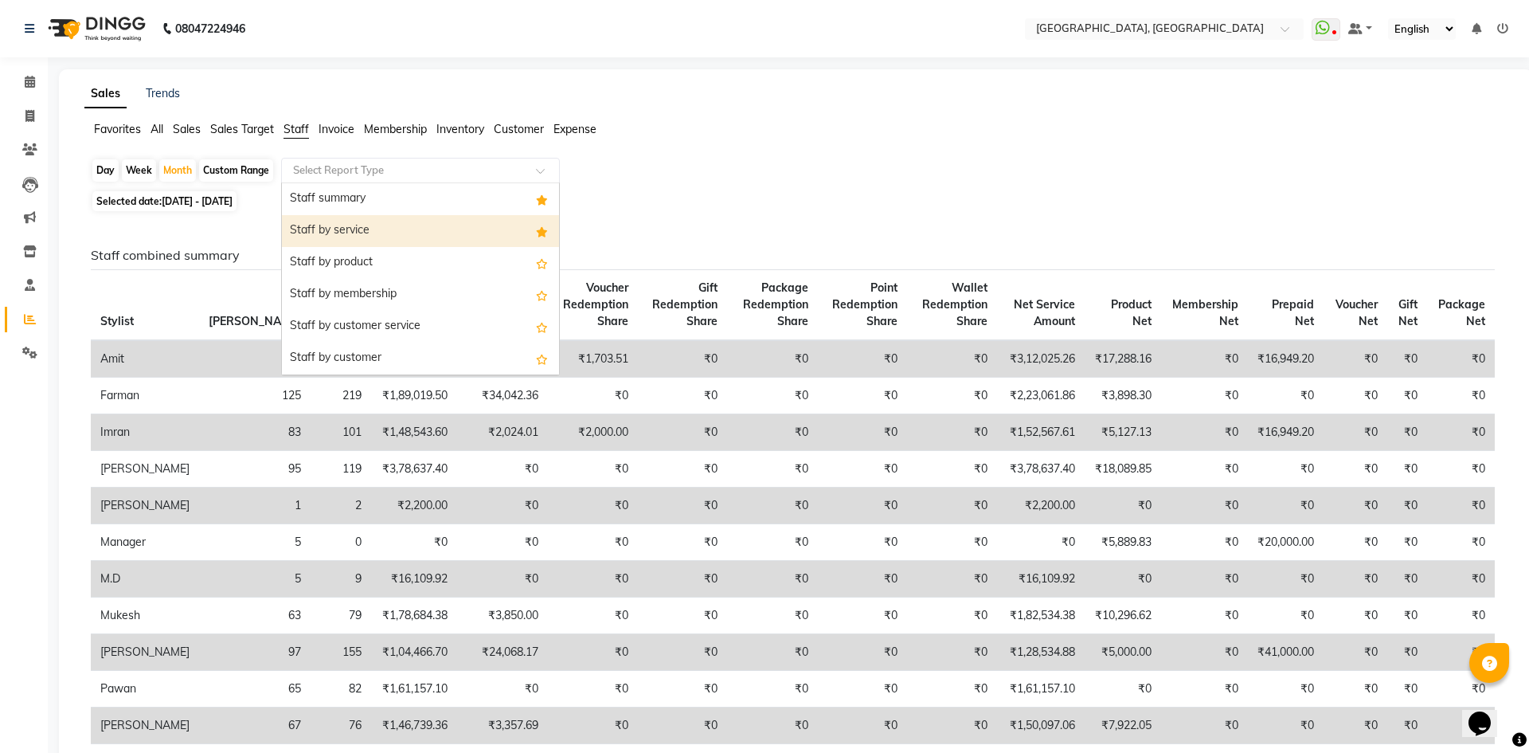
select select "full_report"
select select "csv"
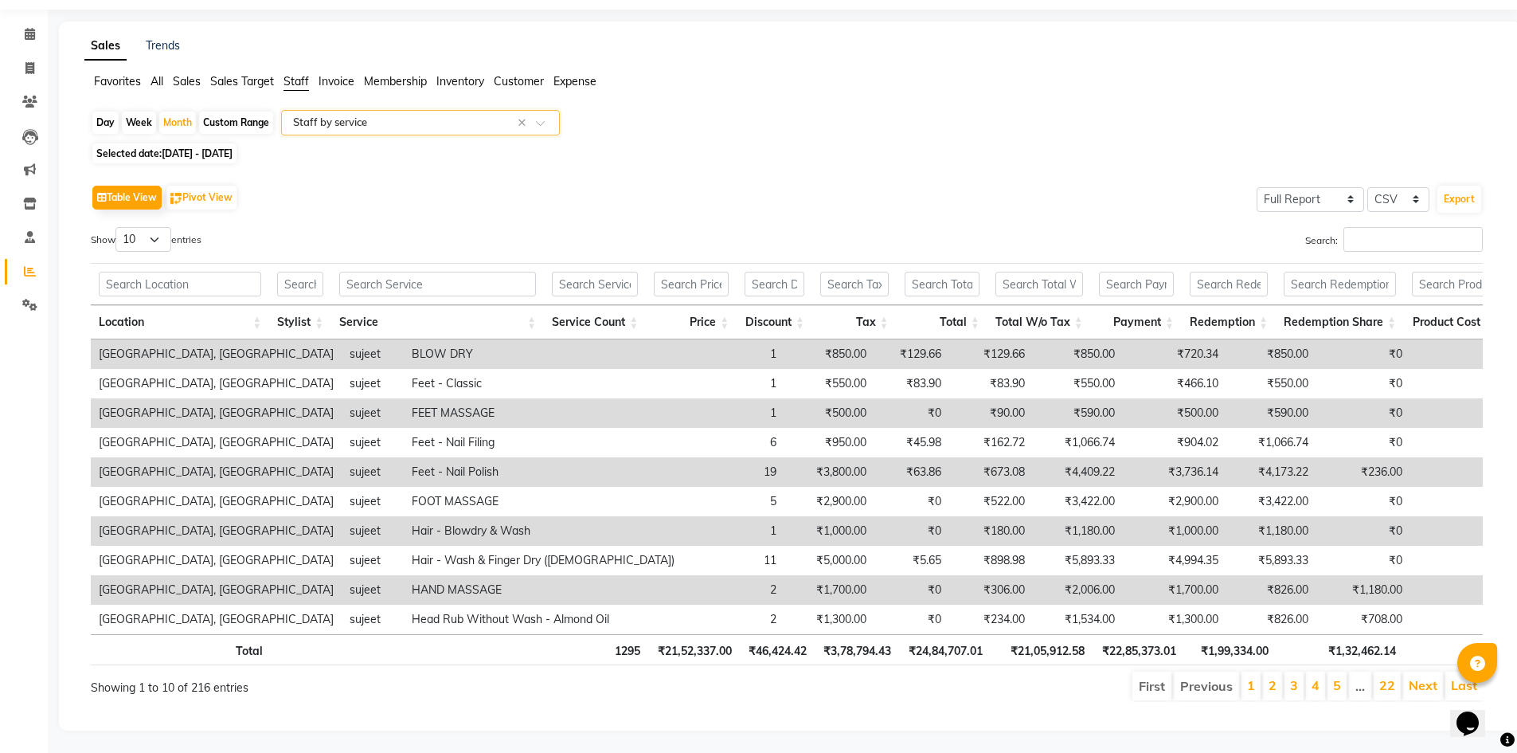
scroll to position [73, 0]
click at [1406, 225] on input "Search:" at bounding box center [1412, 237] width 139 height 25
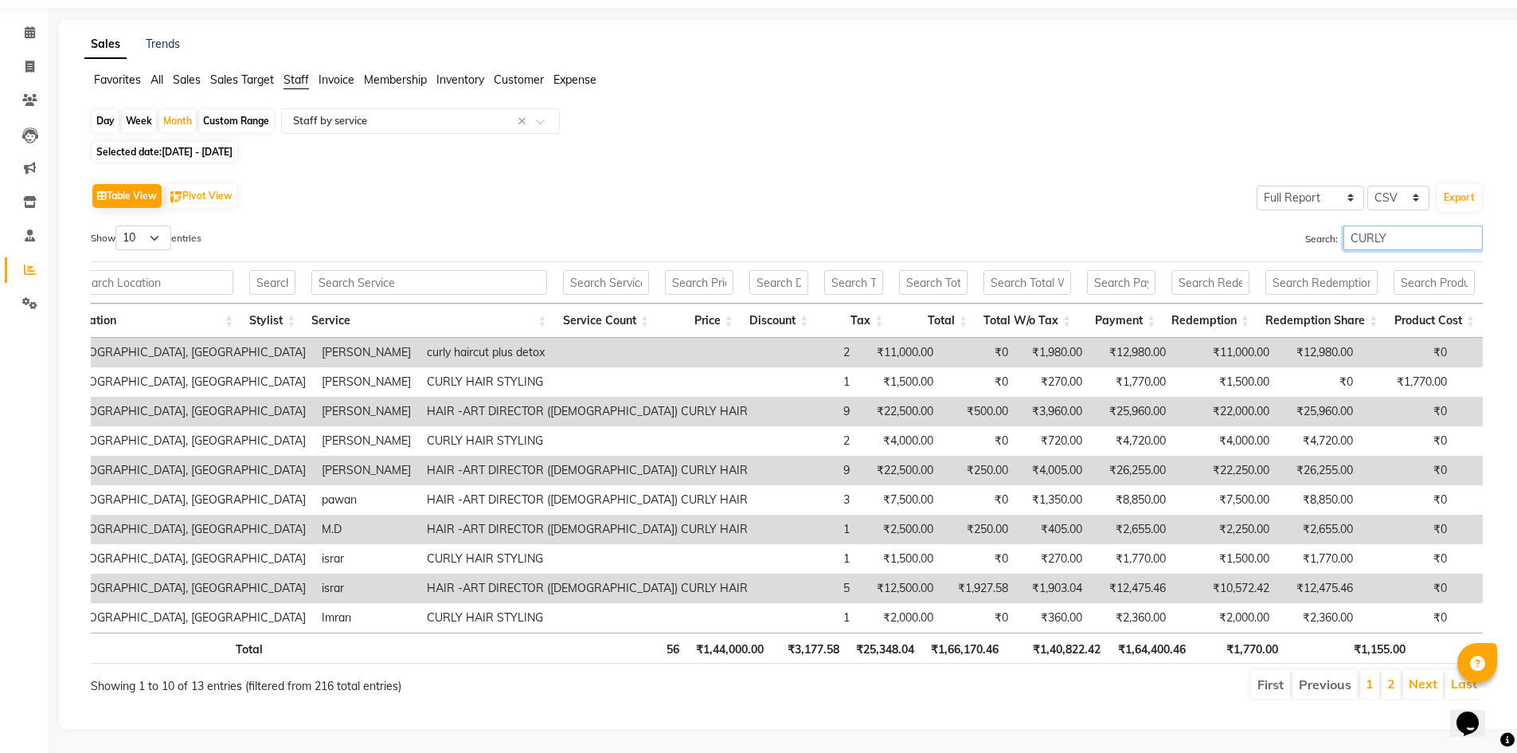
scroll to position [0, 28]
type input "CURLY"
click at [143, 225] on select "10 25 50 100" at bounding box center [143, 237] width 56 height 25
select select "50"
click at [118, 225] on select "10 25 50 100" at bounding box center [143, 237] width 56 height 25
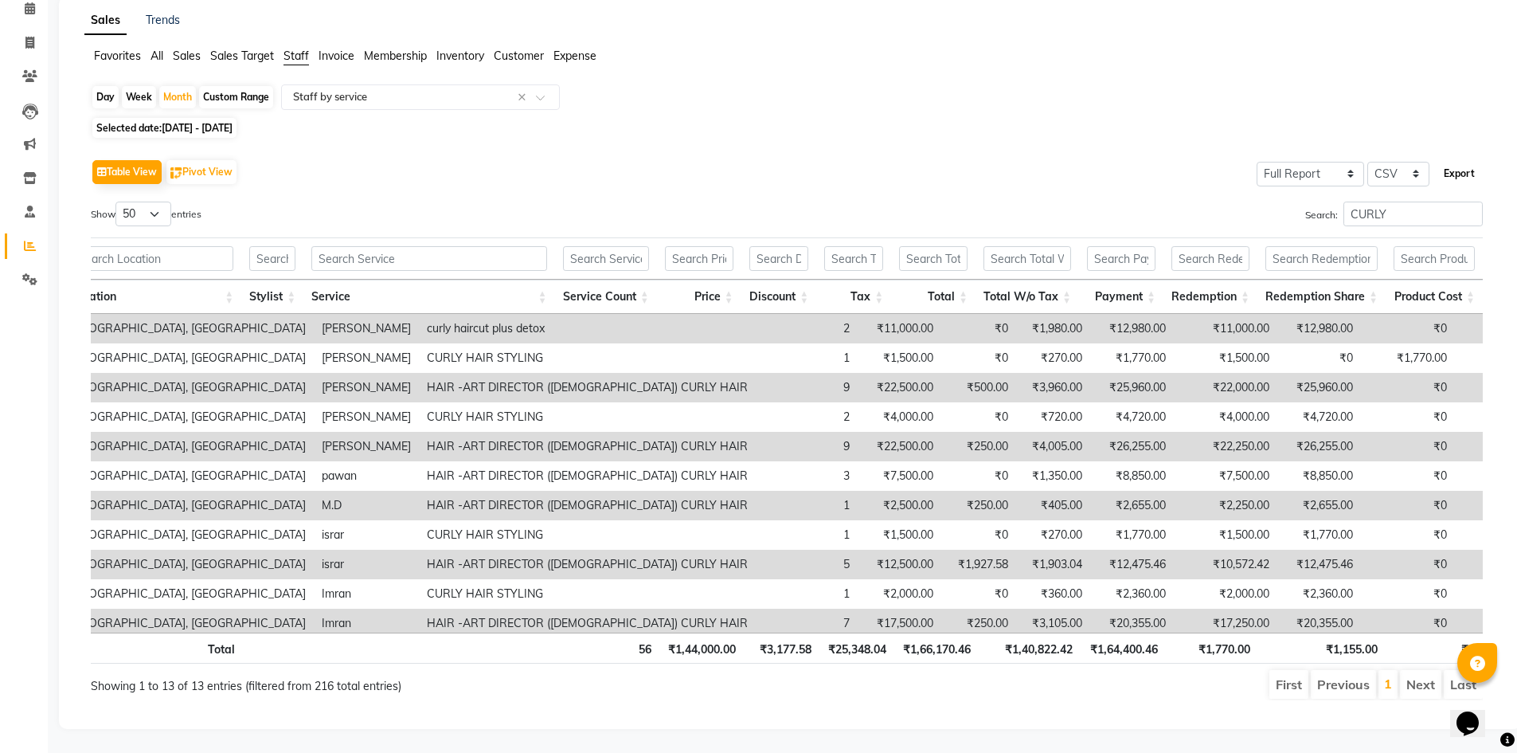
click at [1445, 171] on button "Export" at bounding box center [1459, 173] width 44 height 27
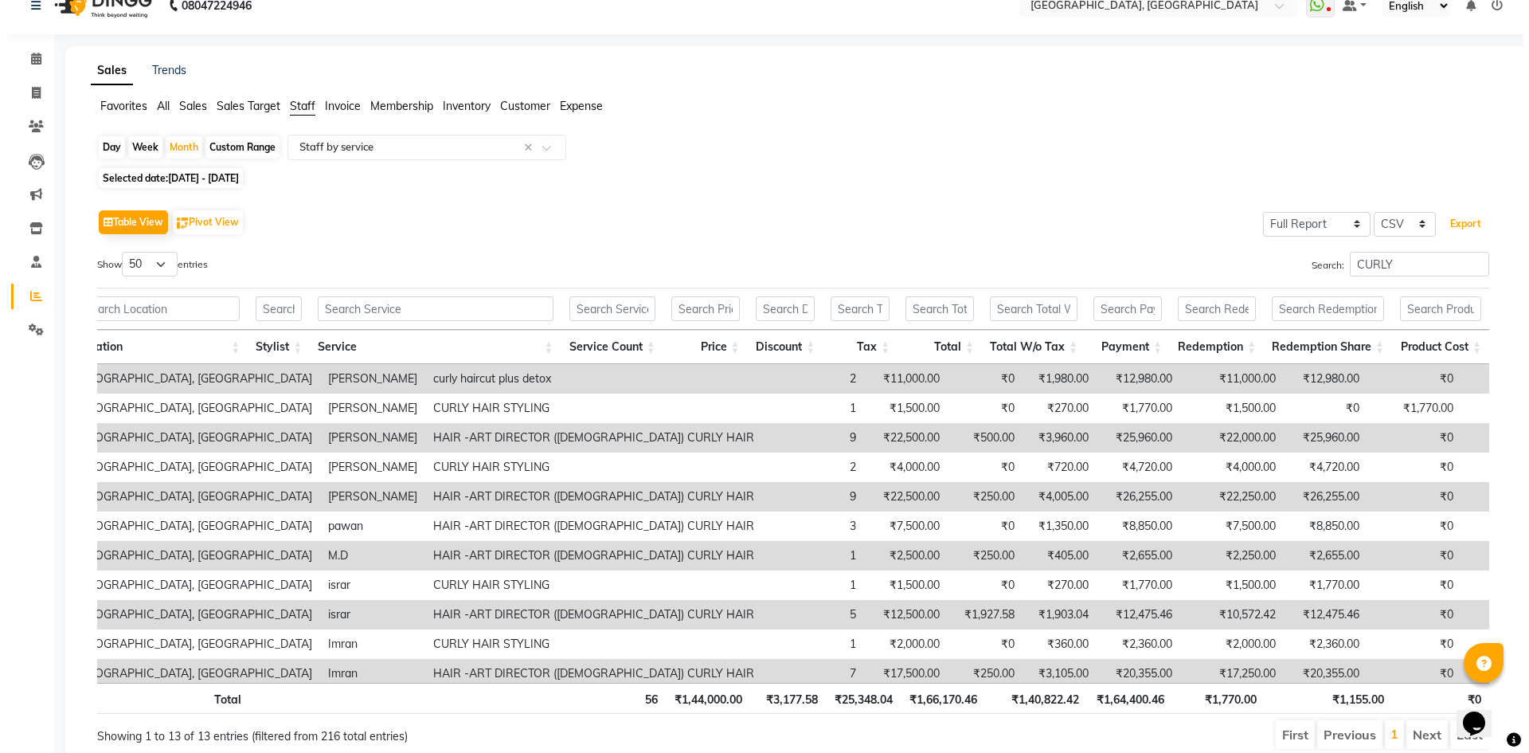
scroll to position [0, 0]
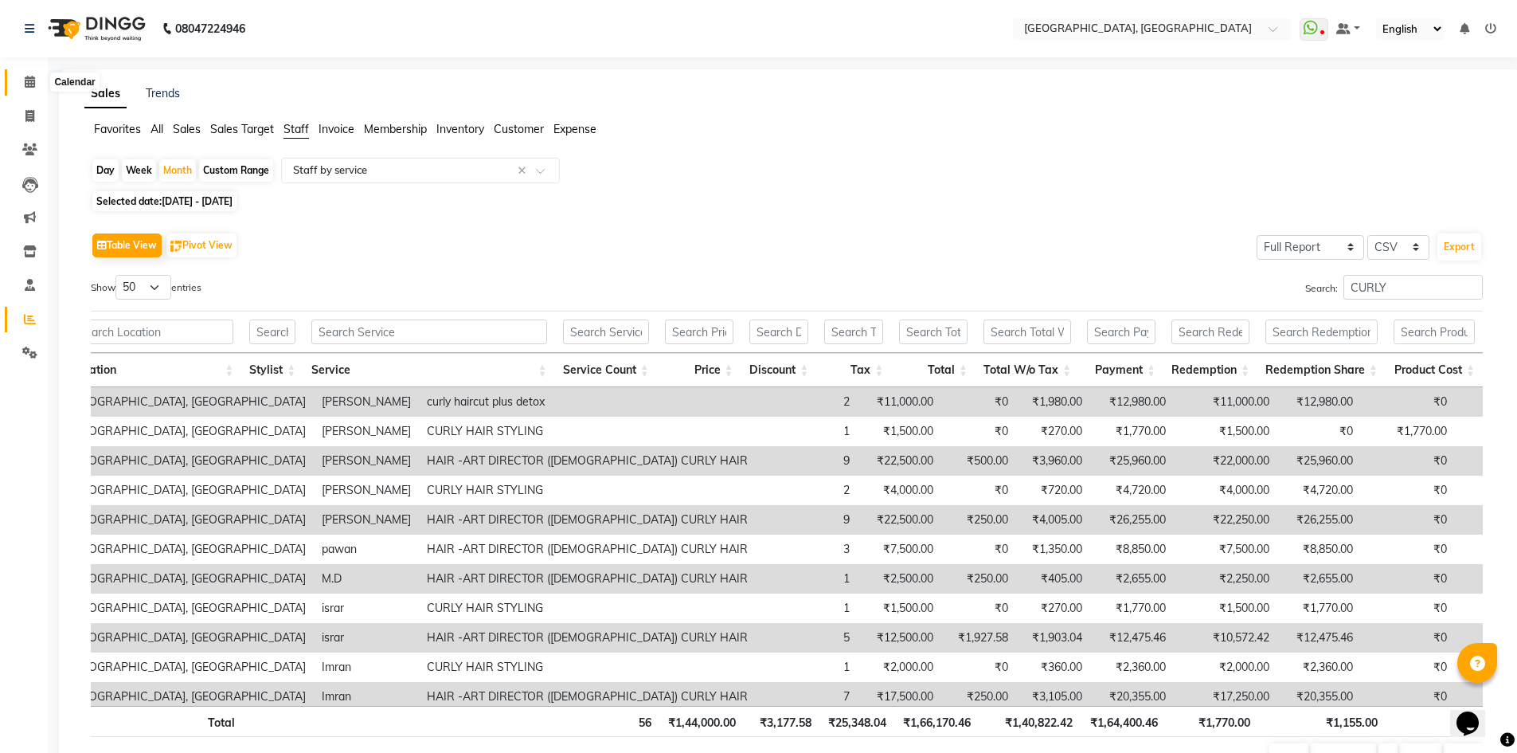
click at [23, 84] on span at bounding box center [30, 82] width 28 height 18
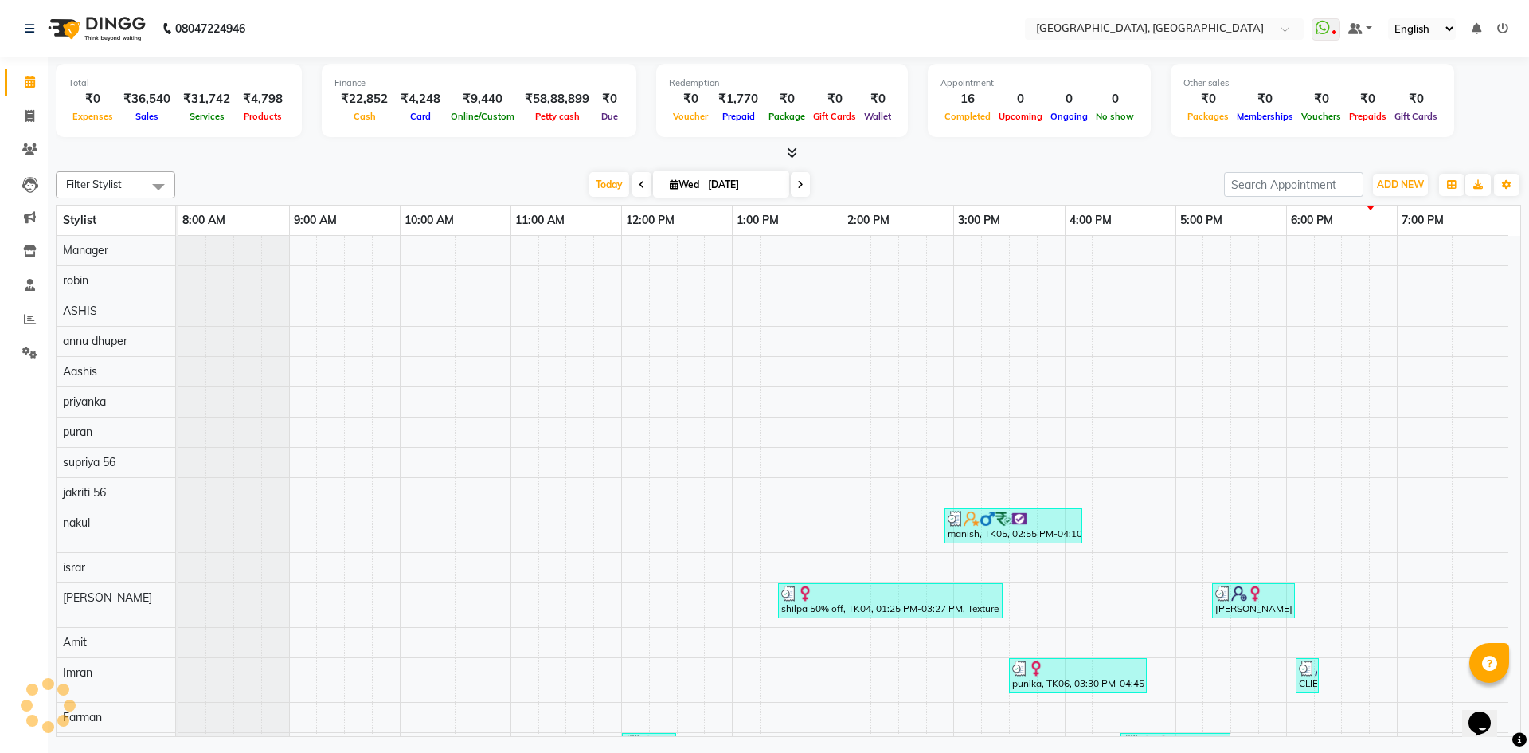
click at [342, 176] on div "[DATE] [DATE]" at bounding box center [699, 185] width 1033 height 24
